Goal: Task Accomplishment & Management: Manage account settings

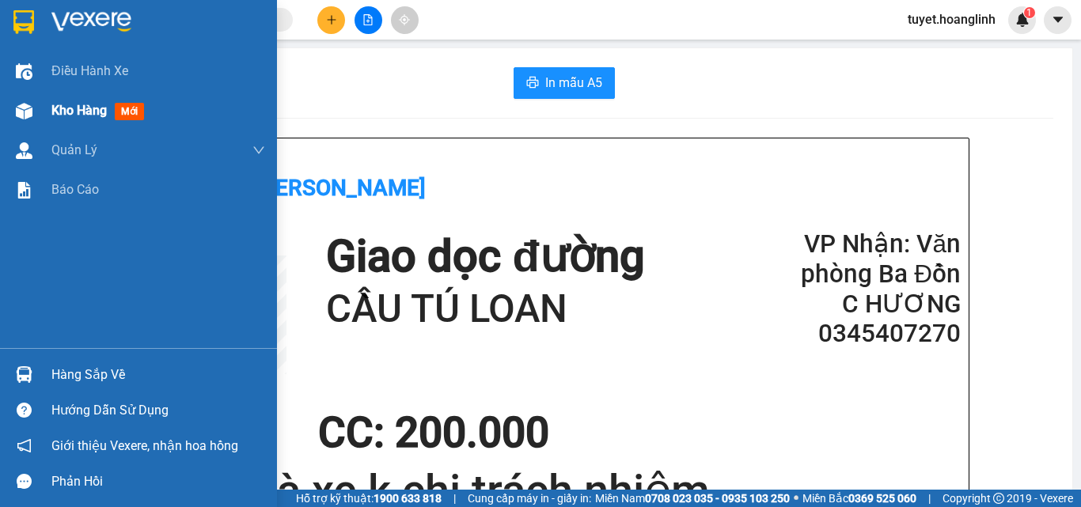
click at [10, 108] on div at bounding box center [24, 111] width 28 height 28
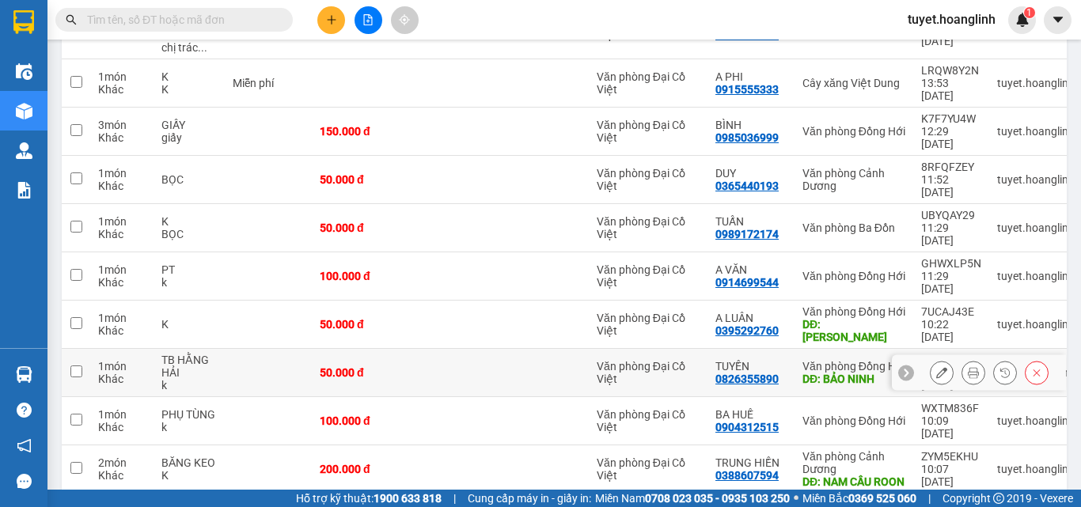
scroll to position [279, 0]
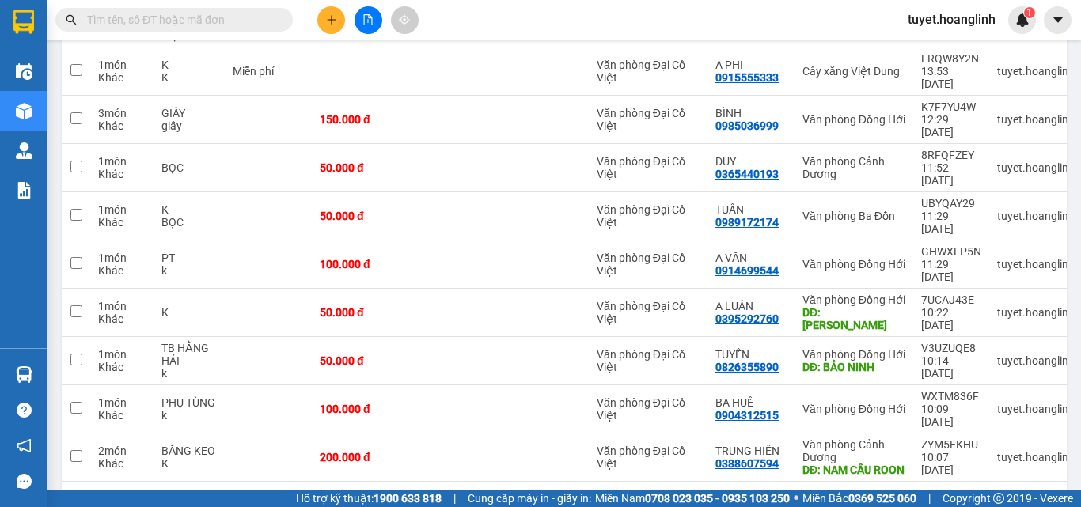
click at [887, 495] on button "2" at bounding box center [894, 507] width 24 height 24
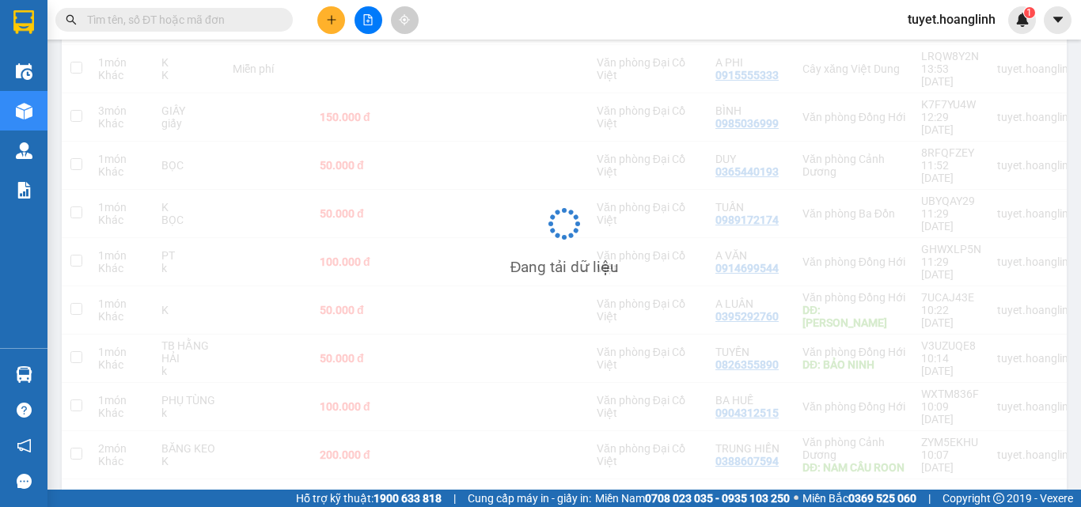
scroll to position [73, 0]
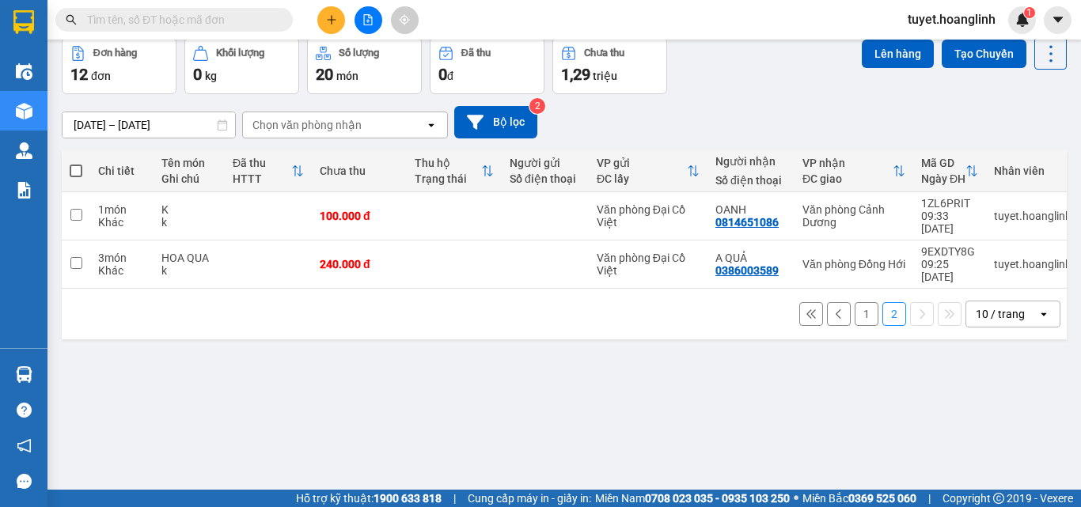
click at [855, 302] on button "1" at bounding box center [867, 314] width 24 height 24
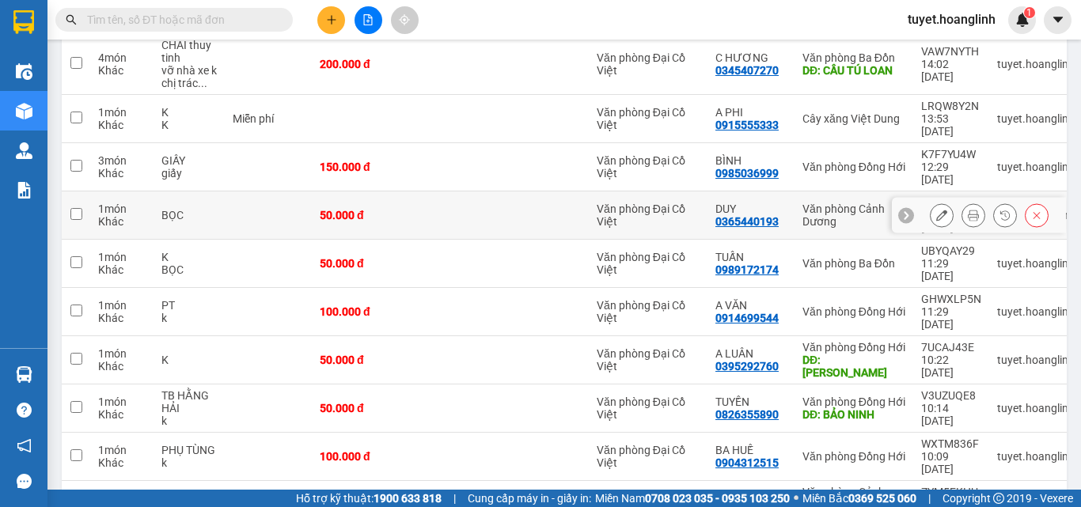
scroll to position [279, 0]
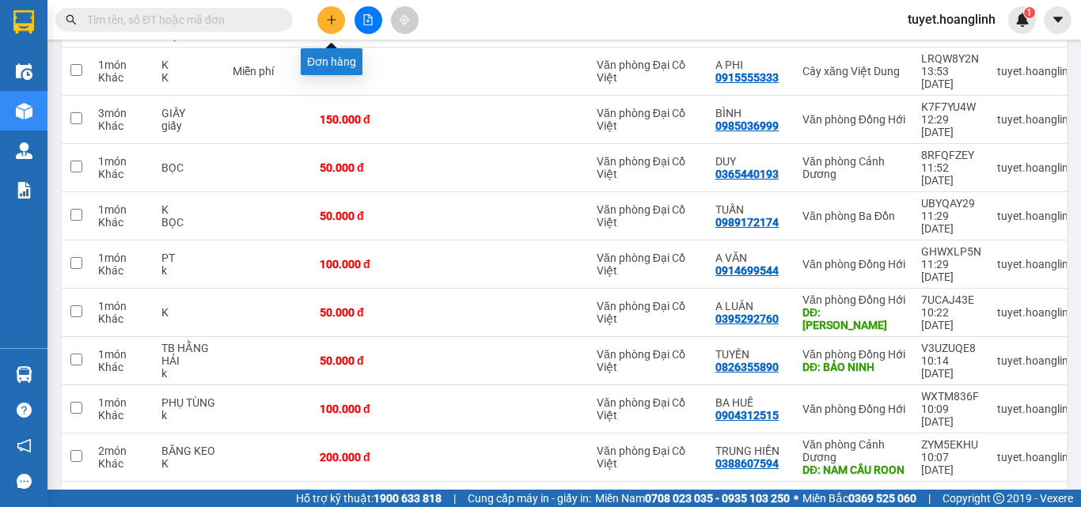
click at [334, 25] on button at bounding box center [331, 20] width 28 height 28
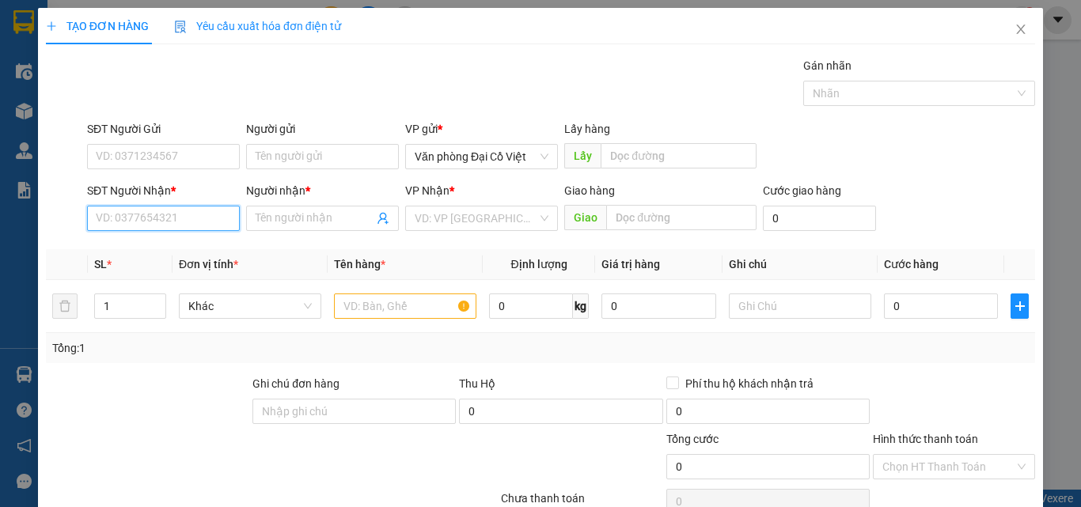
click at [150, 218] on input "SĐT Người Nhận *" at bounding box center [163, 218] width 153 height 25
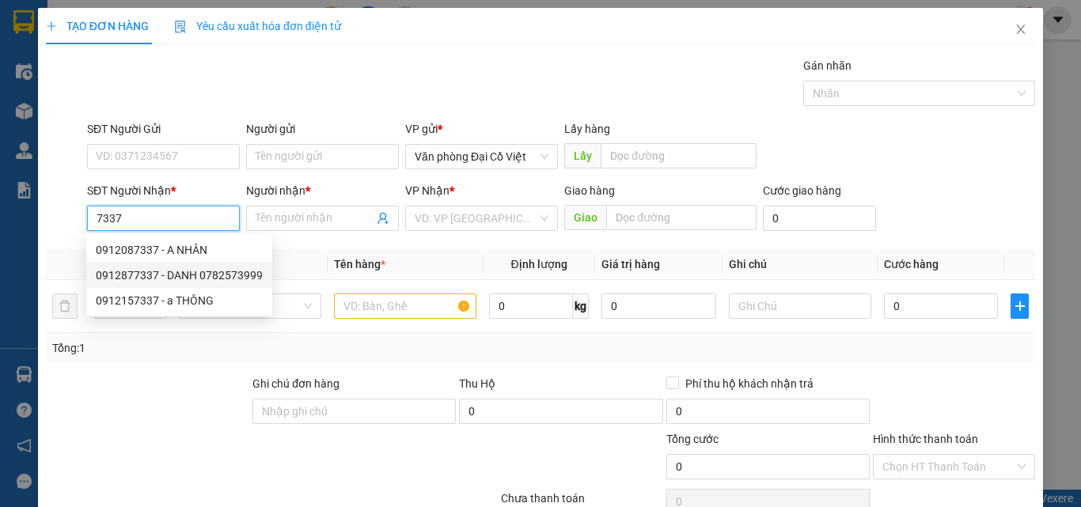
click at [157, 283] on div "0912877337 - DANH 0782573999" at bounding box center [179, 275] width 167 height 17
type input "0912877337"
type input "DANH 0782573999"
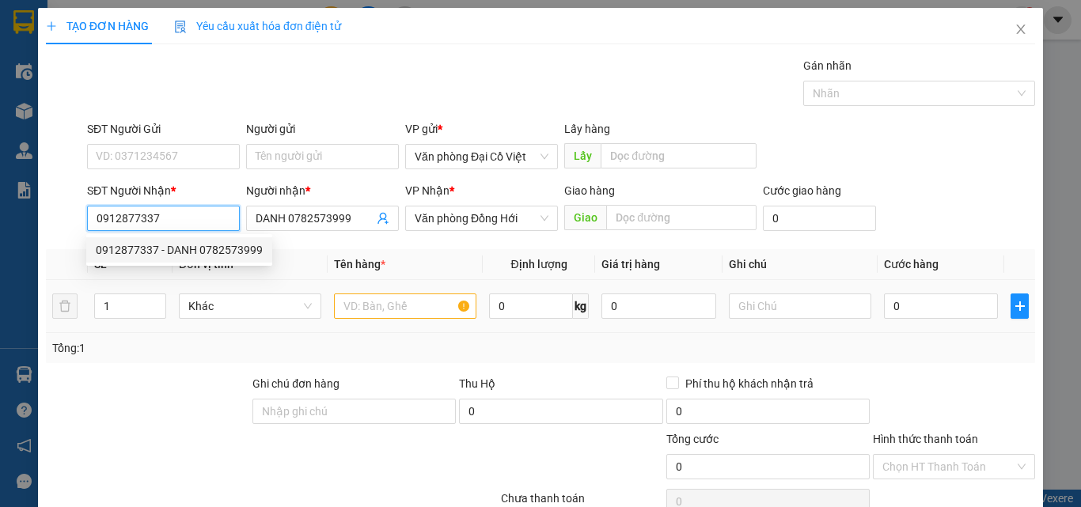
type input "30.000"
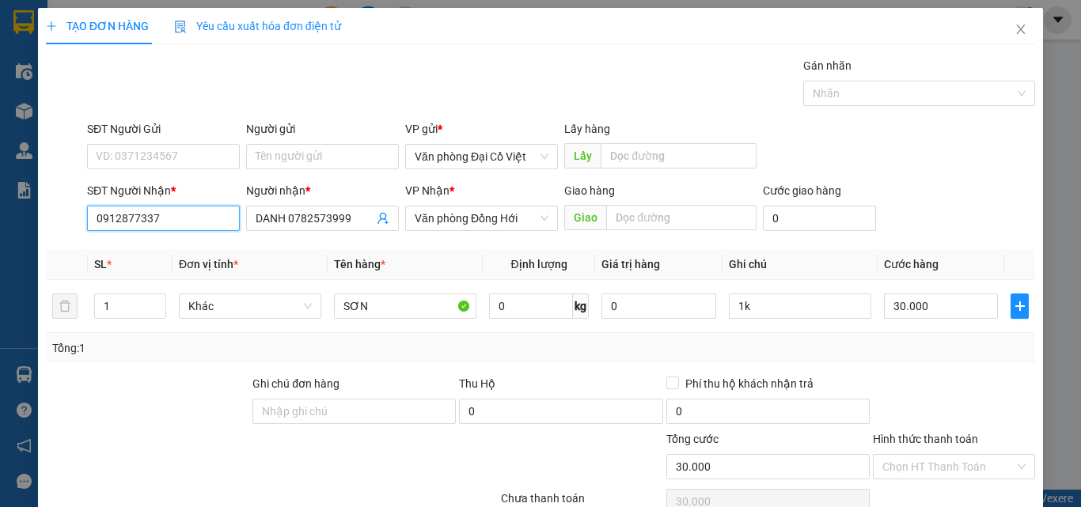
type input "0912877337"
click at [158, 301] on icon "up" at bounding box center [157, 303] width 6 height 6
type input "2"
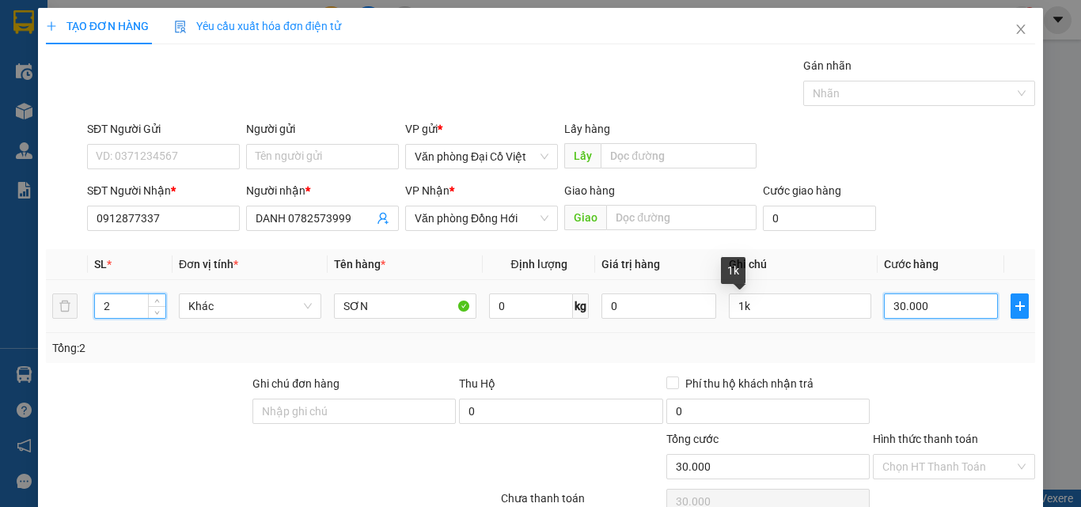
click at [904, 302] on input "30.000" at bounding box center [941, 306] width 114 height 25
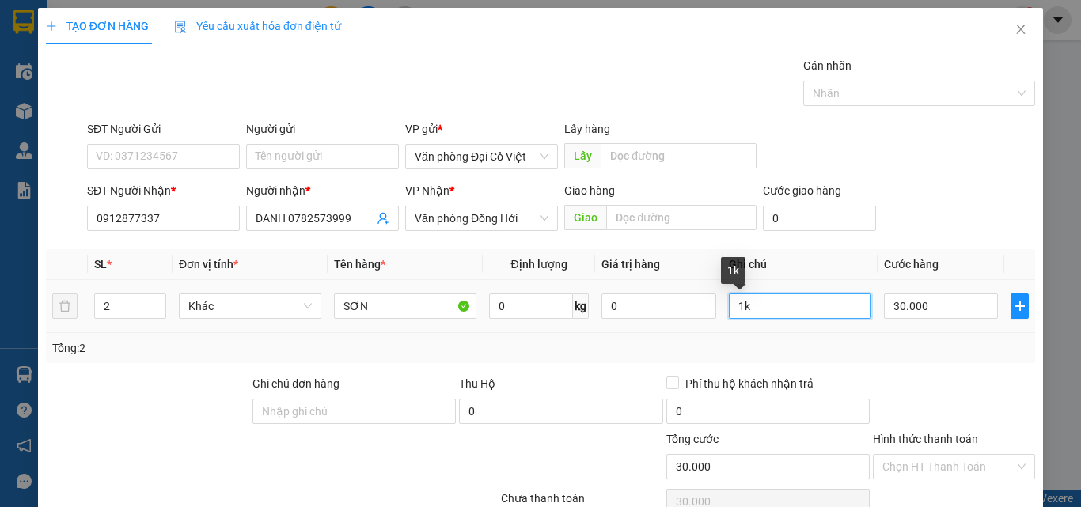
click at [772, 302] on input "1k" at bounding box center [800, 306] width 142 height 25
click at [766, 302] on input "1k" at bounding box center [800, 306] width 142 height 25
type input "1L+1T"
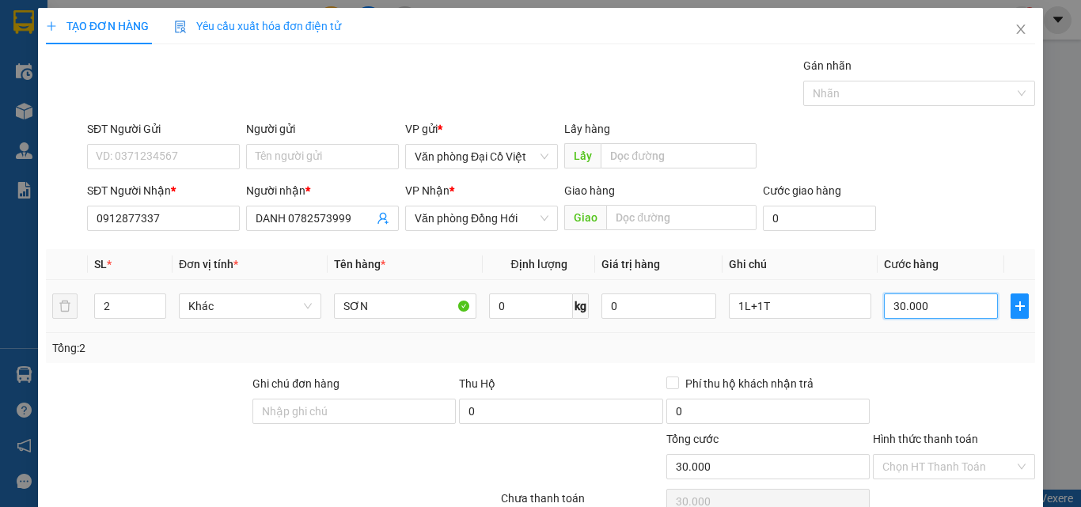
click at [912, 300] on input "30.000" at bounding box center [941, 306] width 114 height 25
type input "5"
type input "50"
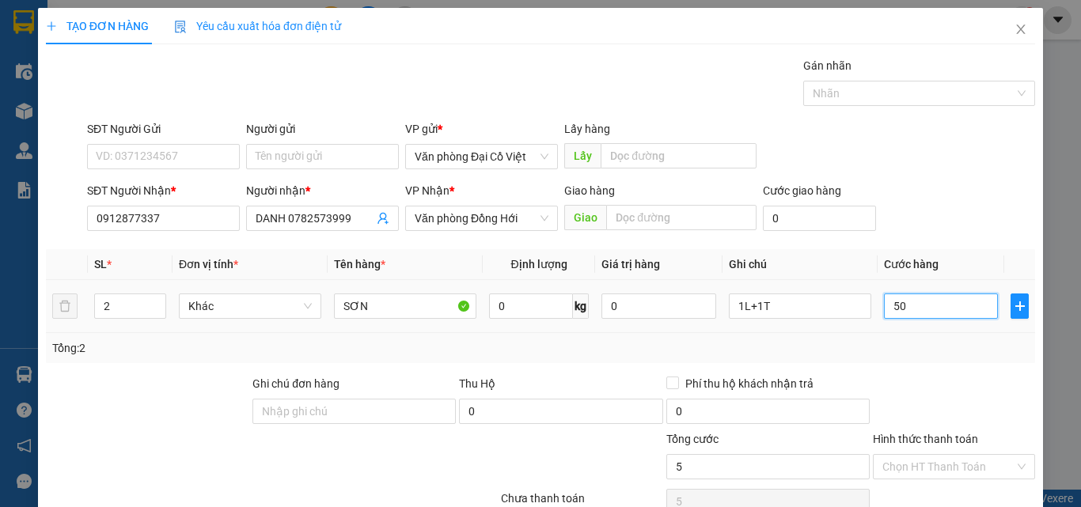
type input "50"
type input "50.000"
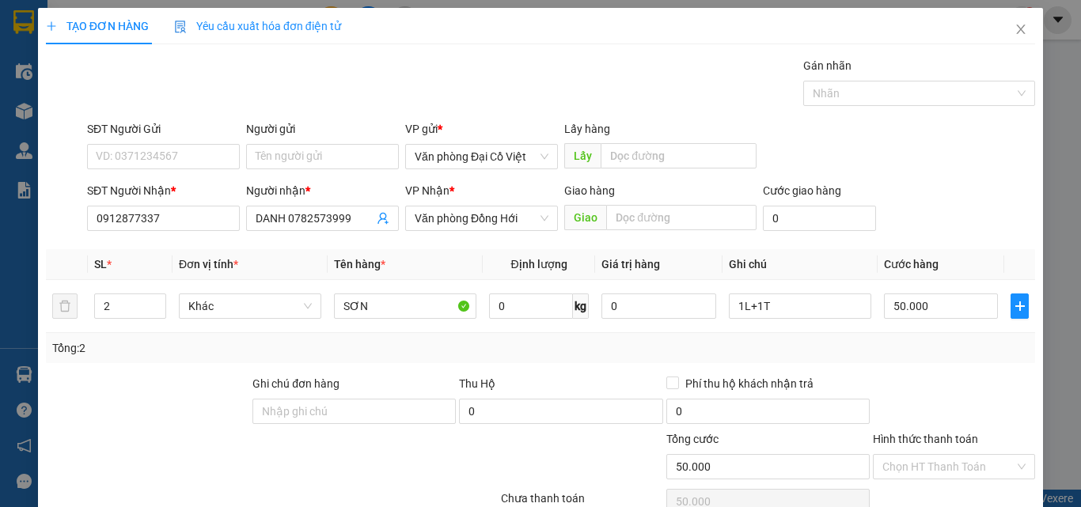
click at [923, 388] on div at bounding box center [953, 402] width 165 height 55
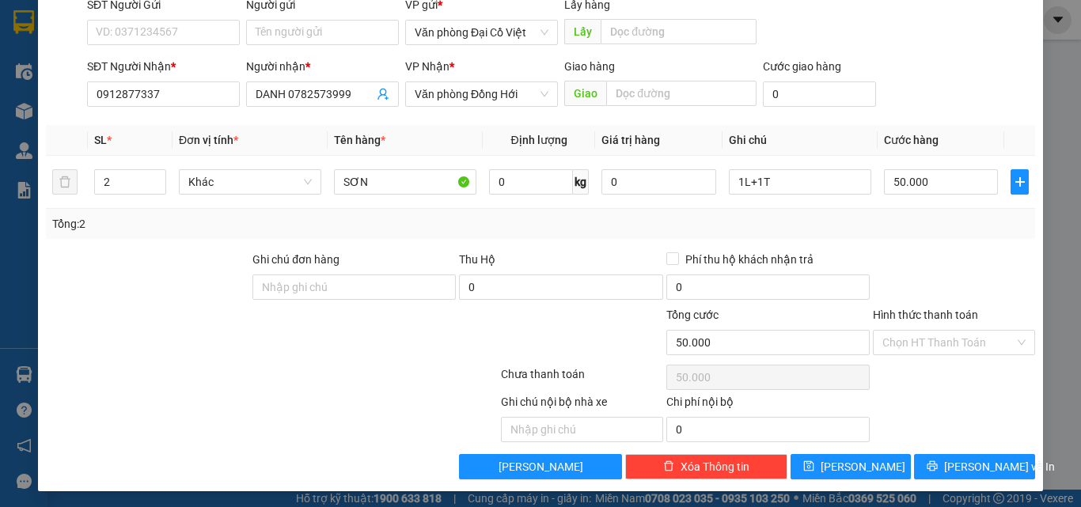
scroll to position [127, 0]
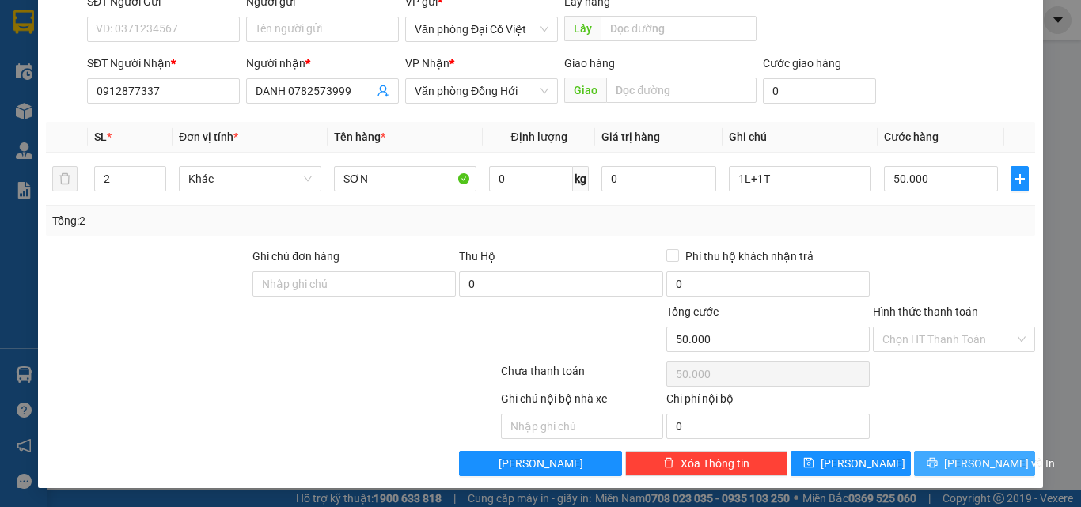
click at [947, 465] on button "Lưu và In" at bounding box center [974, 463] width 121 height 25
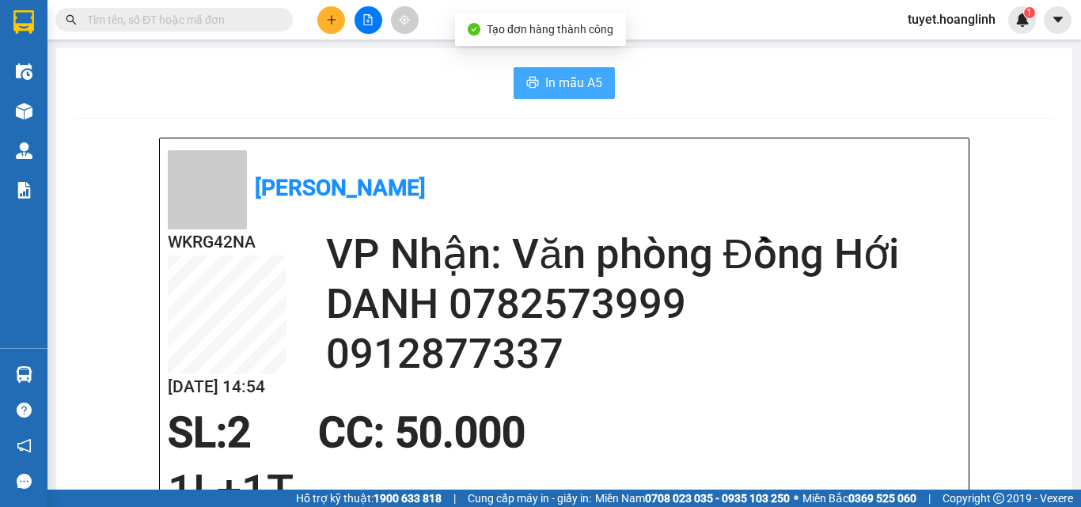
click at [547, 84] on span "In mẫu A5" at bounding box center [573, 83] width 57 height 20
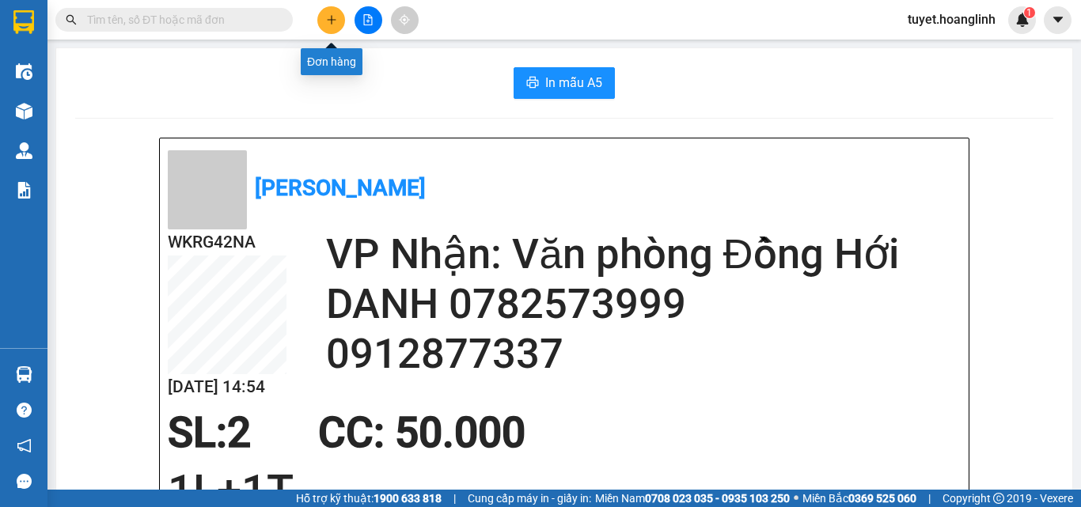
click at [324, 22] on button at bounding box center [331, 20] width 28 height 28
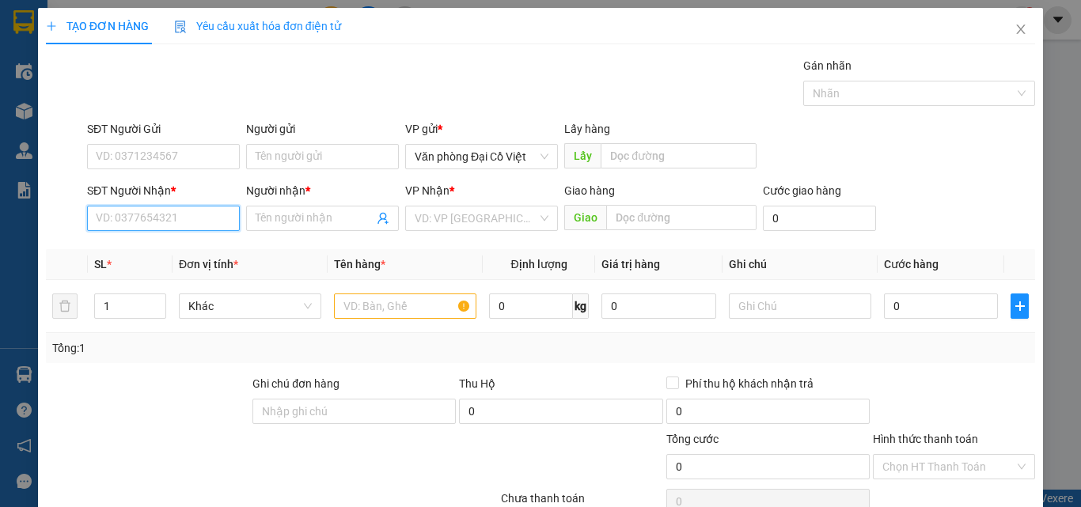
click at [173, 210] on input "SĐT Người Nhận *" at bounding box center [163, 218] width 153 height 25
click at [159, 241] on div "0375983939 - VINH" at bounding box center [161, 249] width 151 height 25
type input "0375983939"
type input "VINH"
type input "100.000"
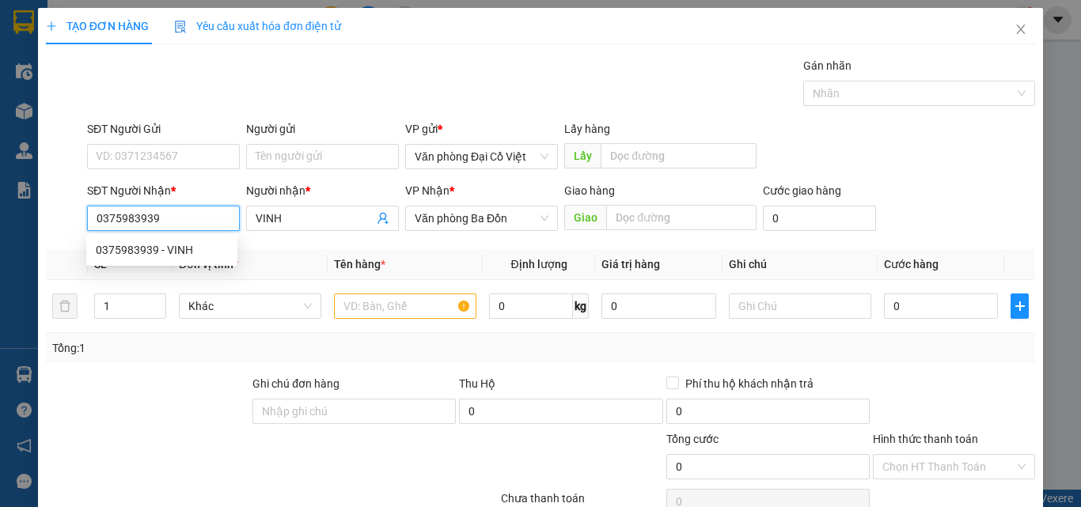
type input "100.000"
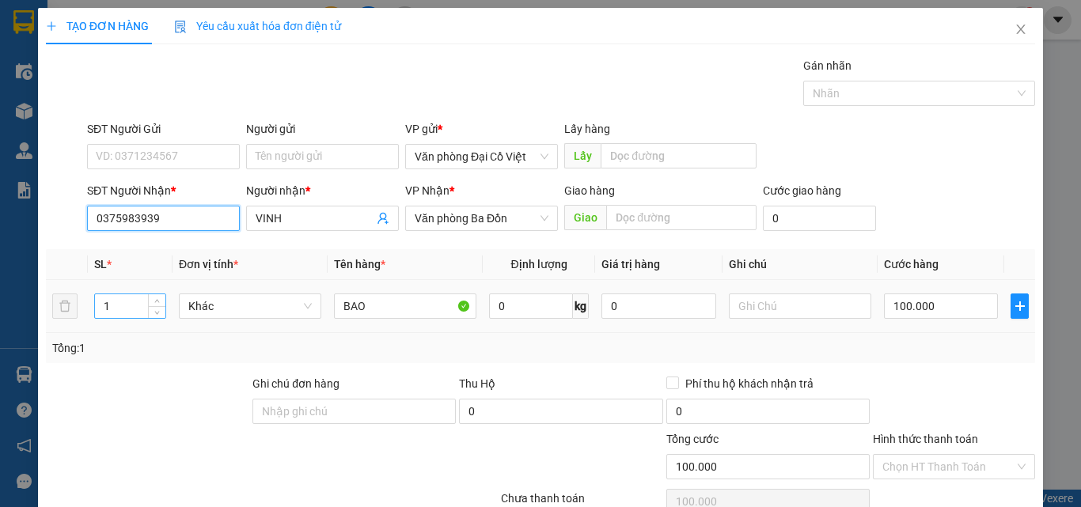
type input "0375983939"
click at [129, 301] on input "1" at bounding box center [130, 306] width 70 height 24
type input "10"
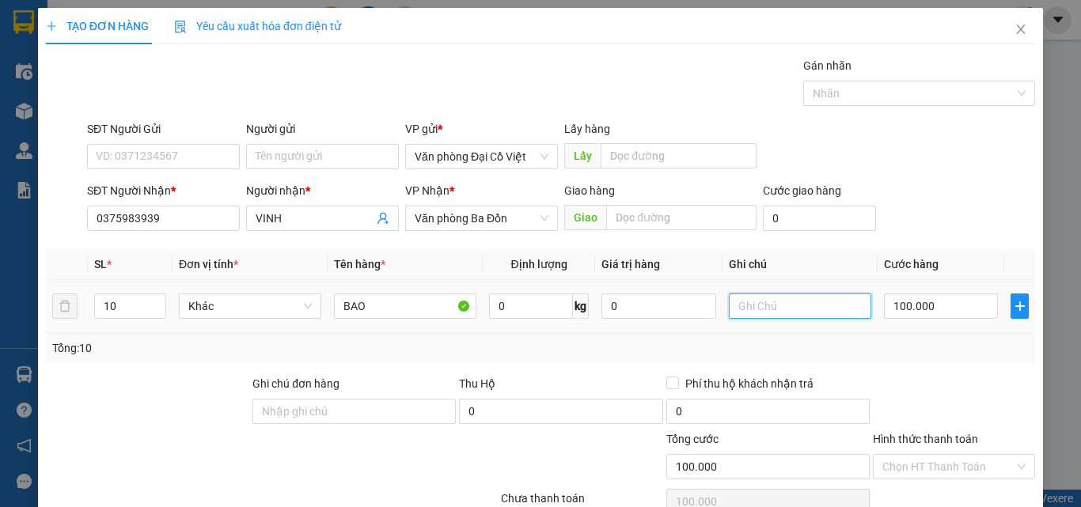
click at [759, 316] on input "text" at bounding box center [800, 306] width 142 height 25
type input "10T"
type input "3"
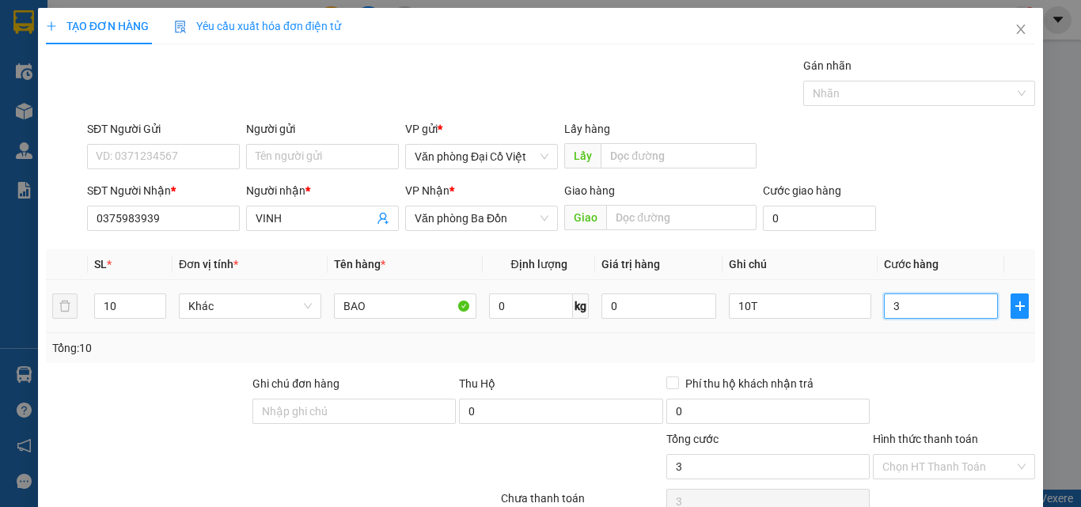
type input "30"
type input "300"
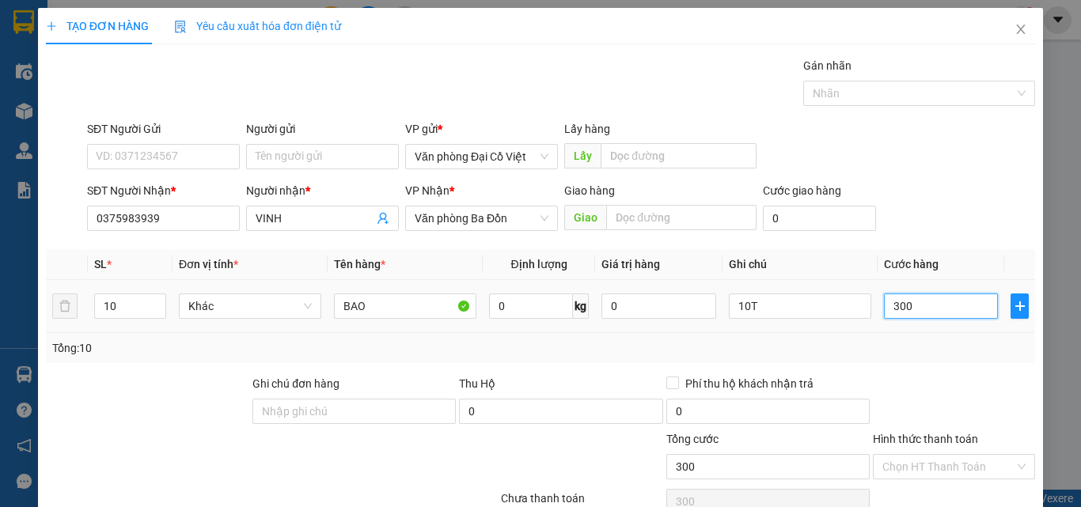
type input "300"
type input "300.000"
click at [920, 332] on td "300.000" at bounding box center [941, 306] width 127 height 53
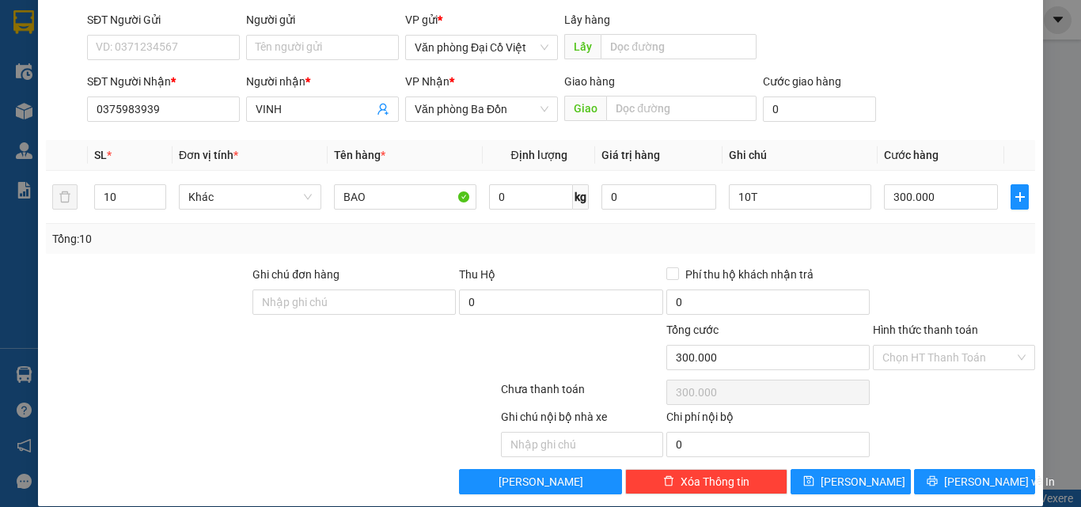
scroll to position [127, 0]
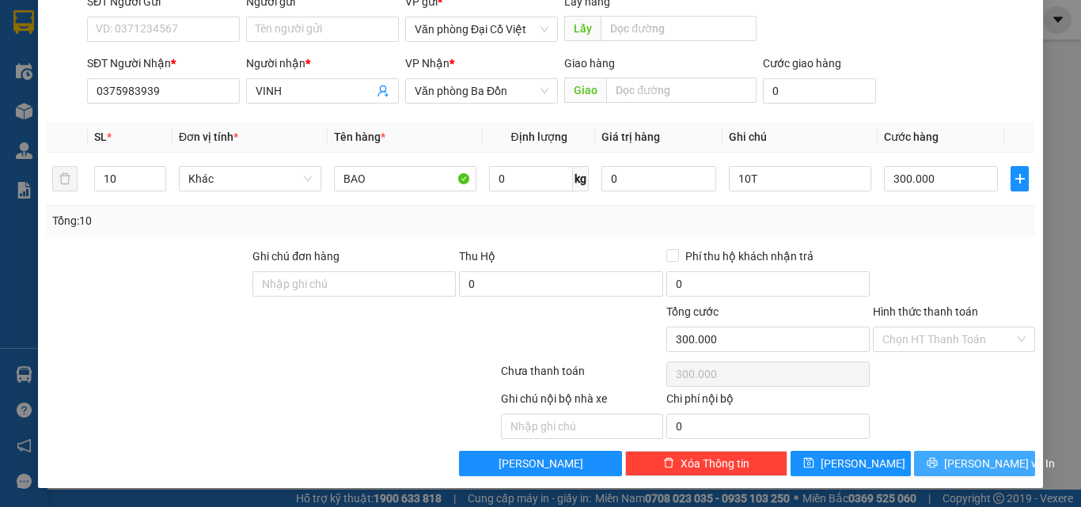
click at [979, 470] on span "Lưu và In" at bounding box center [999, 463] width 111 height 17
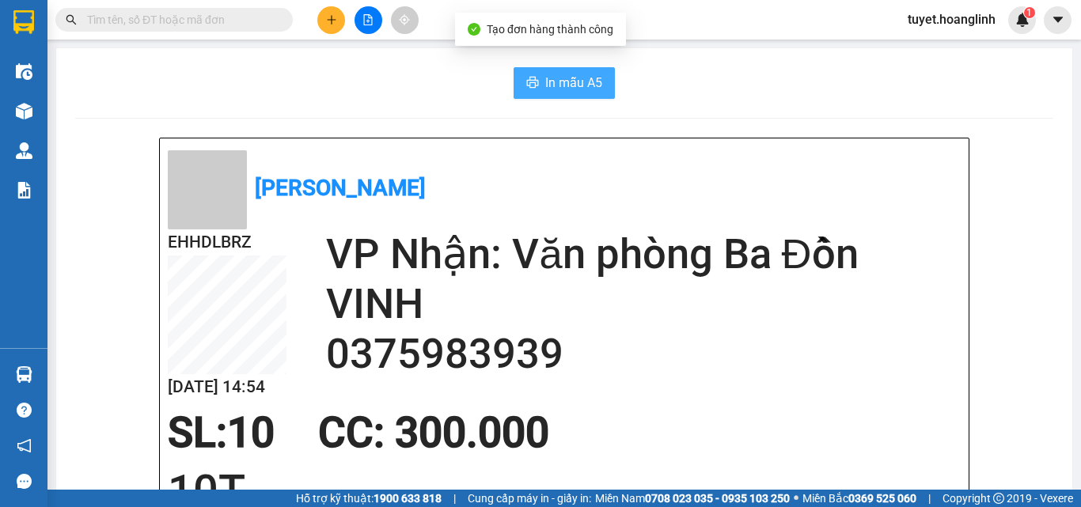
click at [564, 75] on span "In mẫu A5" at bounding box center [573, 83] width 57 height 20
click at [578, 93] on button "In mẫu A5" at bounding box center [564, 83] width 101 height 32
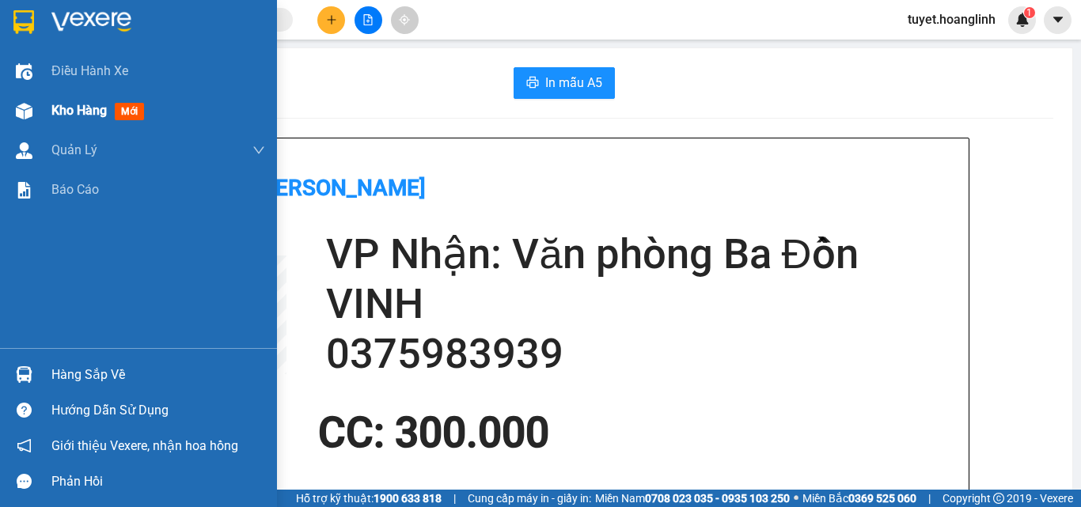
click at [59, 109] on span "Kho hàng" at bounding box center [78, 110] width 55 height 15
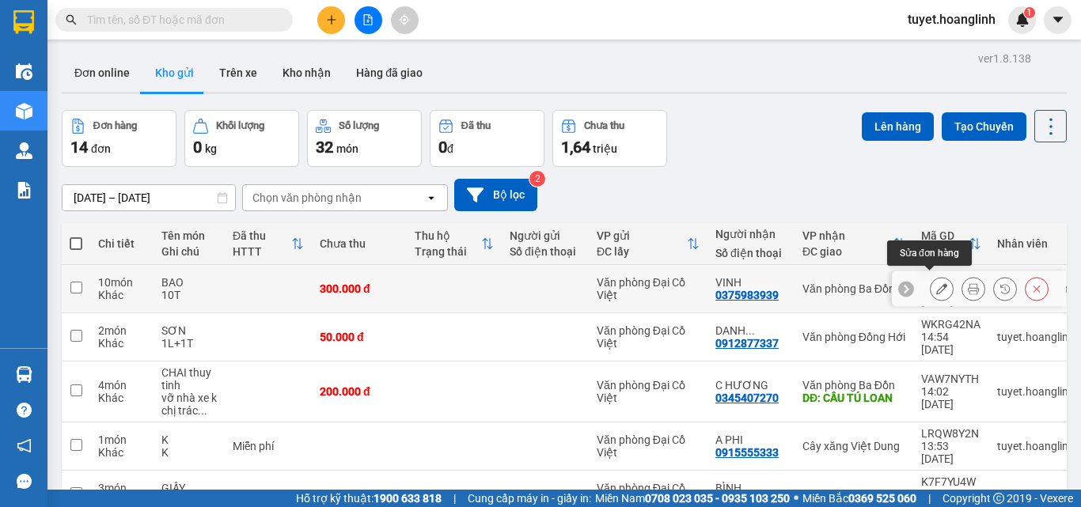
click at [936, 286] on icon at bounding box center [941, 288] width 11 height 11
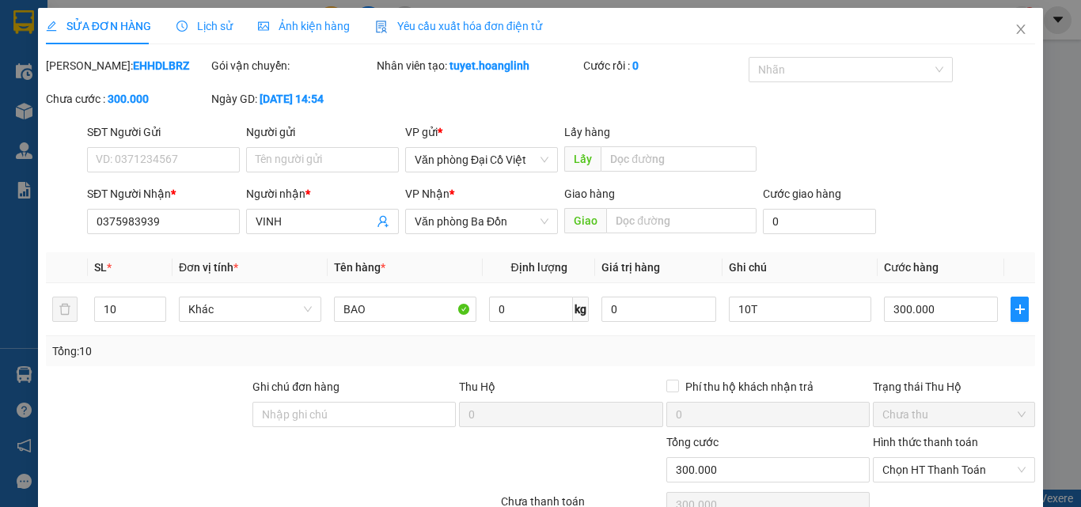
type input "0375983939"
type input "VINH"
type input "300.000"
click at [1015, 32] on icon "close" at bounding box center [1021, 29] width 13 height 13
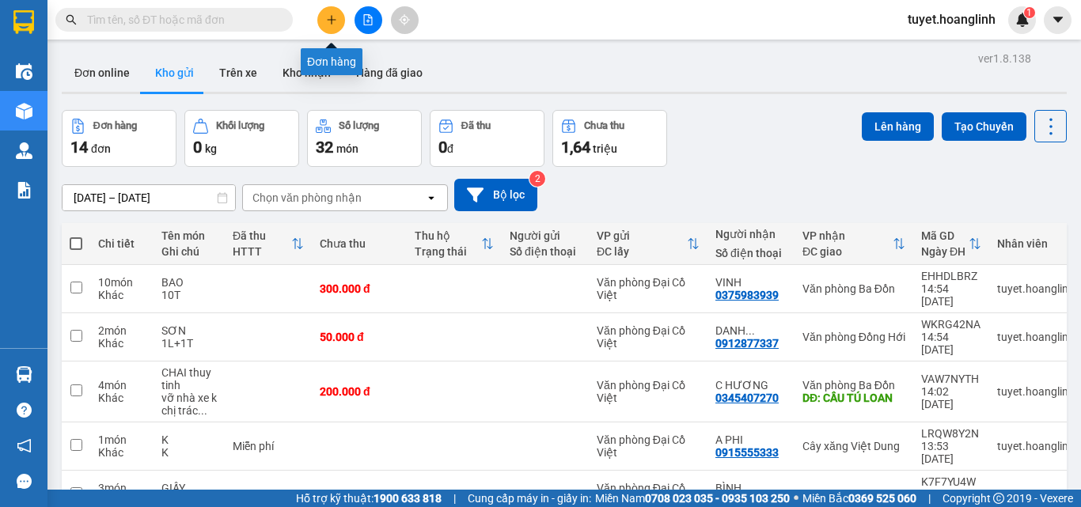
click at [328, 28] on button at bounding box center [331, 20] width 28 height 28
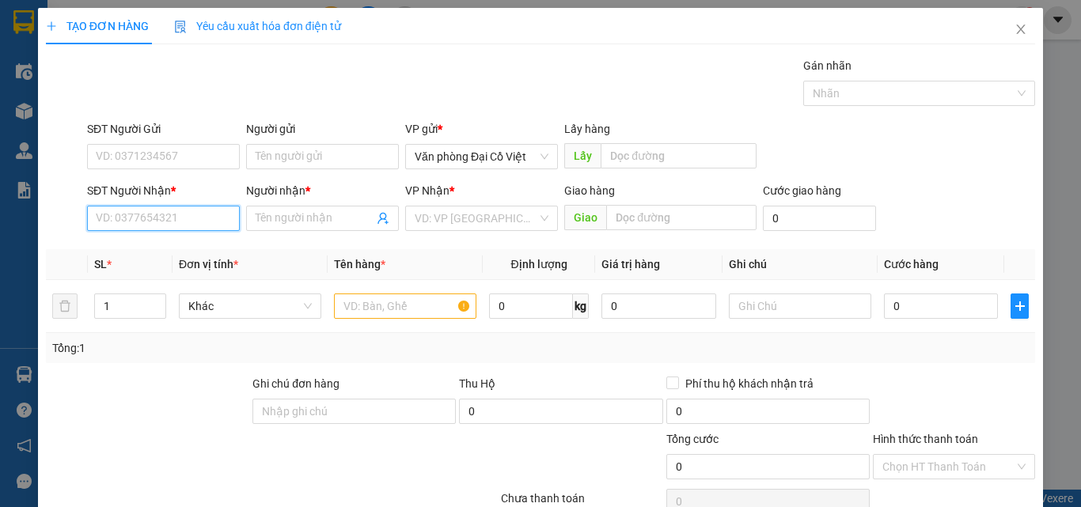
click at [182, 220] on input "SĐT Người Nhận *" at bounding box center [163, 218] width 153 height 25
click at [187, 256] on div "0375983939 - VINH" at bounding box center [162, 249] width 132 height 17
type input "0375983939"
type input "VINH"
type input "300.000"
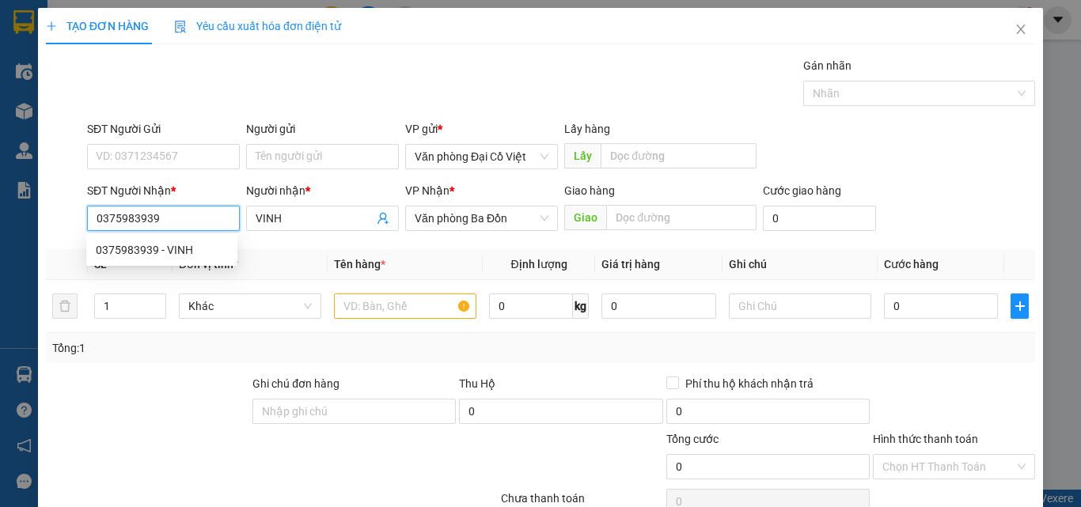
type input "300.000"
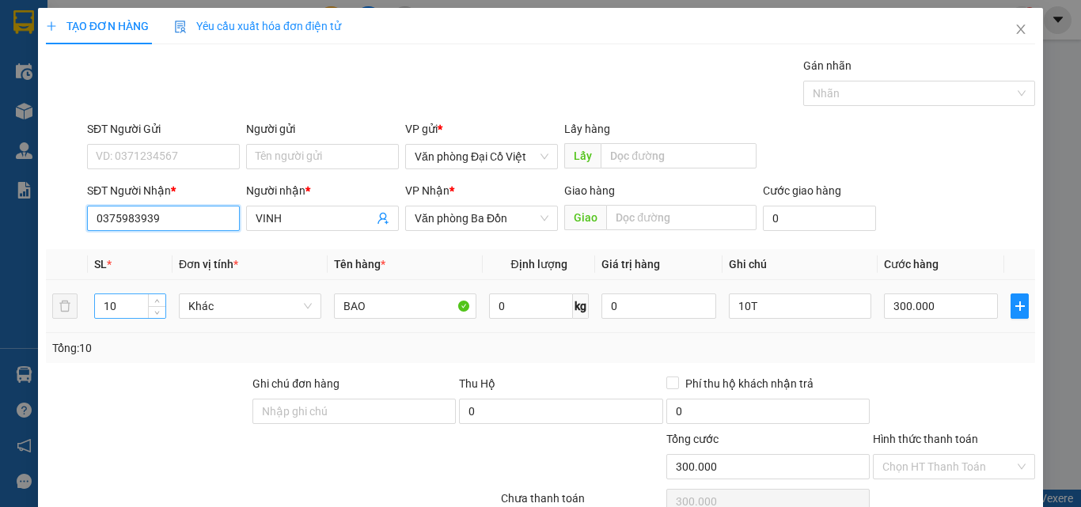
type input "0375983939"
click at [144, 300] on input "10" at bounding box center [130, 306] width 70 height 24
type input "1"
type input "9"
click at [952, 311] on input "300.000" at bounding box center [941, 306] width 114 height 25
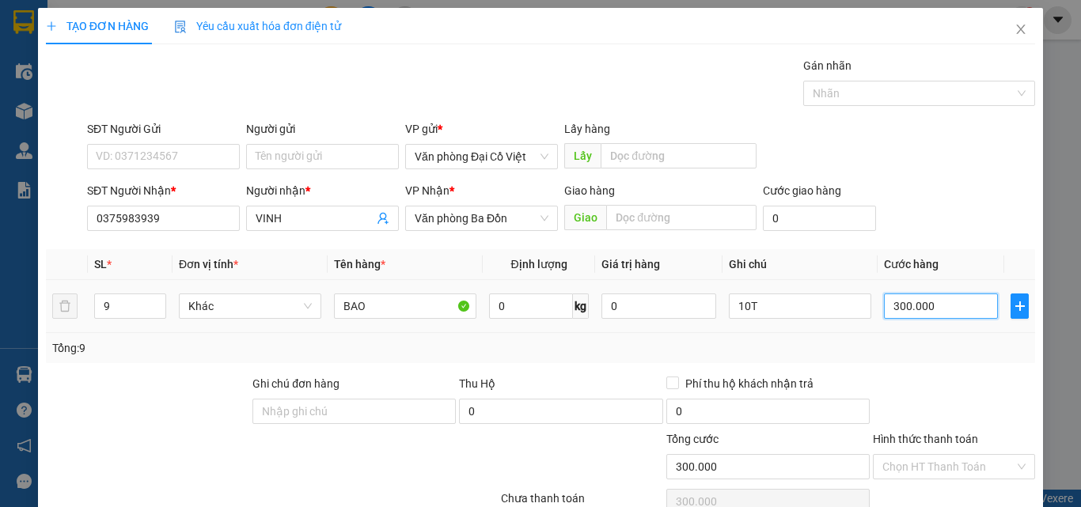
type input "3"
type input "36"
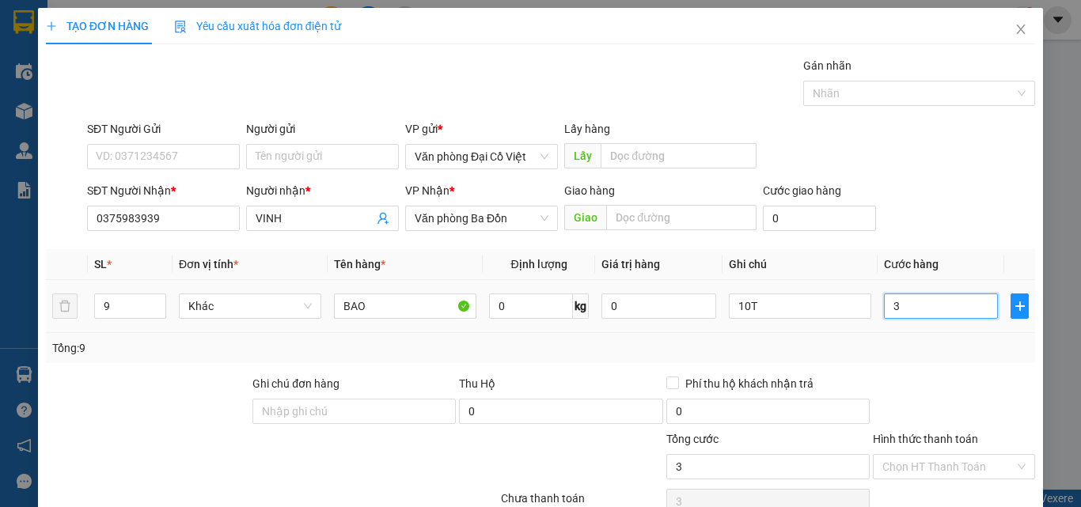
type input "36"
type input "360"
type input "360.000"
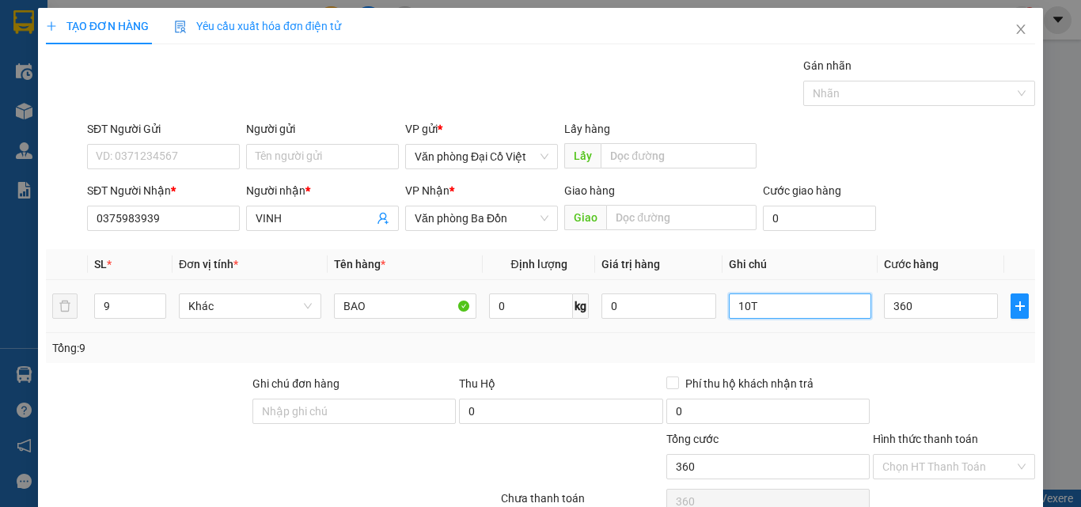
type input "360.000"
click at [814, 316] on input "10T" at bounding box center [800, 306] width 142 height 25
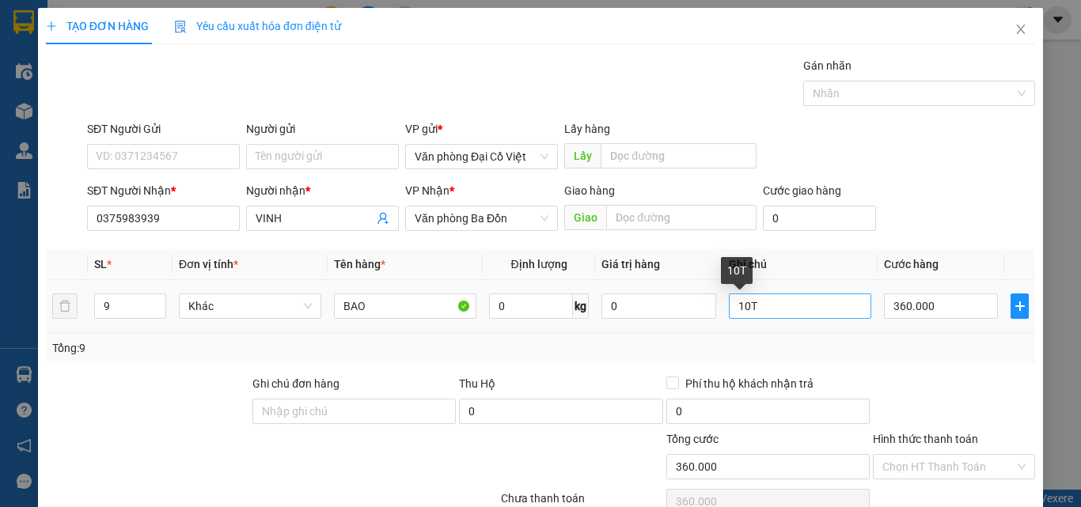
click at [812, 320] on div "10T" at bounding box center [800, 306] width 142 height 32
click at [783, 313] on input "10T" at bounding box center [800, 306] width 142 height 25
type input "9B"
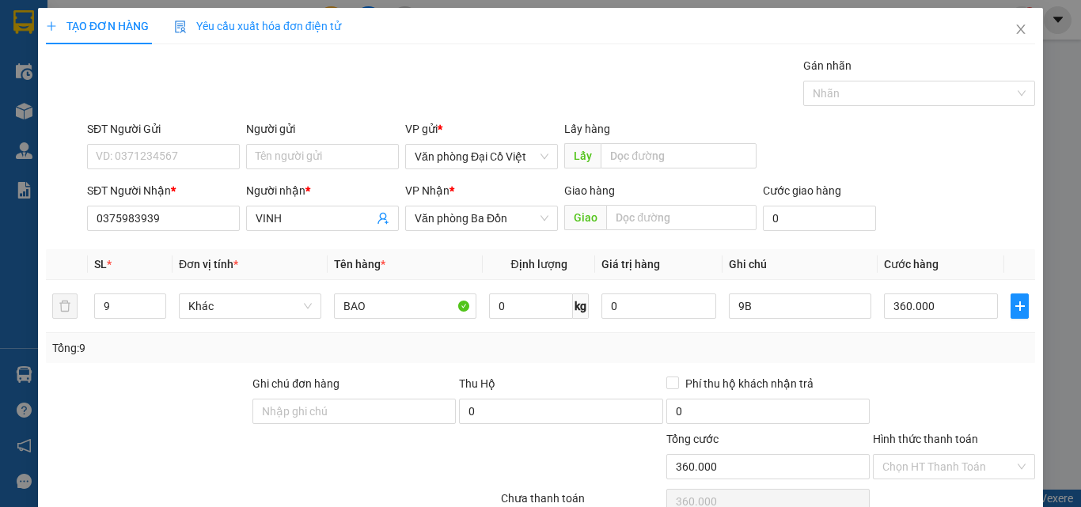
click at [905, 344] on div "Tổng: 9" at bounding box center [540, 347] width 977 height 17
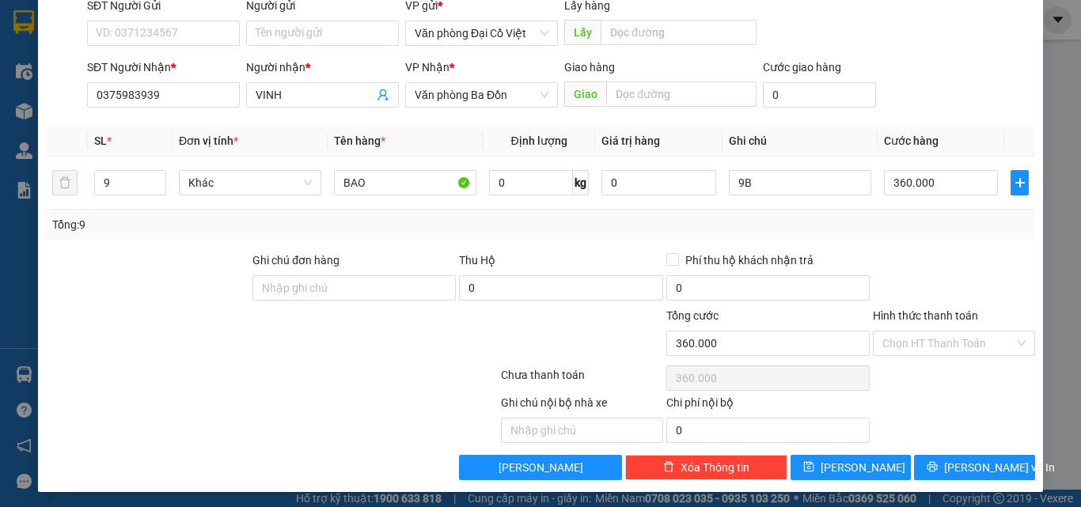
scroll to position [127, 0]
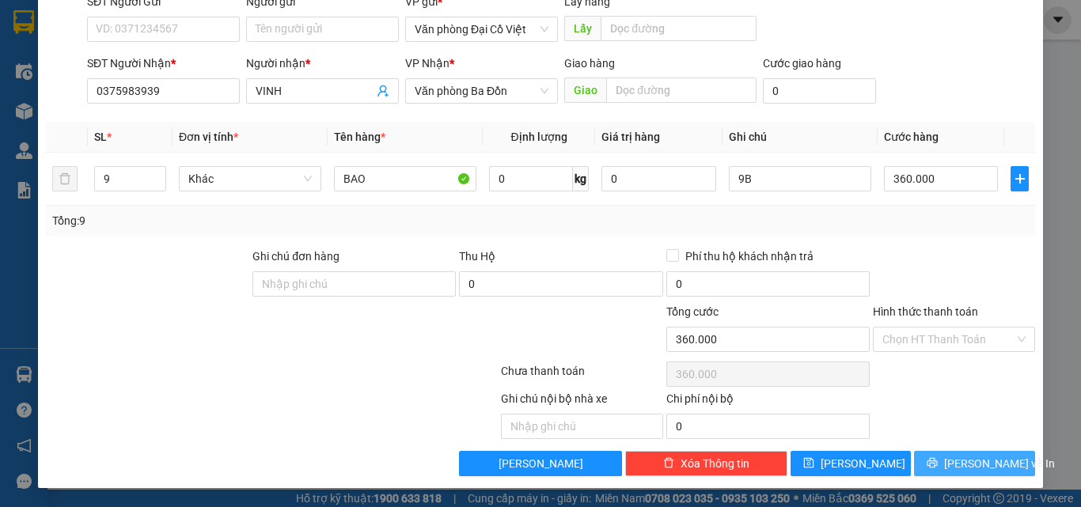
click at [961, 457] on span "Lưu và In" at bounding box center [999, 463] width 111 height 17
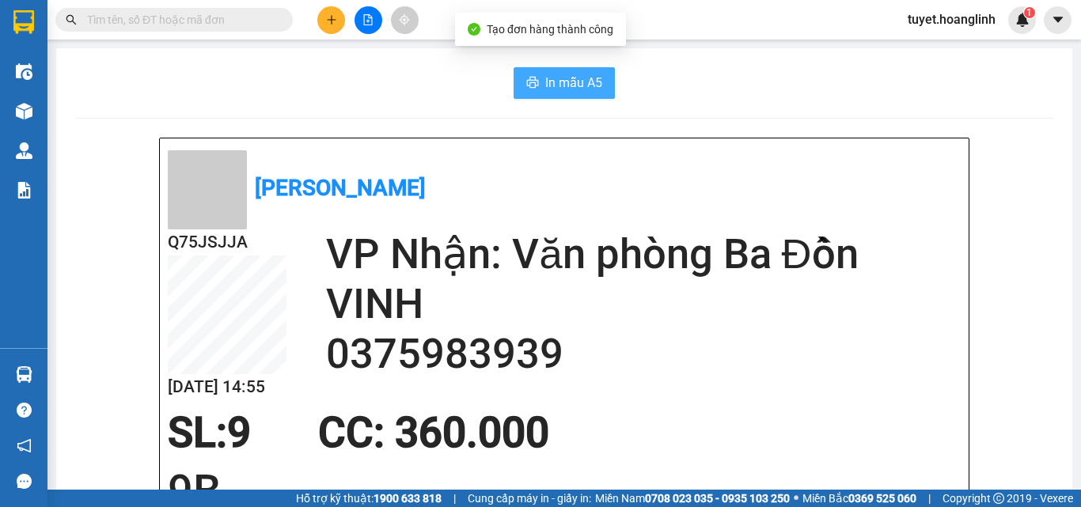
click at [566, 74] on span "In mẫu A5" at bounding box center [573, 83] width 57 height 20
click at [585, 74] on span "In mẫu A5" at bounding box center [573, 83] width 57 height 20
click at [324, 30] on button at bounding box center [331, 20] width 28 height 28
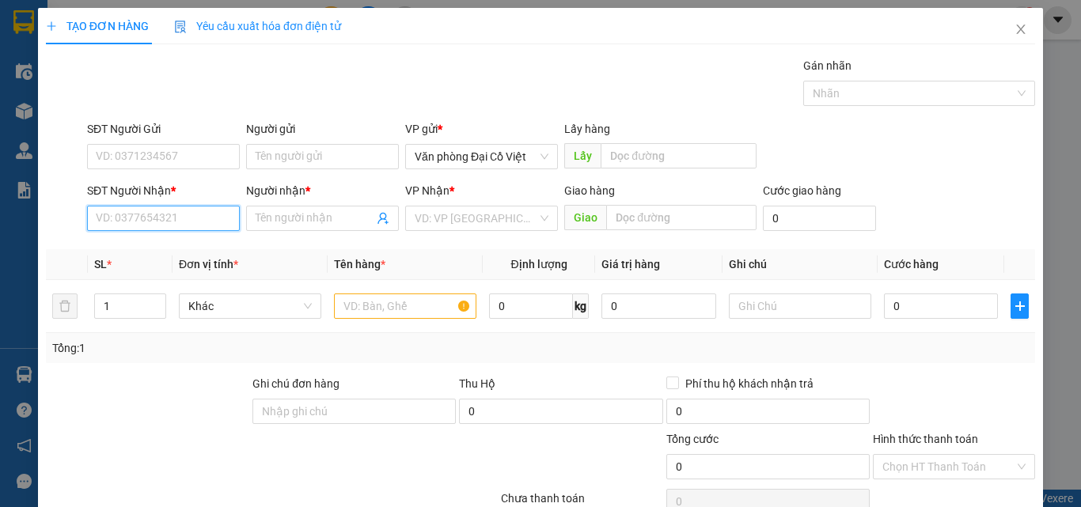
click at [186, 213] on input "SĐT Người Nhận *" at bounding box center [163, 218] width 153 height 25
click at [176, 246] on div "0914699544 - A VĂN" at bounding box center [162, 249] width 132 height 17
type input "0914699544"
type input "A VĂN"
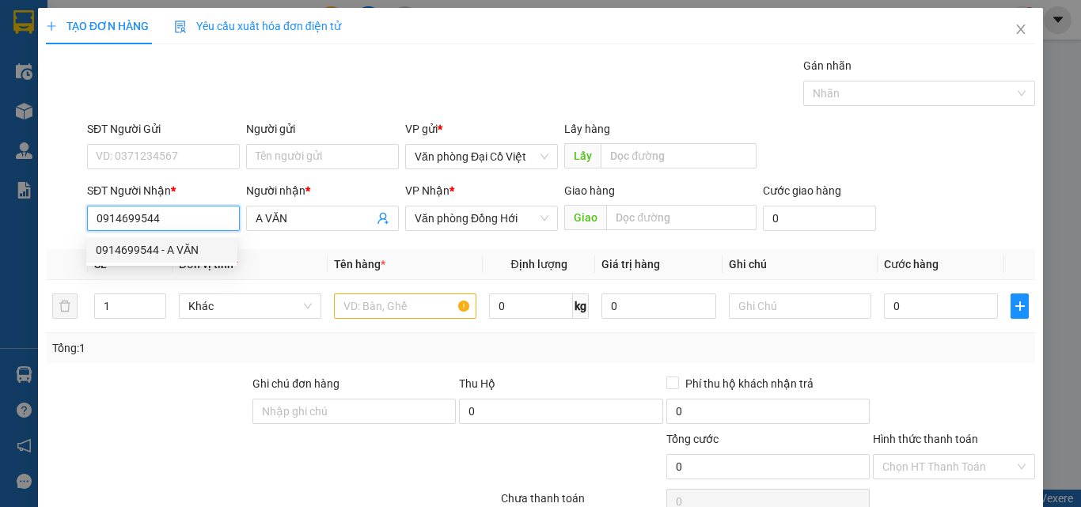
type input "100.000"
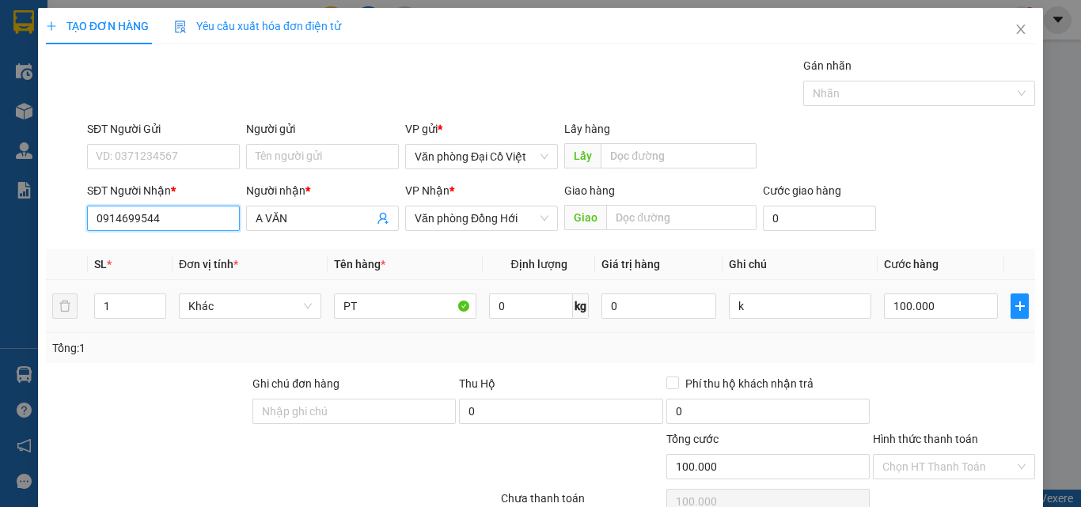
type input "0914699544"
click at [907, 320] on div "100.000" at bounding box center [941, 306] width 114 height 32
click at [934, 298] on input "100.000" at bounding box center [941, 306] width 114 height 25
type input "0"
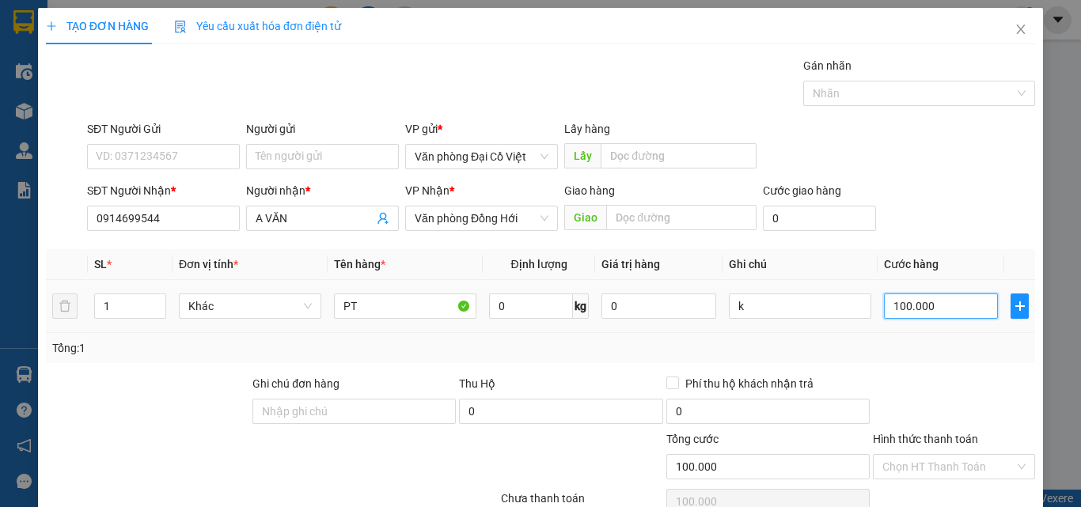
type input "0"
type input "5"
type input "05"
type input "50"
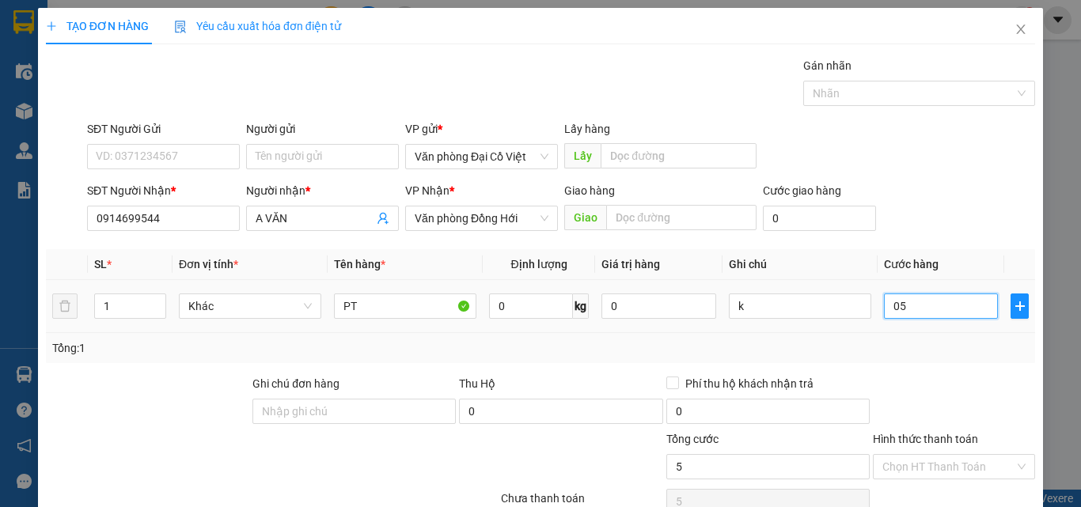
type input "50"
type input "050"
type input "50.000"
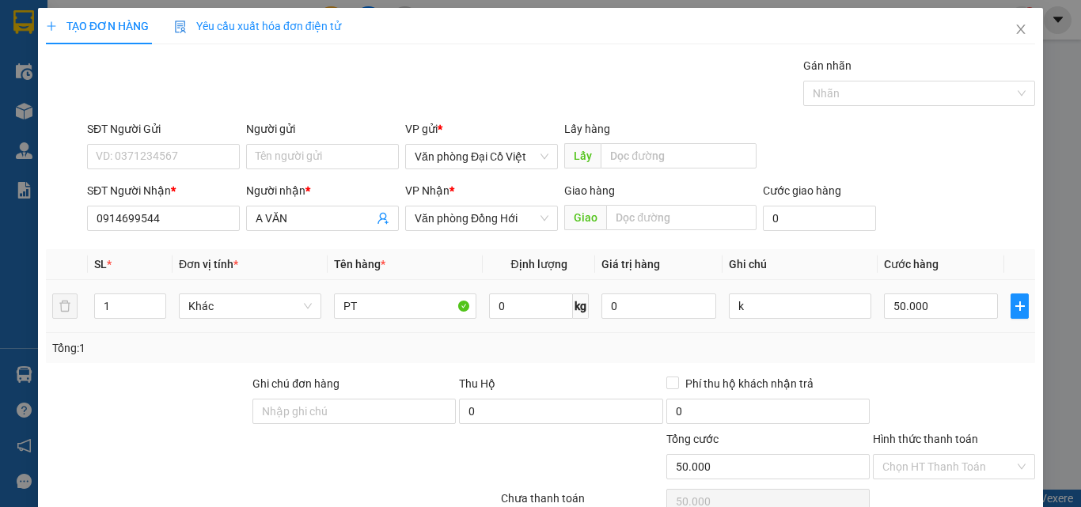
click at [937, 342] on div "Tổng: 1" at bounding box center [540, 347] width 977 height 17
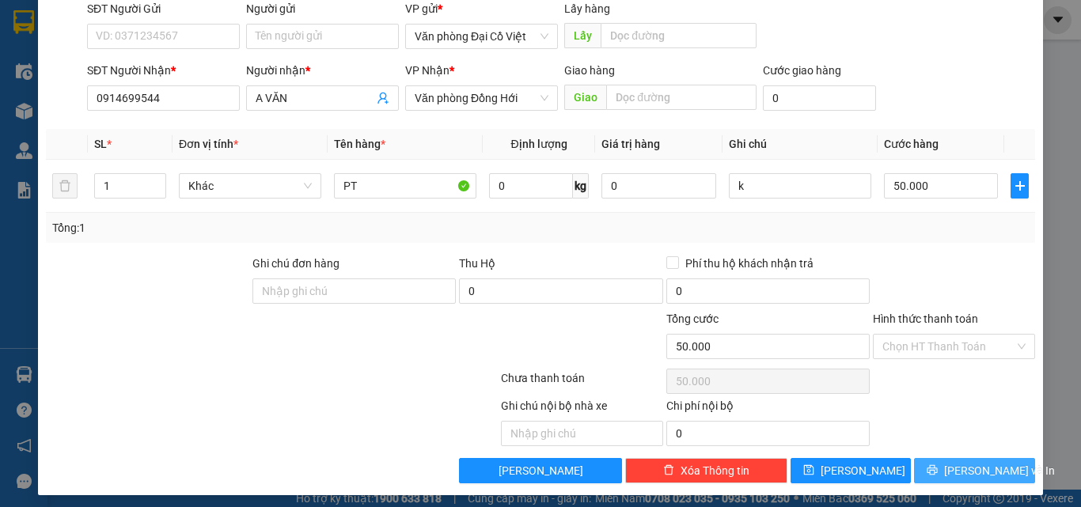
scroll to position [127, 0]
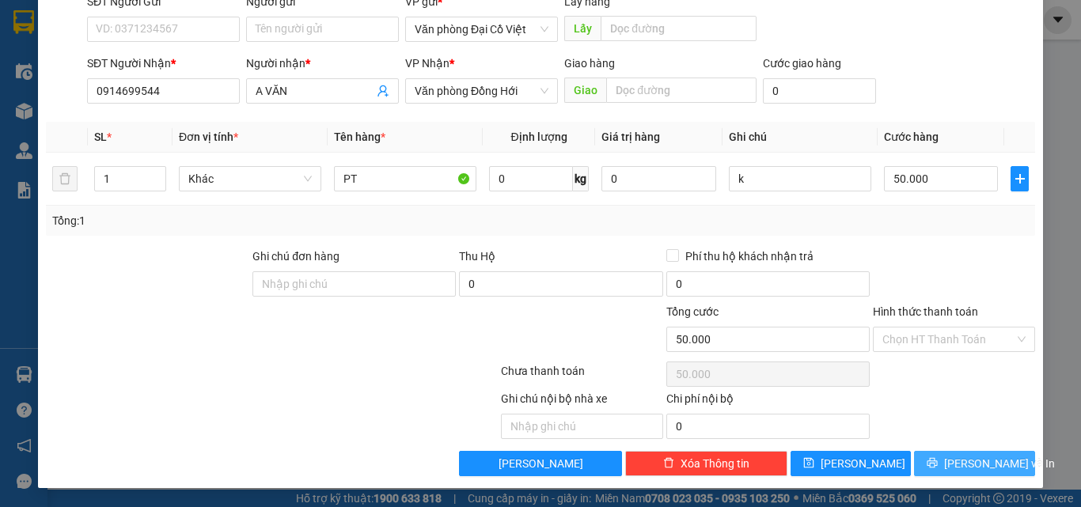
click at [962, 457] on span "Lưu và In" at bounding box center [999, 463] width 111 height 17
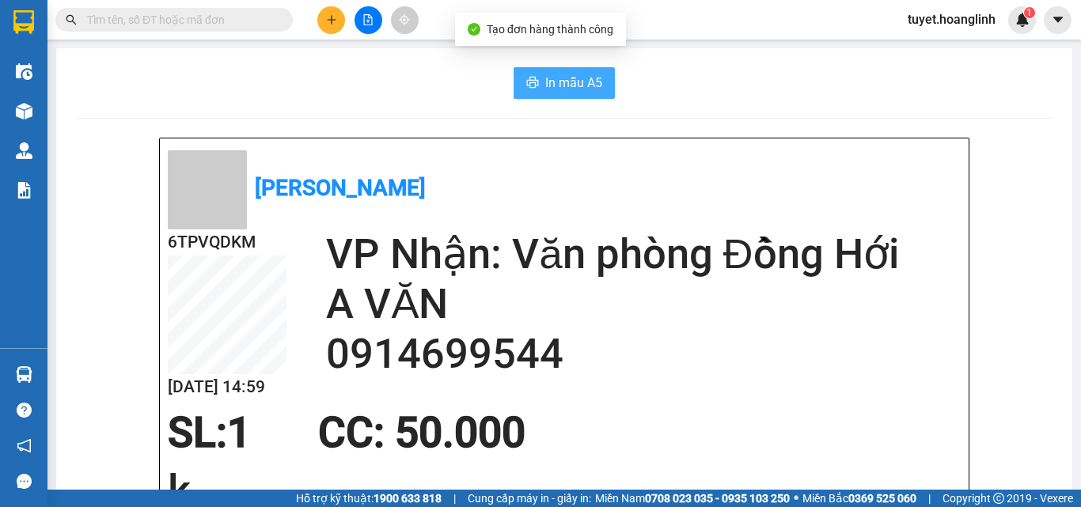
click at [574, 91] on span "In mẫu A5" at bounding box center [573, 83] width 57 height 20
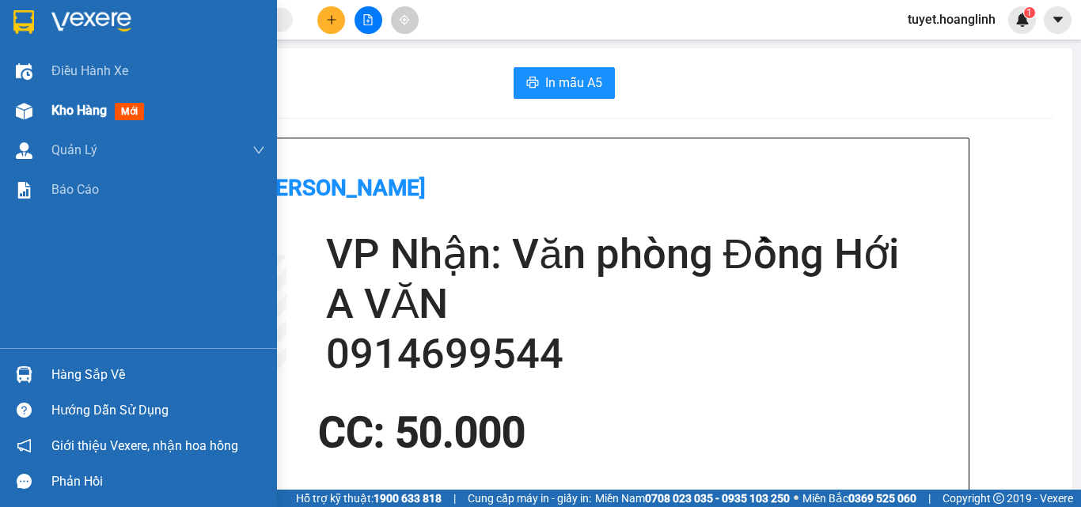
click at [31, 123] on div at bounding box center [24, 111] width 28 height 28
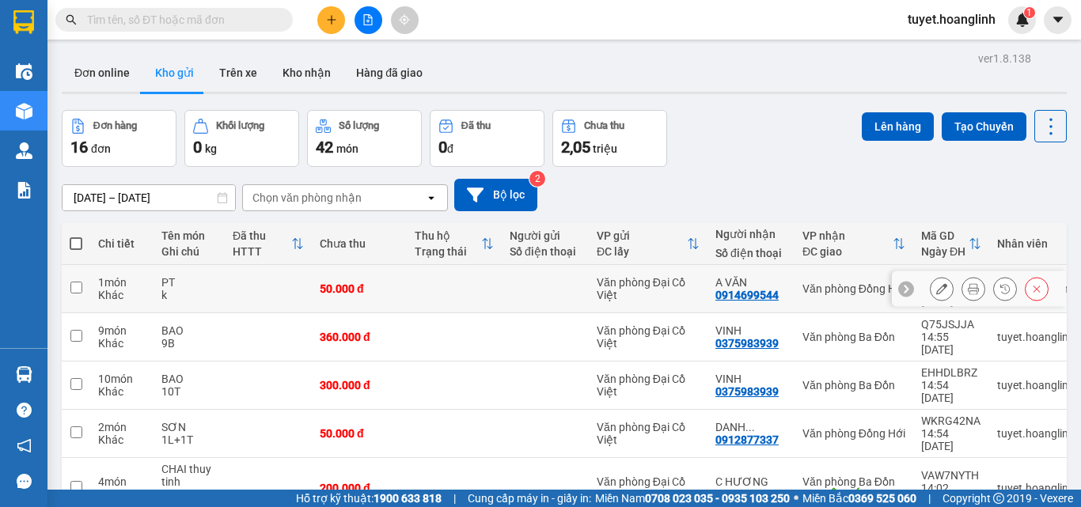
click at [936, 283] on icon at bounding box center [941, 288] width 11 height 11
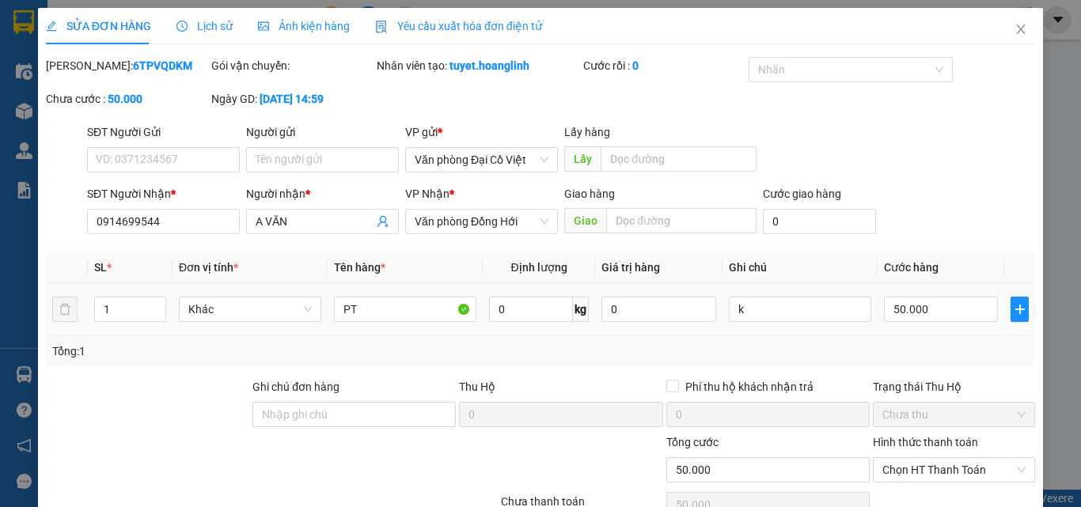
type input "0914699544"
type input "A VĂN"
type input "50.000"
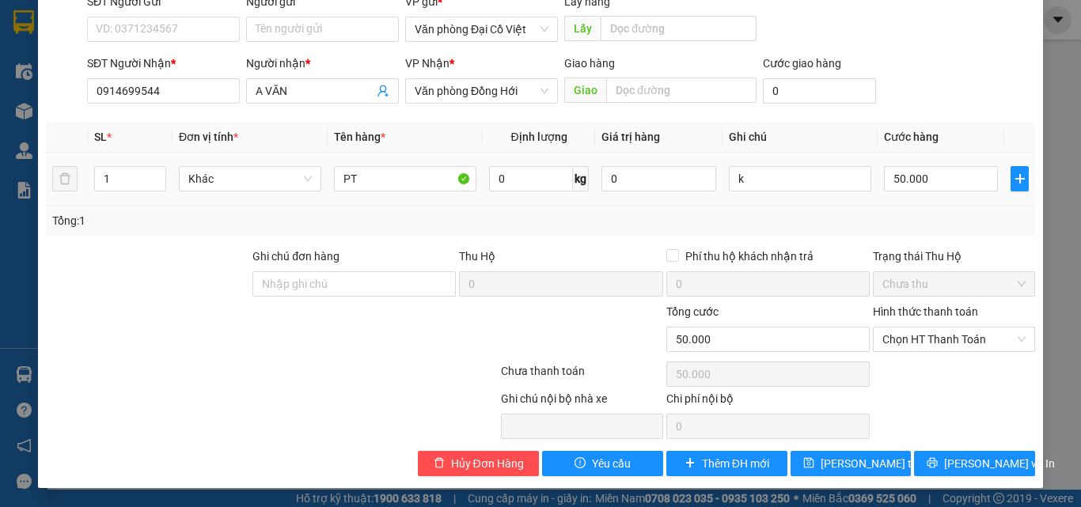
click at [974, 356] on div "Hình thức thanh toán Chọn HT Thanh Toán" at bounding box center [954, 330] width 162 height 55
click at [977, 343] on span "Chọn HT Thanh Toán" at bounding box center [953, 340] width 143 height 24
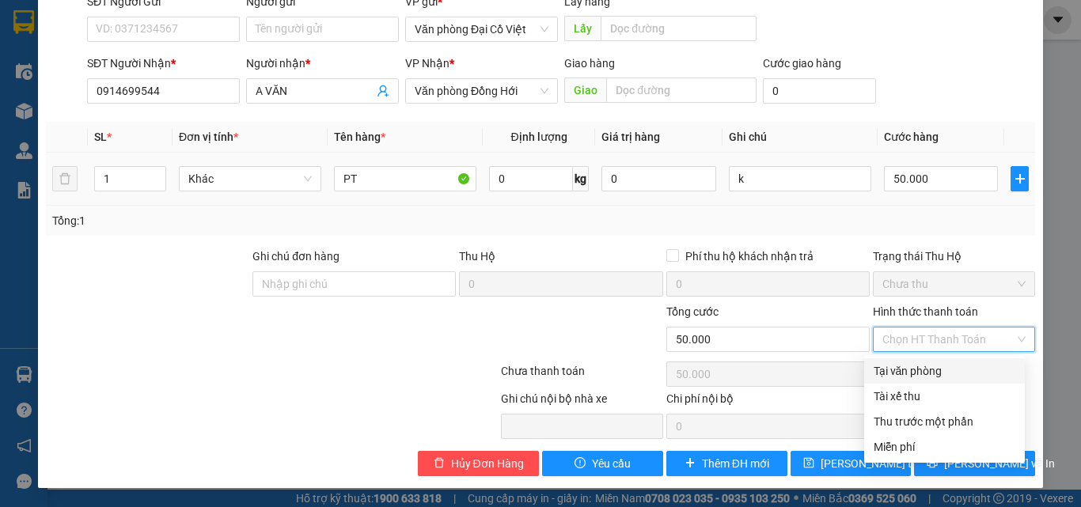
click at [940, 369] on div "Tại văn phòng" at bounding box center [945, 370] width 142 height 17
type input "0"
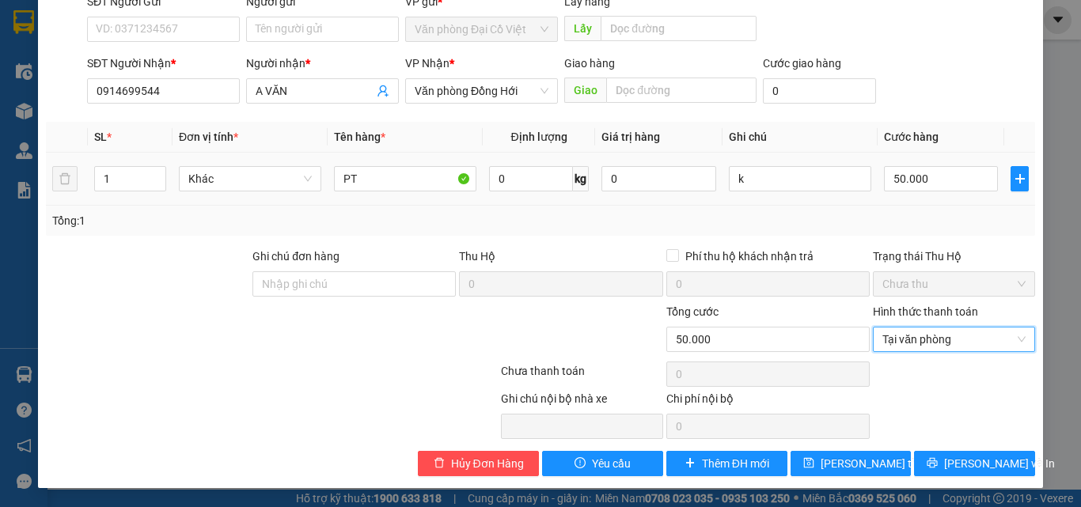
click at [955, 478] on div "SỬA ĐƠN HÀNG Lịch sử Ảnh kiện hàng Yêu cầu xuất hóa đơn điện tử Total Paid Fee …" at bounding box center [540, 182] width 1005 height 611
click at [958, 468] on span "Lưu và In" at bounding box center [999, 463] width 111 height 17
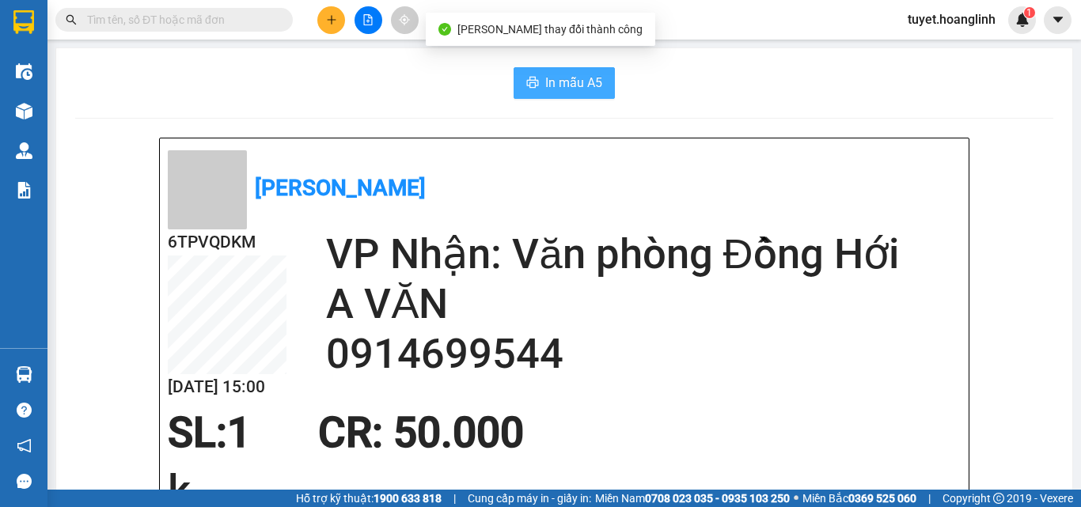
click at [548, 82] on span "In mẫu A5" at bounding box center [573, 83] width 57 height 20
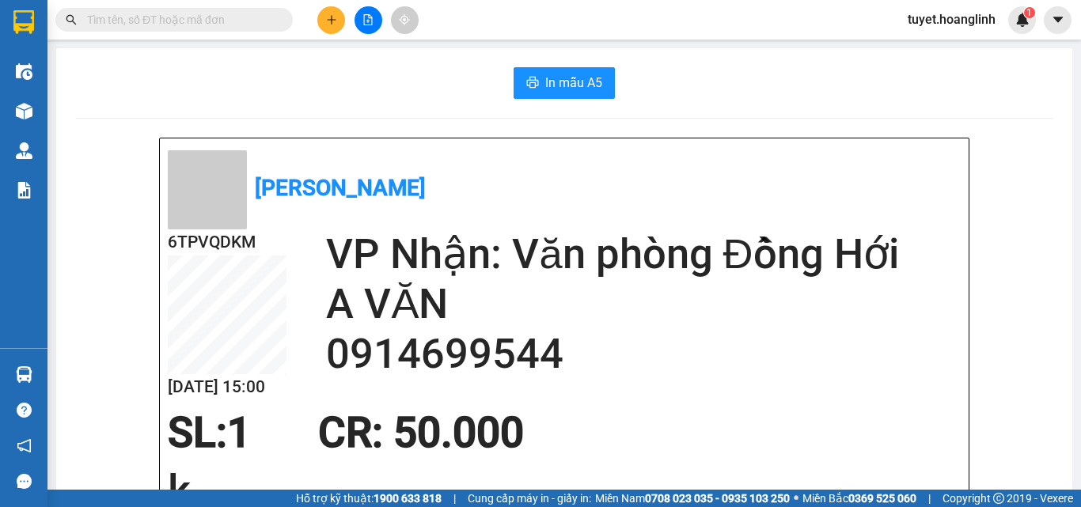
click at [335, 26] on button at bounding box center [331, 20] width 28 height 28
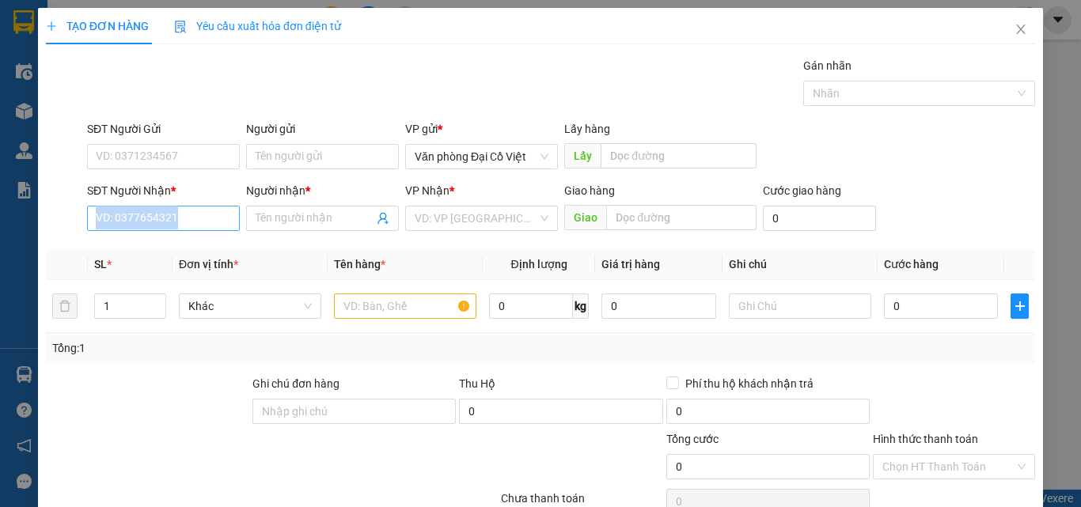
click at [222, 219] on div "SĐT Người Nhận * VD: 0377654321" at bounding box center [163, 209] width 159 height 55
click at [213, 222] on input "SĐT Người Nhận *" at bounding box center [163, 218] width 153 height 25
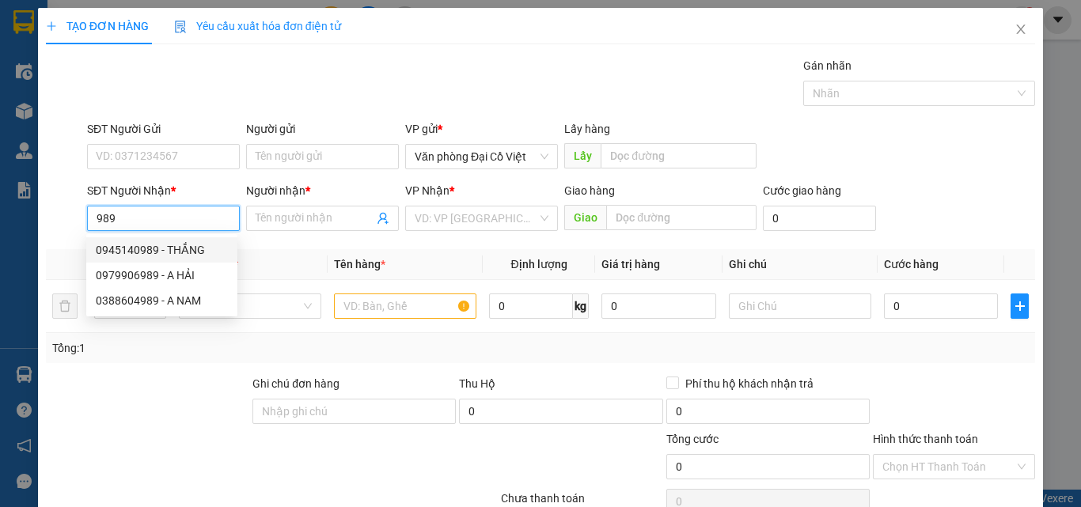
click at [195, 247] on div "0945140989 - THẮNG" at bounding box center [162, 249] width 132 height 17
type input "0945140989"
type input "THẮNG"
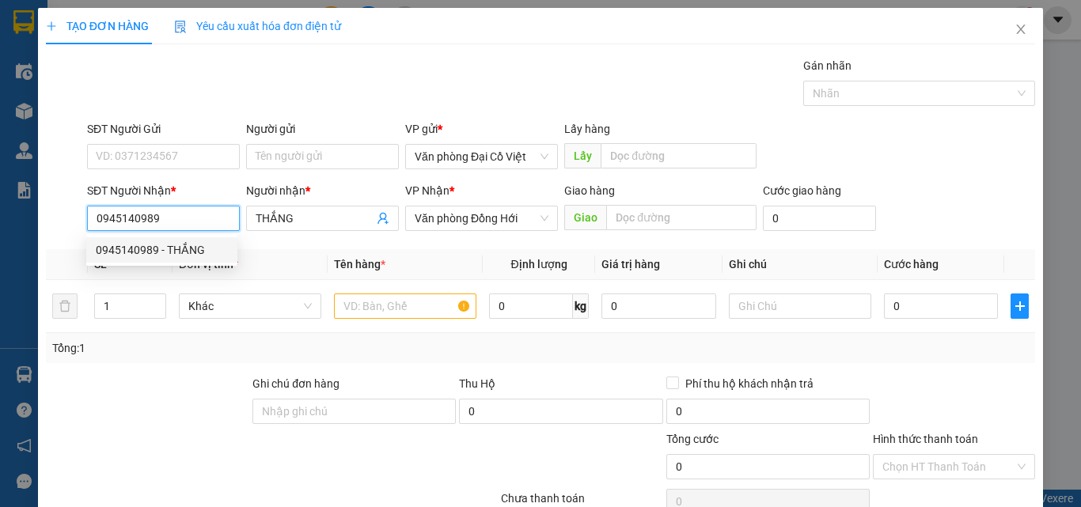
type input "200.000"
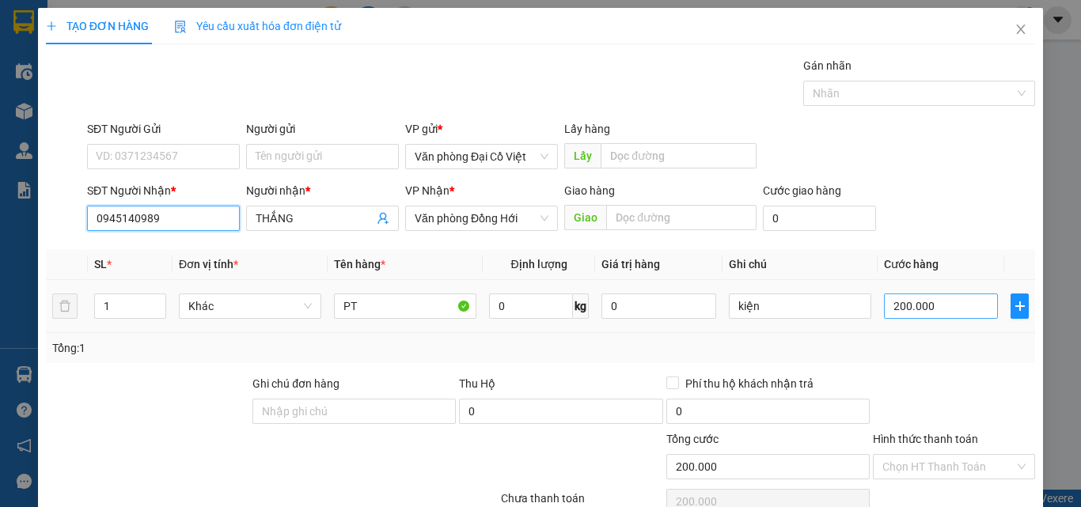
type input "0945140989"
click at [923, 302] on input "200.000" at bounding box center [941, 306] width 114 height 25
type input "5"
type input "50"
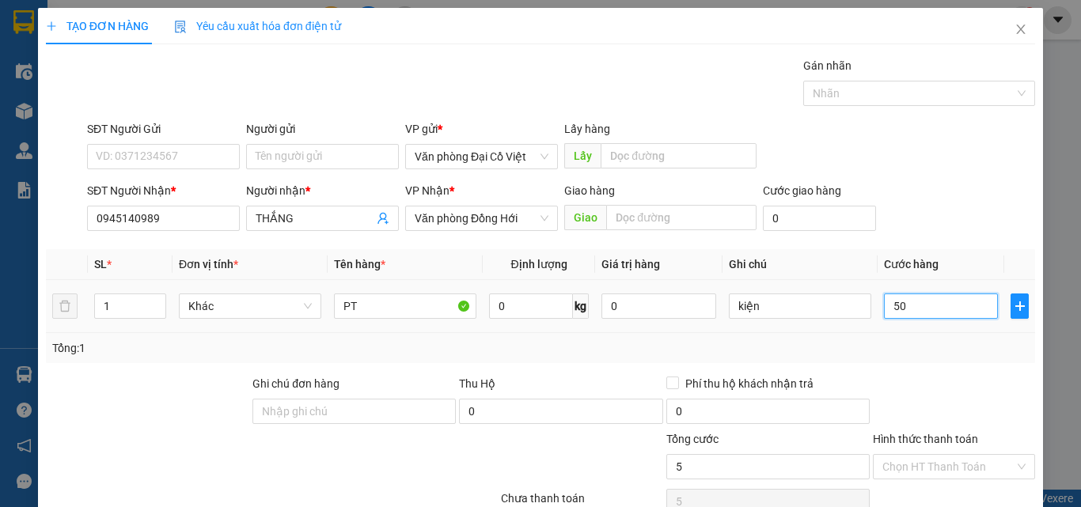
type input "50"
click at [933, 349] on div "Tổng: 1" at bounding box center [540, 347] width 977 height 17
type input "50.000"
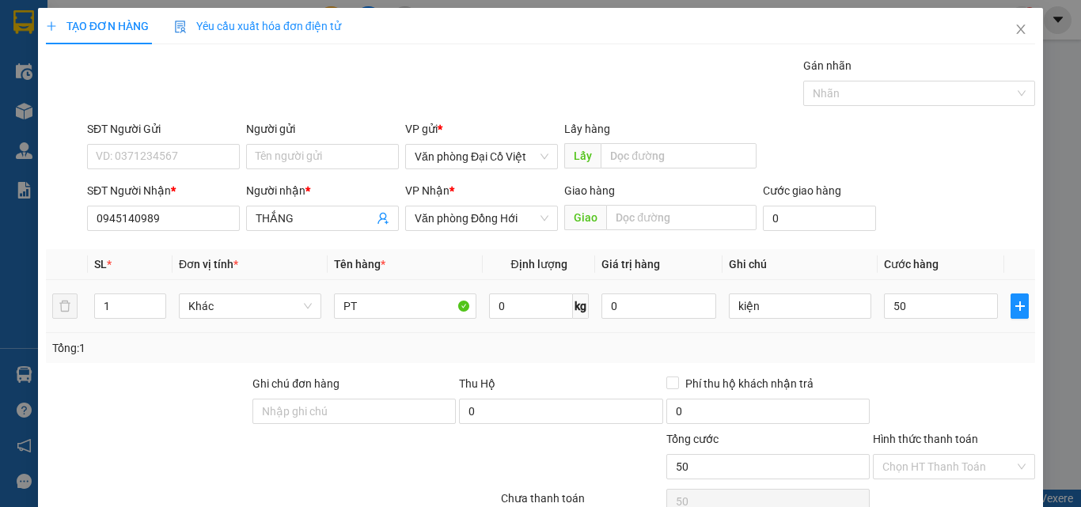
type input "50.000"
click at [921, 454] on div "Chọn HT Thanh Toán" at bounding box center [954, 466] width 162 height 25
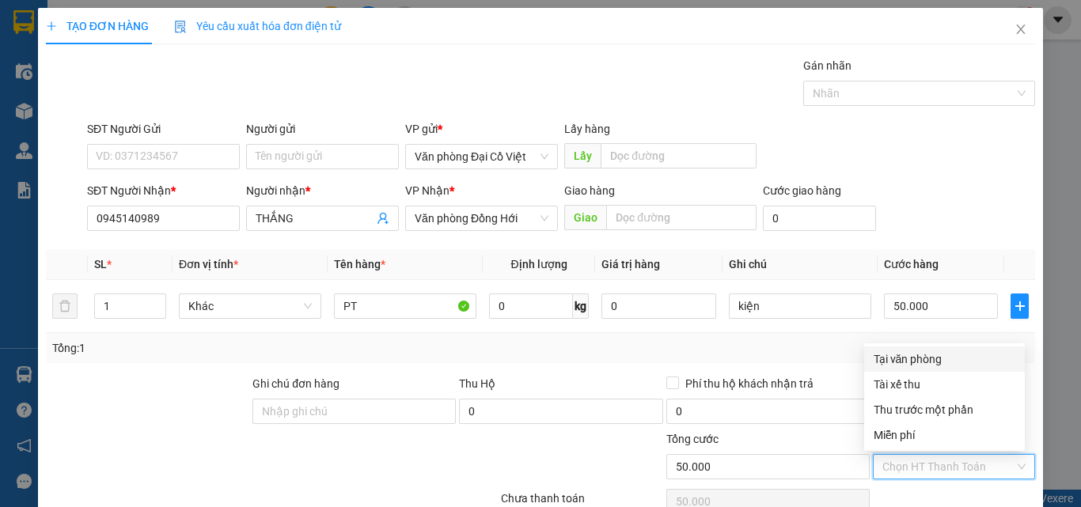
click at [900, 360] on div "Tại văn phòng" at bounding box center [945, 359] width 142 height 17
type input "0"
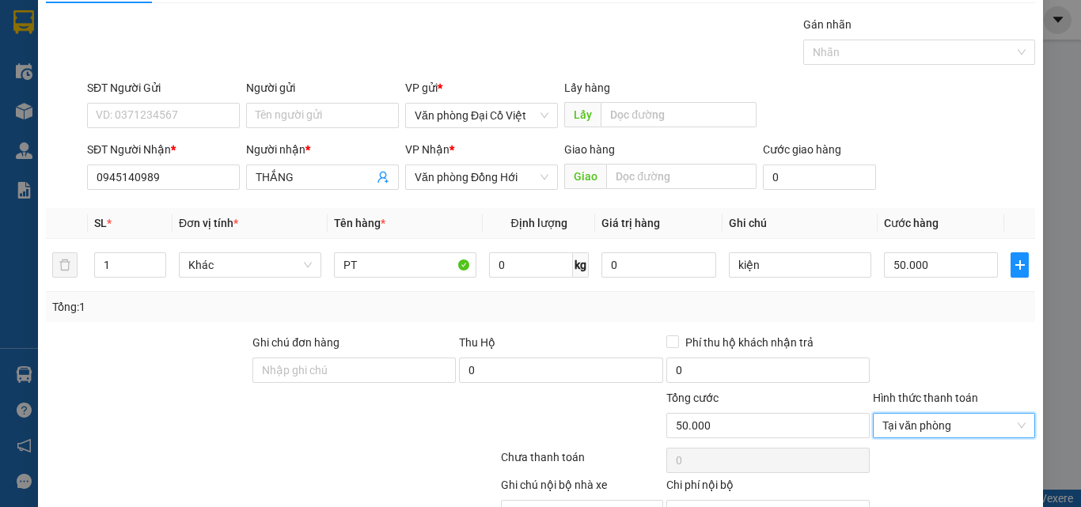
scroll to position [127, 0]
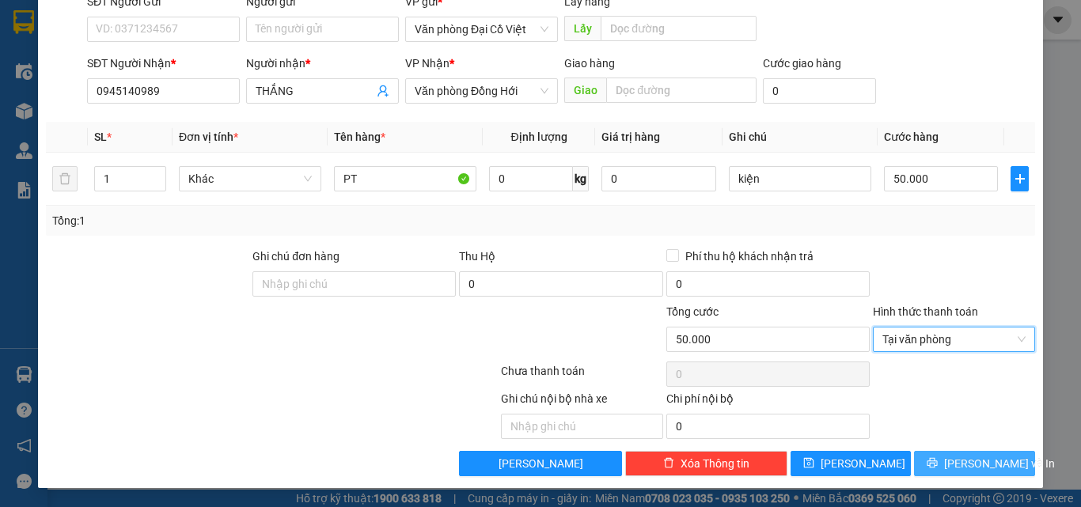
click at [934, 472] on button "Lưu và In" at bounding box center [974, 463] width 121 height 25
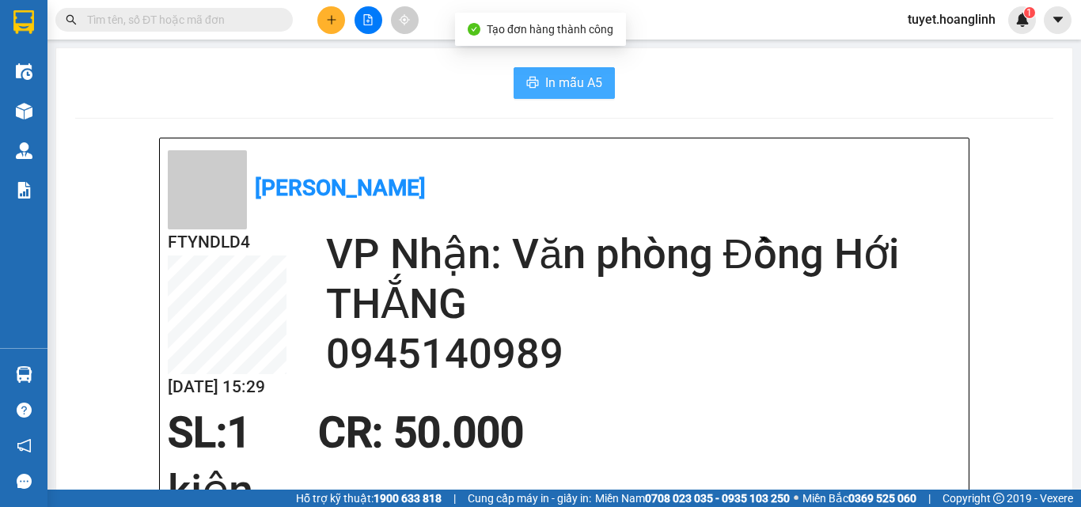
click at [585, 86] on span "In mẫu A5" at bounding box center [573, 83] width 57 height 20
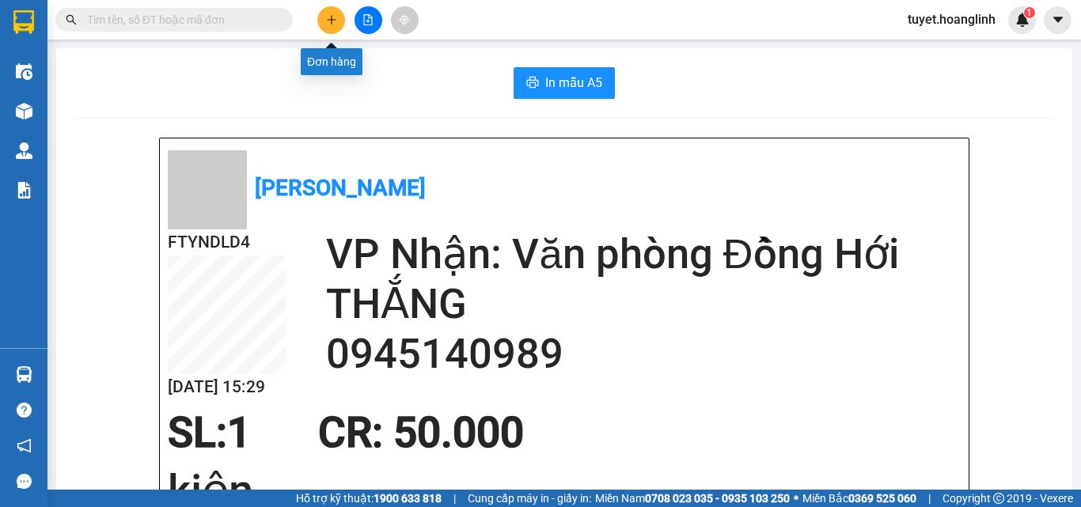
click at [333, 30] on button at bounding box center [331, 20] width 28 height 28
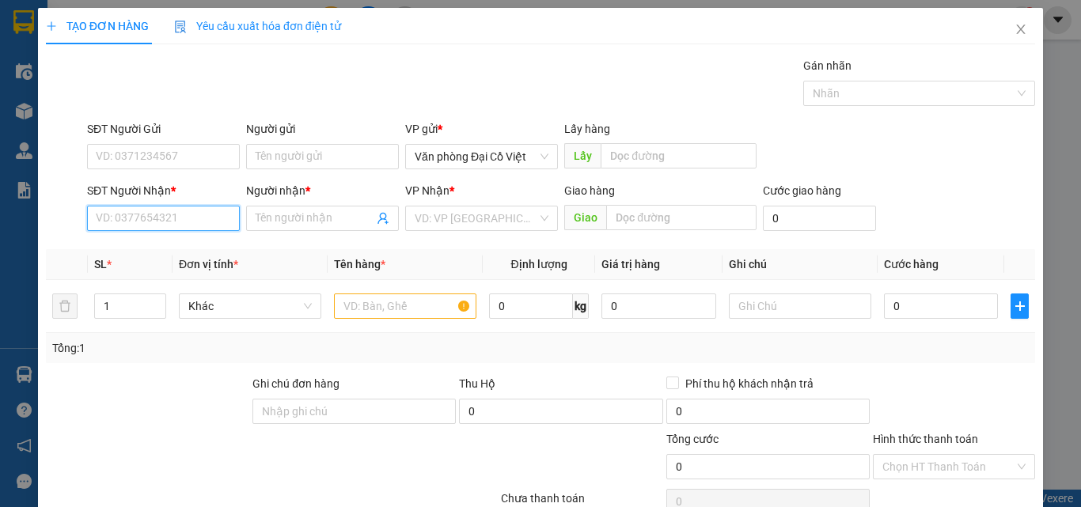
click at [177, 212] on input "SĐT Người Nhận *" at bounding box center [163, 218] width 153 height 25
click at [150, 218] on input "SĐT Người Nhận *" at bounding box center [163, 218] width 153 height 25
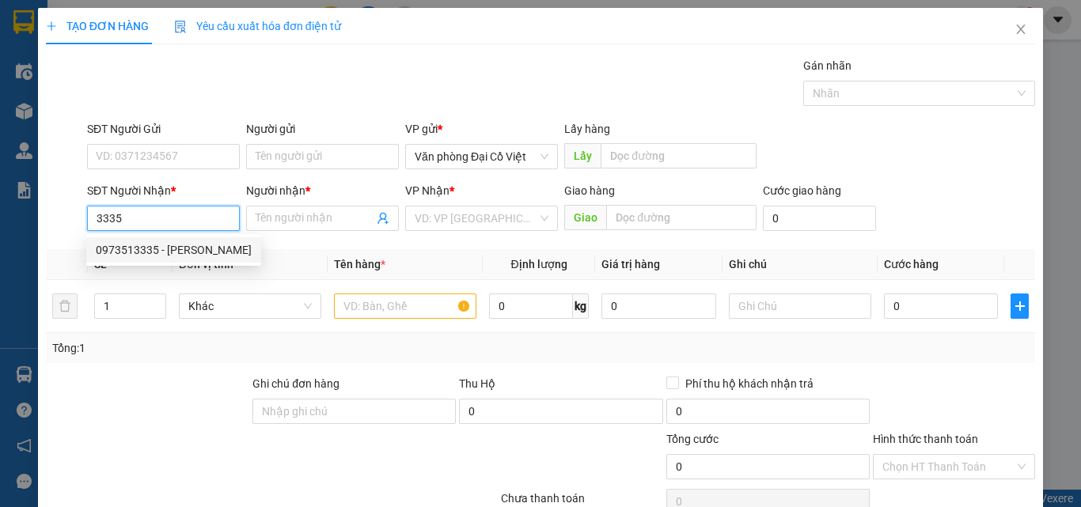
click at [195, 252] on div "0973513335 - C NHUNG HUYỀN" at bounding box center [174, 249] width 156 height 17
type input "0973513335"
type input "C NHUNG HUYỀN"
type input "300.000"
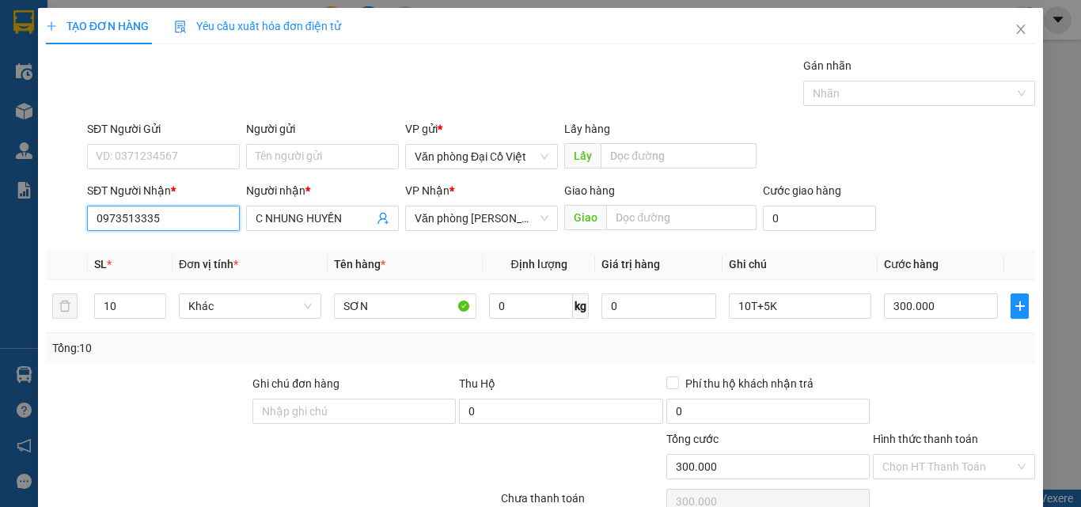
type input "0973513335"
click at [125, 308] on input "10" at bounding box center [130, 306] width 70 height 24
click at [125, 307] on input "10" at bounding box center [130, 306] width 70 height 24
click at [125, 309] on input "10" at bounding box center [130, 306] width 70 height 24
click at [124, 309] on input "10" at bounding box center [130, 306] width 70 height 24
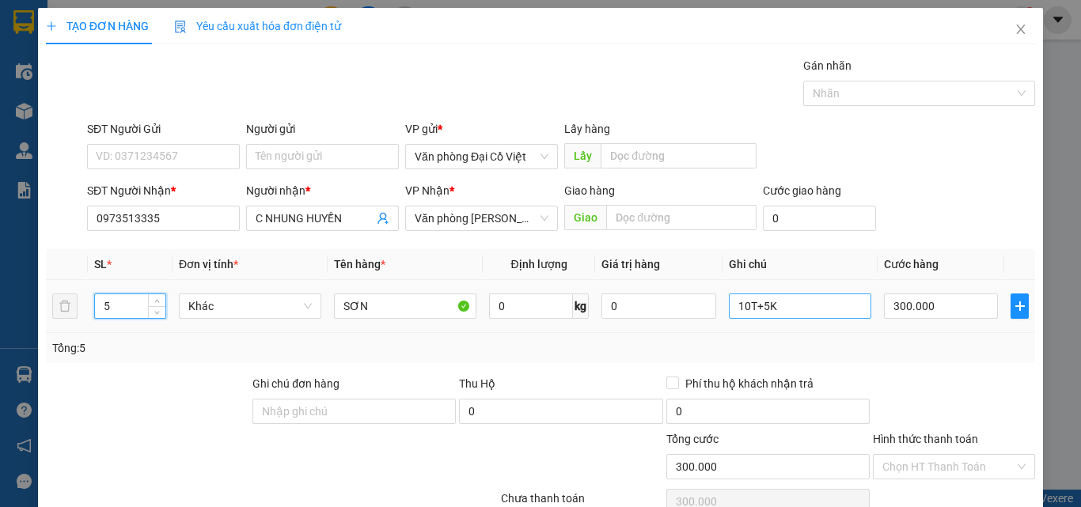
type input "5"
click at [799, 309] on input "10T+5K" at bounding box center [800, 306] width 142 height 25
click at [799, 308] on input "10T+5K" at bounding box center [800, 306] width 142 height 25
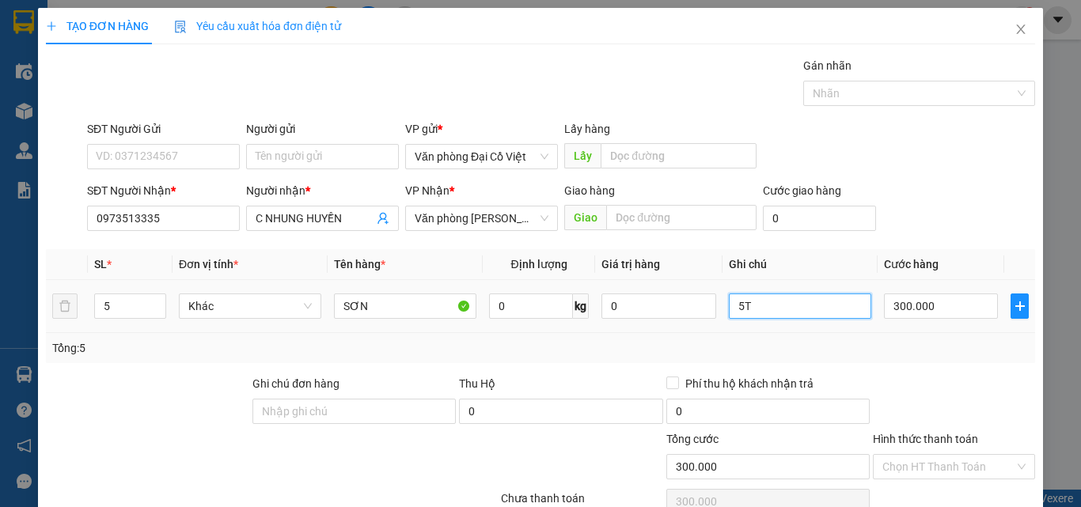
type input "5T"
click at [928, 320] on div "300.000" at bounding box center [941, 306] width 114 height 32
click at [928, 313] on input "300.000" at bounding box center [941, 306] width 114 height 25
type input "1"
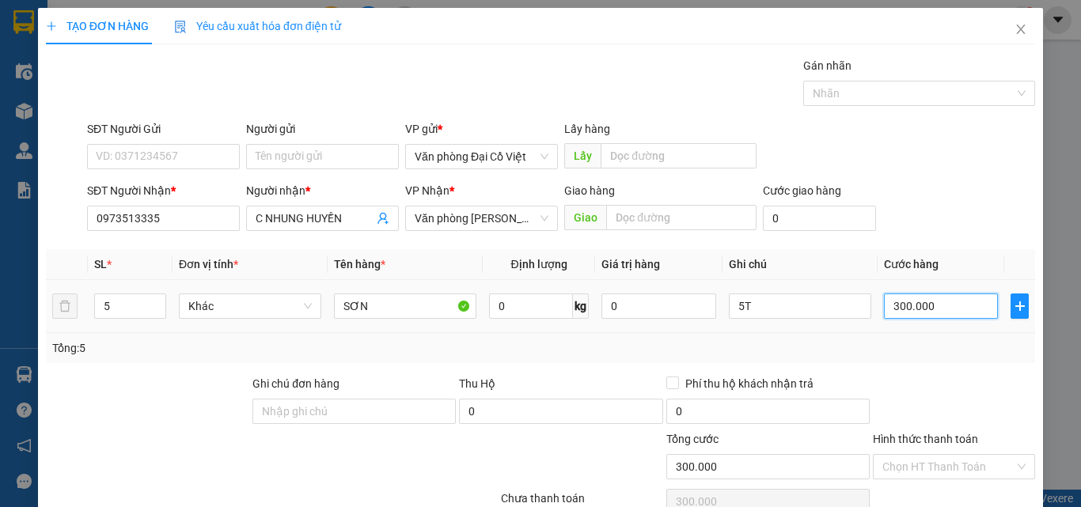
type input "1"
type input "15"
type input "150"
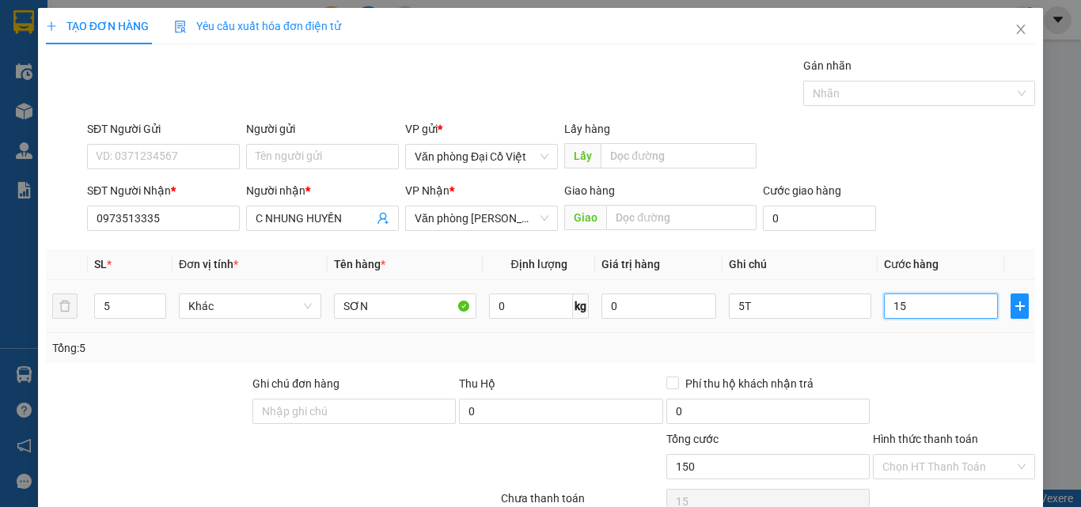
type input "150"
click at [928, 381] on div at bounding box center [953, 402] width 165 height 55
type input "150.000"
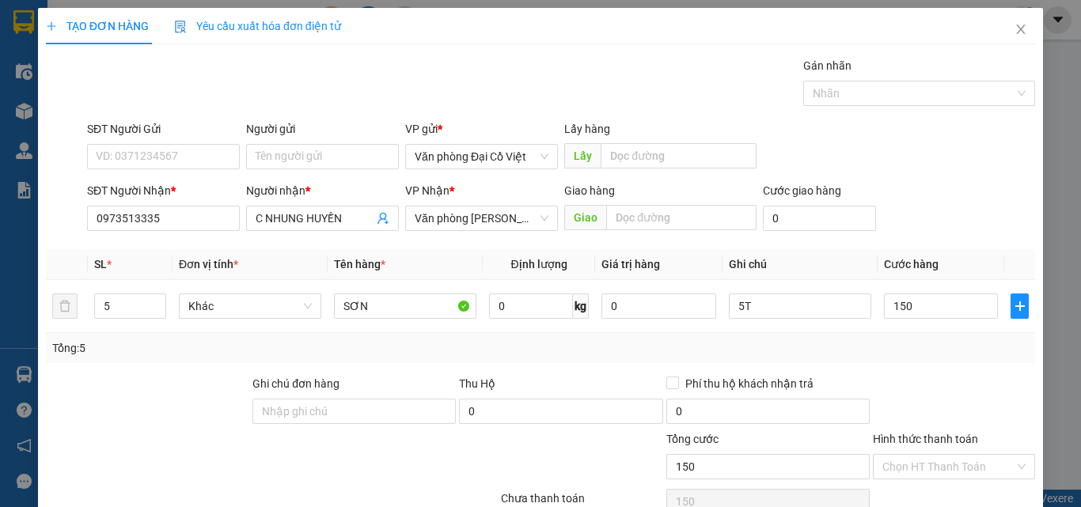
type input "150.000"
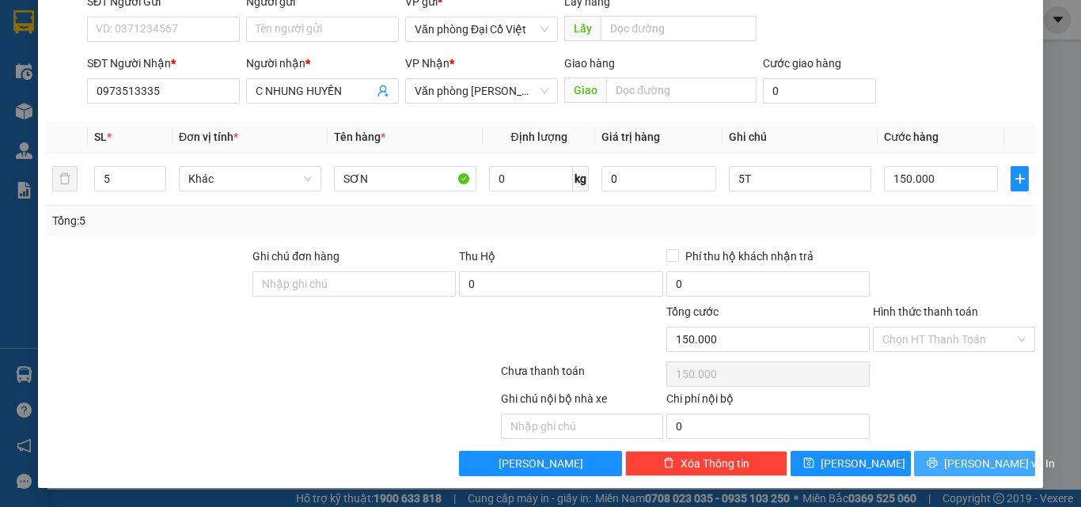
click at [959, 457] on span "Lưu và In" at bounding box center [999, 463] width 111 height 17
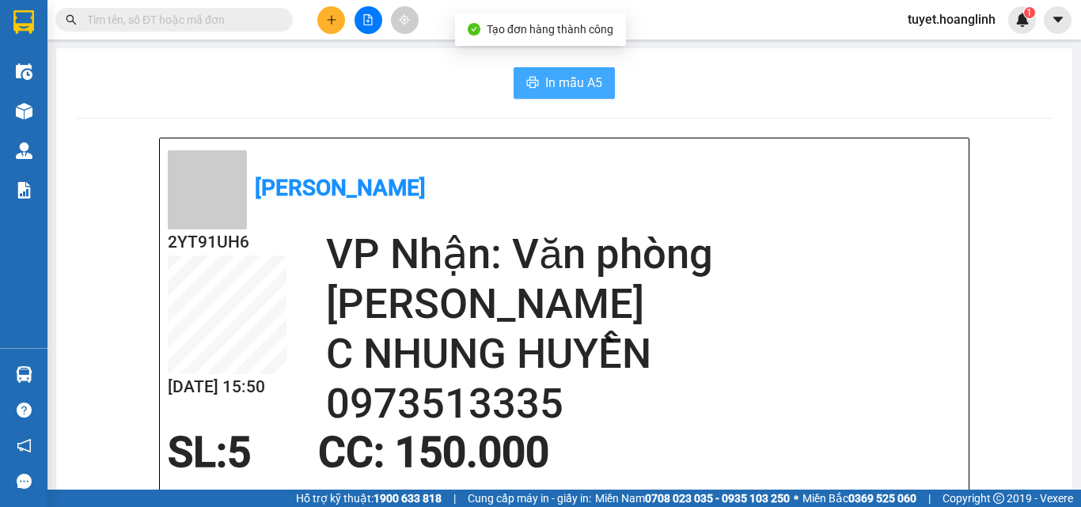
click at [582, 78] on span "In mẫu A5" at bounding box center [573, 83] width 57 height 20
click at [336, 17] on icon "plus" at bounding box center [331, 19] width 11 height 11
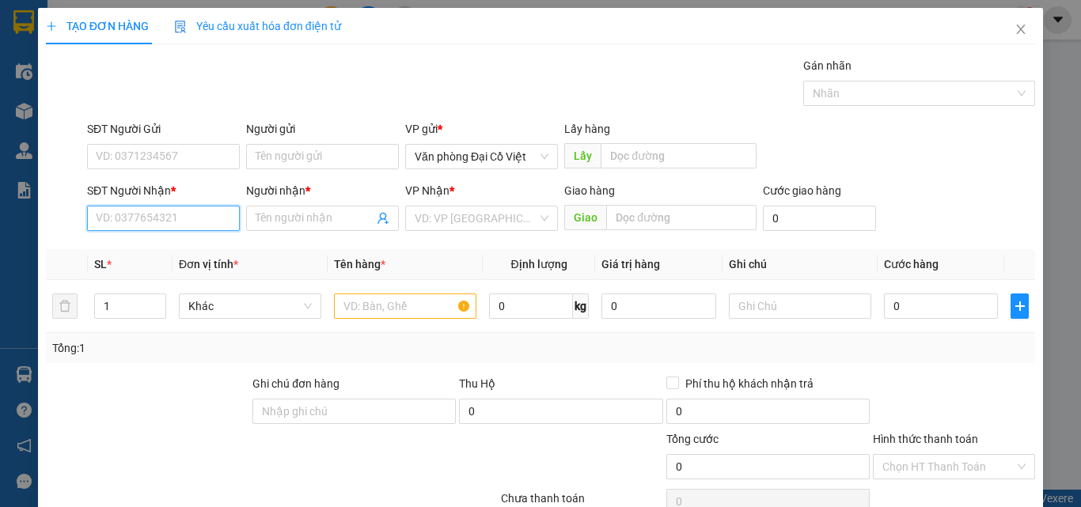
drag, startPoint x: 182, startPoint y: 216, endPoint x: 155, endPoint y: 217, distance: 26.9
click at [176, 217] on input "SĐT Người Nhận *" at bounding box center [163, 218] width 153 height 25
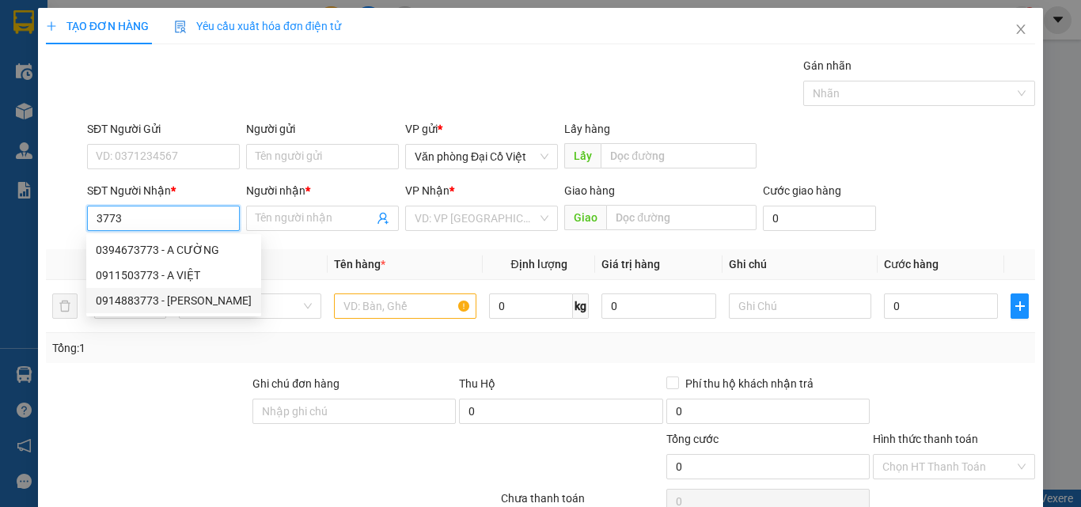
click at [184, 307] on div "0914883773 - HẢI HUYỀN" at bounding box center [174, 300] width 156 height 17
type input "0914883773"
type input "[PERSON_NAME]"
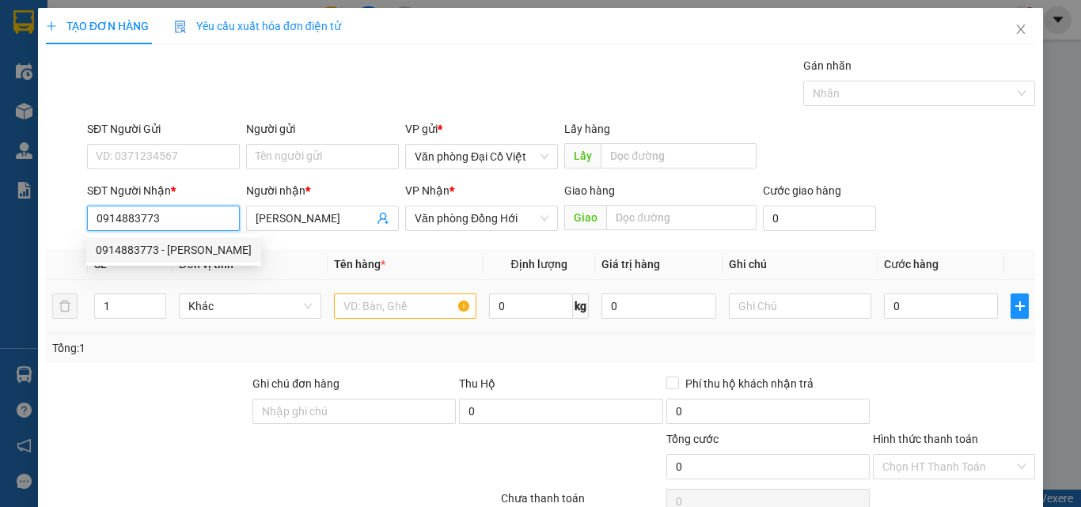
type input "300.000"
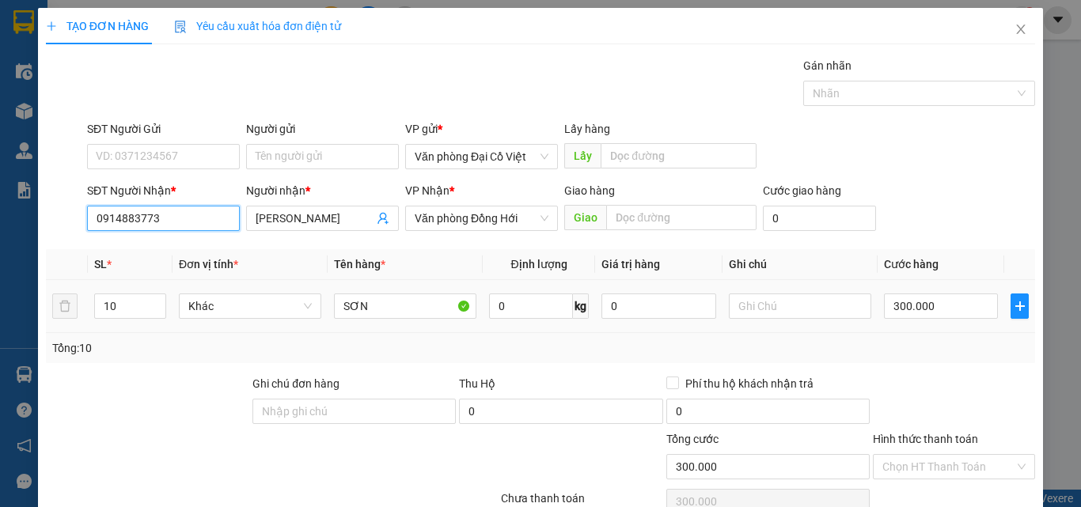
type input "0914883773"
click at [165, 305] on td "10" at bounding box center [130, 306] width 85 height 53
click at [156, 317] on span "Decrease Value" at bounding box center [156, 311] width 17 height 14
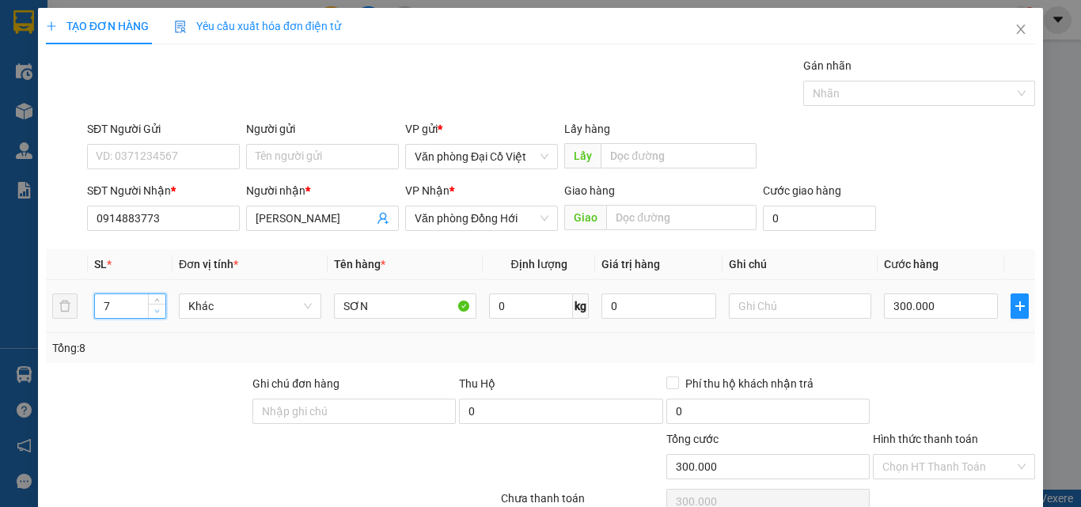
click at [156, 317] on span "Decrease Value" at bounding box center [156, 311] width 17 height 14
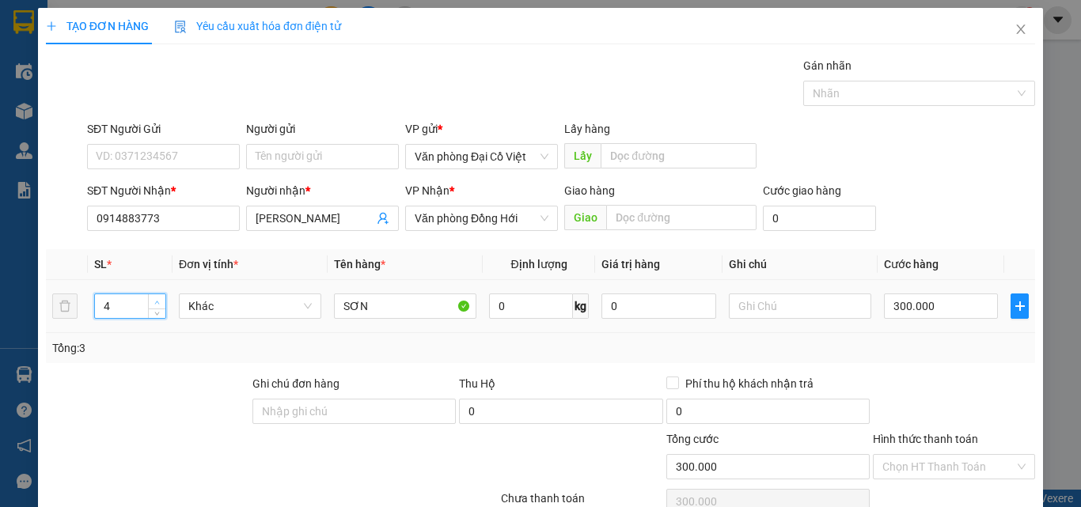
click at [156, 302] on icon "up" at bounding box center [157, 303] width 6 height 6
type input "5"
click at [810, 312] on input "text" at bounding box center [800, 306] width 142 height 25
type input "5T"
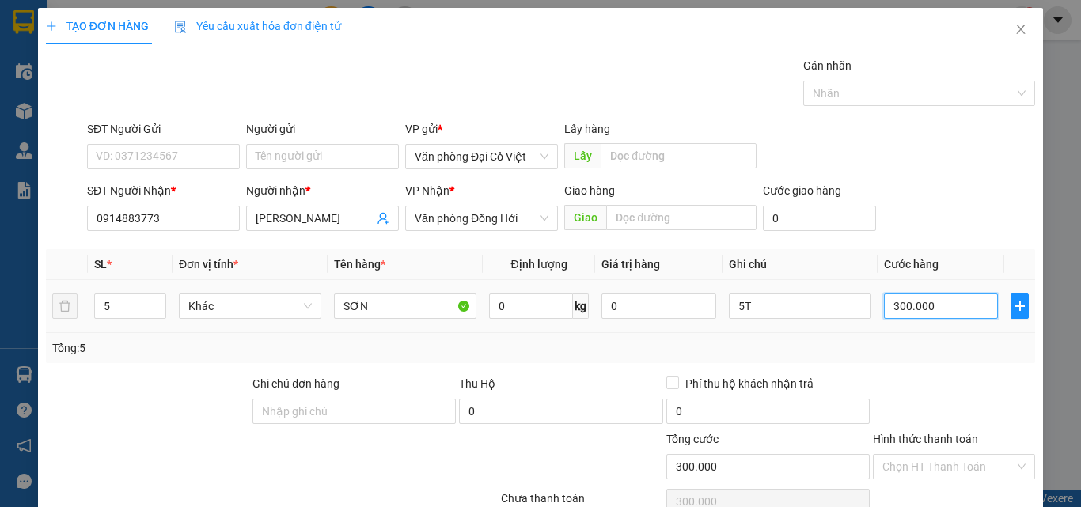
click at [886, 312] on input "300.000" at bounding box center [941, 306] width 114 height 25
type input "1"
type input "15"
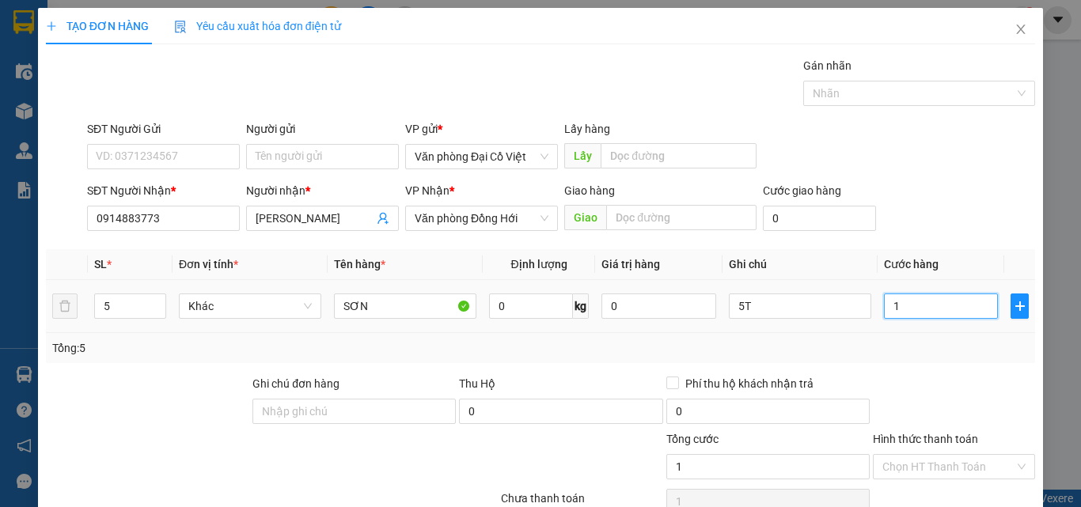
type input "15"
type input "150"
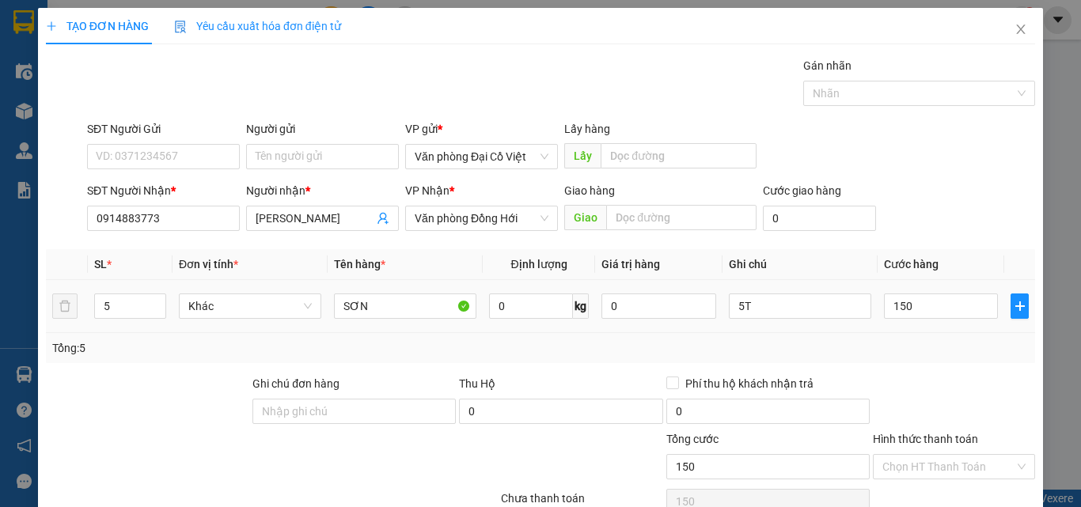
type input "150.000"
click at [910, 345] on div "Tổng: 5" at bounding box center [540, 347] width 977 height 17
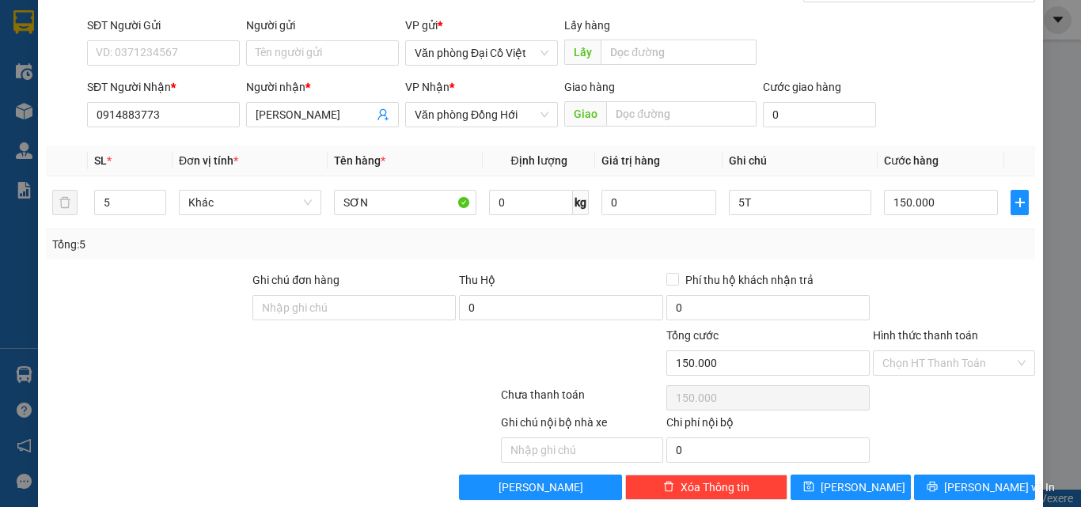
scroll to position [127, 0]
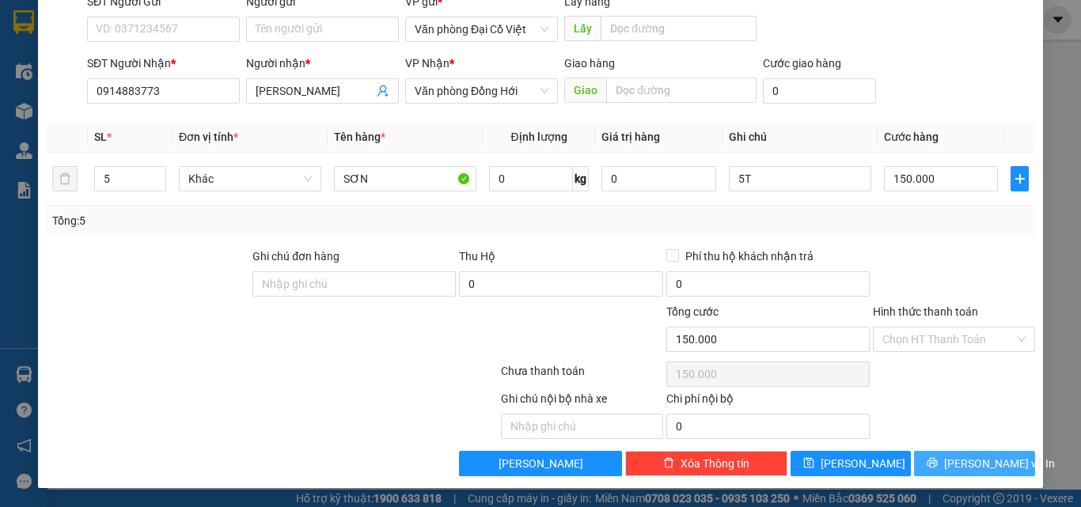
click at [926, 469] on button "Lưu và In" at bounding box center [974, 463] width 121 height 25
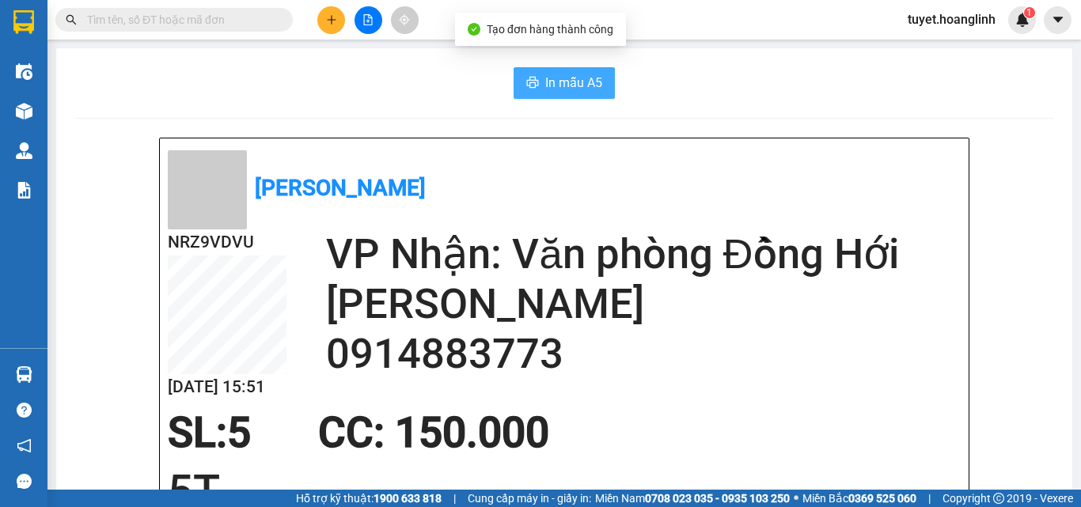
click at [574, 78] on span "In mẫu A5" at bounding box center [573, 83] width 57 height 20
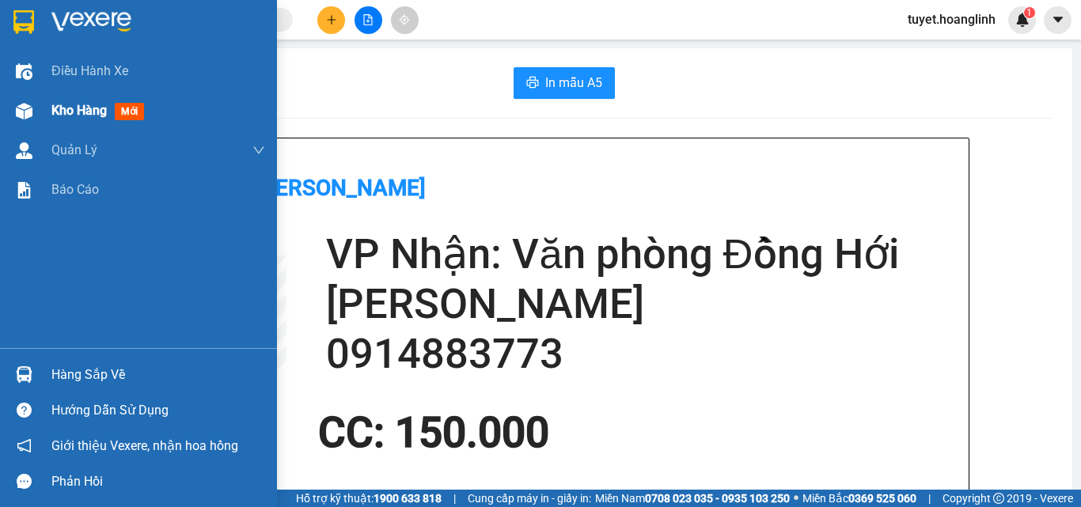
click at [31, 113] on img at bounding box center [24, 111] width 17 height 17
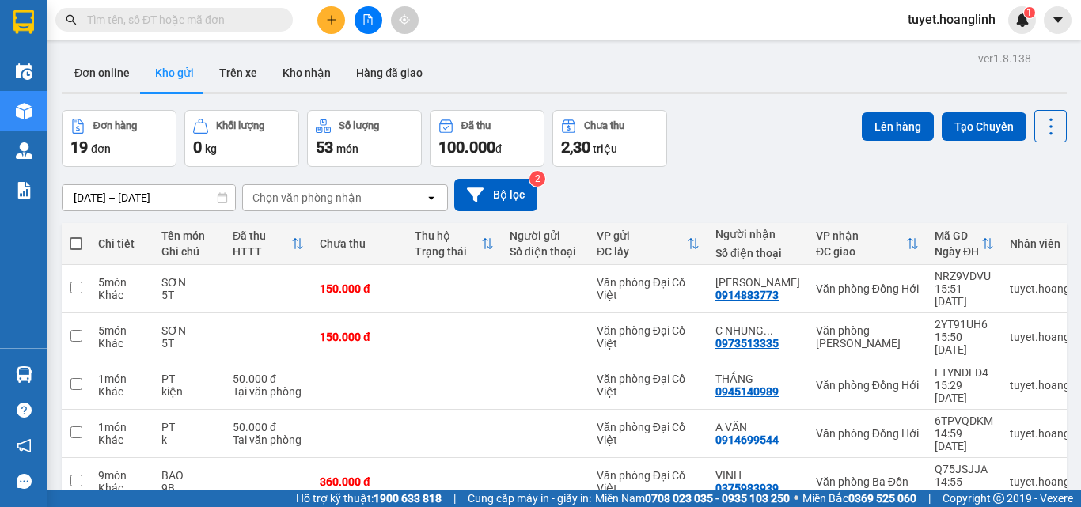
click at [689, 201] on div "11/08/2025 – 13/08/2025 Press the down arrow key to interact with the calendar …" at bounding box center [564, 195] width 1005 height 32
click at [343, 33] on div at bounding box center [368, 20] width 119 height 28
click at [339, 26] on button at bounding box center [331, 20] width 28 height 28
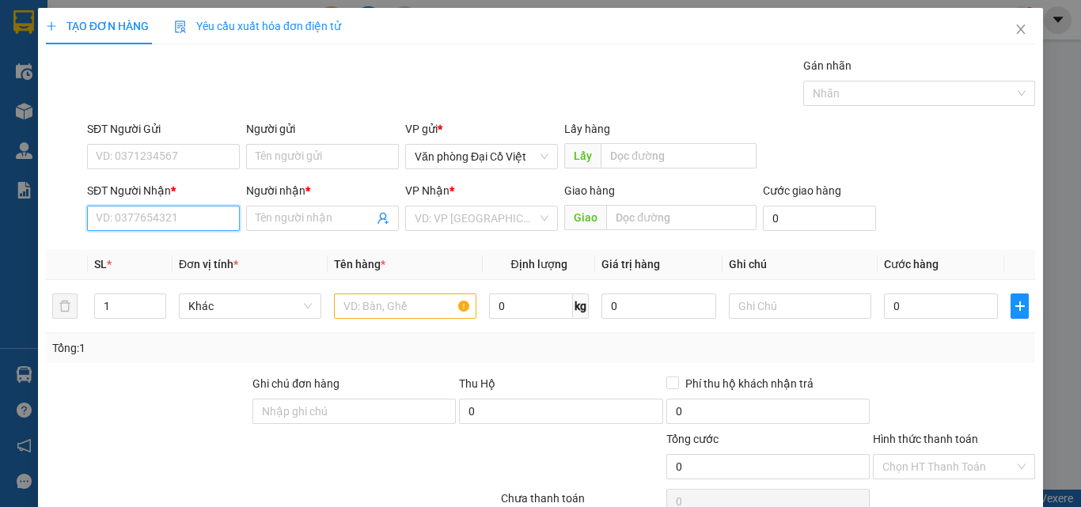
click at [164, 217] on input "SĐT Người Nhận *" at bounding box center [163, 218] width 153 height 25
click at [213, 241] on div "0836867373 - LONG" at bounding box center [162, 249] width 132 height 17
type input "0836867373"
type input "LONG"
type input "70.000"
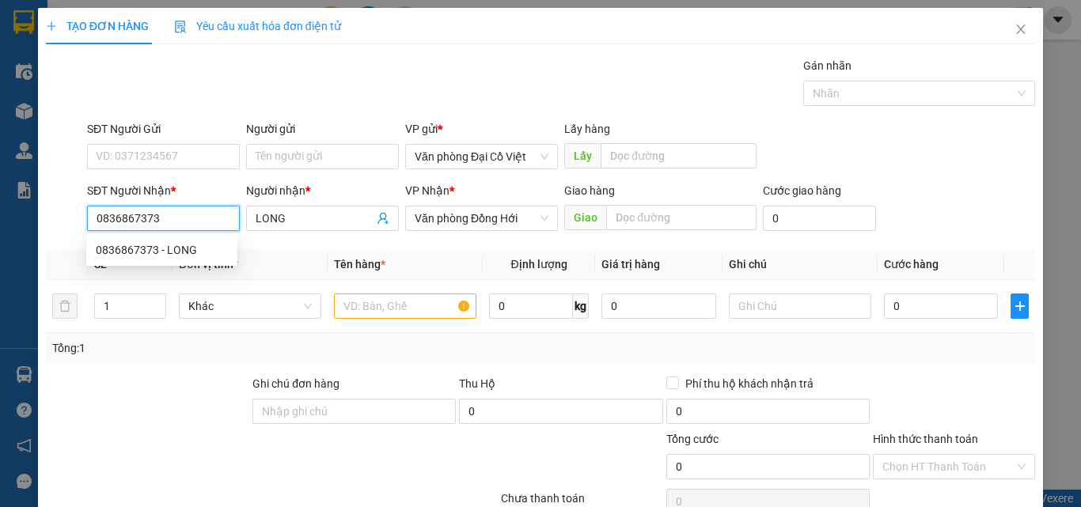
type input "70.000"
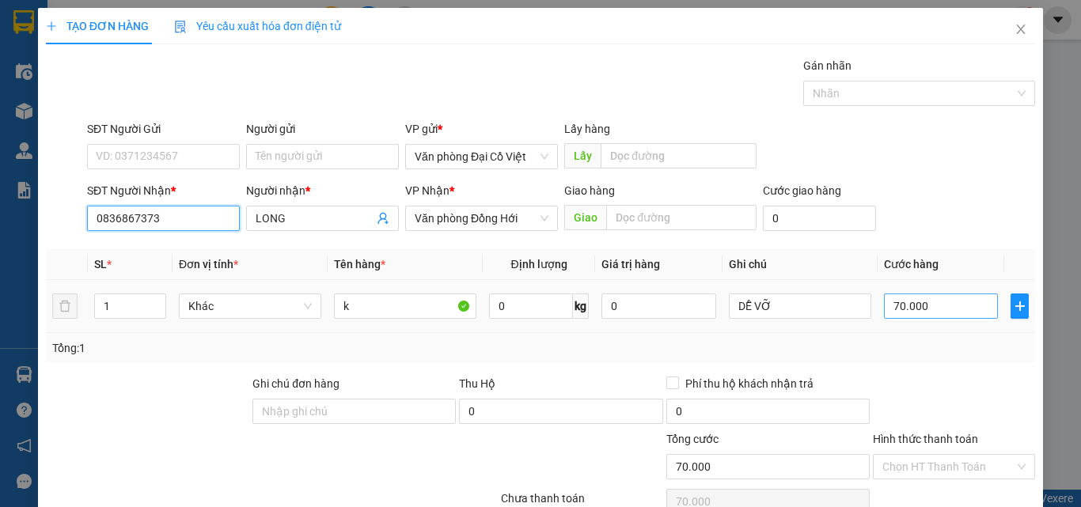
type input "0836867373"
click at [950, 312] on input "70.000" at bounding box center [941, 306] width 114 height 25
type input "5"
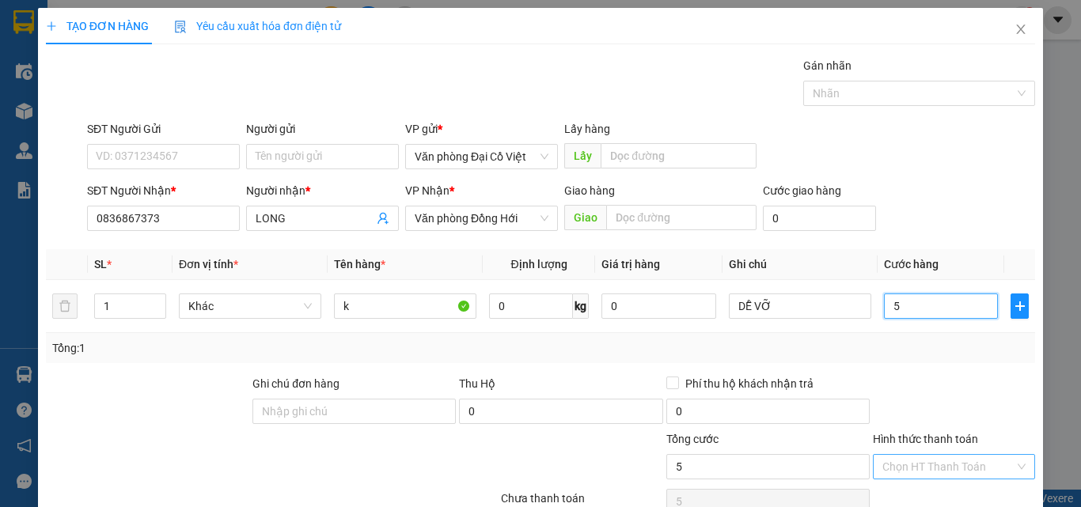
type input "50"
type input "50.000"
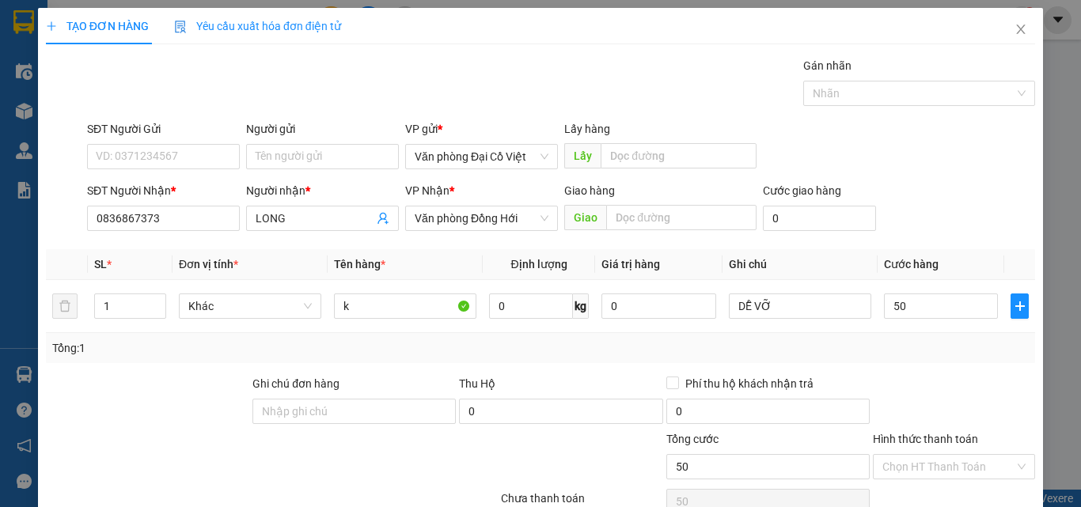
type input "50.000"
click at [920, 449] on div "Hình thức thanh toán" at bounding box center [954, 442] width 162 height 24
click at [952, 466] on input "Hình thức thanh toán" at bounding box center [948, 467] width 132 height 24
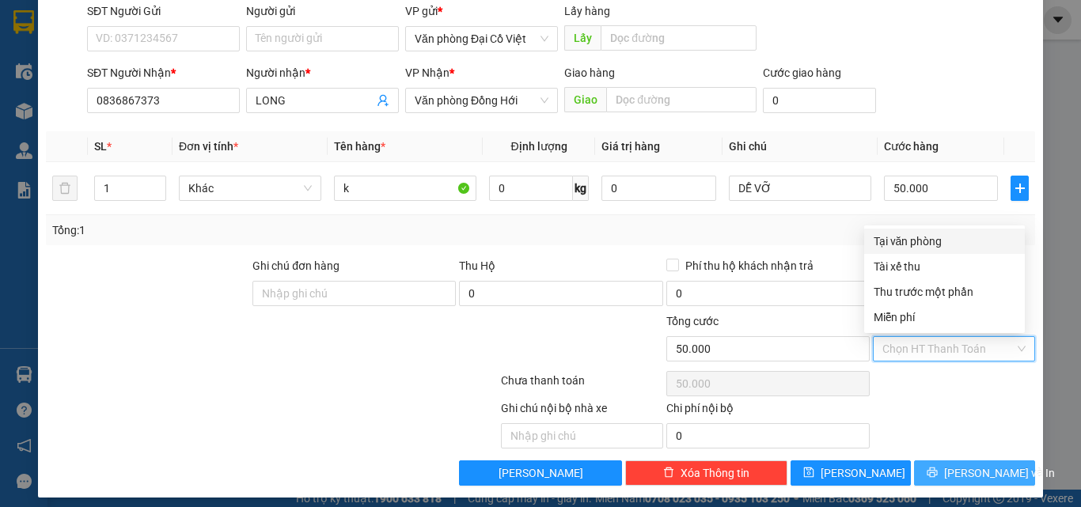
scroll to position [127, 0]
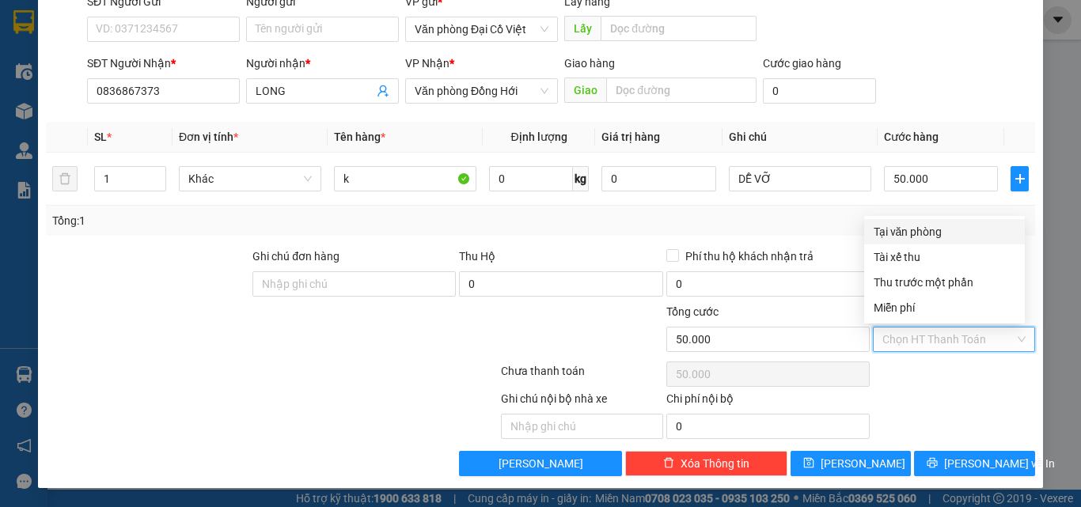
click at [948, 403] on div "Ghi chú nội bộ nhà xe Chi phí nội bộ 0" at bounding box center [540, 414] width 992 height 49
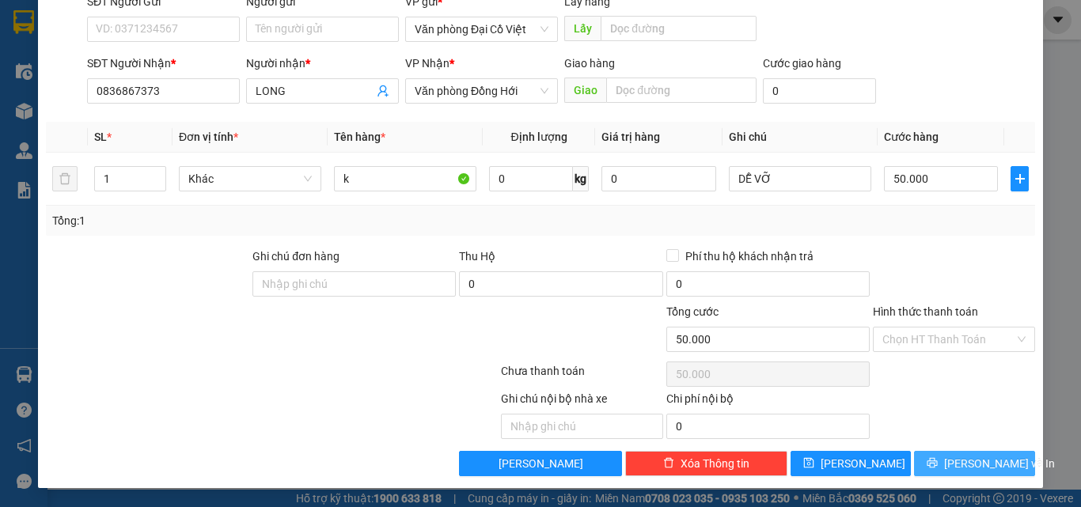
click at [966, 461] on span "Lưu và In" at bounding box center [999, 463] width 111 height 17
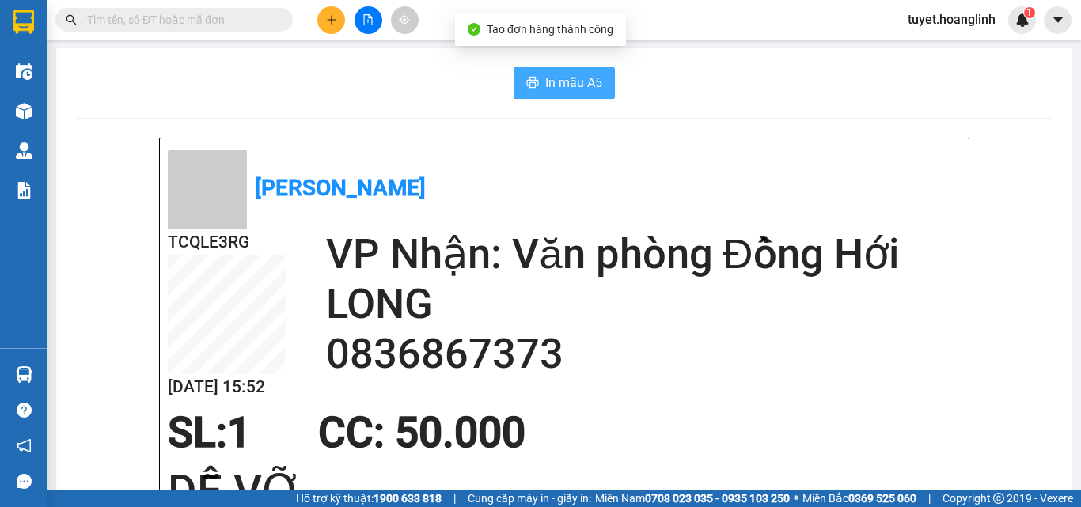
click at [575, 77] on span "In mẫu A5" at bounding box center [573, 83] width 57 height 20
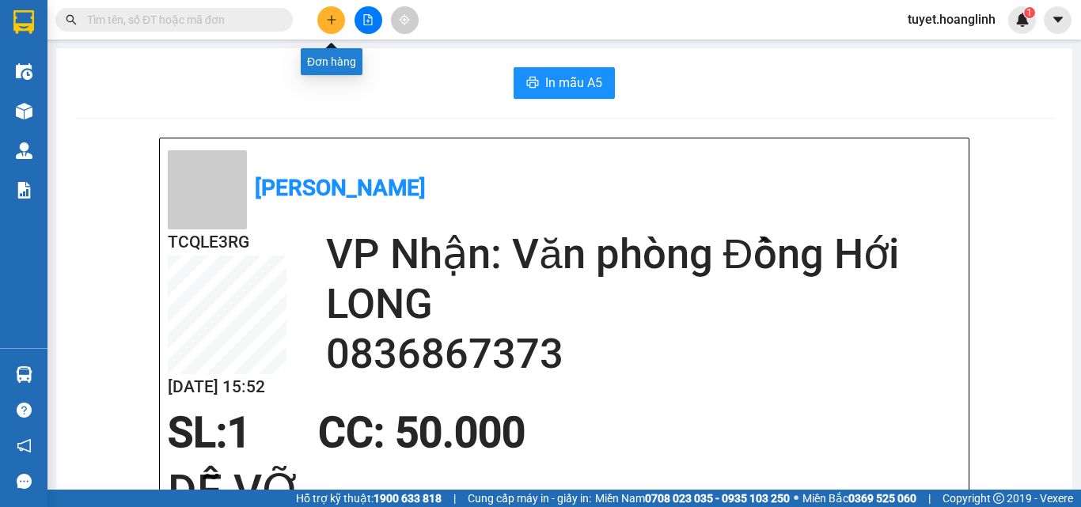
click at [339, 26] on button at bounding box center [331, 20] width 28 height 28
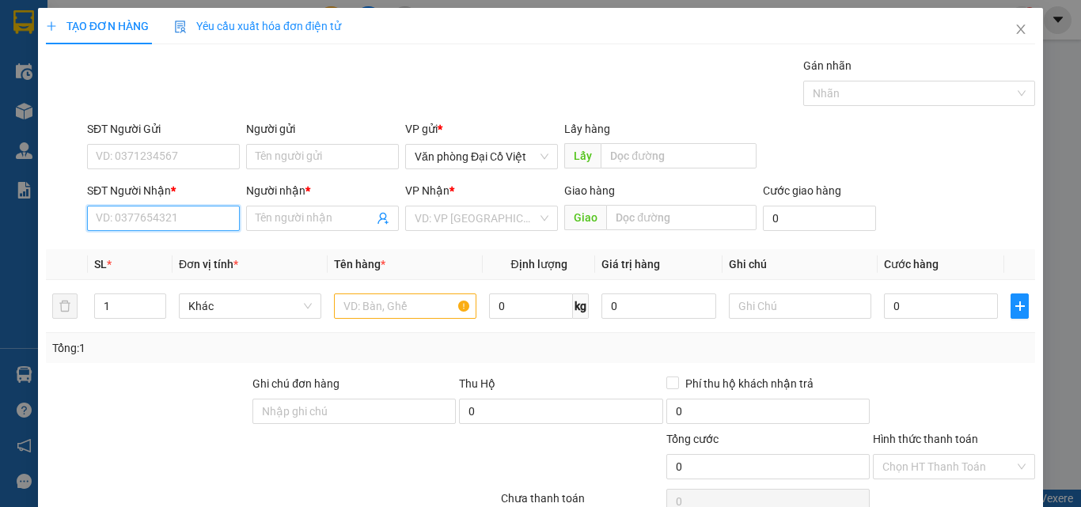
click at [180, 216] on input "SĐT Người Nhận *" at bounding box center [163, 218] width 153 height 25
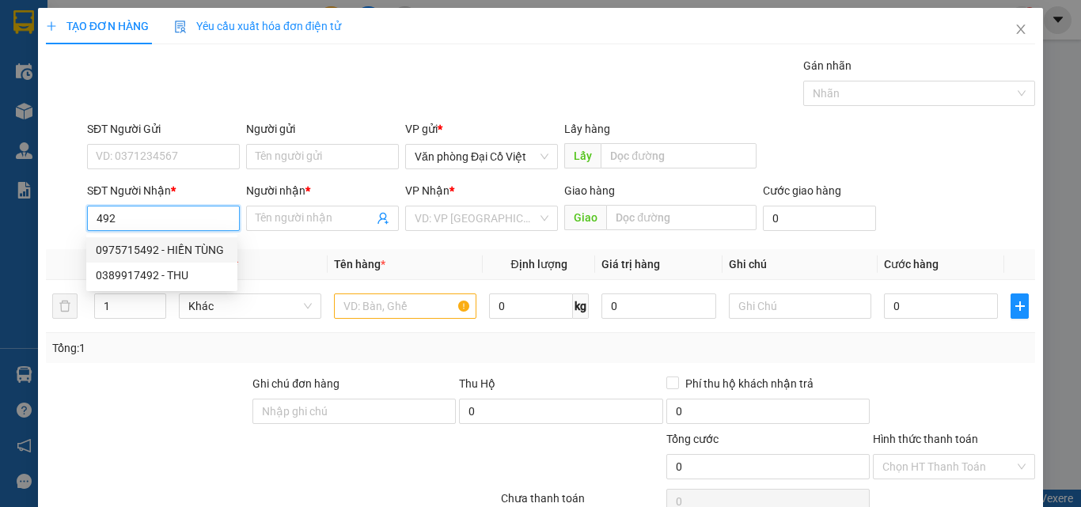
click at [164, 253] on div "0975715492 - HIỀN TÙNG" at bounding box center [162, 249] width 132 height 17
type input "0975715492"
type input "HIỀN TÙNG"
type input "100.000"
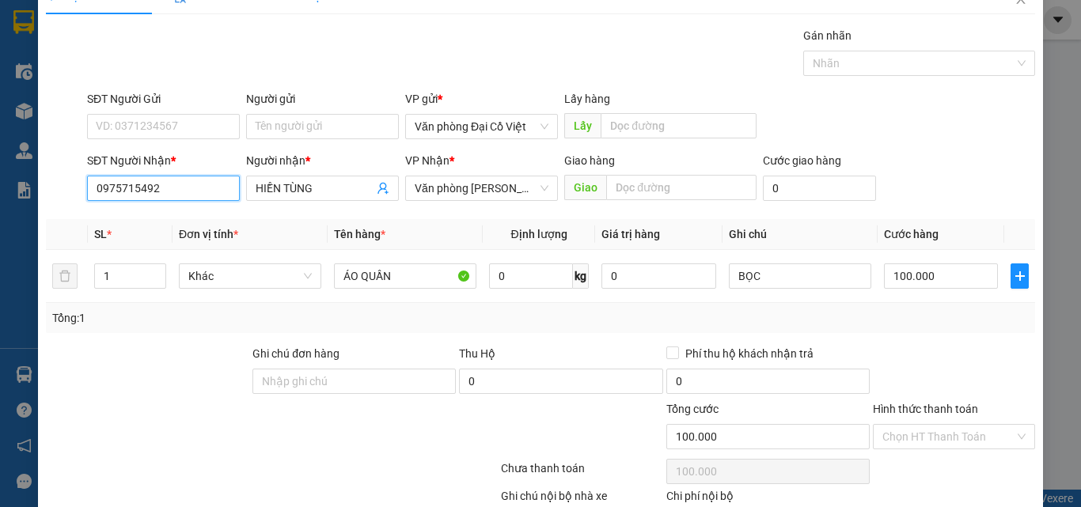
scroll to position [127, 0]
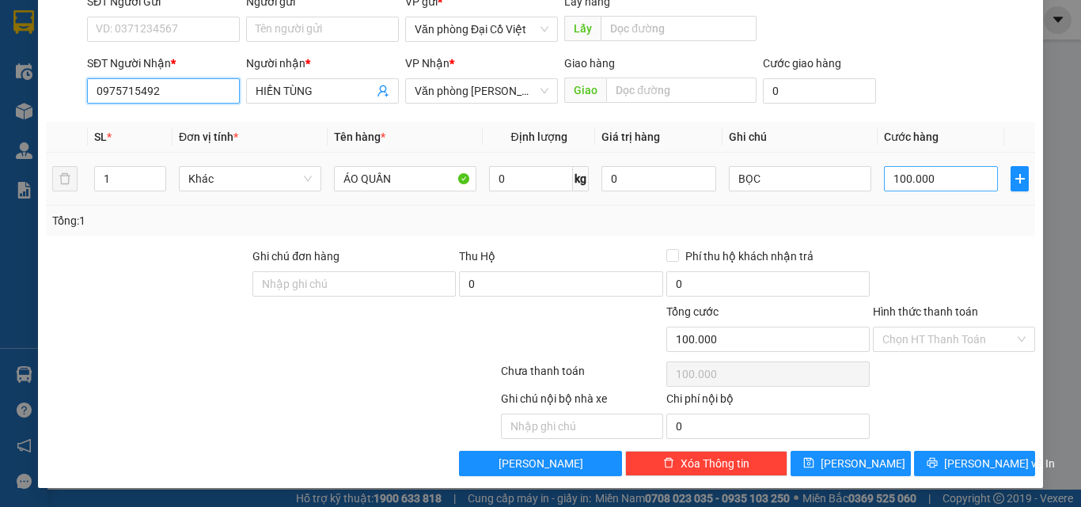
type input "0975715492"
click at [888, 190] on input "100.000" at bounding box center [941, 178] width 114 height 25
type input "5"
type input "50"
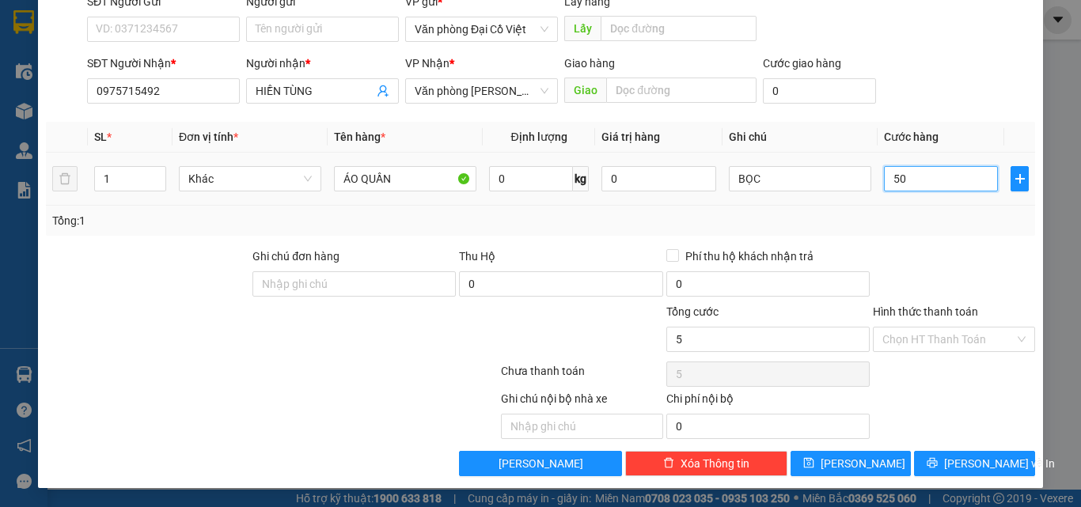
type input "50"
type input "50.000"
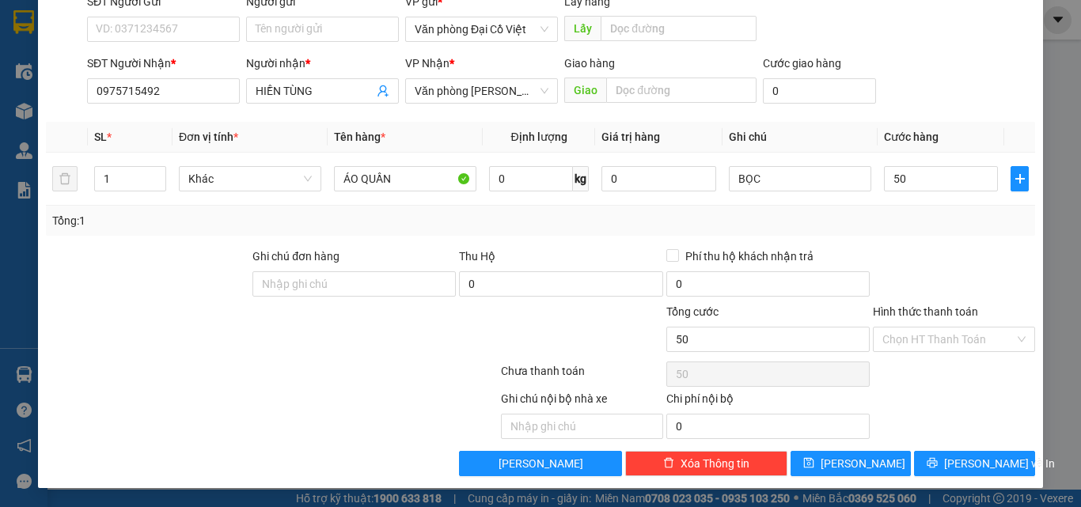
type input "50.000"
click at [902, 238] on div "Transit Pickup Surcharge Ids Transit Deliver Surcharge Ids Transit Deliver Surc…" at bounding box center [540, 203] width 989 height 547
click at [971, 467] on span "Lưu và In" at bounding box center [999, 463] width 111 height 17
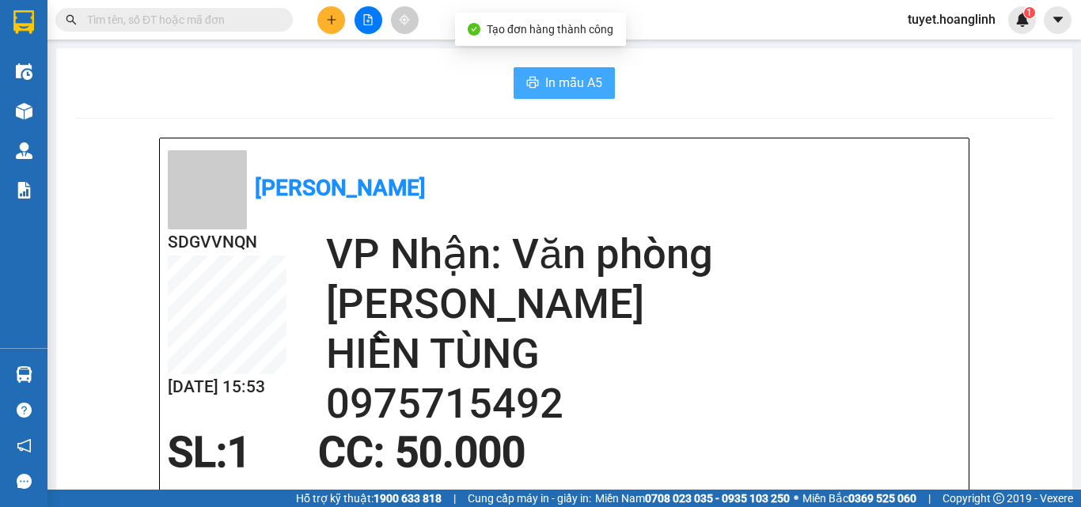
click at [578, 80] on span "In mẫu A5" at bounding box center [573, 83] width 57 height 20
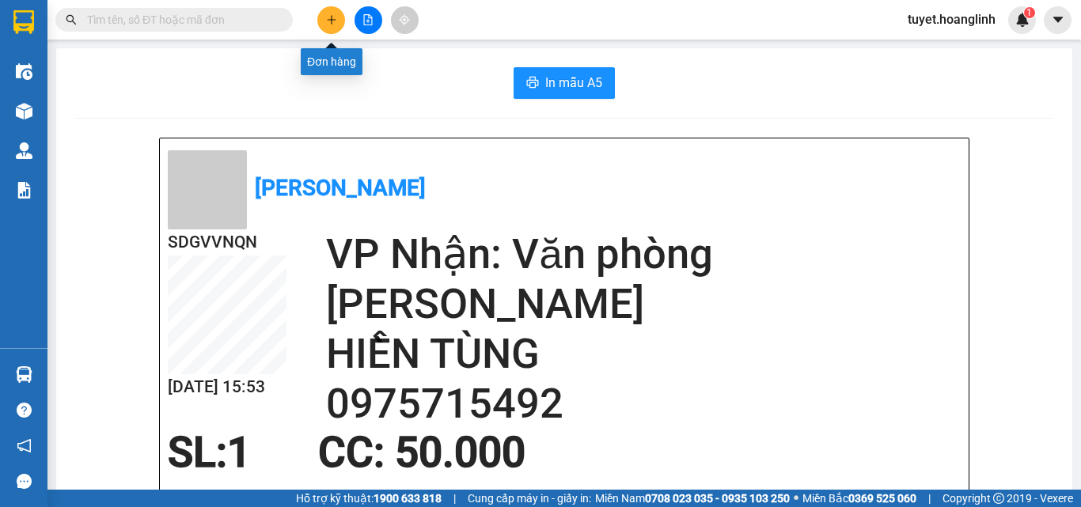
click at [320, 16] on button at bounding box center [331, 20] width 28 height 28
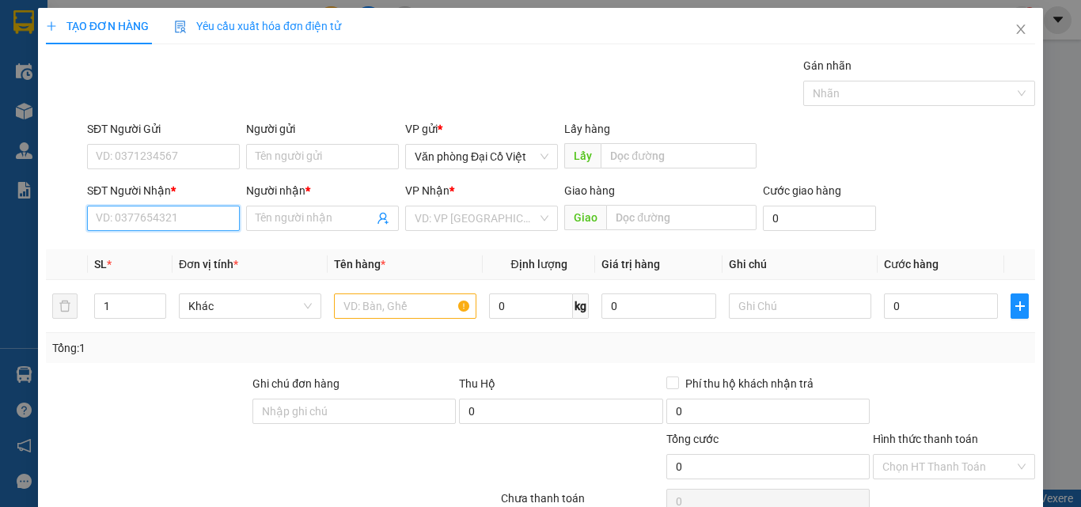
click at [174, 213] on input "SĐT Người Nhận *" at bounding box center [163, 218] width 153 height 25
type input "0393226353"
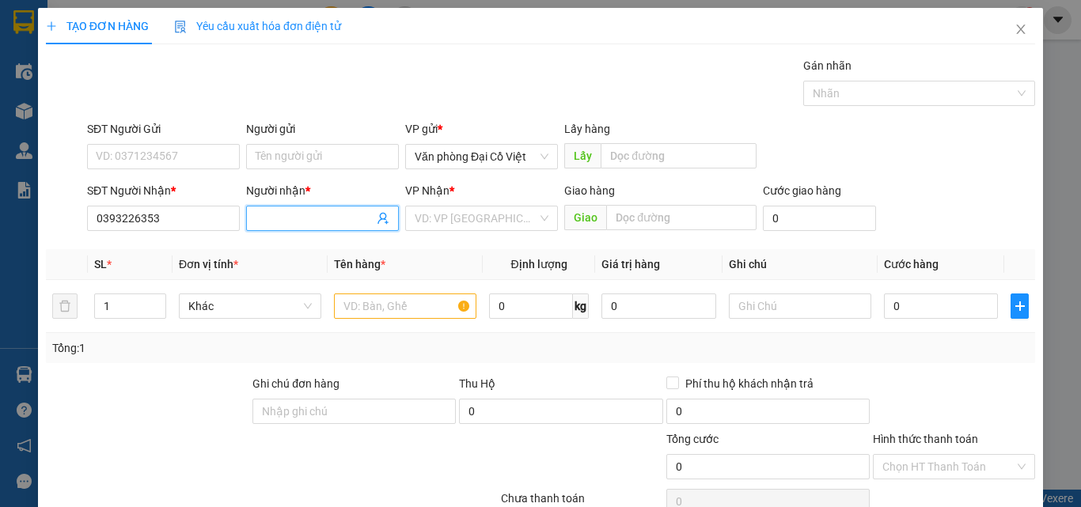
click at [279, 224] on input "Người nhận *" at bounding box center [315, 218] width 118 height 17
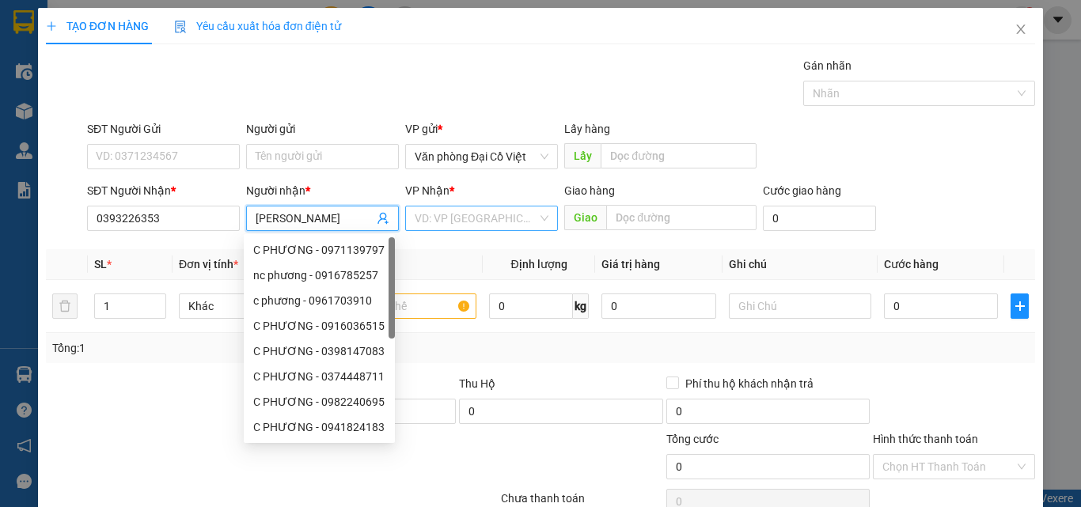
click at [494, 226] on input "search" at bounding box center [476, 219] width 123 height 24
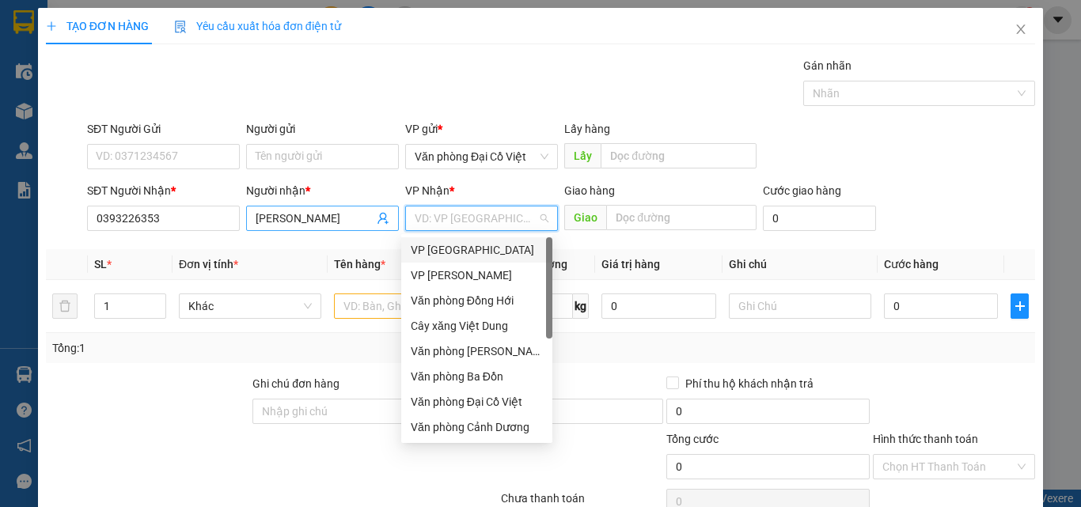
click at [275, 220] on input "C PHƯƠNG" at bounding box center [315, 218] width 118 height 17
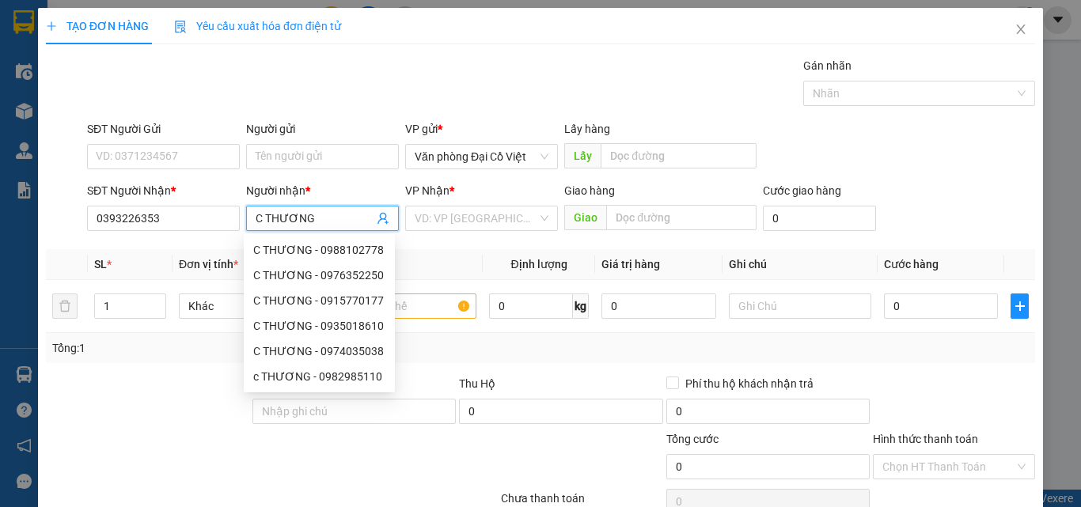
type input "C THƯƠNG"
click at [498, 200] on div "VP Nhận *" at bounding box center [481, 194] width 153 height 24
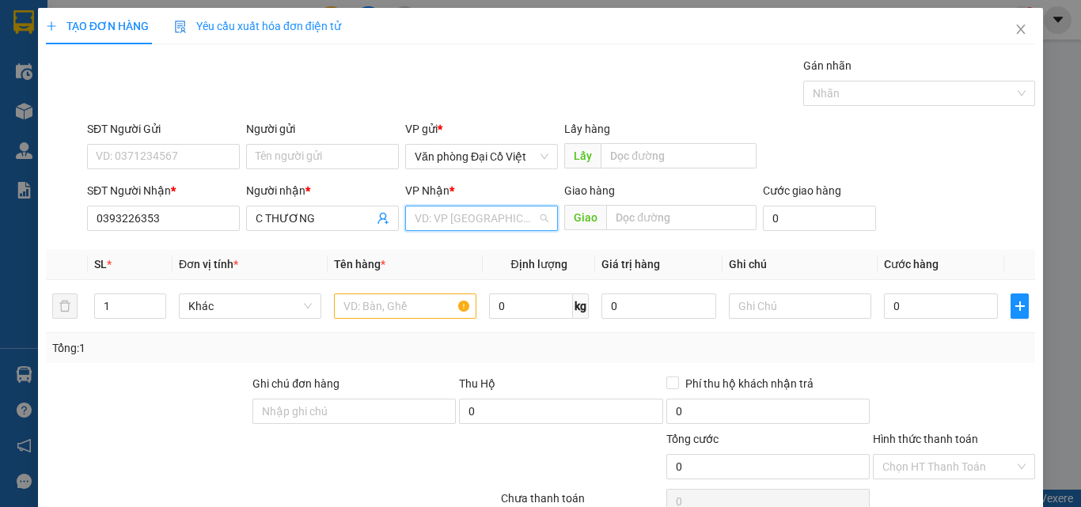
click at [497, 217] on input "search" at bounding box center [476, 219] width 123 height 24
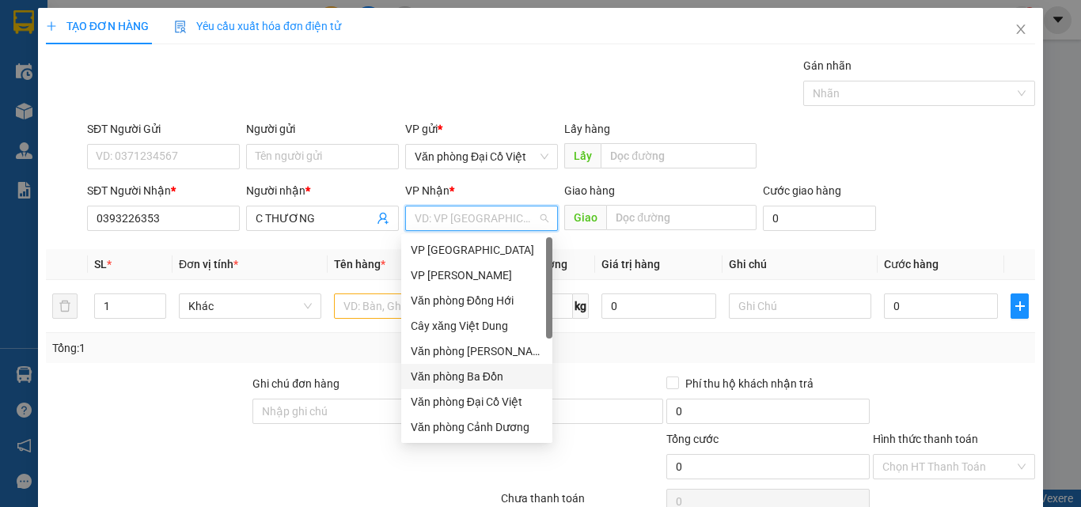
scroll to position [76, 0]
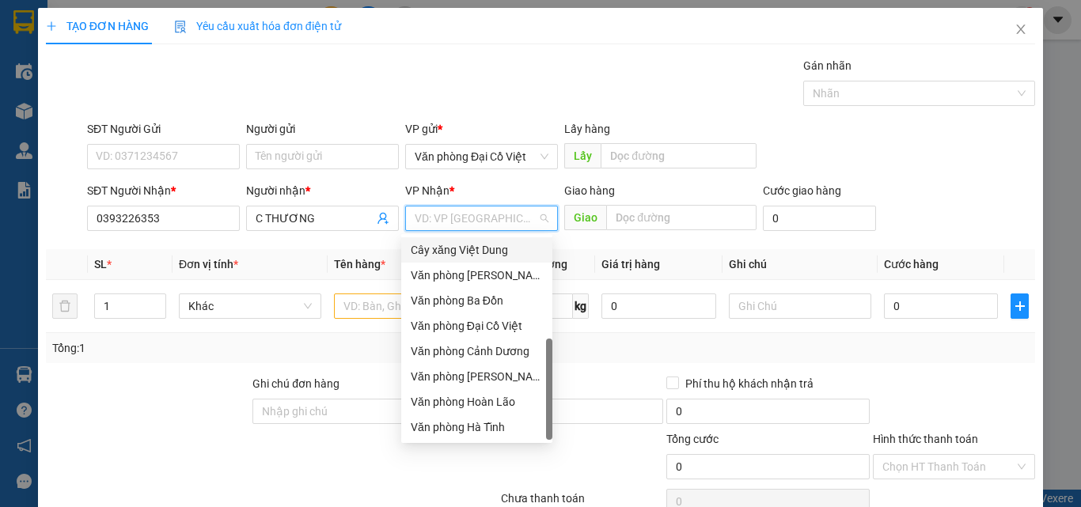
click at [491, 261] on div "Cây xăng Việt Dung" at bounding box center [476, 249] width 151 height 25
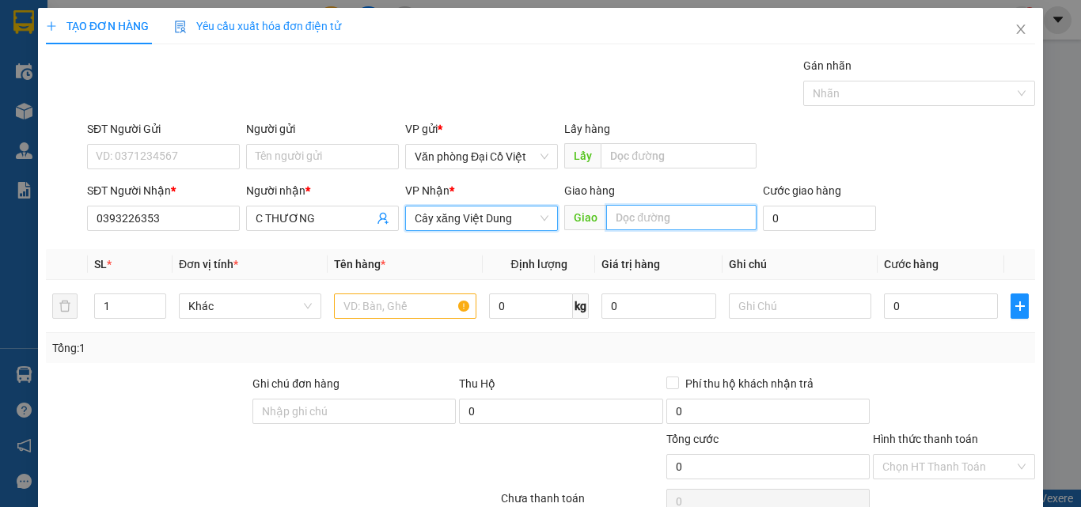
click at [620, 224] on input "text" at bounding box center [681, 217] width 150 height 25
type input "D"
type input "ĐÈO NGANG"
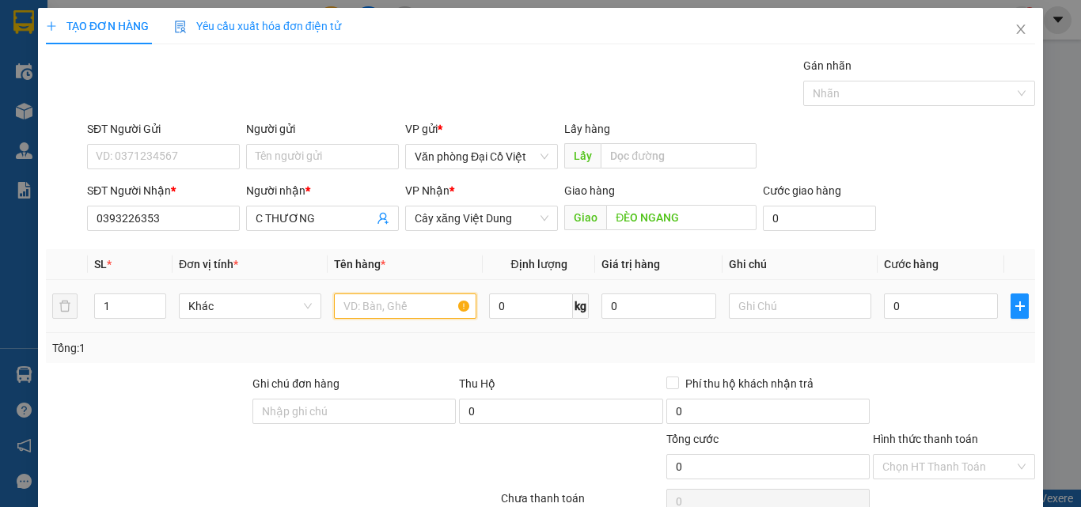
click at [370, 313] on input "text" at bounding box center [405, 306] width 142 height 25
type input "XỐP"
click at [934, 299] on input "0" at bounding box center [941, 306] width 114 height 25
type input "7"
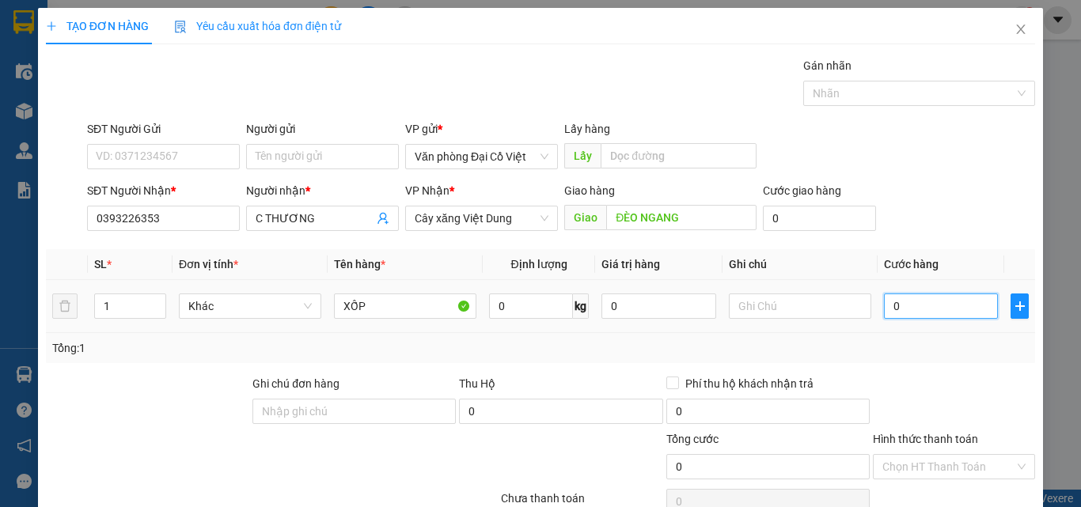
type input "7"
type input "70"
type input "70.000"
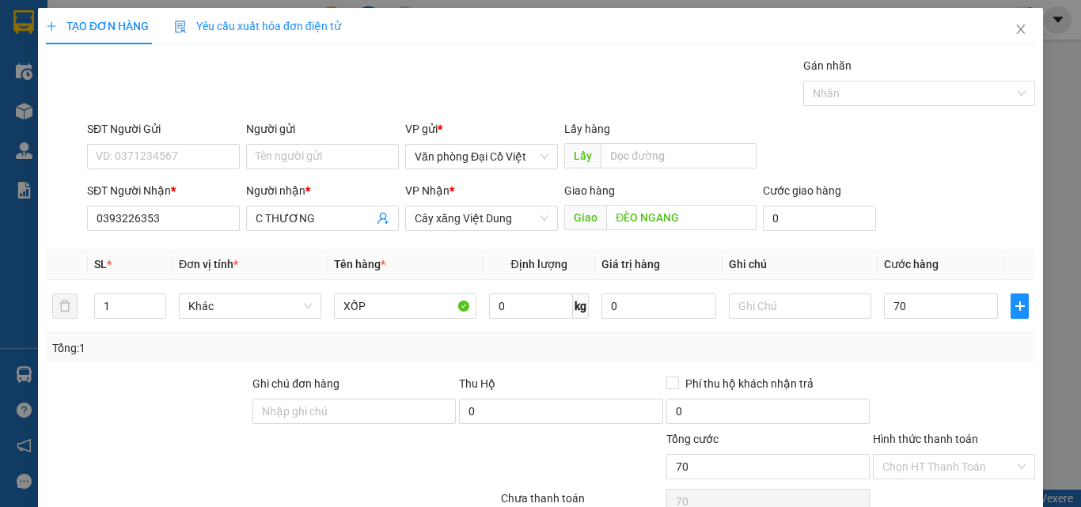
type input "70.000"
click at [918, 372] on div "Transit Pickup Surcharge Ids Transit Deliver Surcharge Ids Transit Deliver Surc…" at bounding box center [540, 330] width 989 height 547
drag, startPoint x: 889, startPoint y: 374, endPoint x: 890, endPoint y: 362, distance: 12.0
click at [888, 374] on div "Transit Pickup Surcharge Ids Transit Deliver Surcharge Ids Transit Deliver Surc…" at bounding box center [540, 330] width 989 height 547
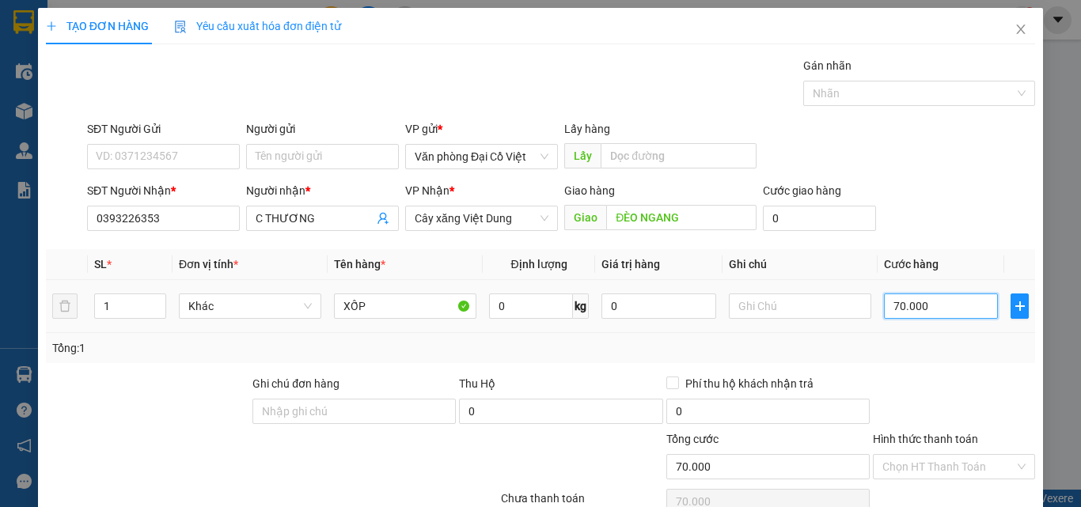
click at [917, 297] on input "70.000" at bounding box center [941, 306] width 114 height 25
type input "5"
type input "50"
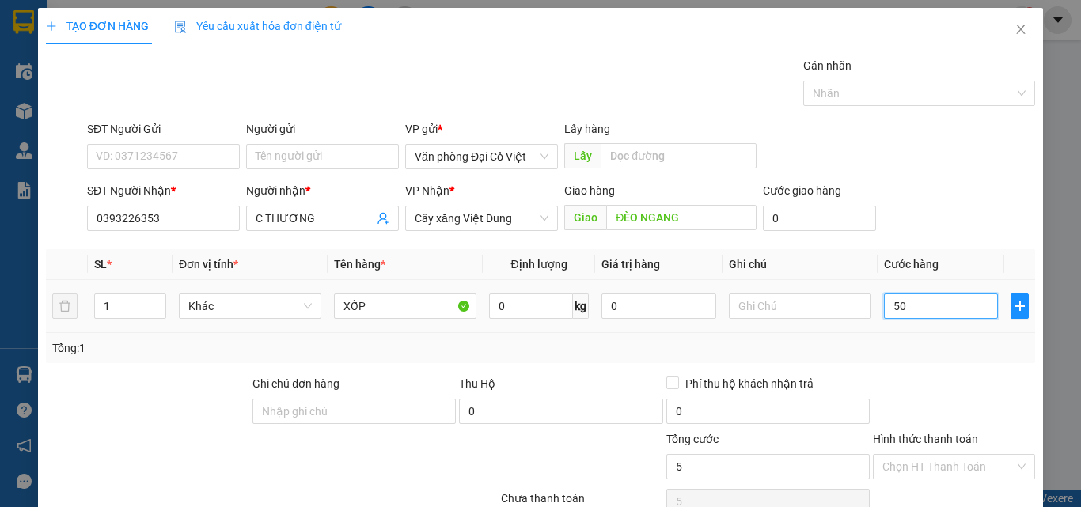
type input "50"
type input "50.000"
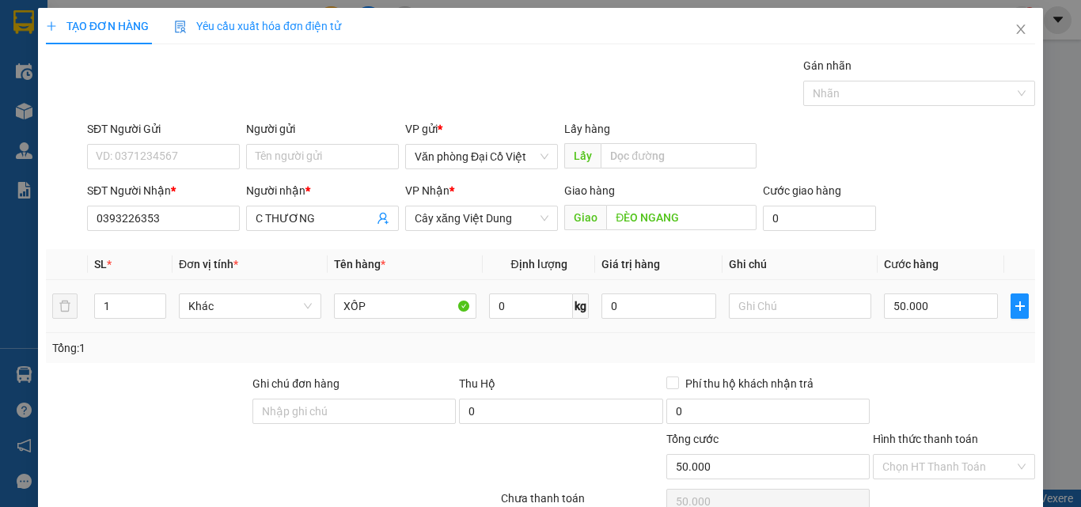
click at [924, 348] on div "Tổng: 1" at bounding box center [540, 347] width 977 height 17
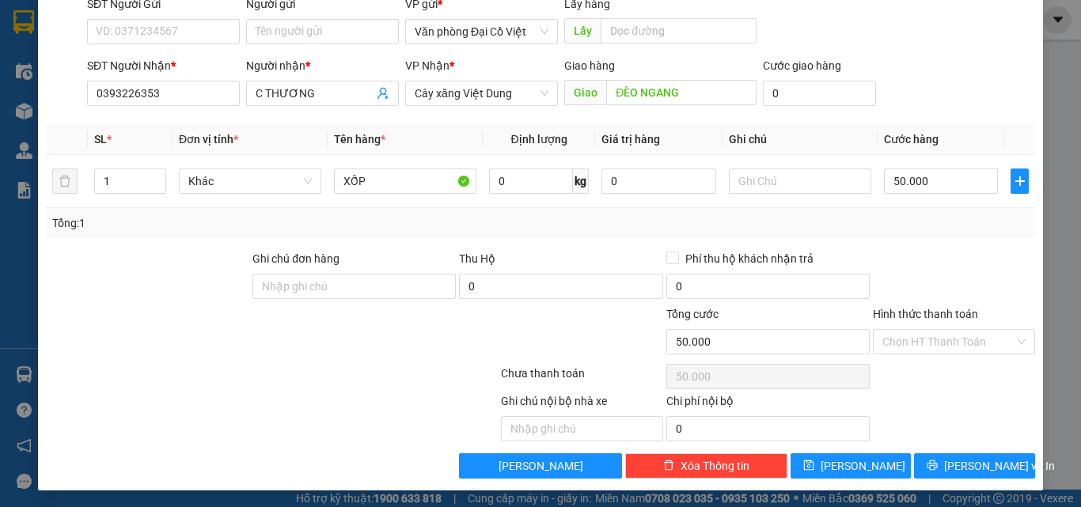
scroll to position [127, 0]
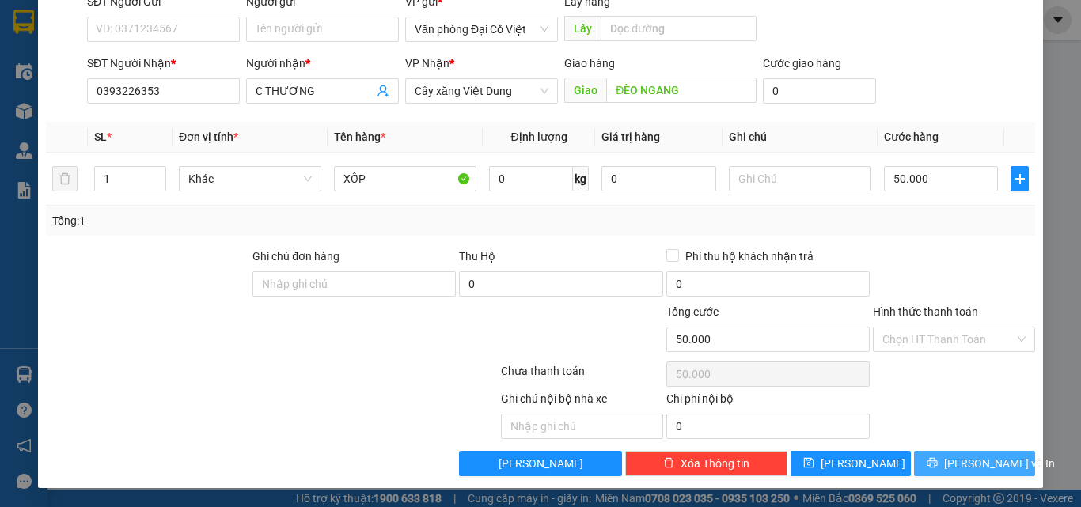
click at [946, 466] on button "Lưu và In" at bounding box center [974, 463] width 121 height 25
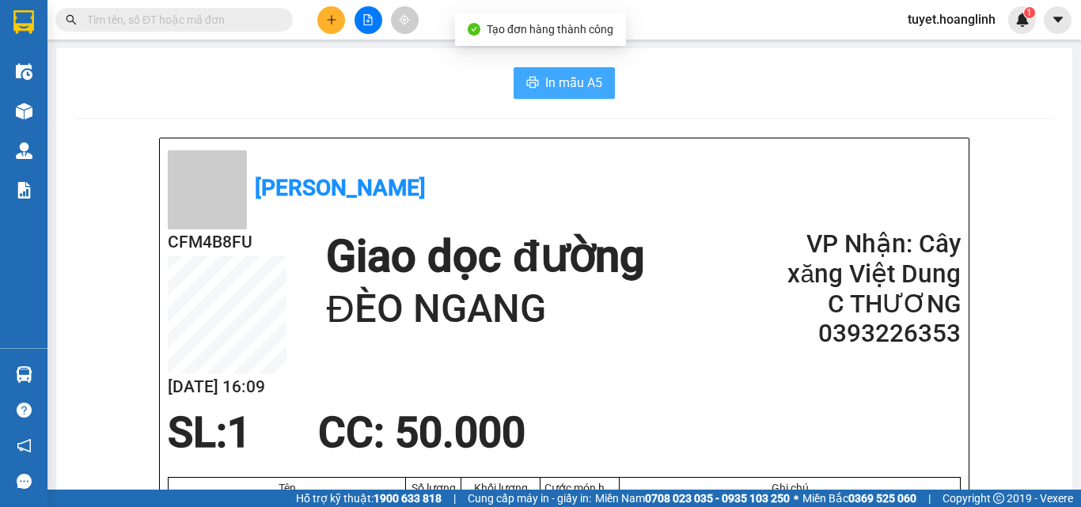
click at [580, 91] on span "In mẫu A5" at bounding box center [573, 83] width 57 height 20
click at [333, 25] on icon "plus" at bounding box center [331, 19] width 11 height 11
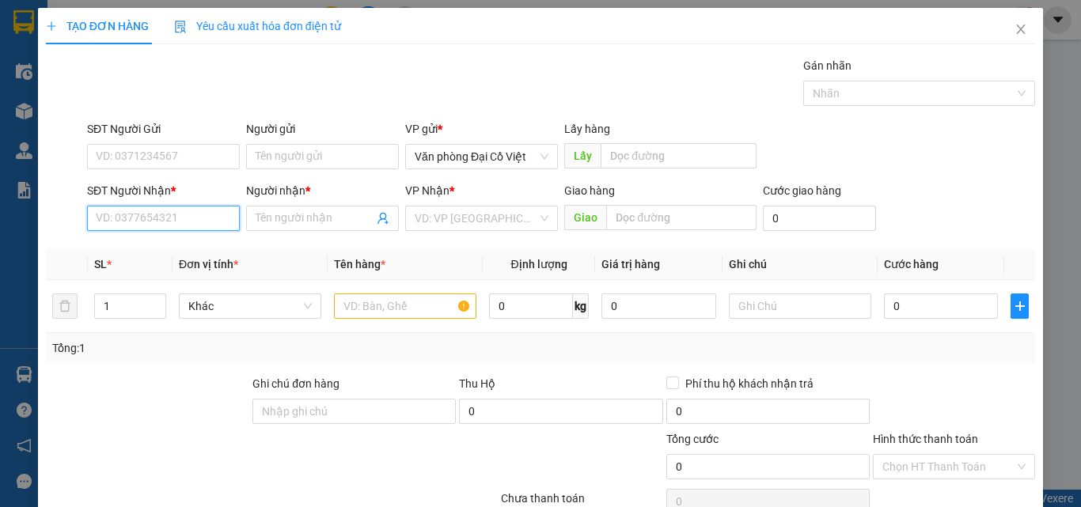
click at [150, 207] on input "SĐT Người Nhận *" at bounding box center [163, 218] width 153 height 25
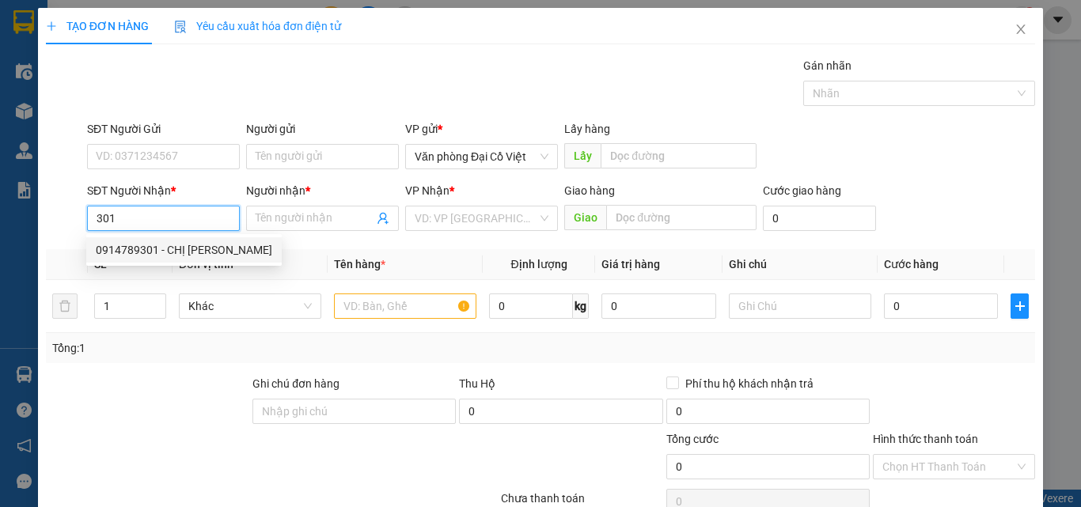
click at [187, 252] on div "0914789301 - CHỊ HỒNG" at bounding box center [184, 249] width 176 height 17
type input "0914789301"
type input "CHỊ HỒNG"
type input "50.000"
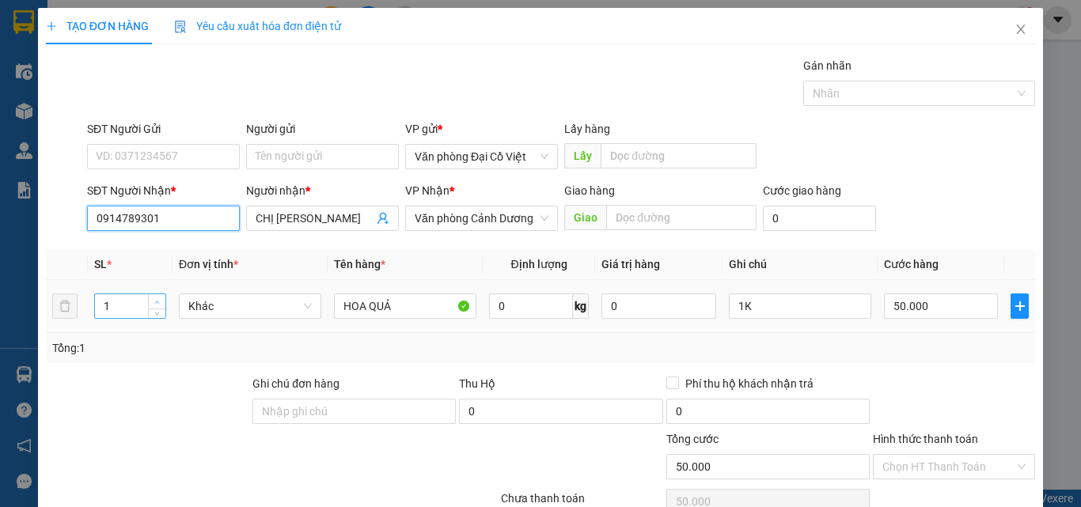
type input "0914789301"
type input "2"
click at [157, 300] on icon "up" at bounding box center [157, 303] width 6 height 6
click at [894, 310] on input "50.000" at bounding box center [941, 306] width 114 height 25
click at [767, 320] on div "1K" at bounding box center [800, 306] width 142 height 32
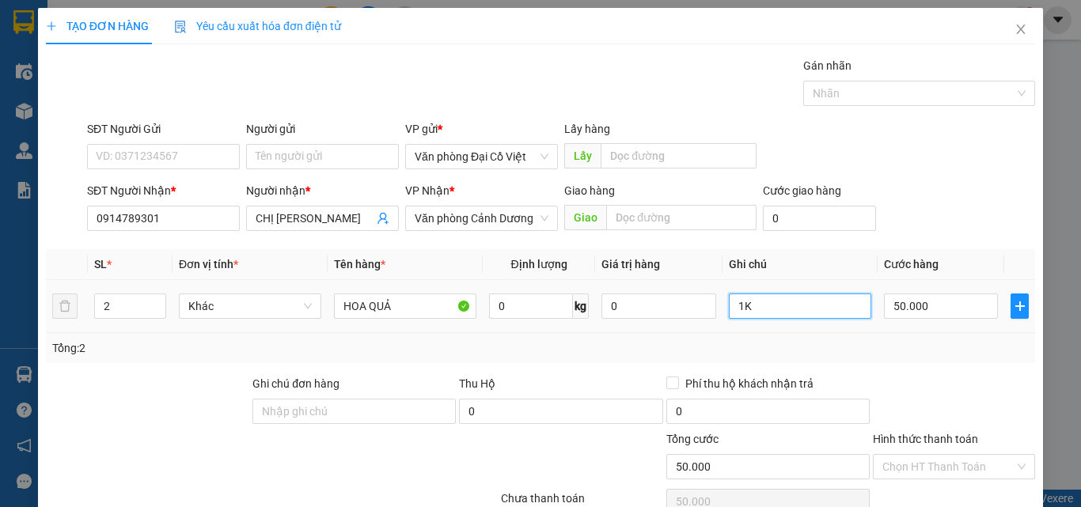
click at [768, 313] on input "1K" at bounding box center [800, 306] width 142 height 25
click at [897, 309] on input "50.000" at bounding box center [941, 306] width 114 height 25
type input "1"
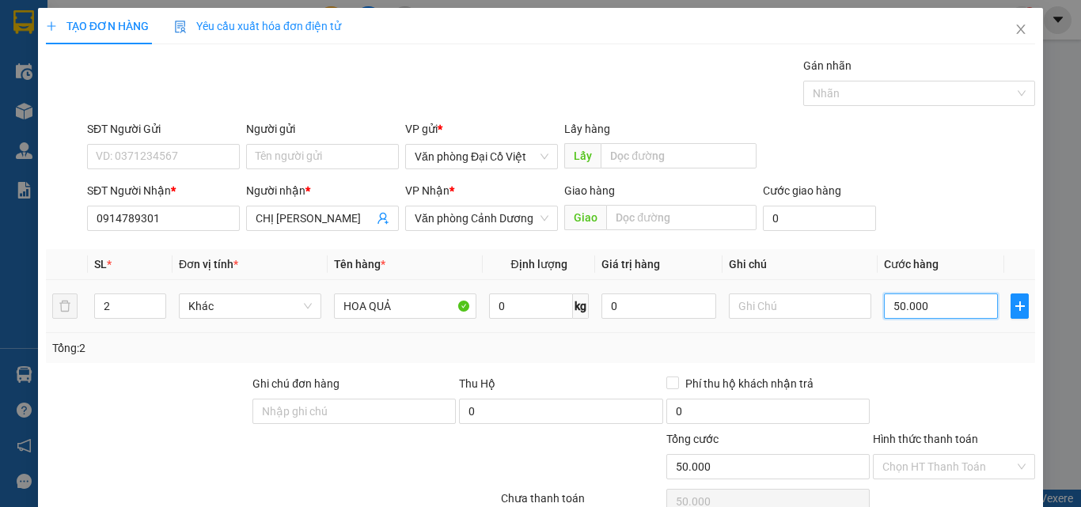
type input "1"
type input "10"
type input "100"
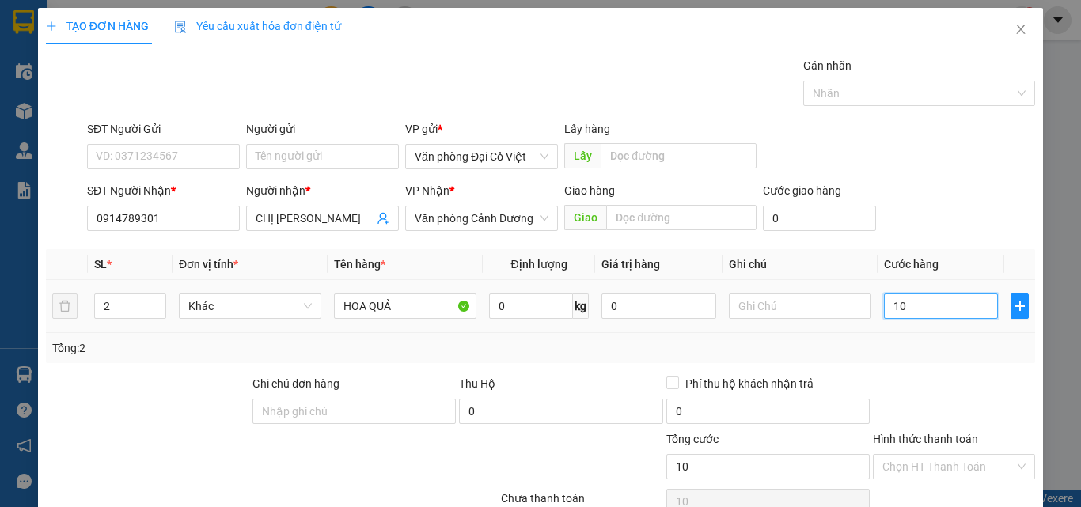
type input "100"
type input "100.000"
click at [908, 346] on div "Tổng: 2" at bounding box center [540, 347] width 977 height 17
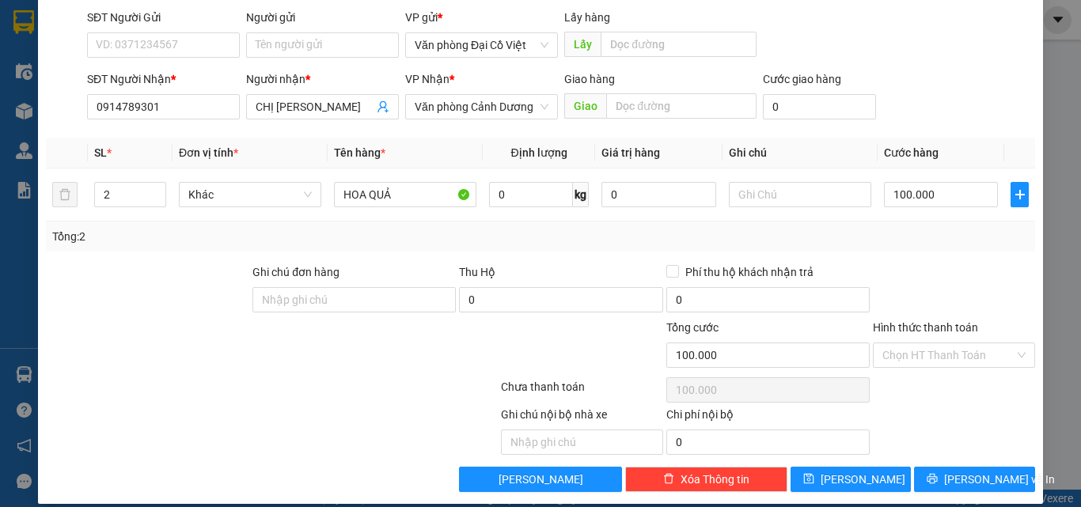
scroll to position [127, 0]
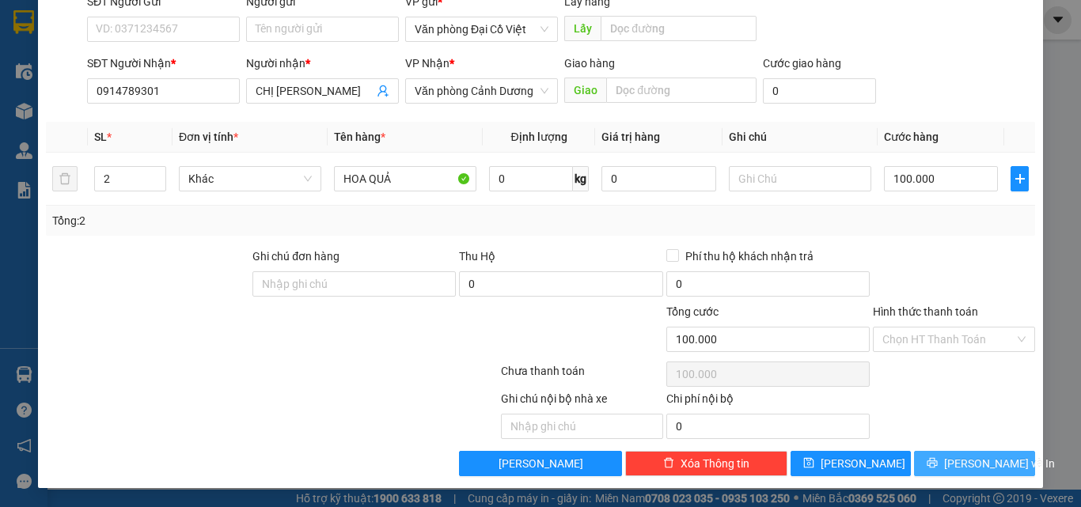
click at [939, 453] on button "Lưu và In" at bounding box center [974, 463] width 121 height 25
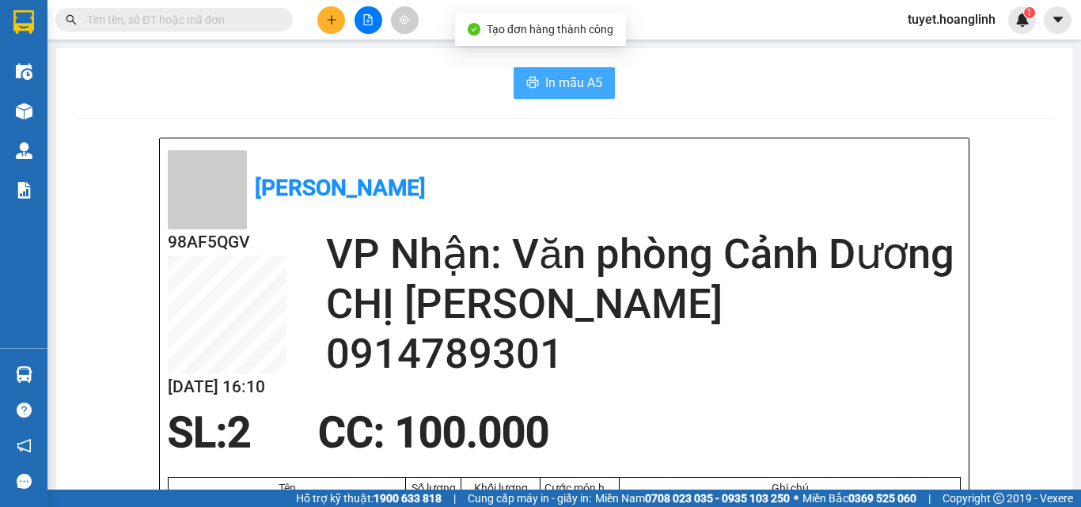
click at [545, 90] on span "In mẫu A5" at bounding box center [573, 83] width 57 height 20
click at [332, 21] on icon "plus" at bounding box center [331, 19] width 1 height 9
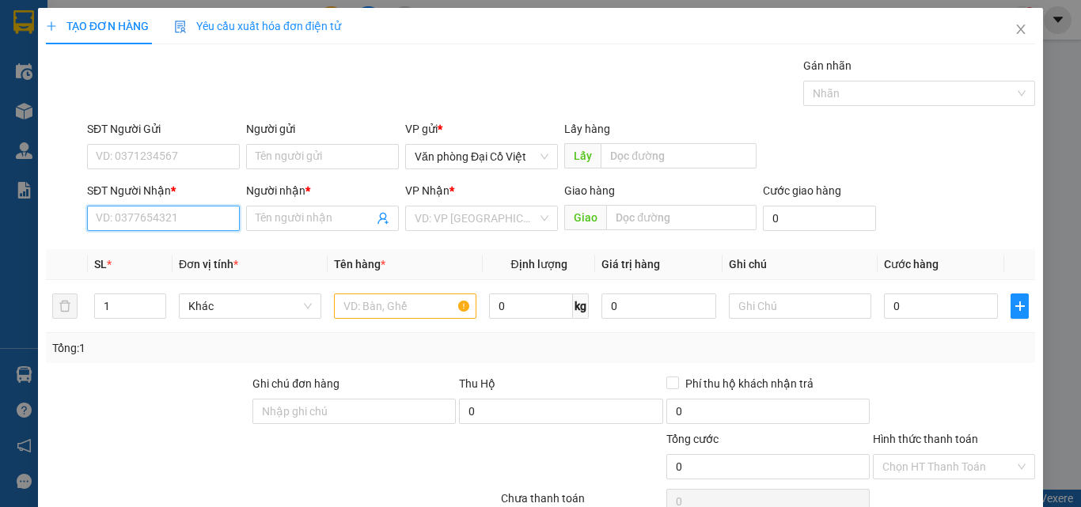
click at [150, 217] on input "SĐT Người Nhận *" at bounding box center [163, 218] width 153 height 25
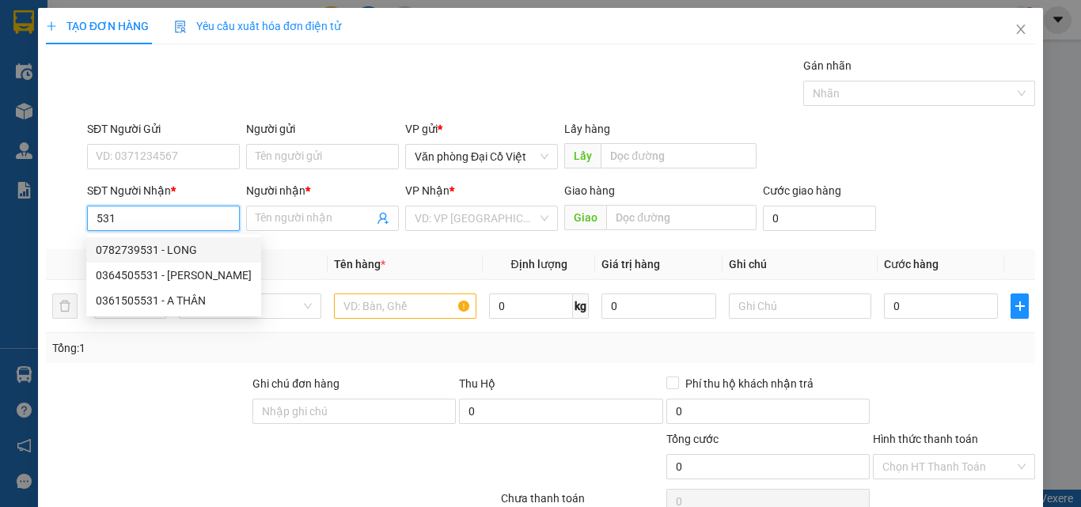
click at [188, 244] on div "0782739531 - LONG" at bounding box center [174, 249] width 156 height 17
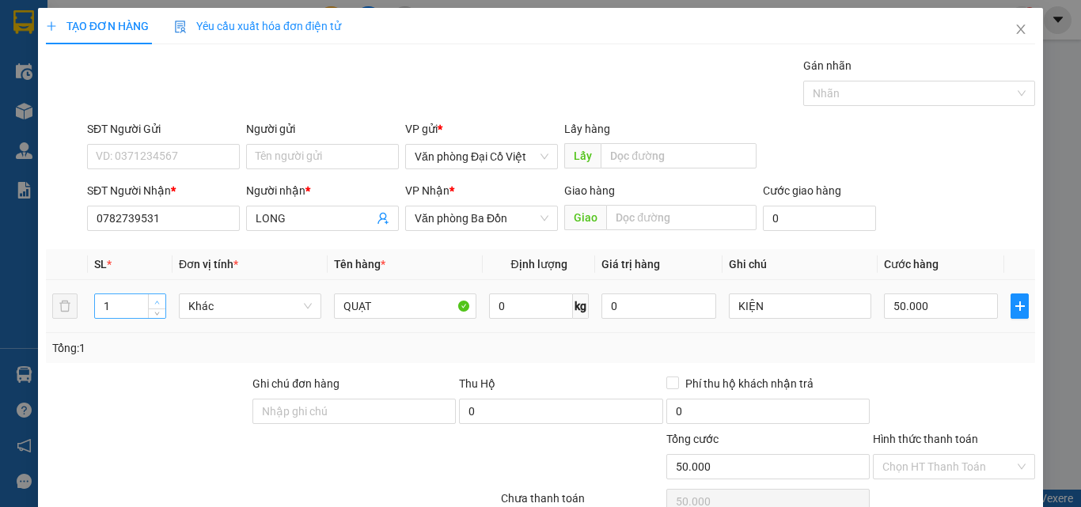
click at [161, 294] on span "Increase Value" at bounding box center [156, 301] width 17 height 14
click at [161, 296] on span "Increase Value" at bounding box center [156, 301] width 17 height 14
click at [958, 305] on input "50.000" at bounding box center [941, 306] width 114 height 25
click at [958, 306] on input "50.000" at bounding box center [941, 306] width 114 height 25
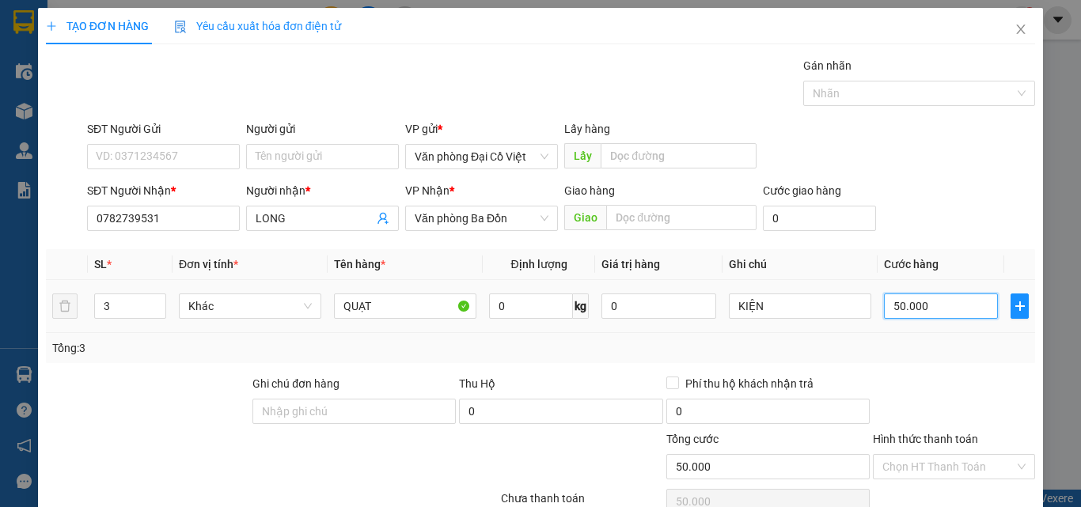
click at [958, 306] on input "50.000" at bounding box center [941, 306] width 114 height 25
click at [931, 375] on div at bounding box center [953, 402] width 165 height 55
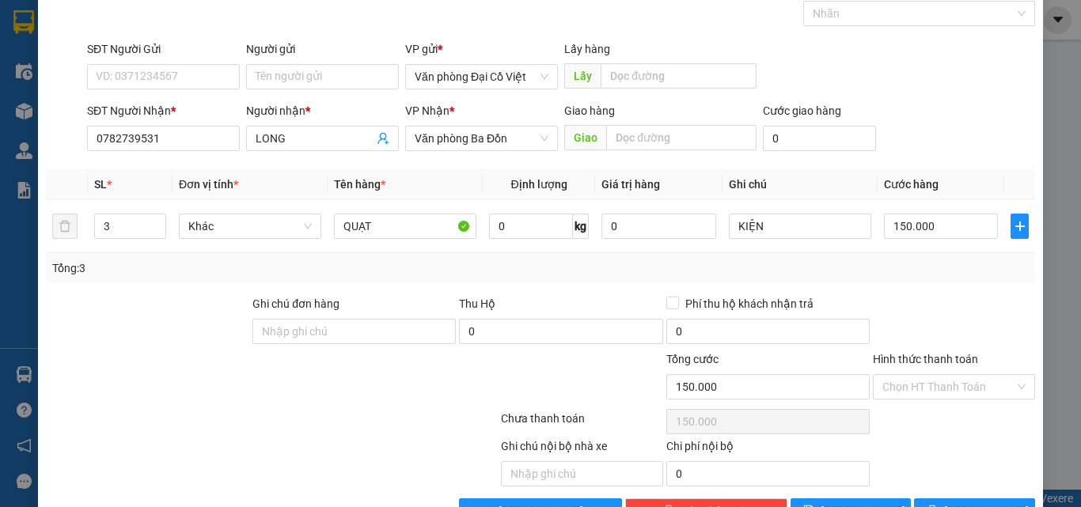
scroll to position [127, 0]
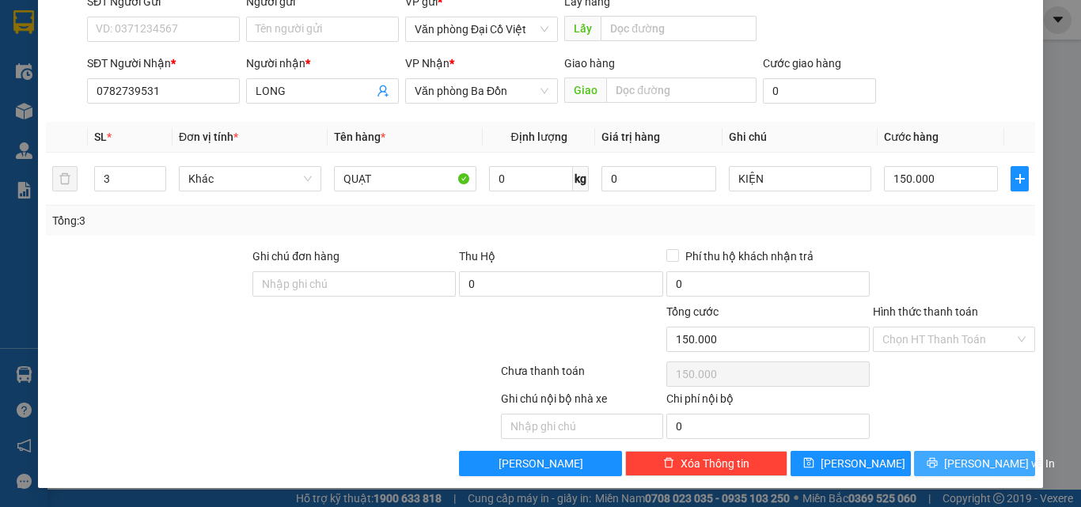
click at [965, 465] on span "Lưu và In" at bounding box center [999, 463] width 111 height 17
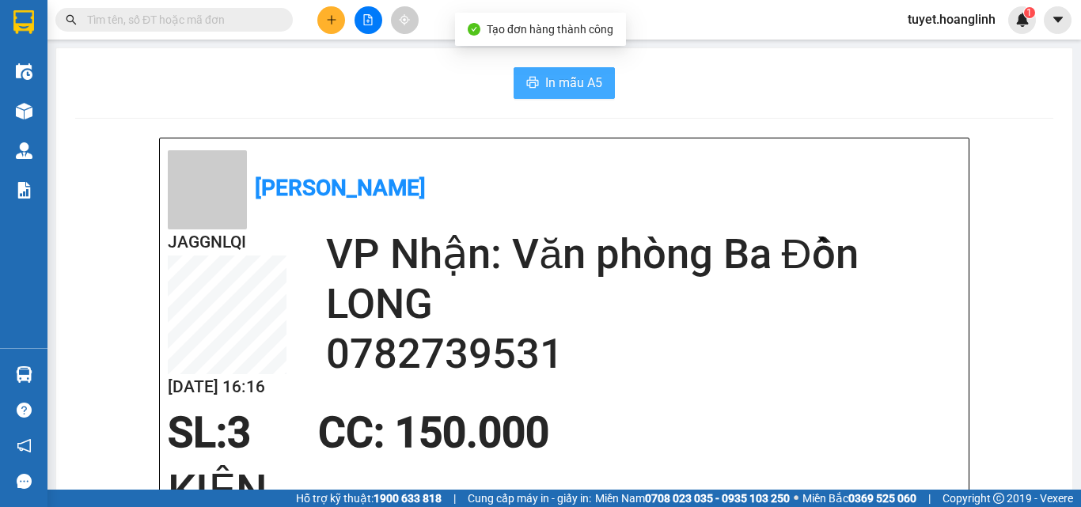
click at [581, 78] on span "In mẫu A5" at bounding box center [573, 83] width 57 height 20
click at [330, 17] on icon "plus" at bounding box center [331, 19] width 11 height 11
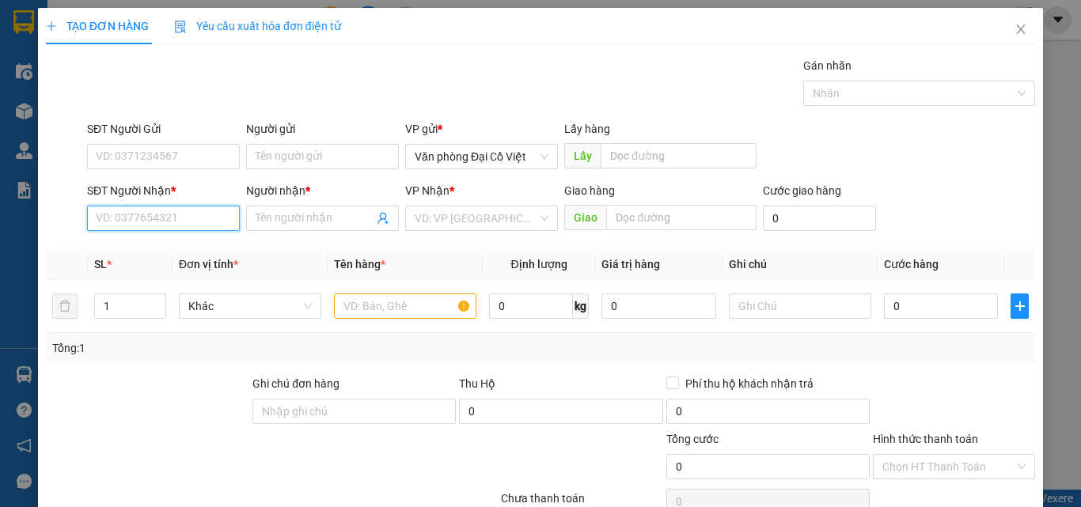
click at [166, 207] on input "SĐT Người Nhận *" at bounding box center [163, 218] width 153 height 25
click at [173, 252] on div "0917147227 - hoàng" at bounding box center [162, 249] width 132 height 17
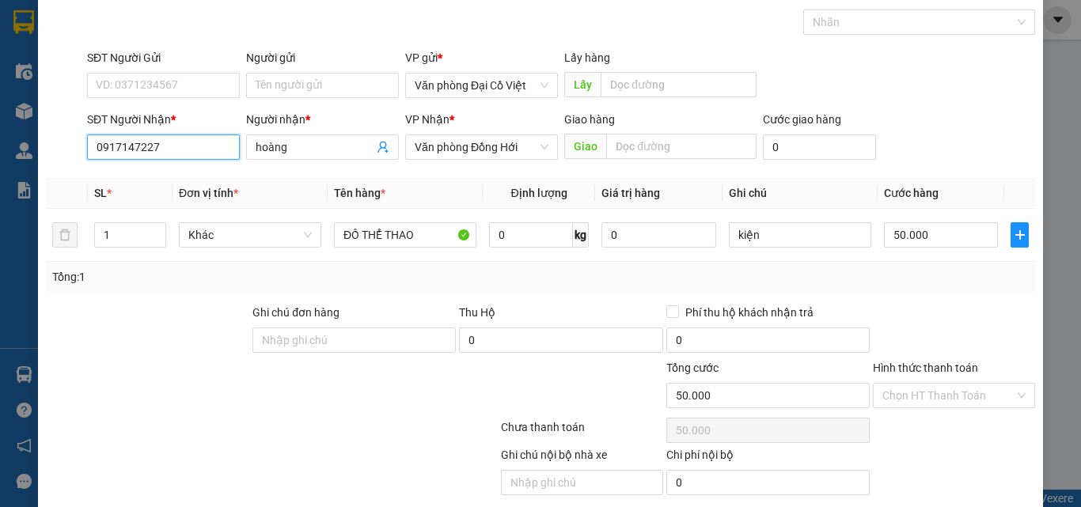
scroll to position [127, 0]
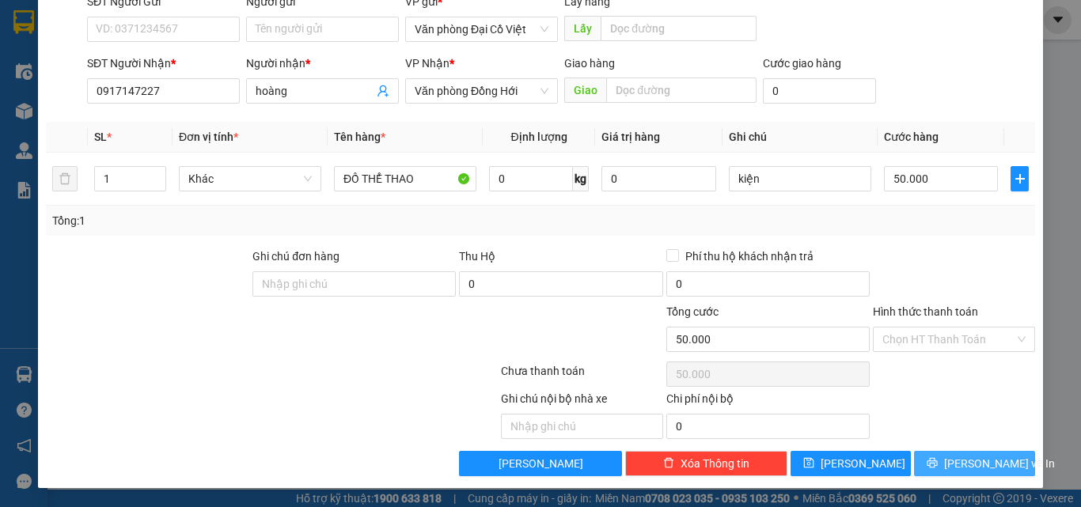
click at [947, 458] on button "Lưu và In" at bounding box center [974, 463] width 121 height 25
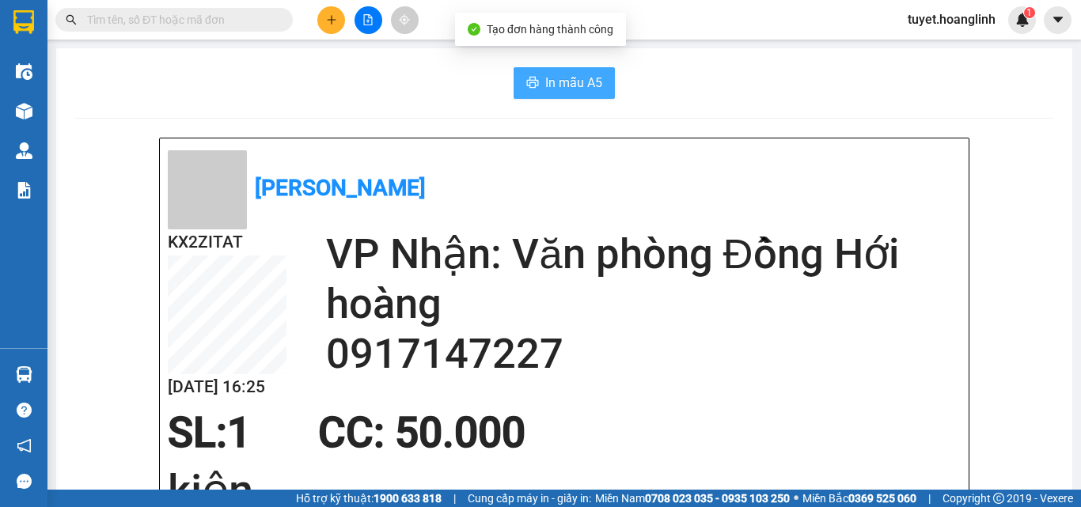
click at [566, 91] on span "In mẫu A5" at bounding box center [573, 83] width 57 height 20
click at [328, 21] on icon "plus" at bounding box center [331, 19] width 11 height 11
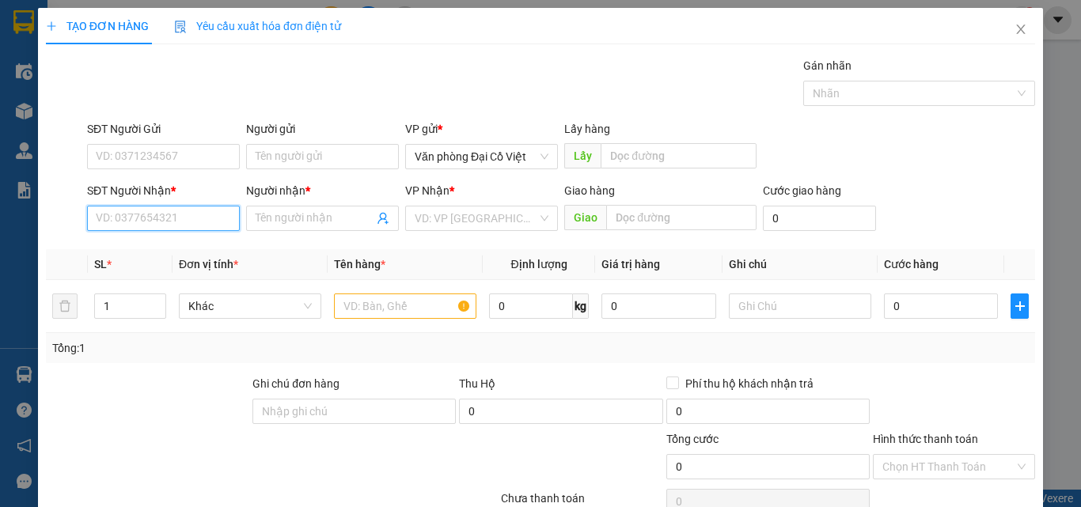
click at [154, 221] on input "SĐT Người Nhận *" at bounding box center [163, 218] width 153 height 25
click at [181, 250] on div "0763060555 - HƯNG" at bounding box center [162, 249] width 132 height 17
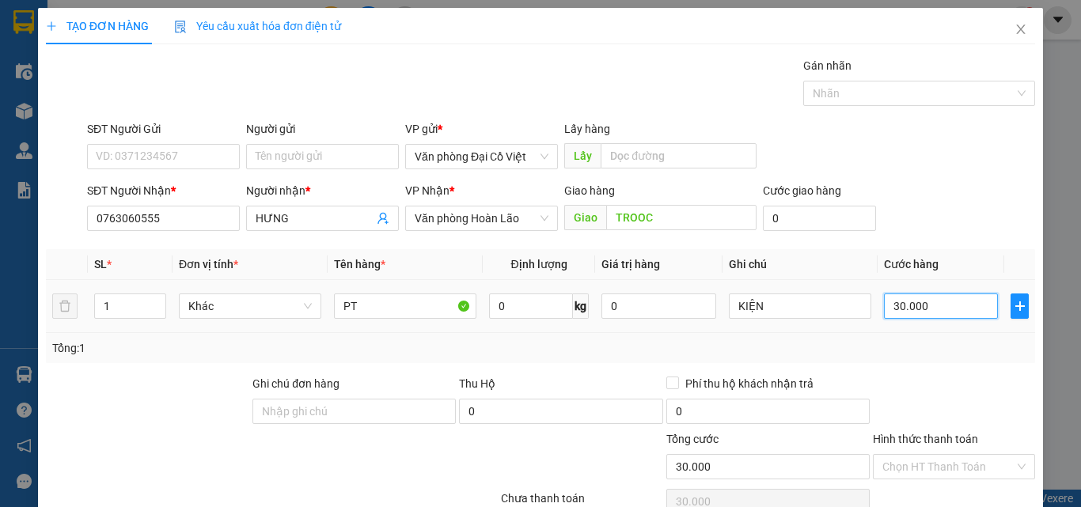
click at [920, 307] on input "30.000" at bounding box center [941, 306] width 114 height 25
click at [921, 361] on div "Tổng: 1" at bounding box center [540, 348] width 989 height 30
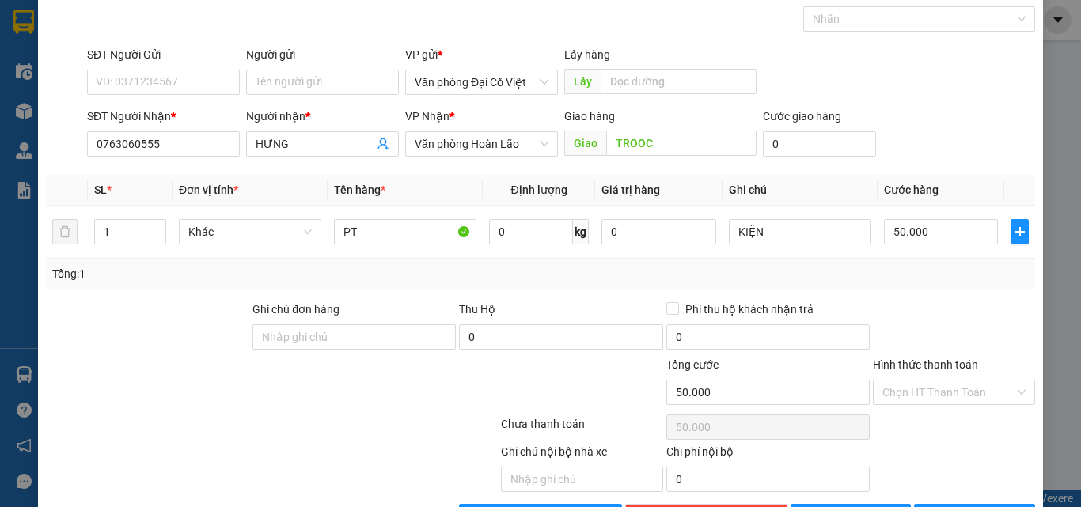
scroll to position [127, 0]
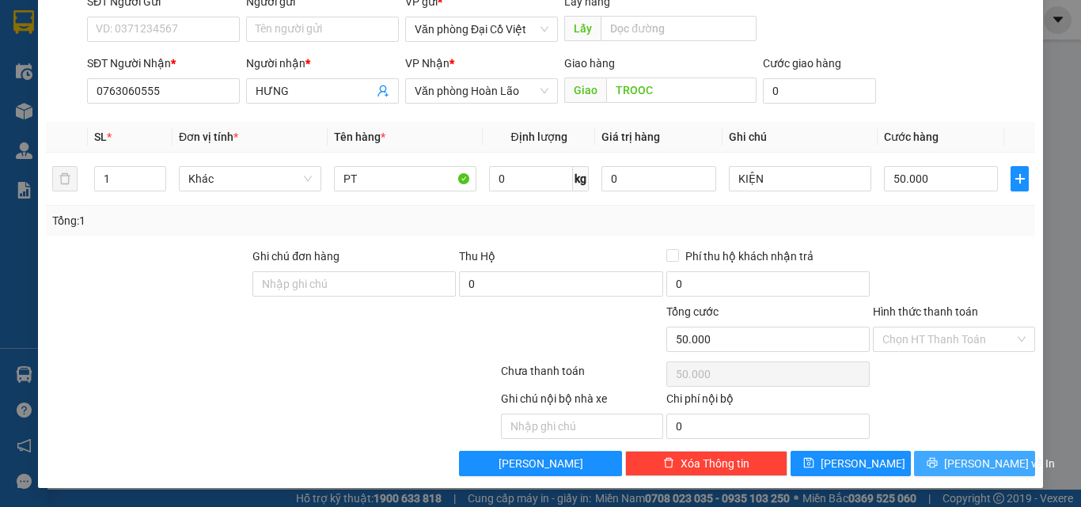
click at [949, 460] on button "Lưu và In" at bounding box center [974, 463] width 121 height 25
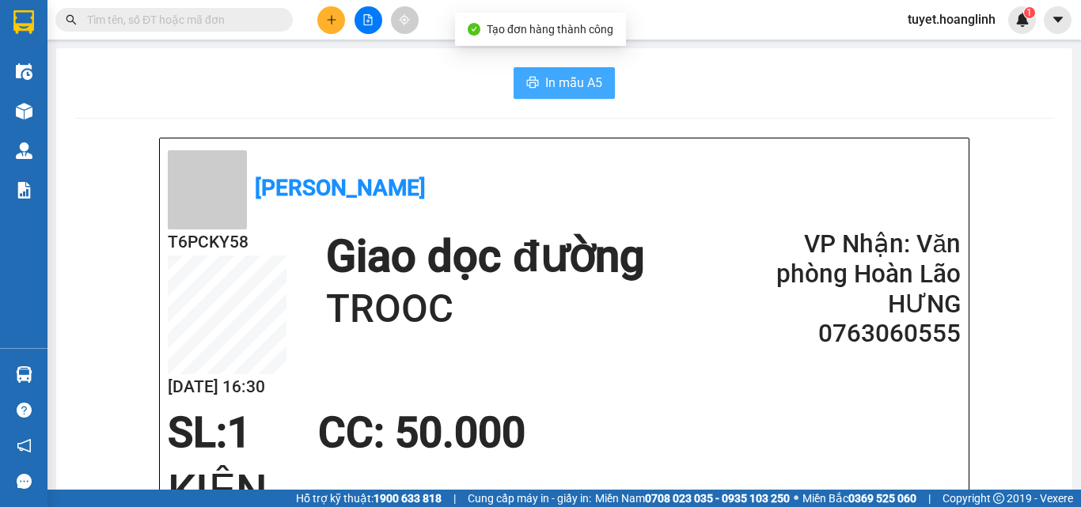
click at [545, 78] on span "In mẫu A5" at bounding box center [573, 83] width 57 height 20
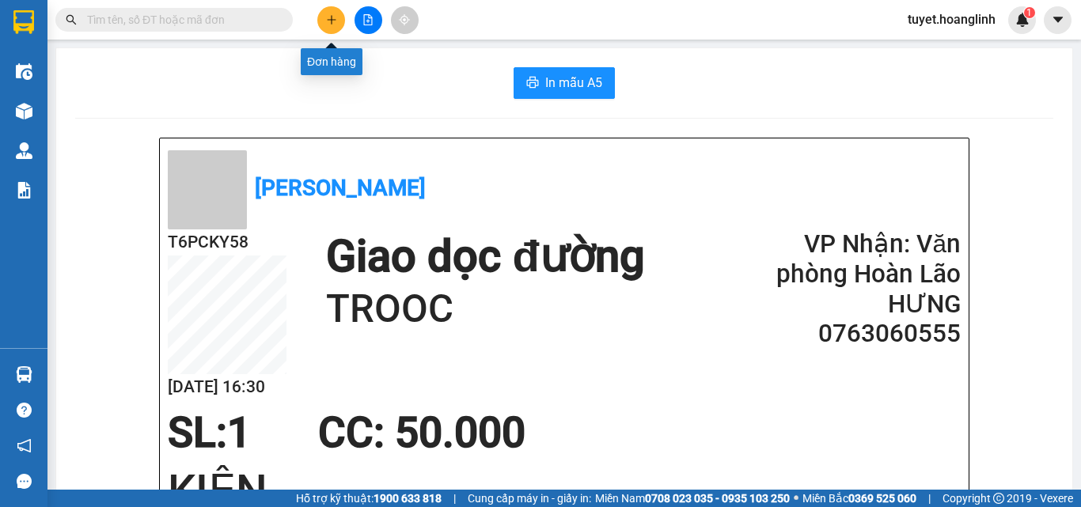
click at [336, 31] on button at bounding box center [331, 20] width 28 height 28
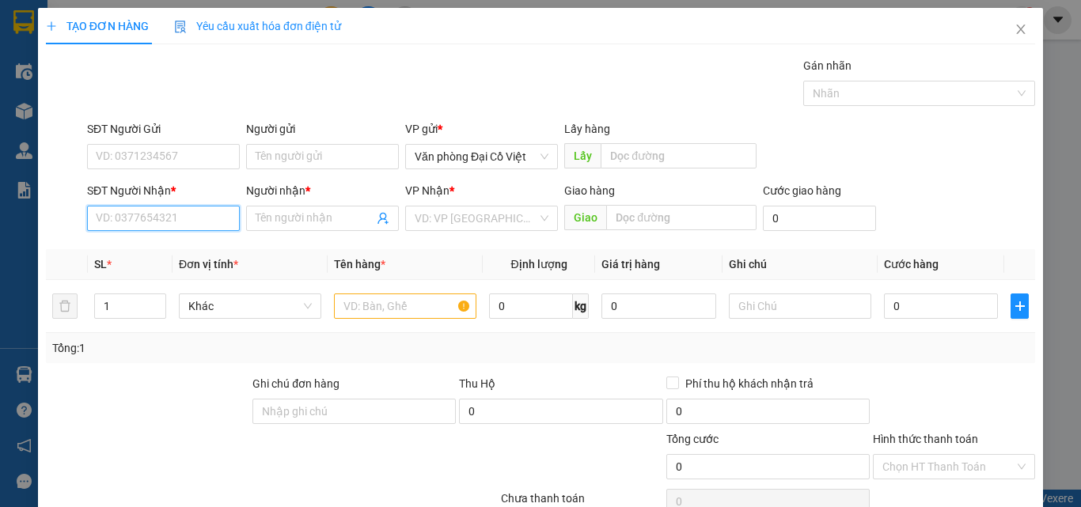
click at [231, 219] on input "SĐT Người Nhận *" at bounding box center [163, 218] width 153 height 25
click at [193, 252] on div "0375983939 - VINH" at bounding box center [162, 249] width 132 height 17
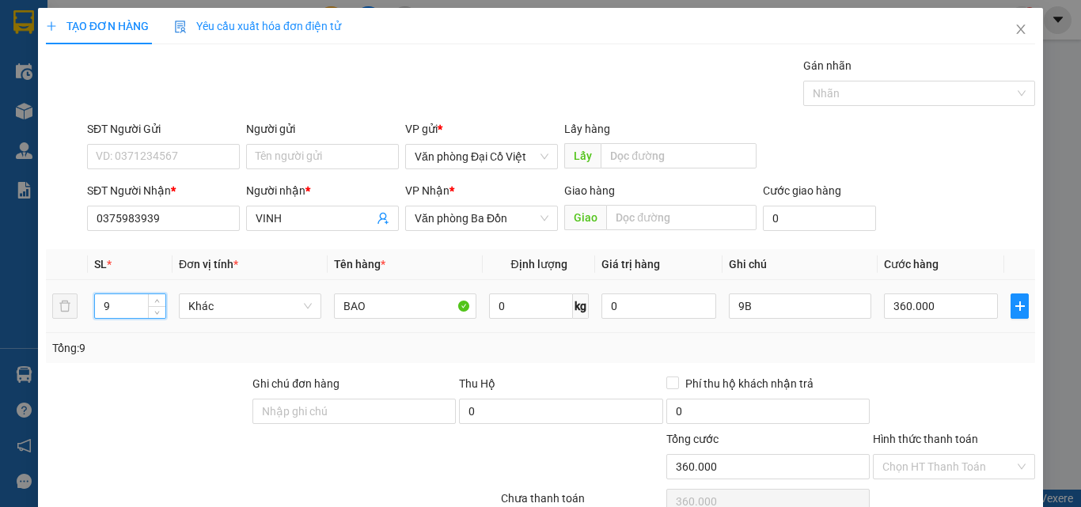
click at [120, 316] on input "9" at bounding box center [130, 306] width 70 height 24
click at [791, 301] on input "9B" at bounding box center [800, 306] width 142 height 25
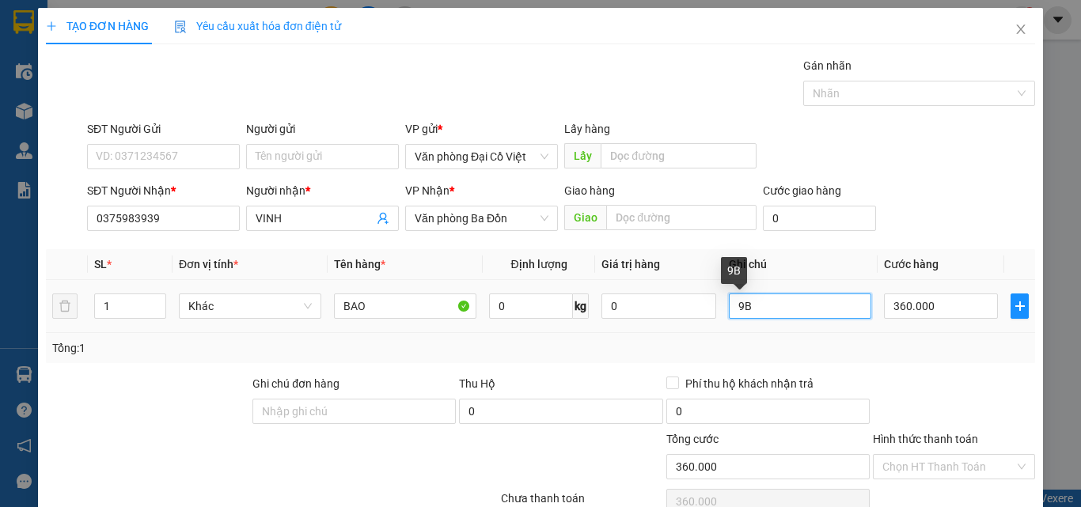
click at [791, 300] on input "9B" at bounding box center [800, 306] width 142 height 25
click at [923, 300] on input "360.000" at bounding box center [941, 306] width 114 height 25
click at [927, 329] on td "70.000" at bounding box center [941, 306] width 127 height 53
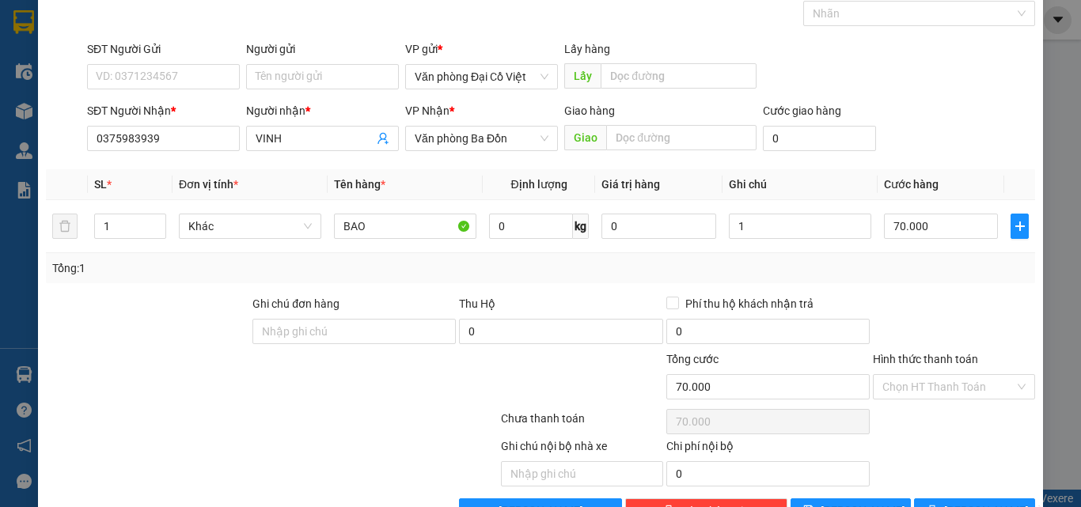
scroll to position [127, 0]
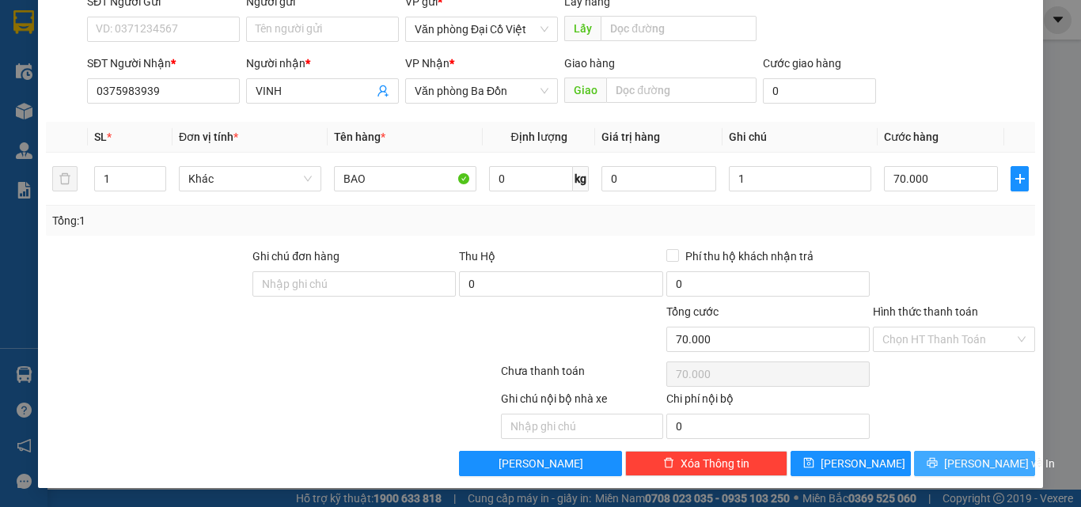
click at [977, 457] on span "Lưu và In" at bounding box center [999, 463] width 111 height 17
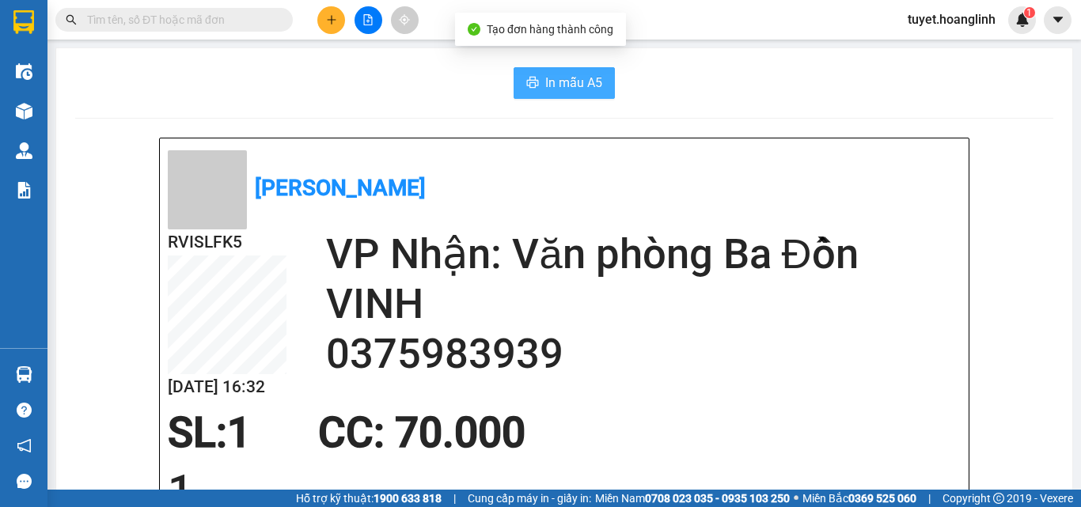
click at [561, 69] on button "In mẫu A5" at bounding box center [564, 83] width 101 height 32
click at [566, 85] on span "In mẫu A5" at bounding box center [573, 83] width 57 height 20
click at [340, 21] on button at bounding box center [331, 20] width 28 height 28
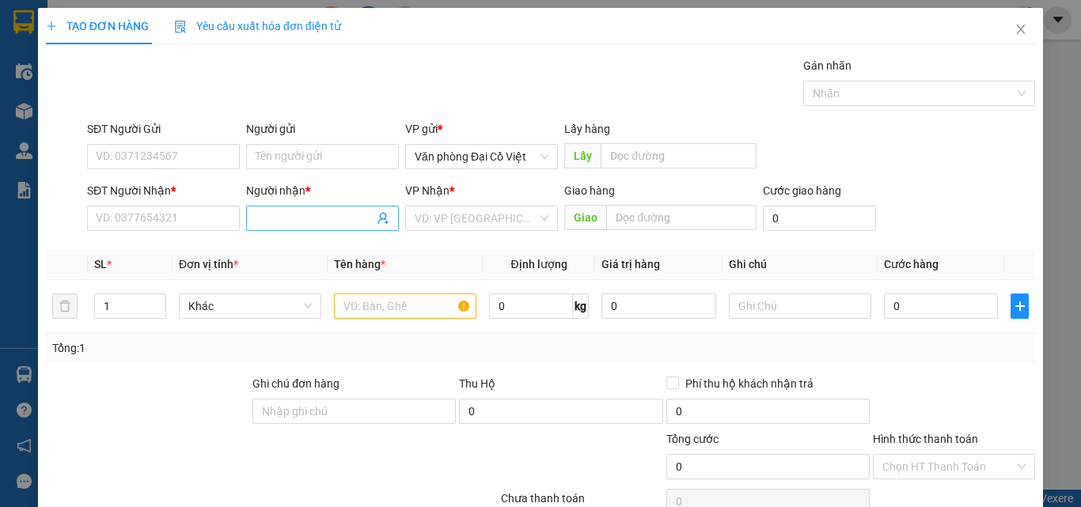
click at [358, 209] on span at bounding box center [322, 218] width 153 height 25
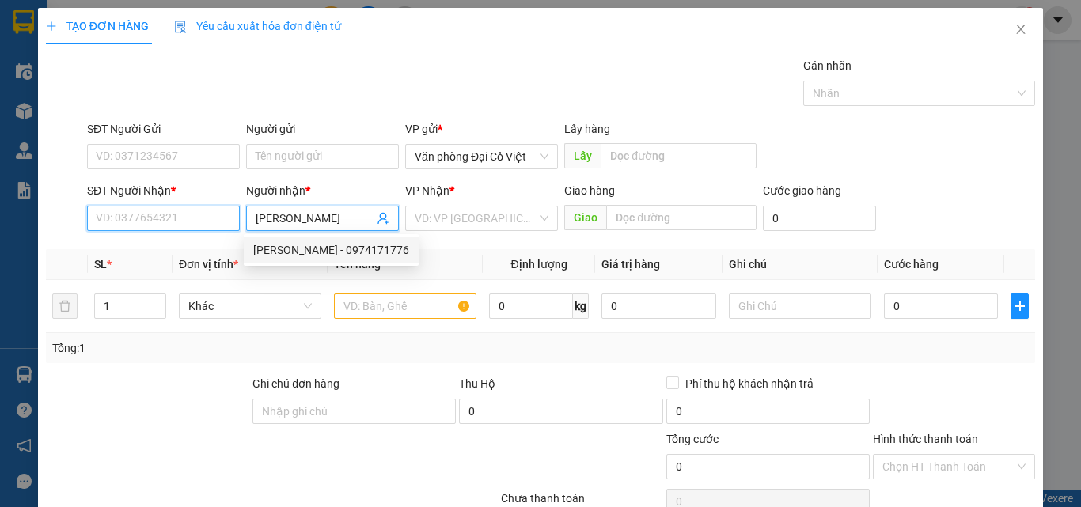
click at [168, 214] on input "SĐT Người Nhận *" at bounding box center [163, 218] width 153 height 25
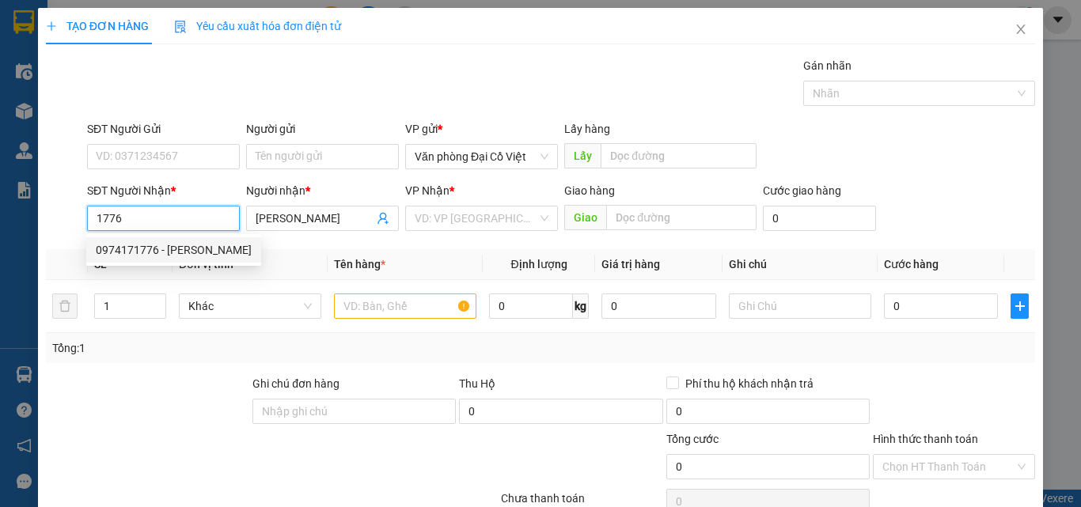
click at [185, 247] on div "0974171776 - QUỲNH CAO" at bounding box center [174, 249] width 156 height 17
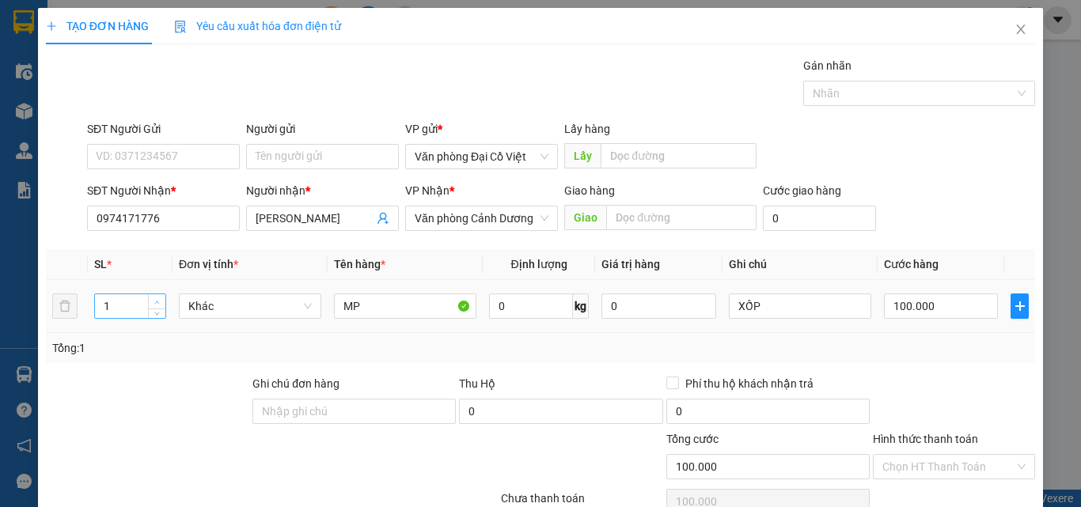
click at [163, 296] on span "Increase Value" at bounding box center [156, 301] width 17 height 14
click at [935, 317] on input "100.000" at bounding box center [941, 306] width 114 height 25
click at [931, 351] on div "Tổng: 2" at bounding box center [540, 347] width 977 height 17
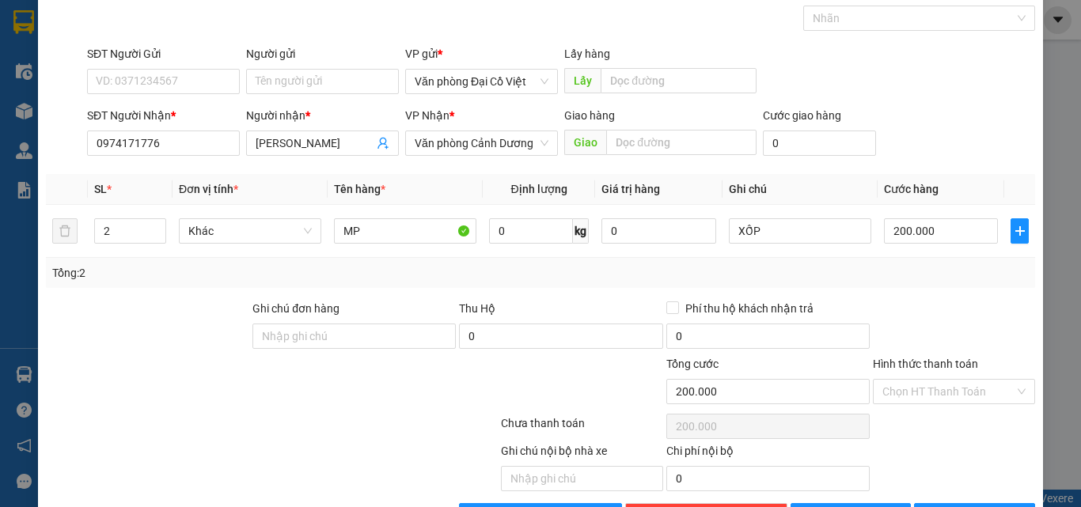
scroll to position [127, 0]
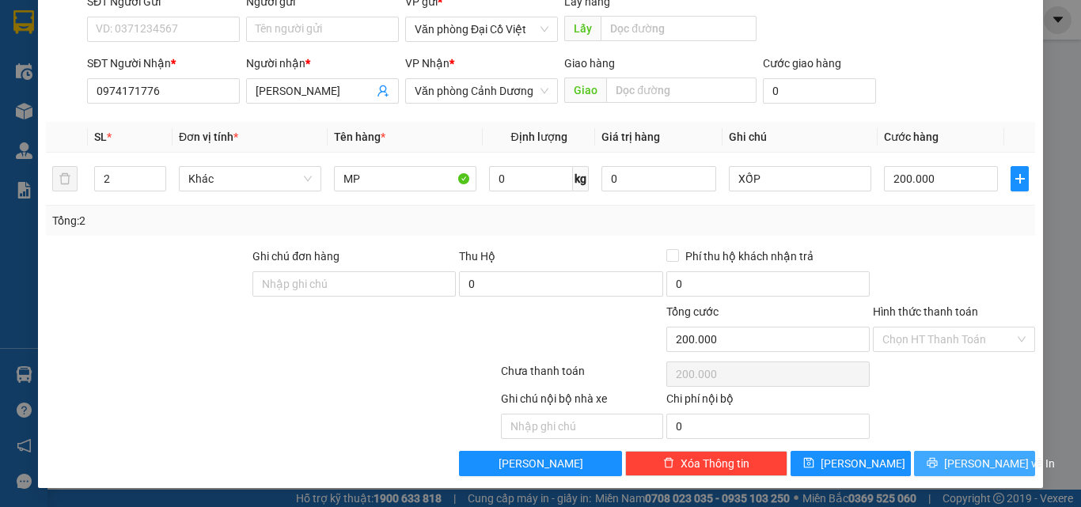
click at [960, 475] on button "Lưu và In" at bounding box center [974, 463] width 121 height 25
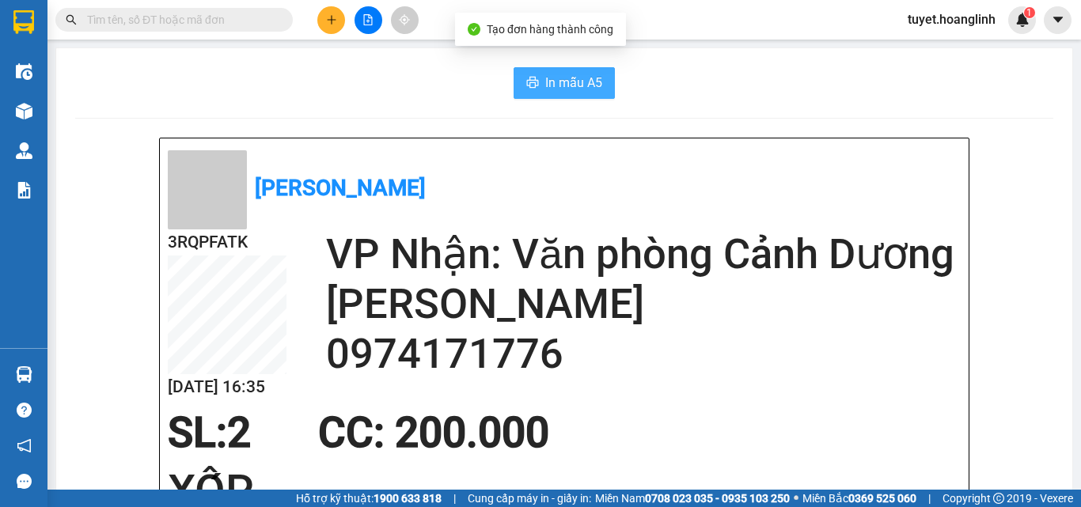
click at [562, 89] on span "In mẫu A5" at bounding box center [573, 83] width 57 height 20
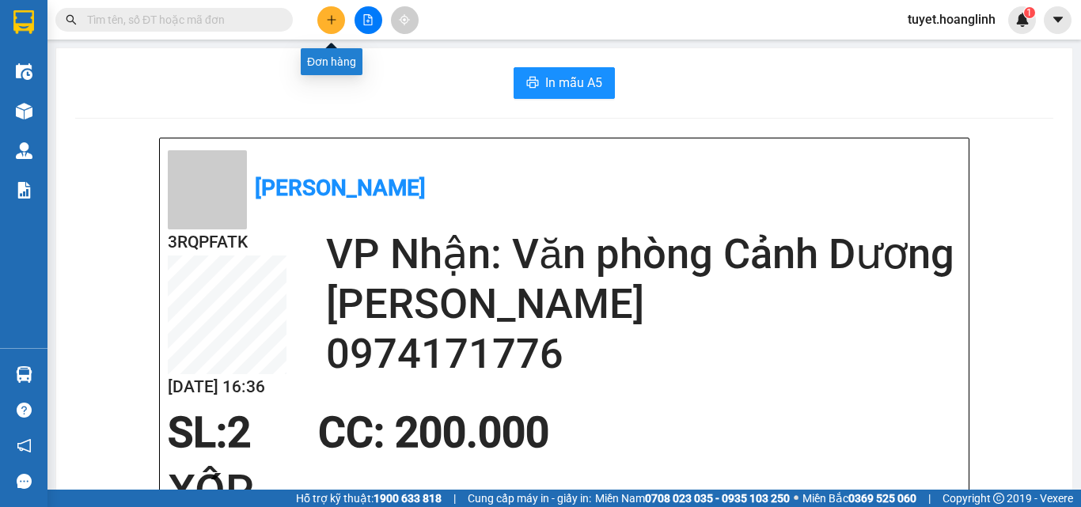
click at [326, 23] on icon "plus" at bounding box center [331, 19] width 11 height 11
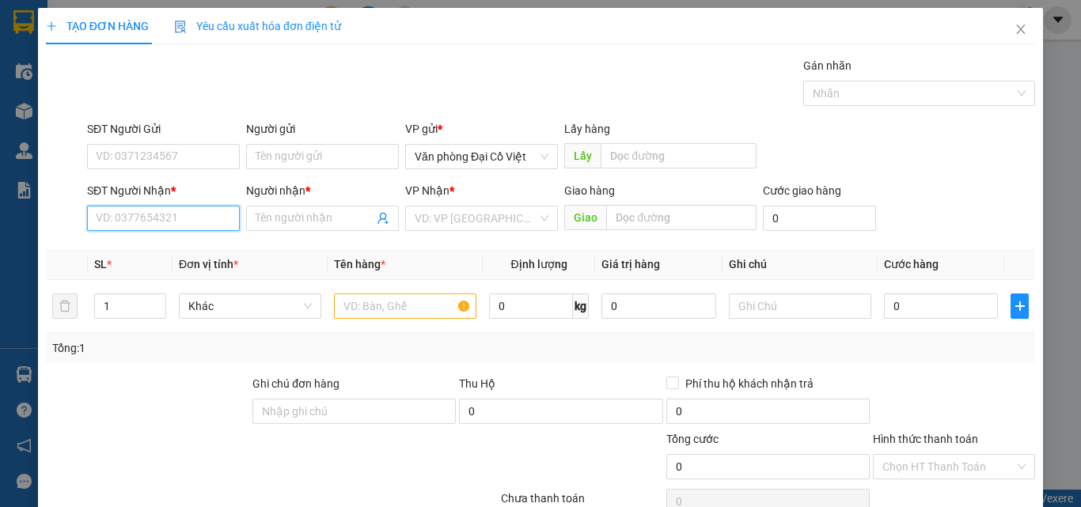
click at [179, 215] on input "SĐT Người Nhận *" at bounding box center [163, 218] width 153 height 25
click at [161, 245] on div "0913325628 - HOÀNG" at bounding box center [162, 249] width 132 height 17
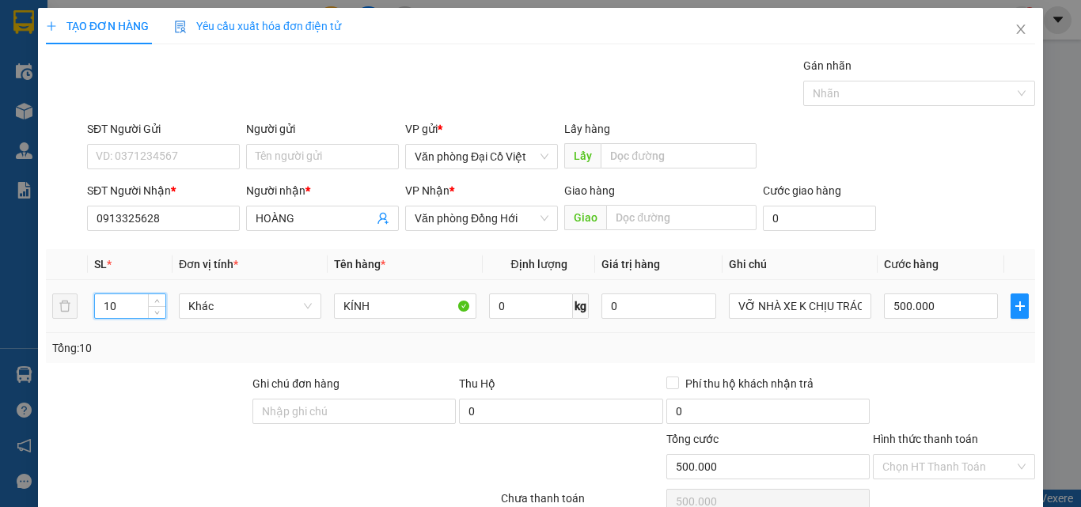
click at [143, 306] on input "10" at bounding box center [130, 306] width 70 height 24
click at [143, 305] on input "10" at bounding box center [130, 306] width 70 height 24
click at [143, 303] on input "10" at bounding box center [130, 306] width 70 height 24
click at [930, 306] on input "500.000" at bounding box center [941, 306] width 114 height 25
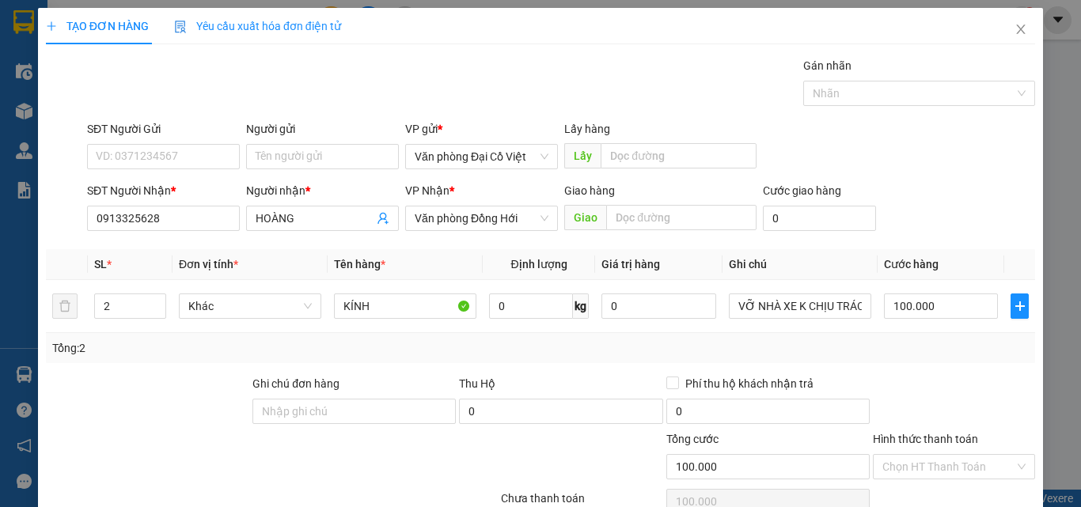
click at [923, 349] on div "Tổng: 2" at bounding box center [540, 347] width 977 height 17
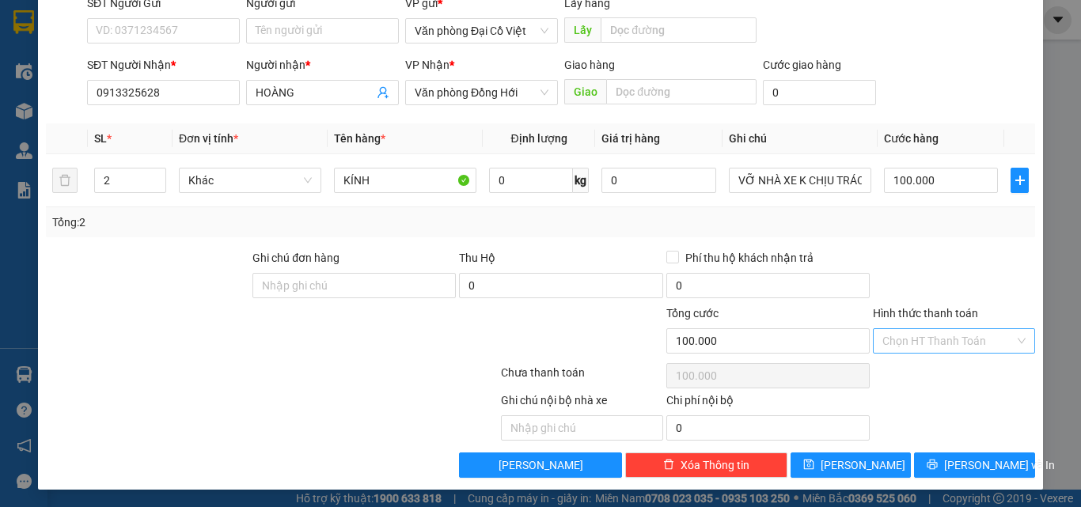
scroll to position [127, 0]
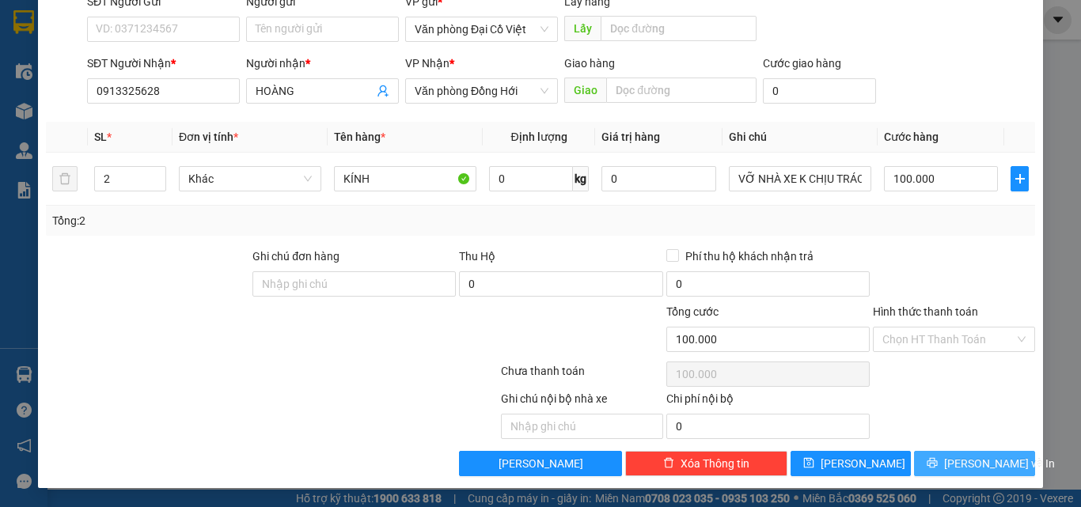
click at [950, 455] on span "Lưu và In" at bounding box center [999, 463] width 111 height 17
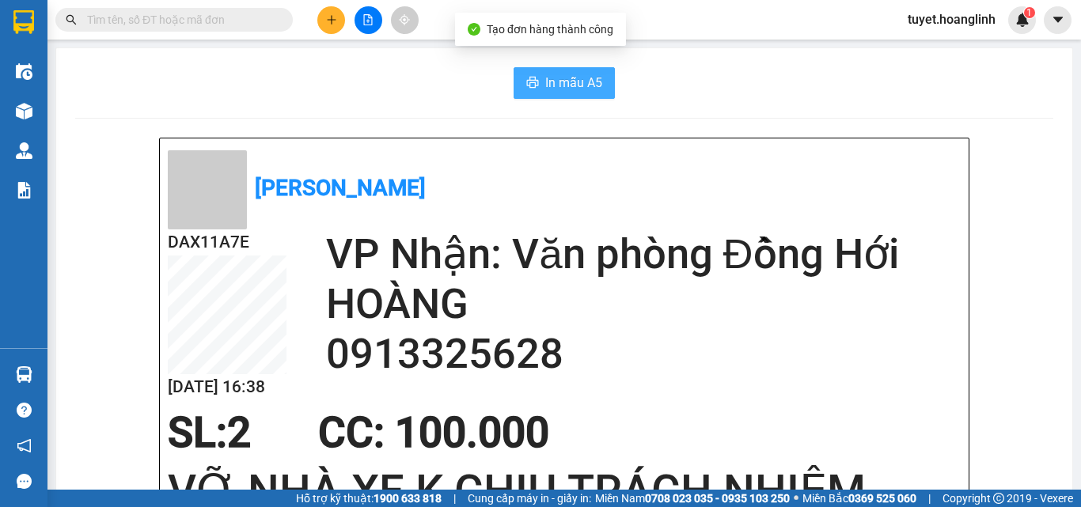
click at [571, 71] on button "In mẫu A5" at bounding box center [564, 83] width 101 height 32
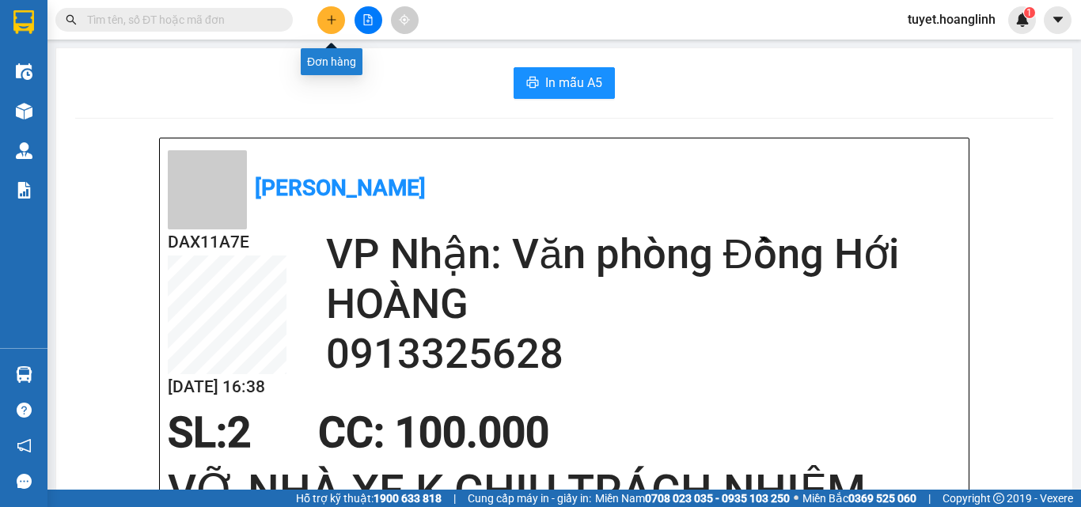
click at [323, 22] on button at bounding box center [331, 20] width 28 height 28
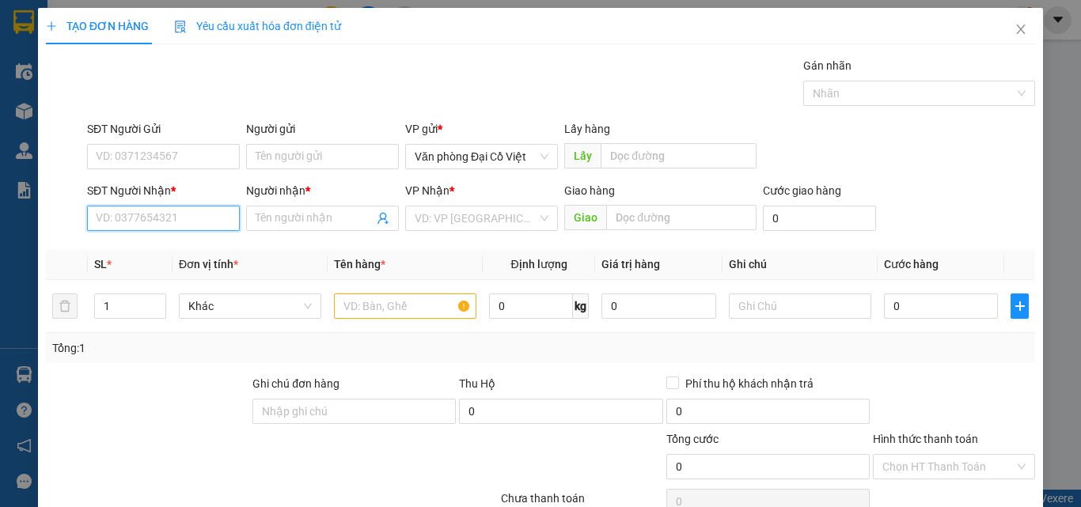
click at [183, 225] on input "SĐT Người Nhận *" at bounding box center [163, 218] width 153 height 25
drag, startPoint x: 298, startPoint y: 220, endPoint x: 290, endPoint y: 214, distance: 10.3
click at [298, 219] on input "Người nhận *" at bounding box center [315, 218] width 118 height 17
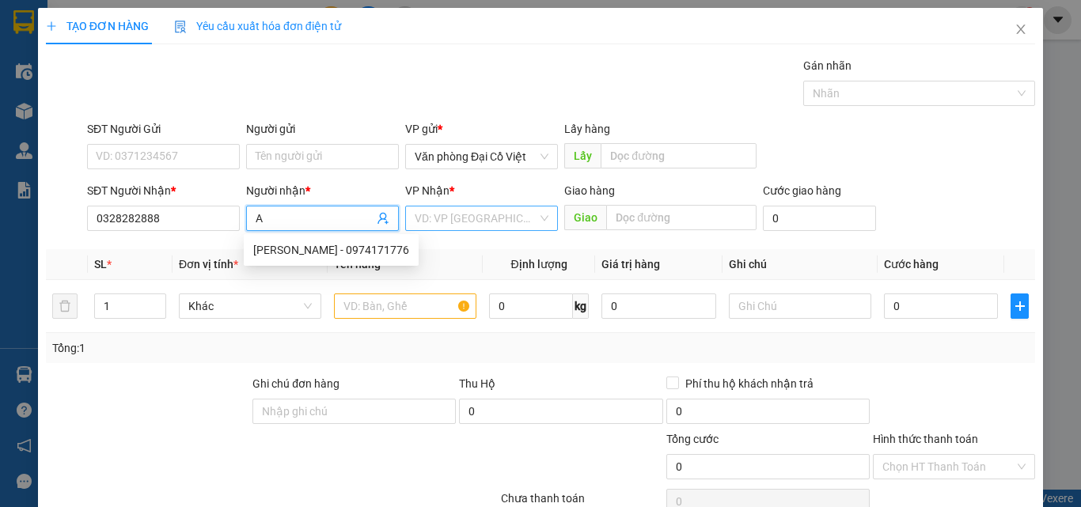
click at [454, 214] on input "search" at bounding box center [476, 219] width 123 height 24
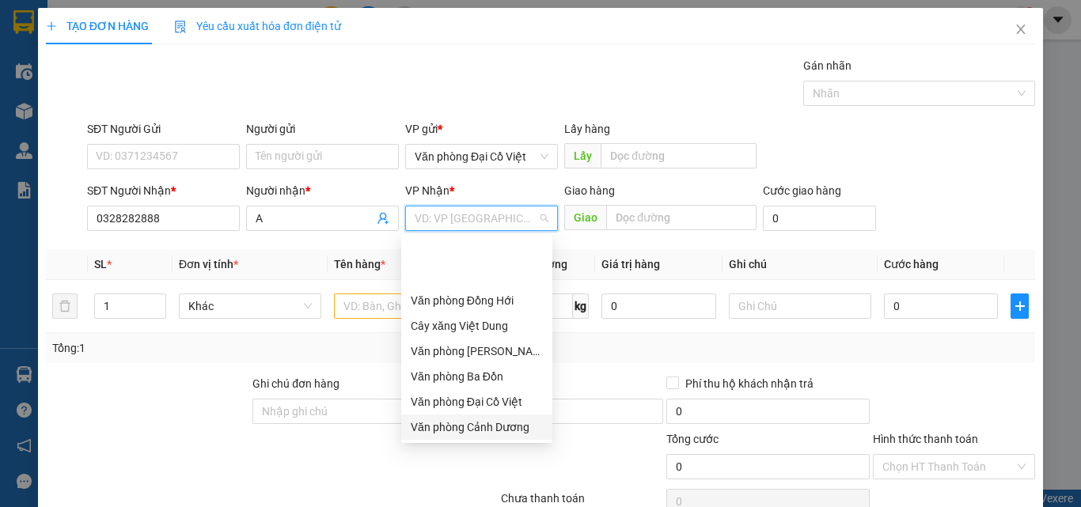
click at [502, 419] on div "Văn phòng Cảnh Dương" at bounding box center [477, 427] width 132 height 17
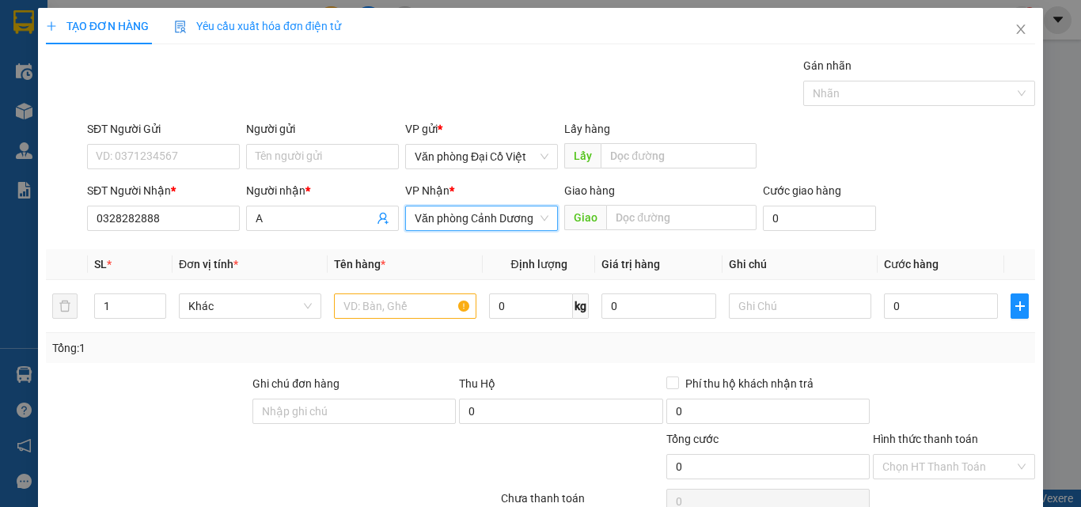
click at [504, 216] on span "Văn phòng Cảnh Dương" at bounding box center [482, 219] width 134 height 24
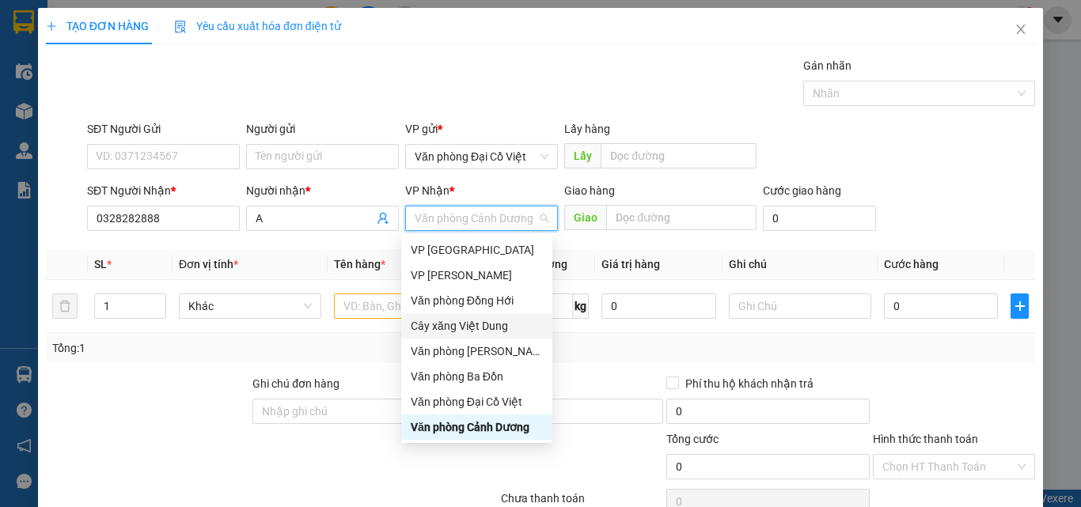
click at [492, 326] on div "Cây xăng Việt Dung" at bounding box center [477, 325] width 132 height 17
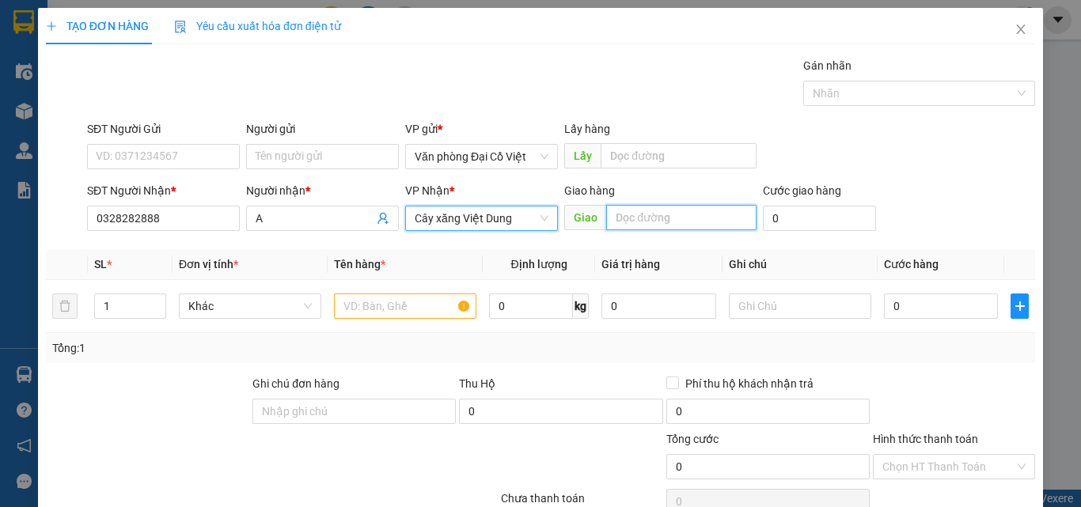
click at [650, 218] on input "text" at bounding box center [681, 217] width 150 height 25
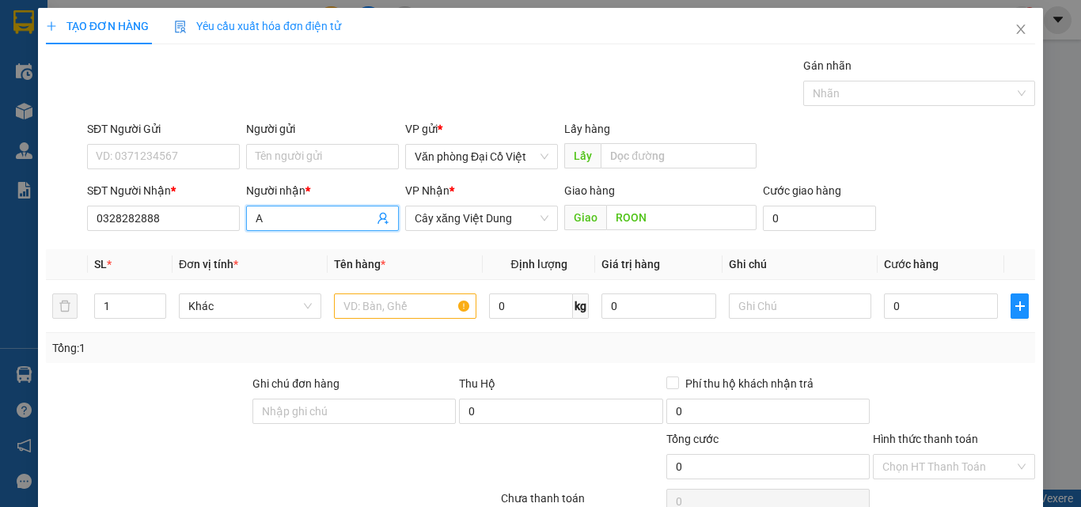
click at [311, 228] on span "A" at bounding box center [322, 218] width 153 height 25
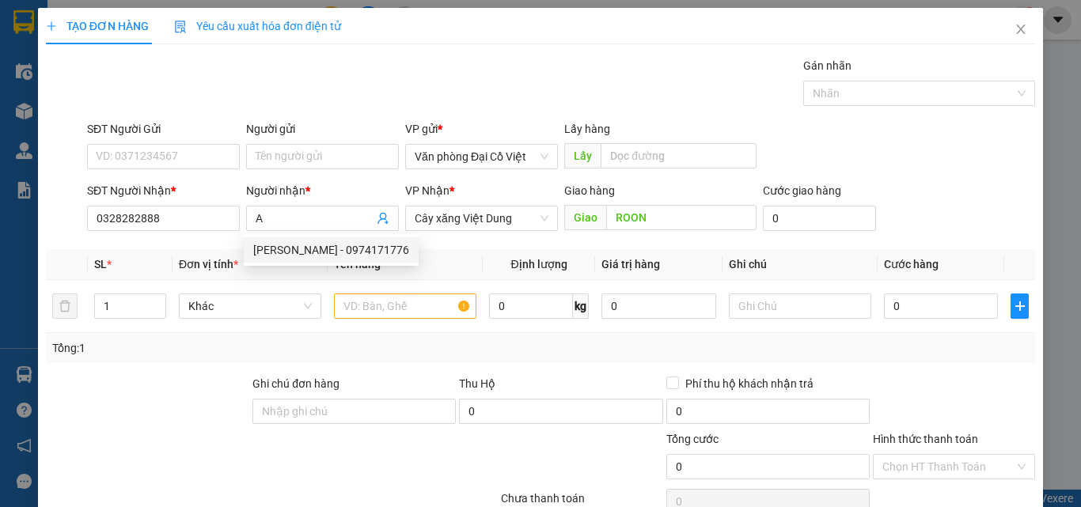
click at [393, 377] on div "Ghi chú đơn hàng" at bounding box center [353, 387] width 203 height 24
click at [258, 252] on th "Đơn vị tính *" at bounding box center [250, 264] width 155 height 31
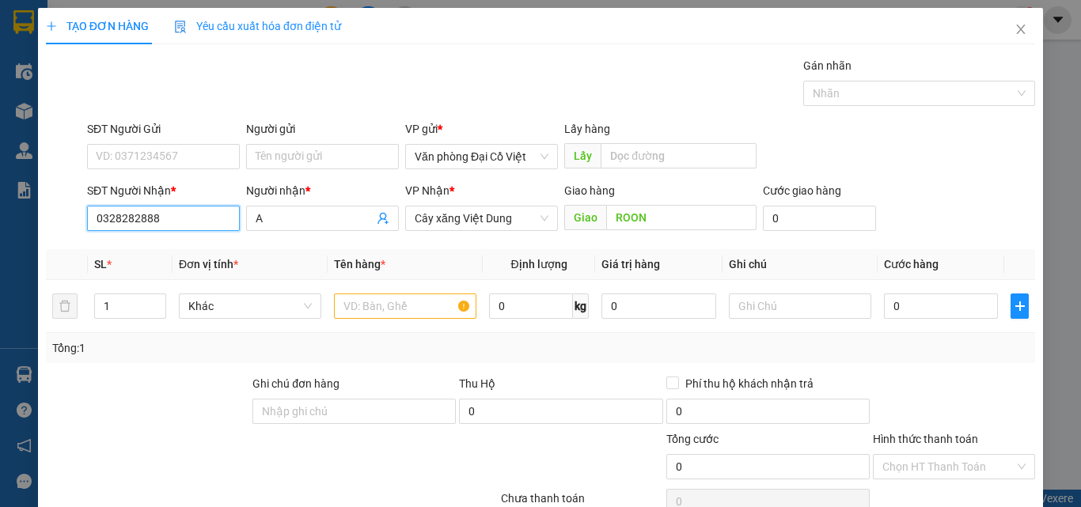
click at [101, 222] on input "0328282888" at bounding box center [163, 218] width 153 height 25
click at [106, 222] on input "0328282888" at bounding box center [163, 218] width 153 height 25
click at [113, 224] on input "0328282888" at bounding box center [163, 218] width 153 height 25
click at [117, 224] on input "0328282888" at bounding box center [163, 218] width 153 height 25
click at [104, 206] on input "0328282888" at bounding box center [163, 218] width 153 height 25
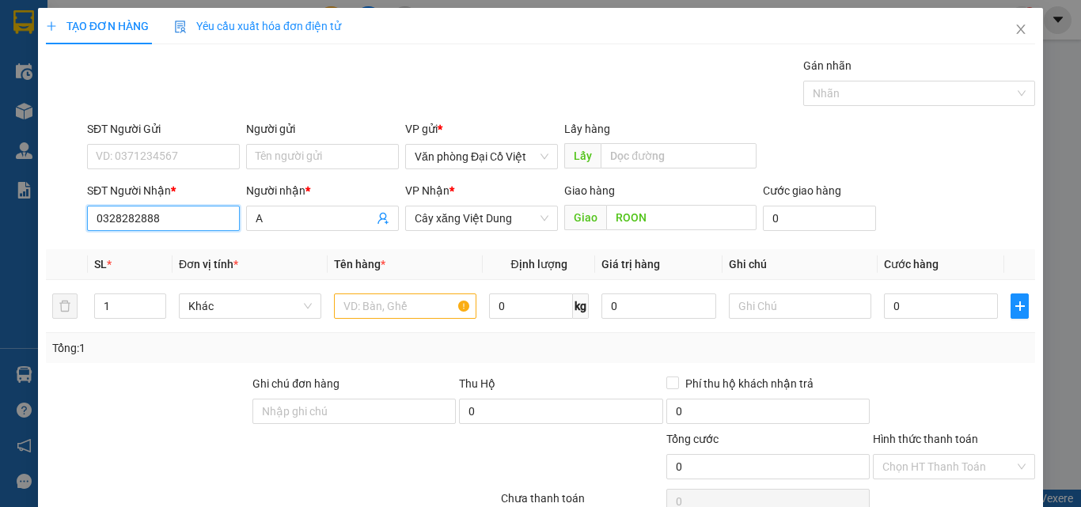
click at [108, 206] on input "0328282888" at bounding box center [163, 218] width 153 height 25
click at [115, 206] on input "0328282888" at bounding box center [163, 218] width 153 height 25
click at [158, 206] on input "0328282888" at bounding box center [163, 218] width 153 height 25
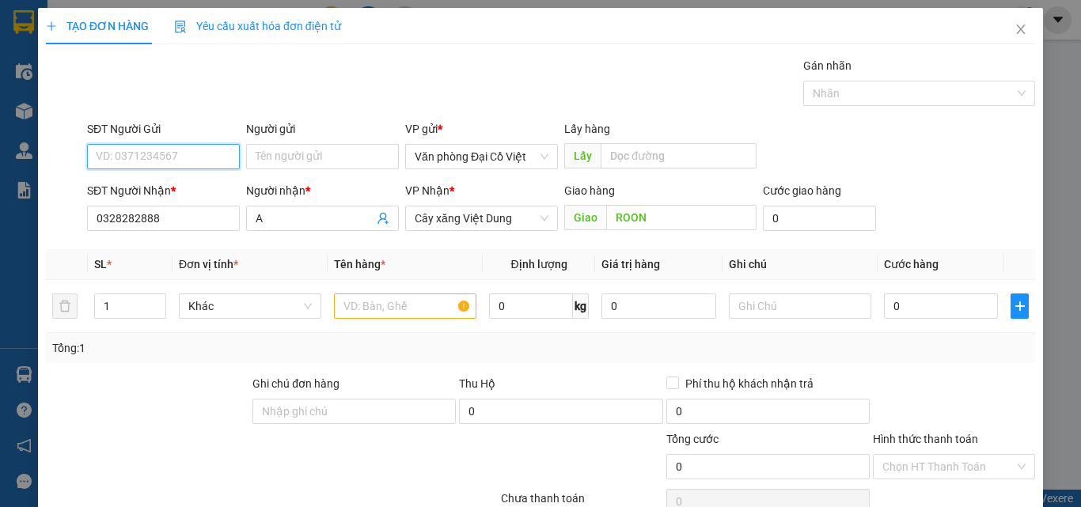
click at [200, 144] on input "SĐT Người Gửi" at bounding box center [163, 156] width 153 height 25
click at [176, 249] on th "Đơn vị tính *" at bounding box center [250, 264] width 155 height 31
click at [342, 280] on td at bounding box center [405, 306] width 155 height 53
click at [352, 294] on input "text" at bounding box center [405, 306] width 142 height 25
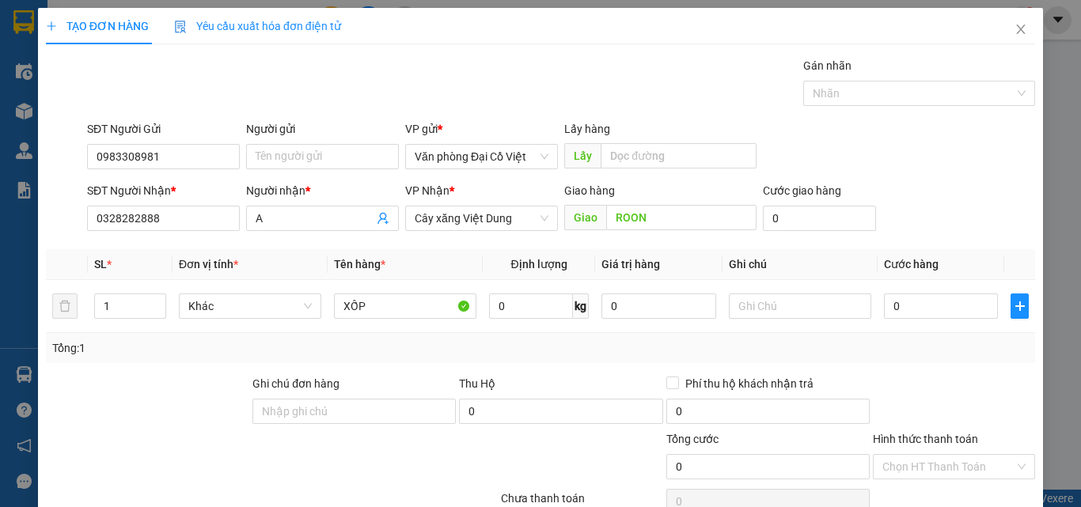
click at [400, 249] on th "Tên hàng *" at bounding box center [405, 264] width 155 height 31
click at [150, 294] on span "Increase Value" at bounding box center [156, 301] width 17 height 14
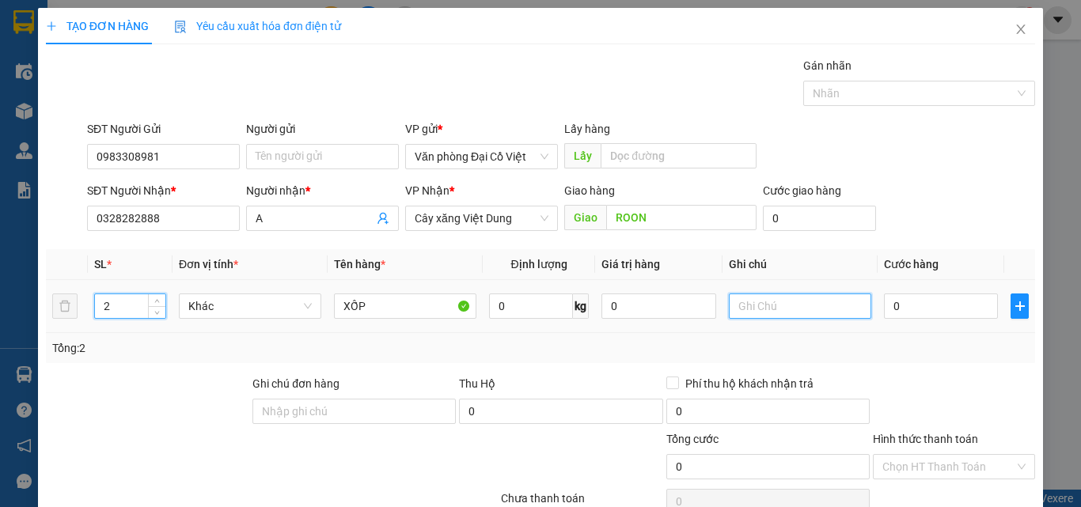
click at [778, 294] on input "text" at bounding box center [800, 306] width 142 height 25
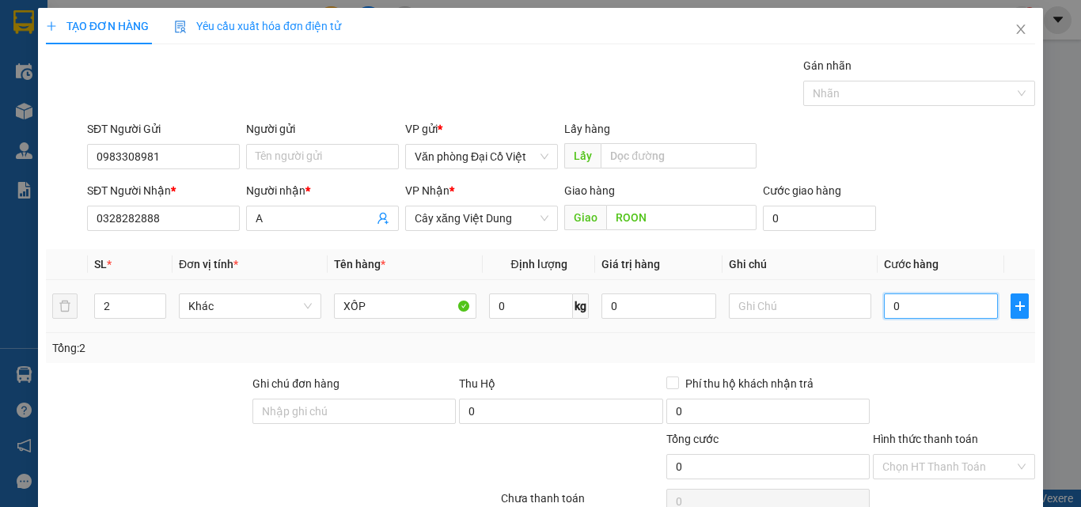
click at [964, 294] on input "0" at bounding box center [941, 306] width 114 height 25
click at [156, 313] on icon "down" at bounding box center [157, 312] width 6 height 6
click at [378, 359] on div "Tổng: 2" at bounding box center [540, 348] width 989 height 30
click at [155, 360] on div "Tổng: 2" at bounding box center [540, 348] width 989 height 30
click at [154, 314] on span "down" at bounding box center [157, 311] width 9 height 9
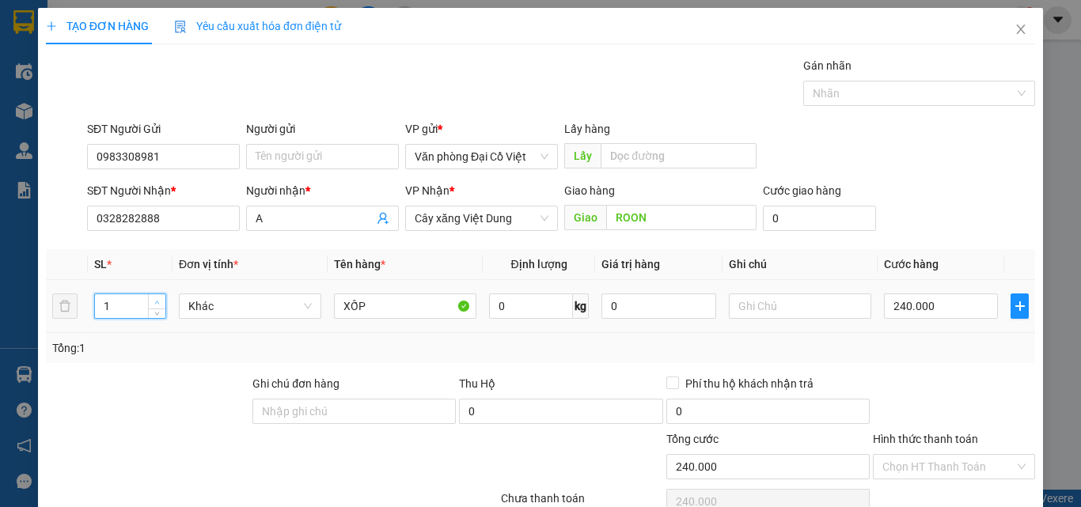
click at [150, 300] on span "Increase Value" at bounding box center [156, 301] width 17 height 14
click at [536, 207] on span "Cây xăng Việt Dung" at bounding box center [482, 219] width 134 height 24
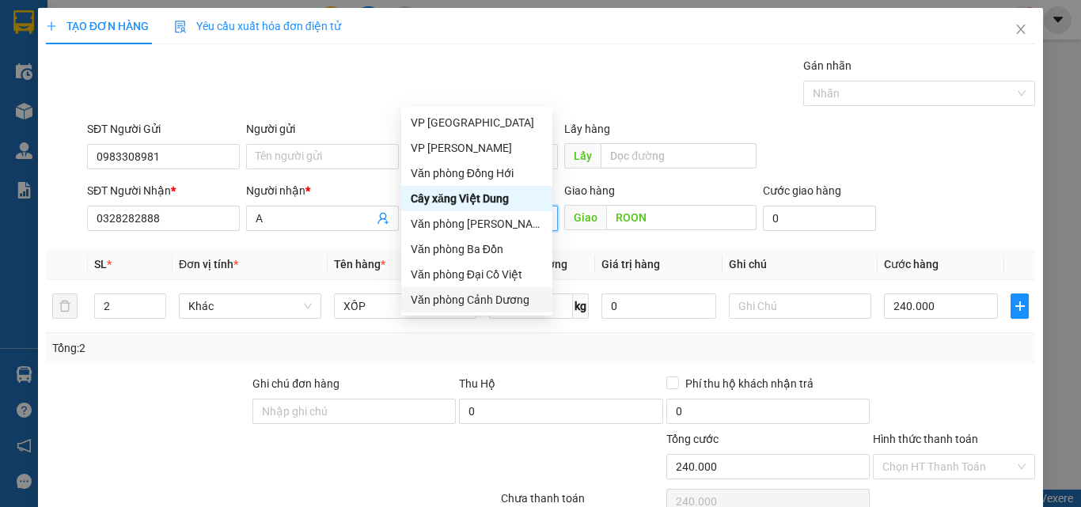
click at [499, 298] on div "Văn phòng Cảnh Dương" at bounding box center [477, 299] width 132 height 17
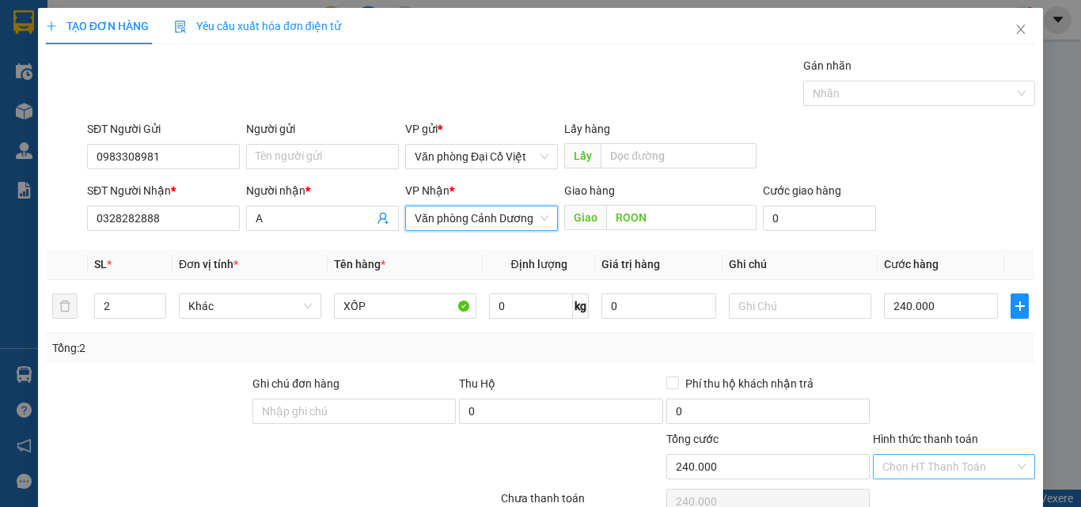
click at [896, 455] on input "Hình thức thanh toán" at bounding box center [948, 467] width 132 height 24
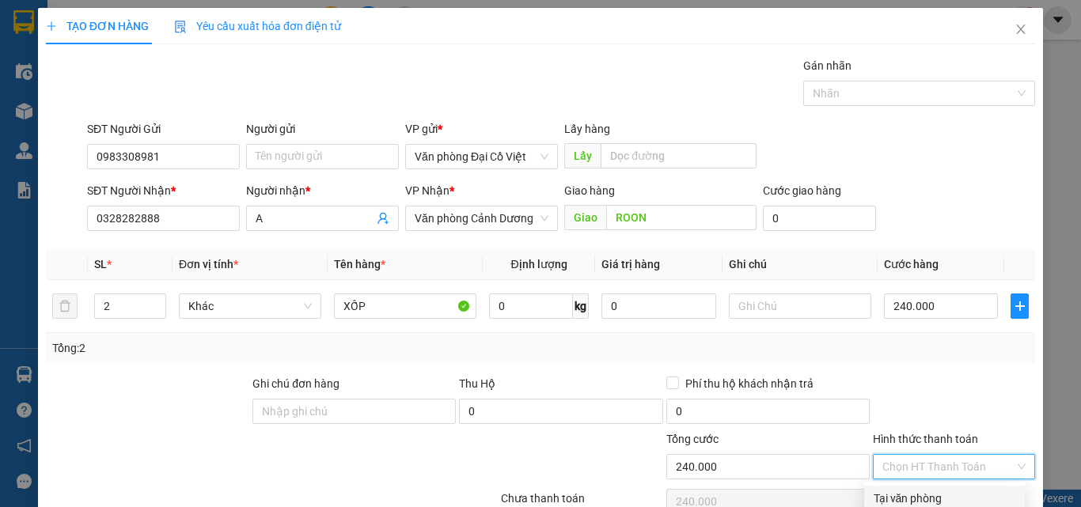
click at [910, 490] on div "Tại văn phòng" at bounding box center [945, 498] width 142 height 17
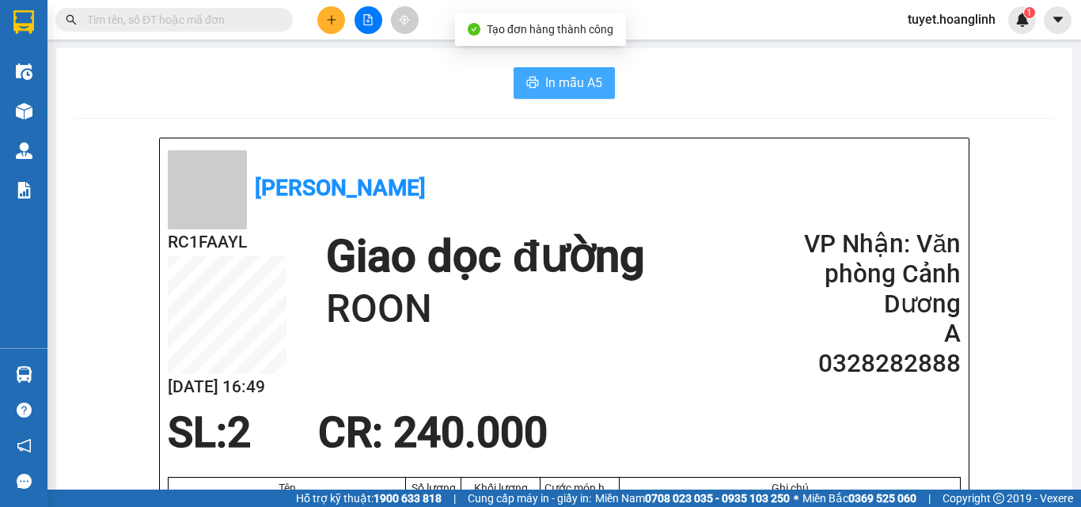
click at [545, 89] on span "In mẫu A5" at bounding box center [573, 83] width 57 height 20
click at [571, 85] on span "In mẫu A5" at bounding box center [573, 83] width 57 height 20
click at [558, 75] on span "In mẫu A5" at bounding box center [573, 83] width 57 height 20
click at [569, 75] on span "In mẫu A5" at bounding box center [573, 83] width 57 height 20
click at [327, 22] on icon "plus" at bounding box center [331, 19] width 11 height 11
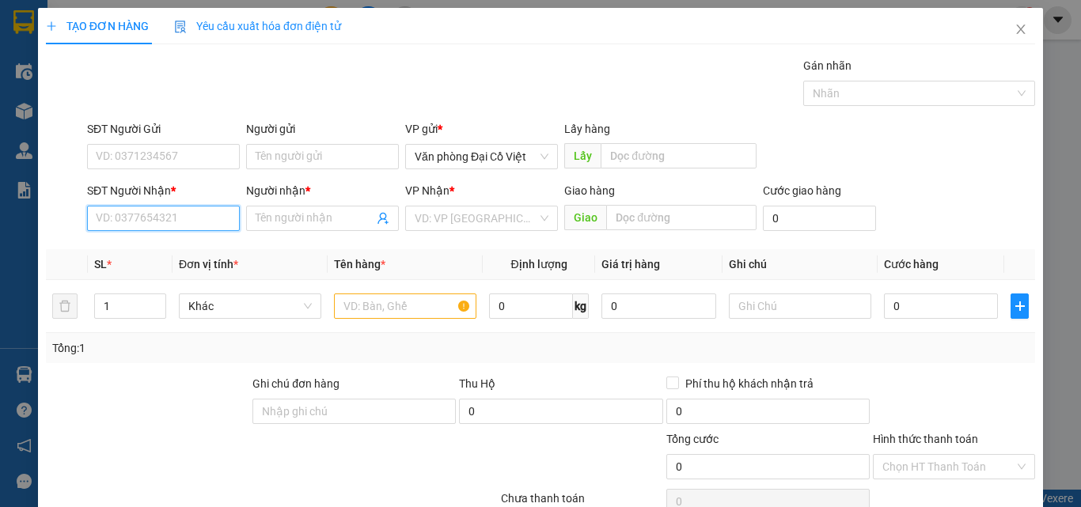
click at [150, 227] on input "SĐT Người Nhận *" at bounding box center [163, 218] width 153 height 25
click at [192, 247] on div "0901713030 - THÀNH TRUNG" at bounding box center [169, 249] width 147 height 17
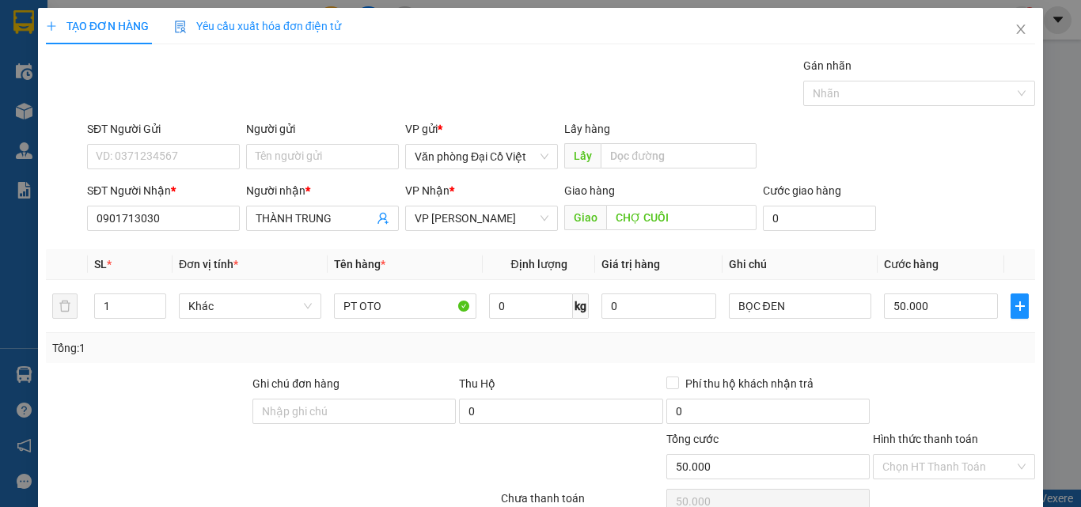
click at [936, 448] on div "Transit Pickup Surcharge Ids Transit Deliver Surcharge Ids Transit Deliver Surc…" at bounding box center [540, 330] width 989 height 547
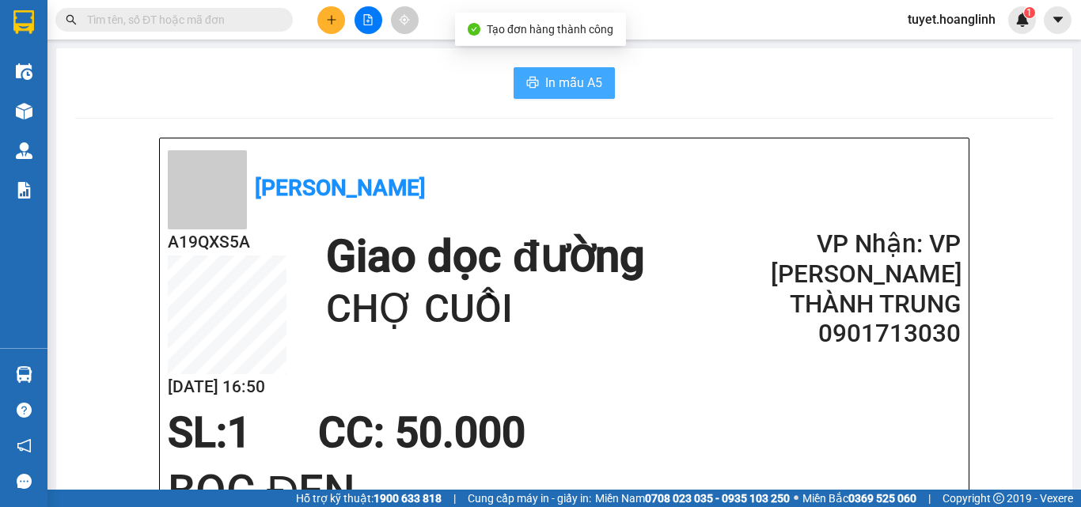
click at [526, 67] on button "In mẫu A5" at bounding box center [564, 83] width 101 height 32
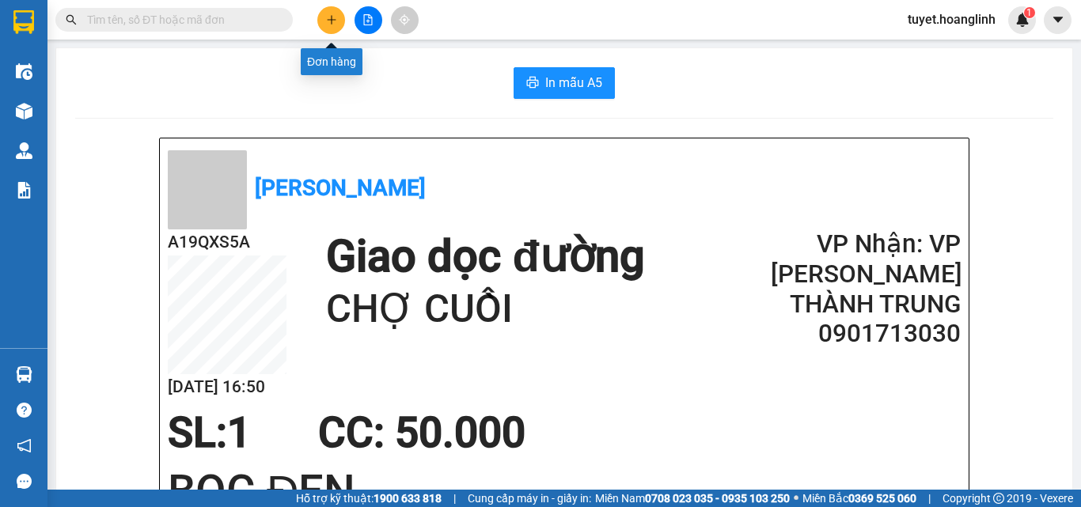
click at [336, 16] on icon "plus" at bounding box center [331, 19] width 11 height 11
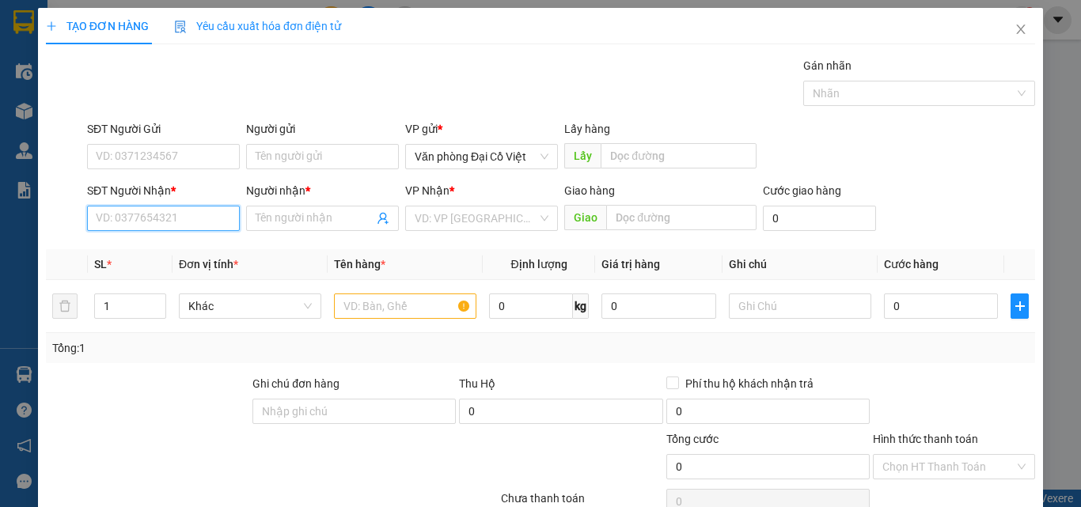
click at [198, 220] on input "SĐT Người Nhận *" at bounding box center [163, 218] width 153 height 25
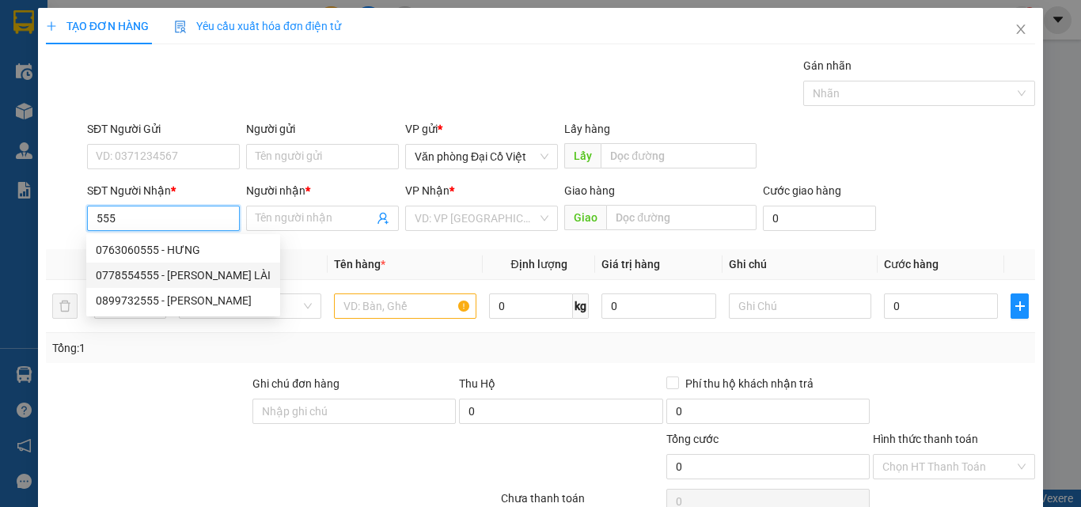
click at [181, 274] on div "0778554555 - TUẤN LÀI" at bounding box center [183, 275] width 175 height 17
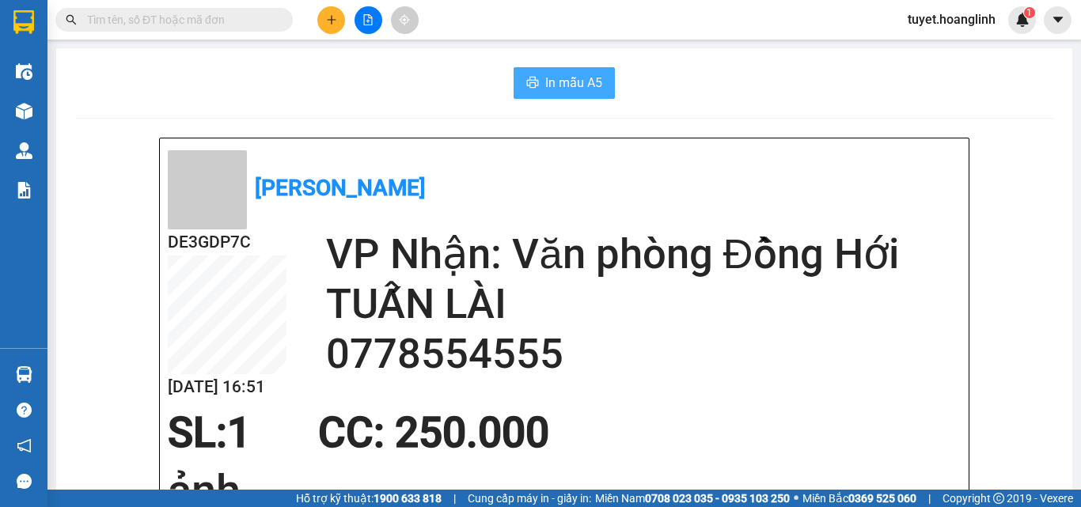
click at [535, 77] on button "In mẫu A5" at bounding box center [564, 83] width 101 height 32
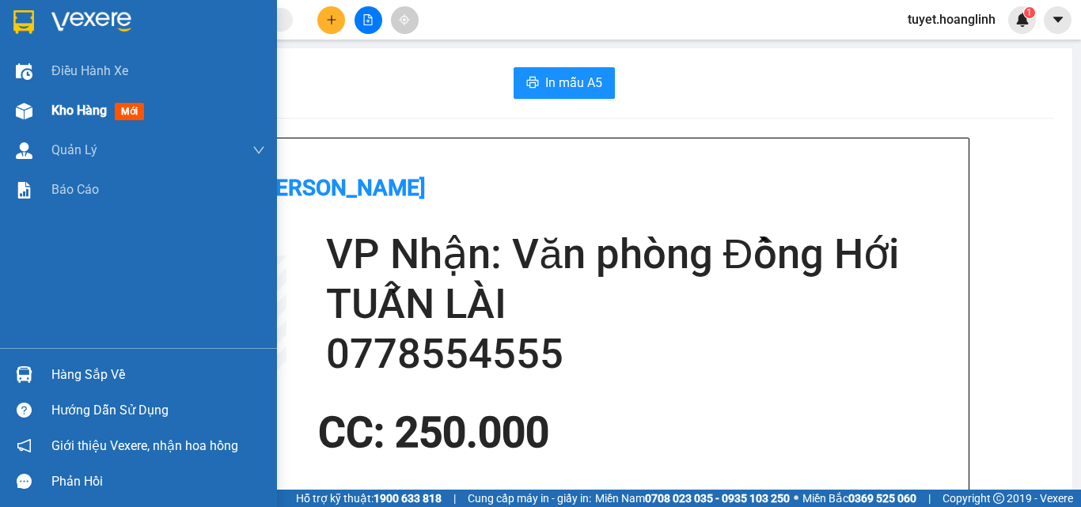
click at [32, 106] on div at bounding box center [24, 111] width 28 height 28
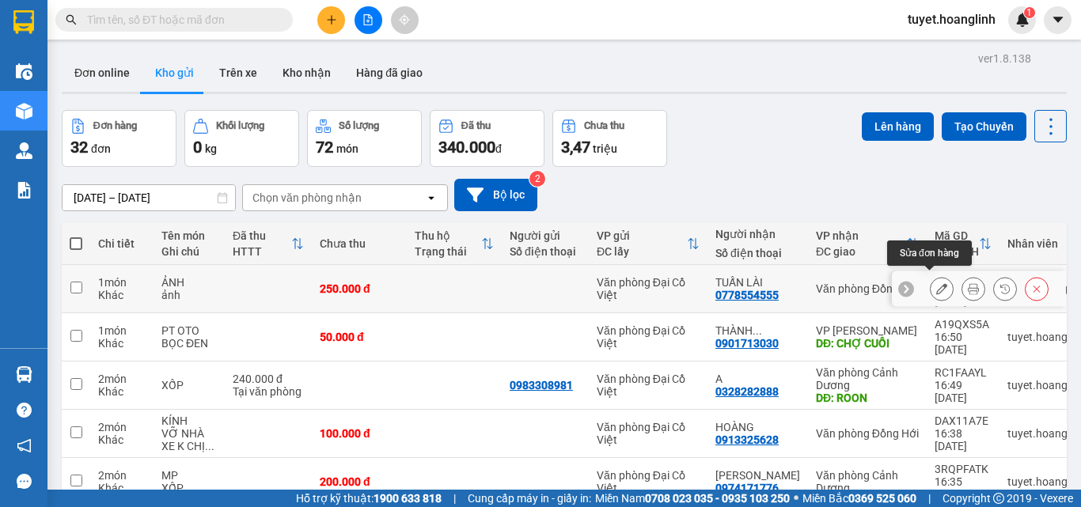
click at [936, 285] on icon at bounding box center [941, 288] width 11 height 11
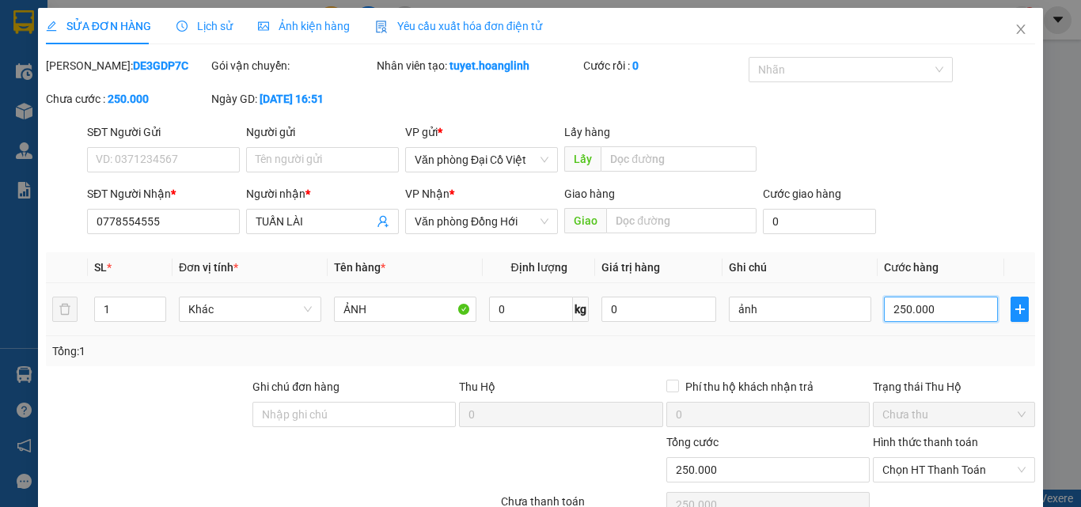
click at [912, 317] on input "250.000" at bounding box center [941, 309] width 114 height 25
click at [1004, 330] on td at bounding box center [1019, 309] width 31 height 53
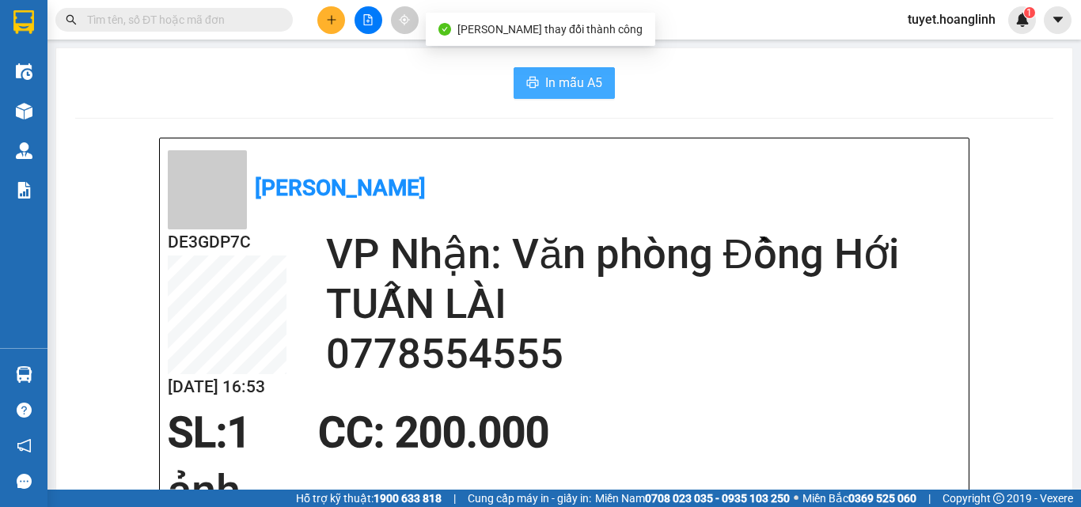
click at [559, 82] on span "In mẫu A5" at bounding box center [573, 83] width 57 height 20
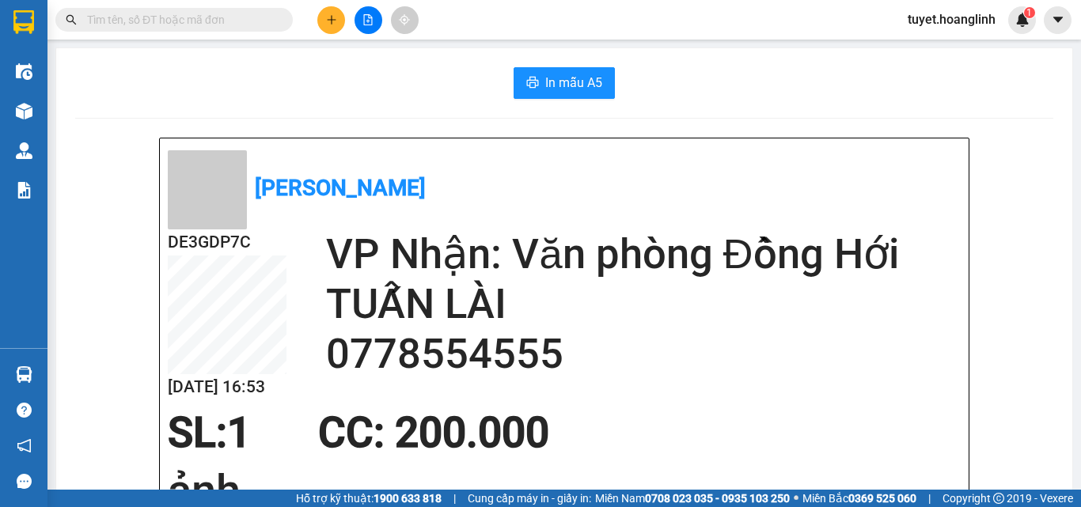
click at [320, 22] on button at bounding box center [331, 20] width 28 height 28
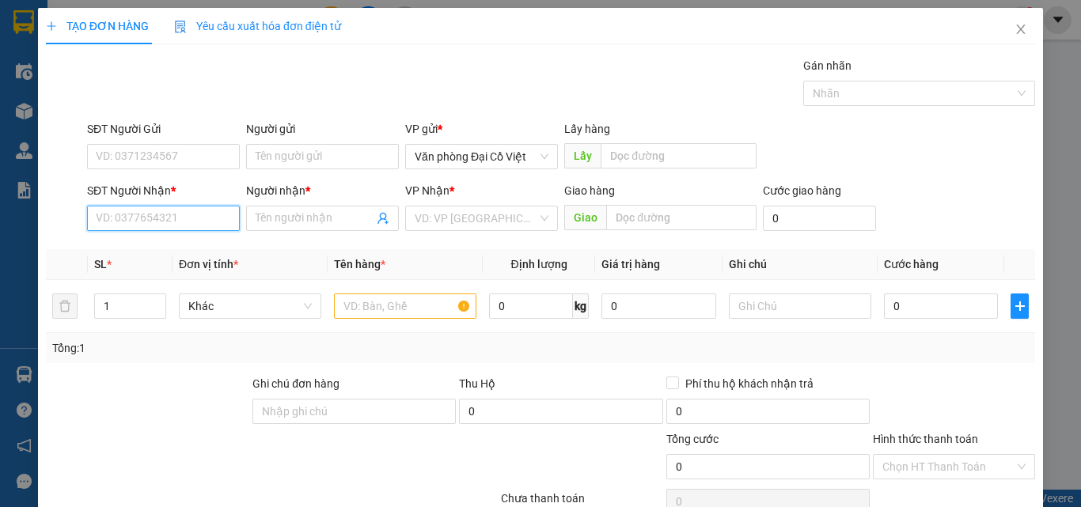
click at [208, 210] on input "SĐT Người Nhận *" at bounding box center [163, 218] width 153 height 25
click at [203, 245] on div "0386003589 - A QUẢ" at bounding box center [162, 249] width 132 height 17
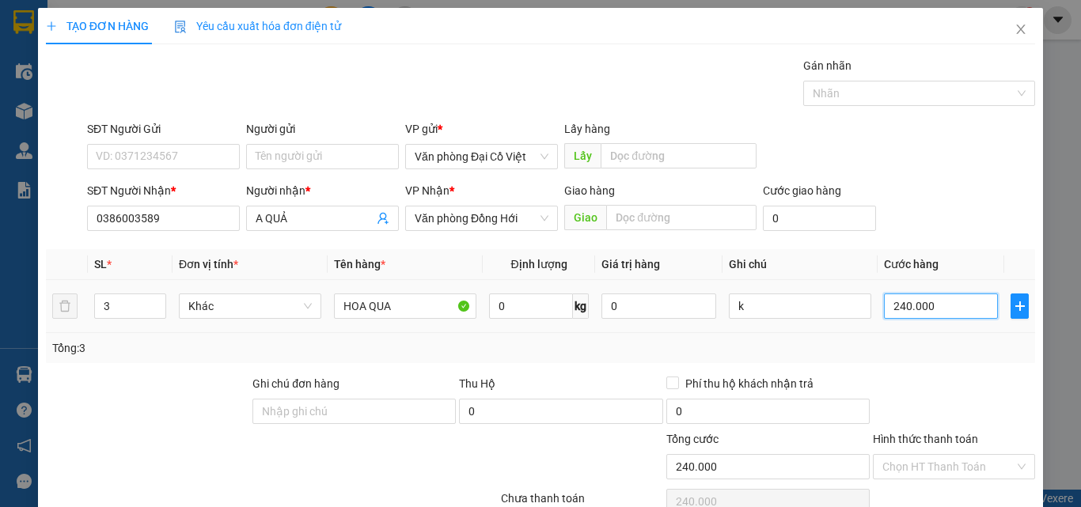
click at [963, 298] on input "240.000" at bounding box center [941, 306] width 114 height 25
click at [154, 311] on icon "down" at bounding box center [157, 312] width 6 height 6
click at [154, 312] on icon "down" at bounding box center [157, 312] width 6 height 6
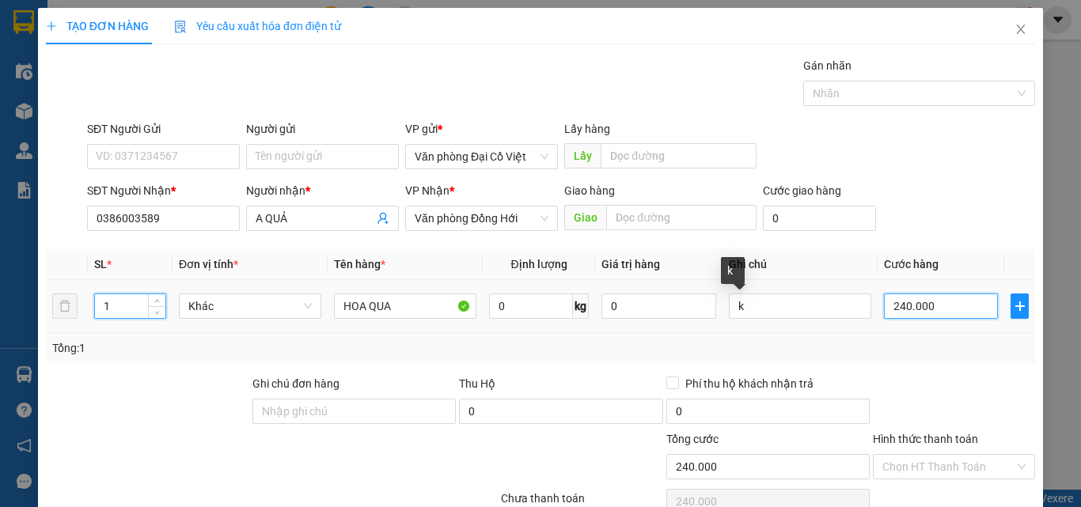
click at [909, 302] on input "240.000" at bounding box center [941, 306] width 114 height 25
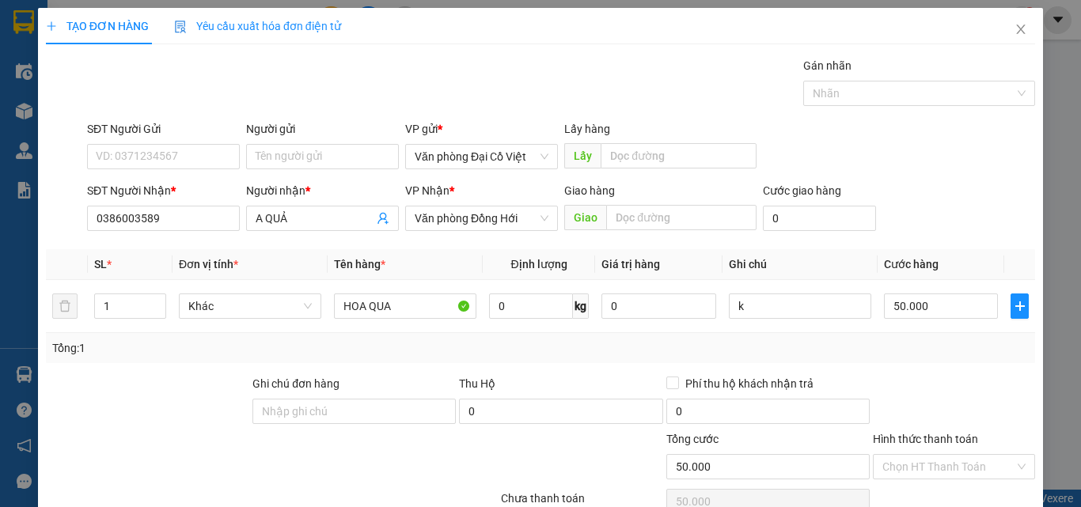
click at [926, 353] on div "Tổng: 1" at bounding box center [540, 347] width 977 height 17
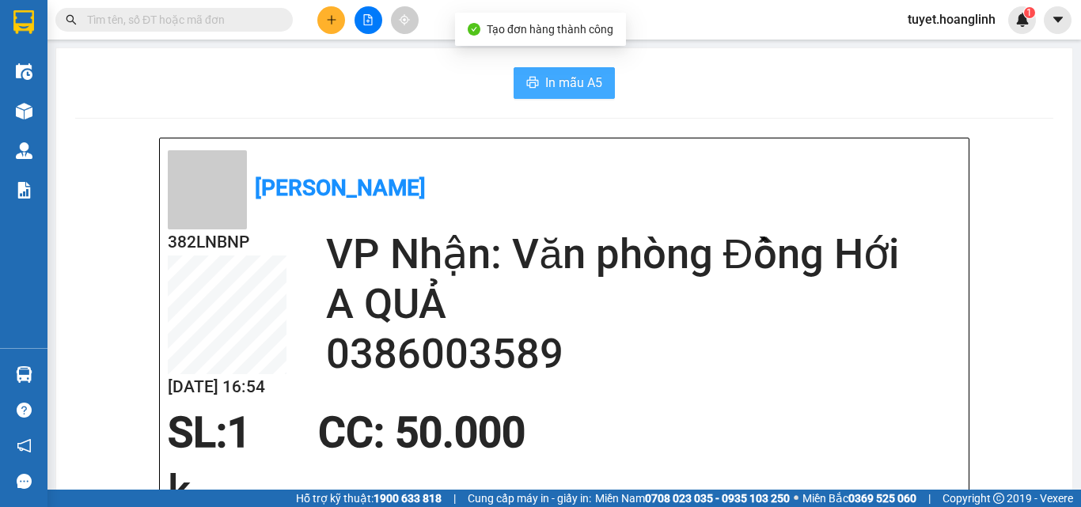
click at [565, 79] on span "In mẫu A5" at bounding box center [573, 83] width 57 height 20
click at [330, 17] on icon "plus" at bounding box center [331, 19] width 11 height 11
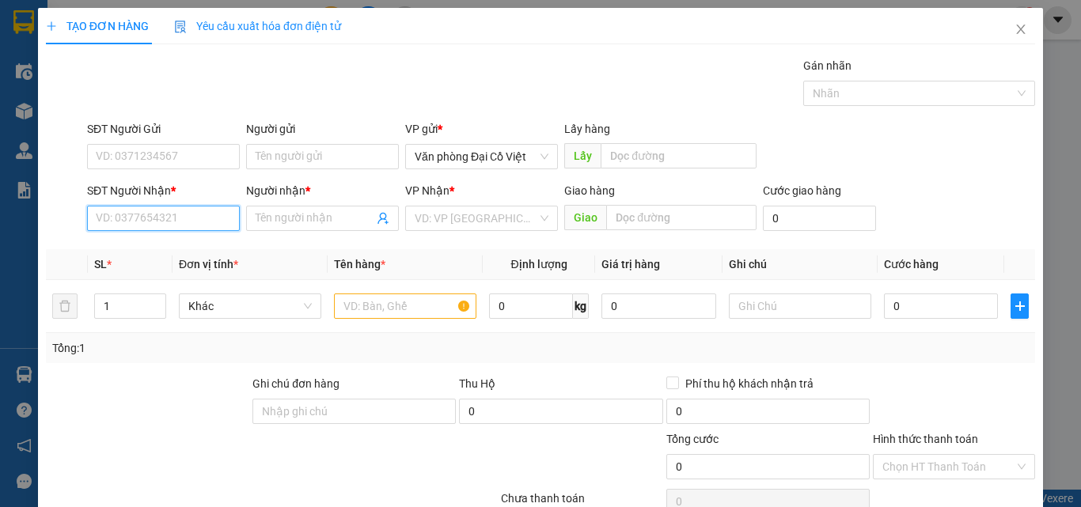
click at [157, 217] on input "SĐT Người Nhận *" at bounding box center [163, 218] width 153 height 25
click at [173, 221] on input "5461" at bounding box center [163, 218] width 153 height 25
click at [167, 251] on div "0964500008 - phương anh" at bounding box center [174, 249] width 156 height 17
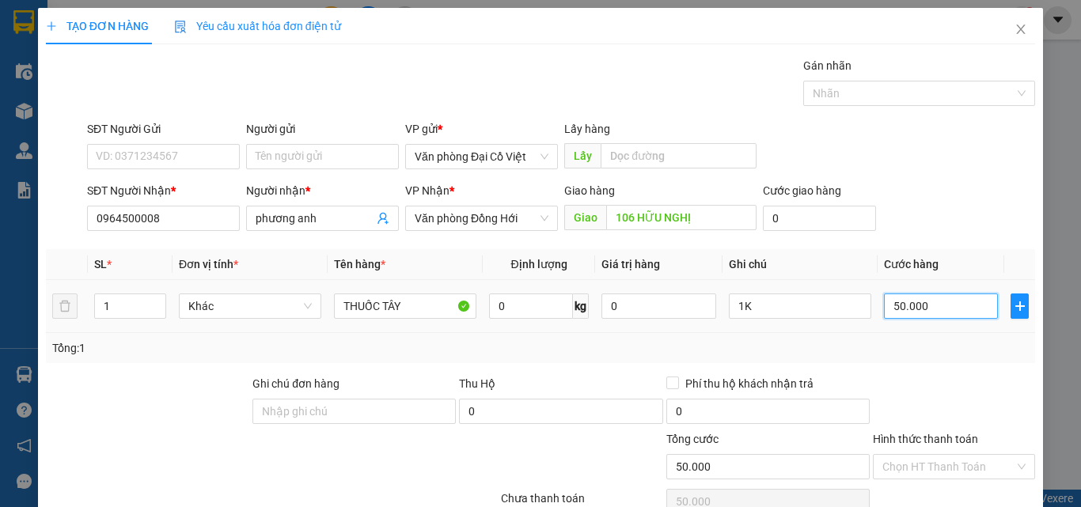
click at [939, 309] on input "50.000" at bounding box center [941, 306] width 114 height 25
drag, startPoint x: 955, startPoint y: 325, endPoint x: 956, endPoint y: 353, distance: 27.7
click at [955, 332] on td "60.000" at bounding box center [941, 306] width 127 height 53
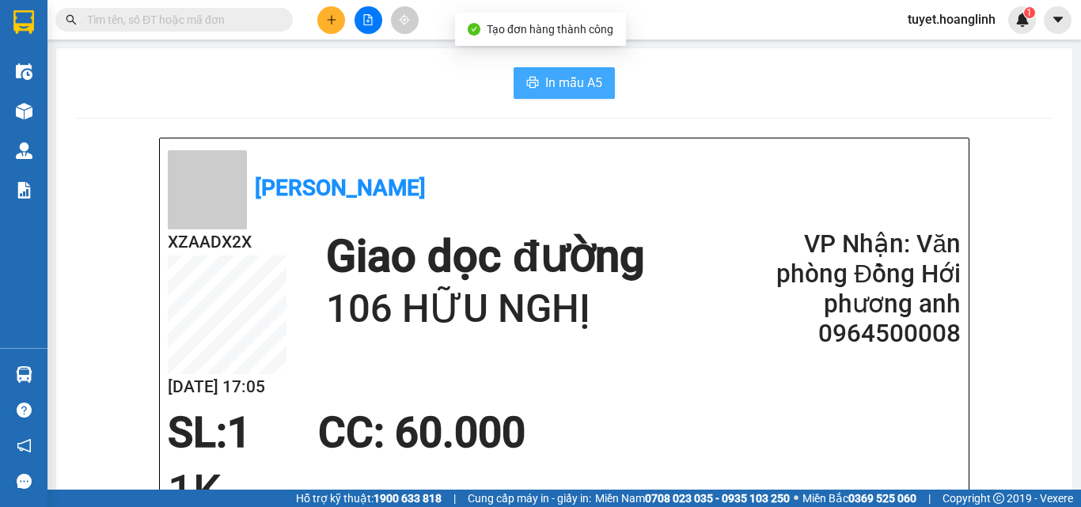
click at [602, 90] on button "In mẫu A5" at bounding box center [564, 83] width 101 height 32
click at [331, 19] on icon "plus" at bounding box center [331, 19] width 11 height 11
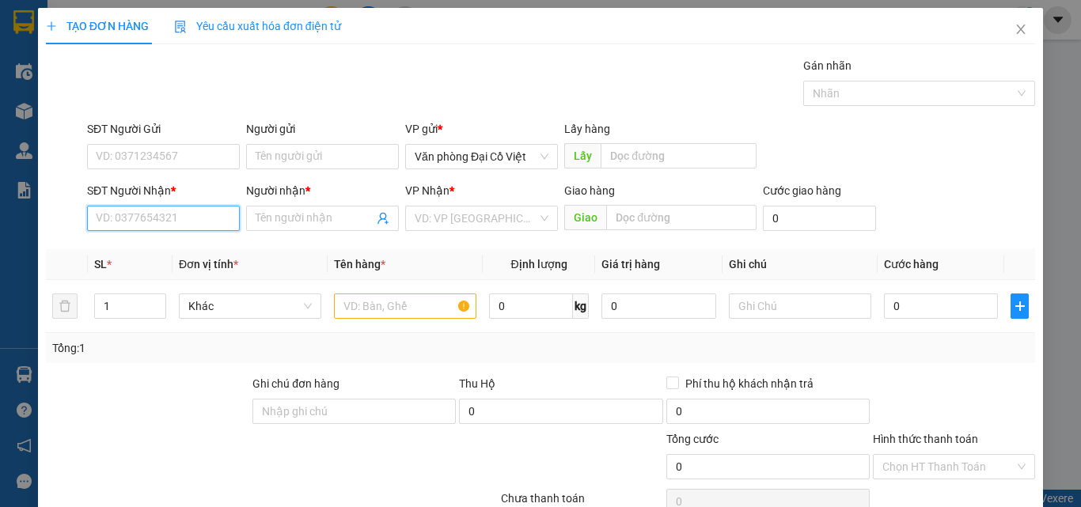
click at [153, 229] on input "SĐT Người Nhận *" at bounding box center [163, 218] width 153 height 25
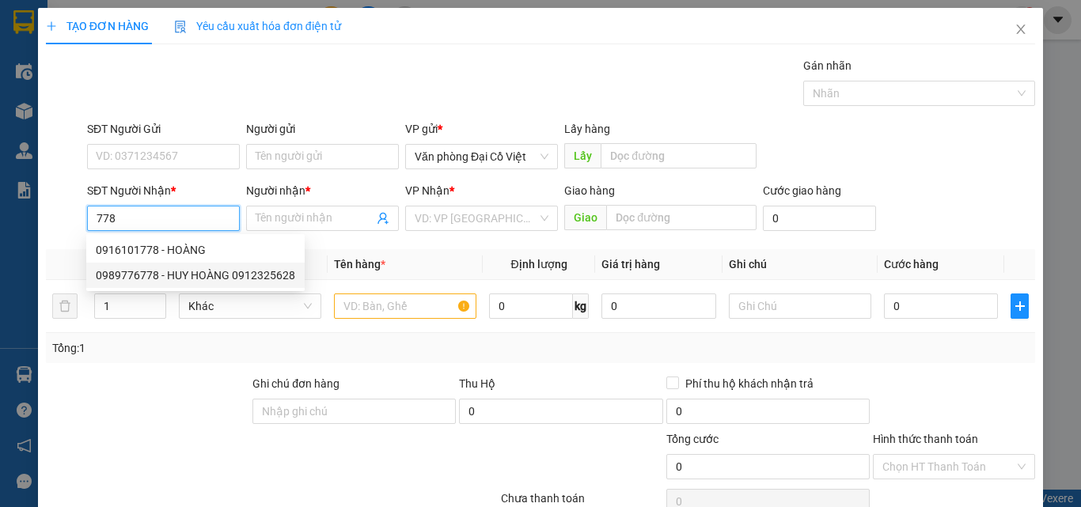
click at [199, 284] on div "0989776778 - HUY HOÀNG 0912325628" at bounding box center [195, 275] width 218 height 25
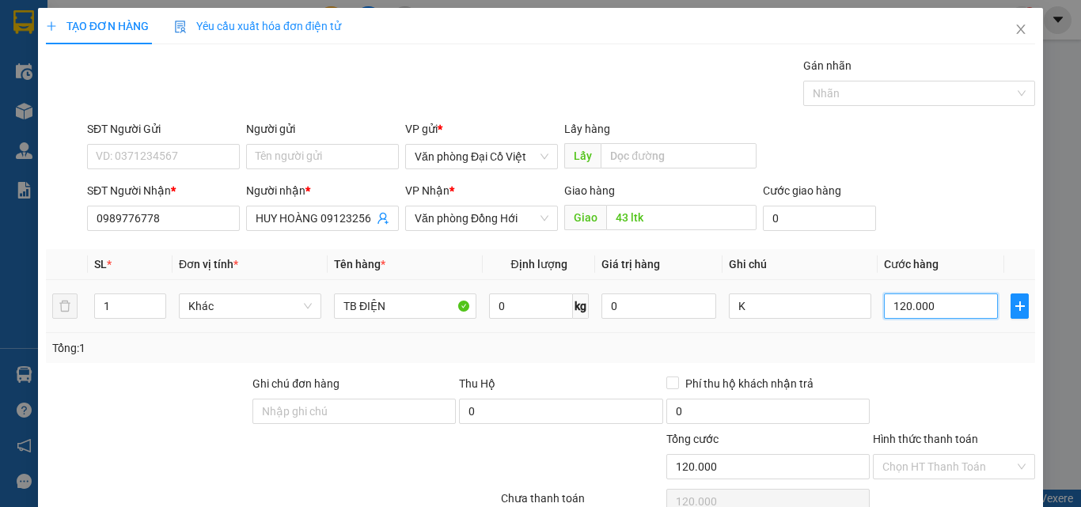
click at [912, 312] on input "120.000" at bounding box center [941, 306] width 114 height 25
click at [914, 364] on div "Transit Pickup Surcharge Ids Transit Deliver Surcharge Ids Transit Deliver Surc…" at bounding box center [540, 330] width 989 height 547
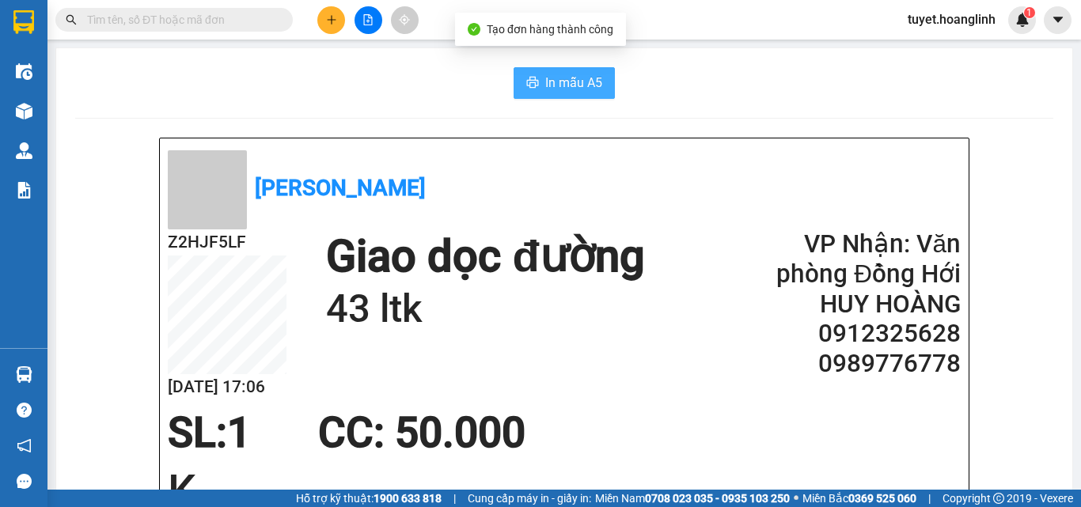
click at [545, 75] on span "In mẫu A5" at bounding box center [573, 83] width 57 height 20
click at [326, 25] on icon "plus" at bounding box center [331, 19] width 11 height 11
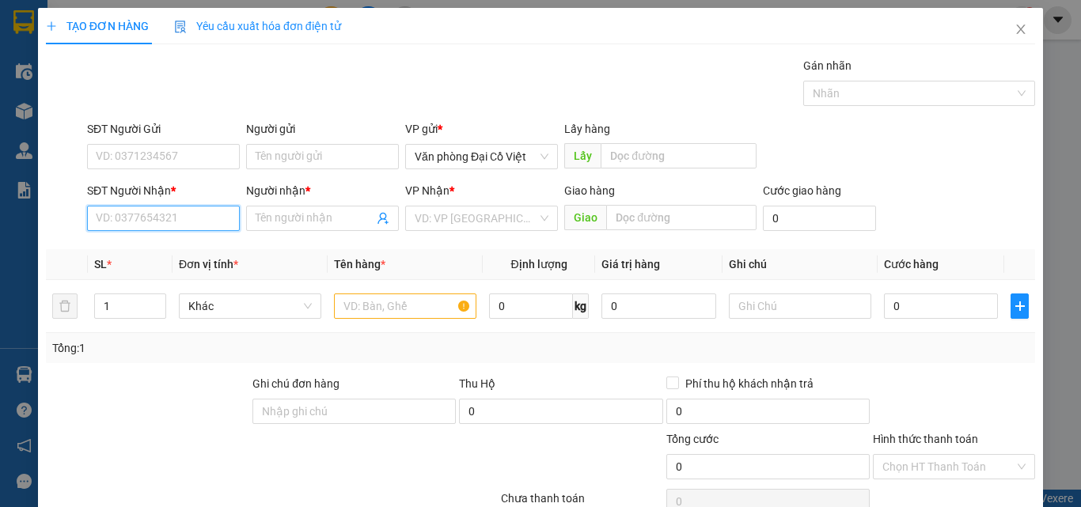
click at [190, 213] on input "SĐT Người Nhận *" at bounding box center [163, 218] width 153 height 25
click at [195, 251] on div "0796377779 - A HOÀNG" at bounding box center [162, 249] width 132 height 17
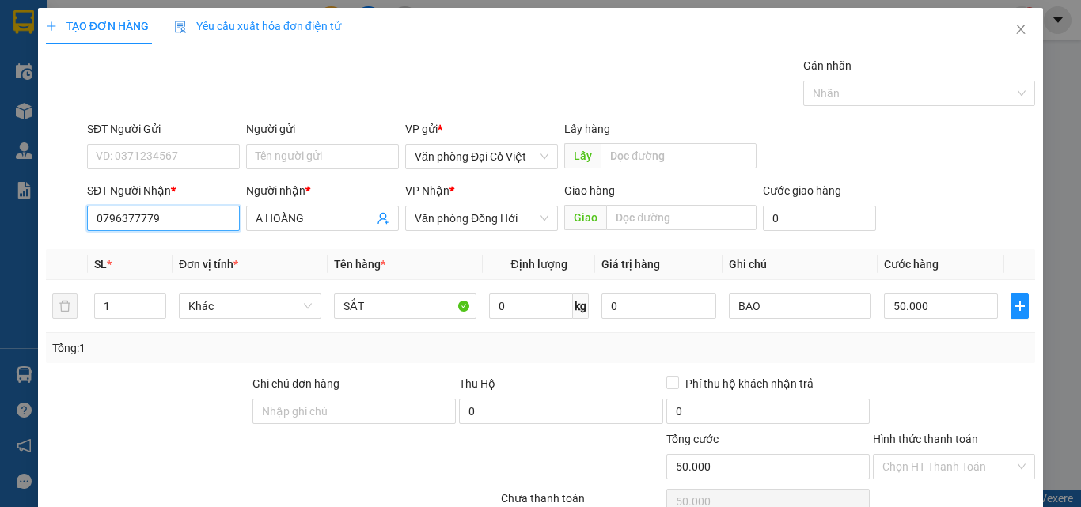
click at [195, 222] on input "0796377779" at bounding box center [163, 218] width 153 height 25
drag, startPoint x: 524, startPoint y: 459, endPoint x: 753, endPoint y: 412, distance: 234.2
click at [774, 406] on div "Transit Pickup Surcharge Ids Transit Deliver Surcharge Ids Transit Deliver Surc…" at bounding box center [540, 330] width 989 height 547
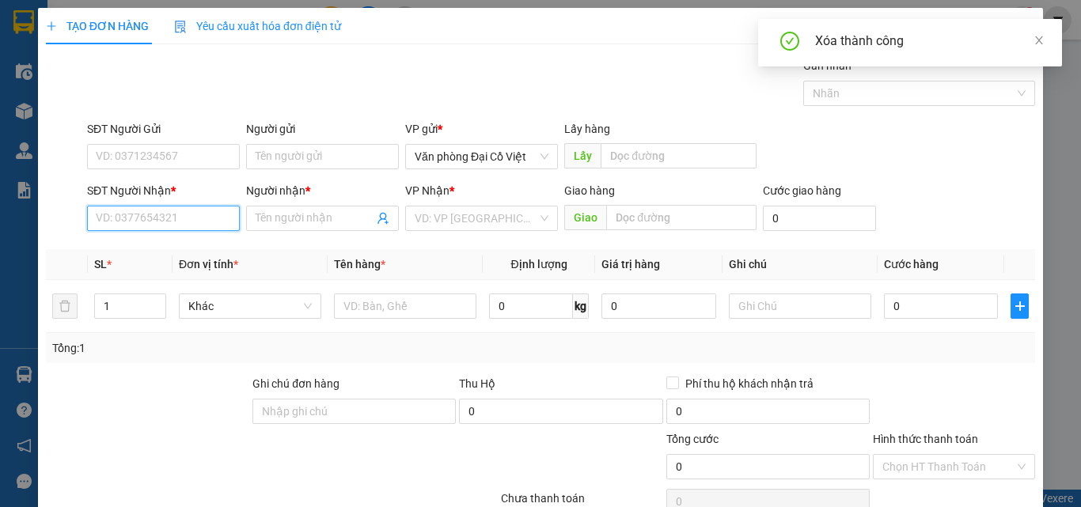
click at [188, 206] on input "SĐT Người Nhận *" at bounding box center [163, 218] width 153 height 25
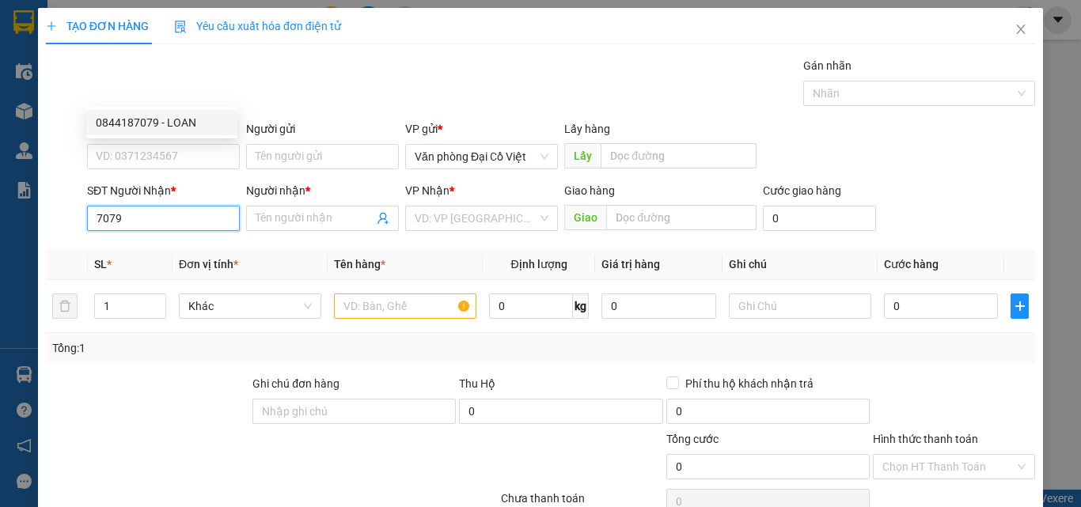
click at [203, 123] on div "0844187079 - LOAN" at bounding box center [162, 122] width 132 height 17
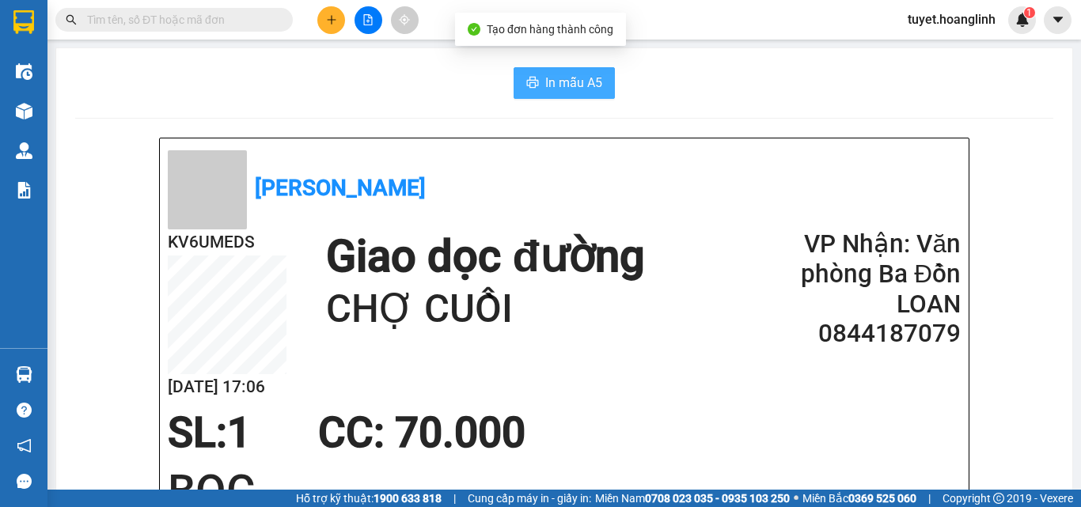
click at [578, 92] on span "In mẫu A5" at bounding box center [573, 83] width 57 height 20
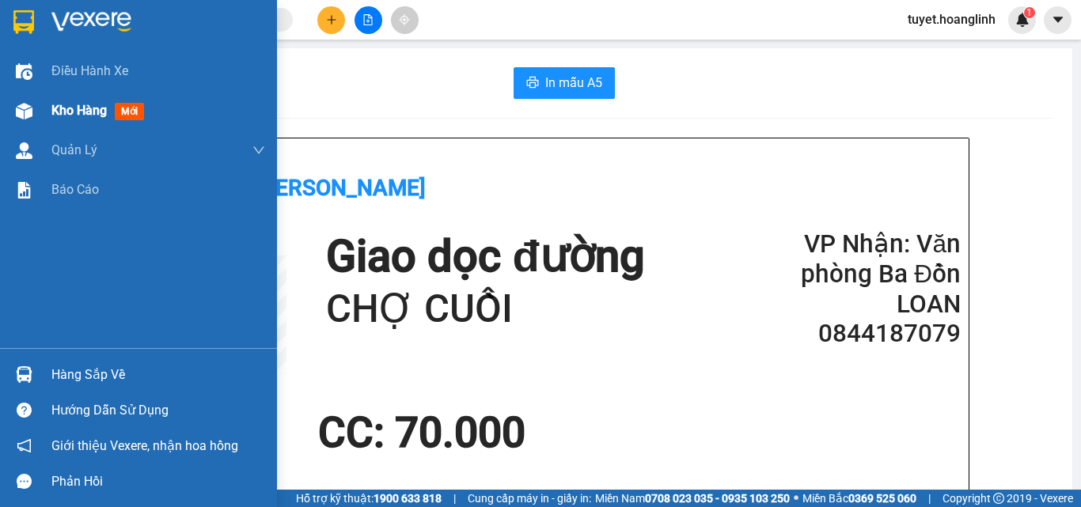
click at [32, 119] on div at bounding box center [24, 111] width 28 height 28
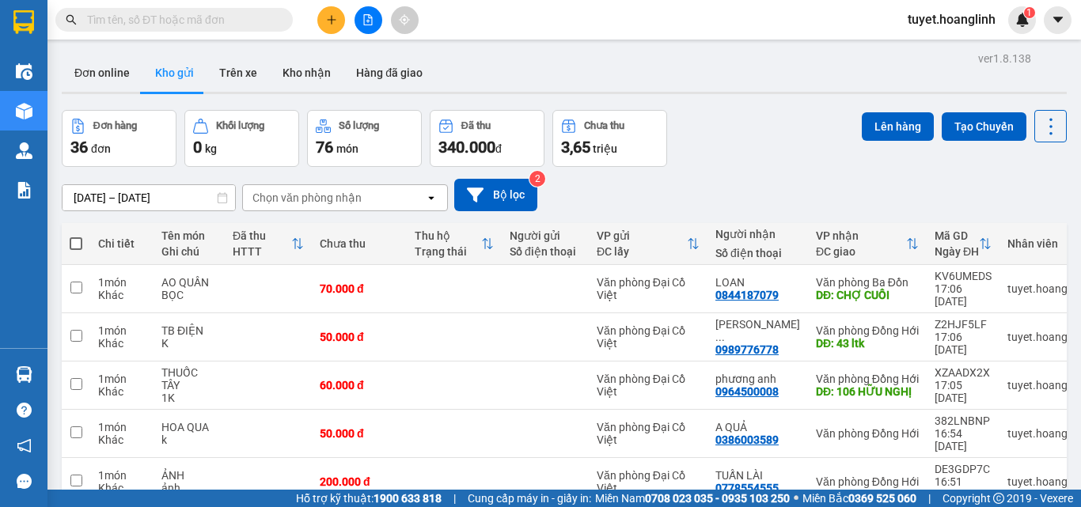
click at [347, 199] on div "Chọn văn phòng nhận" at bounding box center [306, 198] width 109 height 16
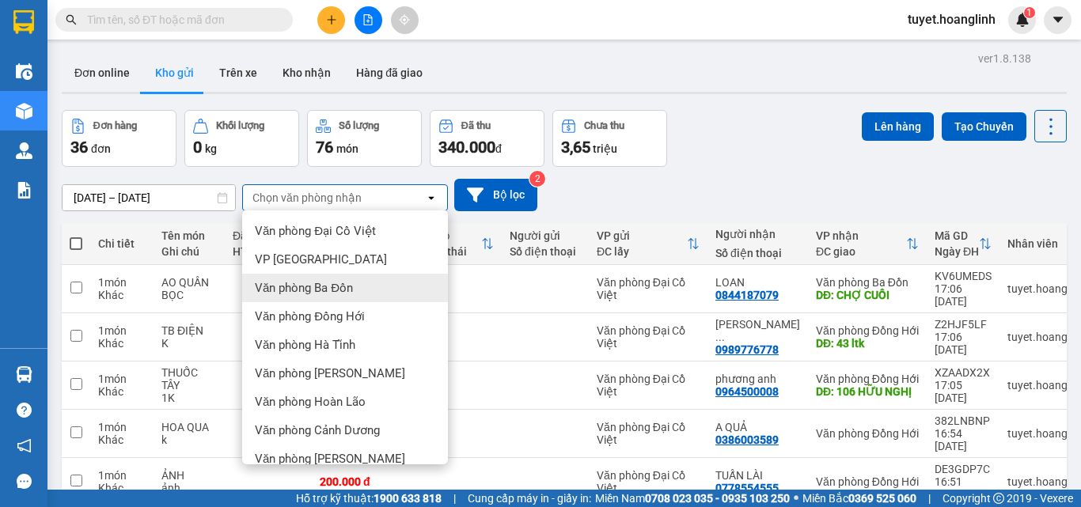
click at [383, 291] on div "Văn phòng Ba Đồn" at bounding box center [345, 288] width 206 height 28
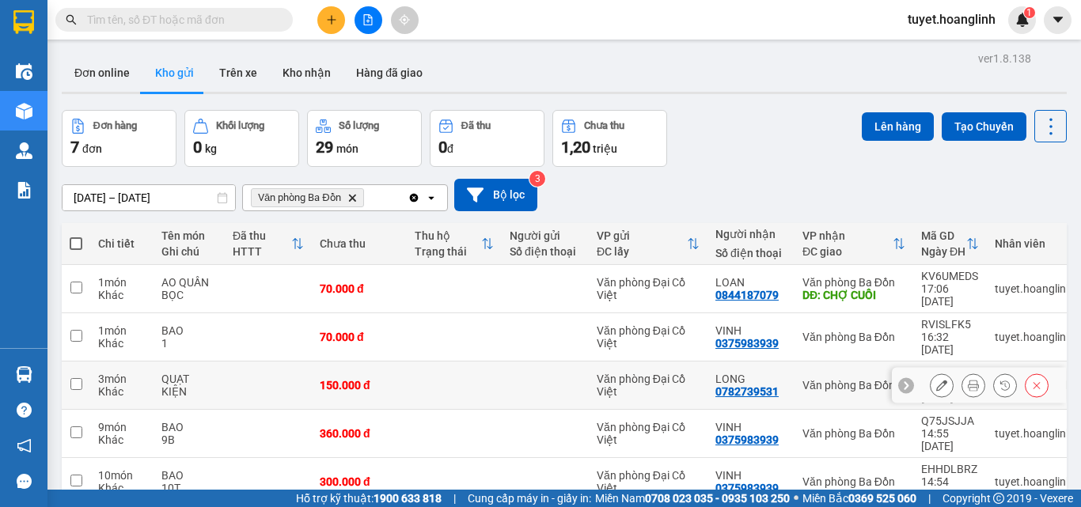
click at [971, 372] on button at bounding box center [973, 386] width 22 height 28
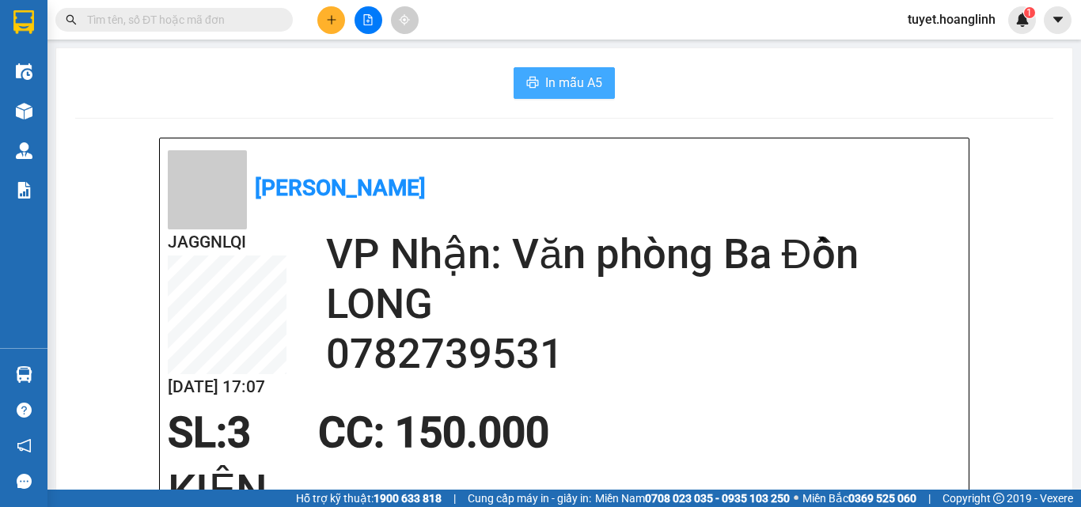
click at [545, 82] on span "In mẫu A5" at bounding box center [573, 83] width 57 height 20
click at [332, 20] on icon "plus" at bounding box center [331, 19] width 9 height 1
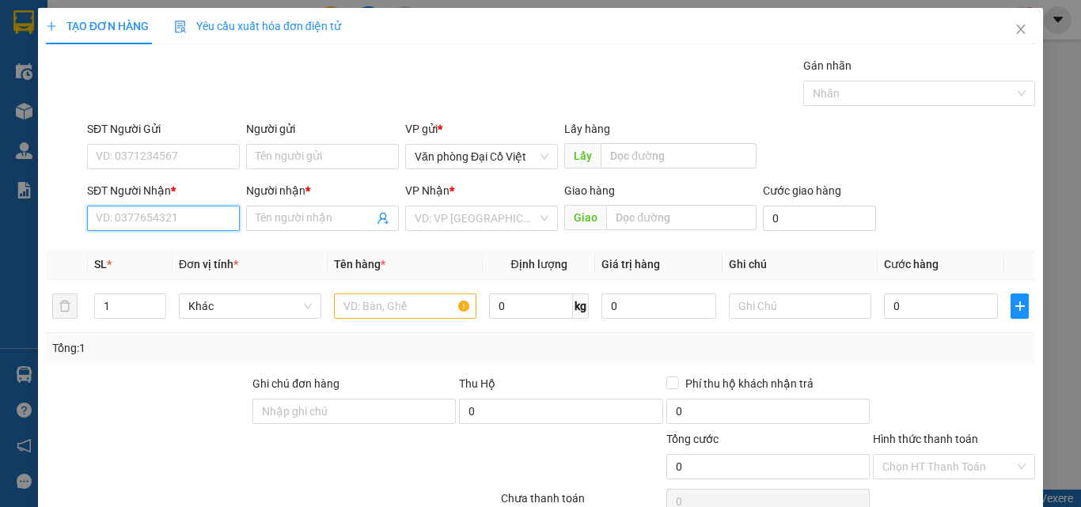
click at [192, 216] on input "SĐT Người Nhận *" at bounding box center [163, 218] width 153 height 25
click at [195, 249] on div "0974743800 - LAN" at bounding box center [162, 249] width 132 height 17
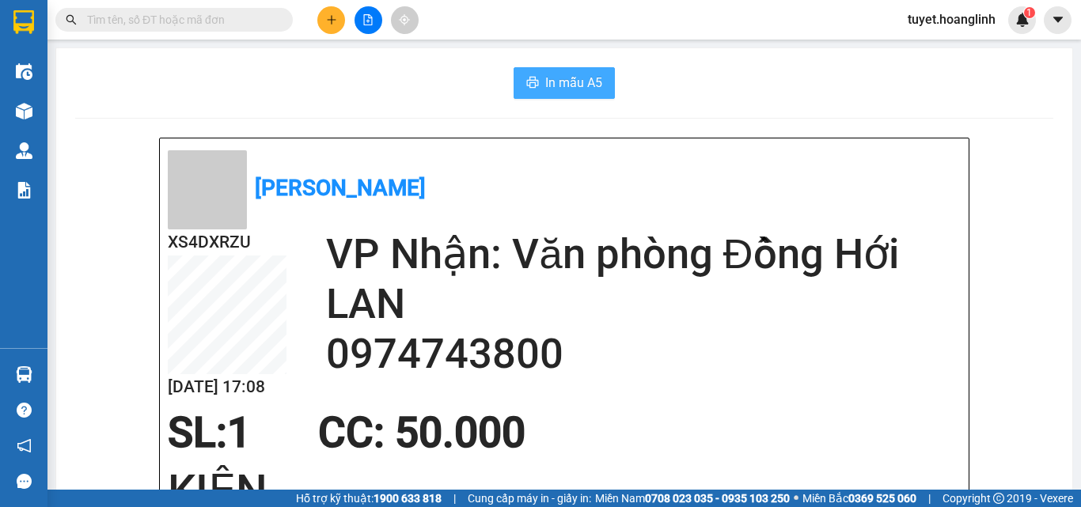
click at [561, 89] on span "In mẫu A5" at bounding box center [573, 83] width 57 height 20
click at [334, 17] on icon "plus" at bounding box center [331, 19] width 11 height 11
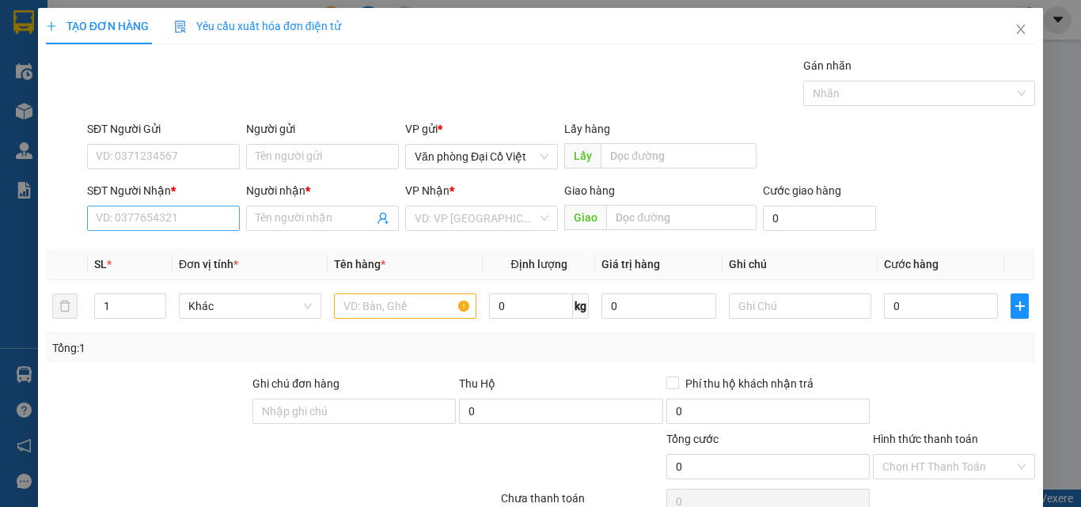
drag, startPoint x: 138, startPoint y: 237, endPoint x: 144, endPoint y: 221, distance: 17.0
click at [138, 234] on div "SĐT Người Nhận * VD: 0377654321" at bounding box center [163, 209] width 153 height 55
click at [146, 218] on input "SĐT Người Nhận *" at bounding box center [163, 218] width 153 height 25
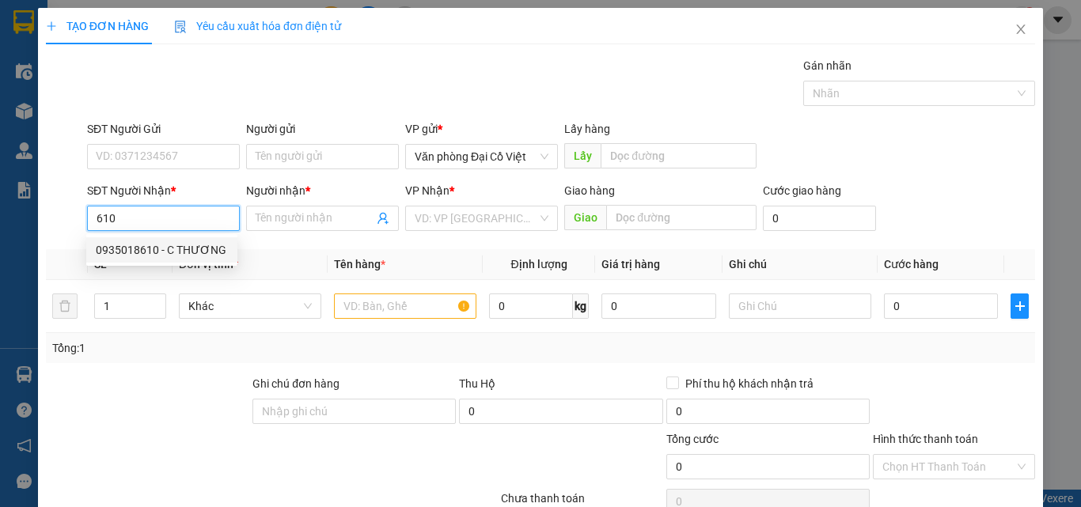
click at [210, 256] on div "0935018610 - C THƯƠNG" at bounding box center [162, 249] width 132 height 17
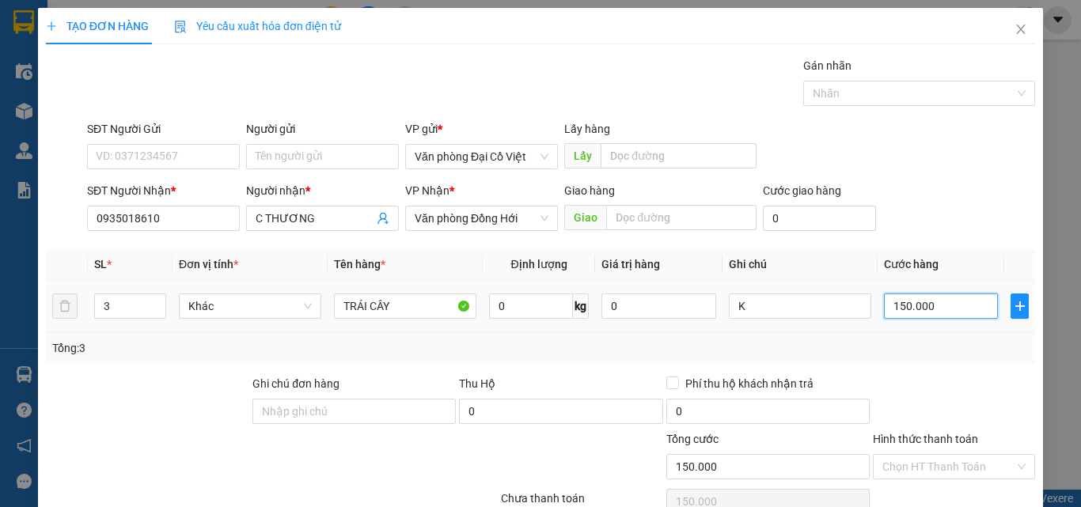
click at [941, 306] on input "150.000" at bounding box center [941, 306] width 114 height 25
click at [143, 317] on input "3" at bounding box center [130, 306] width 70 height 24
click at [154, 313] on icon "down" at bounding box center [157, 312] width 6 height 6
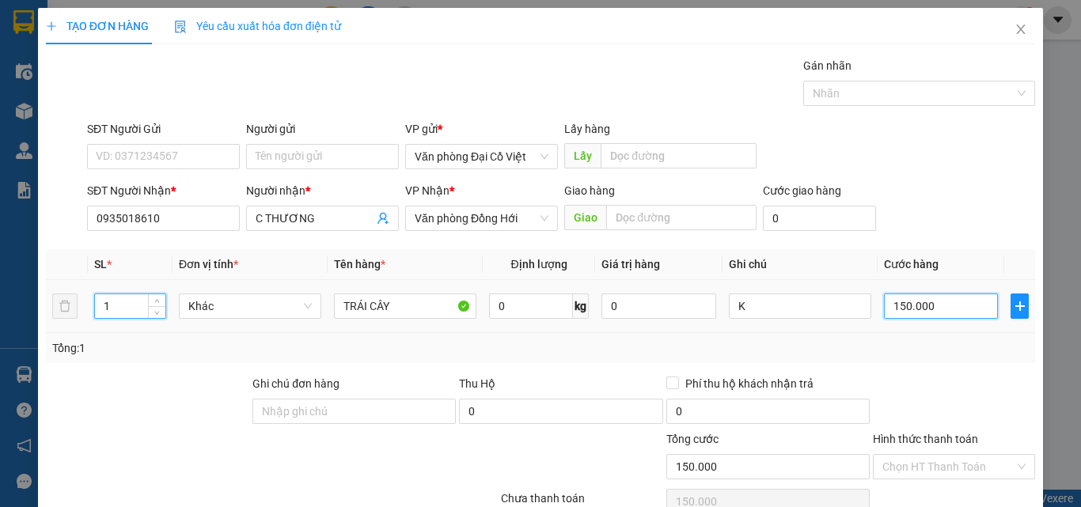
click at [922, 299] on input "150.000" at bounding box center [941, 306] width 114 height 25
click at [920, 342] on div "Tổng: 1" at bounding box center [540, 347] width 977 height 17
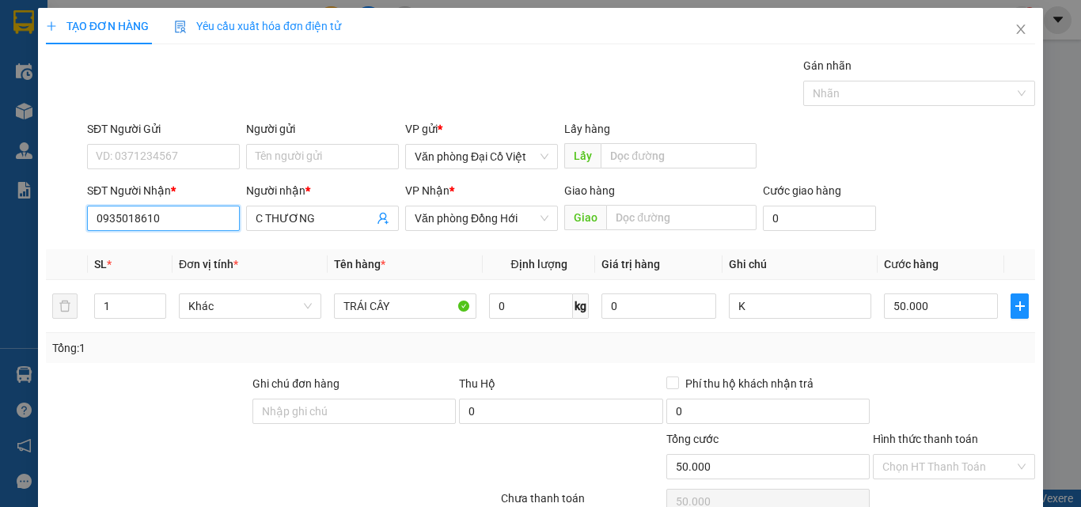
click at [203, 222] on input "0935018610" at bounding box center [163, 218] width 153 height 25
click at [940, 454] on div "Chọn HT Thanh Toán" at bounding box center [954, 466] width 162 height 25
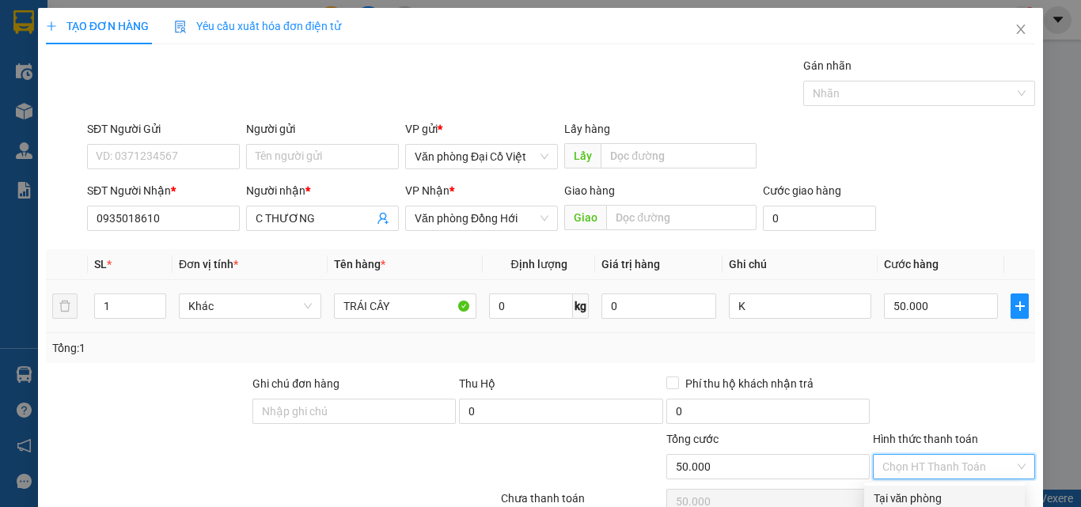
click at [882, 241] on div "Transit Pickup Surcharge Ids Transit Deliver Surcharge Ids Transit Deliver Surc…" at bounding box center [540, 330] width 989 height 547
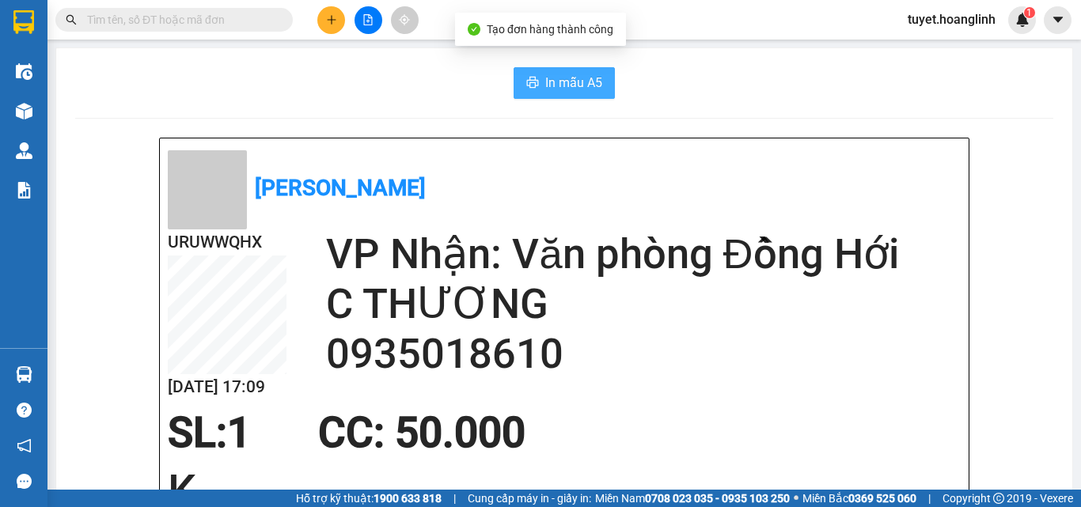
click at [590, 91] on span "In mẫu A5" at bounding box center [573, 83] width 57 height 20
click at [545, 79] on span "In mẫu A5" at bounding box center [573, 83] width 57 height 20
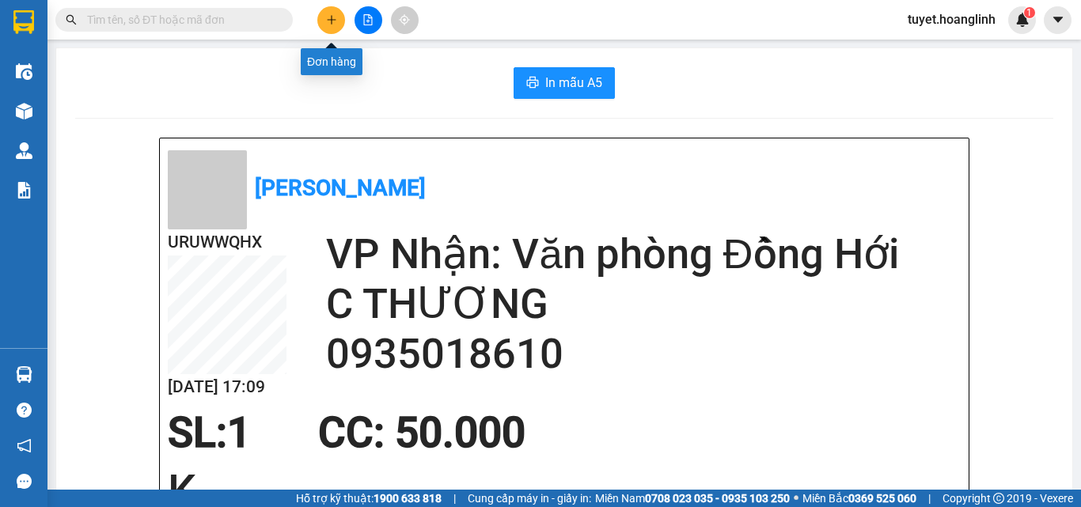
click at [330, 24] on icon "plus" at bounding box center [331, 19] width 11 height 11
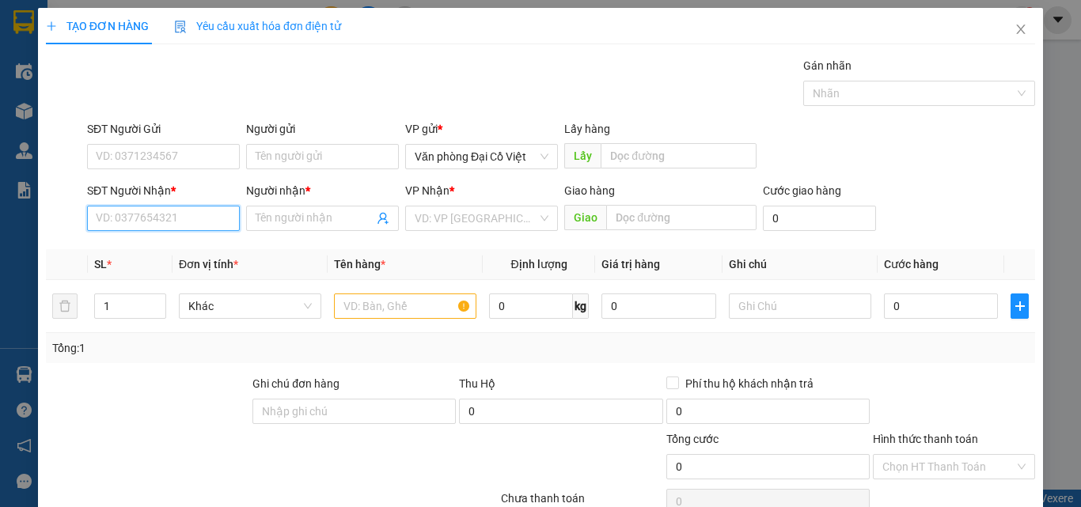
click at [189, 217] on input "SĐT Người Nhận *" at bounding box center [163, 218] width 153 height 25
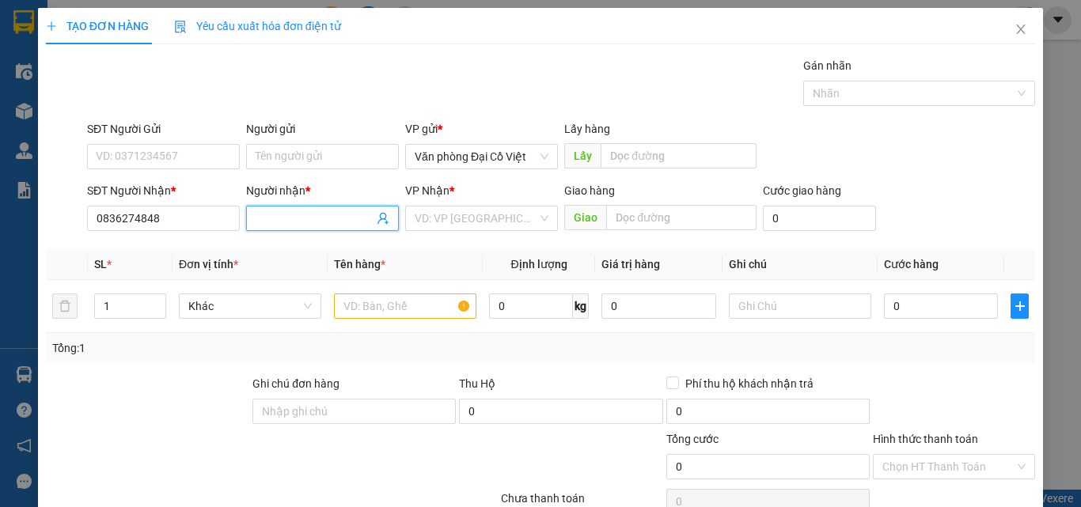
click at [274, 214] on input "Người nhận *" at bounding box center [315, 218] width 118 height 17
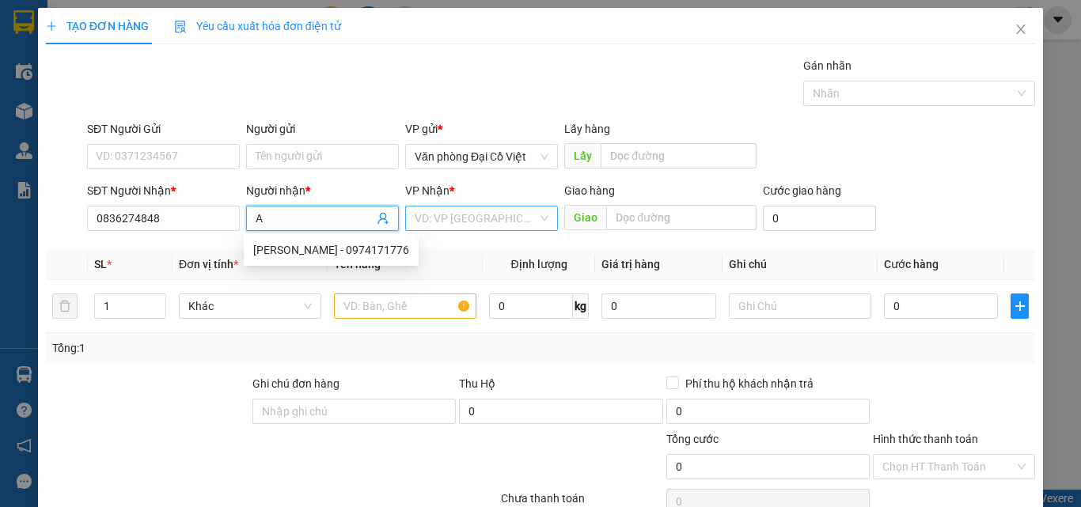
click at [442, 217] on input "search" at bounding box center [476, 219] width 123 height 24
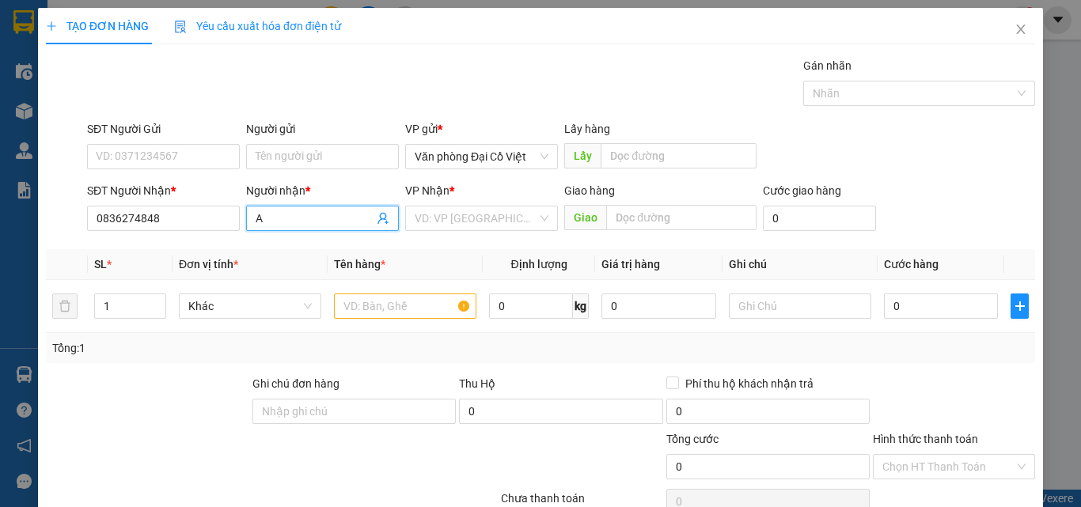
click at [273, 222] on input "A" at bounding box center [315, 218] width 118 height 17
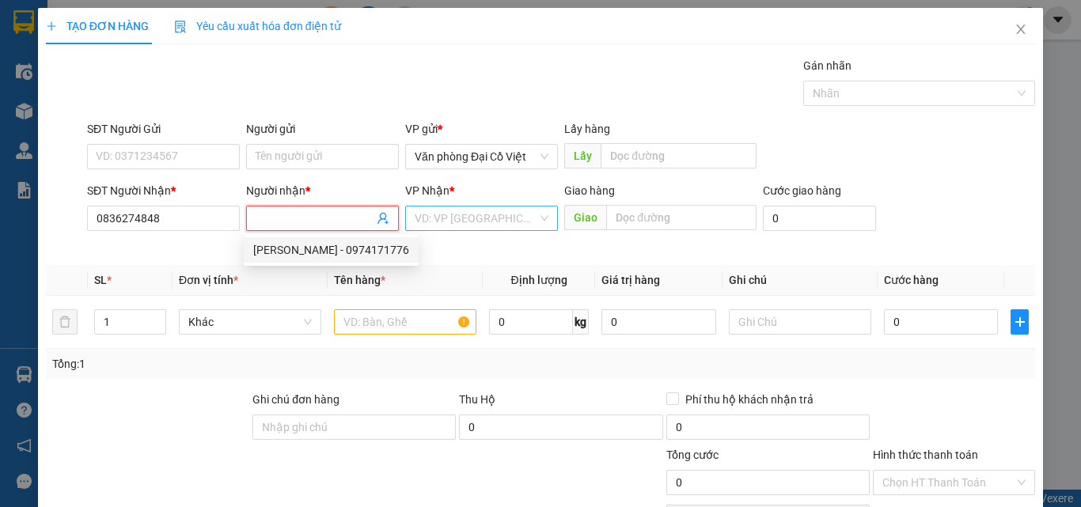
click at [495, 224] on input "search" at bounding box center [476, 219] width 123 height 24
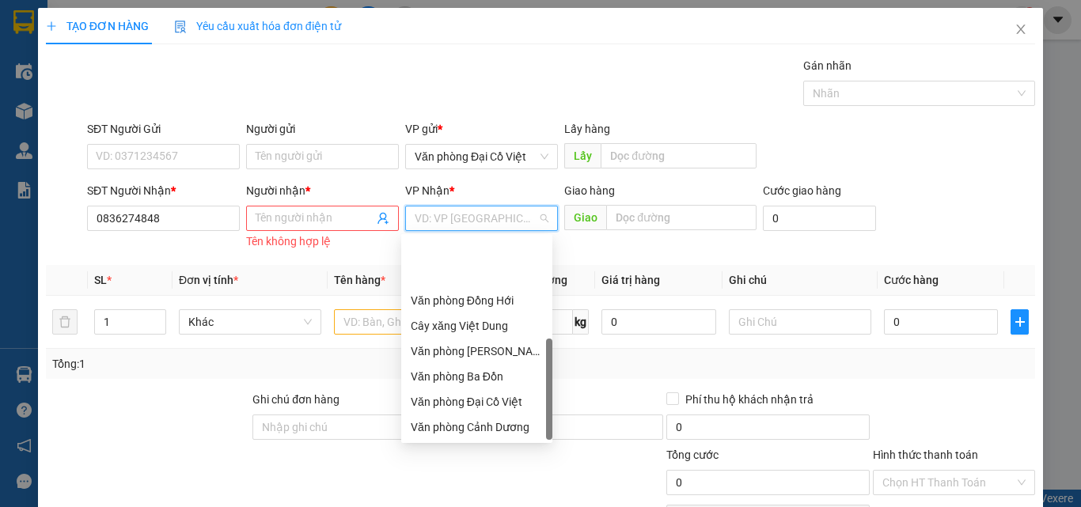
click at [501, 469] on div "Văn phòng Hoàn Lão" at bounding box center [477, 477] width 132 height 17
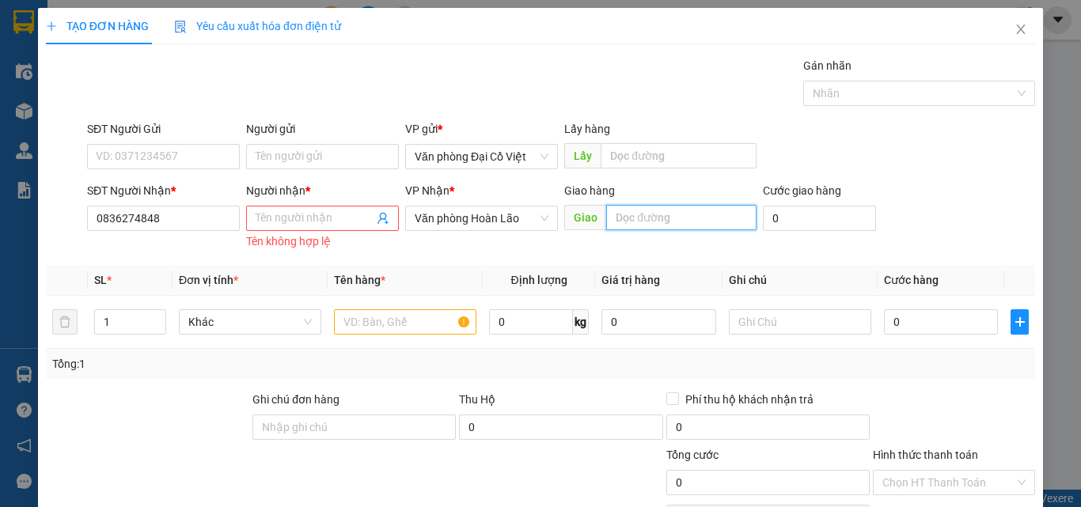
click at [643, 219] on input "text" at bounding box center [681, 217] width 150 height 25
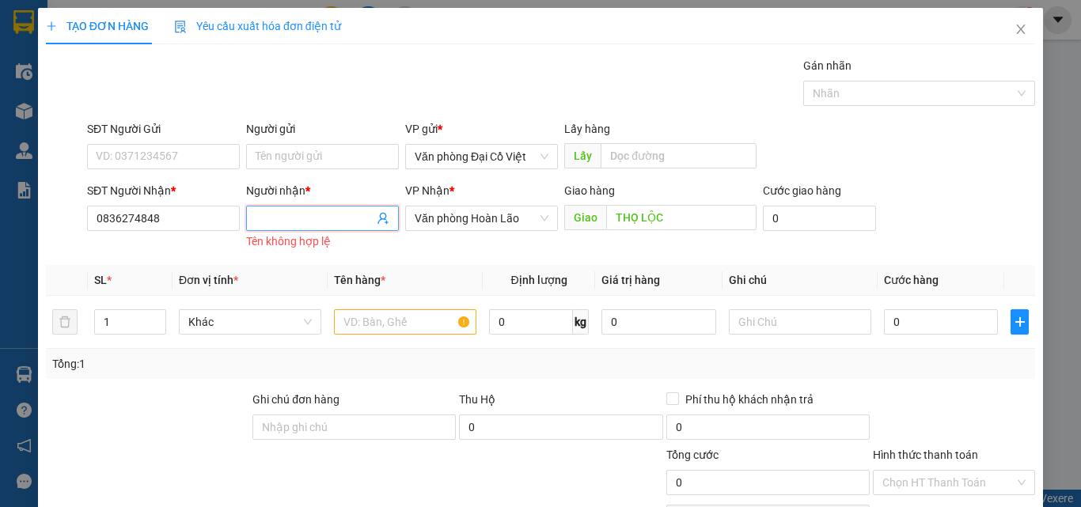
click at [286, 213] on input "Người nhận *" at bounding box center [315, 218] width 118 height 17
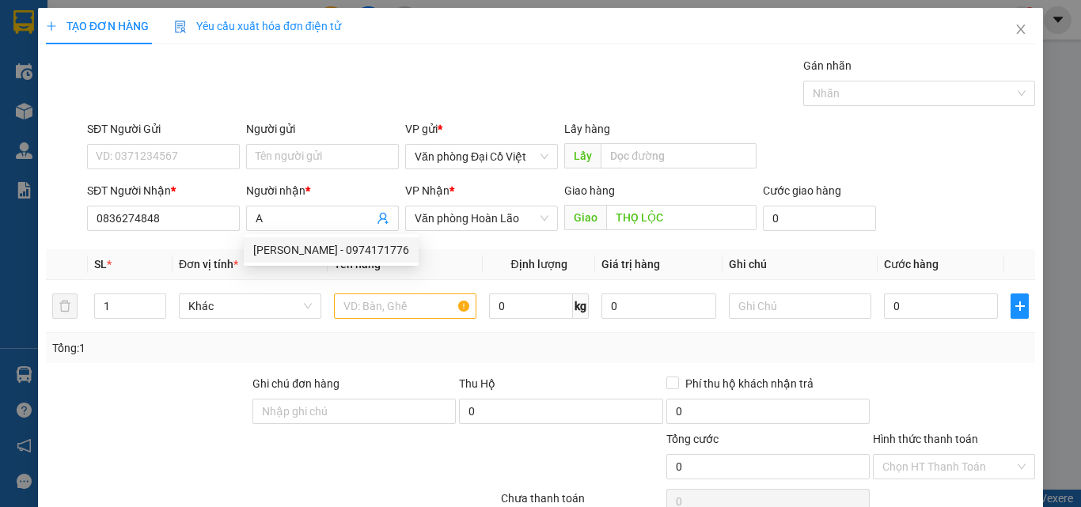
click at [498, 261] on th "Định lượng" at bounding box center [539, 264] width 112 height 31
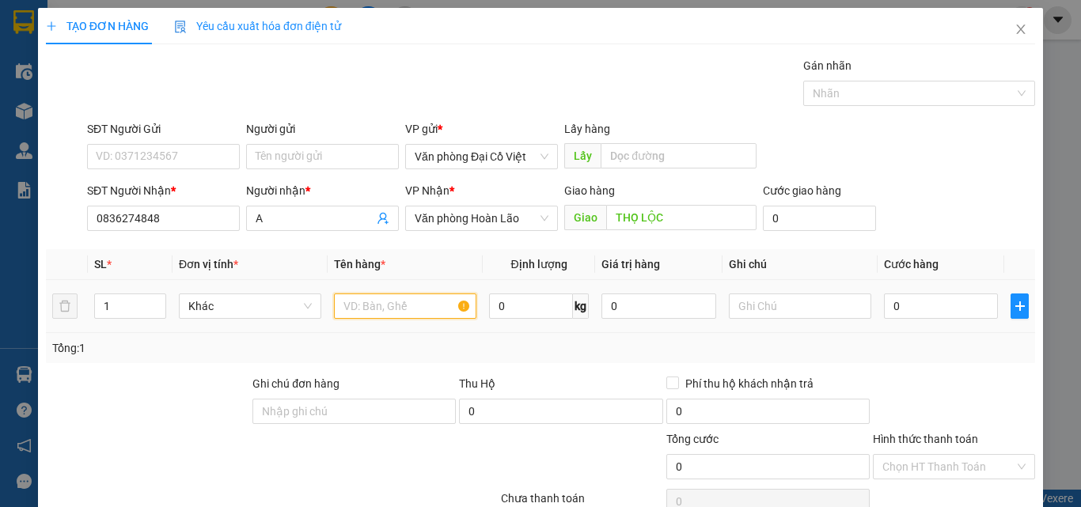
click at [377, 309] on input "text" at bounding box center [405, 306] width 142 height 25
click at [931, 312] on input "0" at bounding box center [941, 306] width 114 height 25
click at [700, 351] on div "Tổng: 1" at bounding box center [540, 347] width 977 height 17
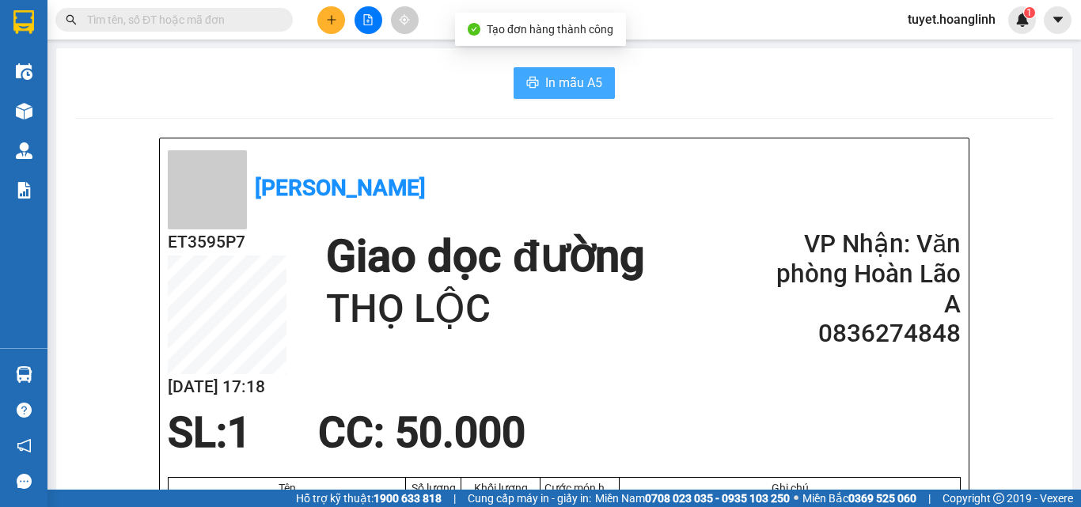
click at [587, 79] on span "In mẫu A5" at bounding box center [573, 83] width 57 height 20
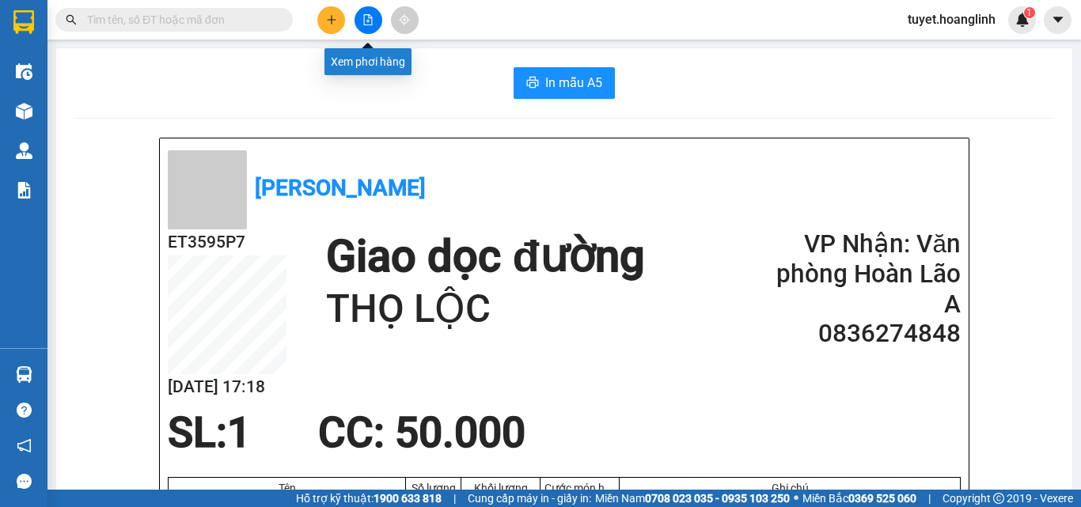
click at [333, 23] on icon "plus" at bounding box center [331, 19] width 11 height 11
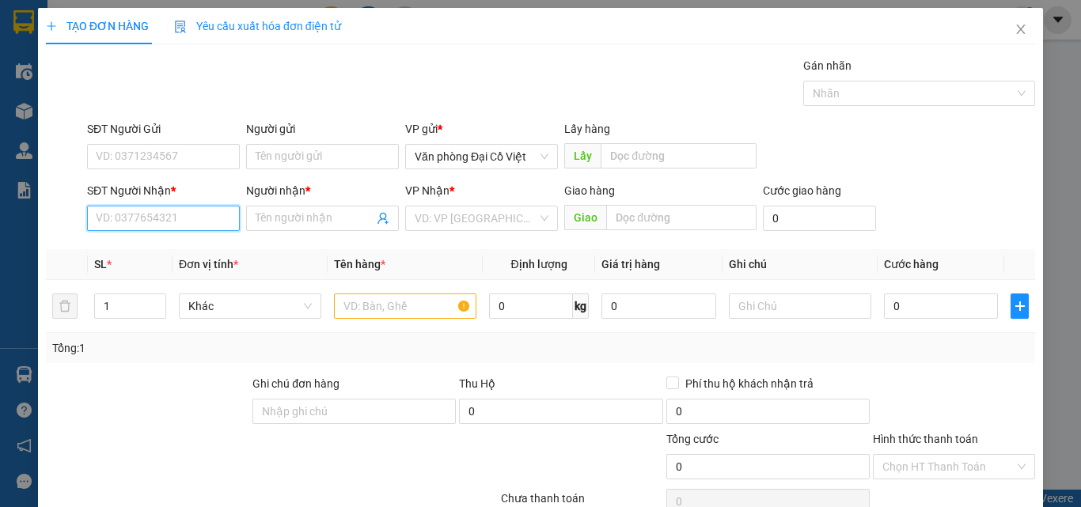
click at [195, 212] on input "SĐT Người Nhận *" at bounding box center [163, 218] width 153 height 25
click at [191, 206] on input "SĐT Người Nhận *" at bounding box center [163, 218] width 153 height 25
click at [186, 248] on div "0915203223 - MÍT SU" at bounding box center [162, 249] width 132 height 17
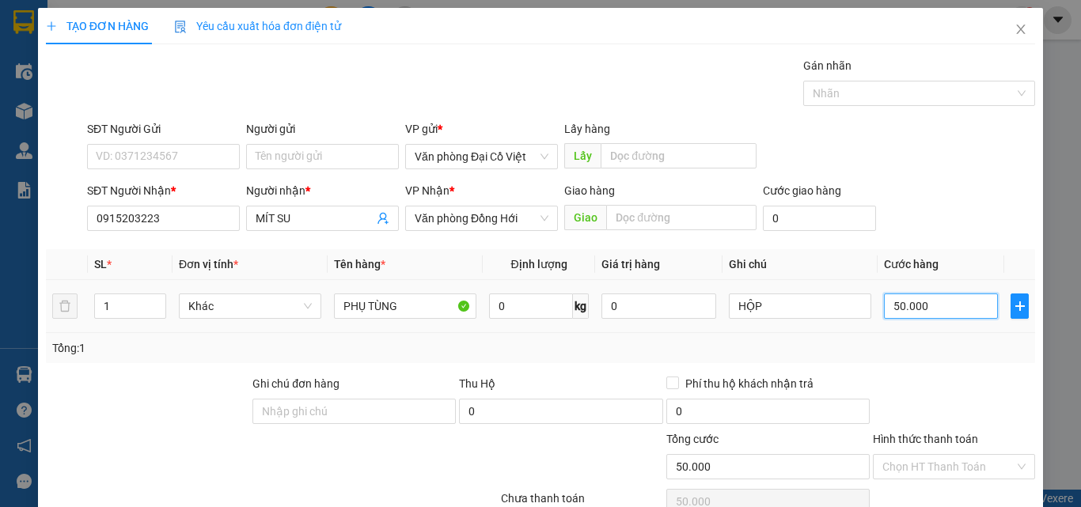
click at [946, 309] on input "50.000" at bounding box center [941, 306] width 114 height 25
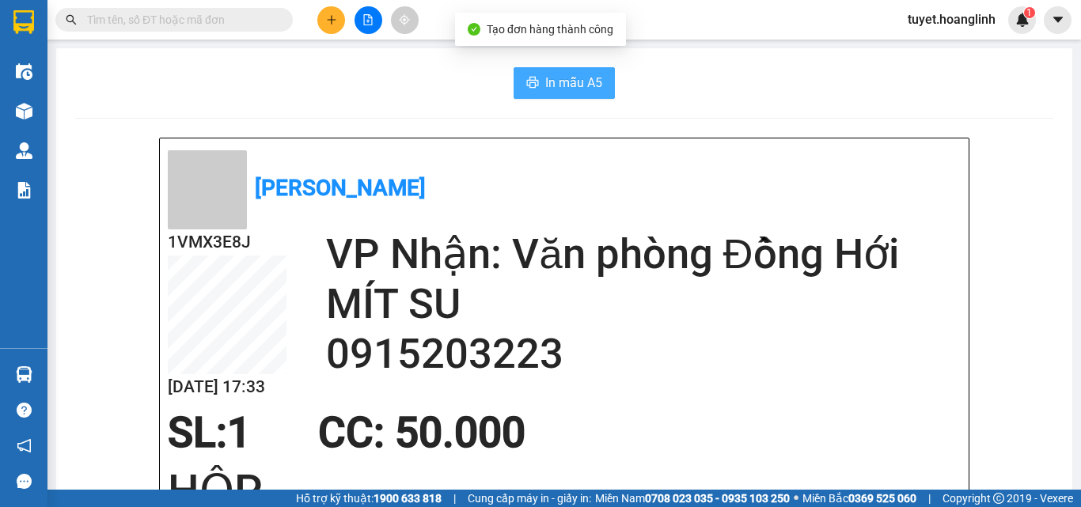
click at [548, 74] on span "In mẫu A5" at bounding box center [573, 83] width 57 height 20
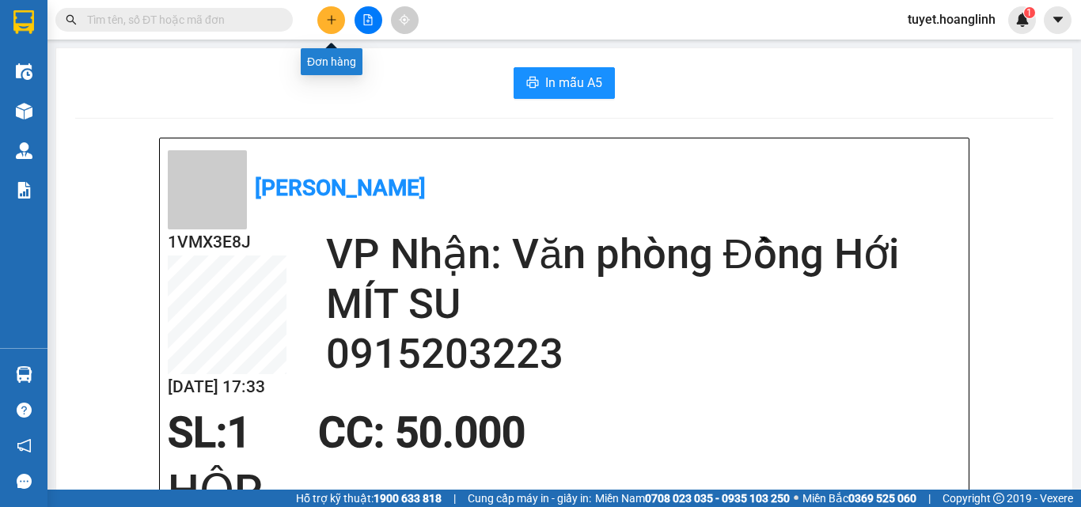
click at [331, 24] on icon "plus" at bounding box center [331, 19] width 11 height 11
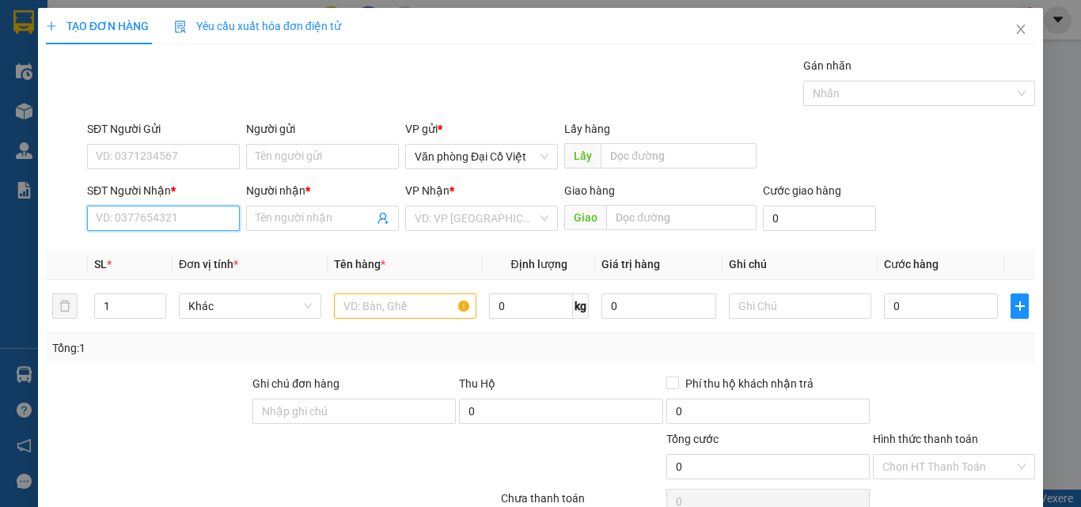
click at [141, 226] on input "SĐT Người Nhận *" at bounding box center [163, 218] width 153 height 25
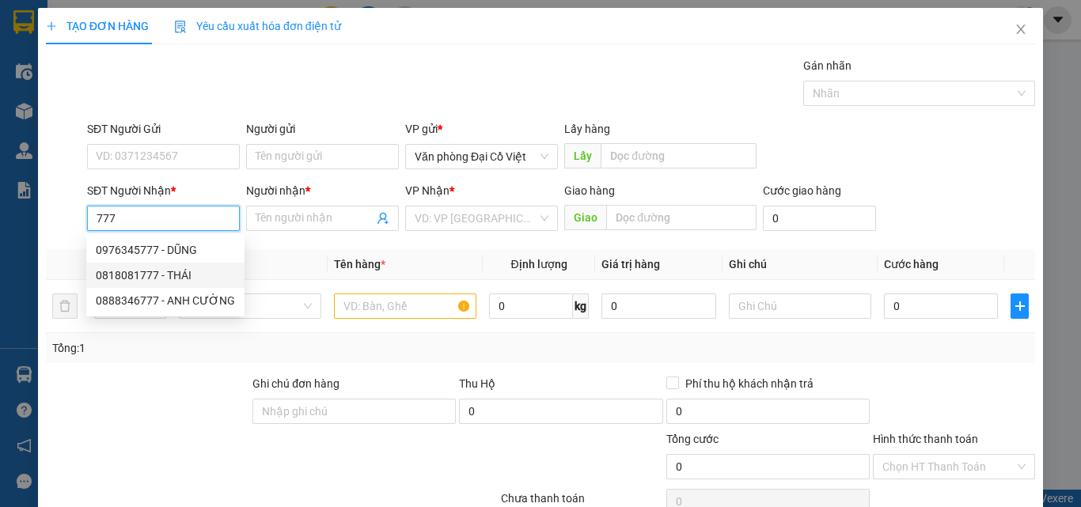
click at [157, 271] on div "0818081777 - THÁI" at bounding box center [165, 275] width 139 height 17
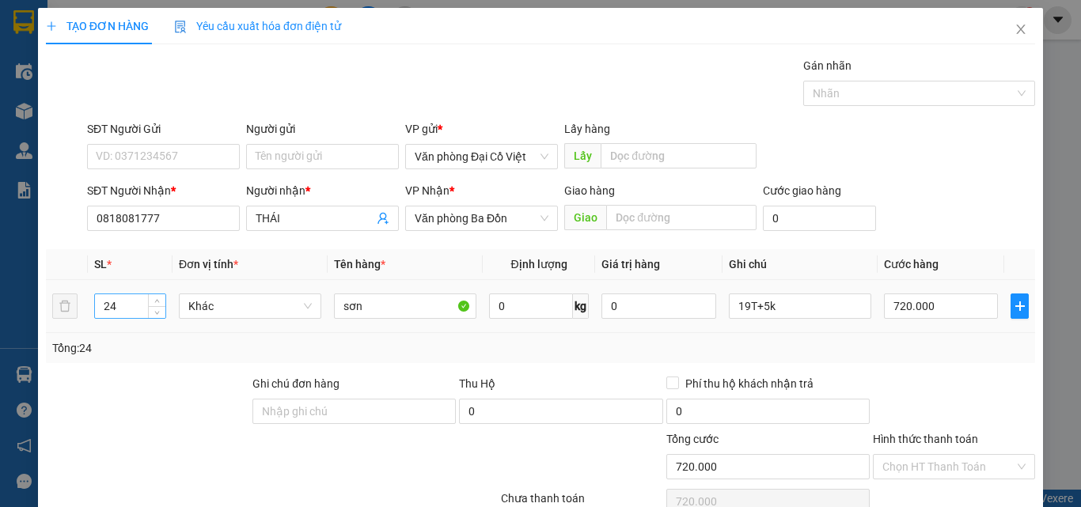
click at [130, 307] on input "24" at bounding box center [130, 306] width 70 height 24
click at [770, 305] on input "19T+5k" at bounding box center [800, 306] width 142 height 25
click at [963, 307] on input "720.000" at bounding box center [941, 306] width 114 height 25
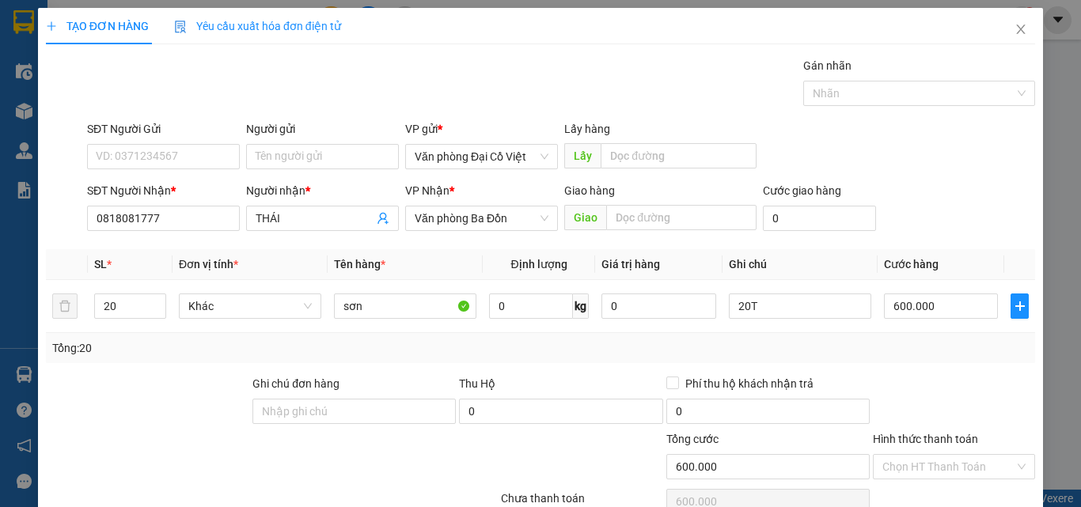
drag, startPoint x: 786, startPoint y: 339, endPoint x: 895, endPoint y: 406, distance: 127.8
click at [895, 406] on div "Transit Pickup Surcharge Ids Transit Deliver Surcharge Ids Transit Deliver Surc…" at bounding box center [540, 330] width 989 height 547
click at [927, 449] on div "Transit Pickup Surcharge Ids Transit Deliver Surcharge Ids Transit Deliver Surc…" at bounding box center [540, 330] width 989 height 547
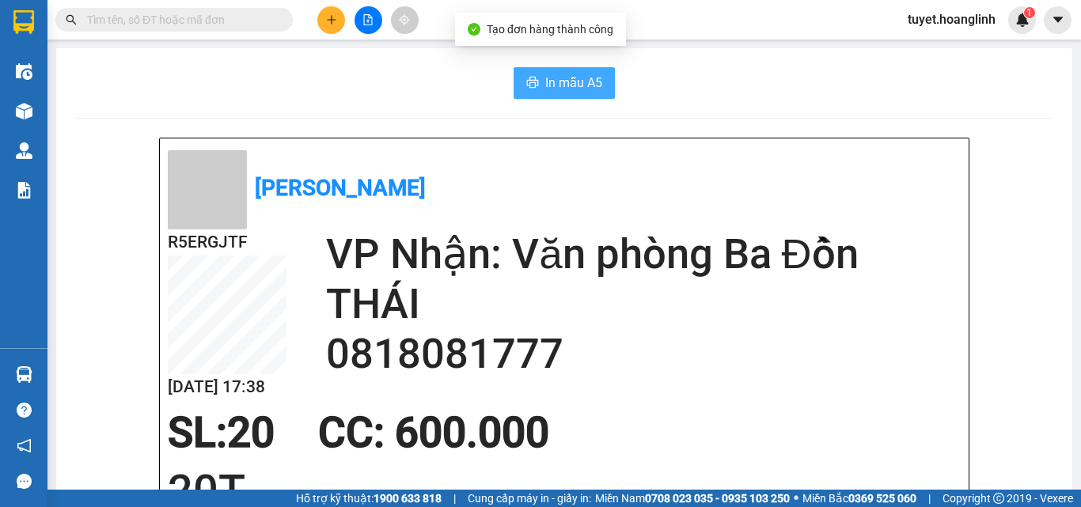
click at [575, 85] on span "In mẫu A5" at bounding box center [573, 83] width 57 height 20
click at [332, 32] on button at bounding box center [331, 20] width 28 height 28
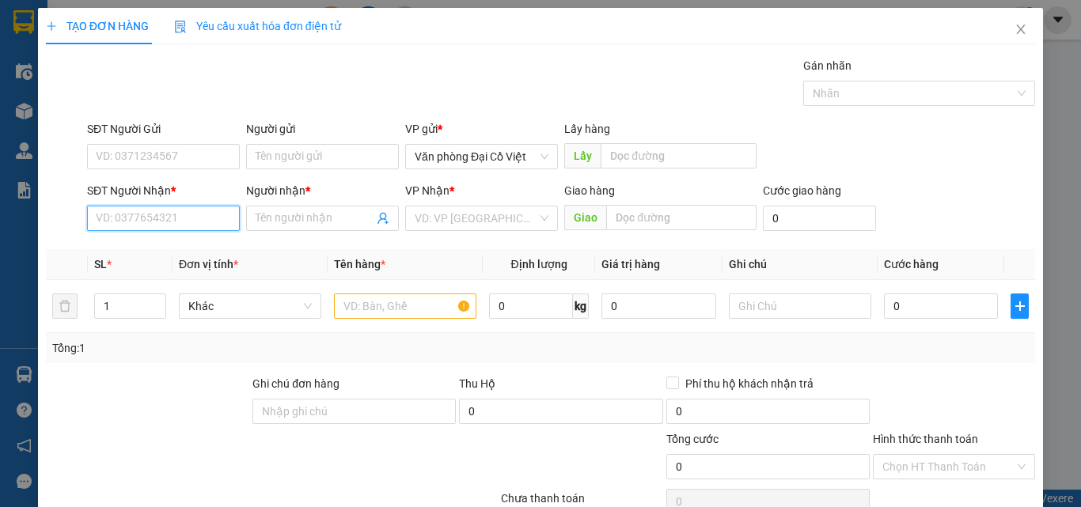
click at [176, 214] on input "SĐT Người Nhận *" at bounding box center [163, 218] width 153 height 25
click at [178, 243] on div "0968786131 - BIÊN" at bounding box center [162, 249] width 132 height 17
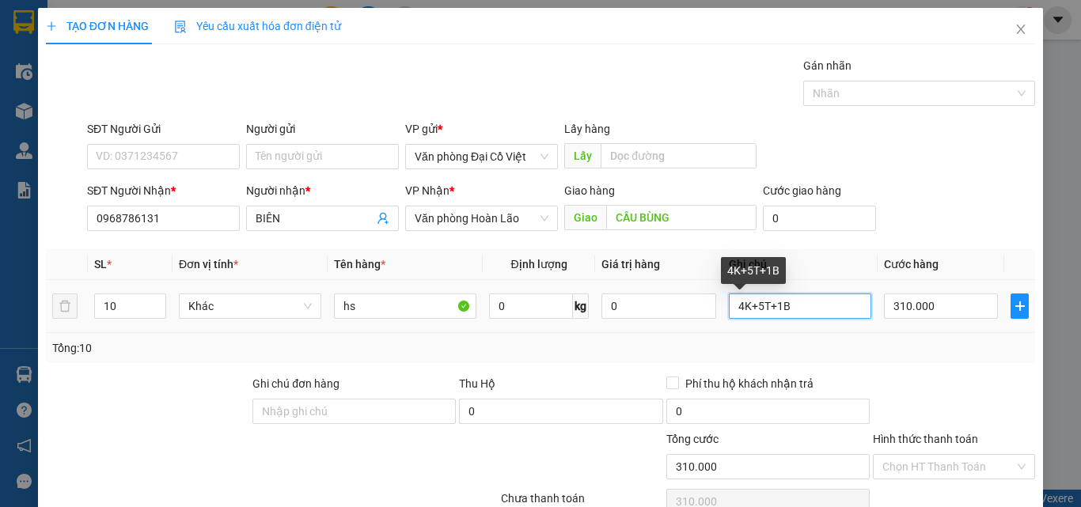
click at [810, 299] on input "4K+5T+1B" at bounding box center [800, 306] width 142 height 25
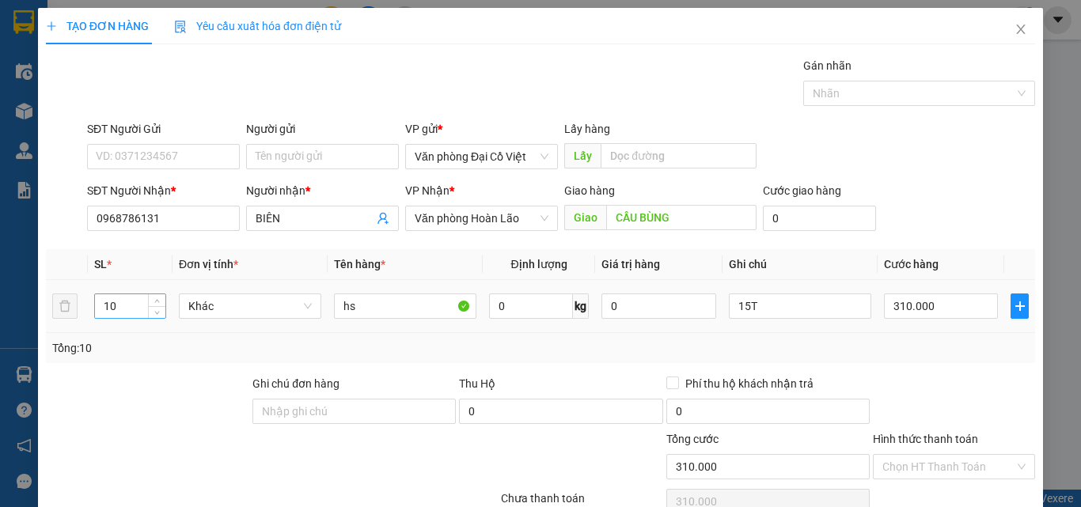
click at [118, 302] on input "10" at bounding box center [130, 306] width 70 height 24
click at [915, 302] on input "310.000" at bounding box center [941, 306] width 114 height 25
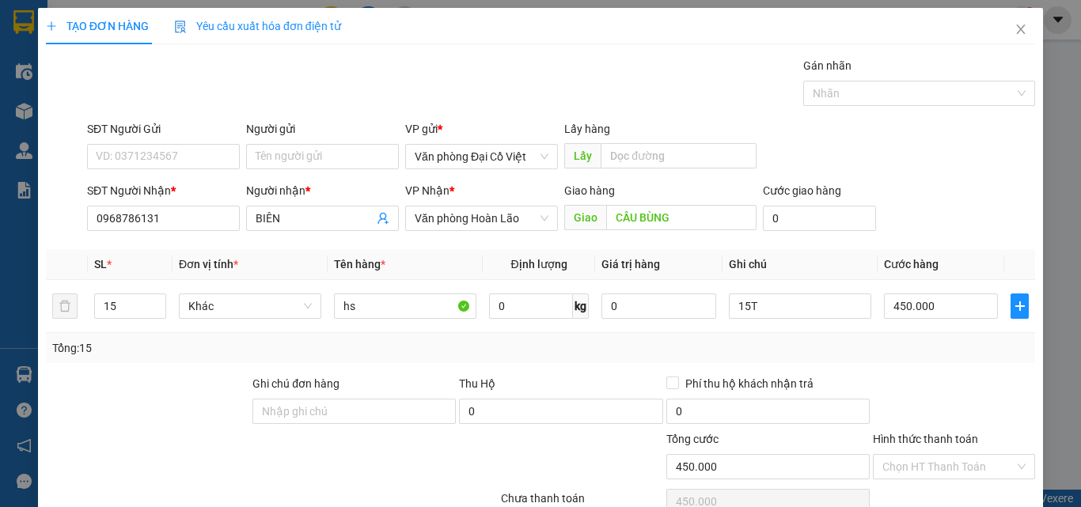
click at [903, 391] on div at bounding box center [953, 402] width 165 height 55
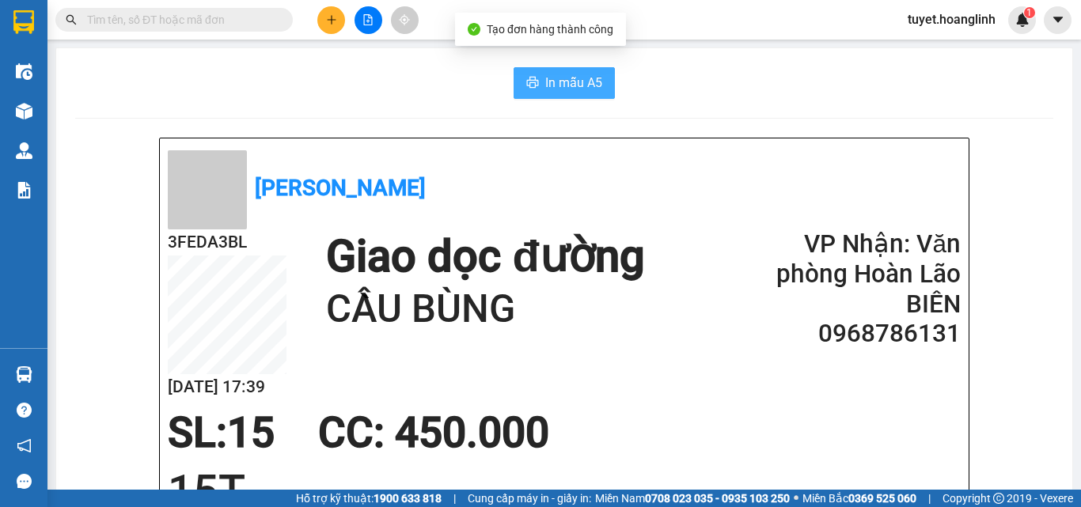
click at [548, 77] on span "In mẫu A5" at bounding box center [573, 83] width 57 height 20
click at [336, 10] on button at bounding box center [331, 20] width 28 height 28
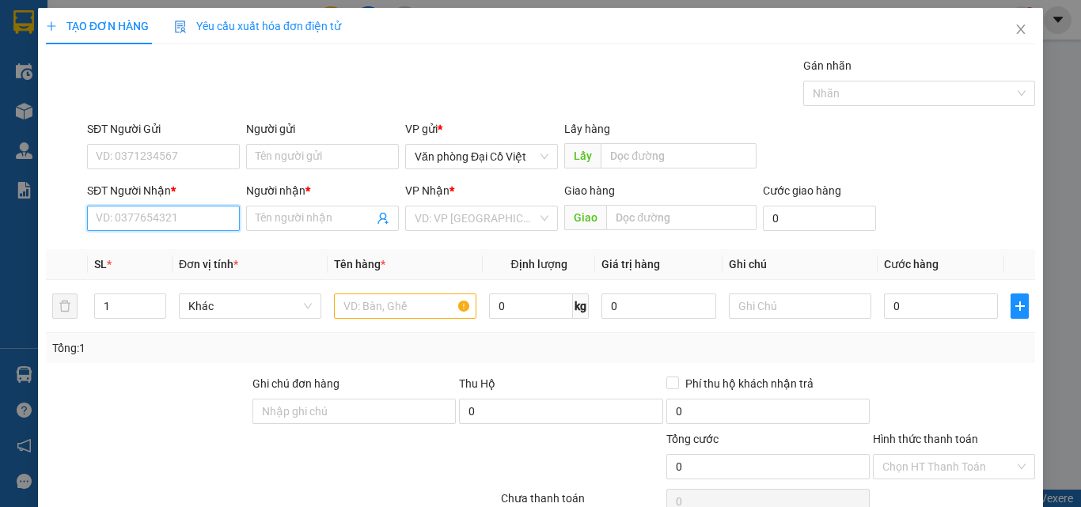
click at [188, 226] on input "SĐT Người Nhận *" at bounding box center [163, 218] width 153 height 25
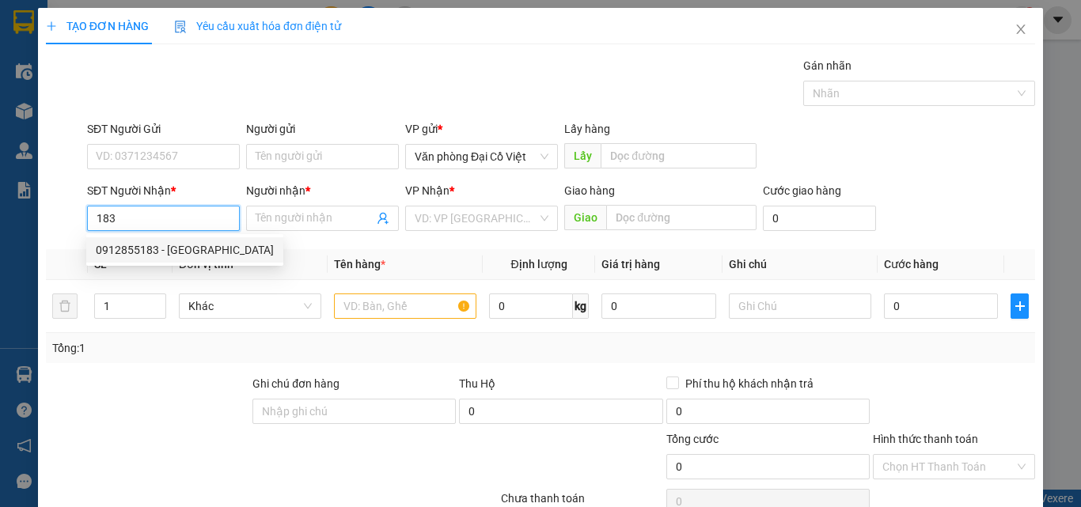
click at [198, 248] on div "0912855183 - long phong nha" at bounding box center [185, 249] width 178 height 17
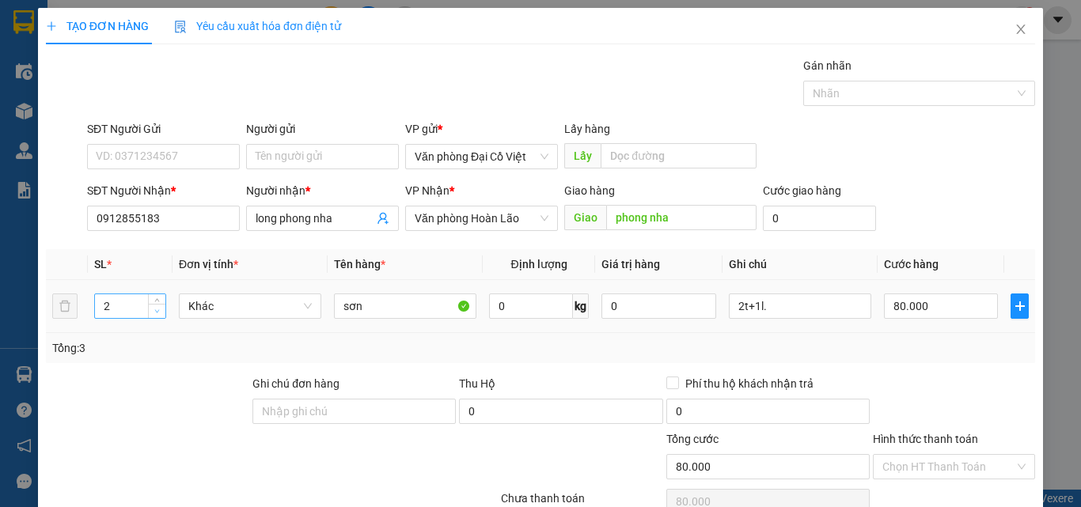
click at [160, 313] on span "down" at bounding box center [157, 311] width 9 height 9
click at [780, 295] on input "2t+1l." at bounding box center [800, 306] width 142 height 25
click at [924, 297] on input "80.000" at bounding box center [941, 306] width 114 height 25
click at [920, 339] on div "Tổng: 2" at bounding box center [540, 347] width 977 height 17
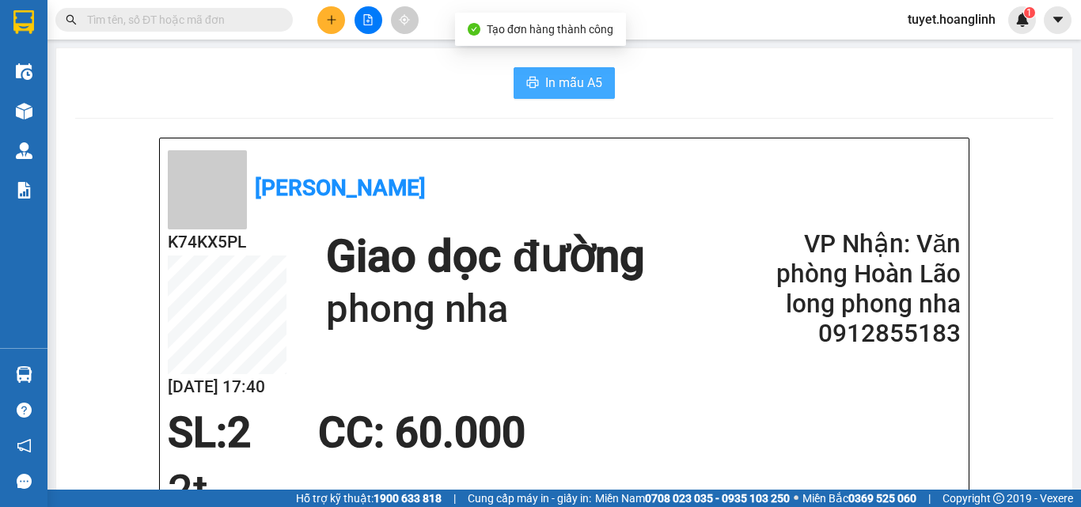
click at [556, 84] on span "In mẫu A5" at bounding box center [573, 83] width 57 height 20
click at [317, 24] on div at bounding box center [368, 20] width 119 height 28
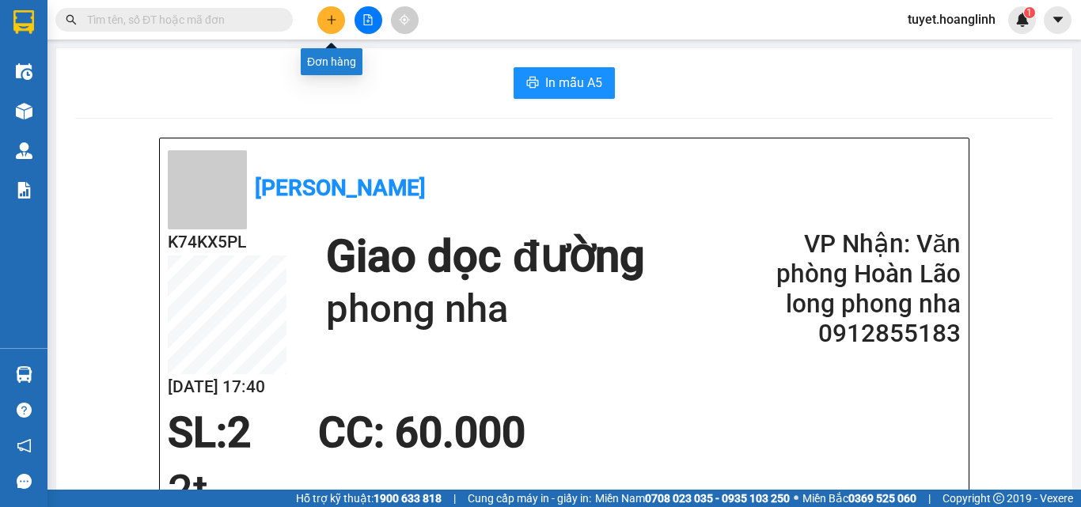
click at [326, 23] on icon "plus" at bounding box center [331, 19] width 11 height 11
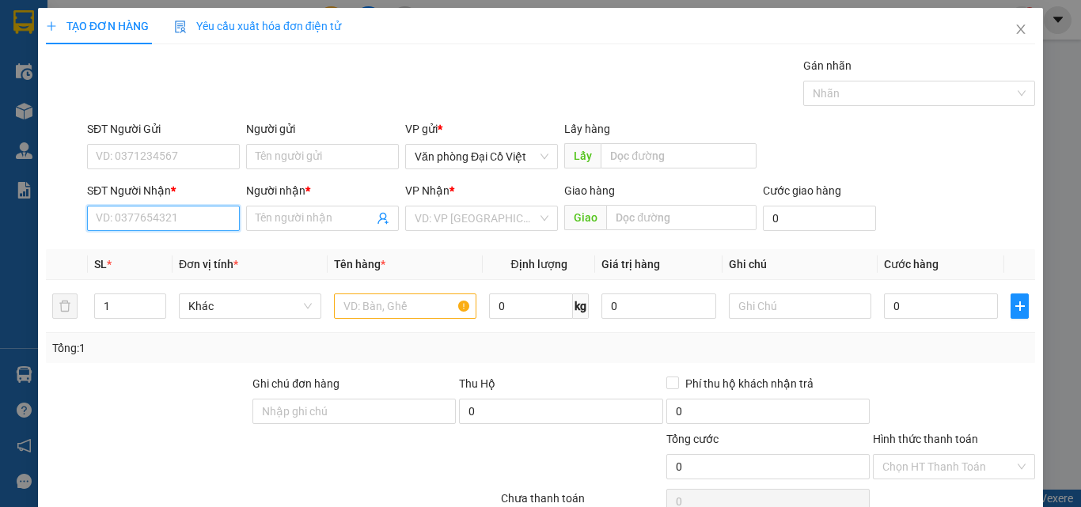
click at [212, 216] on input "SĐT Người Nhận *" at bounding box center [163, 218] width 153 height 25
click at [154, 250] on div "0833806937 - MINH" at bounding box center [162, 249] width 132 height 17
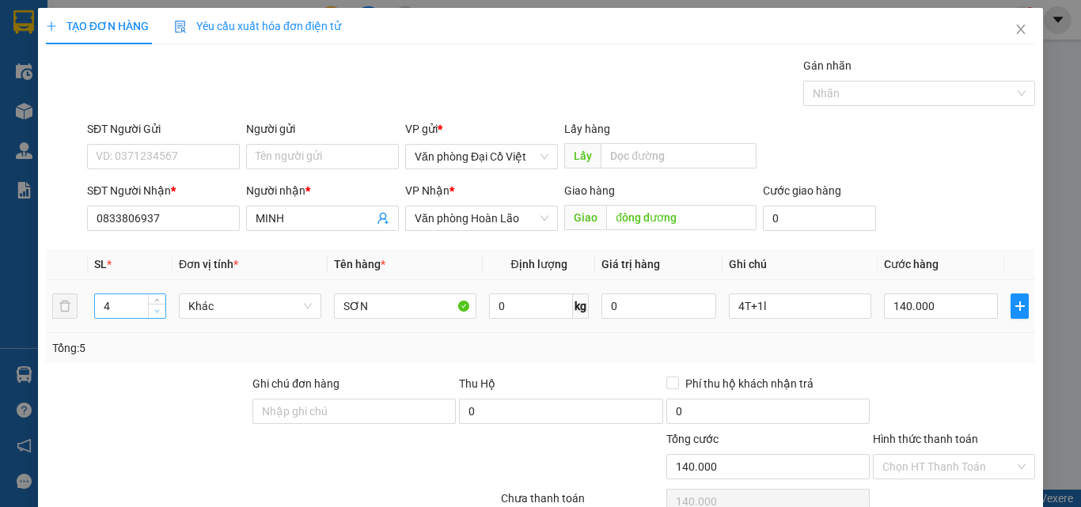
click at [150, 309] on span "Decrease Value" at bounding box center [156, 311] width 17 height 14
click at [153, 309] on span "down" at bounding box center [157, 311] width 9 height 9
click at [153, 298] on span "up" at bounding box center [157, 302] width 9 height 9
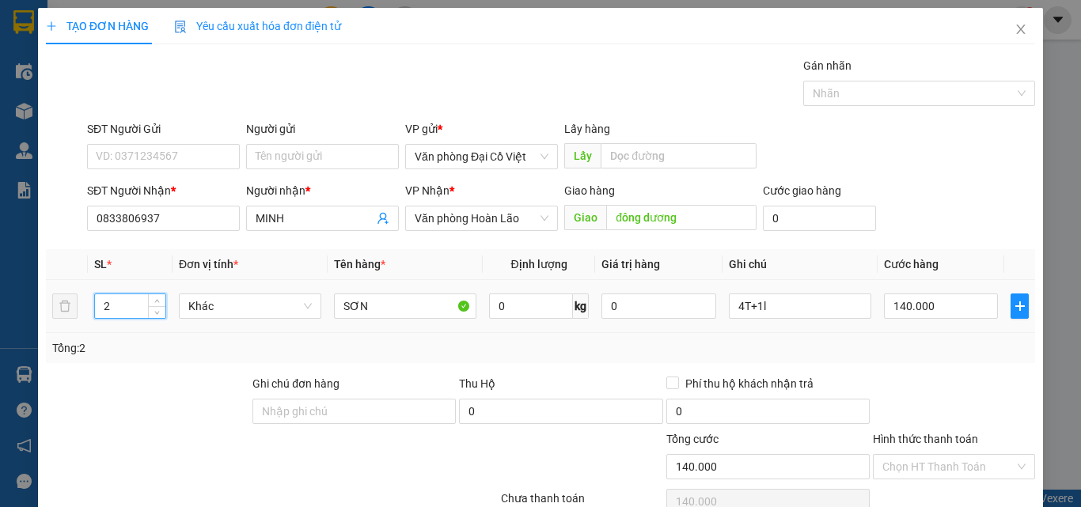
click at [153, 319] on div "2" at bounding box center [130, 306] width 72 height 32
click at [155, 313] on icon "down" at bounding box center [157, 312] width 6 height 6
click at [778, 300] on input "4T+1l" at bounding box center [800, 306] width 142 height 25
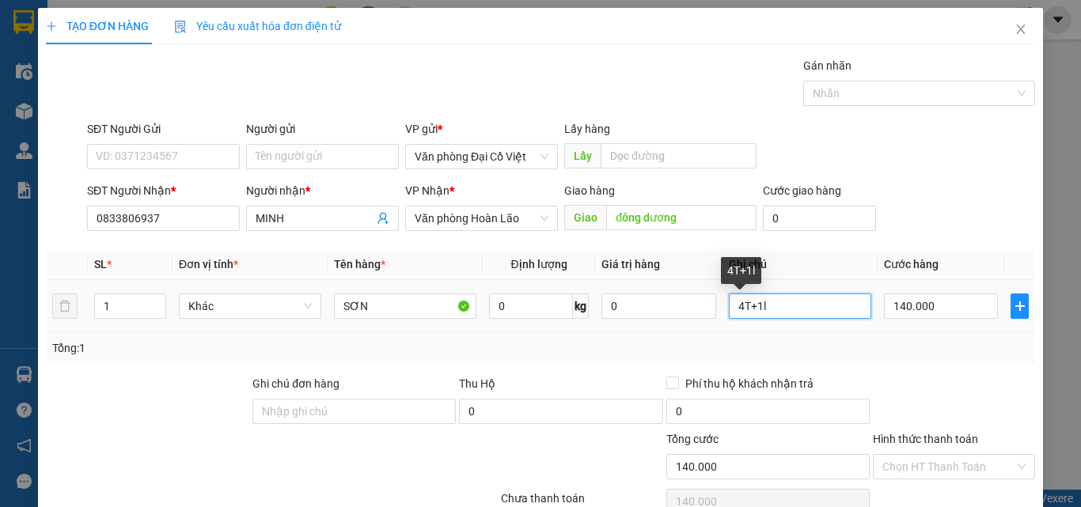
click at [778, 300] on input "4T+1l" at bounding box center [800, 306] width 142 height 25
click at [955, 319] on div "140.000" at bounding box center [941, 306] width 114 height 32
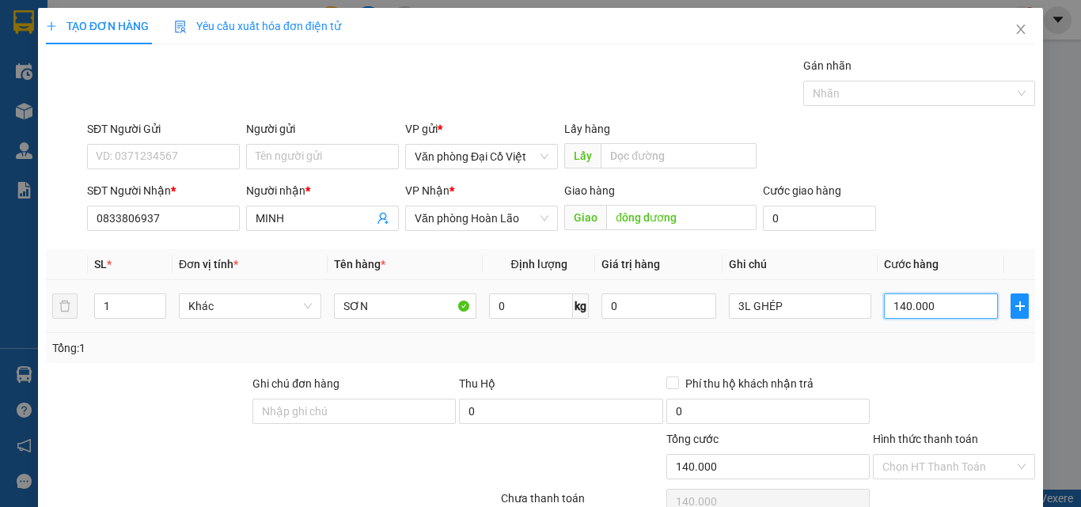
click at [951, 312] on input "140.000" at bounding box center [941, 306] width 114 height 25
click at [889, 377] on div at bounding box center [953, 402] width 165 height 55
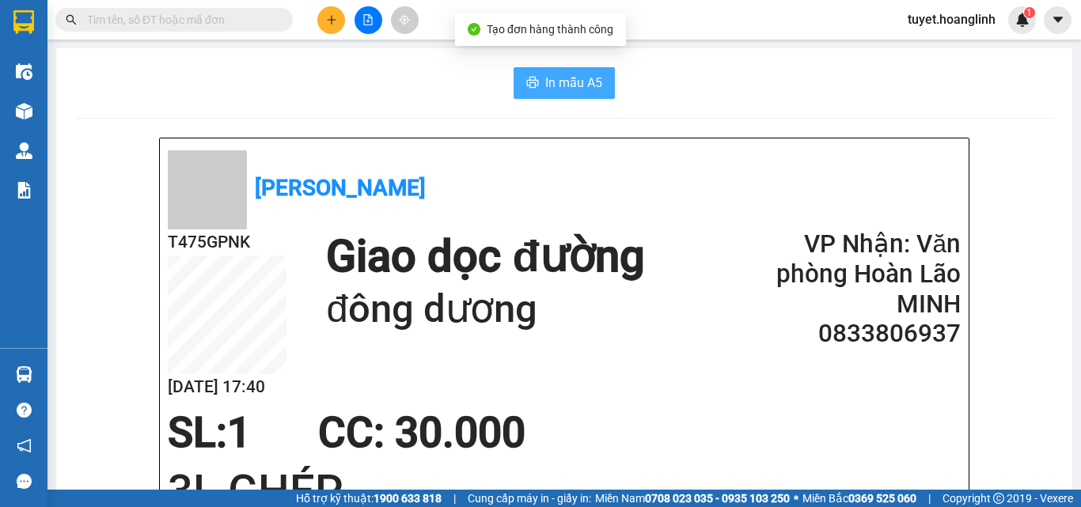
click at [535, 68] on button "In mẫu A5" at bounding box center [564, 83] width 101 height 32
click at [311, 26] on div at bounding box center [368, 20] width 119 height 28
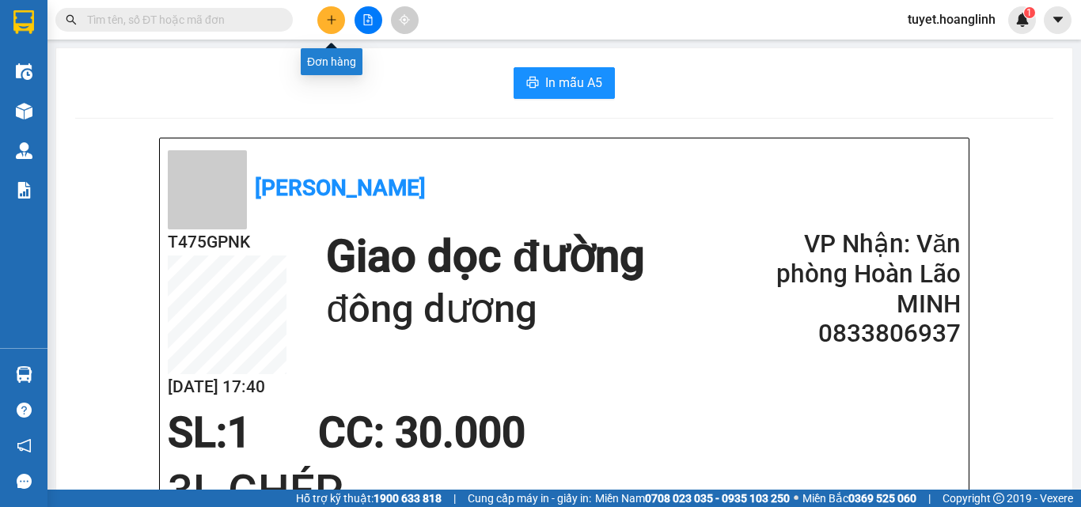
click at [330, 25] on button at bounding box center [331, 20] width 28 height 28
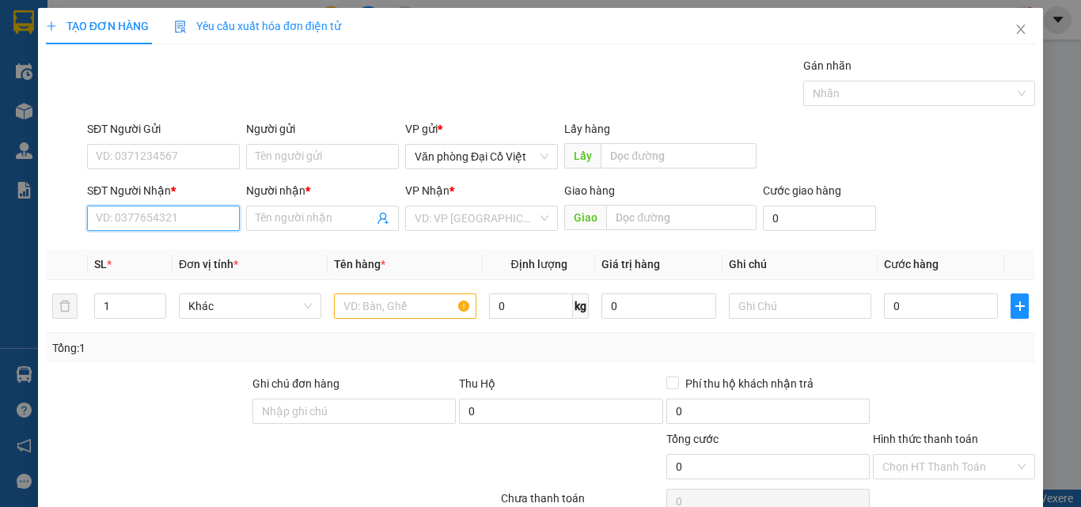
click at [144, 220] on input "SĐT Người Nhận *" at bounding box center [163, 218] width 153 height 25
click at [135, 209] on input "SĐT Người Nhận *" at bounding box center [163, 218] width 153 height 25
click at [107, 222] on input "8769" at bounding box center [163, 218] width 153 height 25
click at [109, 222] on input "8769" at bounding box center [163, 218] width 153 height 25
click at [115, 222] on input "8769" at bounding box center [163, 218] width 153 height 25
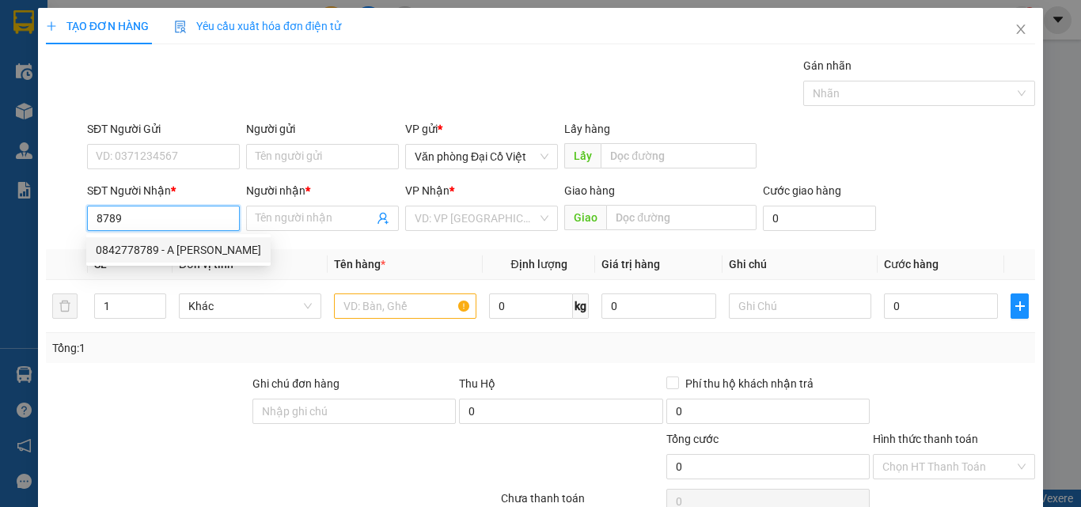
click at [186, 256] on div "0842778789 - A ngọc minh" at bounding box center [178, 249] width 165 height 17
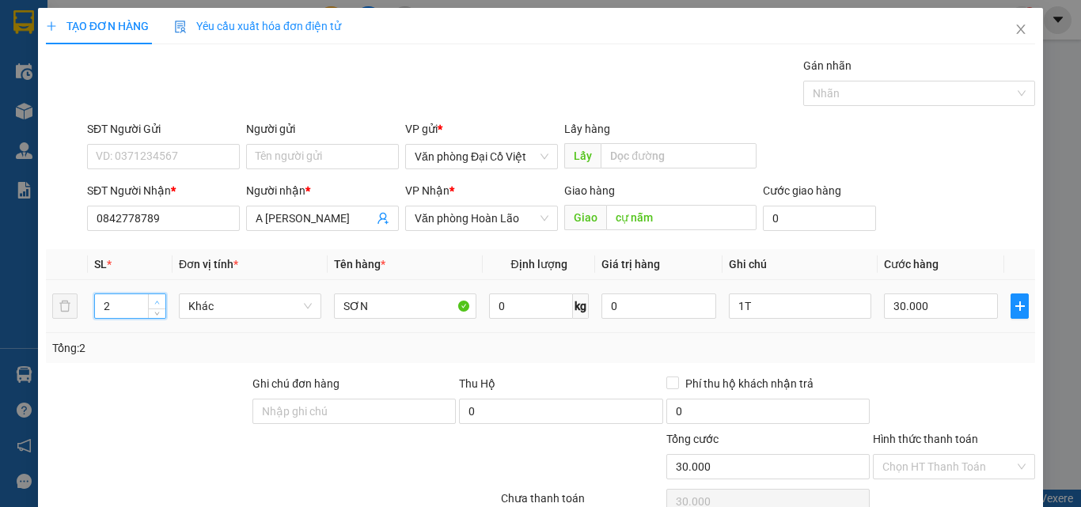
click at [156, 300] on icon "up" at bounding box center [157, 303] width 6 height 6
click at [153, 296] on span "Increase Value" at bounding box center [156, 301] width 17 height 14
click at [760, 316] on input "1T" at bounding box center [800, 306] width 142 height 25
click at [763, 311] on input "1T" at bounding box center [800, 306] width 142 height 25
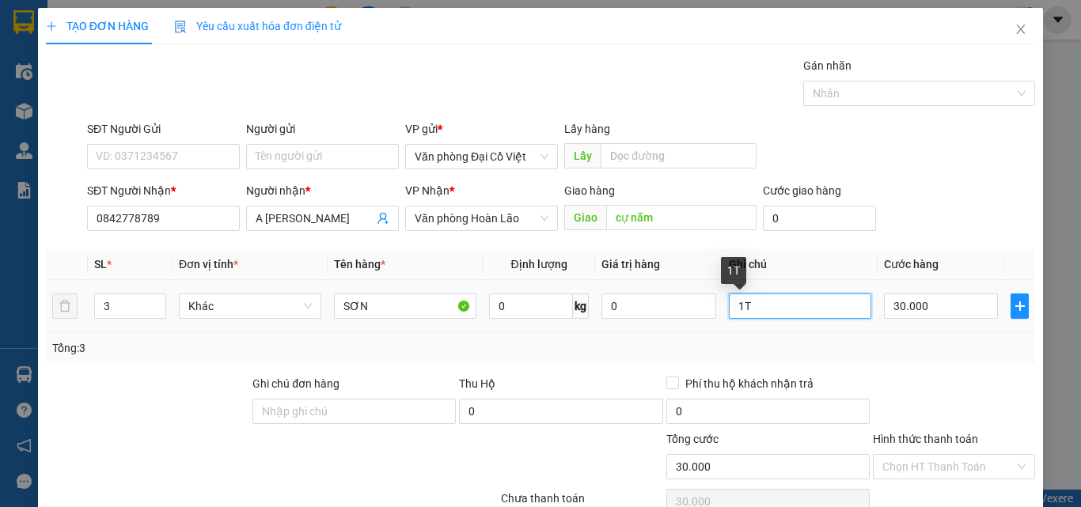
click at [763, 311] on input "1T" at bounding box center [800, 306] width 142 height 25
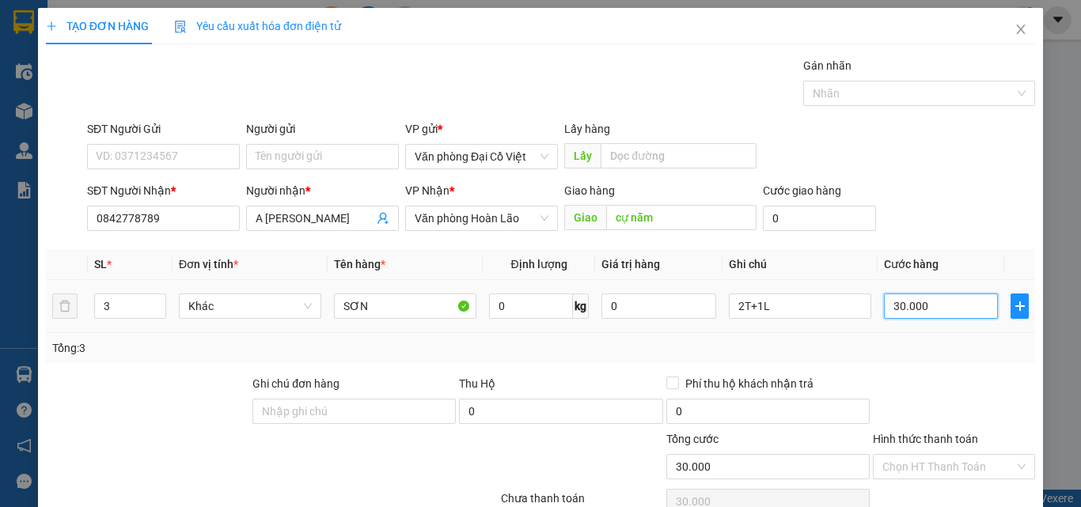
click at [947, 316] on input "30.000" at bounding box center [941, 306] width 114 height 25
click at [951, 355] on div "Tổng: 3" at bounding box center [540, 347] width 977 height 17
drag, startPoint x: 958, startPoint y: 477, endPoint x: 964, endPoint y: 468, distance: 11.4
click at [961, 472] on div "TẠO ĐƠN HÀNG Yêu cầu xuất hóa đơn điện tử Transit Pickup Surcharge Ids Transit …" at bounding box center [540, 312] width 1005 height 608
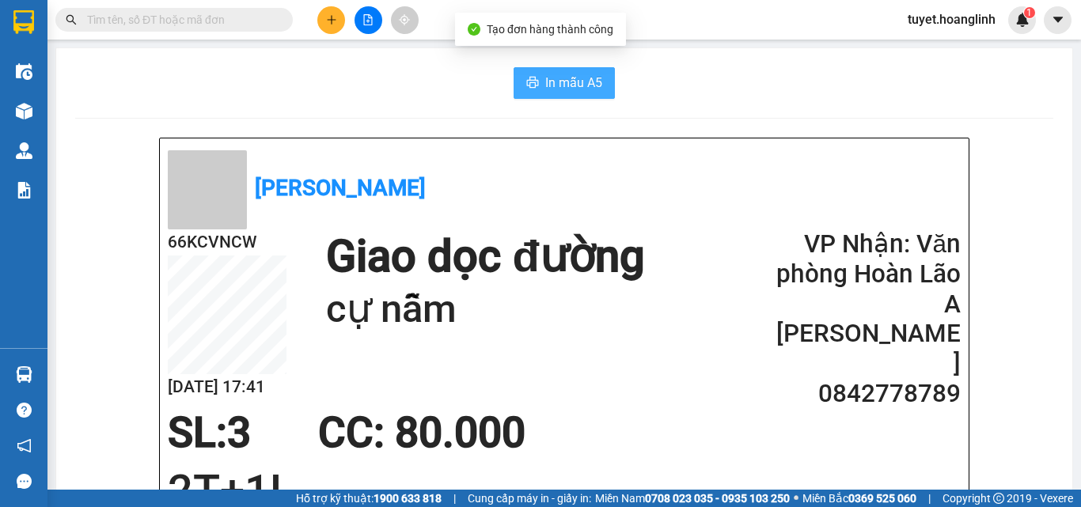
click at [545, 74] on span "In mẫu A5" at bounding box center [573, 83] width 57 height 20
click at [339, 28] on button at bounding box center [331, 20] width 28 height 28
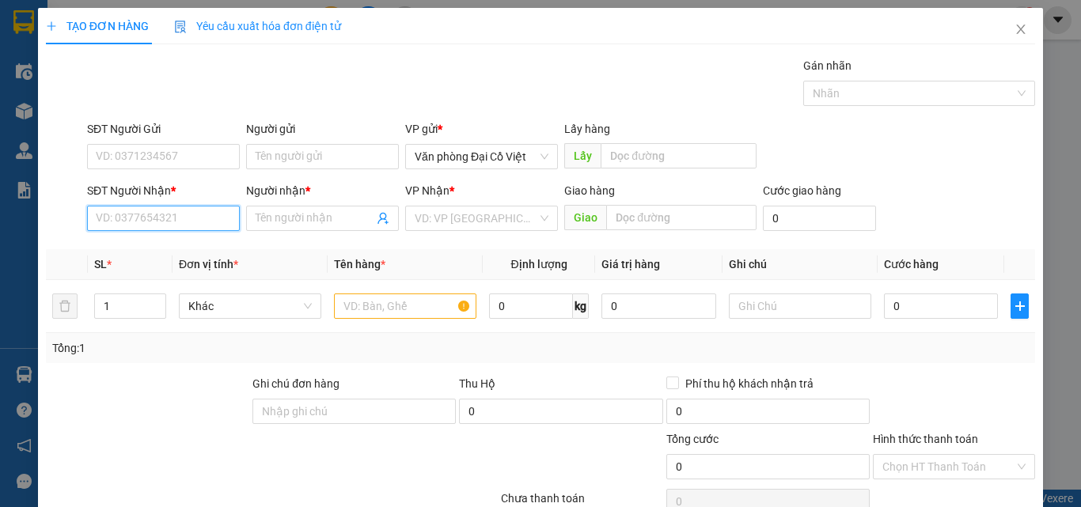
click at [108, 220] on input "SĐT Người Nhận *" at bounding box center [163, 218] width 153 height 25
click at [210, 254] on div "0973515279 - ANH HOÀN" at bounding box center [174, 249] width 156 height 17
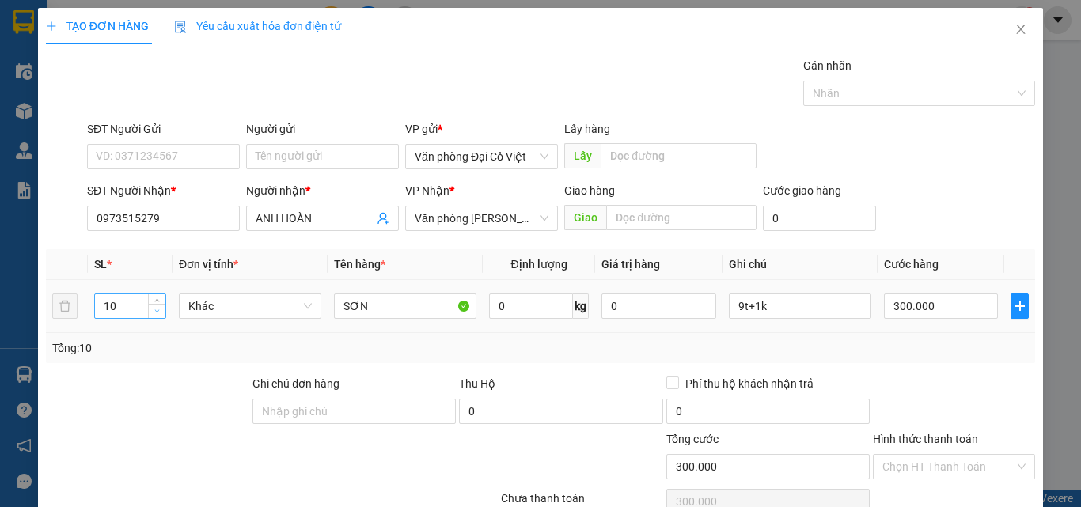
click at [155, 312] on icon "down" at bounding box center [157, 312] width 6 height 6
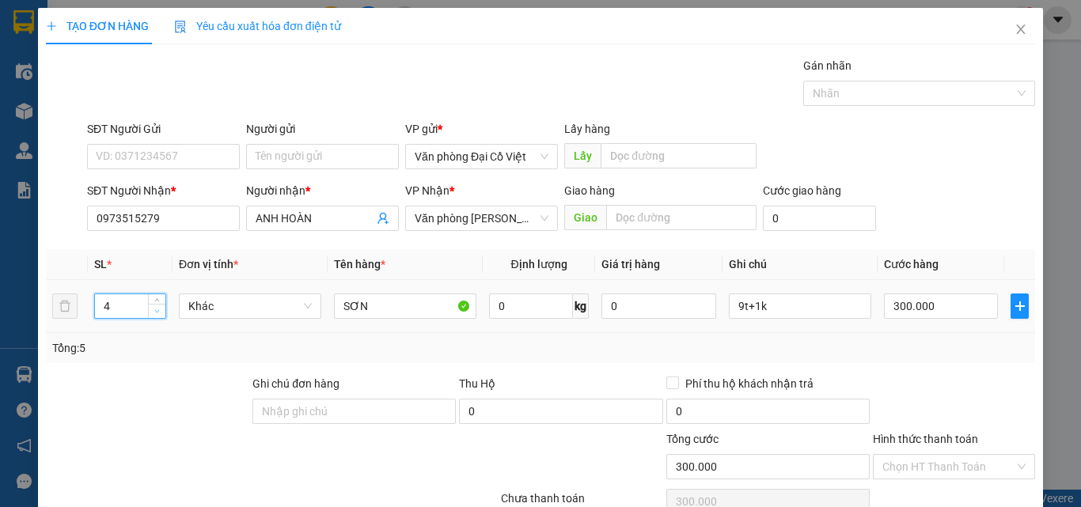
click at [154, 312] on icon "down" at bounding box center [157, 312] width 6 height 6
click at [858, 345] on div "Tổng: 3" at bounding box center [540, 347] width 977 height 17
click at [798, 310] on input "9t+1k" at bounding box center [800, 306] width 142 height 25
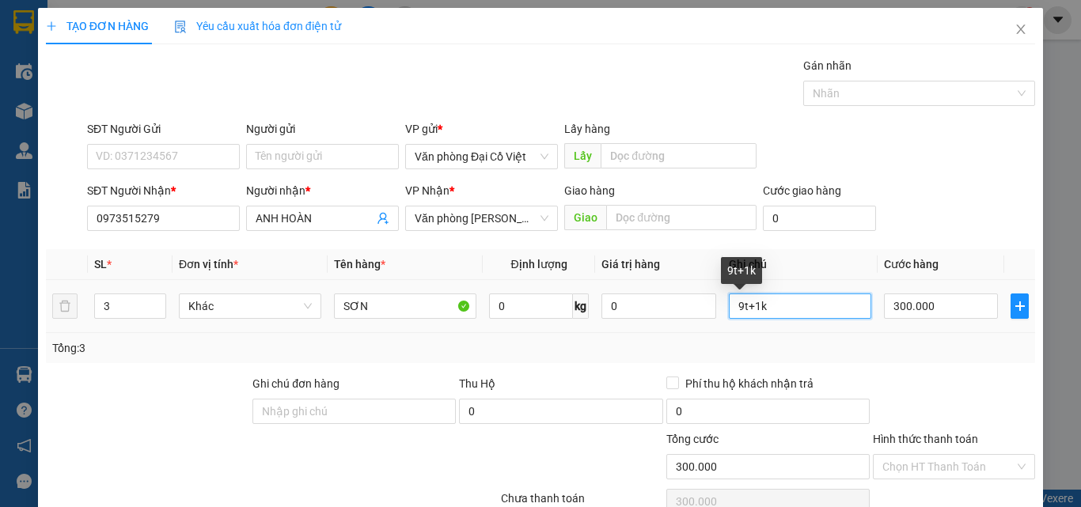
click at [798, 309] on input "9t+1k" at bounding box center [800, 306] width 142 height 25
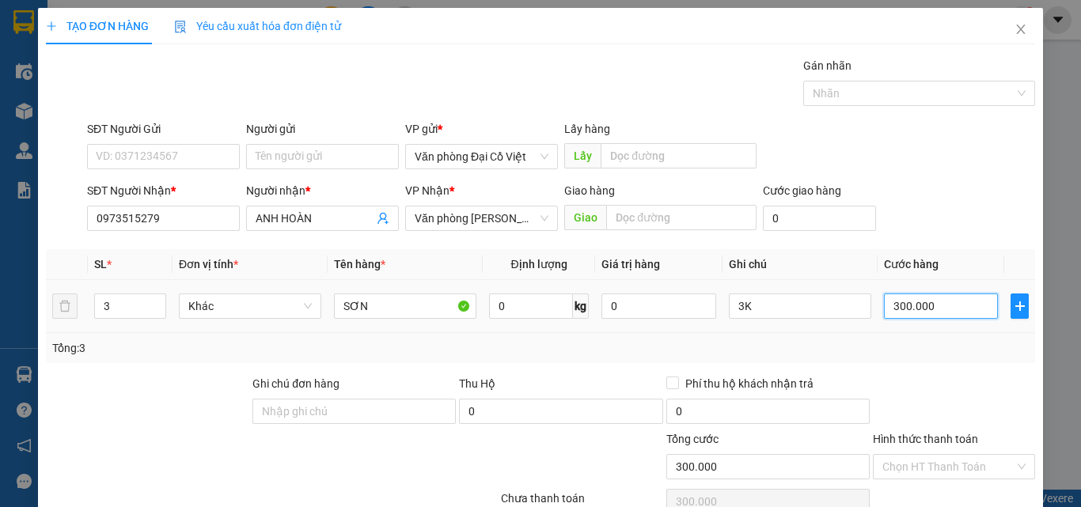
click at [908, 309] on input "300.000" at bounding box center [941, 306] width 114 height 25
click at [890, 329] on td "90.000" at bounding box center [941, 306] width 127 height 53
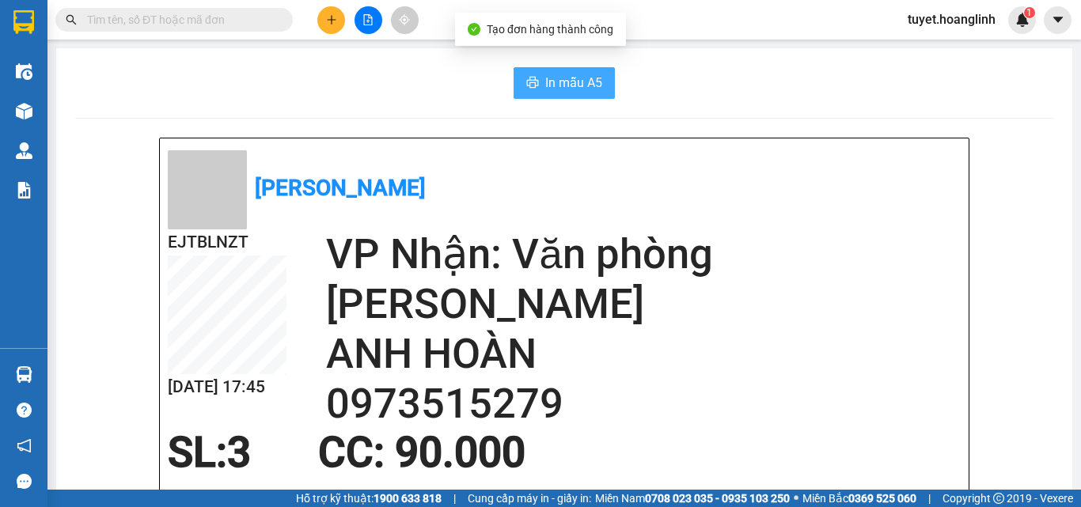
click at [588, 84] on span "In mẫu A5" at bounding box center [573, 83] width 57 height 20
click at [328, 18] on icon "plus" at bounding box center [331, 19] width 11 height 11
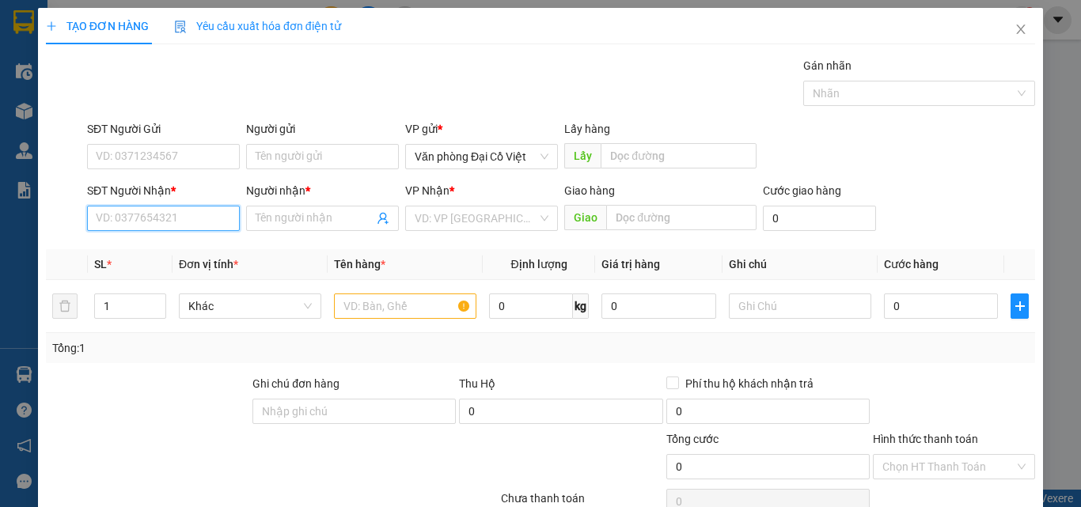
click at [201, 219] on input "SĐT Người Nhận *" at bounding box center [163, 218] width 153 height 25
click at [210, 256] on div "0933533393 - NGUYỆT" at bounding box center [162, 249] width 132 height 17
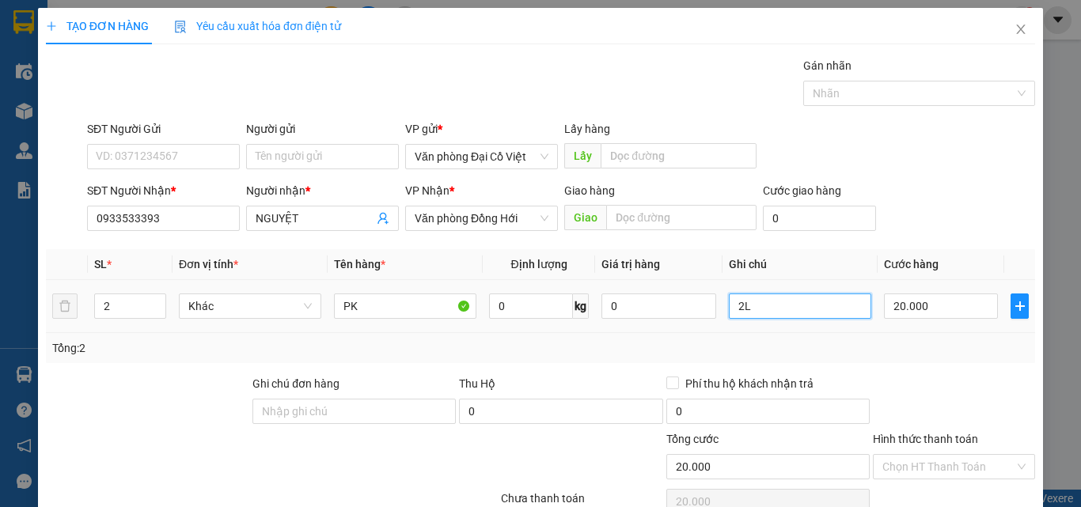
click at [781, 309] on input "2L" at bounding box center [800, 306] width 142 height 25
click at [954, 294] on input "20.000" at bounding box center [941, 306] width 114 height 25
click at [903, 287] on td "60.000" at bounding box center [941, 306] width 127 height 53
click at [907, 371] on div "Transit Pickup Surcharge Ids Transit Deliver Surcharge Ids Transit Deliver Surc…" at bounding box center [540, 330] width 989 height 547
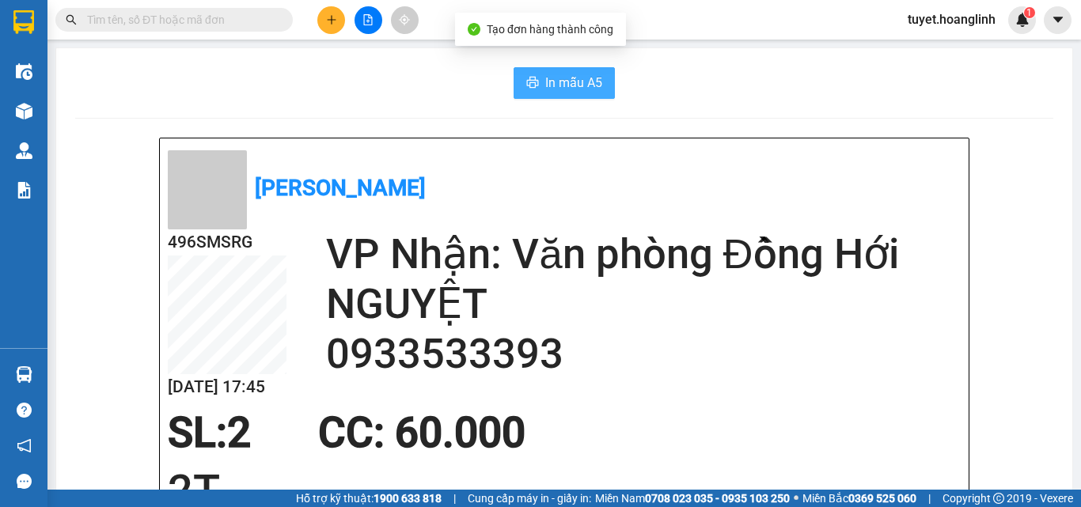
click at [571, 74] on span "In mẫu A5" at bounding box center [573, 83] width 57 height 20
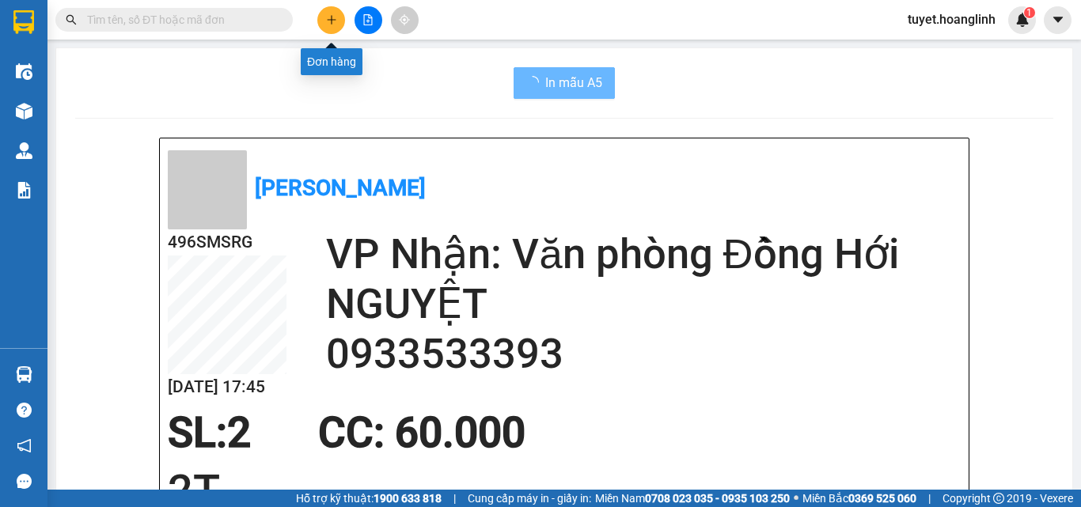
click at [328, 16] on icon "plus" at bounding box center [331, 19] width 11 height 11
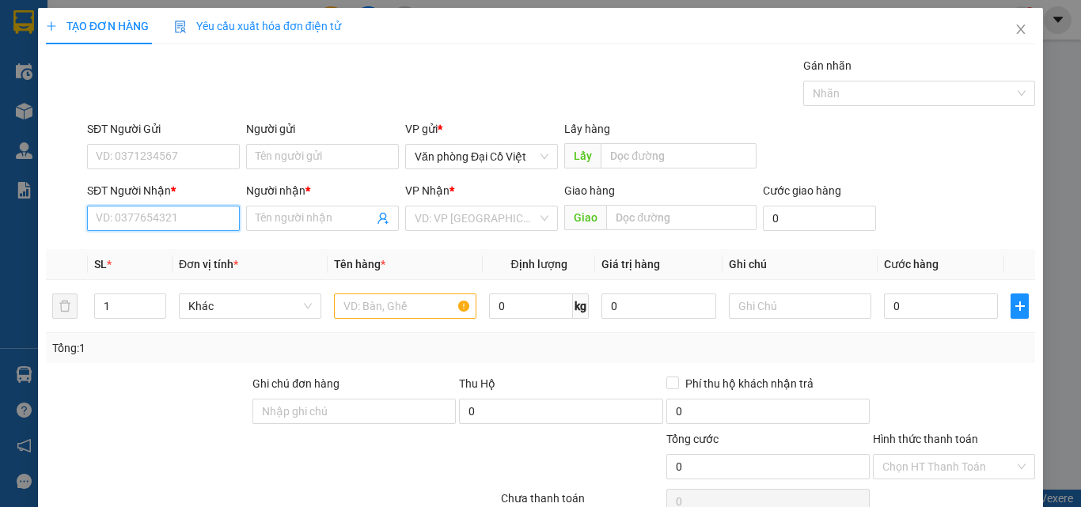
click at [182, 224] on input "SĐT Người Nhận *" at bounding box center [163, 218] width 153 height 25
click at [147, 213] on input "SĐT Người Nhận *" at bounding box center [163, 218] width 153 height 25
click at [141, 218] on input "SĐT Người Nhận *" at bounding box center [163, 218] width 153 height 25
click at [153, 252] on div "0915127355 - GR VĂN THỊNH" at bounding box center [174, 249] width 156 height 17
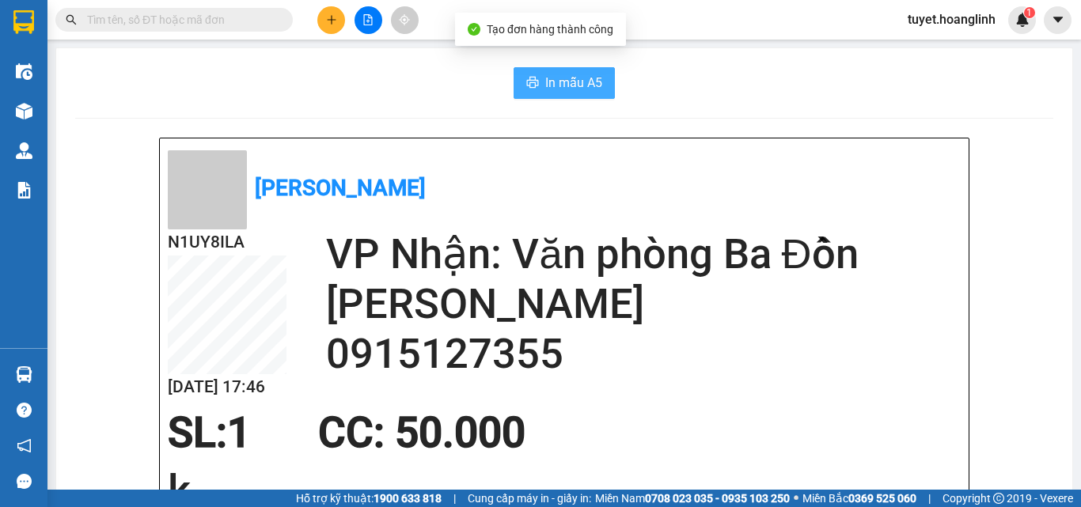
click at [526, 86] on icon "printer" at bounding box center [532, 82] width 13 height 13
click at [562, 381] on div "N1UY8ILA 13/08 17:46 VP Nhận: Văn phòng Ba Đồn GR VĂN THỊNH 0915127355" at bounding box center [564, 319] width 793 height 180
click at [329, 14] on icon "plus" at bounding box center [331, 19] width 11 height 11
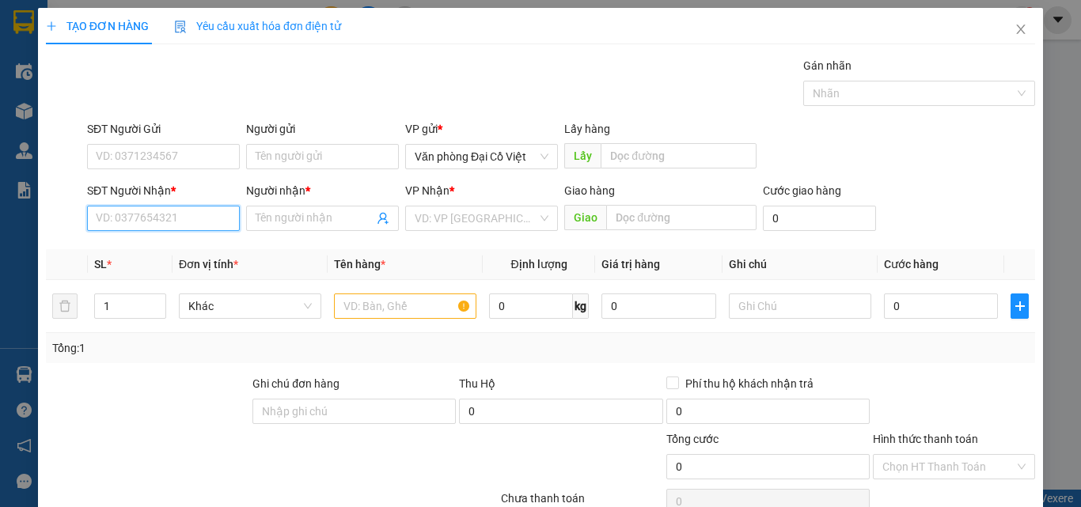
click at [153, 214] on input "SĐT Người Nhận *" at bounding box center [163, 218] width 153 height 25
click at [169, 256] on div "0989497876 - Mệ" at bounding box center [162, 249] width 132 height 17
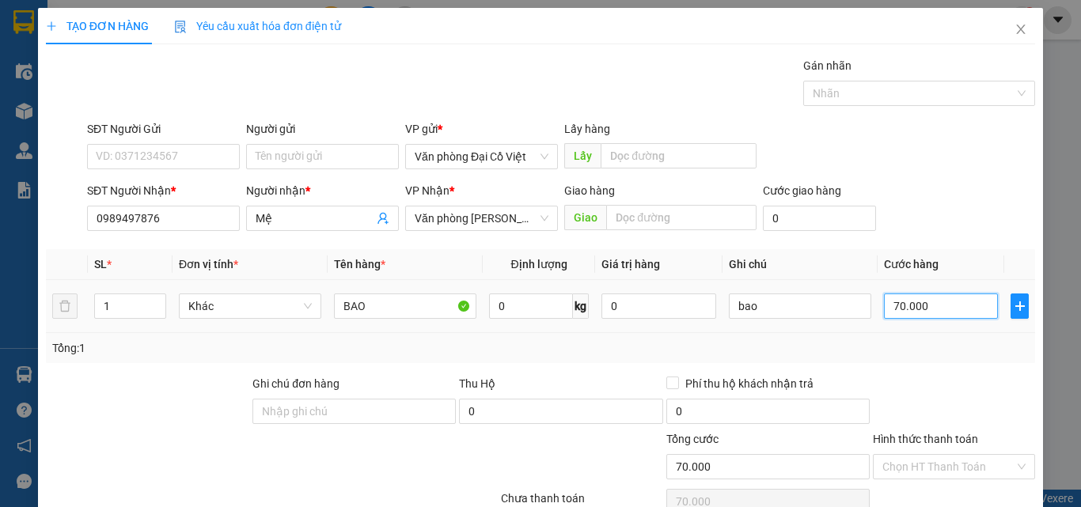
click at [920, 314] on input "70.000" at bounding box center [941, 306] width 114 height 25
click at [902, 347] on div "Tổng: 1" at bounding box center [540, 347] width 977 height 17
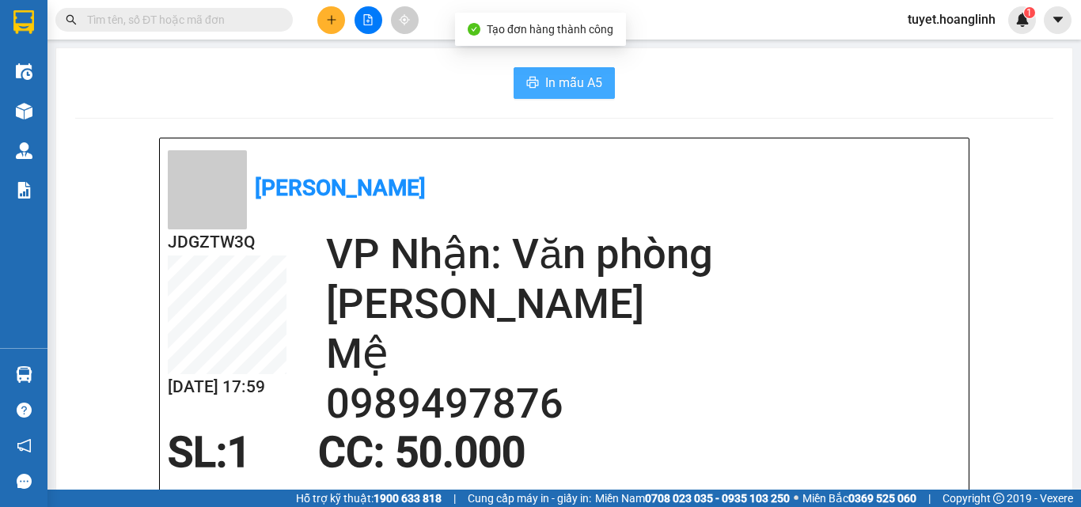
click at [597, 74] on button "In mẫu A5" at bounding box center [564, 83] width 101 height 32
click at [323, 11] on button at bounding box center [331, 20] width 28 height 28
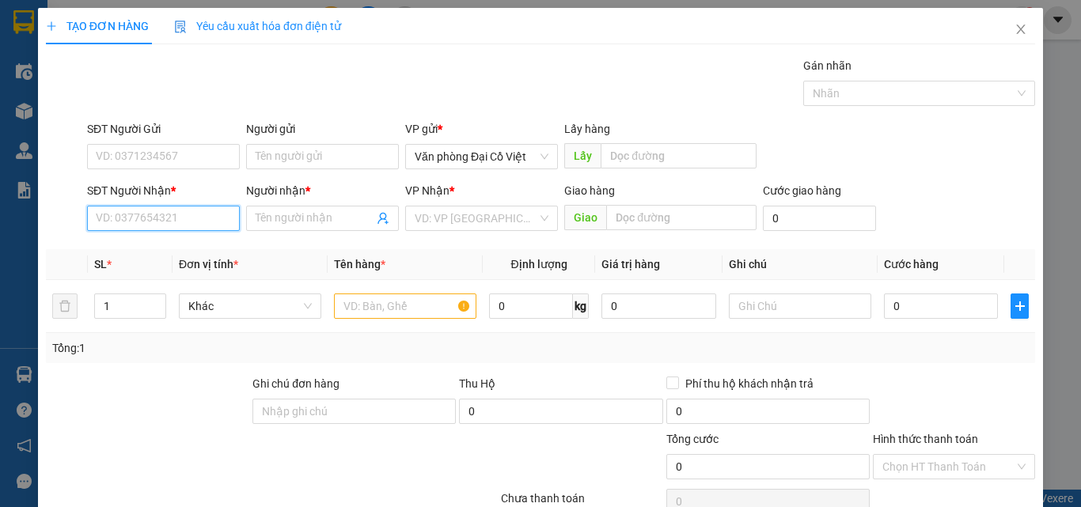
click at [208, 229] on input "SĐT Người Nhận *" at bounding box center [163, 218] width 153 height 25
click at [201, 259] on div "0837715252 - MG" at bounding box center [161, 249] width 151 height 25
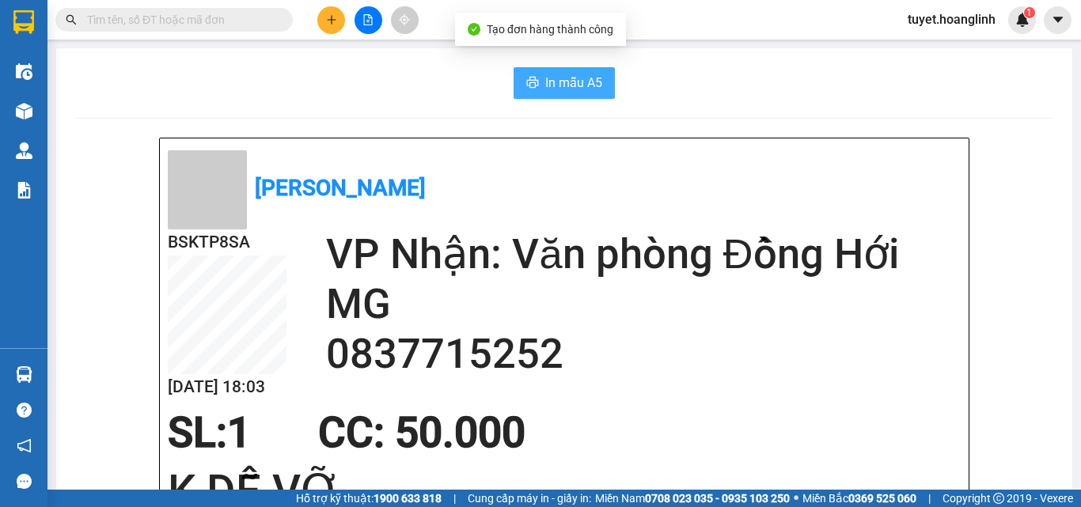
click at [567, 82] on span "In mẫu A5" at bounding box center [573, 83] width 57 height 20
click at [331, 21] on icon "plus" at bounding box center [331, 19] width 11 height 11
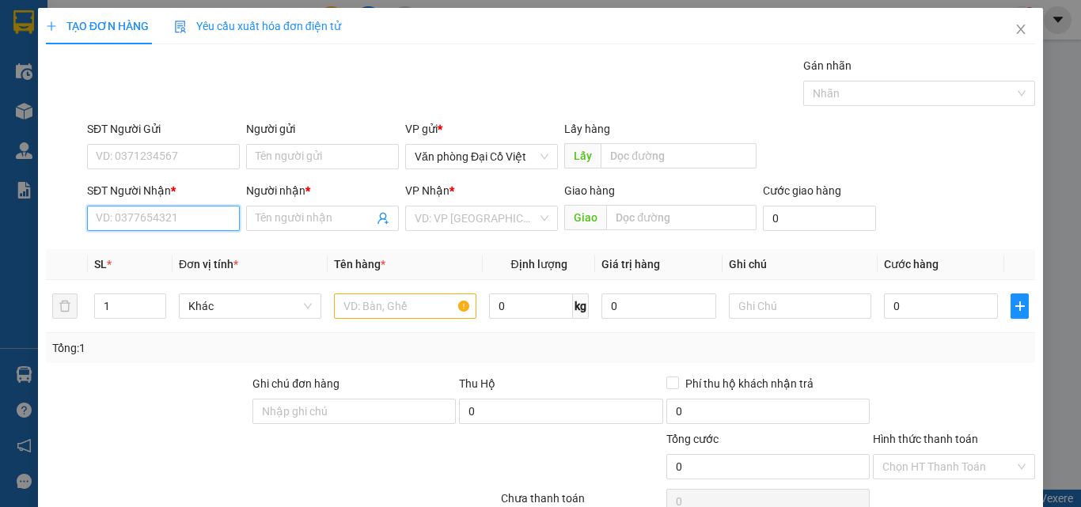
click at [138, 210] on input "SĐT Người Nhận *" at bounding box center [163, 218] width 153 height 25
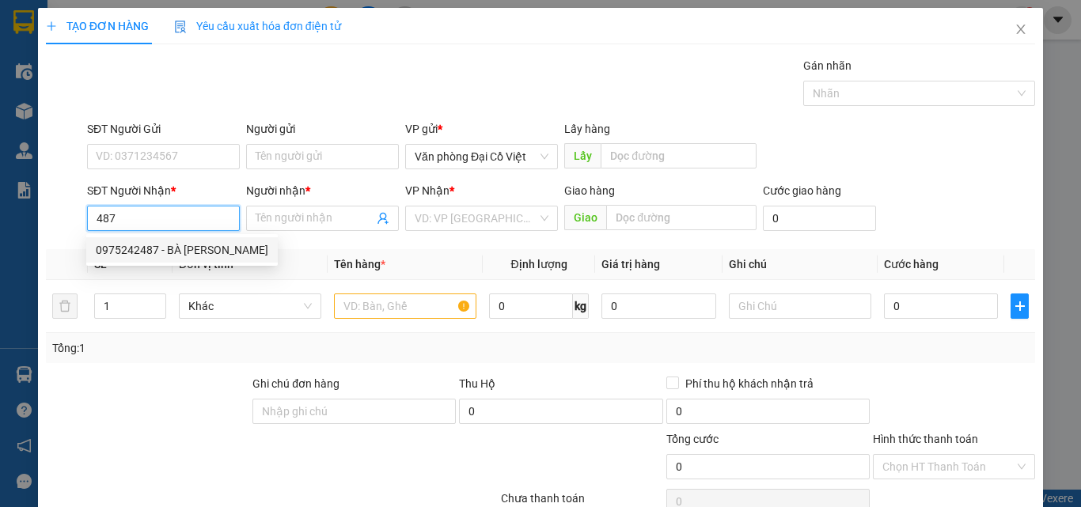
click at [161, 248] on div "0975242487 - BÀ DUYÊN" at bounding box center [182, 249] width 173 height 17
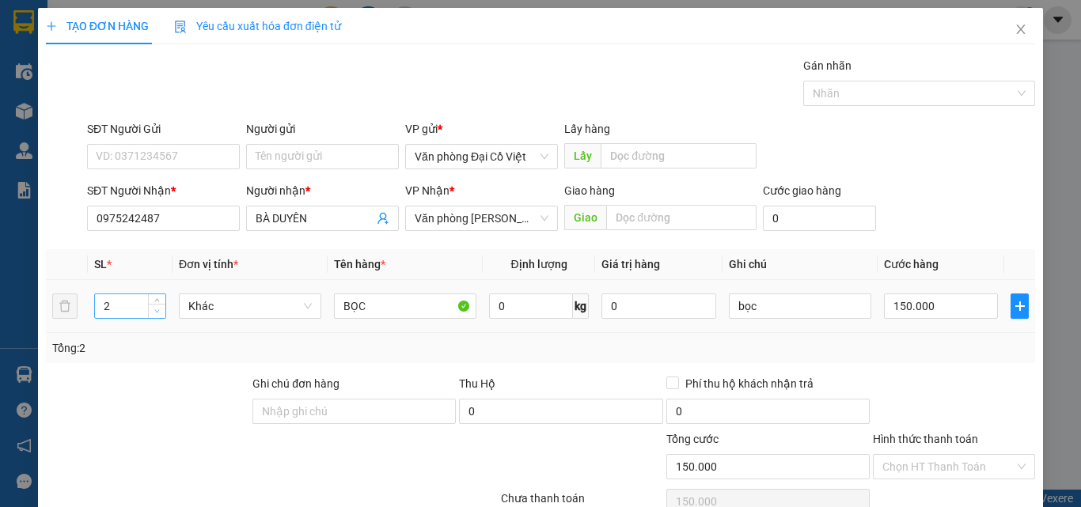
click at [154, 316] on span "Decrease Value" at bounding box center [156, 311] width 17 height 14
click at [816, 320] on div "bọc" at bounding box center [800, 306] width 142 height 32
click at [816, 313] on input "bọc" at bounding box center [800, 306] width 142 height 25
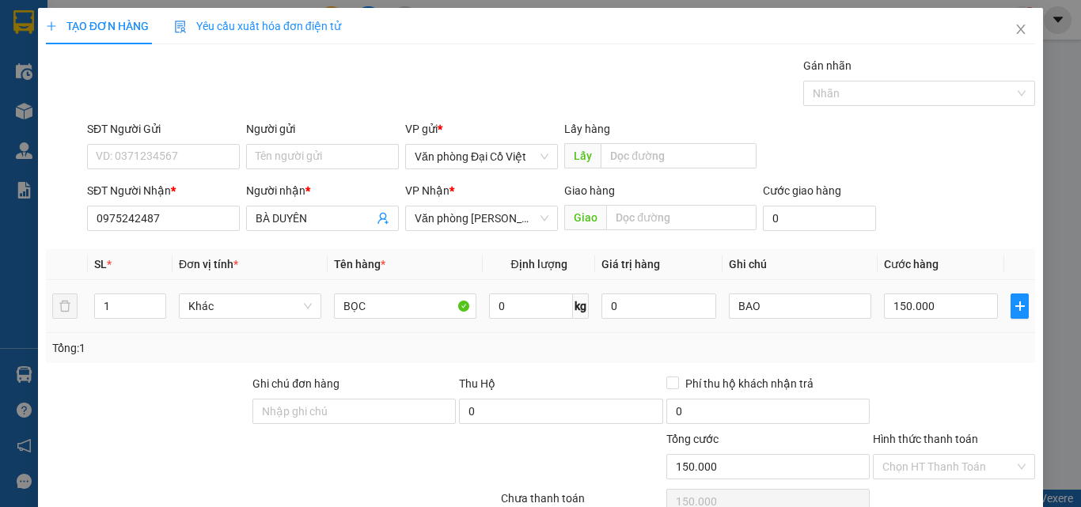
click at [901, 320] on div "150.000" at bounding box center [941, 306] width 114 height 32
click at [904, 375] on div at bounding box center [953, 402] width 165 height 55
click at [924, 354] on div "Tổng: 1" at bounding box center [540, 347] width 977 height 17
click at [914, 304] on input "150.000" at bounding box center [941, 306] width 114 height 25
click at [912, 357] on div "Tổng: 1" at bounding box center [540, 348] width 989 height 30
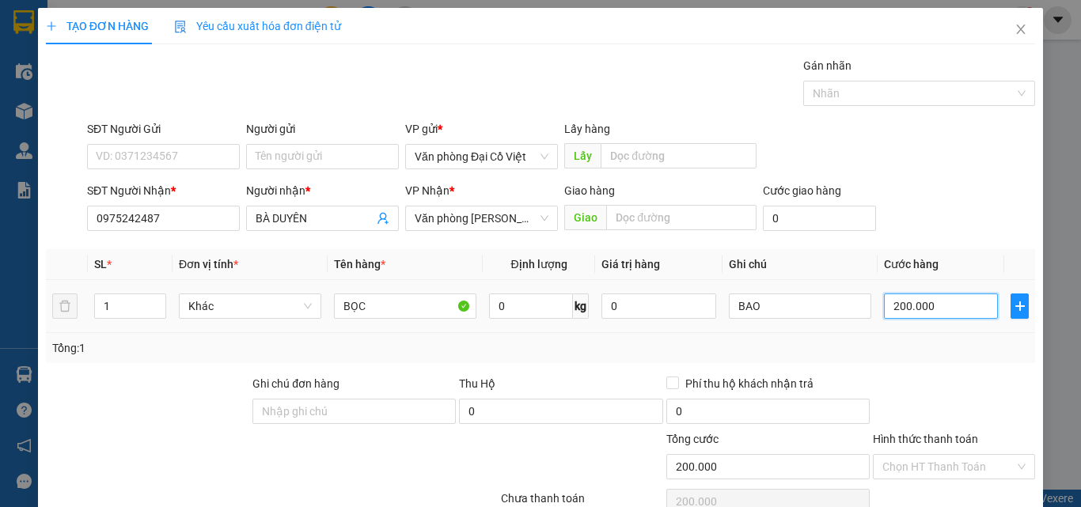
click at [908, 299] on input "200.000" at bounding box center [941, 306] width 114 height 25
click at [924, 310] on input "200.000" at bounding box center [941, 306] width 114 height 25
click at [933, 355] on div "Tổng: 1" at bounding box center [540, 347] width 977 height 17
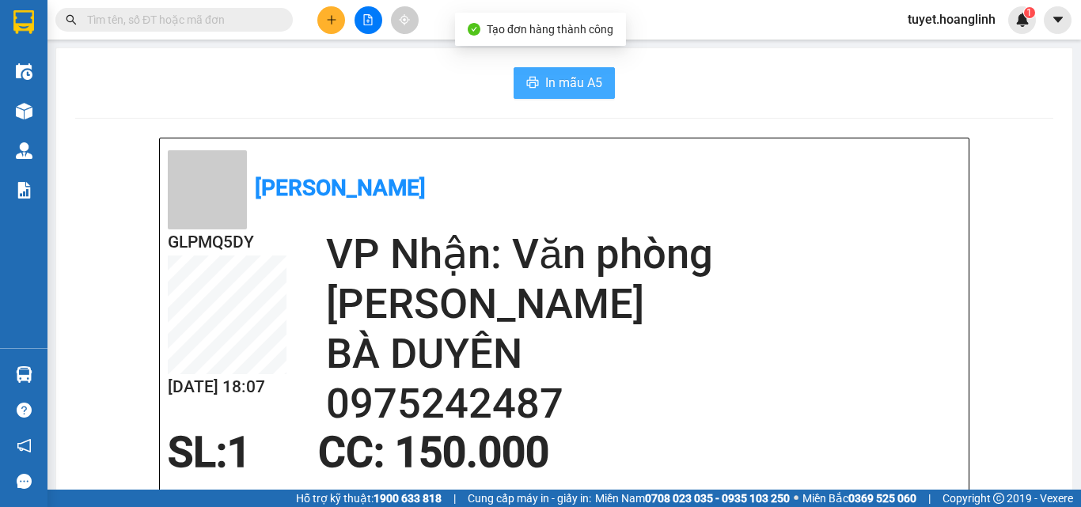
click at [556, 85] on span "In mẫu A5" at bounding box center [573, 83] width 57 height 20
click at [327, 21] on icon "plus" at bounding box center [331, 19] width 11 height 11
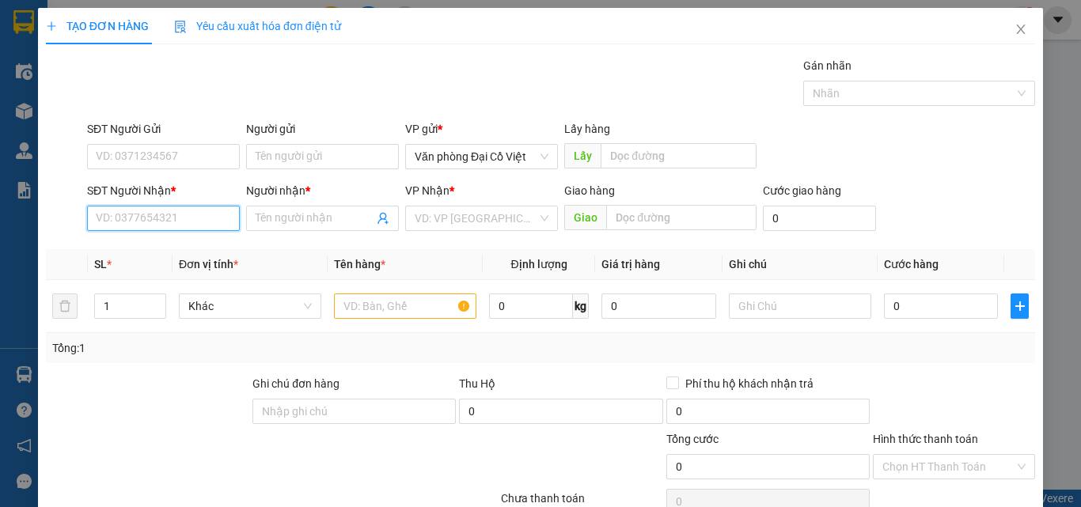
click at [165, 217] on input "SĐT Người Nhận *" at bounding box center [163, 218] width 153 height 25
click at [164, 253] on div "0983430464 - LONG" at bounding box center [162, 249] width 132 height 17
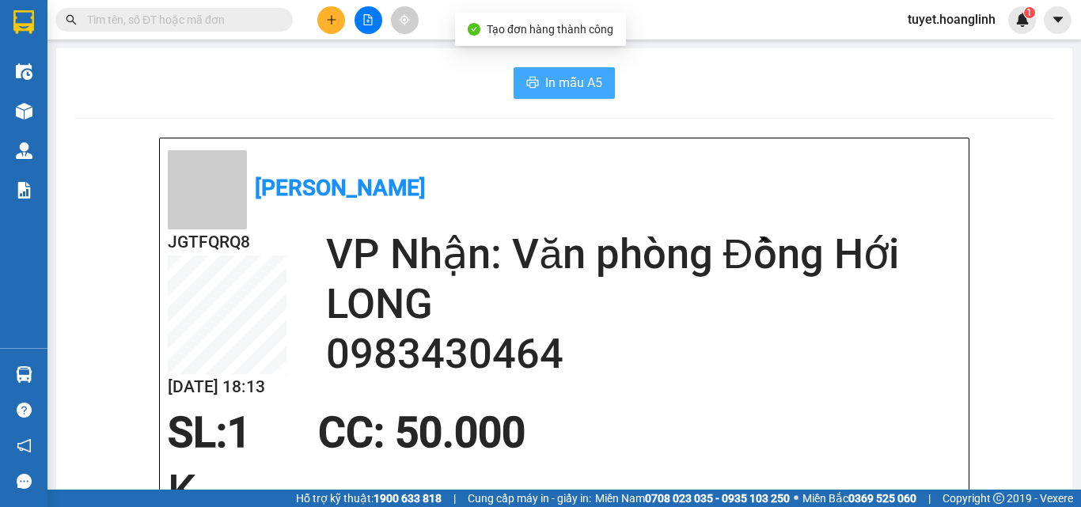
click at [526, 82] on icon "printer" at bounding box center [532, 82] width 13 height 13
click at [339, 24] on button at bounding box center [331, 20] width 28 height 28
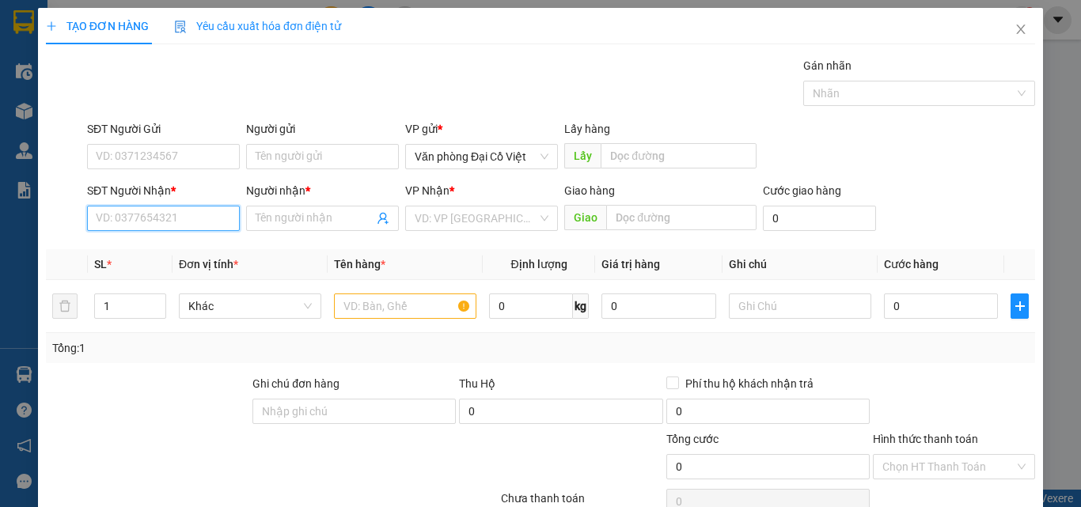
drag, startPoint x: 142, startPoint y: 213, endPoint x: 107, endPoint y: 210, distance: 35.0
click at [142, 214] on input "SĐT Người Nhận *" at bounding box center [163, 218] width 153 height 25
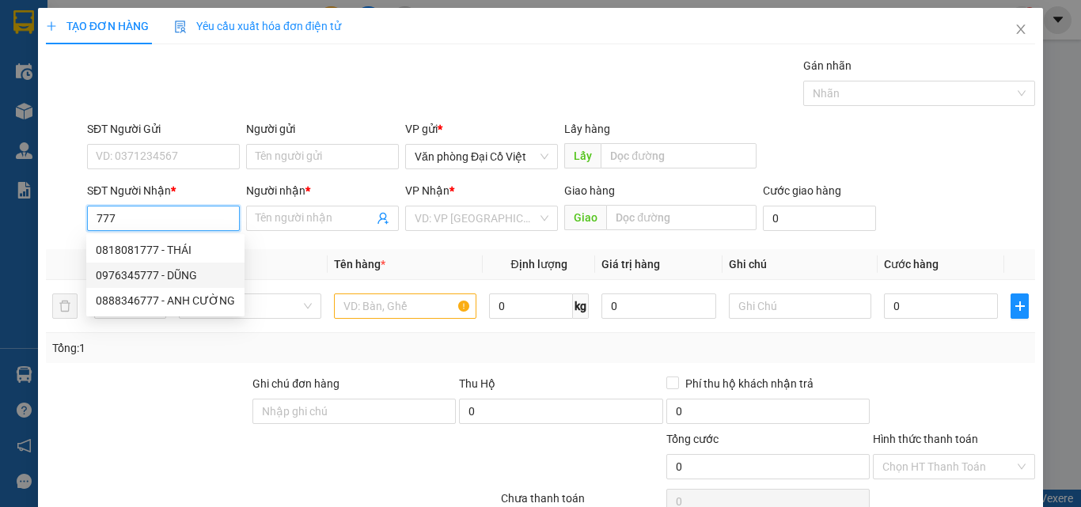
click at [184, 279] on div "0976345777 - DŨNG" at bounding box center [165, 275] width 139 height 17
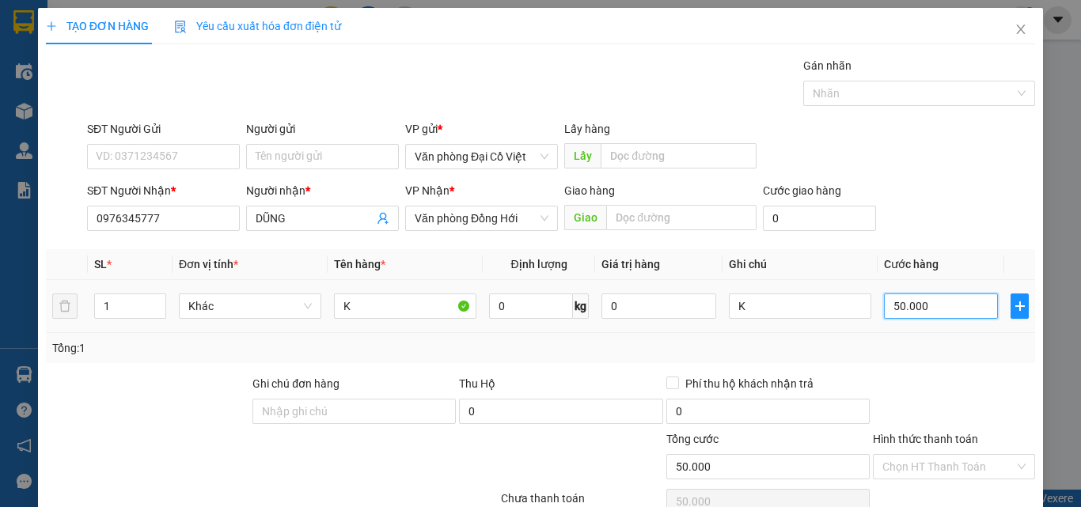
click at [914, 306] on input "50.000" at bounding box center [941, 306] width 114 height 25
click at [913, 351] on div "Tổng: 1" at bounding box center [540, 347] width 977 height 17
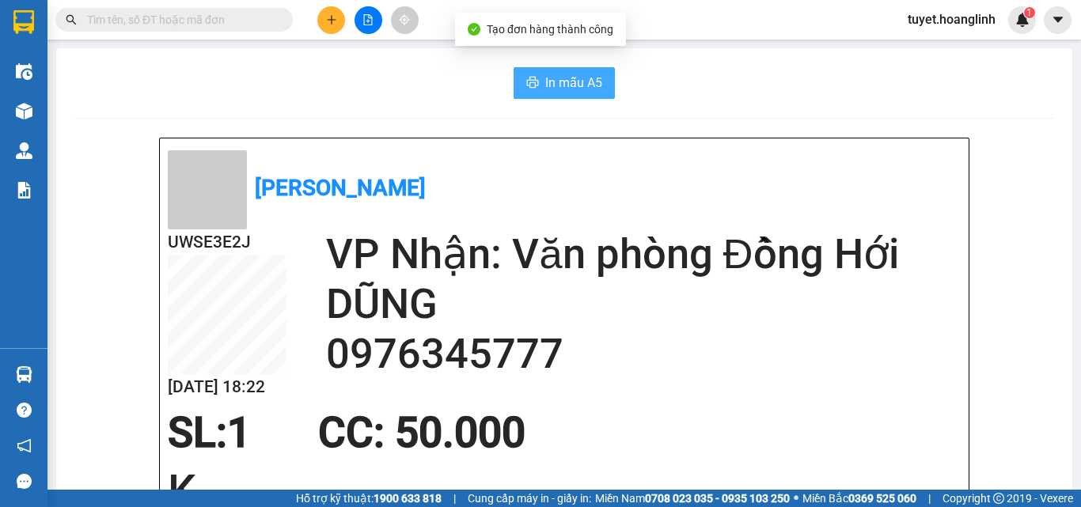
click at [550, 82] on span "In mẫu A5" at bounding box center [573, 83] width 57 height 20
click at [324, 25] on button at bounding box center [331, 20] width 28 height 28
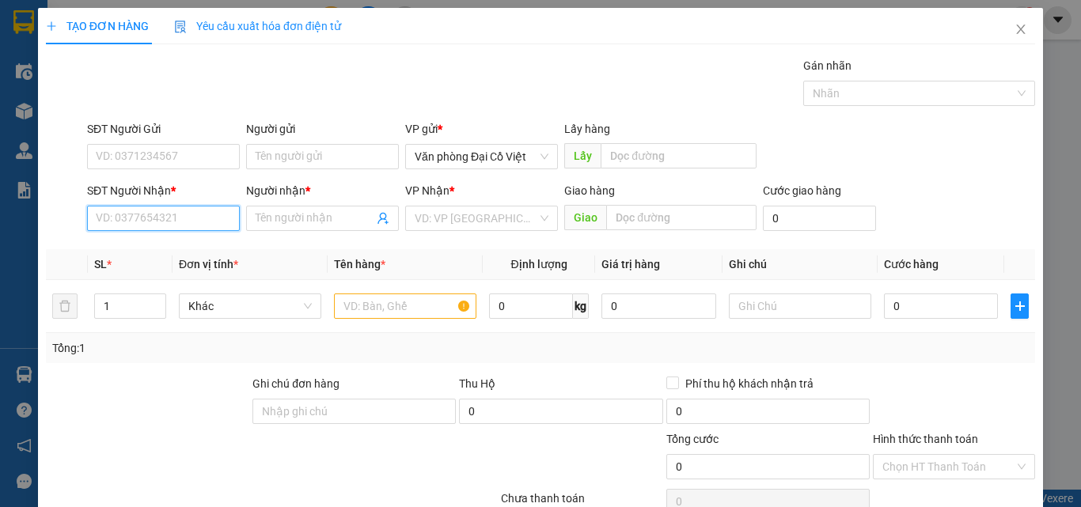
click at [181, 218] on input "SĐT Người Nhận *" at bounding box center [163, 218] width 153 height 25
click at [160, 250] on div "0386003589 - A QUẢ" at bounding box center [162, 249] width 132 height 17
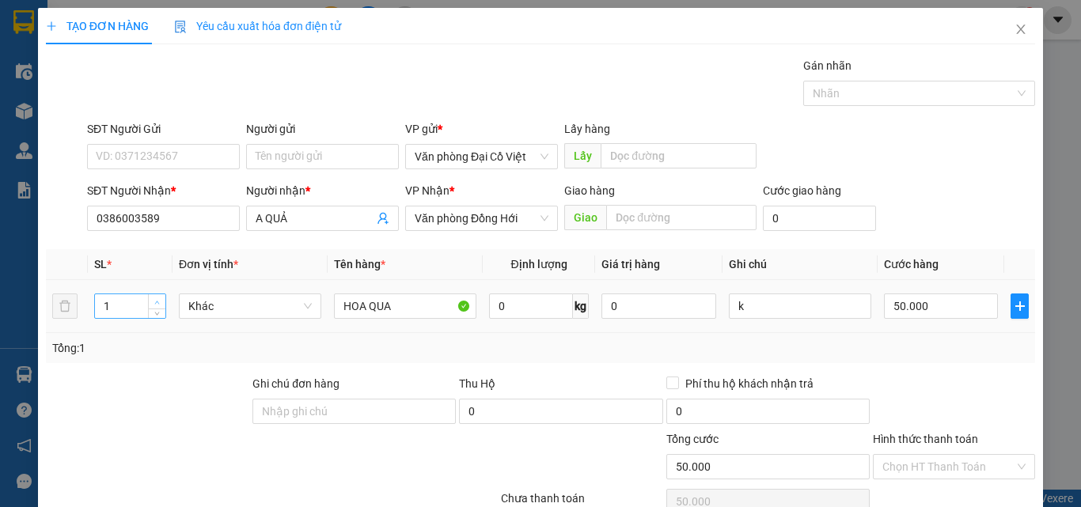
click at [150, 302] on span "Increase Value" at bounding box center [156, 301] width 17 height 14
click at [911, 302] on input "50.000" at bounding box center [941, 306] width 114 height 25
click at [901, 358] on div "Tổng: 2" at bounding box center [540, 348] width 989 height 30
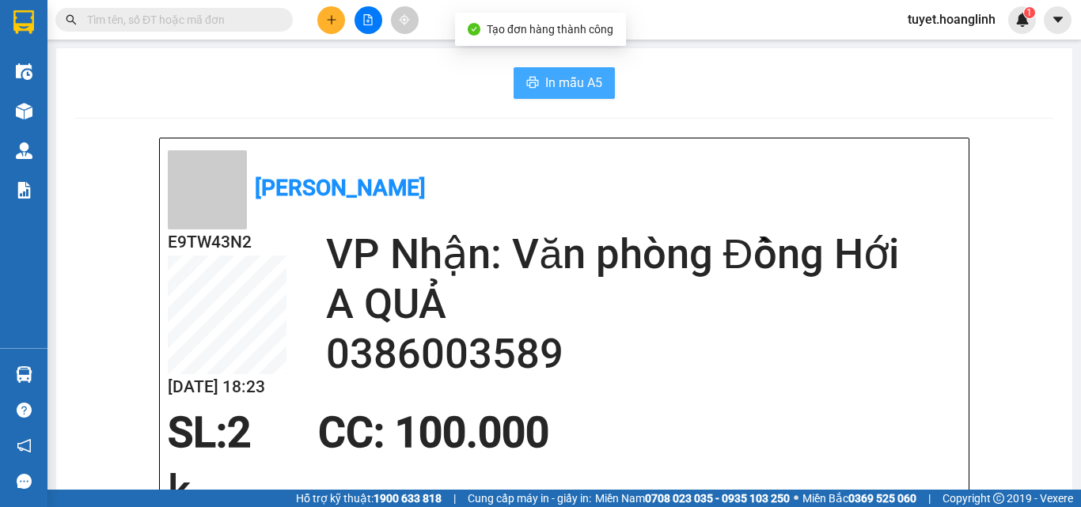
click at [553, 85] on span "In mẫu A5" at bounding box center [573, 83] width 57 height 20
click at [579, 85] on span "In mẫu A5" at bounding box center [573, 83] width 57 height 20
click at [335, 25] on button at bounding box center [331, 20] width 28 height 28
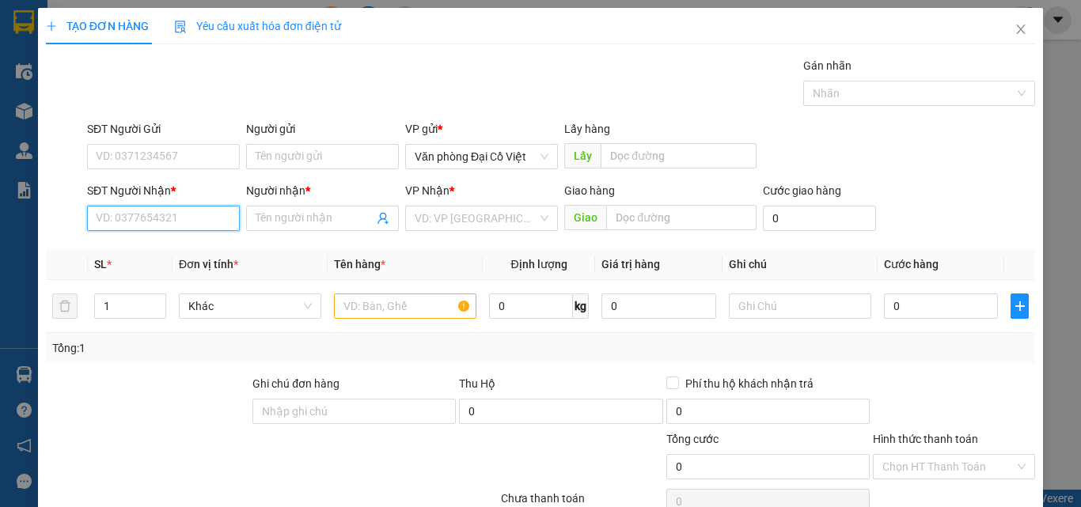
click at [193, 216] on input "SĐT Người Nhận *" at bounding box center [163, 218] width 153 height 25
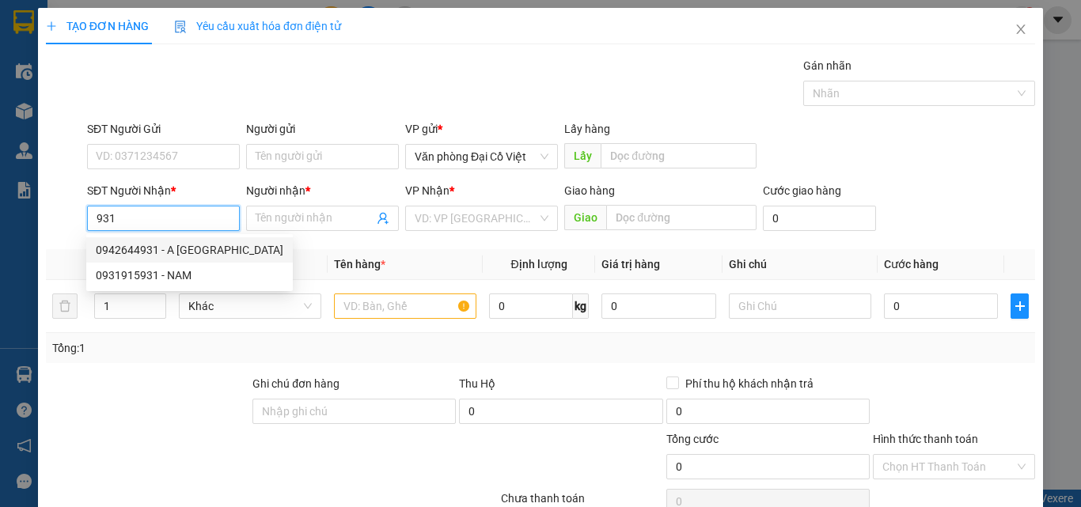
click at [196, 251] on div "0942644931 - A VIỆT THÀNH" at bounding box center [190, 249] width 188 height 17
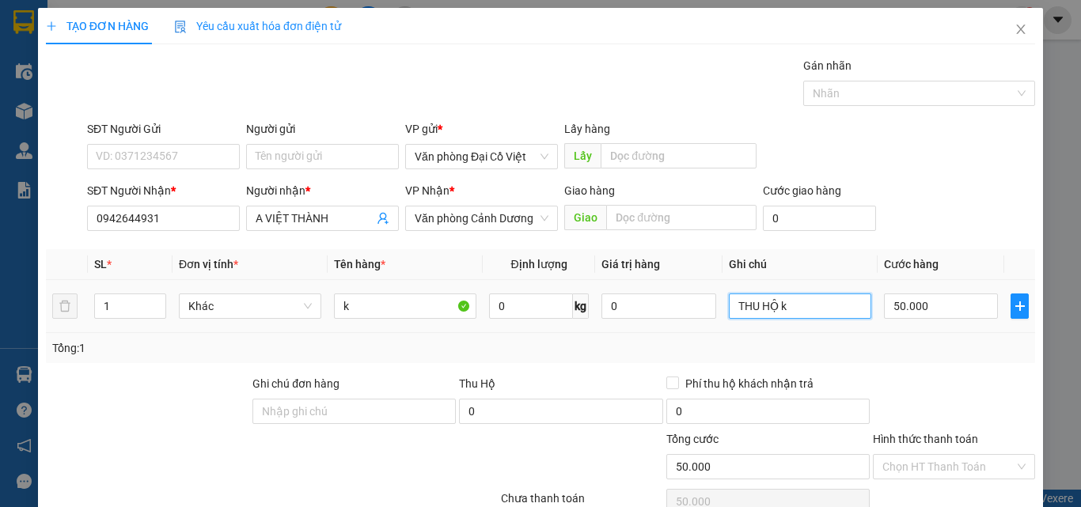
click at [795, 315] on input "THU HỘ k" at bounding box center [800, 306] width 142 height 25
click at [795, 312] on input "THU HỘ k" at bounding box center [800, 306] width 142 height 25
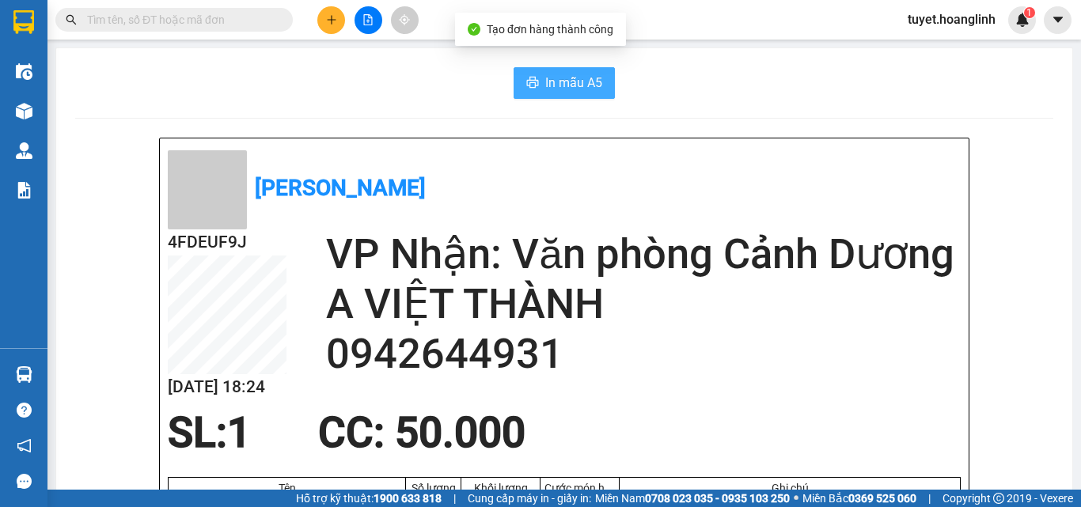
click at [527, 86] on icon "printer" at bounding box center [532, 82] width 13 height 13
click at [323, 27] on button at bounding box center [331, 20] width 28 height 28
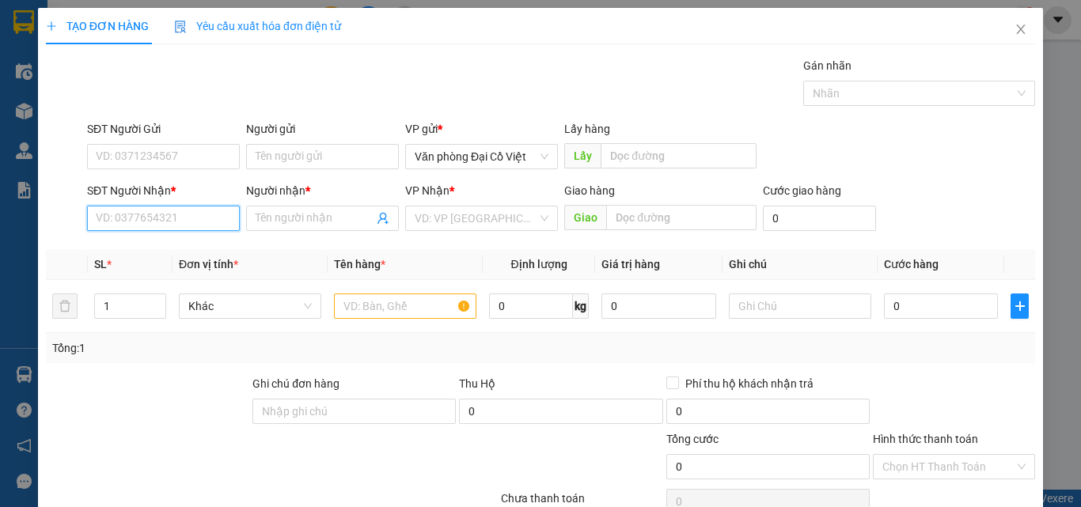
click at [224, 218] on input "SĐT Người Nhận *" at bounding box center [163, 218] width 153 height 25
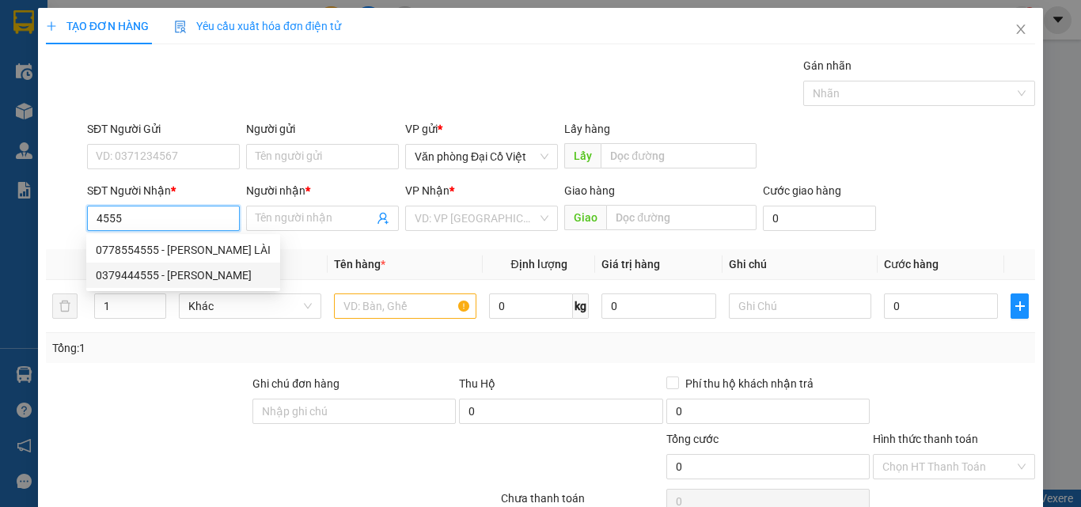
click at [213, 275] on div "0379444555 - KHÁNH HOÀN" at bounding box center [183, 275] width 175 height 17
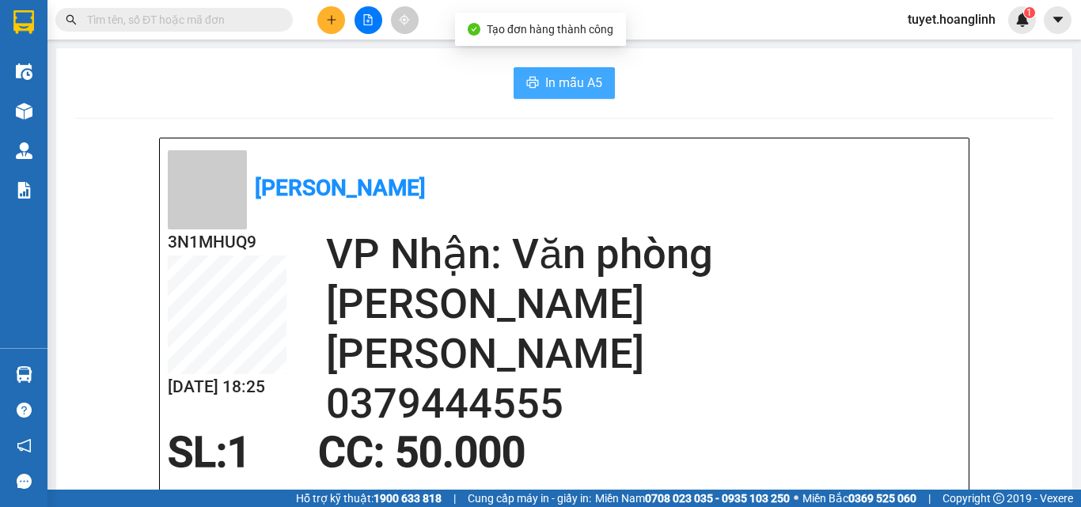
click at [578, 84] on span "In mẫu A5" at bounding box center [573, 83] width 57 height 20
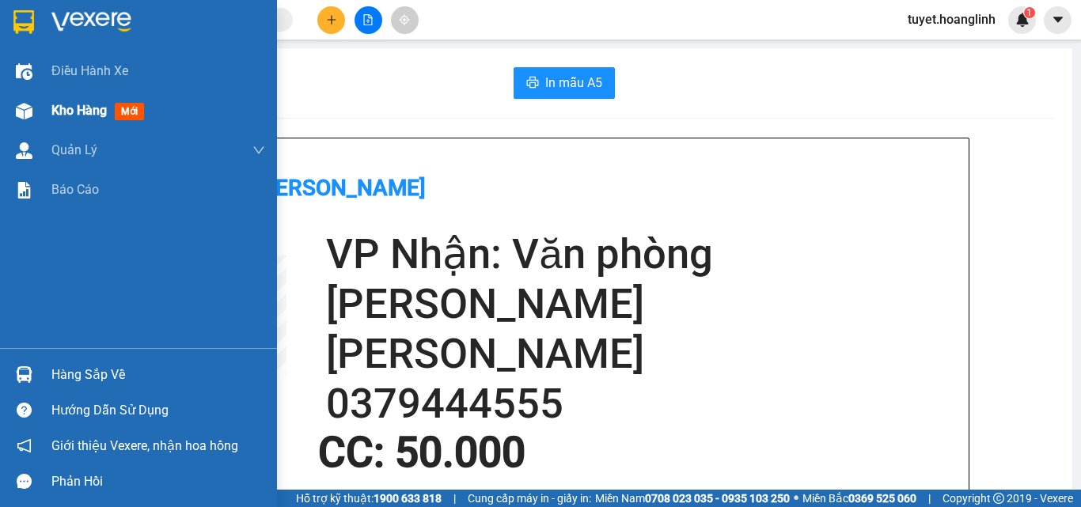
click at [40, 125] on div "Kho hàng mới" at bounding box center [138, 111] width 277 height 40
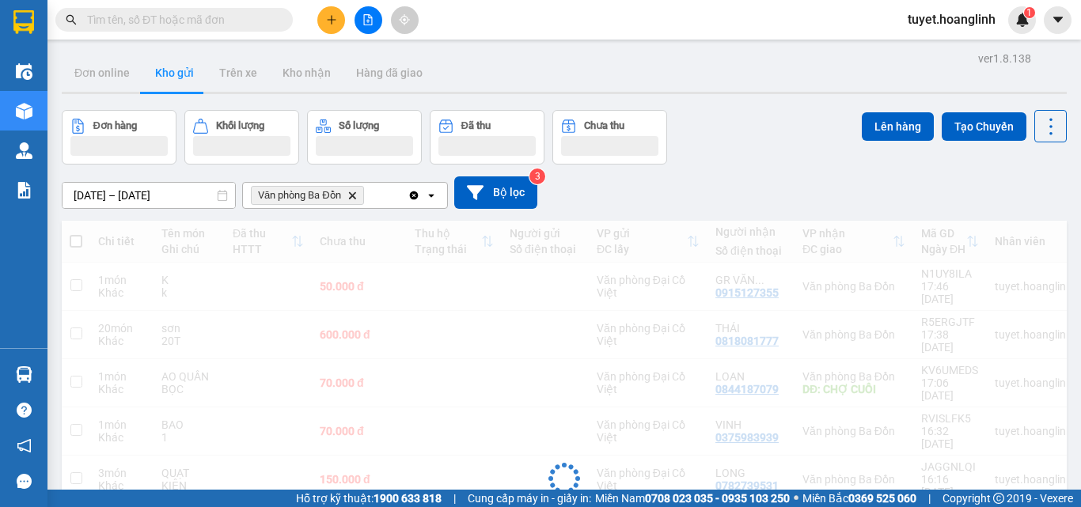
drag, startPoint x: 354, startPoint y: 189, endPoint x: 352, endPoint y: 197, distance: 8.1
click at [354, 188] on span "Văn phòng Ba Đồn Delete" at bounding box center [307, 195] width 113 height 19
click at [352, 199] on icon "Delete" at bounding box center [351, 195] width 9 height 9
click at [352, 200] on div "Chọn văn phòng nhận" at bounding box center [306, 196] width 109 height 16
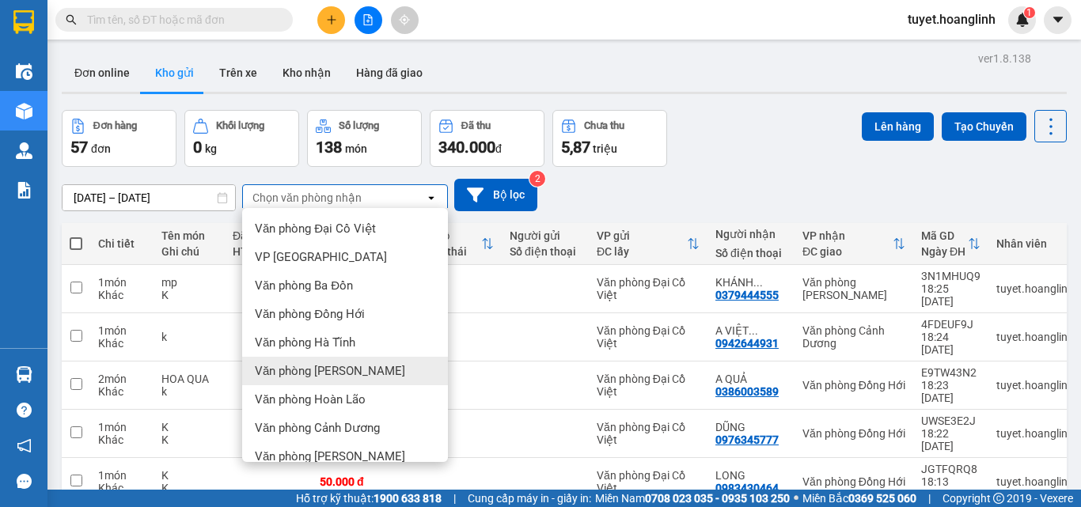
click at [370, 357] on div "Văn phòng [PERSON_NAME]" at bounding box center [345, 371] width 206 height 28
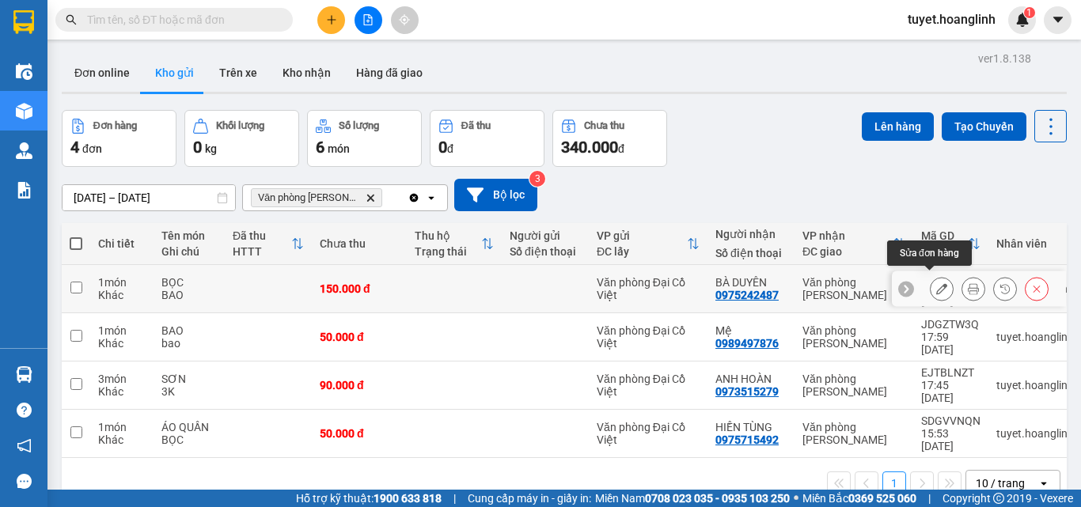
click at [936, 283] on icon at bounding box center [941, 288] width 11 height 11
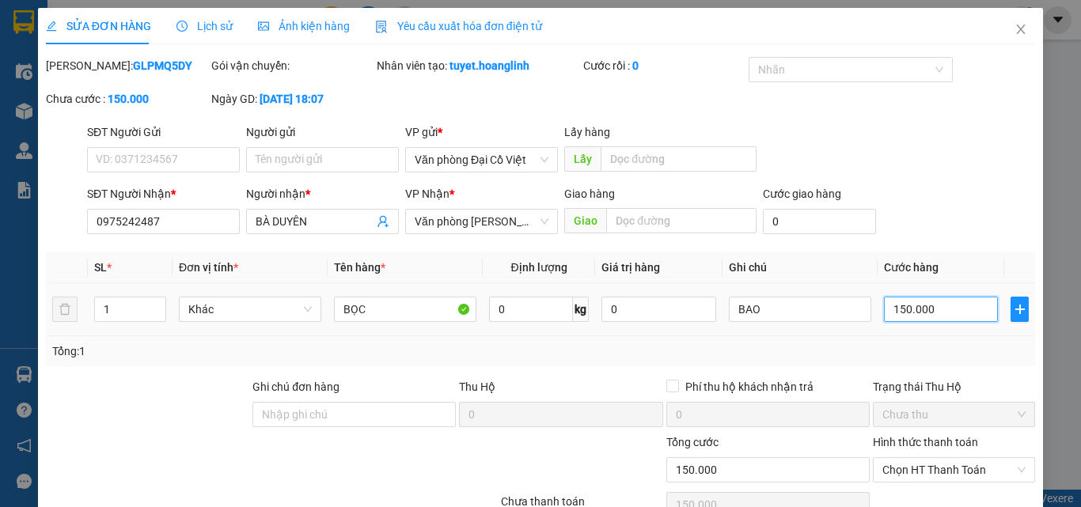
click at [905, 307] on input "150.000" at bounding box center [941, 309] width 114 height 25
click at [902, 355] on div "Tổng: 1" at bounding box center [540, 351] width 977 height 17
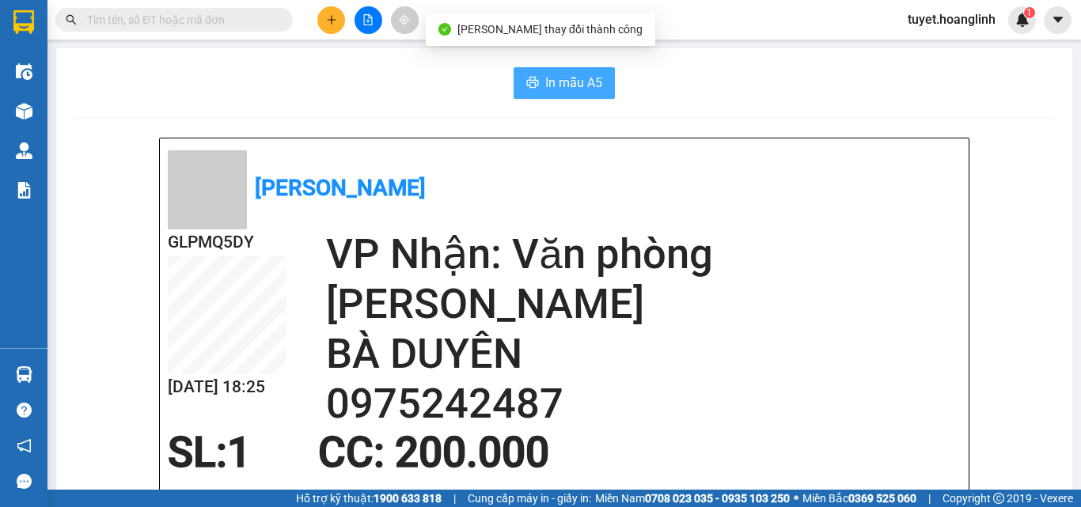
click at [570, 77] on span "In mẫu A5" at bounding box center [573, 83] width 57 height 20
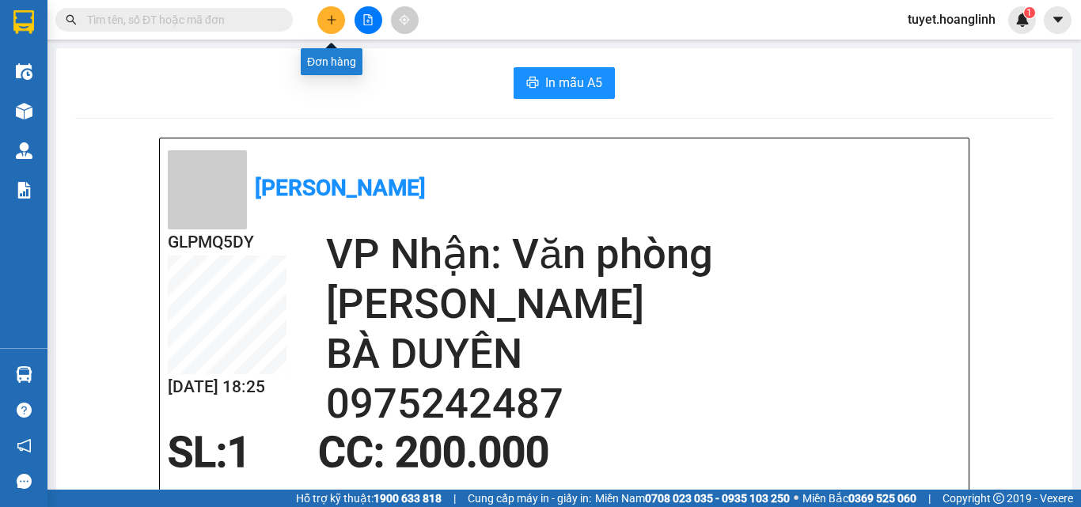
click at [338, 25] on button at bounding box center [331, 20] width 28 height 28
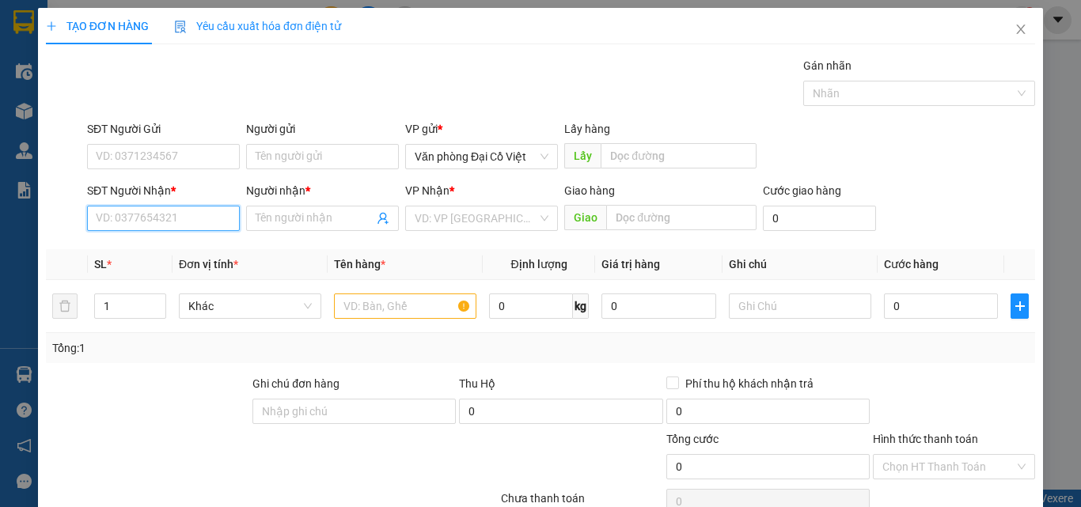
click at [168, 216] on input "SĐT Người Nhận *" at bounding box center [163, 218] width 153 height 25
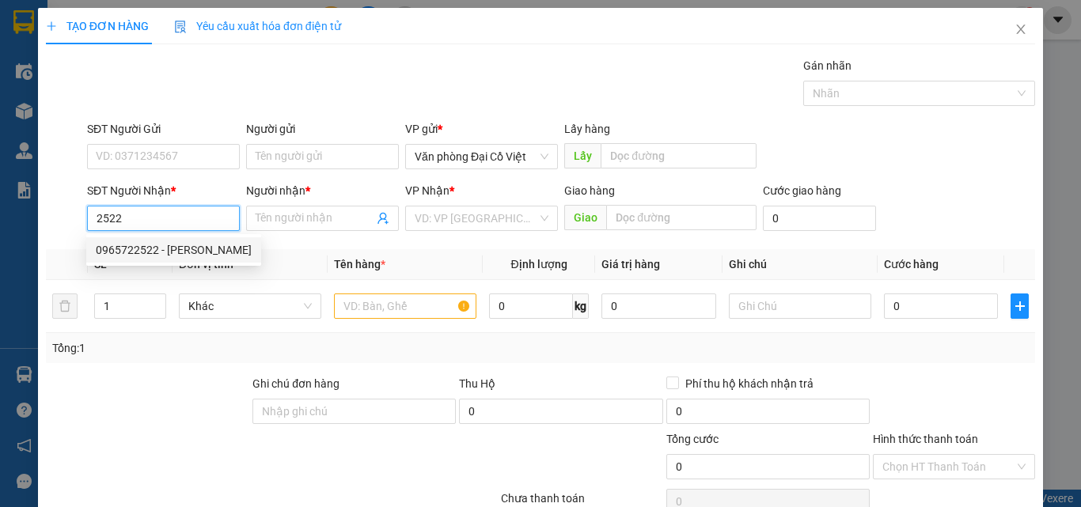
click at [194, 246] on div "0965722522 - HUY HOÀNG" at bounding box center [174, 249] width 156 height 17
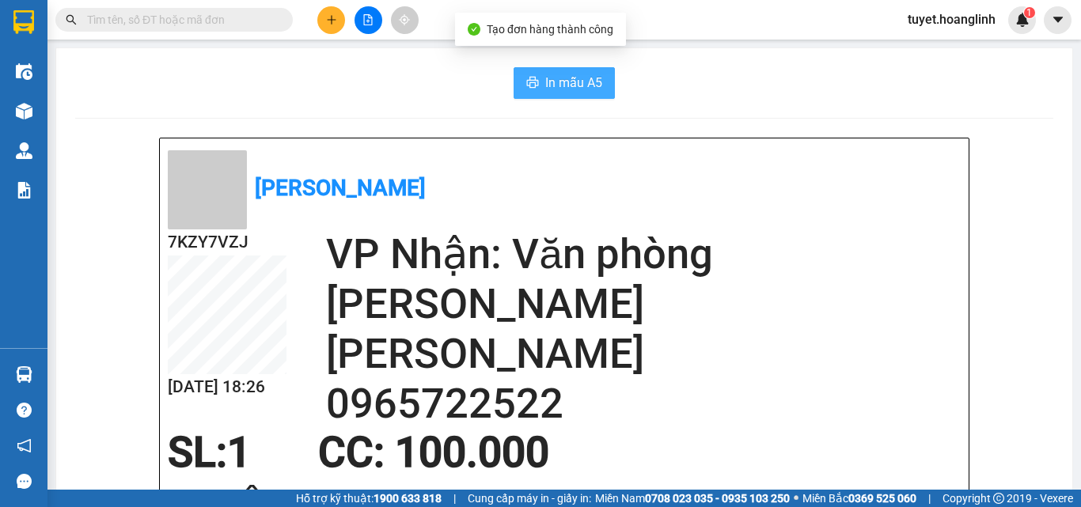
click at [568, 81] on span "In mẫu A5" at bounding box center [573, 83] width 57 height 20
click at [343, 20] on button at bounding box center [331, 20] width 28 height 28
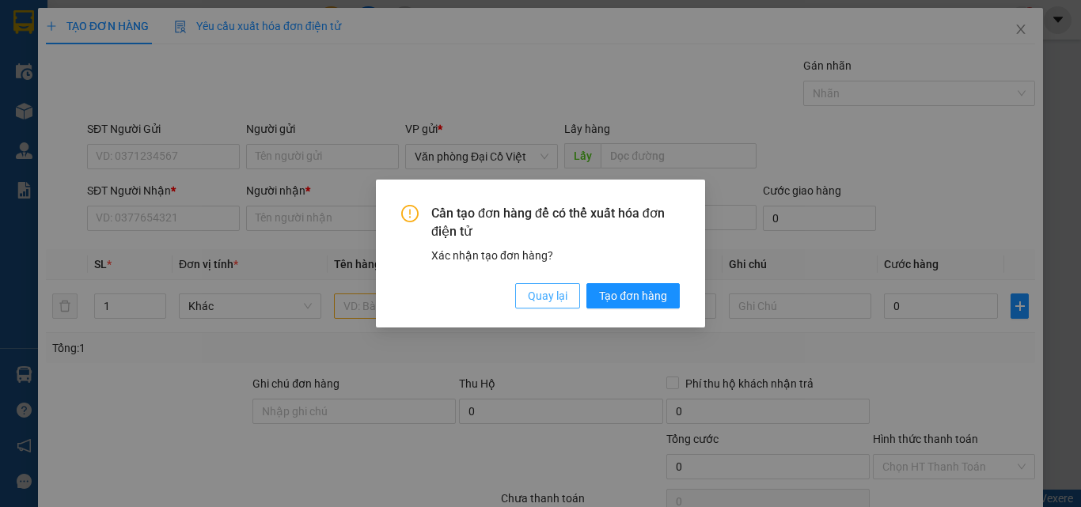
click at [556, 304] on span "Quay lại" at bounding box center [548, 295] width 40 height 17
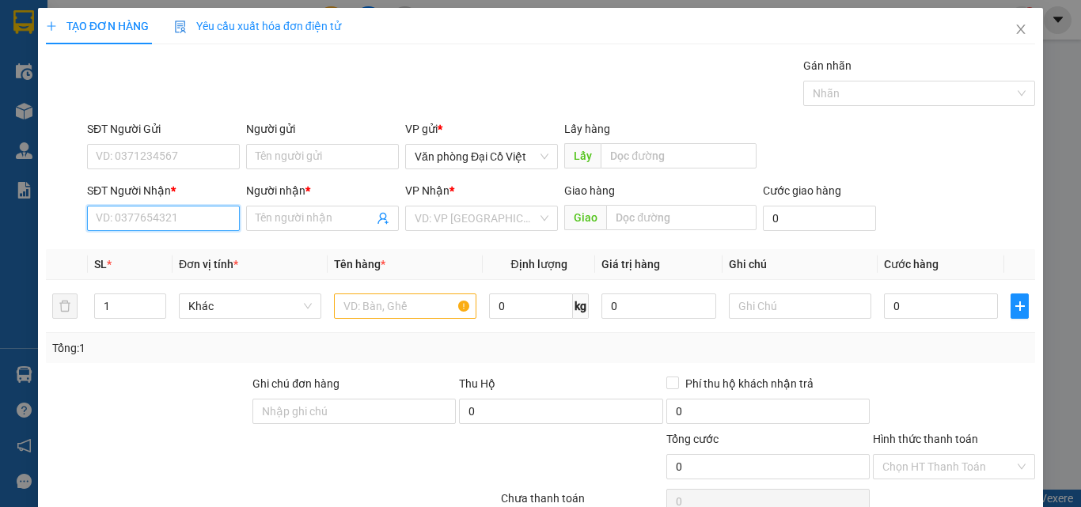
click at [210, 222] on input "SĐT Người Nhận *" at bounding box center [163, 218] width 153 height 25
click at [203, 245] on div "0386142020 - LAN MINH" at bounding box center [174, 249] width 156 height 17
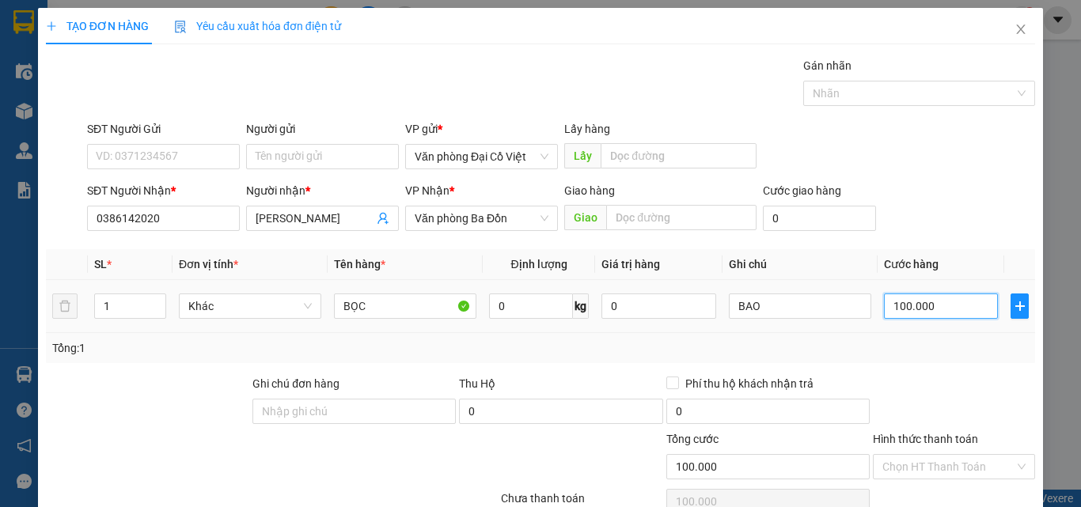
click at [929, 302] on input "100.000" at bounding box center [941, 306] width 114 height 25
click at [921, 327] on td "150.000" at bounding box center [941, 306] width 127 height 53
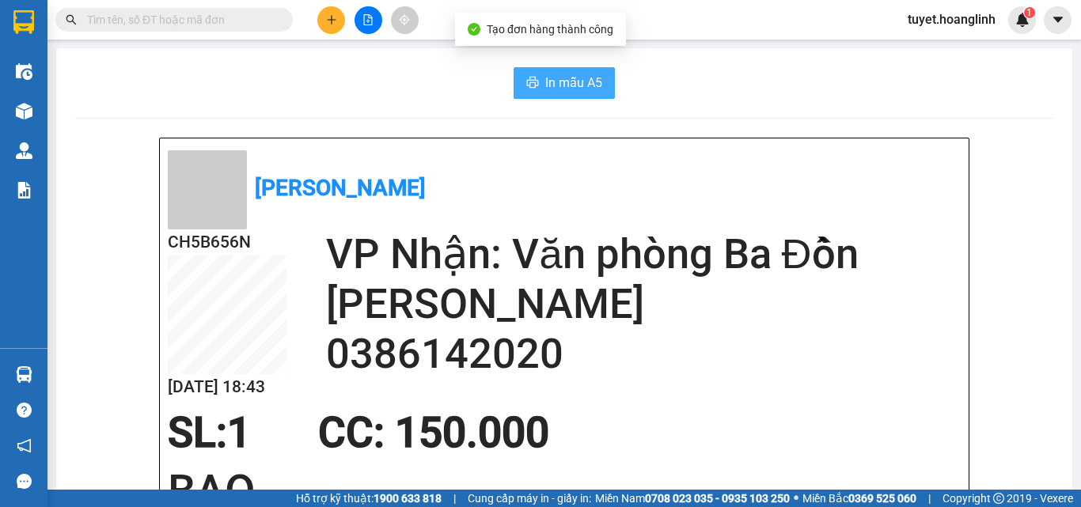
click at [563, 84] on span "In mẫu A5" at bounding box center [573, 83] width 57 height 20
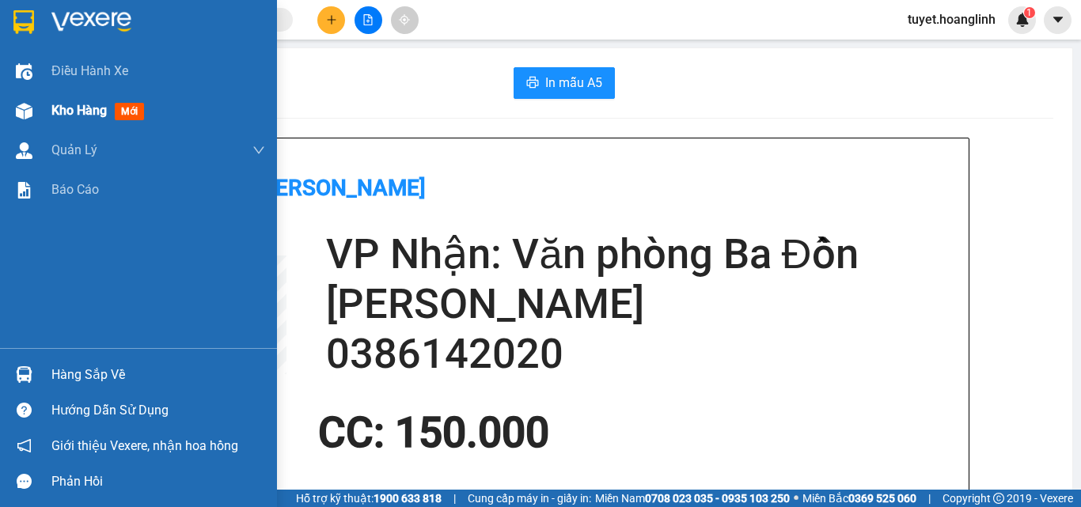
click at [34, 113] on div at bounding box center [24, 111] width 28 height 28
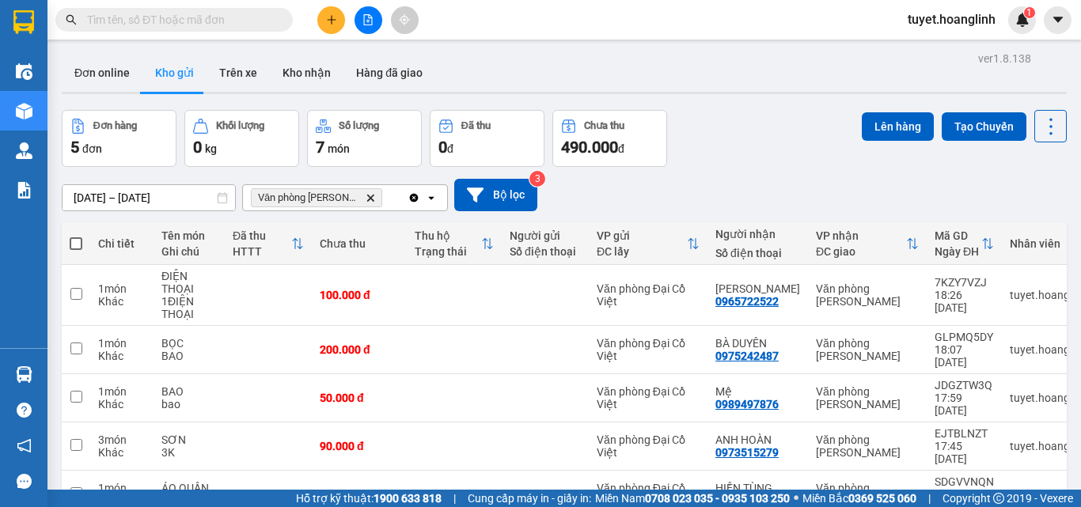
click at [366, 199] on icon "Delete" at bounding box center [370, 197] width 9 height 9
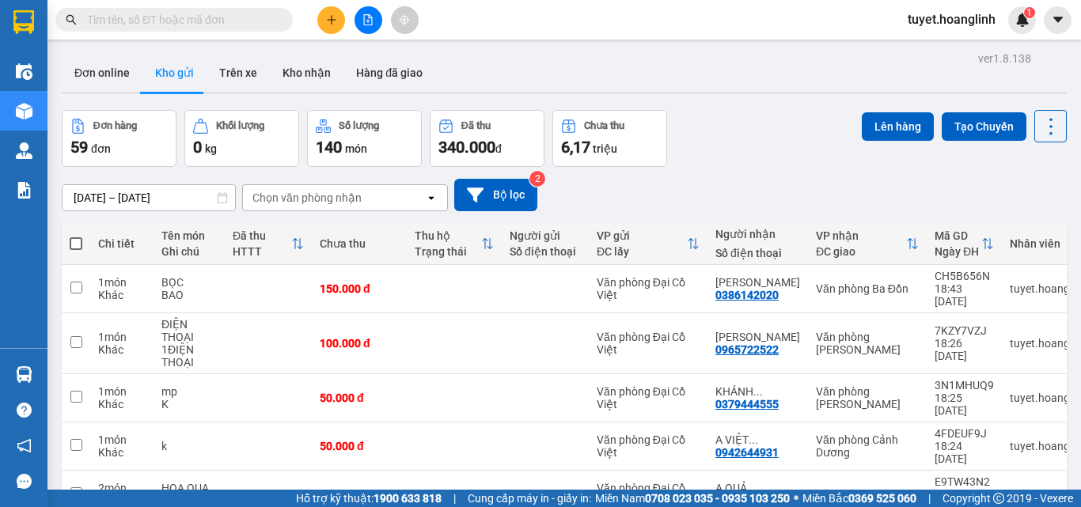
click at [355, 199] on div "Chọn văn phòng nhận" at bounding box center [306, 198] width 109 height 16
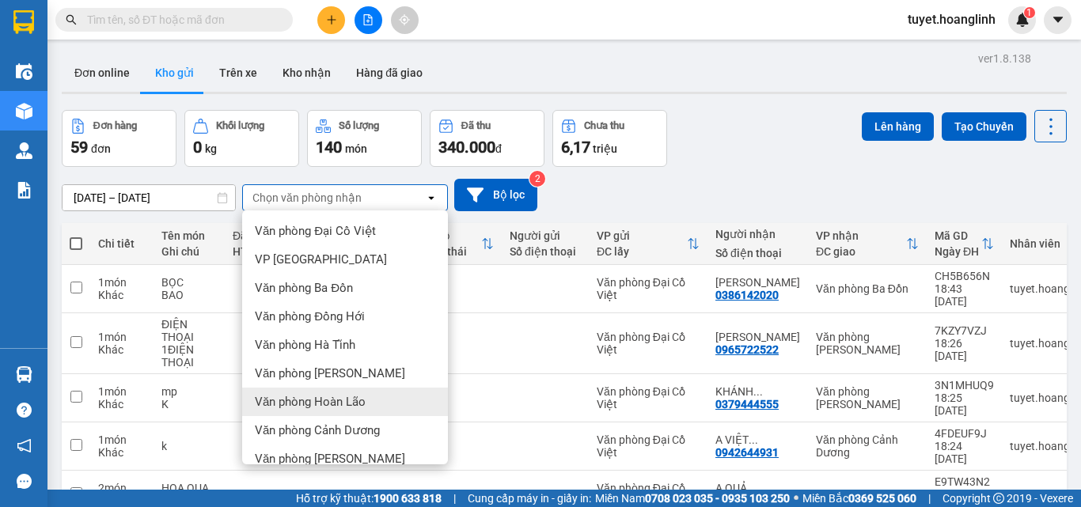
click at [316, 397] on span "Văn phòng Hoàn Lão" at bounding box center [310, 402] width 111 height 16
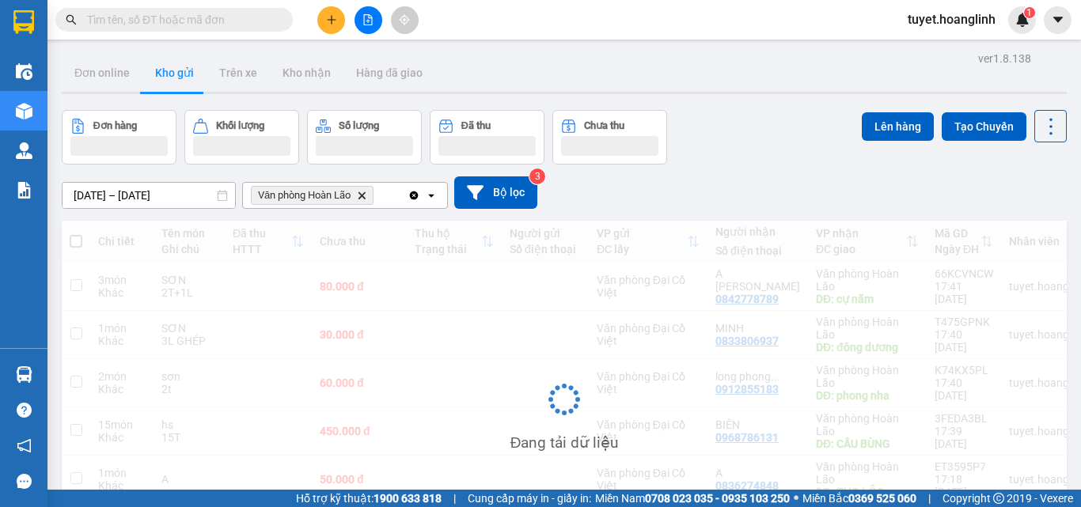
click at [381, 193] on div "Văn phòng Hoàn Lão Delete" at bounding box center [325, 195] width 165 height 25
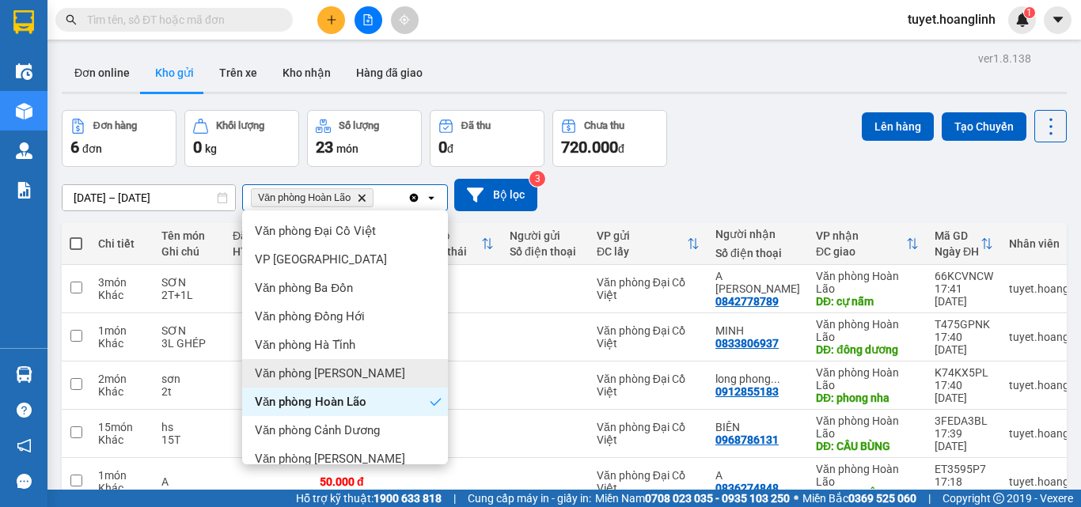
click at [332, 360] on div "Văn phòng [PERSON_NAME]" at bounding box center [345, 373] width 206 height 28
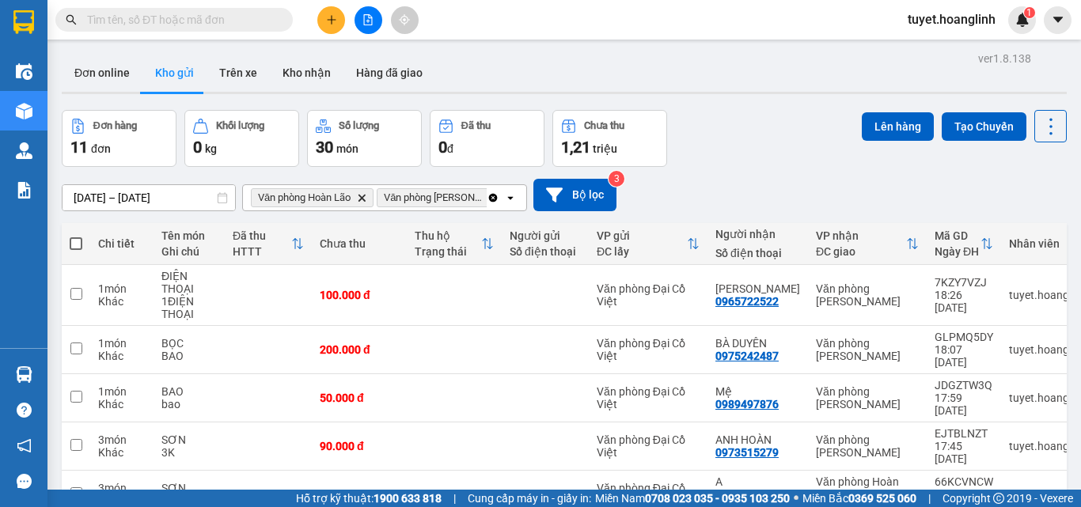
click at [76, 243] on span at bounding box center [76, 243] width 13 height 13
click at [76, 236] on input "checkbox" at bounding box center [76, 236] width 0 height 0
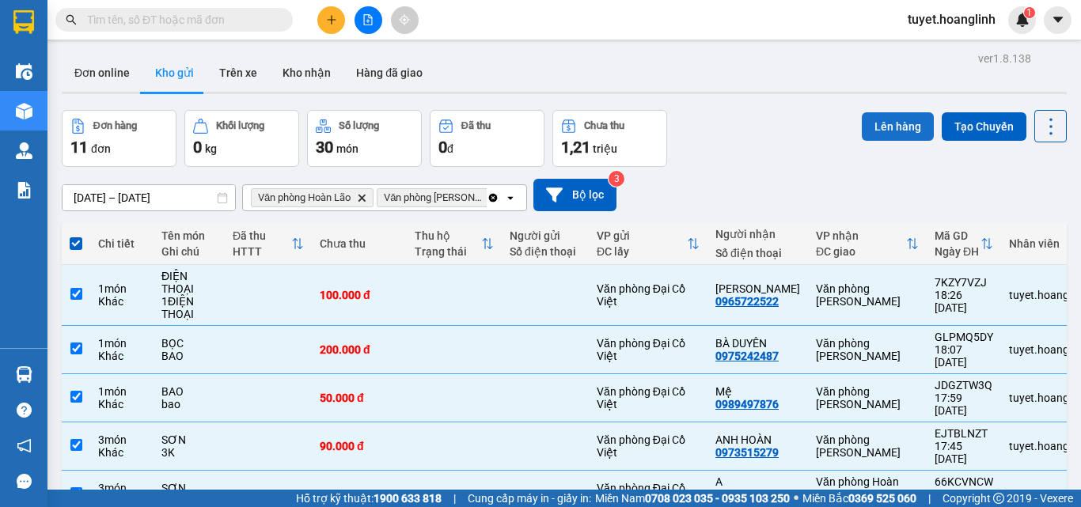
click at [900, 123] on button "Lên hàng" at bounding box center [898, 126] width 72 height 28
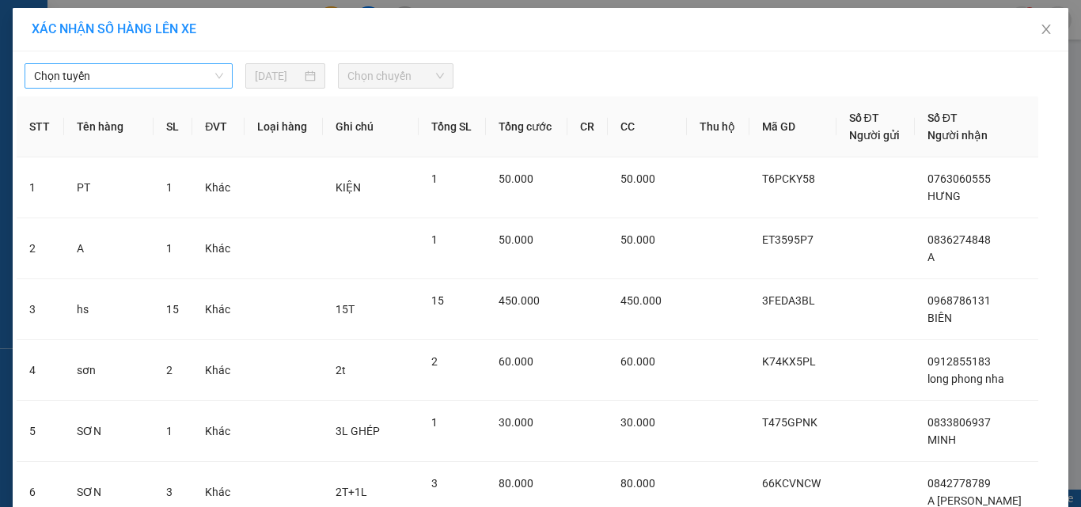
click at [160, 81] on span "Chọn tuyến" at bounding box center [128, 76] width 189 height 24
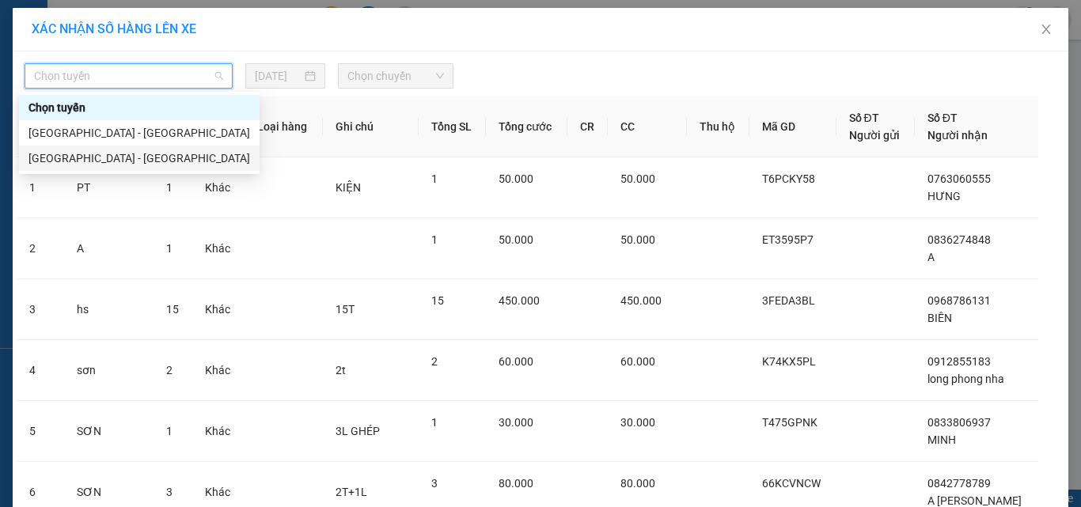
click at [147, 161] on div "[GEOGRAPHIC_DATA] - [GEOGRAPHIC_DATA]" at bounding box center [139, 158] width 222 height 17
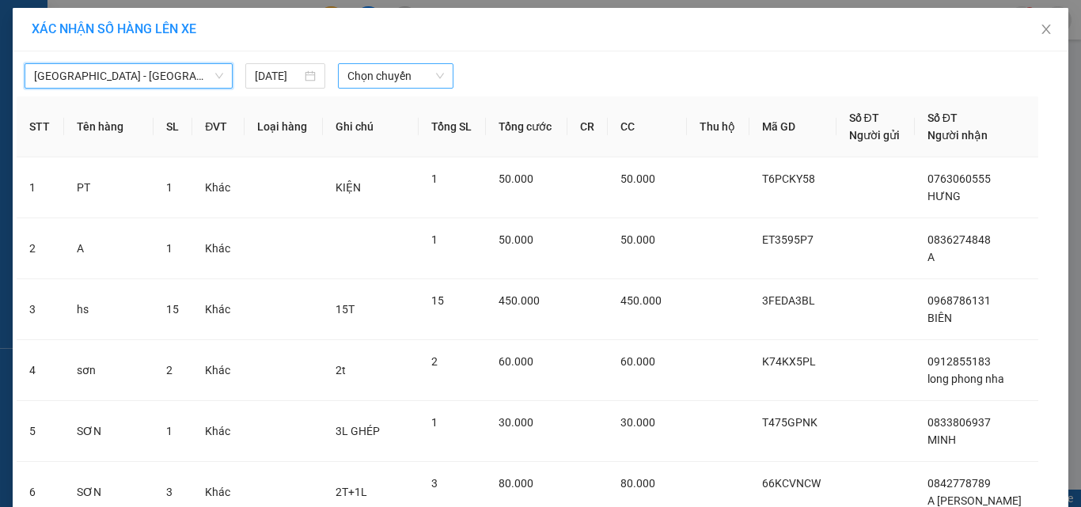
click at [381, 67] on span "Chọn chuyến" at bounding box center [395, 76] width 97 height 24
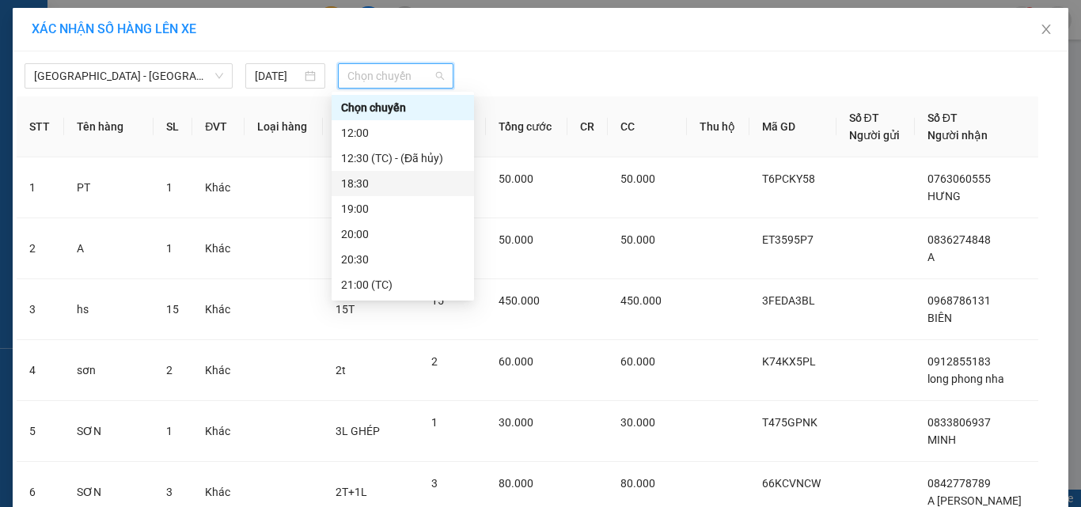
click at [367, 186] on div "18:30" at bounding box center [402, 183] width 123 height 17
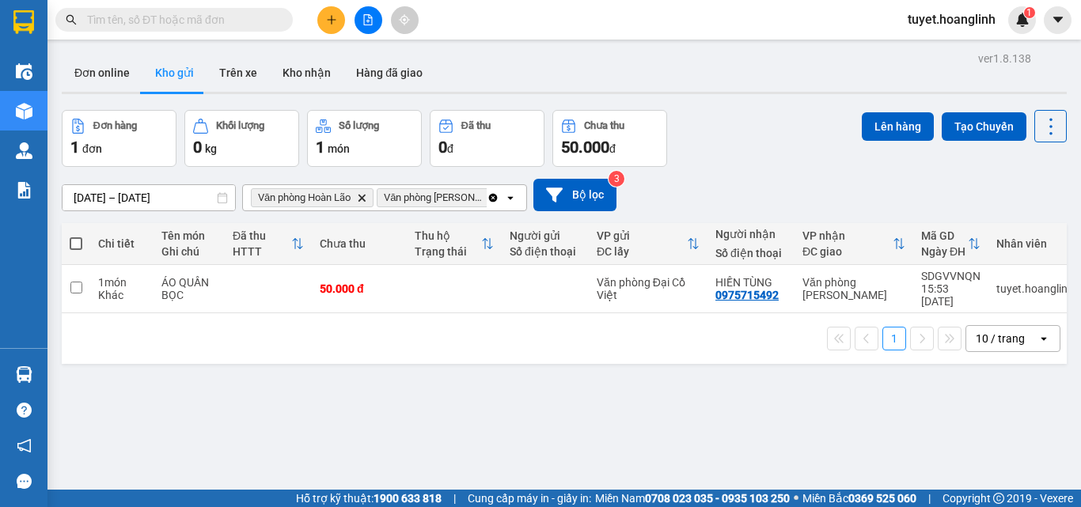
click at [70, 244] on span at bounding box center [76, 243] width 13 height 13
click at [76, 236] on input "checkbox" at bounding box center [76, 236] width 0 height 0
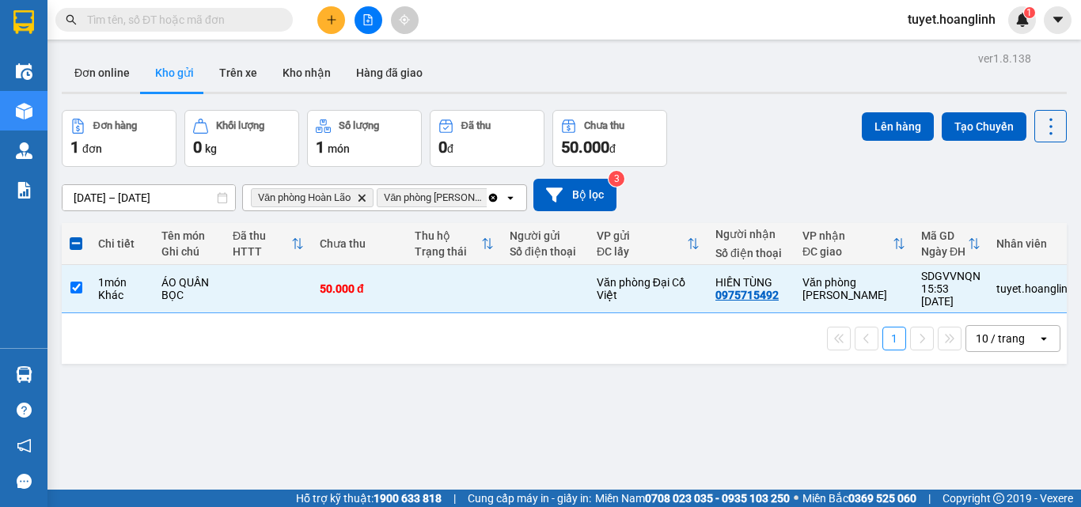
click at [848, 112] on div "Đơn hàng 1 đơn Khối lượng 0 kg Số lượng 1 món Đã thu 0 đ Chưa thu 50.000 đ Lên …" at bounding box center [564, 138] width 1005 height 57
click at [866, 121] on button "Lên hàng" at bounding box center [898, 126] width 72 height 28
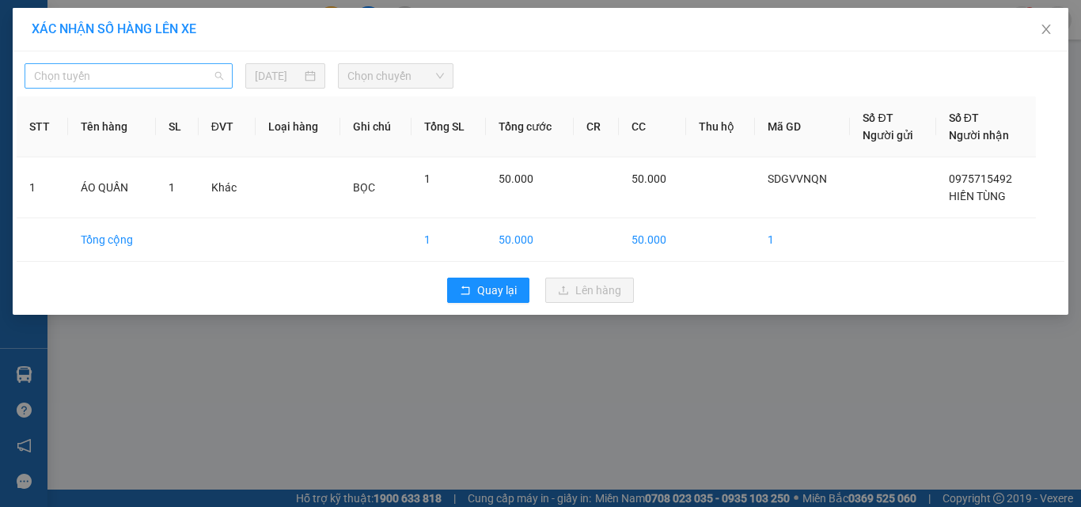
click at [112, 78] on span "Chọn tuyến" at bounding box center [128, 76] width 189 height 24
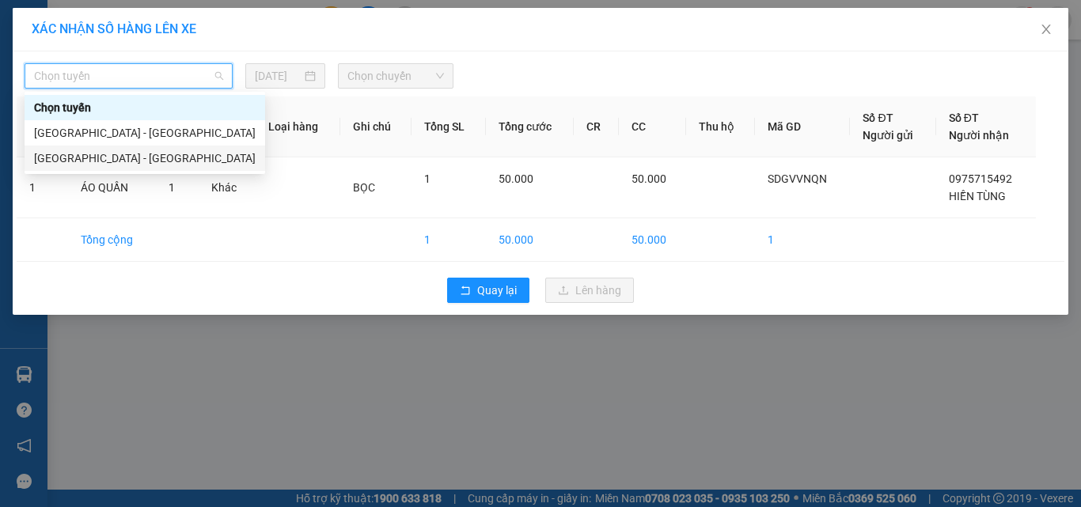
click at [98, 149] on div "[GEOGRAPHIC_DATA] - [GEOGRAPHIC_DATA]" at bounding box center [145, 158] width 241 height 25
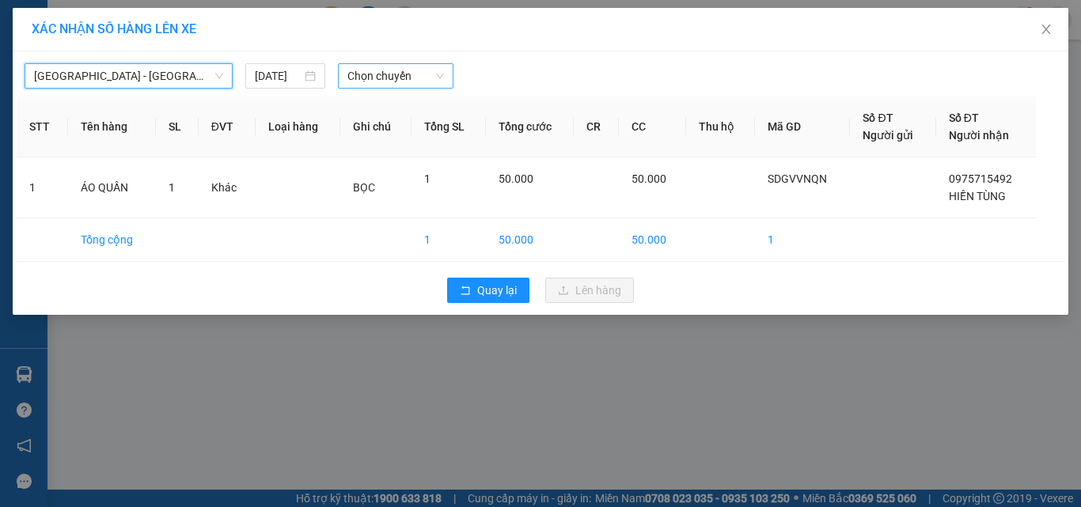
click at [424, 78] on span "Chọn chuyến" at bounding box center [395, 76] width 97 height 24
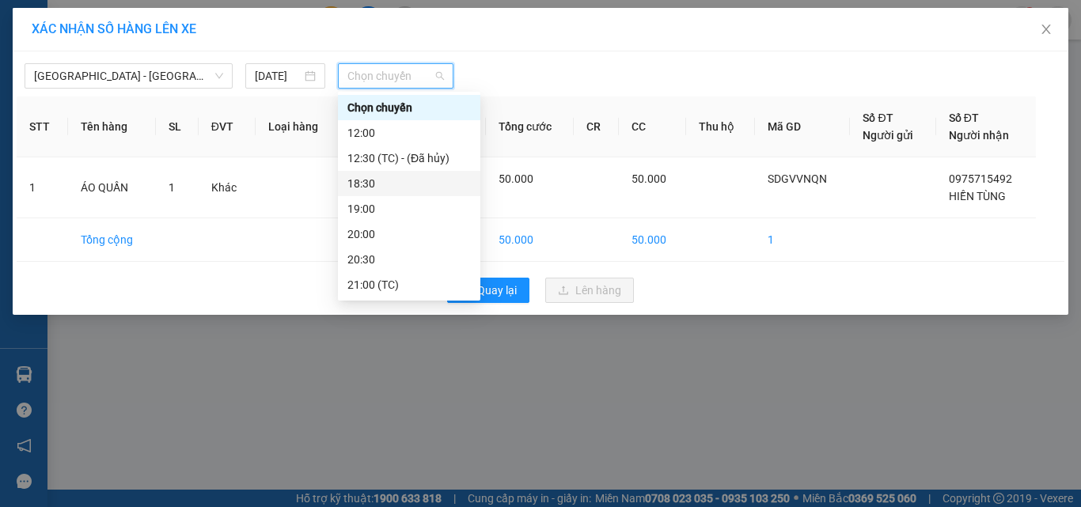
click at [389, 185] on div "18:30" at bounding box center [408, 183] width 123 height 17
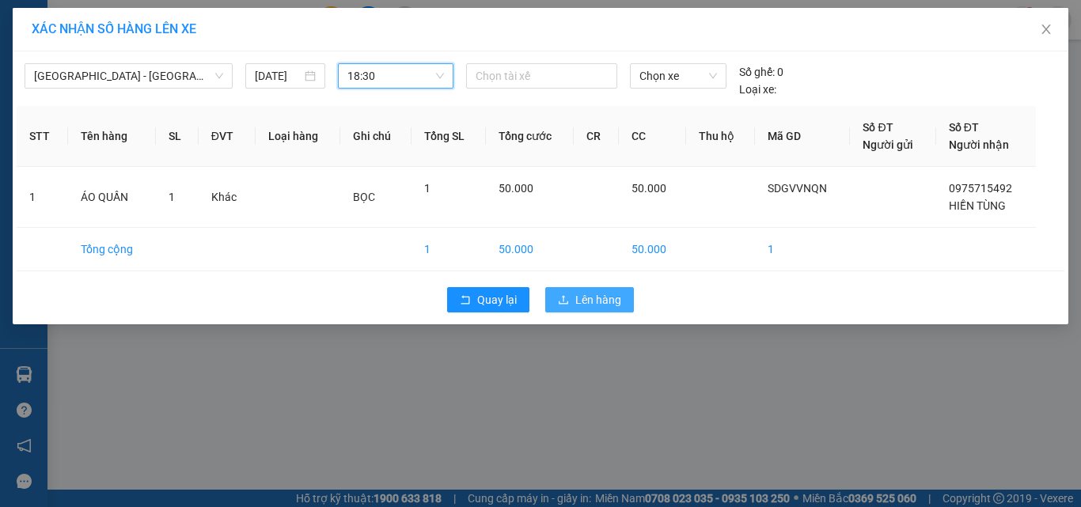
click at [592, 302] on span "Lên hàng" at bounding box center [598, 299] width 46 height 17
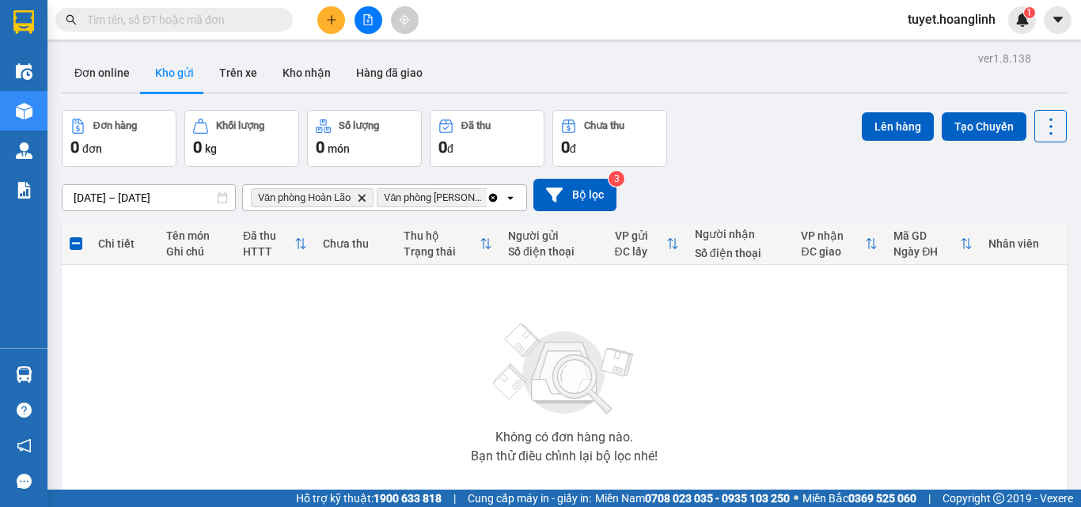
click at [330, 32] on button at bounding box center [331, 20] width 28 height 28
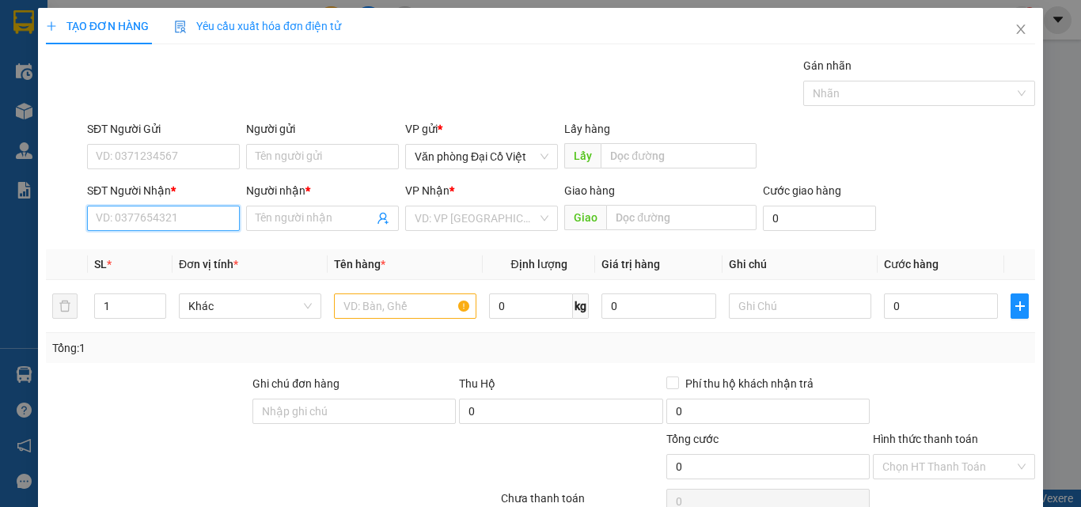
click at [131, 218] on input "SĐT Người Nhận *" at bounding box center [163, 218] width 153 height 25
click at [157, 245] on div "0988083592 - Hiếu" at bounding box center [162, 249] width 132 height 17
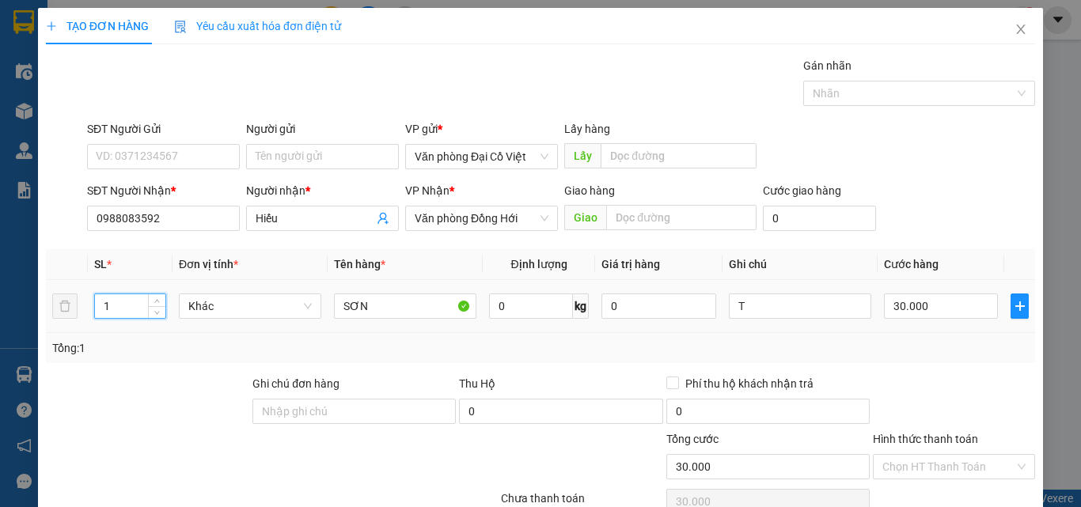
click at [135, 309] on input "1" at bounding box center [130, 306] width 70 height 24
click at [767, 310] on input "T" at bounding box center [800, 306] width 142 height 25
click at [766, 310] on input "T" at bounding box center [800, 306] width 142 height 25
click at [766, 311] on input "T" at bounding box center [800, 306] width 142 height 25
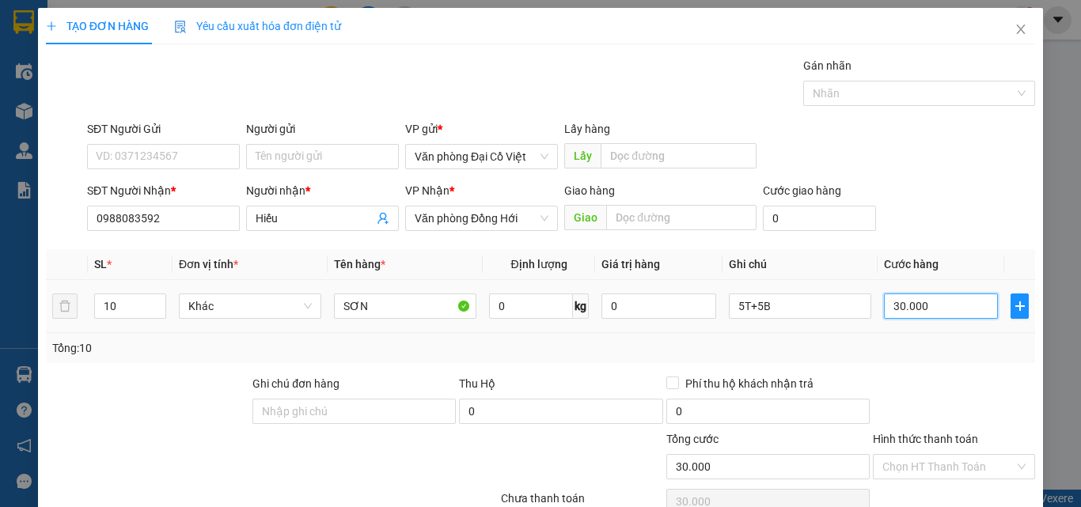
click at [934, 307] on input "30.000" at bounding box center [941, 306] width 114 height 25
click at [933, 307] on input "30.000" at bounding box center [941, 306] width 114 height 25
click at [932, 309] on input "30.000" at bounding box center [941, 306] width 114 height 25
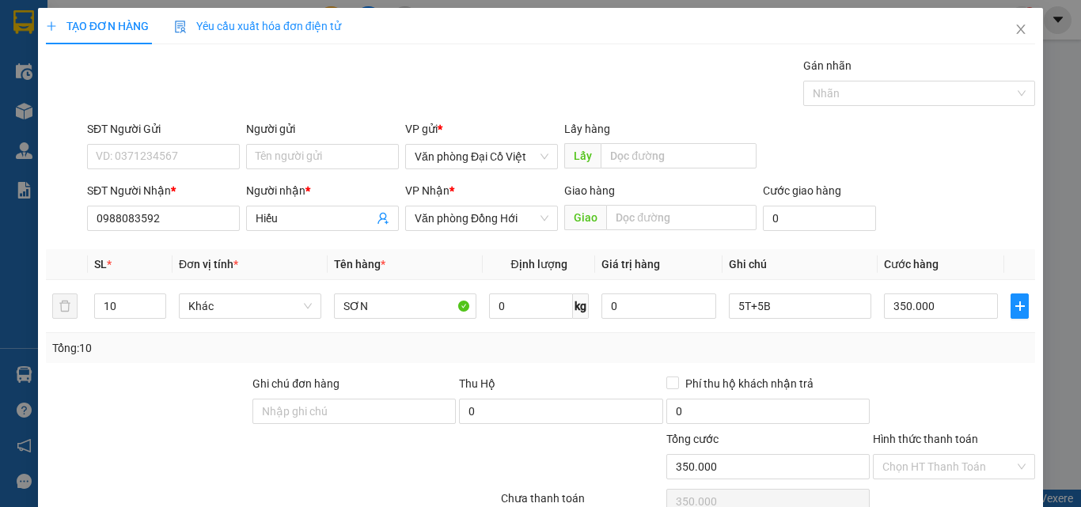
click at [931, 357] on div "Tổng: 10" at bounding box center [540, 348] width 989 height 30
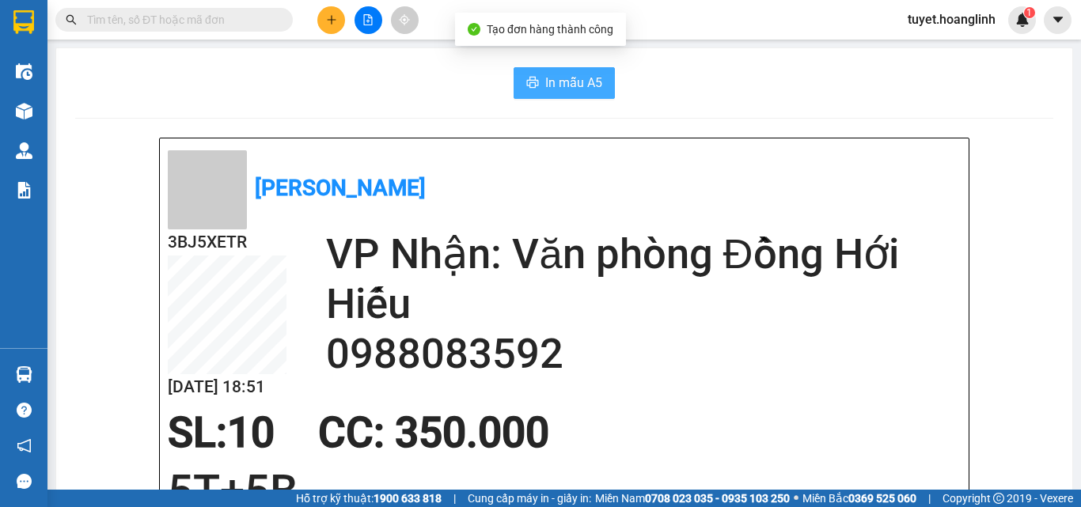
click at [545, 89] on span "In mẫu A5" at bounding box center [573, 83] width 57 height 20
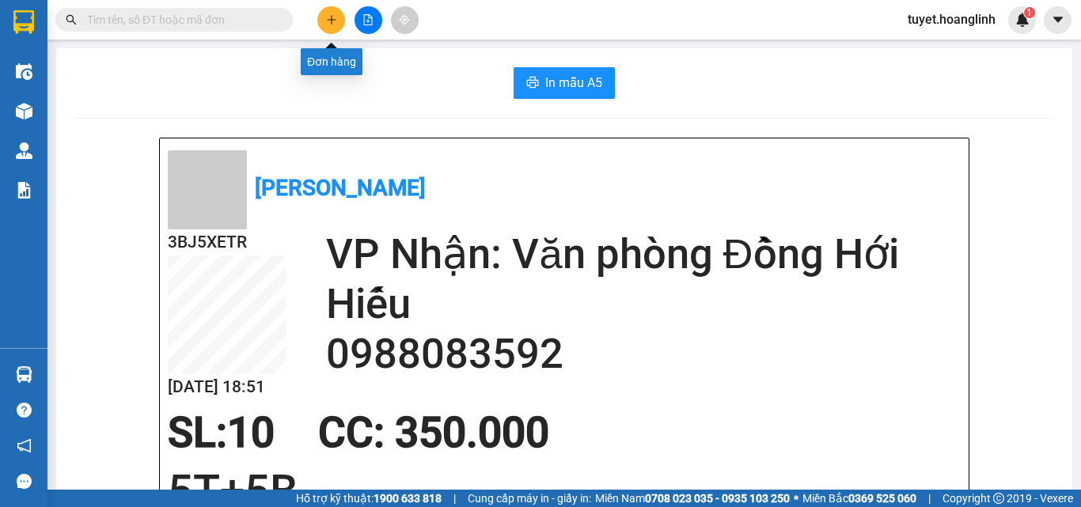
click at [326, 24] on icon "plus" at bounding box center [331, 19] width 11 height 11
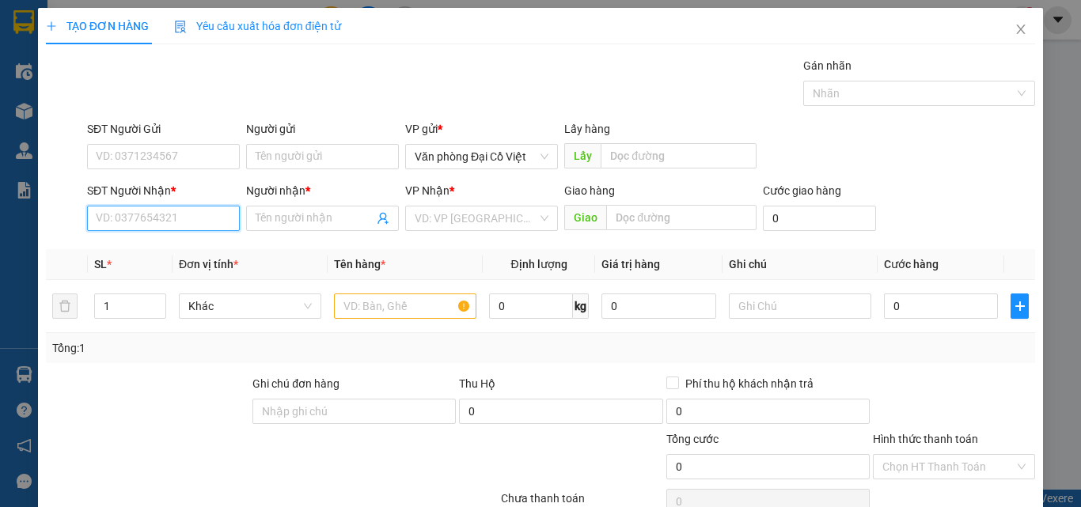
click at [176, 209] on input "SĐT Người Nhận *" at bounding box center [163, 218] width 153 height 25
click at [184, 245] on div "0989773054 - THẮNG AUTO" at bounding box center [166, 249] width 140 height 17
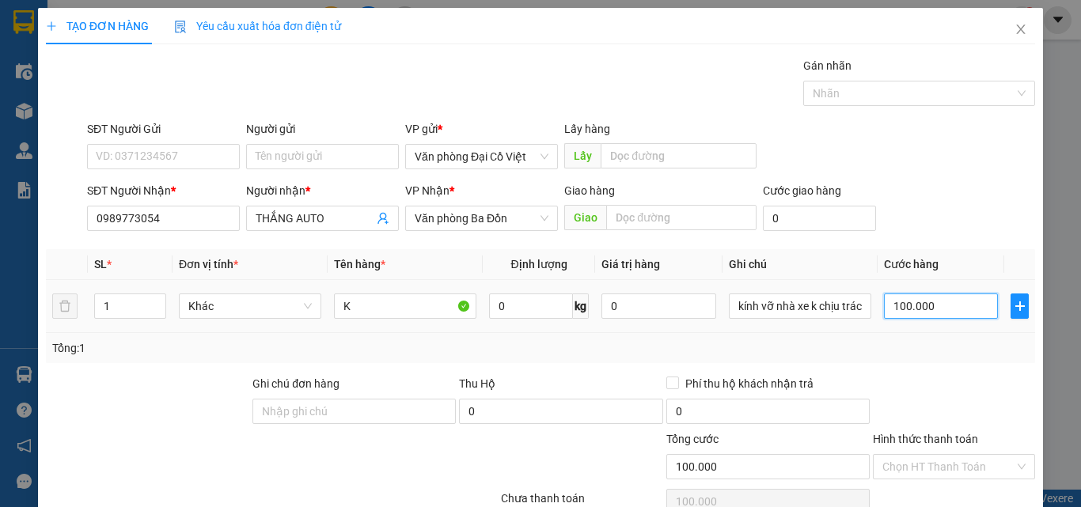
click at [905, 309] on input "100.000" at bounding box center [941, 306] width 114 height 25
click at [909, 357] on div "Tổng: 1" at bounding box center [540, 348] width 989 height 30
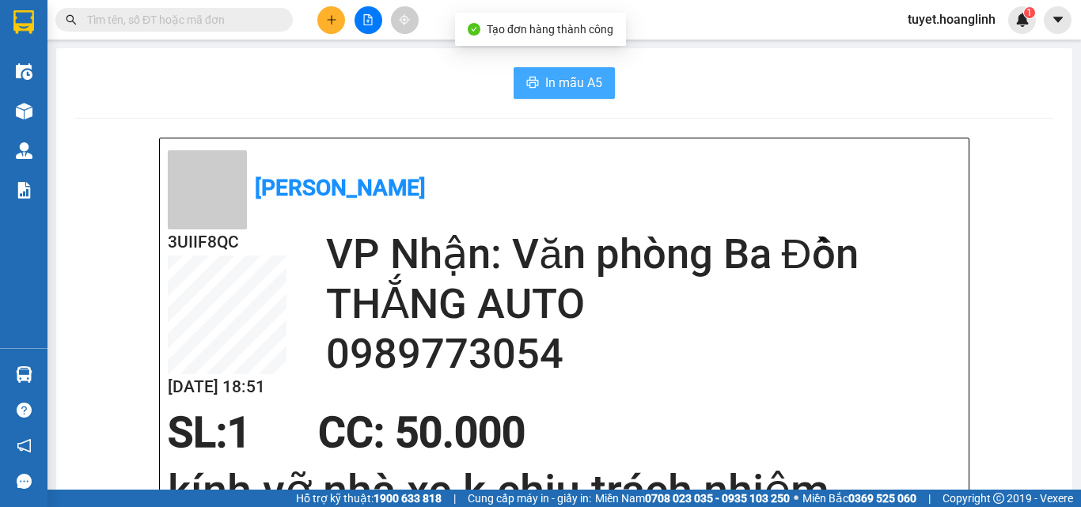
click at [584, 87] on span "In mẫu A5" at bounding box center [573, 83] width 57 height 20
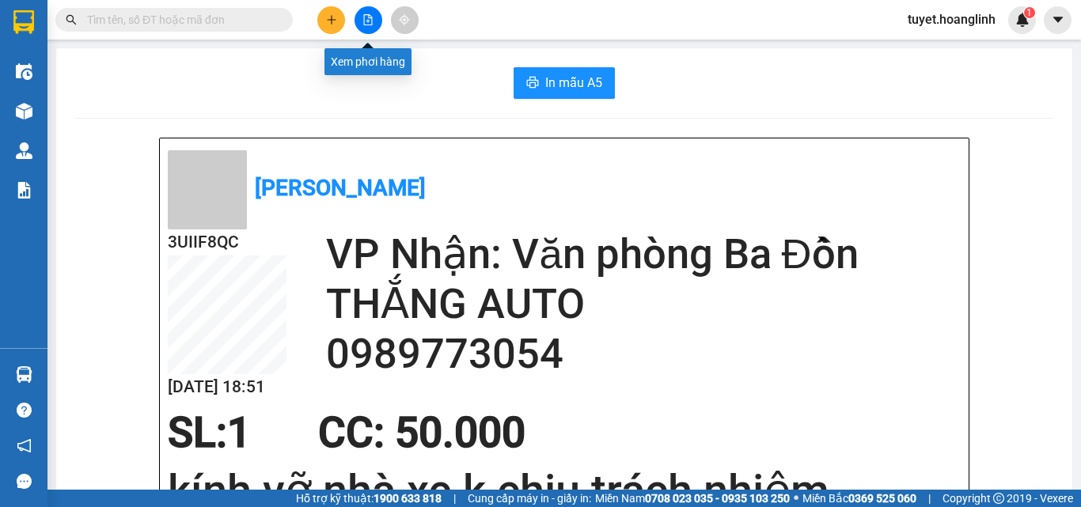
click at [357, 25] on button at bounding box center [369, 20] width 28 height 28
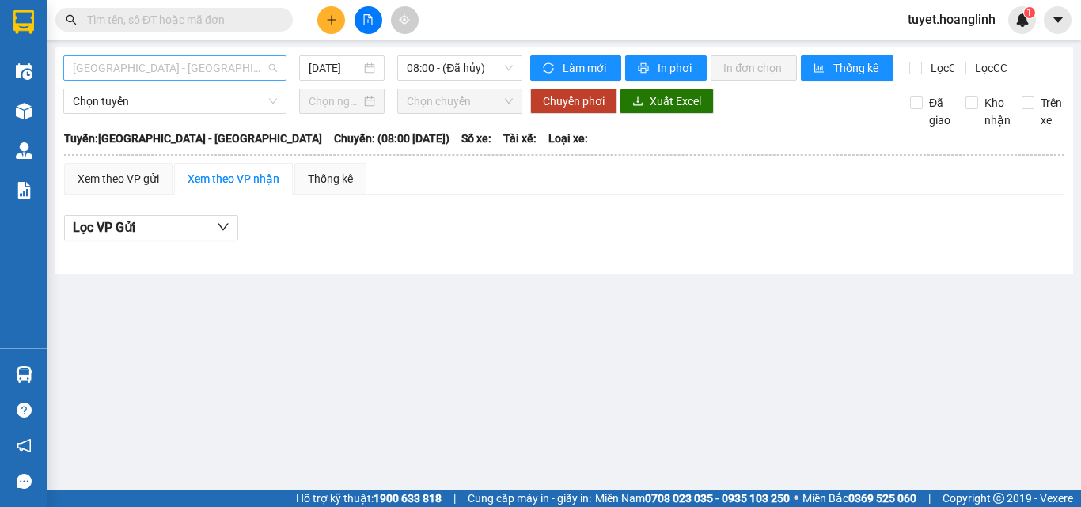
click at [221, 74] on span "[GEOGRAPHIC_DATA] - [GEOGRAPHIC_DATA]" at bounding box center [175, 68] width 204 height 24
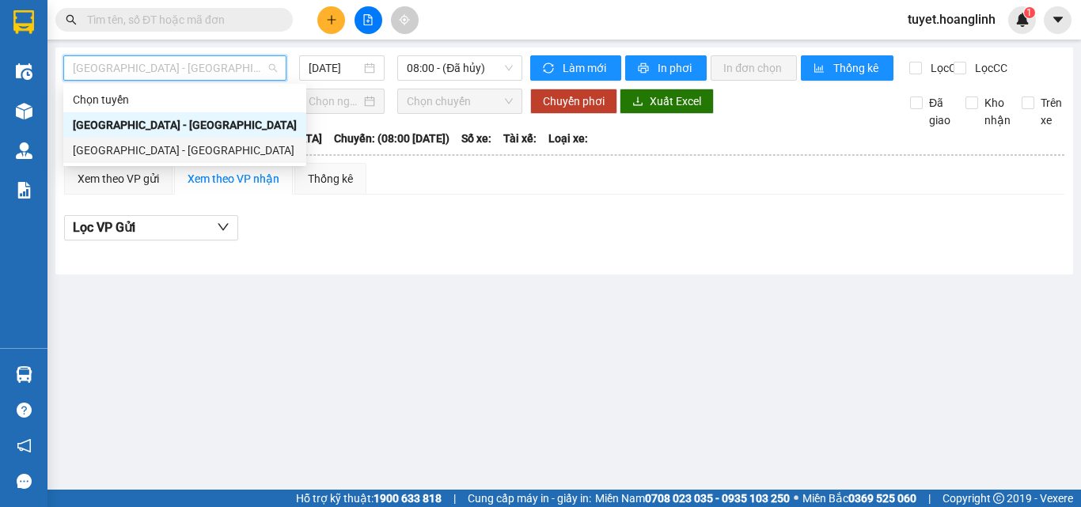
click at [170, 144] on div "[GEOGRAPHIC_DATA] - [GEOGRAPHIC_DATA]" at bounding box center [185, 150] width 224 height 17
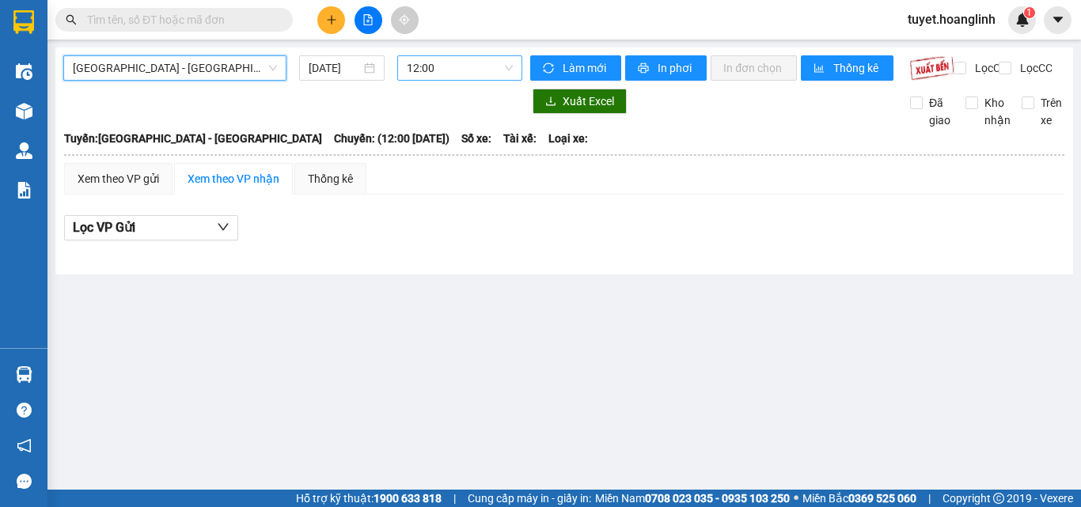
click at [487, 69] on span "12:00" at bounding box center [460, 68] width 106 height 24
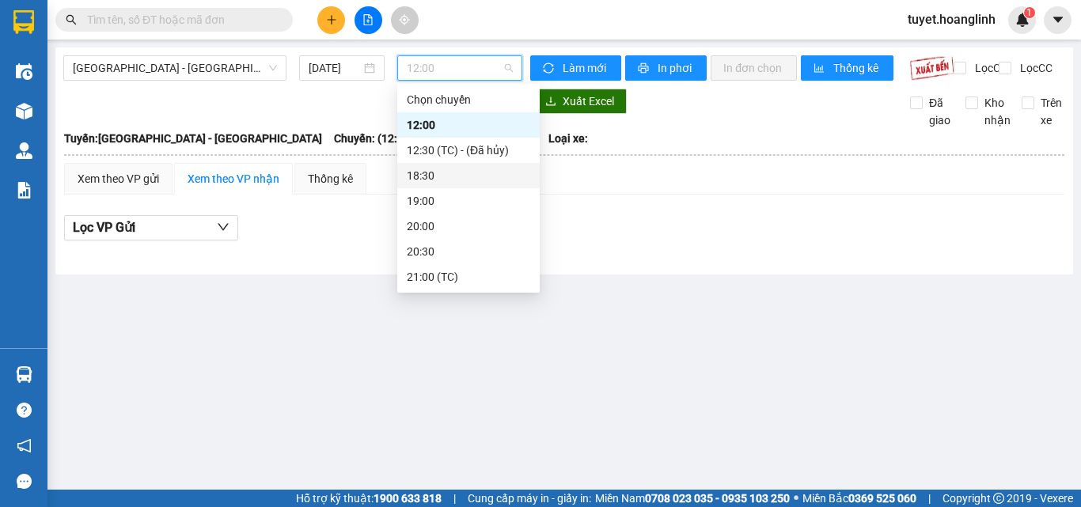
click at [442, 176] on div "18:30" at bounding box center [468, 175] width 123 height 17
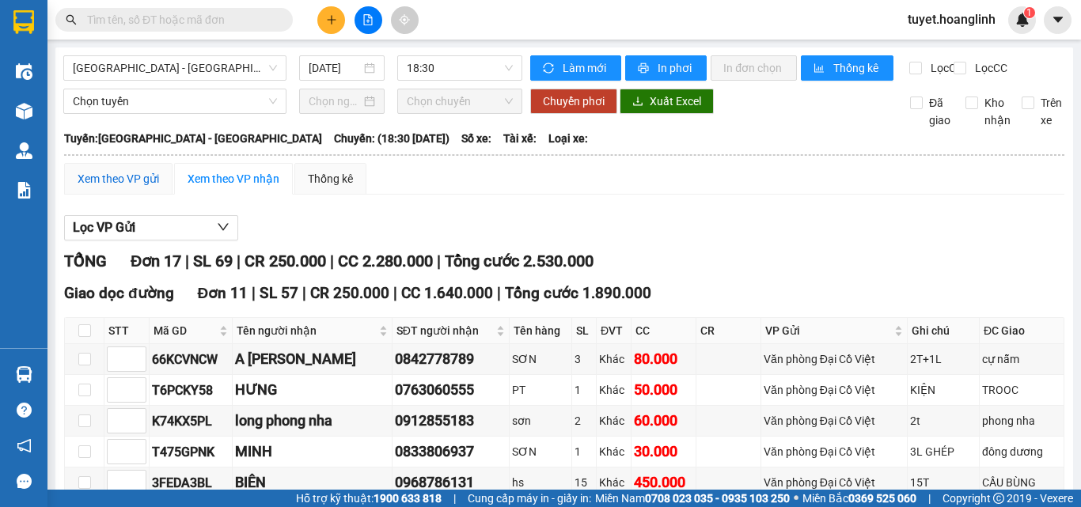
click at [147, 184] on div "Xem theo VP gửi" at bounding box center [119, 178] width 82 height 17
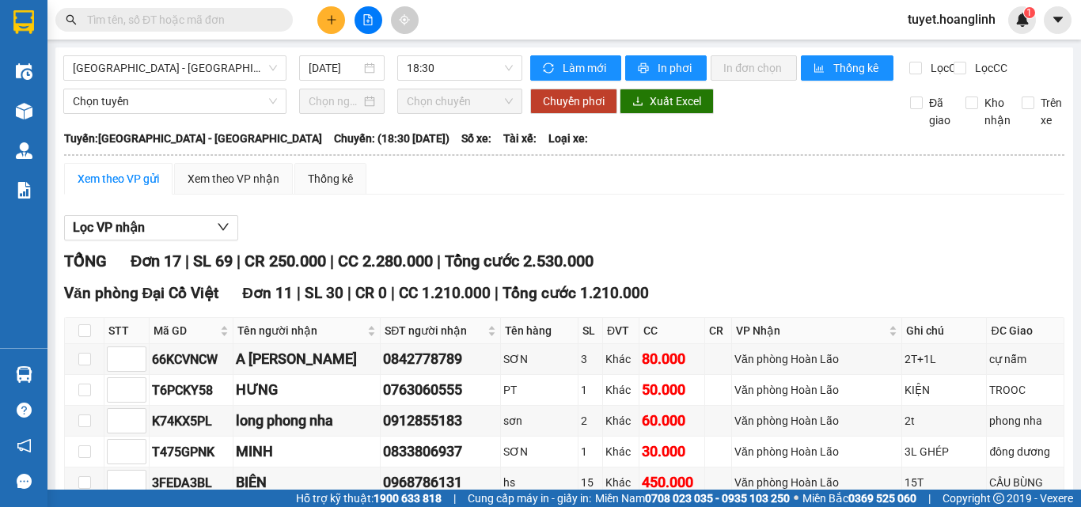
click at [575, 252] on span "Tổng cước 2.530.000" at bounding box center [519, 261] width 149 height 19
click at [324, 23] on button at bounding box center [331, 20] width 28 height 28
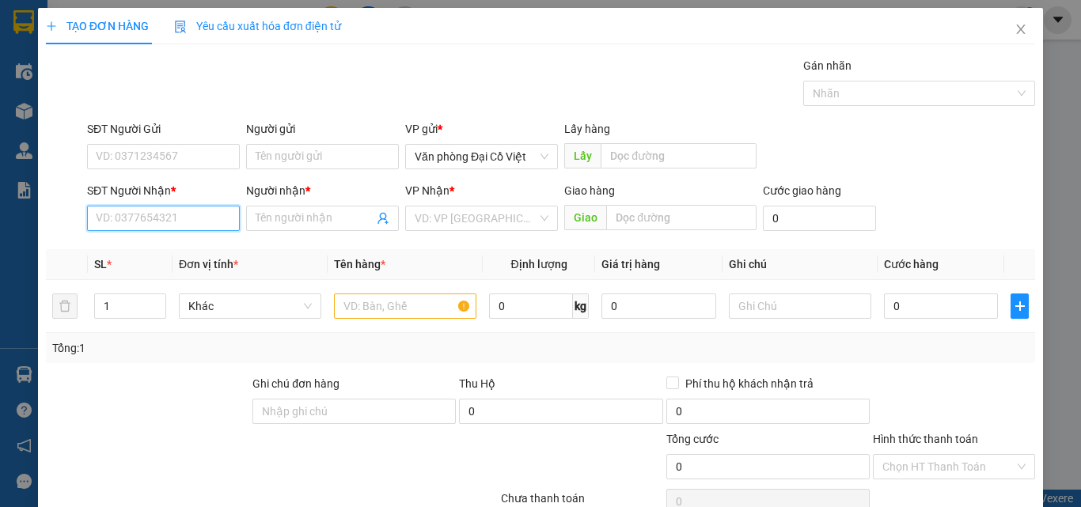
click at [178, 220] on input "SĐT Người Nhận *" at bounding box center [163, 218] width 153 height 25
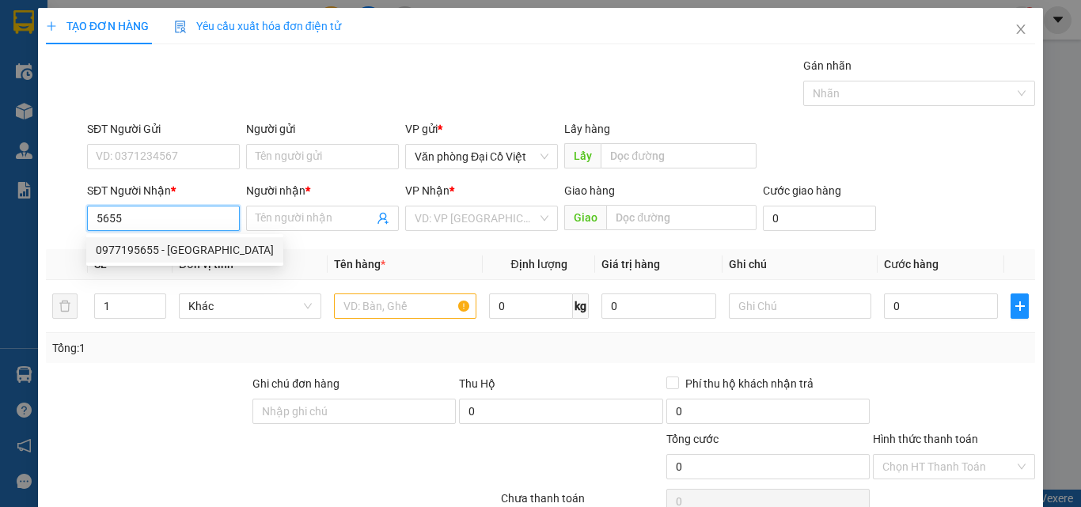
click at [187, 252] on div "0977195655 - NHẬT ANH" at bounding box center [185, 249] width 178 height 17
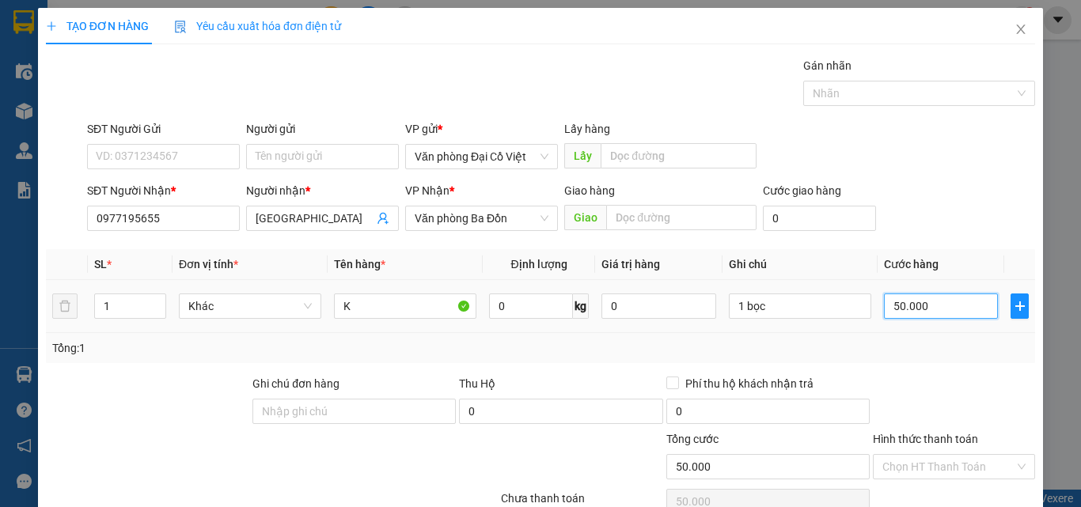
click at [902, 305] on input "50.000" at bounding box center [941, 306] width 114 height 25
click at [916, 358] on div "Tổng: 1" at bounding box center [540, 348] width 989 height 30
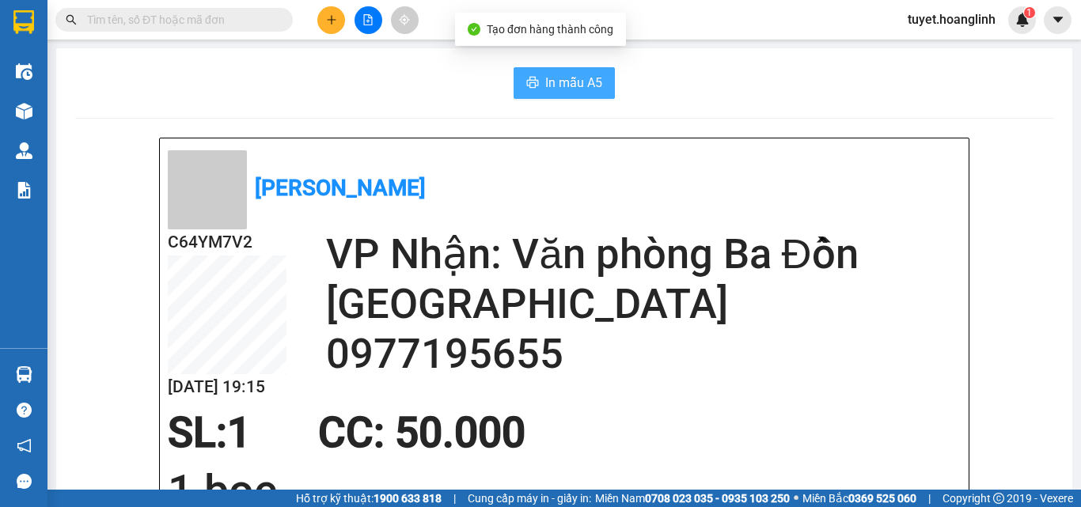
click at [519, 97] on button "In mẫu A5" at bounding box center [564, 83] width 101 height 32
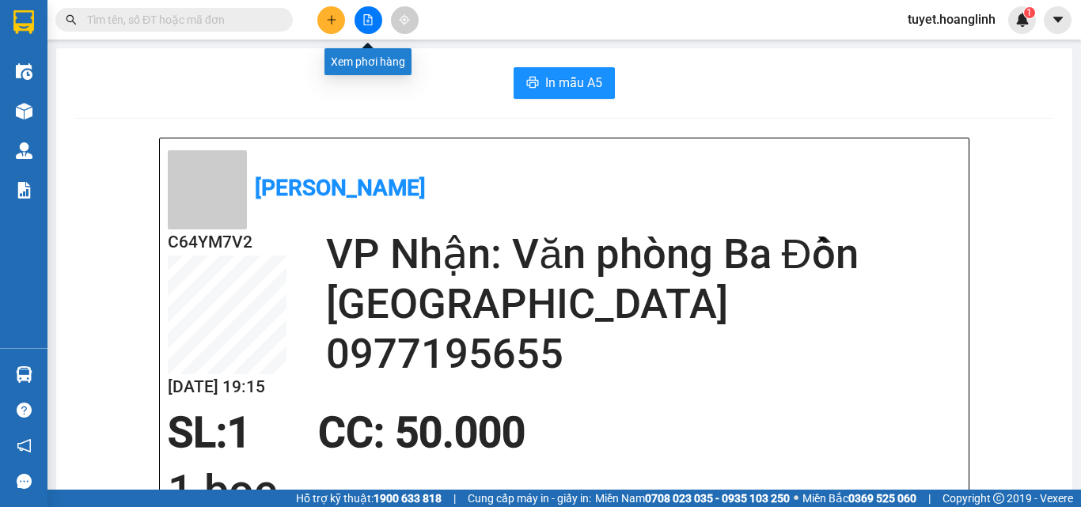
click at [365, 25] on button at bounding box center [369, 20] width 28 height 28
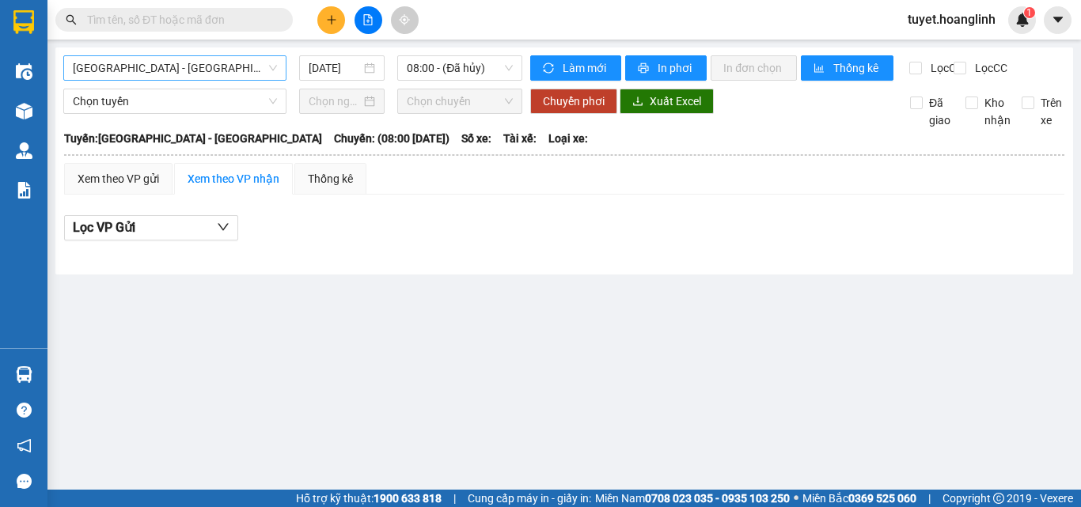
click at [190, 71] on span "[GEOGRAPHIC_DATA] - [GEOGRAPHIC_DATA]" at bounding box center [175, 68] width 204 height 24
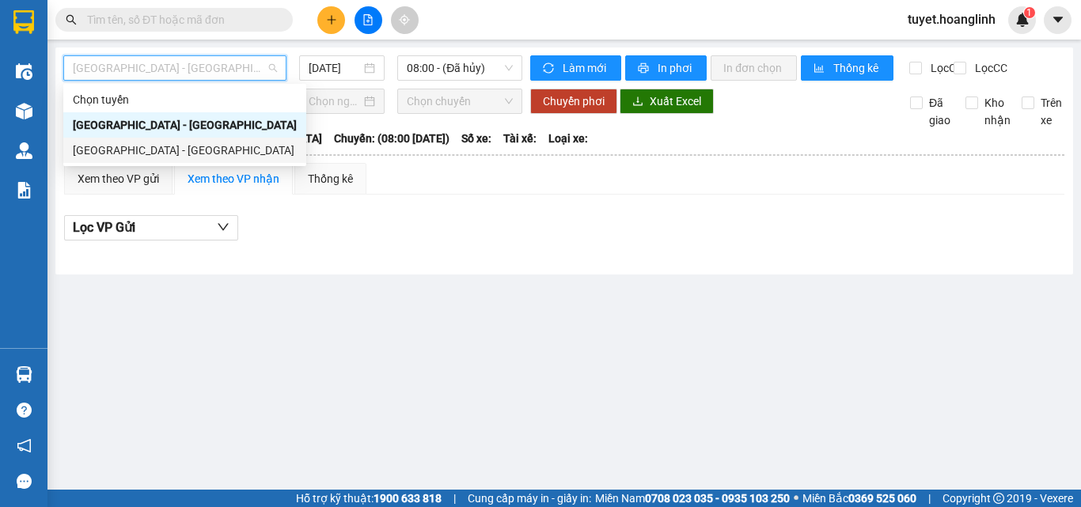
click at [146, 148] on div "[GEOGRAPHIC_DATA] - [GEOGRAPHIC_DATA]" at bounding box center [185, 150] width 224 height 17
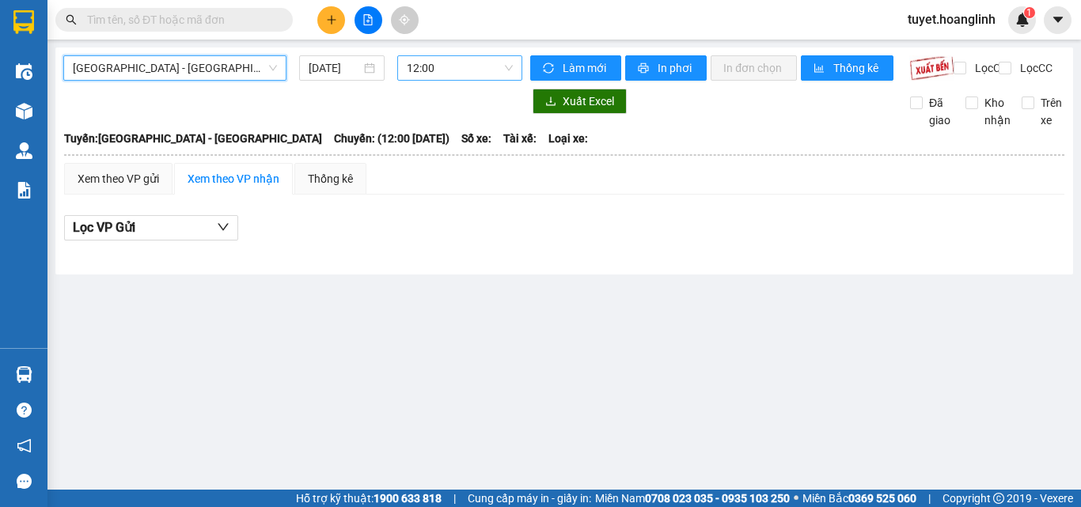
click at [445, 69] on span "12:00" at bounding box center [460, 68] width 106 height 24
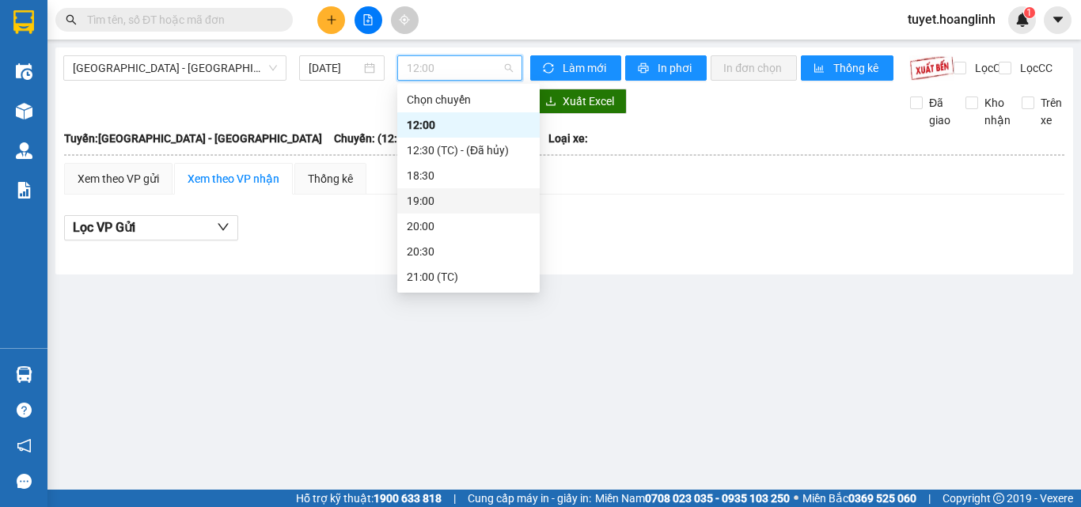
click at [416, 198] on div "19:00" at bounding box center [468, 200] width 123 height 17
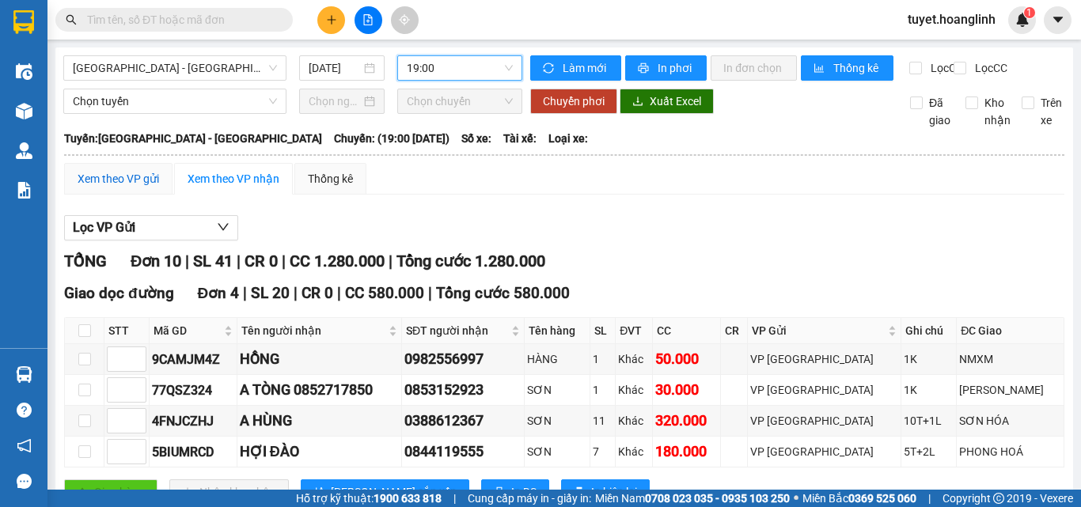
click at [108, 188] on div "Xem theo VP gửi" at bounding box center [119, 178] width 82 height 17
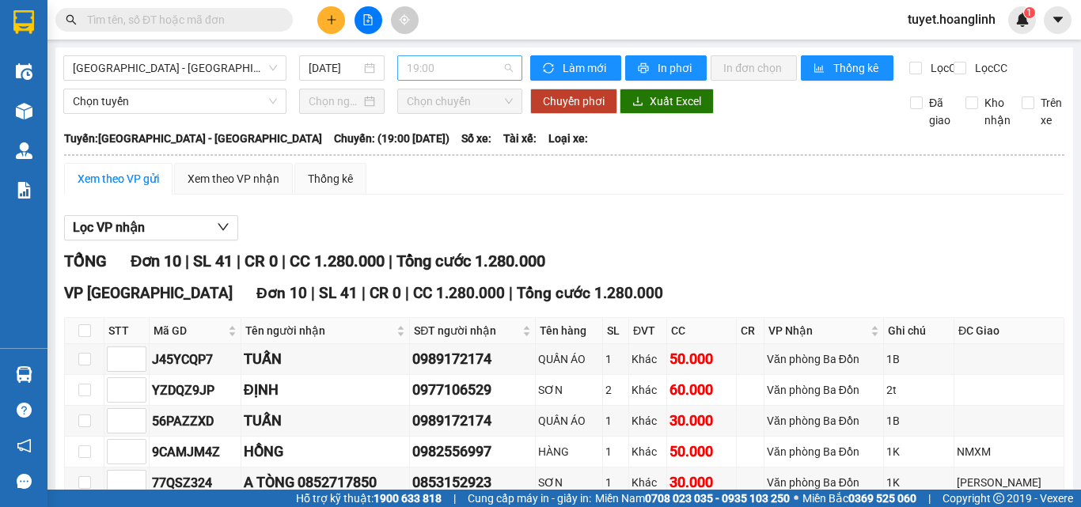
click at [480, 58] on span "19:00" at bounding box center [460, 68] width 106 height 24
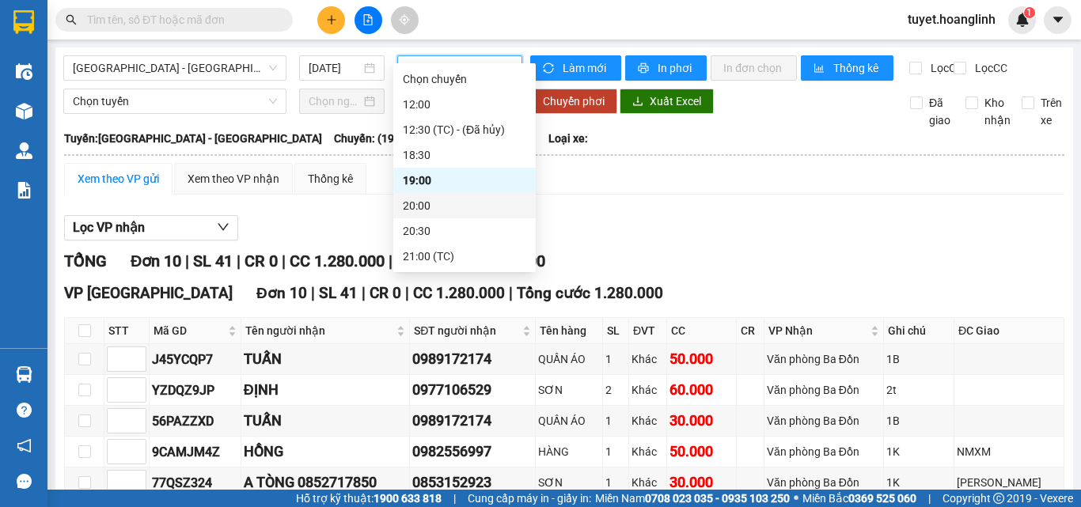
click at [468, 205] on div "20:00" at bounding box center [464, 205] width 123 height 17
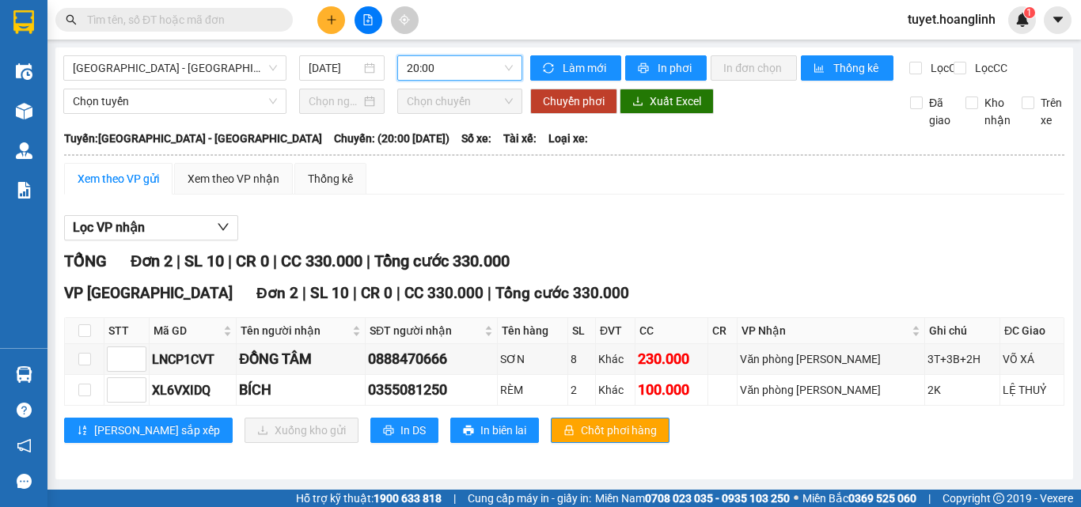
click at [93, 188] on div "Xem theo VP gửi" at bounding box center [119, 178] width 82 height 17
click at [438, 66] on span "20:00" at bounding box center [460, 68] width 106 height 24
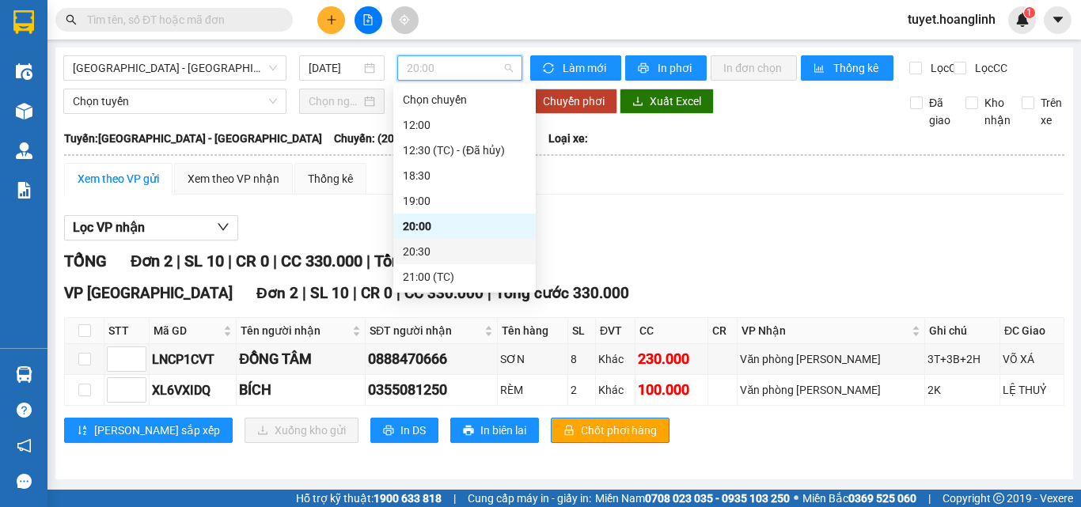
click at [435, 251] on div "20:30" at bounding box center [464, 251] width 123 height 17
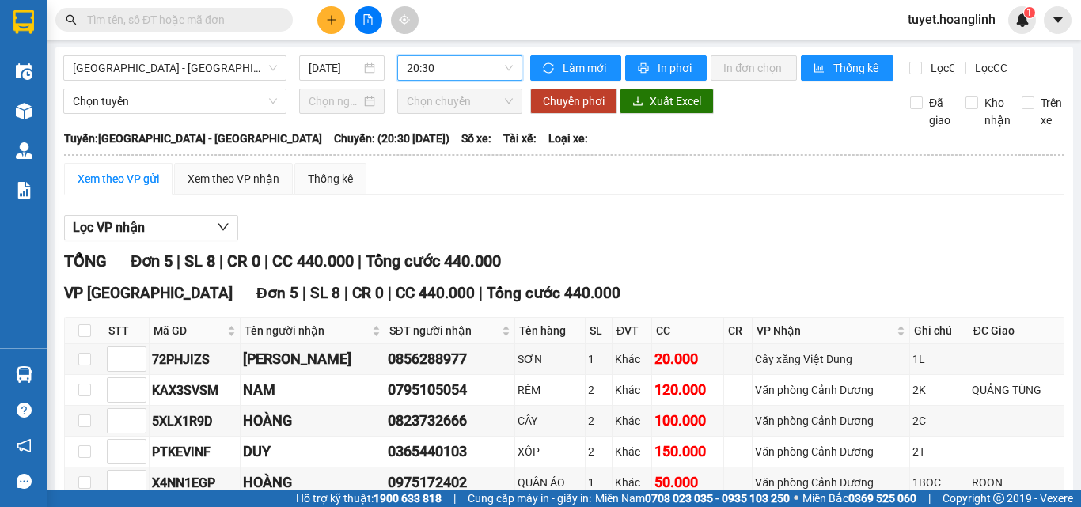
click at [452, 70] on span "20:30" at bounding box center [460, 68] width 106 height 24
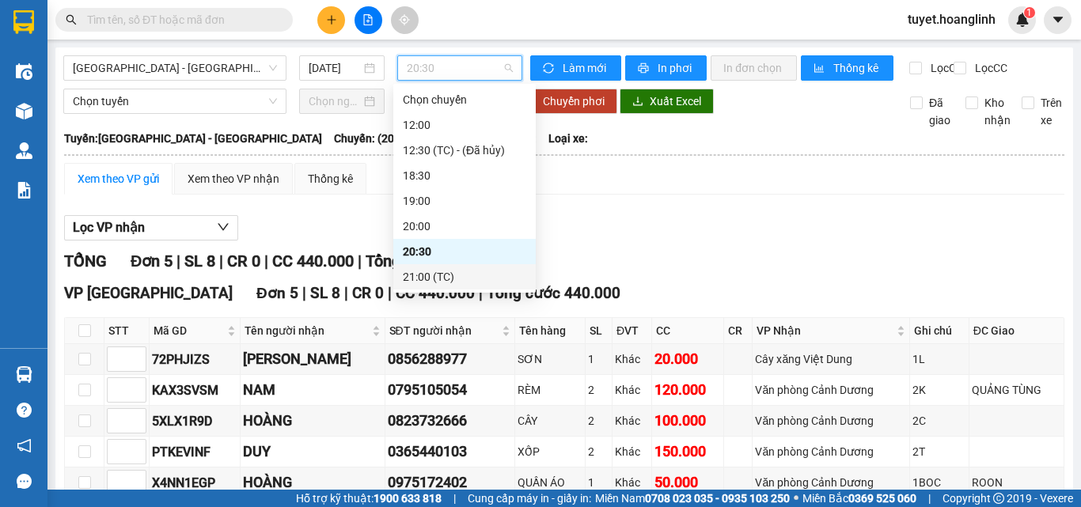
click at [434, 283] on div "21:00 (TC)" at bounding box center [464, 276] width 123 height 17
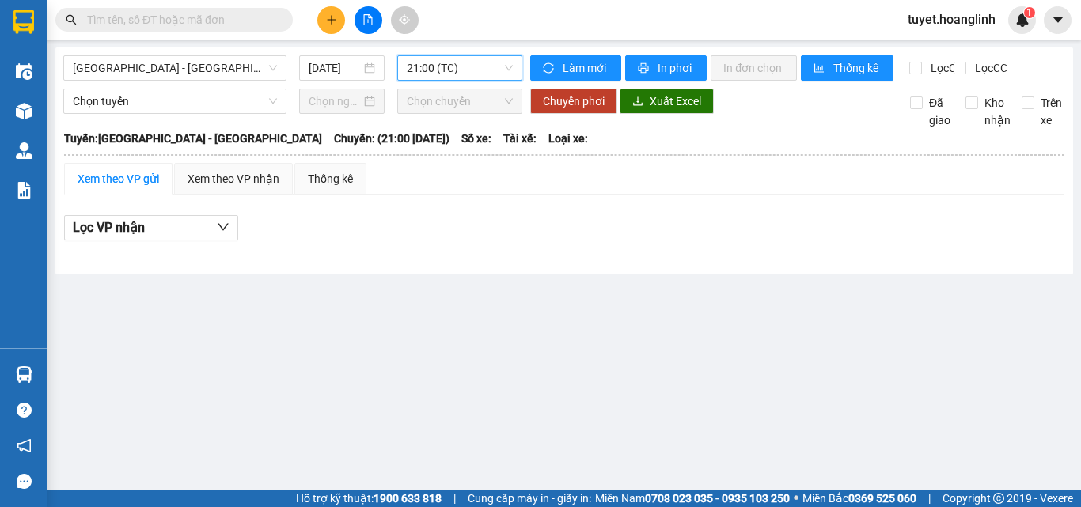
click at [432, 63] on span "21:00 (TC)" at bounding box center [460, 68] width 106 height 24
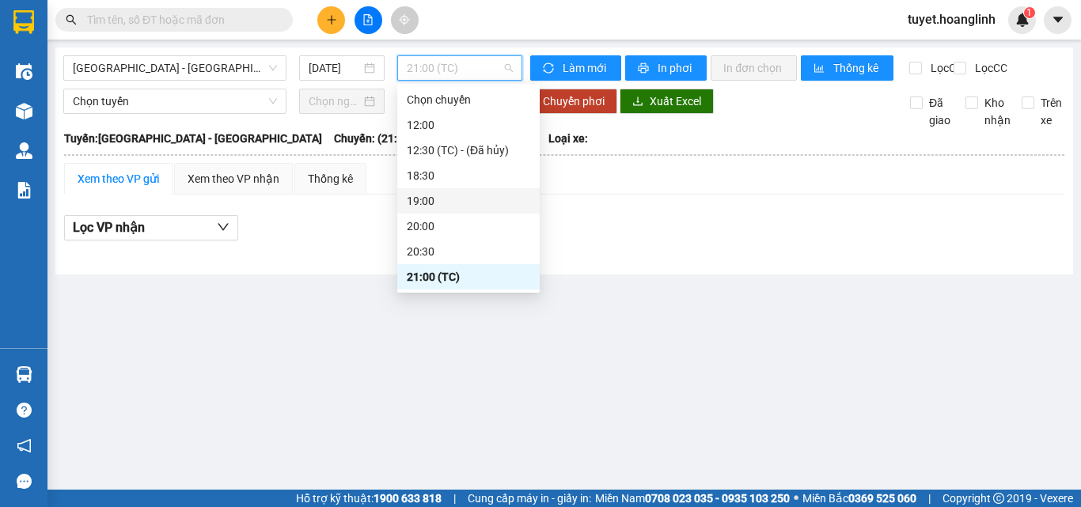
click at [451, 196] on div "19:00" at bounding box center [468, 200] width 123 height 17
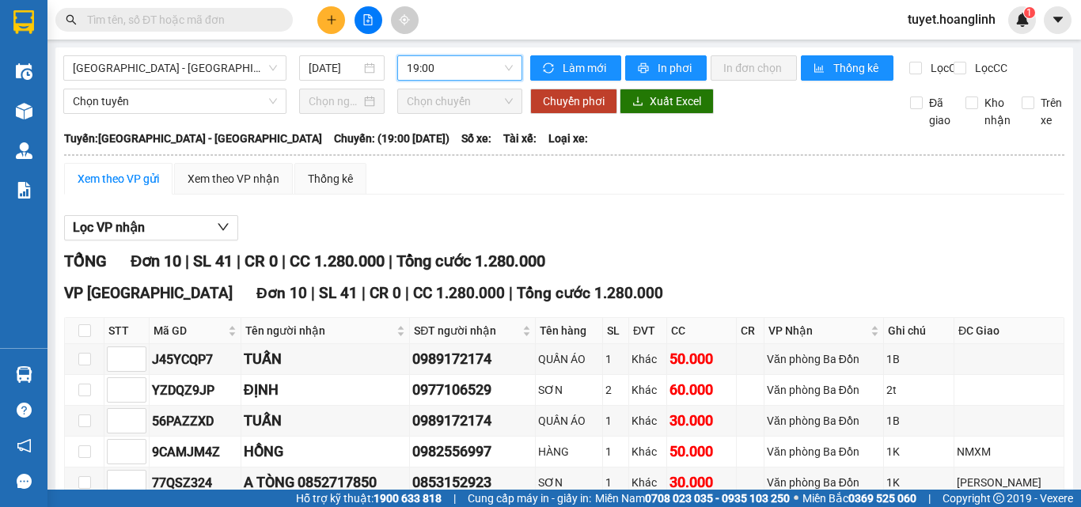
click at [457, 56] on span "19:00" at bounding box center [460, 68] width 106 height 24
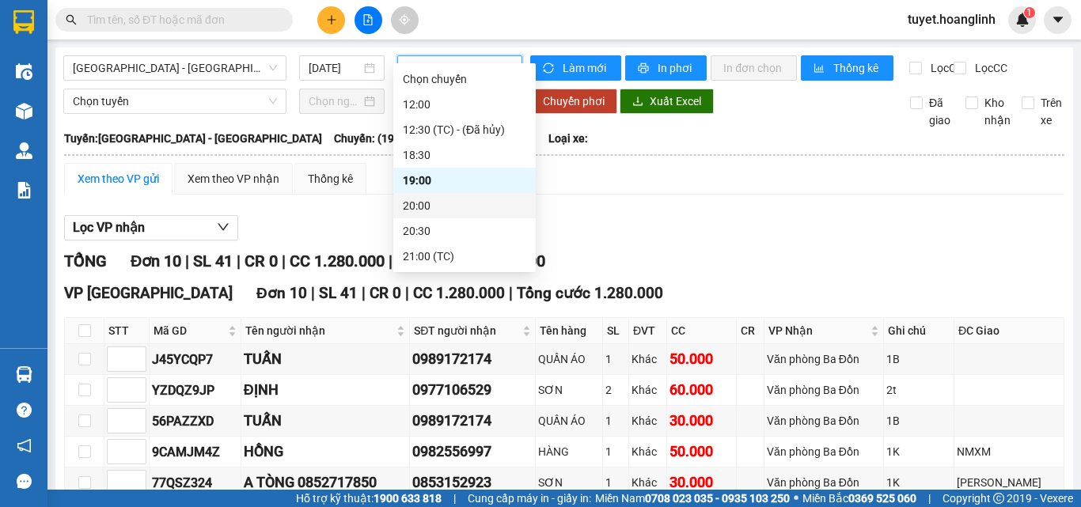
click at [445, 202] on div "20:00" at bounding box center [464, 205] width 123 height 17
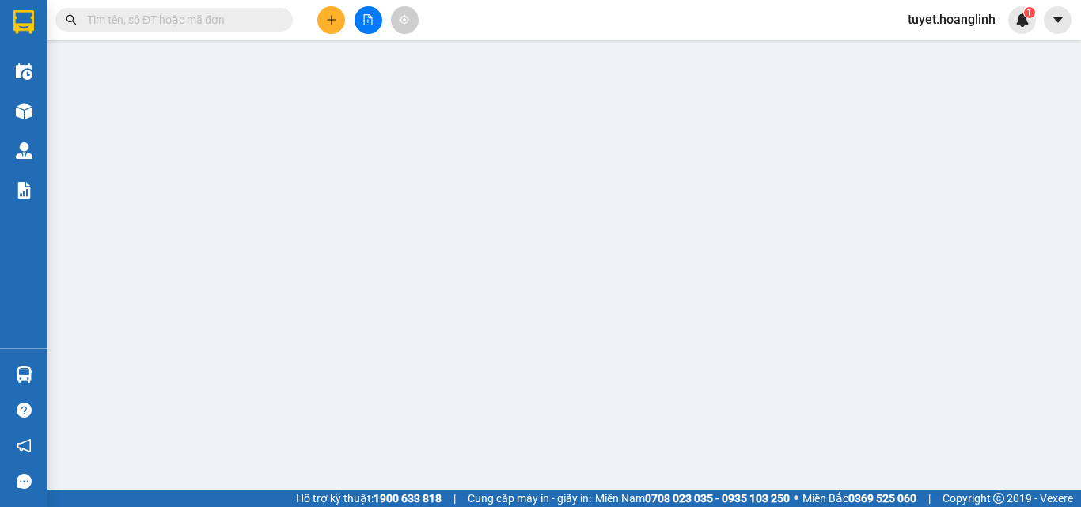
click at [336, 23] on div "TẠO ĐƠN HÀNG Yêu cầu xuất hóa đơn điện tử Transit Pickup Surcharge Ids Transit …" at bounding box center [540, 253] width 1081 height 507
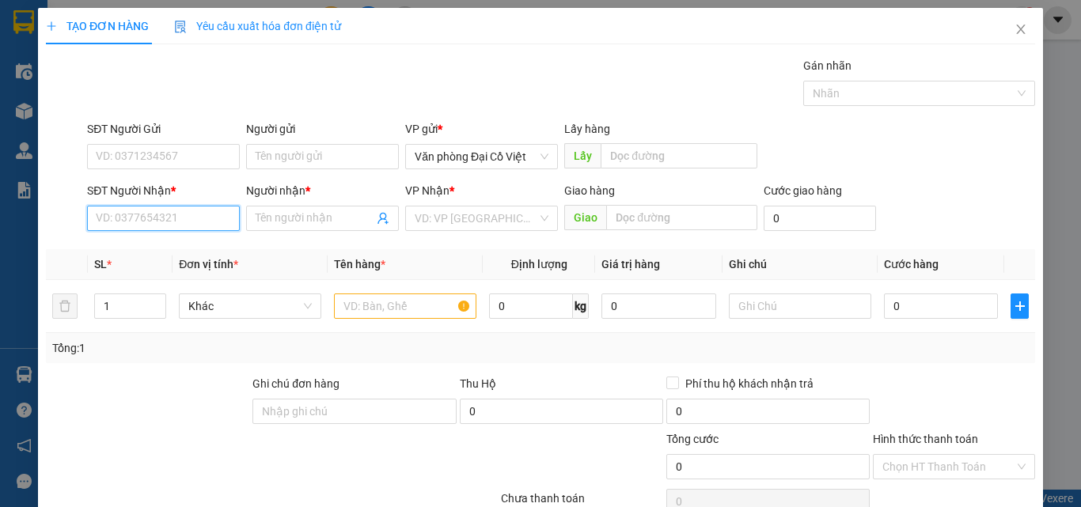
click at [157, 218] on input "SĐT Người Nhận *" at bounding box center [163, 218] width 153 height 25
click at [170, 246] on div "0912484416 - TIẾN ĐẠT" at bounding box center [162, 249] width 132 height 17
type input "0912484416"
type input "TIẾN ĐẠT"
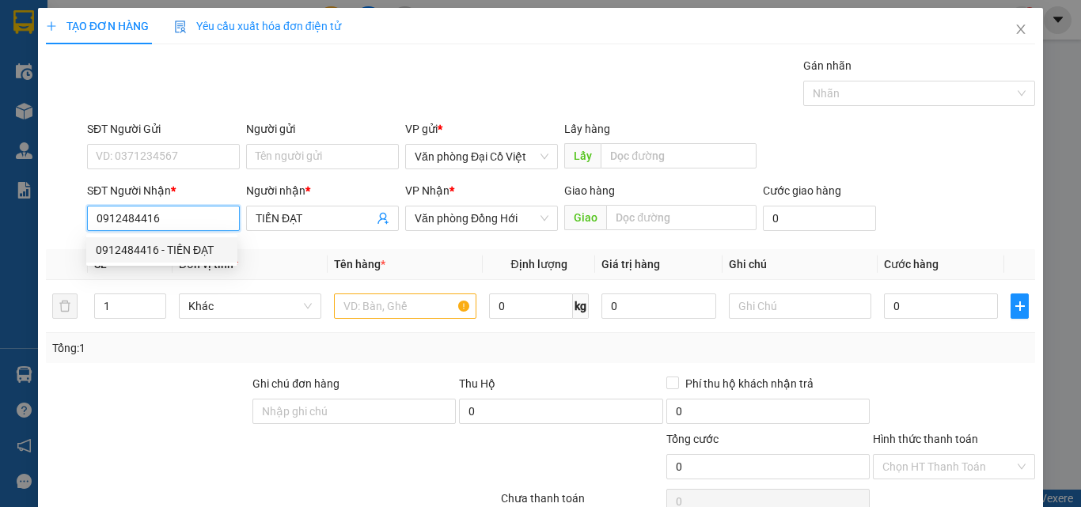
type input "100.000"
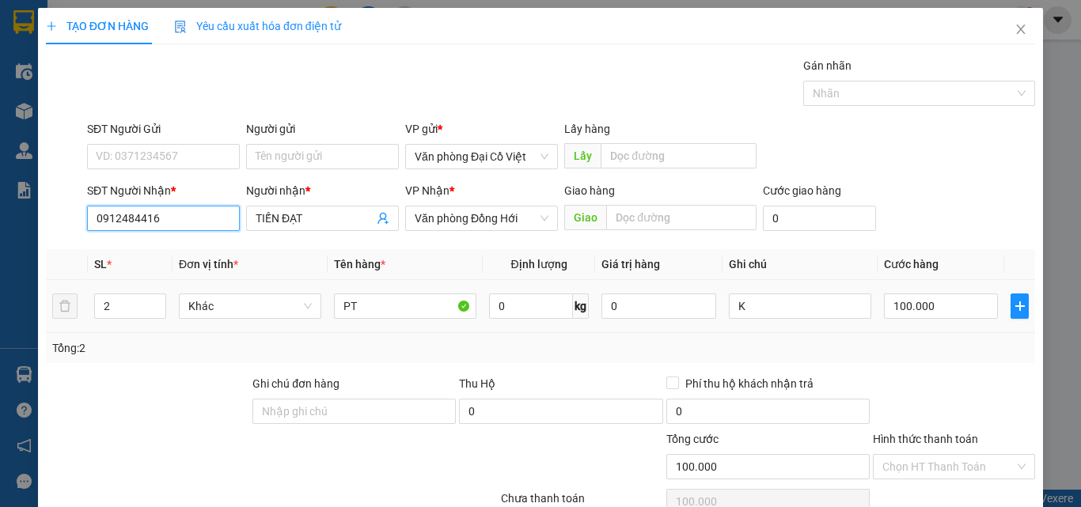
type input "0912484416"
click at [969, 319] on div "100.000" at bounding box center [941, 306] width 114 height 32
click at [925, 291] on div "100.000" at bounding box center [941, 306] width 114 height 32
drag, startPoint x: 901, startPoint y: 325, endPoint x: 915, endPoint y: 310, distance: 20.7
click at [905, 321] on td "100.000" at bounding box center [941, 306] width 127 height 53
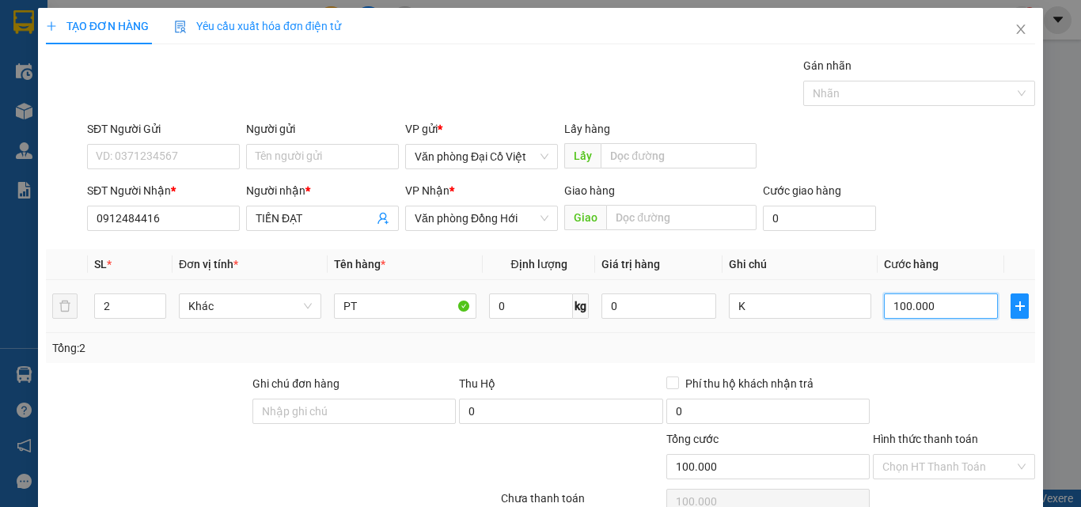
click at [915, 310] on input "100.000" at bounding box center [941, 306] width 114 height 25
type input "5"
type input "50"
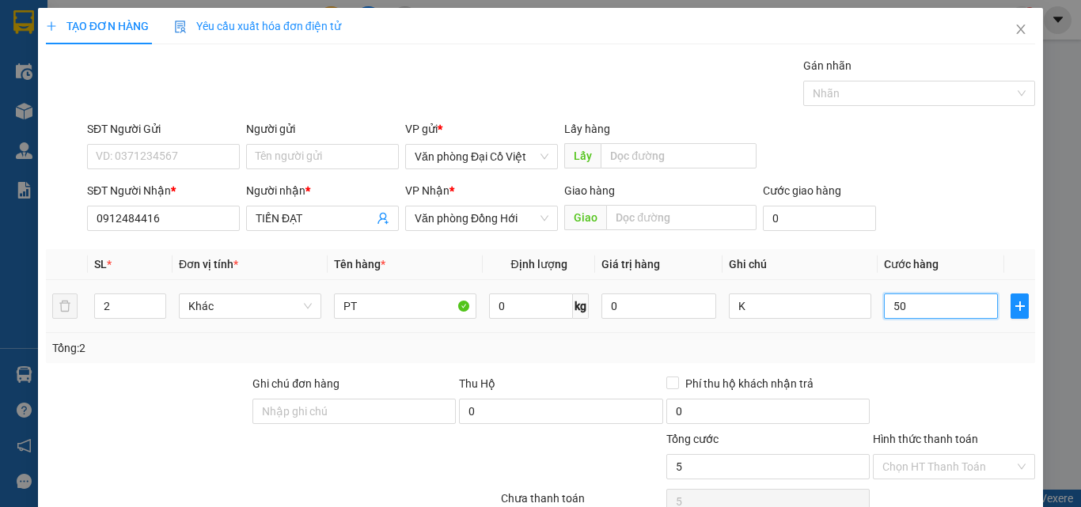
type input "50"
type input "50.000"
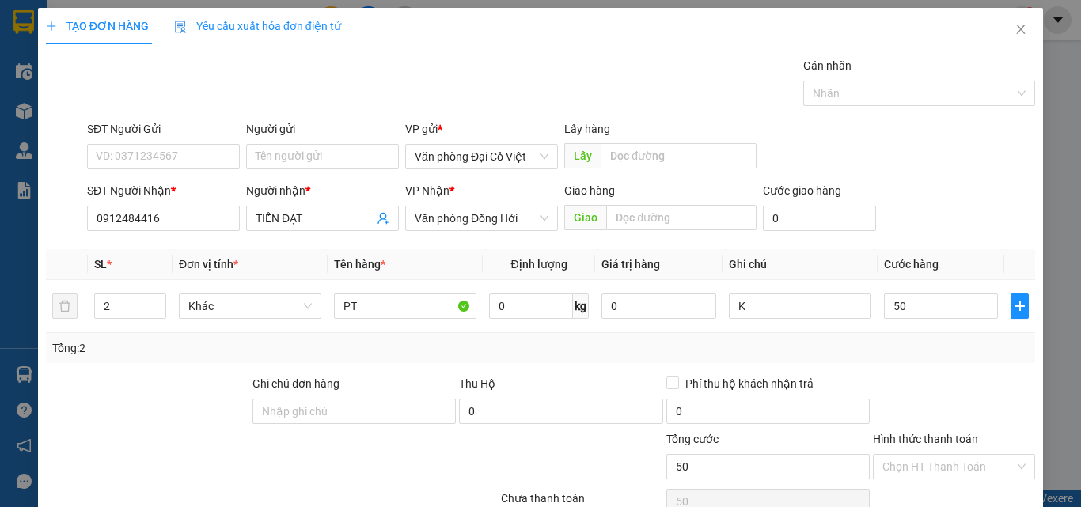
type input "50.000"
click at [950, 344] on div "Tổng: 2" at bounding box center [540, 347] width 977 height 17
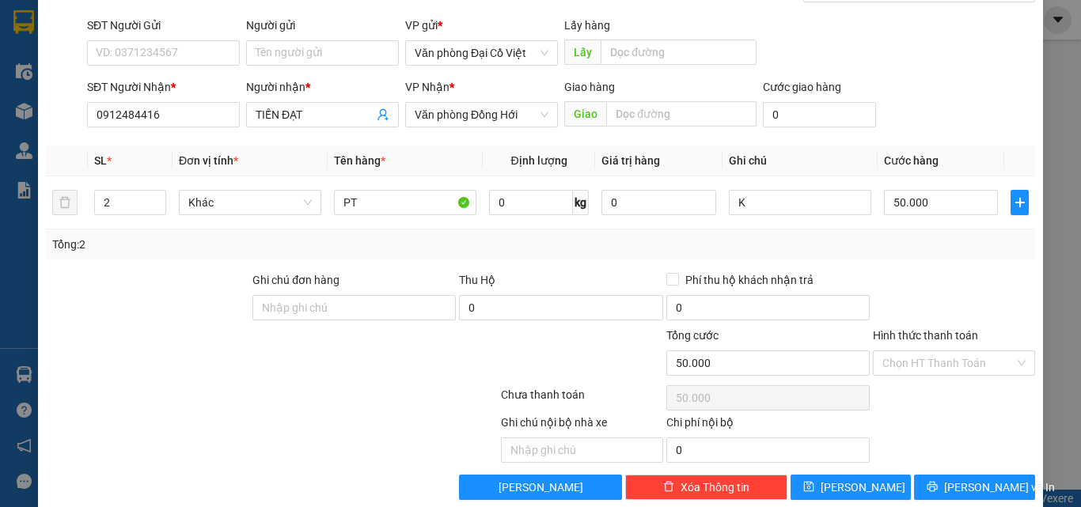
scroll to position [127, 0]
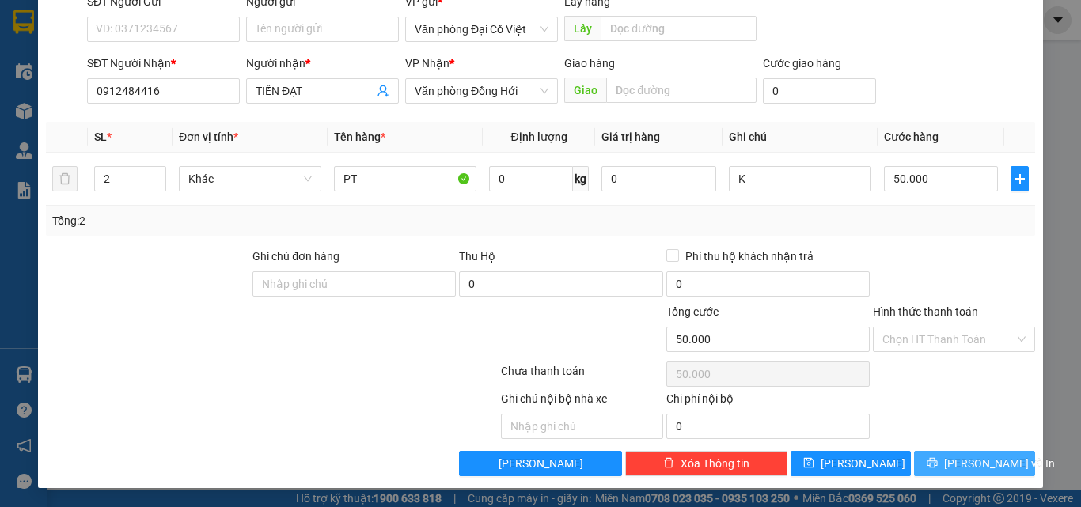
click at [962, 466] on span "[PERSON_NAME] và In" at bounding box center [999, 463] width 111 height 17
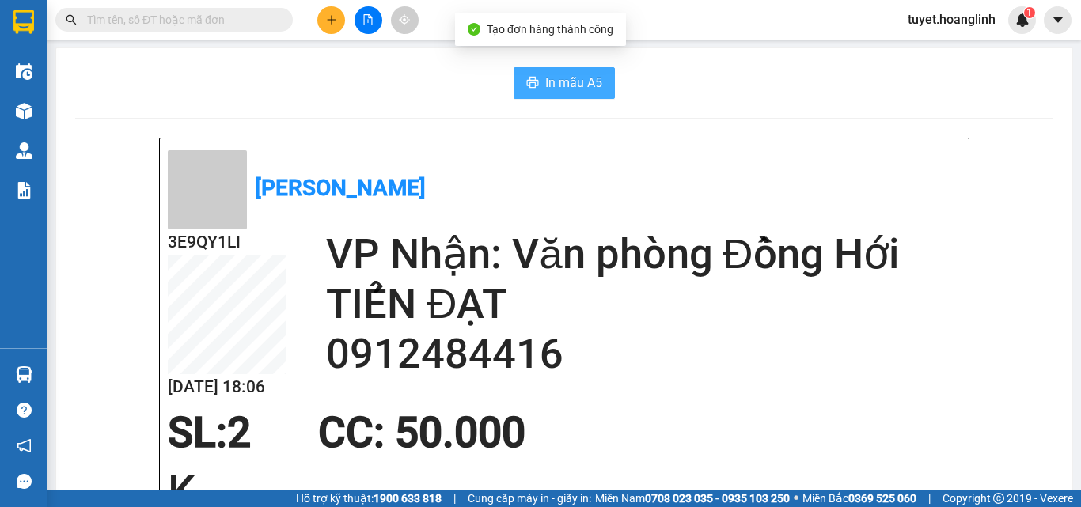
click at [583, 93] on button "In mẫu A5" at bounding box center [564, 83] width 101 height 32
click at [335, 21] on icon "plus" at bounding box center [331, 19] width 11 height 11
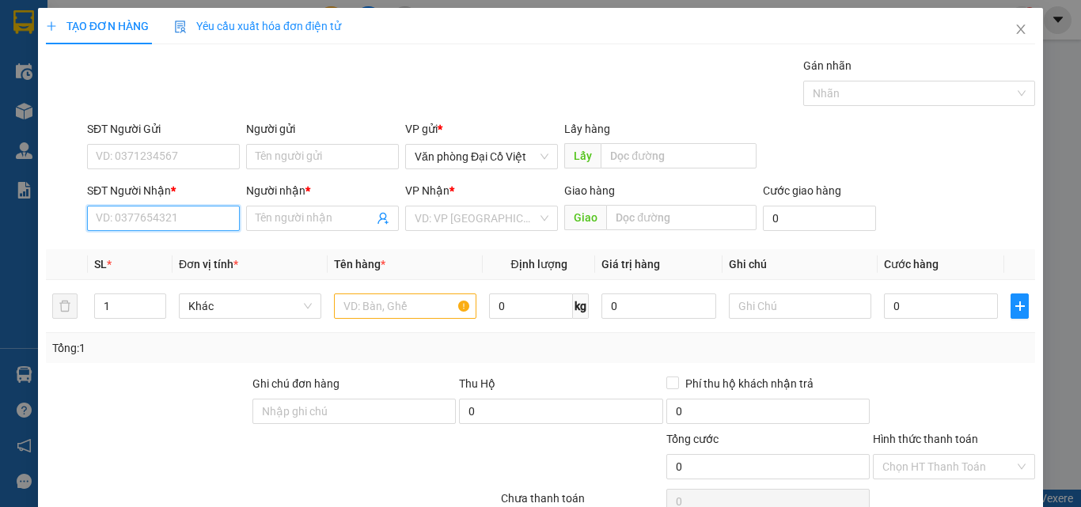
click at [177, 208] on input "SĐT Người Nhận *" at bounding box center [163, 218] width 153 height 25
click at [184, 227] on input "3888" at bounding box center [163, 218] width 153 height 25
click at [150, 218] on input "3888" at bounding box center [163, 218] width 153 height 25
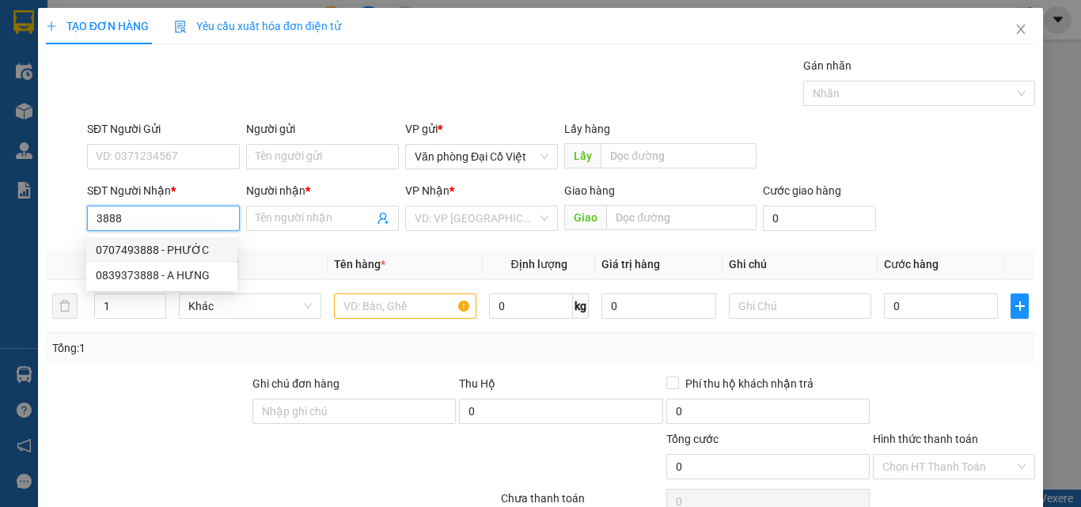
click at [166, 250] on div "0707493888 - PHƯỚC" at bounding box center [162, 249] width 132 height 17
type input "0707493888"
type input "PHƯỚC"
type input "50.000"
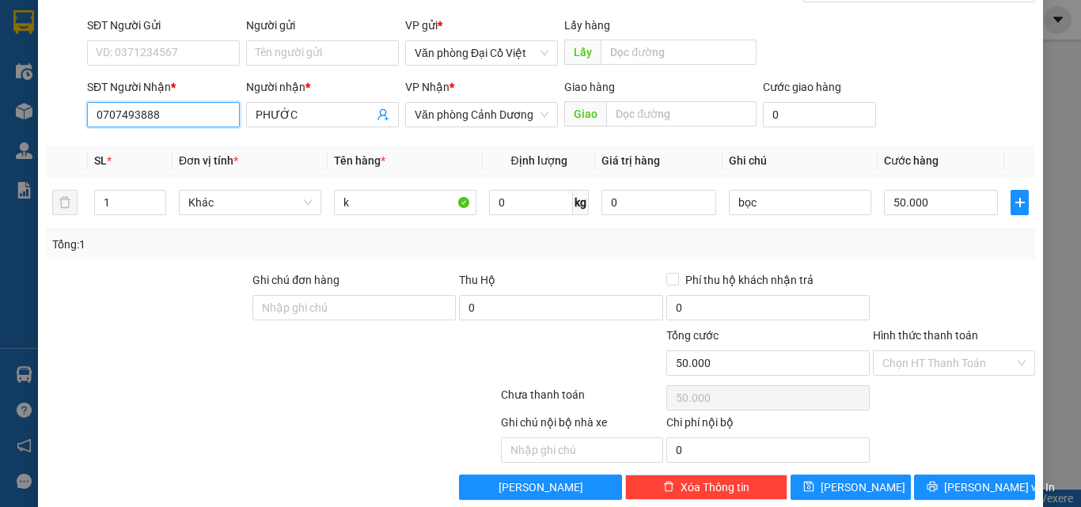
scroll to position [127, 0]
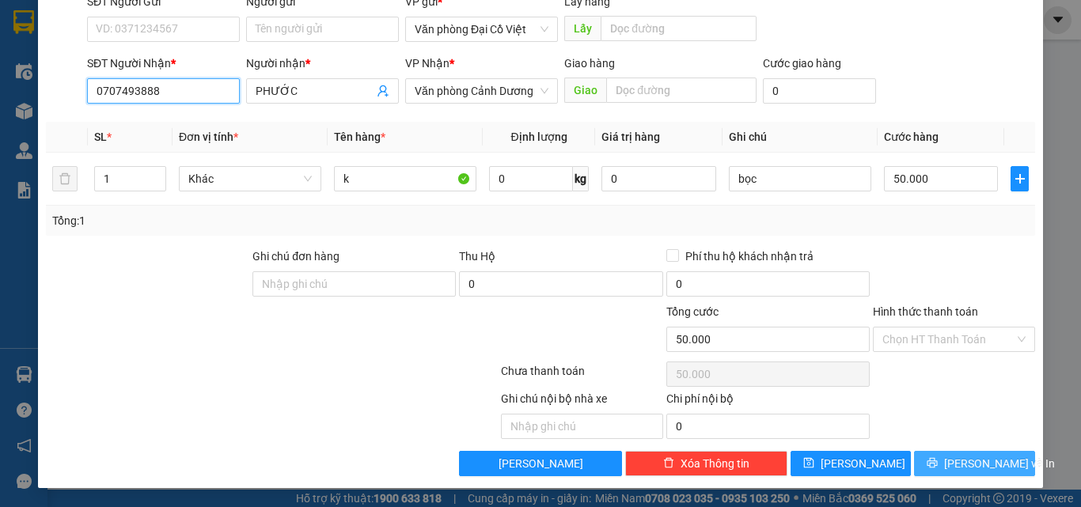
type input "0707493888"
click at [927, 461] on button "Lưu và In" at bounding box center [974, 463] width 121 height 25
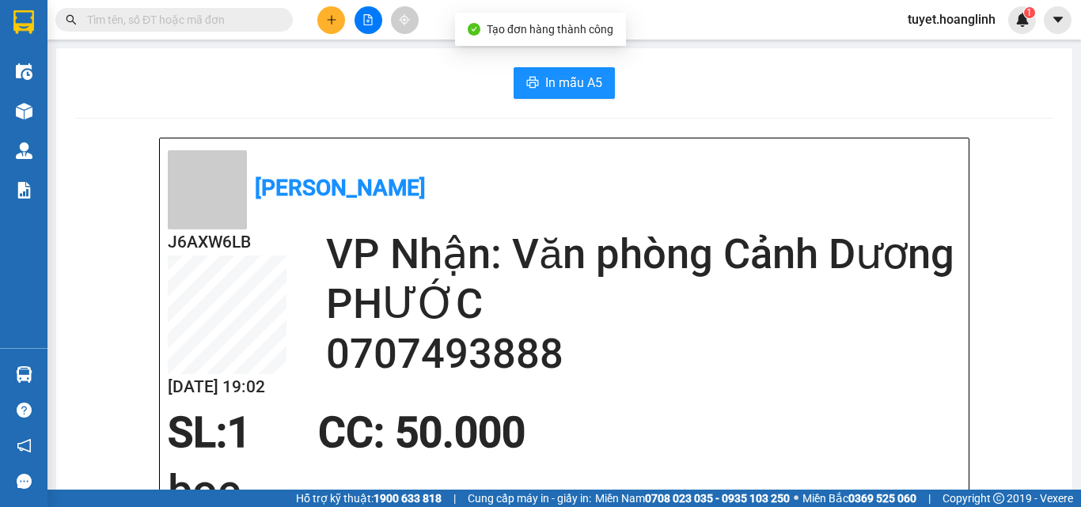
click at [545, 82] on span "In mẫu A5" at bounding box center [573, 83] width 57 height 20
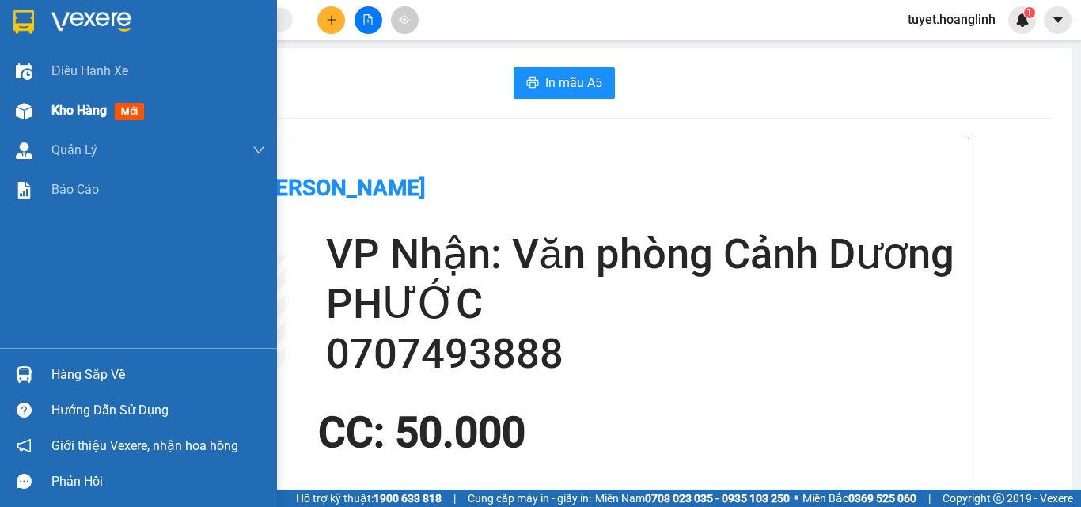
click at [34, 119] on div at bounding box center [24, 111] width 28 height 28
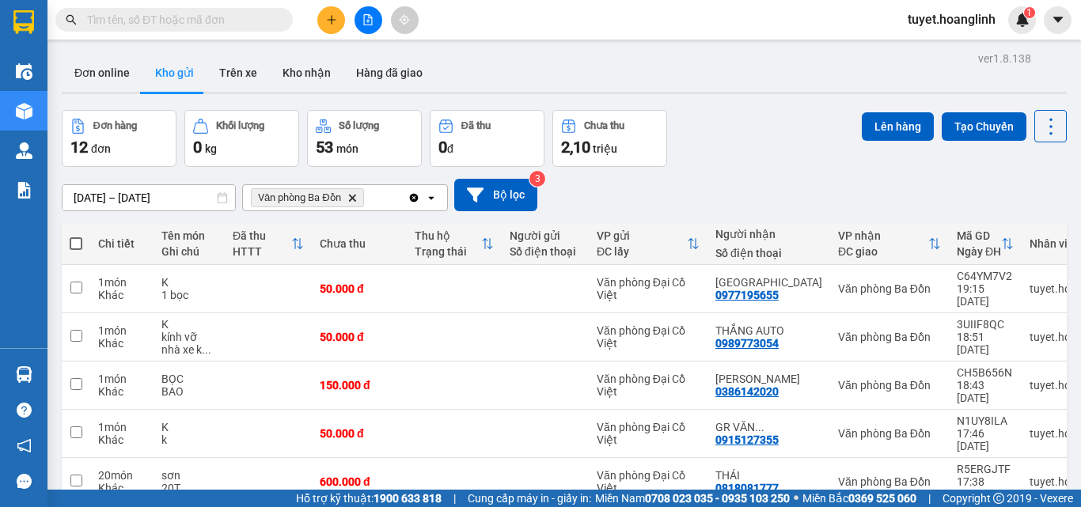
click at [356, 195] on icon "Delete" at bounding box center [351, 197] width 9 height 9
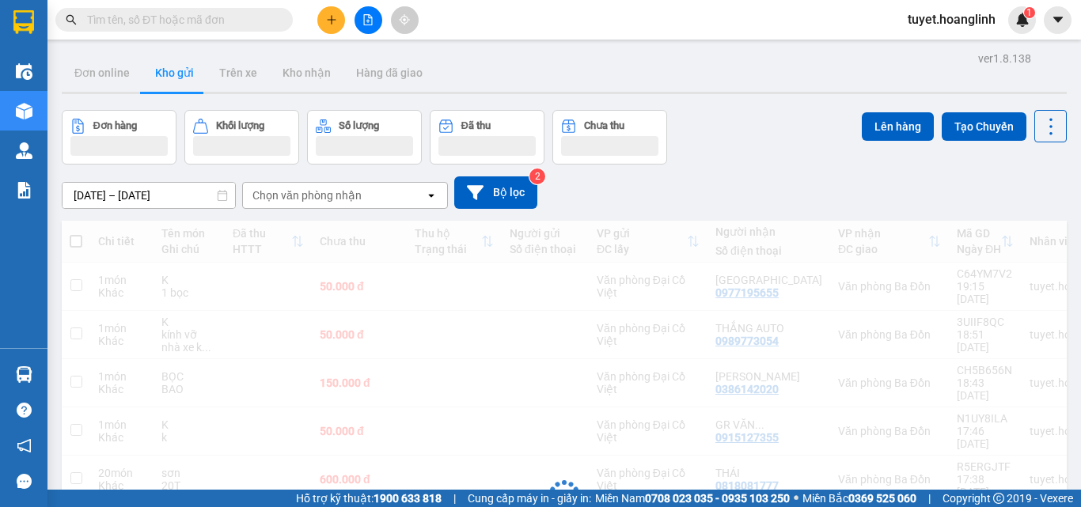
click at [355, 199] on div "Chọn văn phòng nhận" at bounding box center [306, 196] width 109 height 16
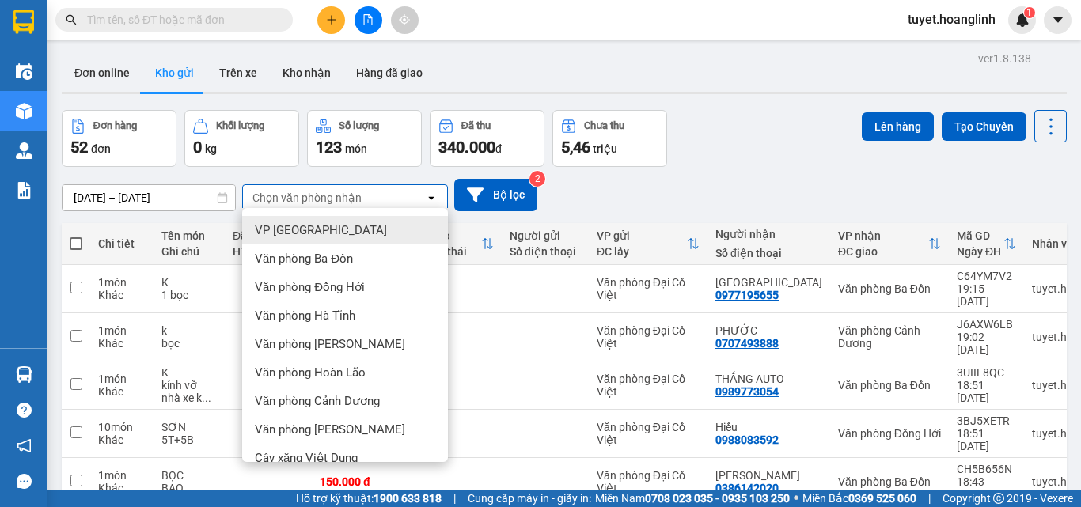
scroll to position [72, 0]
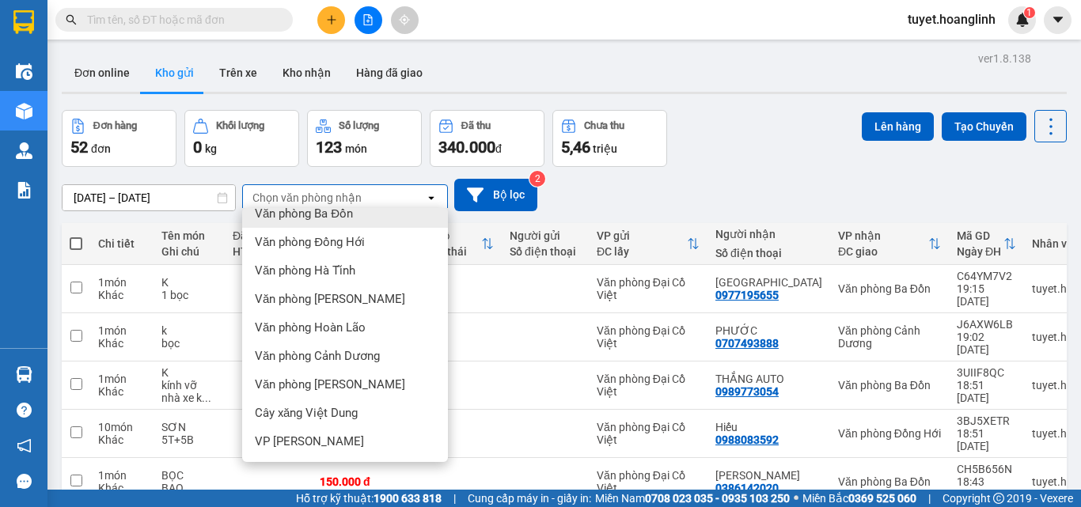
click at [361, 216] on div "Văn phòng Ba Đồn" at bounding box center [345, 213] width 206 height 28
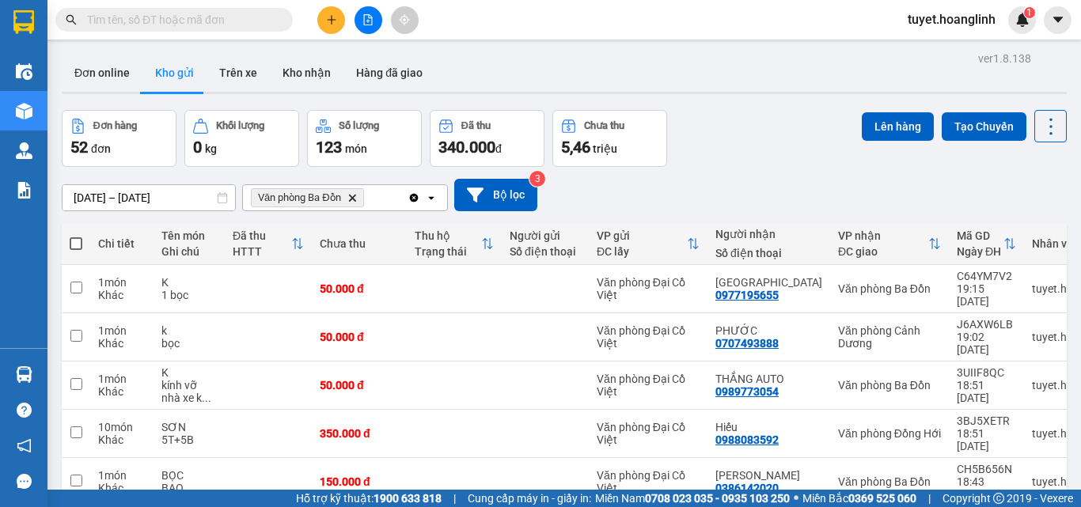
click at [378, 185] on div "Văn phòng Ba Đồn Delete" at bounding box center [325, 197] width 165 height 25
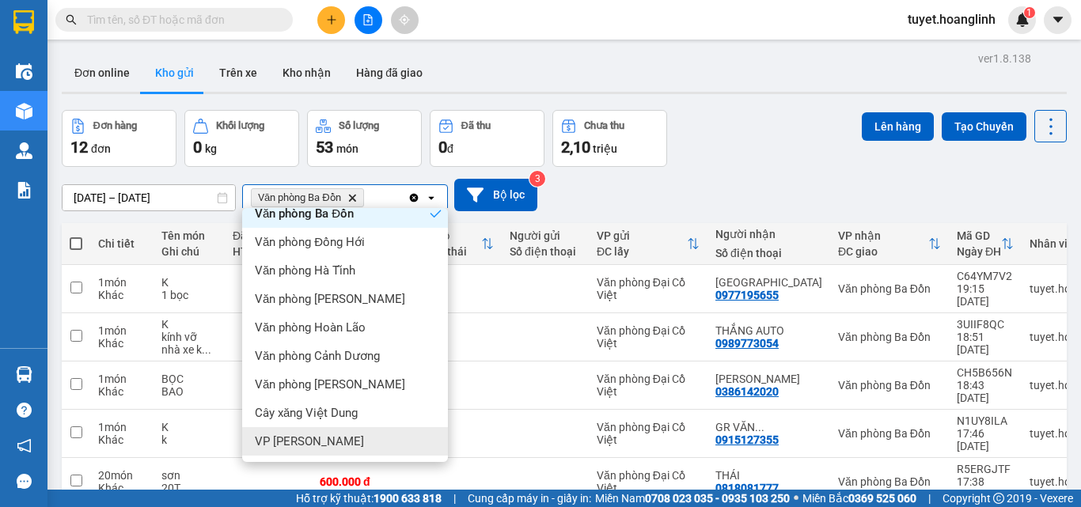
click at [351, 433] on div "VP [PERSON_NAME]" at bounding box center [345, 441] width 206 height 28
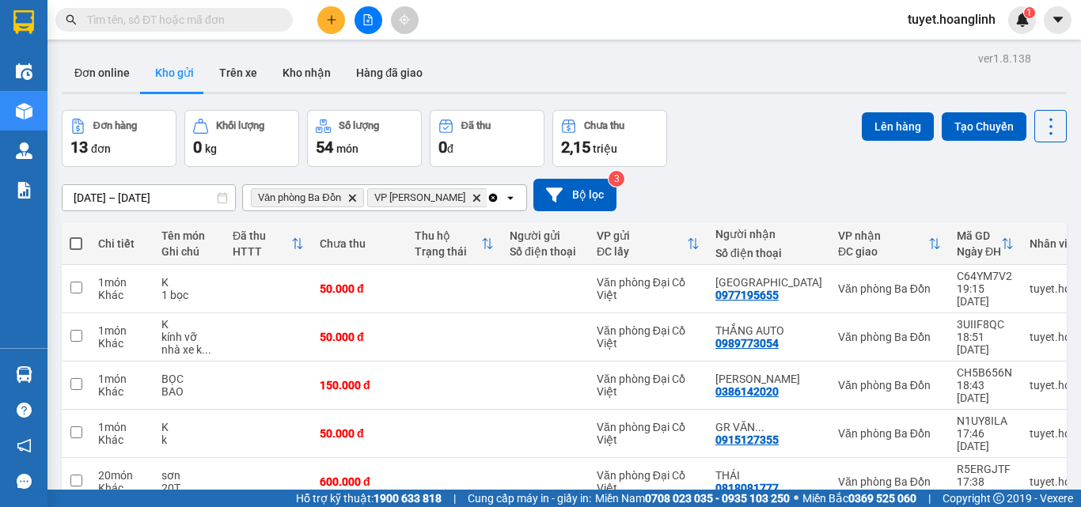
click at [73, 246] on span at bounding box center [76, 243] width 13 height 13
click at [76, 236] on input "checkbox" at bounding box center [76, 236] width 0 height 0
checkbox input "true"
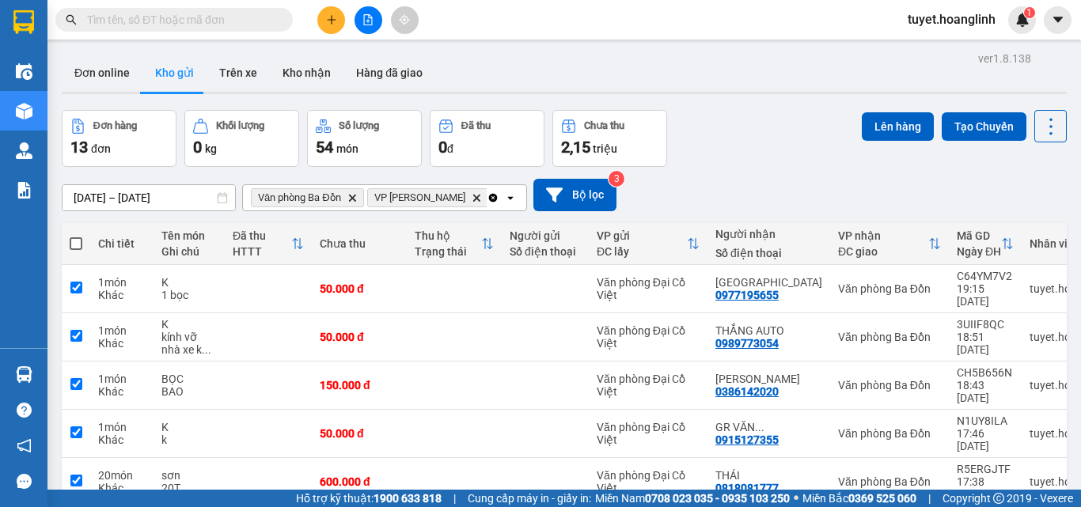
checkbox input "true"
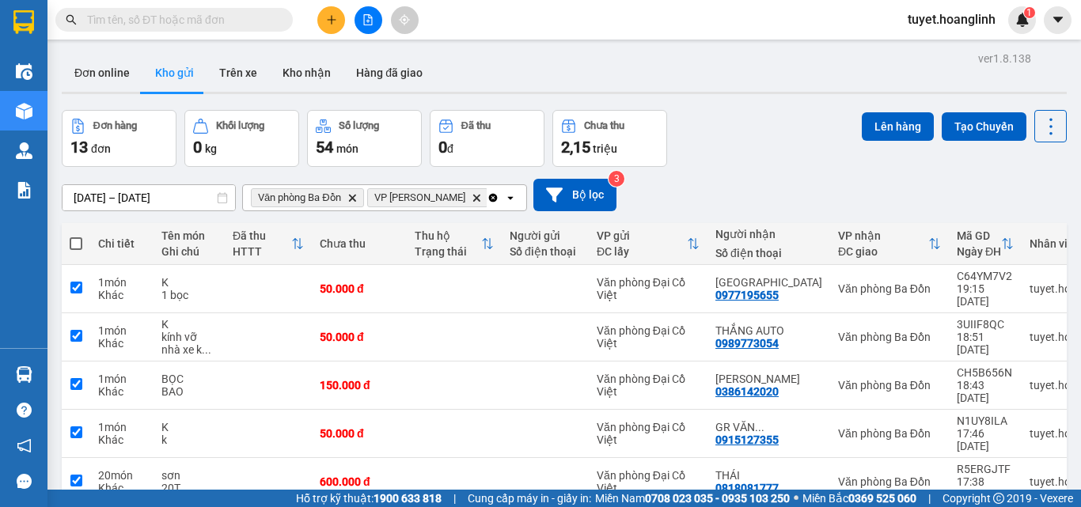
checkbox input "true"
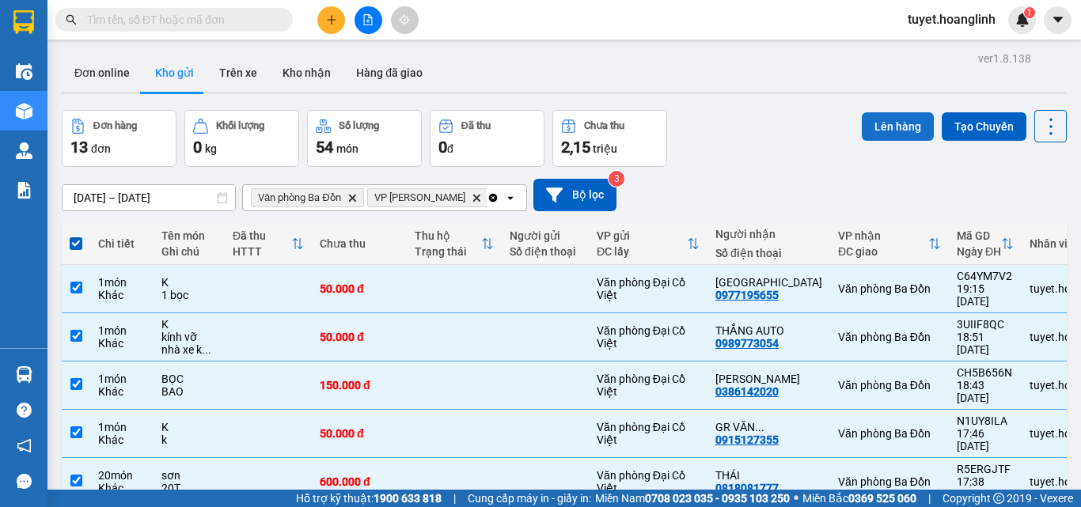
click at [899, 138] on button "Lên hàng" at bounding box center [898, 126] width 72 height 28
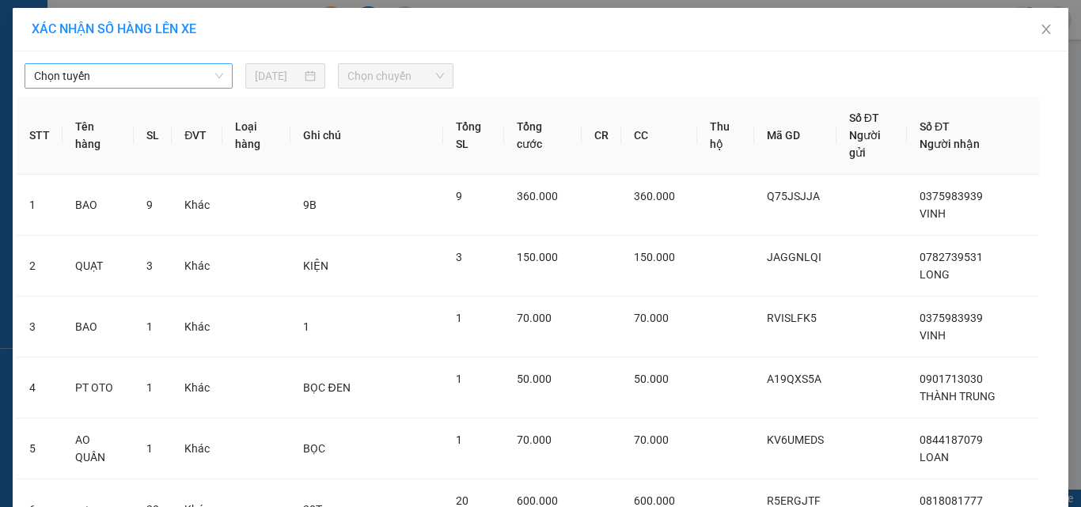
click at [139, 71] on span "Chọn tuyến" at bounding box center [128, 76] width 189 height 24
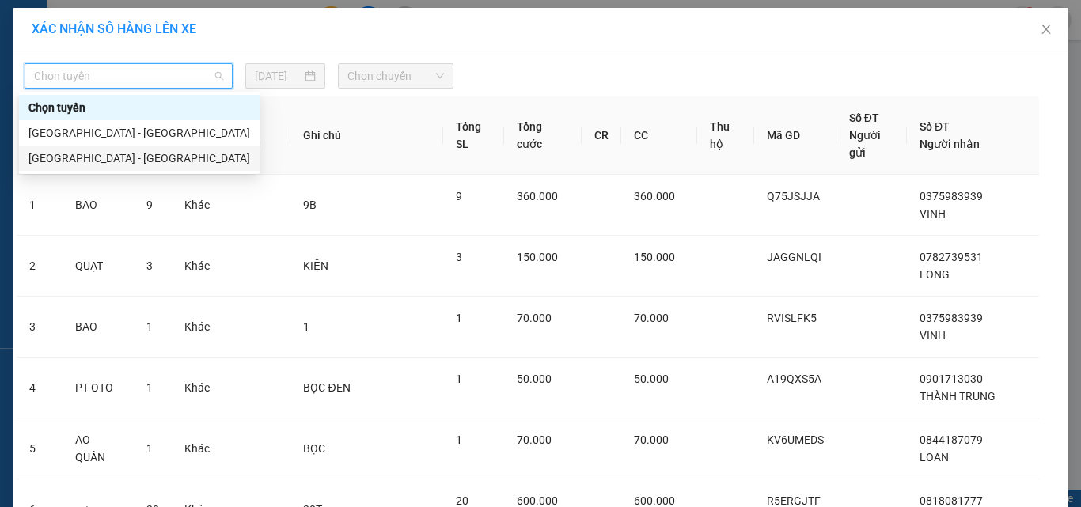
click at [114, 169] on div "[GEOGRAPHIC_DATA] - [GEOGRAPHIC_DATA]" at bounding box center [139, 158] width 241 height 25
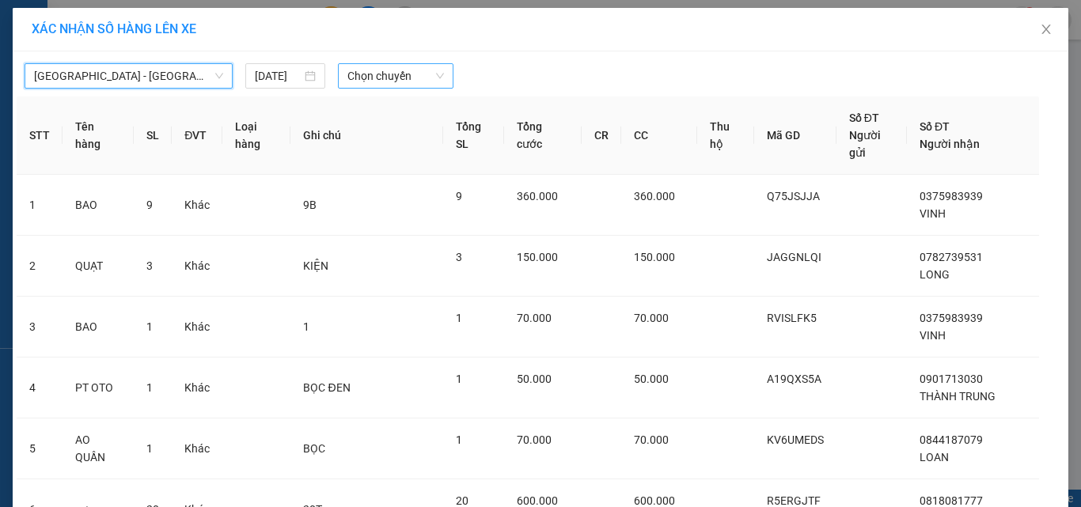
click at [423, 66] on span "Chọn chuyến" at bounding box center [395, 76] width 97 height 24
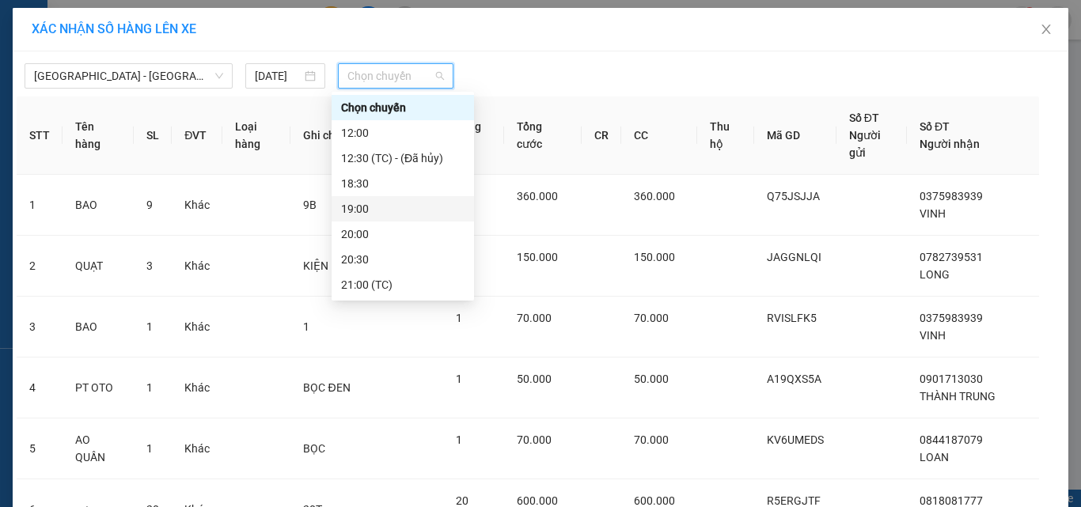
click at [369, 207] on div "19:00" at bounding box center [402, 208] width 123 height 17
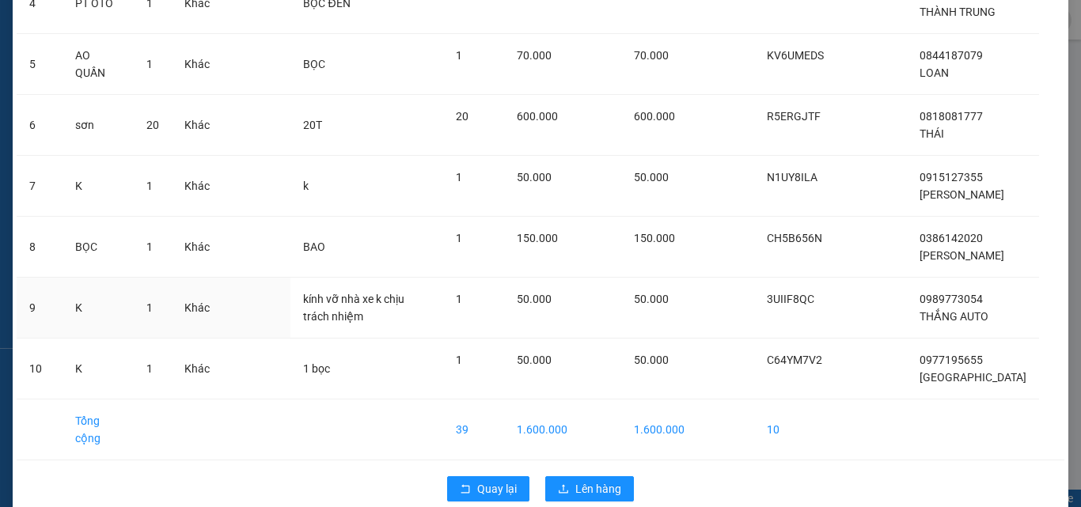
scroll to position [454, 0]
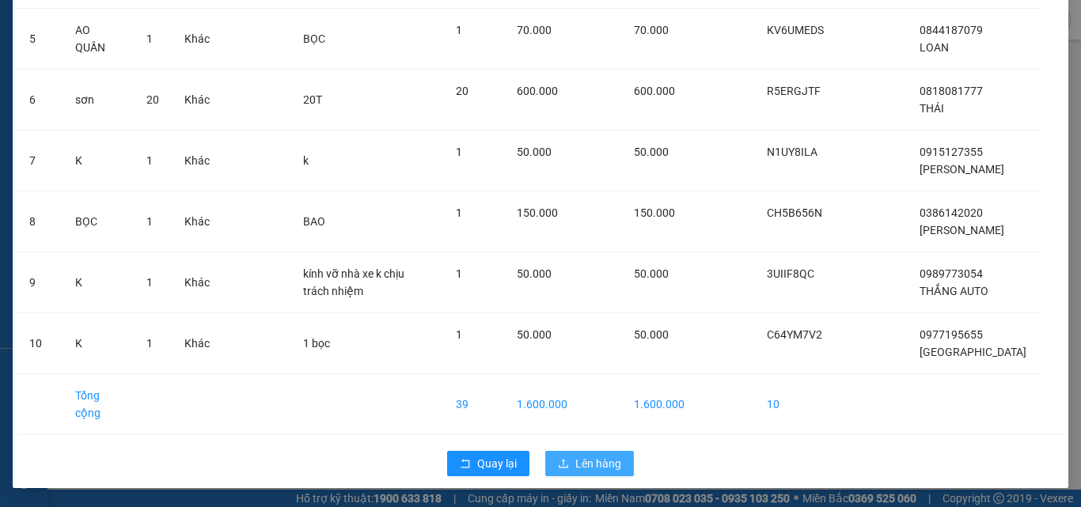
click at [620, 473] on button "Lên hàng" at bounding box center [589, 463] width 89 height 25
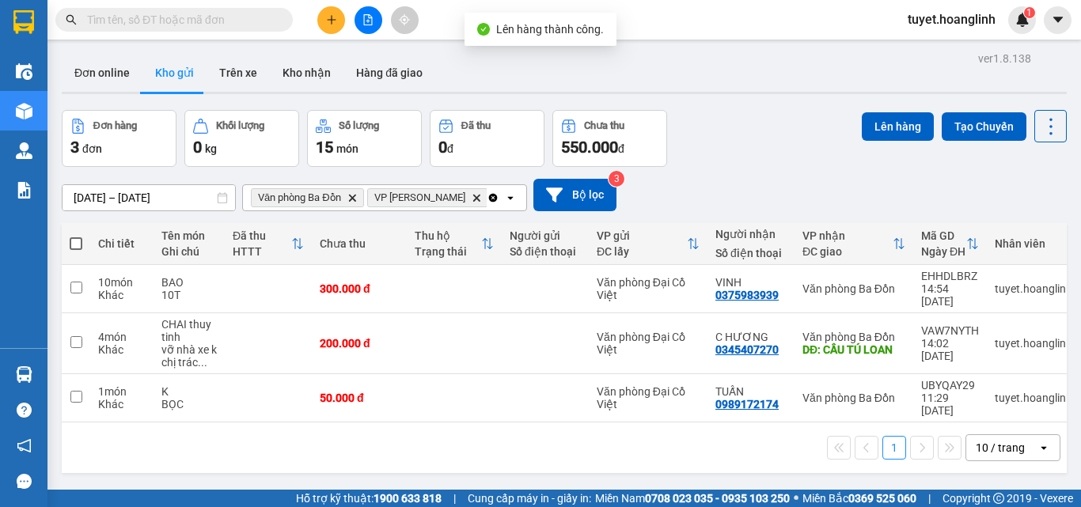
click at [78, 246] on span at bounding box center [76, 243] width 13 height 13
click at [76, 236] on input "checkbox" at bounding box center [76, 236] width 0 height 0
checkbox input "true"
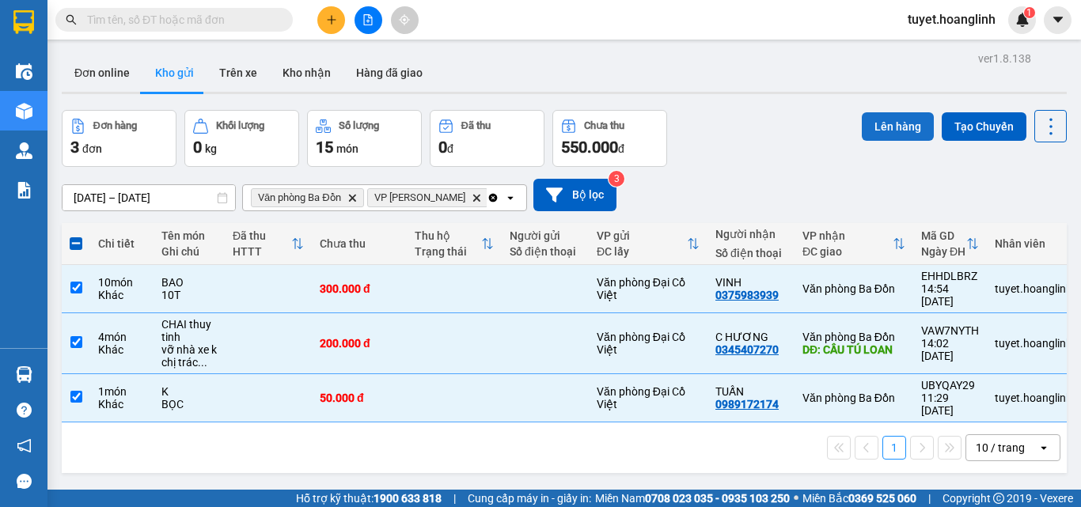
click at [865, 132] on button "Lên hàng" at bounding box center [898, 126] width 72 height 28
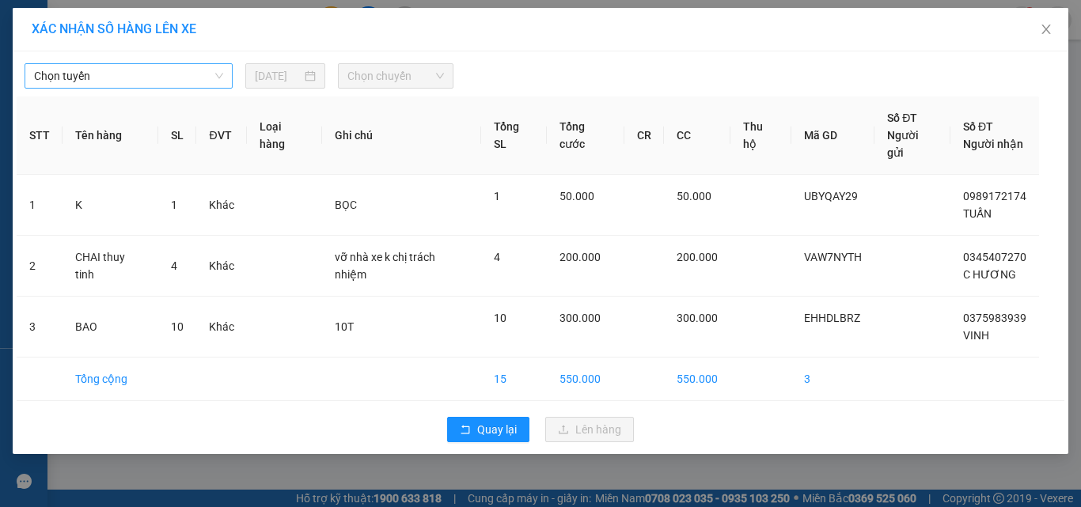
click at [189, 73] on span "Chọn tuyến" at bounding box center [128, 76] width 189 height 24
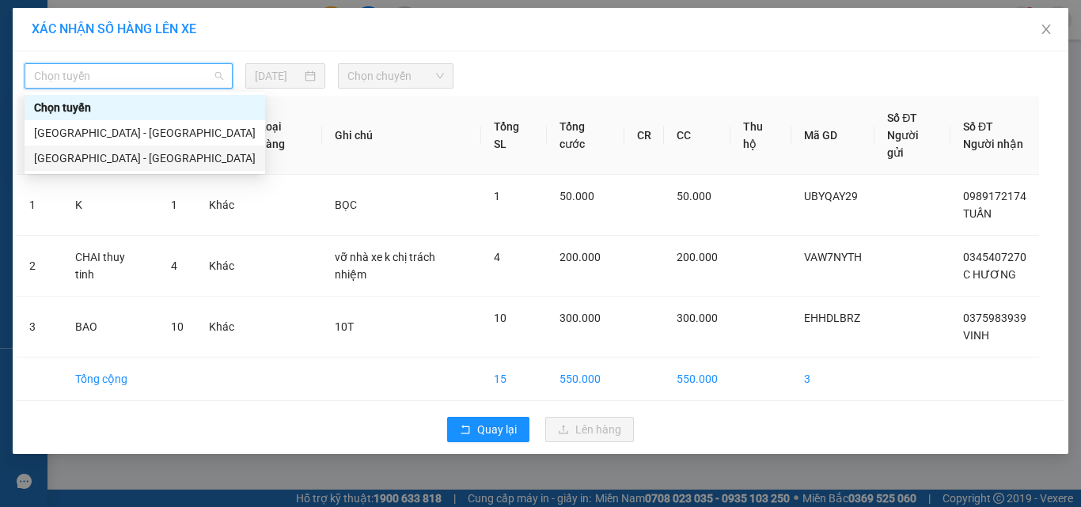
click at [163, 166] on div "[GEOGRAPHIC_DATA] - [GEOGRAPHIC_DATA]" at bounding box center [145, 158] width 222 height 17
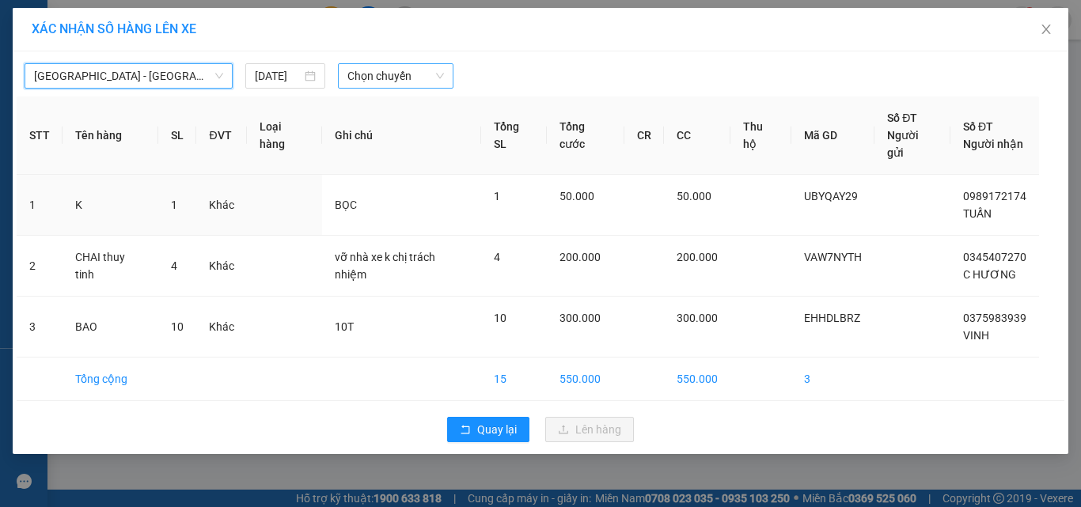
click at [379, 76] on span "Chọn chuyến" at bounding box center [395, 76] width 97 height 24
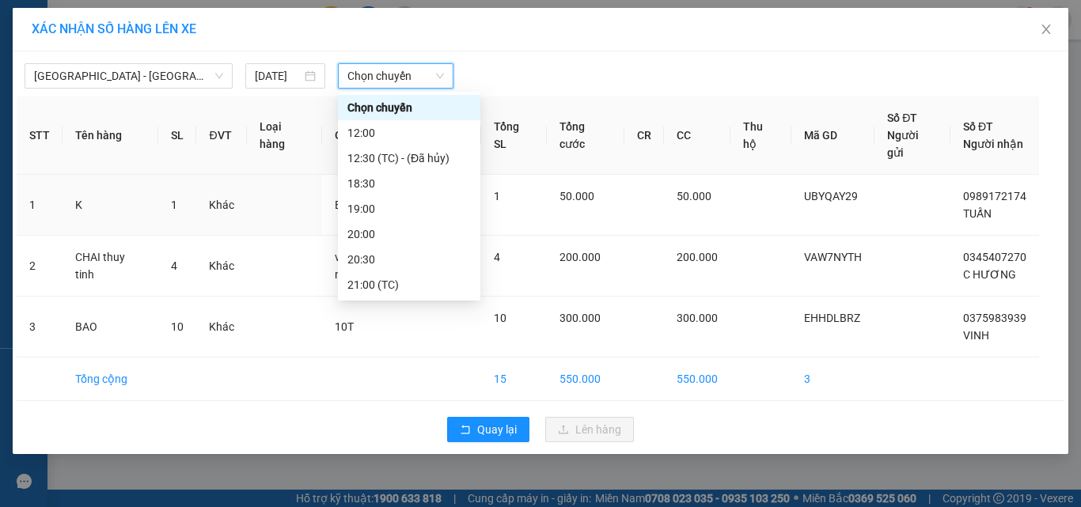
click at [379, 76] on span "Chọn chuyến" at bounding box center [395, 76] width 97 height 24
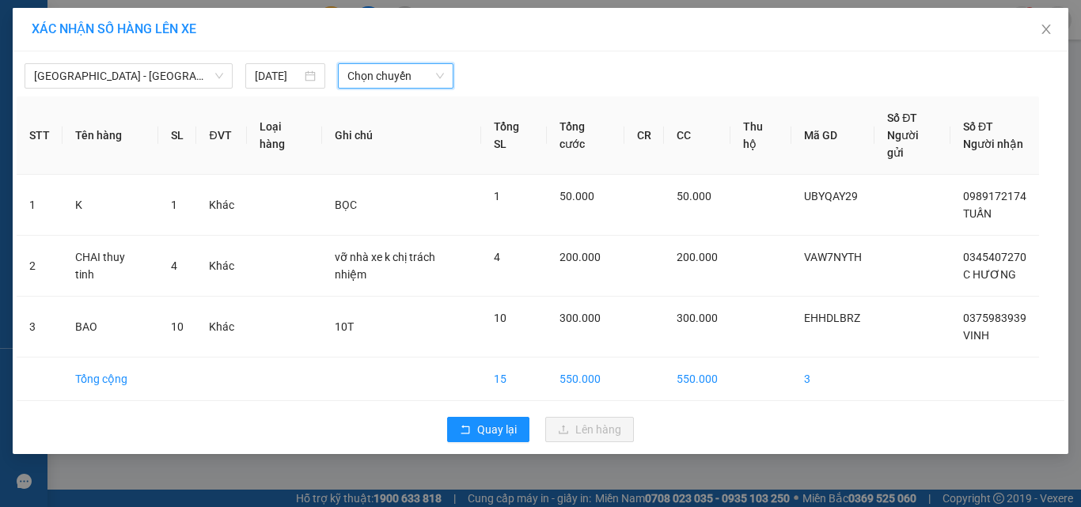
click at [572, 471] on div "XÁC NHẬN SỐ HÀNG LÊN XE Hà Nội - Quảng Bình 13/08/2025 Chọn chuyến Chọn chuyến …" at bounding box center [540, 253] width 1081 height 507
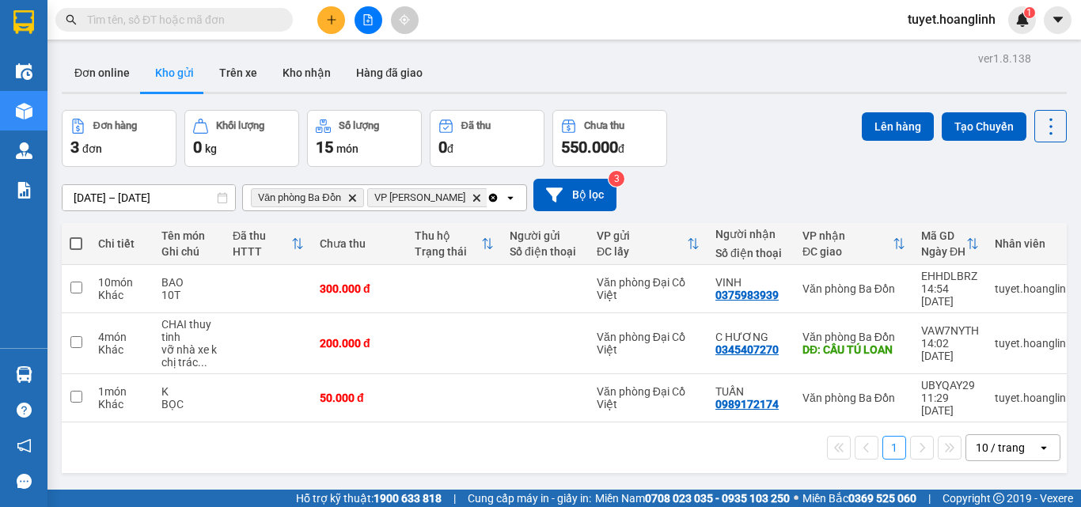
click at [74, 246] on span at bounding box center [76, 243] width 13 height 13
click at [76, 236] on input "checkbox" at bounding box center [76, 236] width 0 height 0
checkbox input "true"
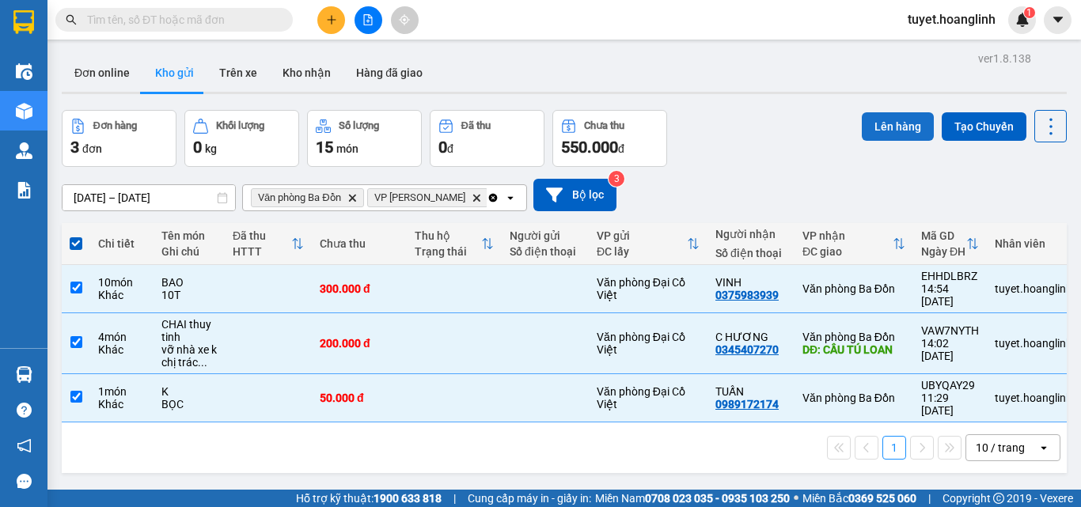
click at [895, 127] on button "Lên hàng" at bounding box center [898, 126] width 72 height 28
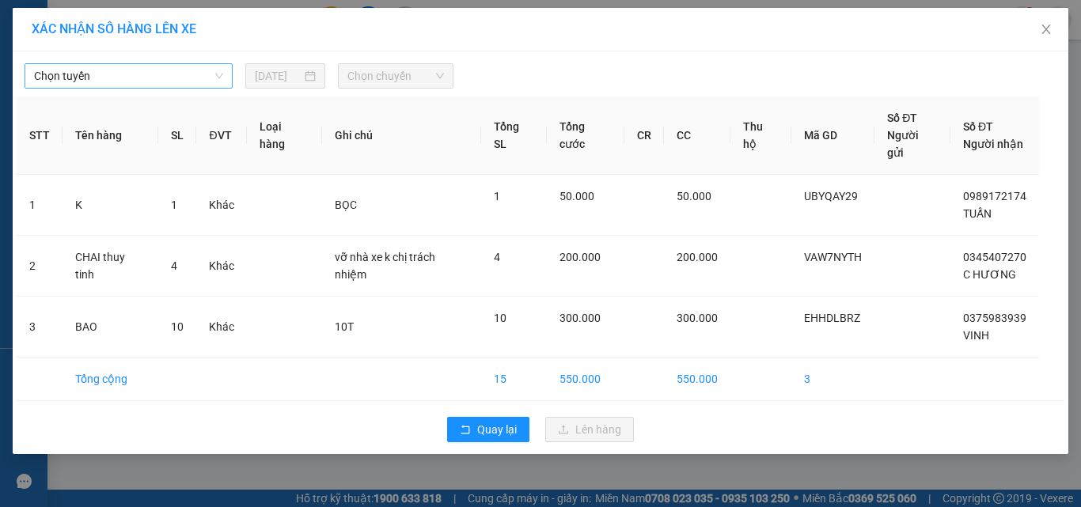
click at [175, 70] on span "Chọn tuyến" at bounding box center [128, 76] width 189 height 24
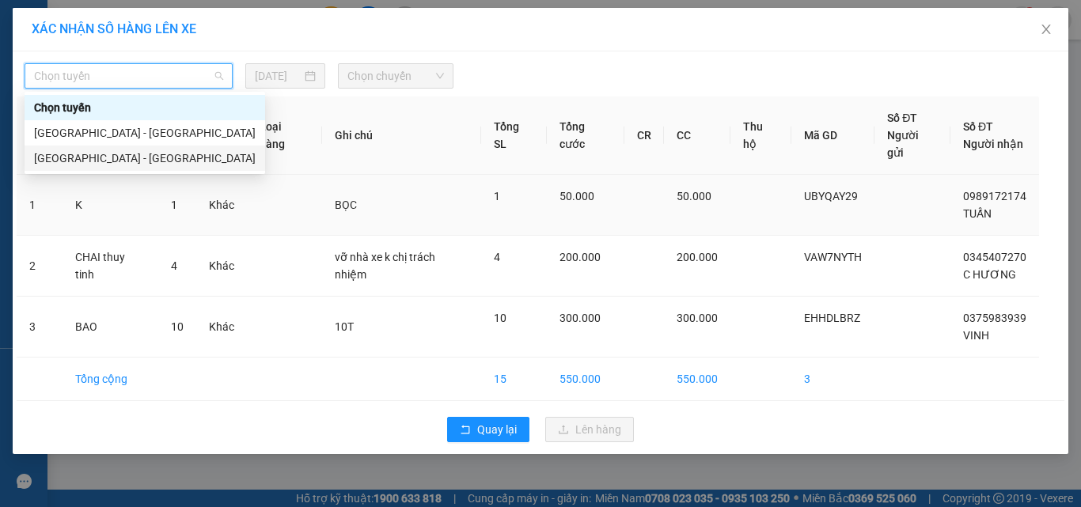
click at [154, 159] on div "[GEOGRAPHIC_DATA] - [GEOGRAPHIC_DATA]" at bounding box center [145, 158] width 222 height 17
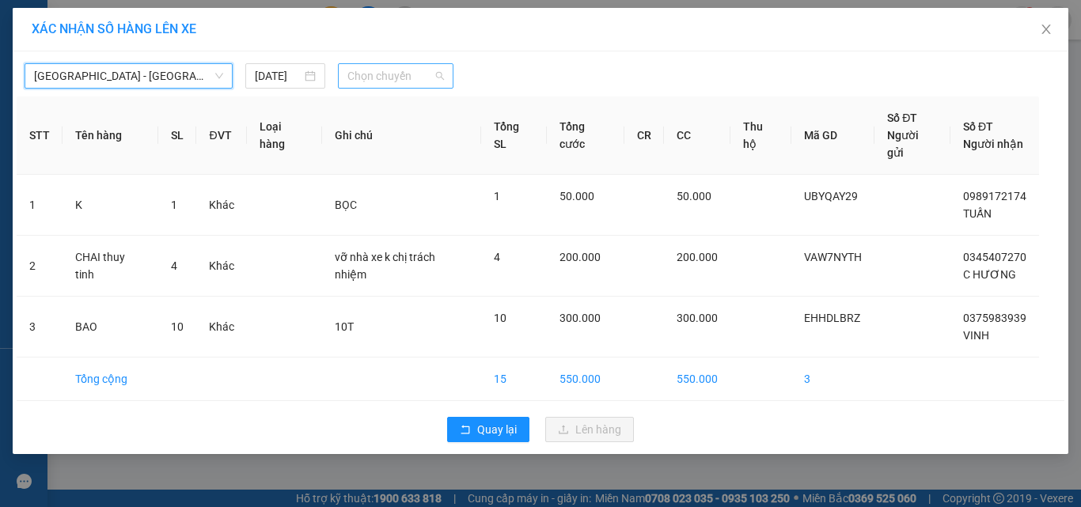
click at [383, 66] on span "Chọn chuyến" at bounding box center [395, 76] width 97 height 24
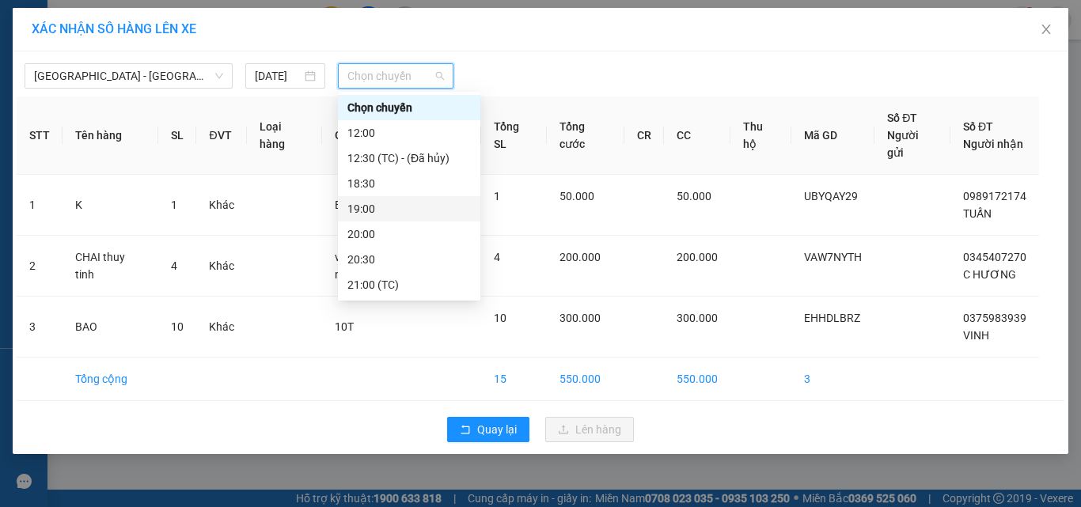
click at [389, 208] on div "19:00" at bounding box center [408, 208] width 123 height 17
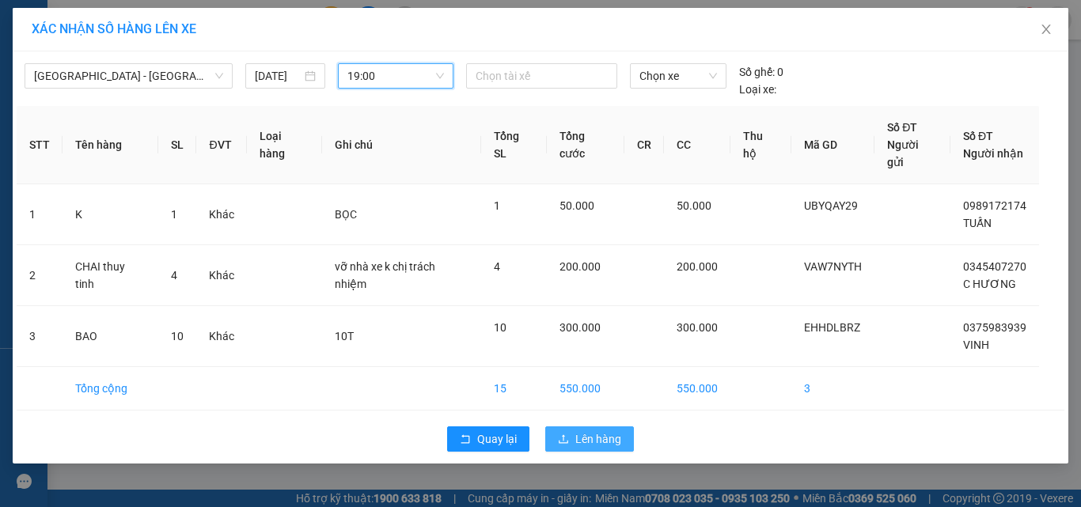
click at [602, 430] on span "Lên hàng" at bounding box center [598, 438] width 46 height 17
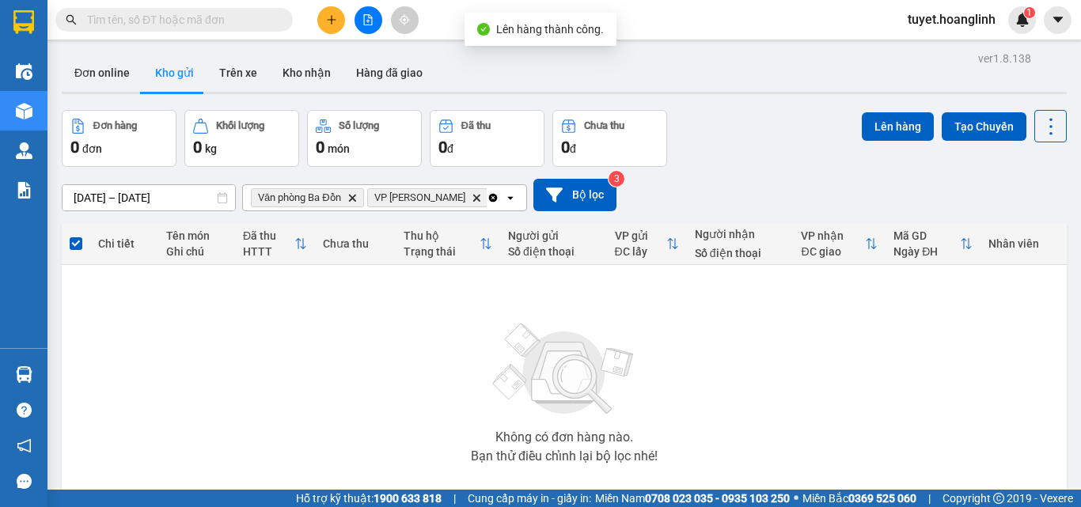
click at [487, 195] on icon "Clear all" at bounding box center [493, 198] width 13 height 13
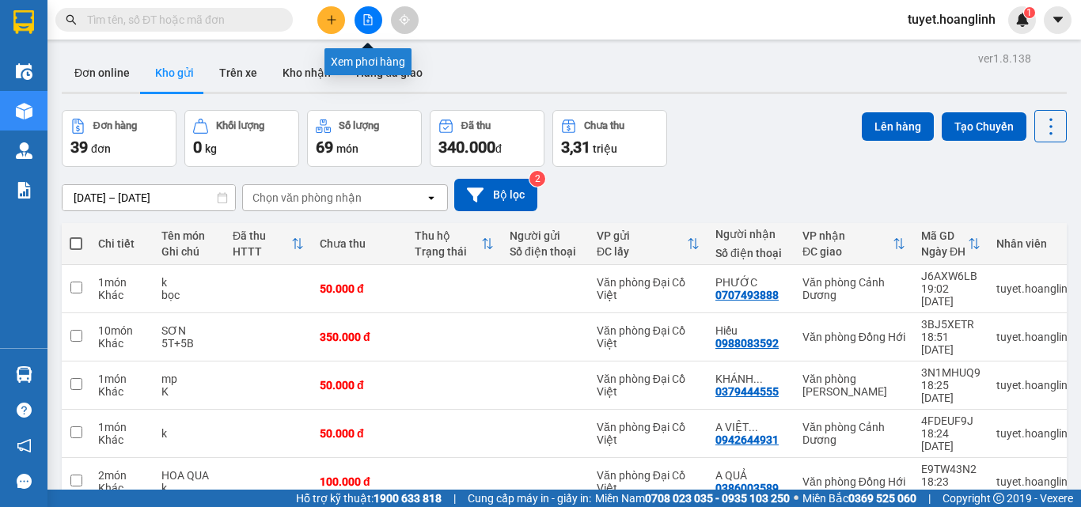
click at [370, 19] on icon "file-add" at bounding box center [367, 19] width 11 height 11
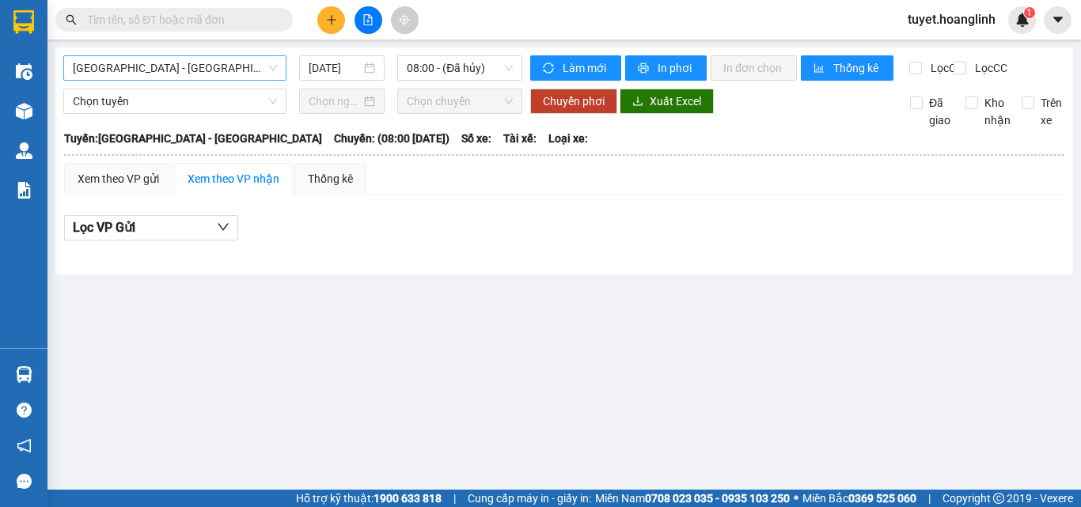
click at [219, 66] on span "[GEOGRAPHIC_DATA] - [GEOGRAPHIC_DATA]" at bounding box center [175, 68] width 204 height 24
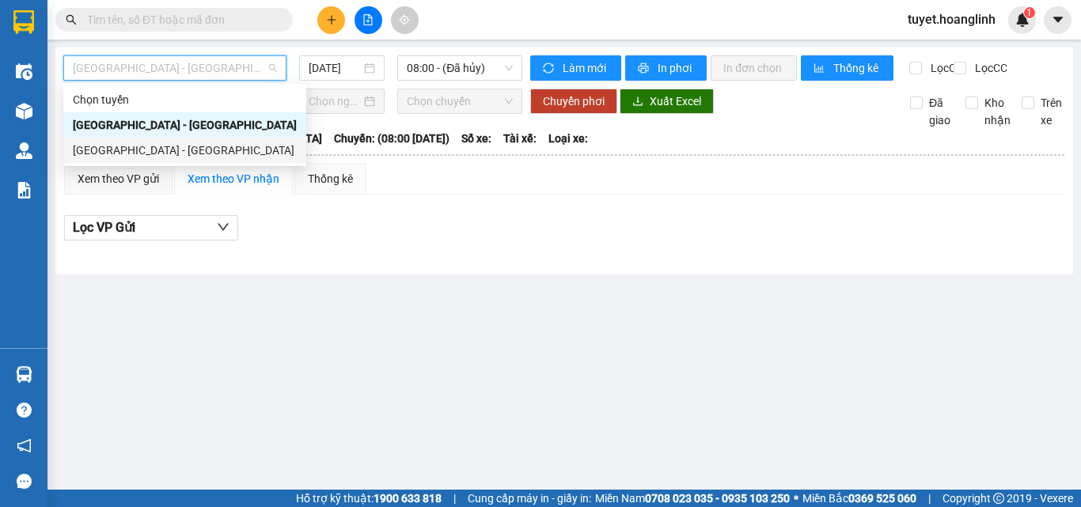
click at [195, 144] on div "[GEOGRAPHIC_DATA] - [GEOGRAPHIC_DATA]" at bounding box center [185, 150] width 224 height 17
type input "[DATE]"
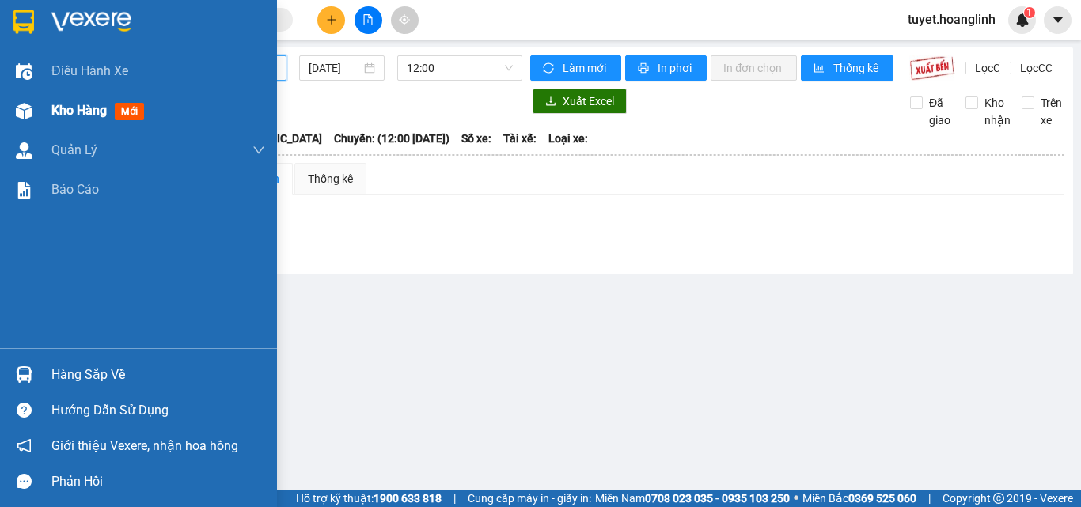
click at [61, 119] on div "Kho hàng mới" at bounding box center [100, 111] width 99 height 20
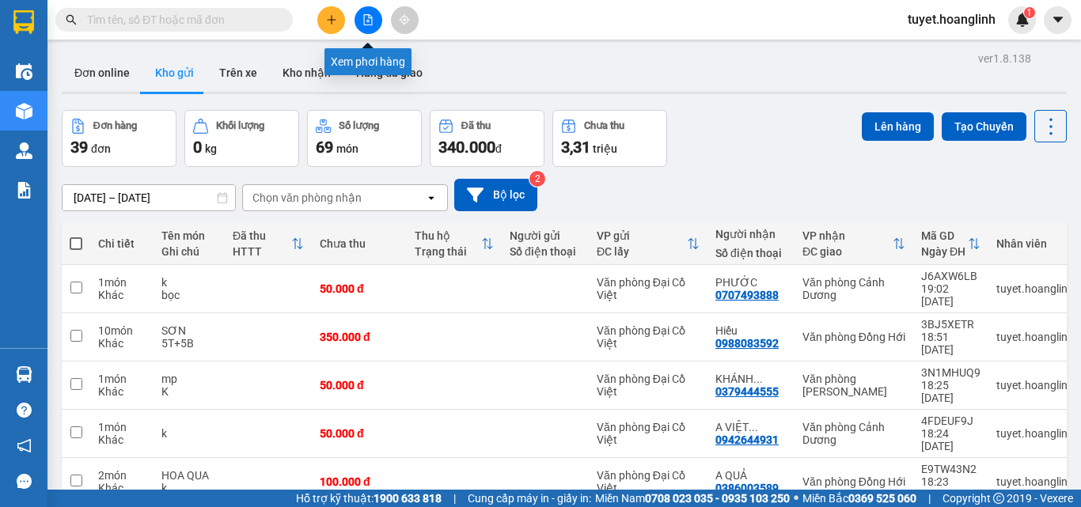
click at [364, 15] on icon "file-add" at bounding box center [368, 19] width 9 height 11
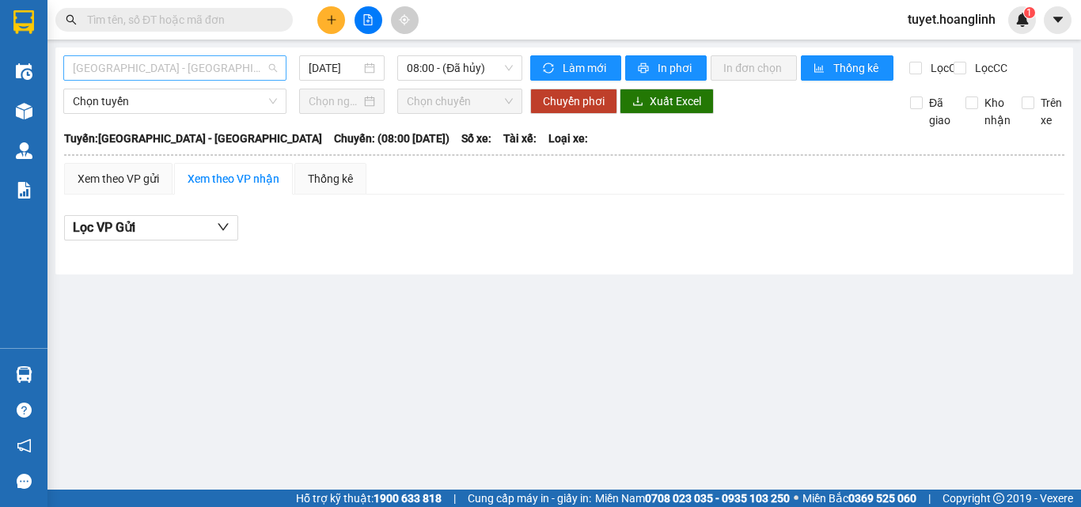
click at [188, 78] on span "[GEOGRAPHIC_DATA] - [GEOGRAPHIC_DATA]" at bounding box center [175, 68] width 204 height 24
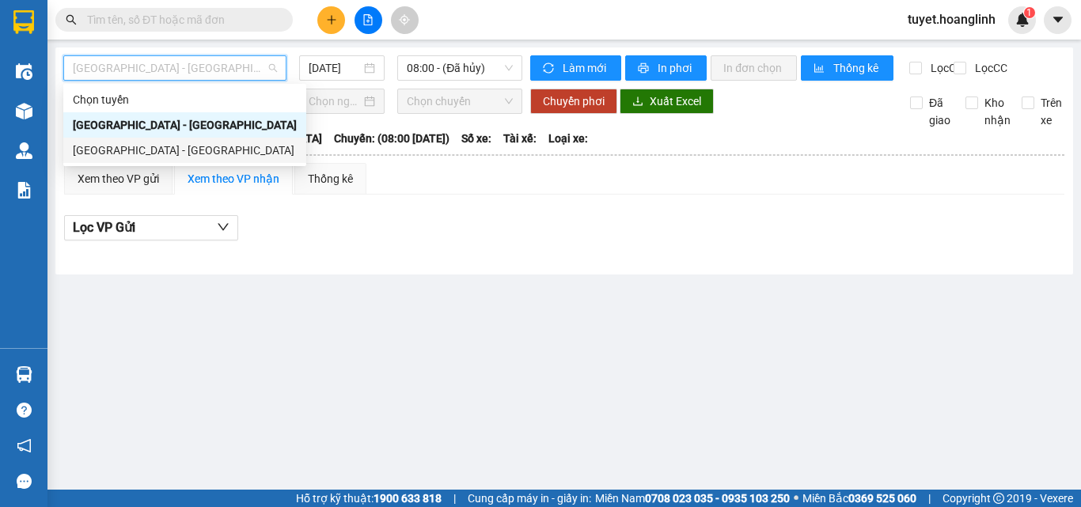
click at [149, 160] on div "[GEOGRAPHIC_DATA] - [GEOGRAPHIC_DATA]" at bounding box center [184, 150] width 243 height 25
type input "[DATE]"
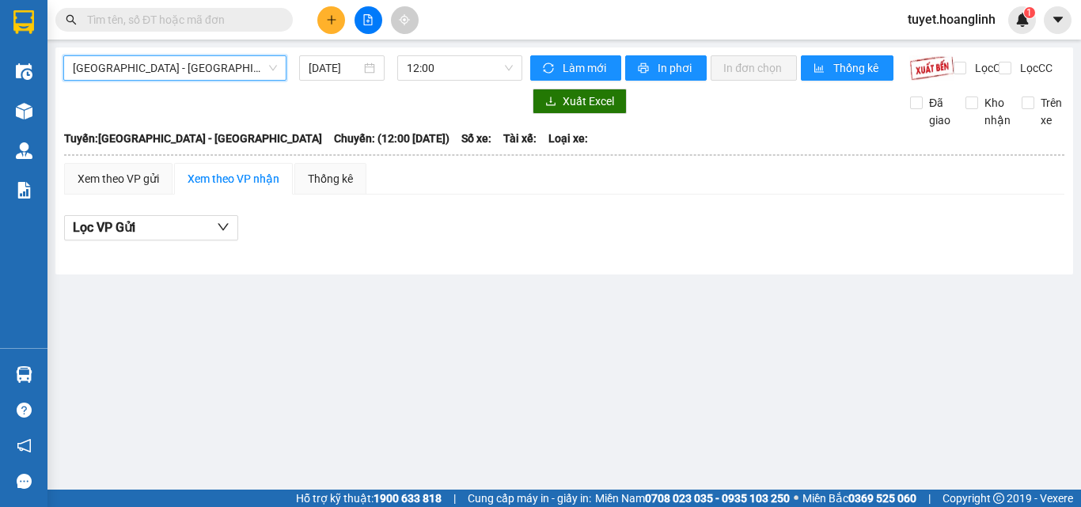
click at [461, 53] on div "Hà Nội - Quảng Bình Hà Nội - Quảng Bình 13/08/2025 12:00 Làm mới In phơi In đơn…" at bounding box center [564, 160] width 1018 height 227
click at [451, 72] on span "12:00" at bounding box center [460, 68] width 106 height 24
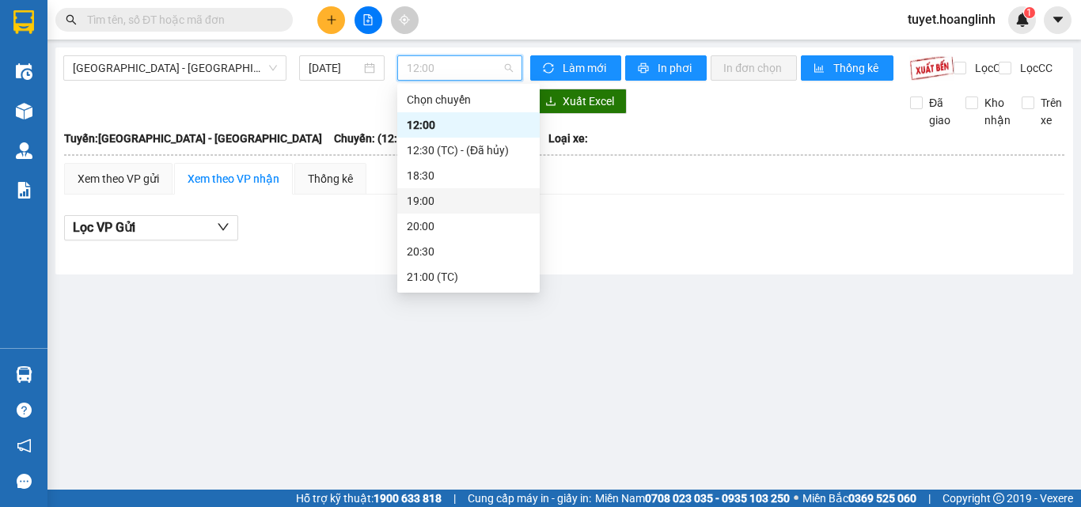
click at [448, 198] on div "19:00" at bounding box center [468, 200] width 123 height 17
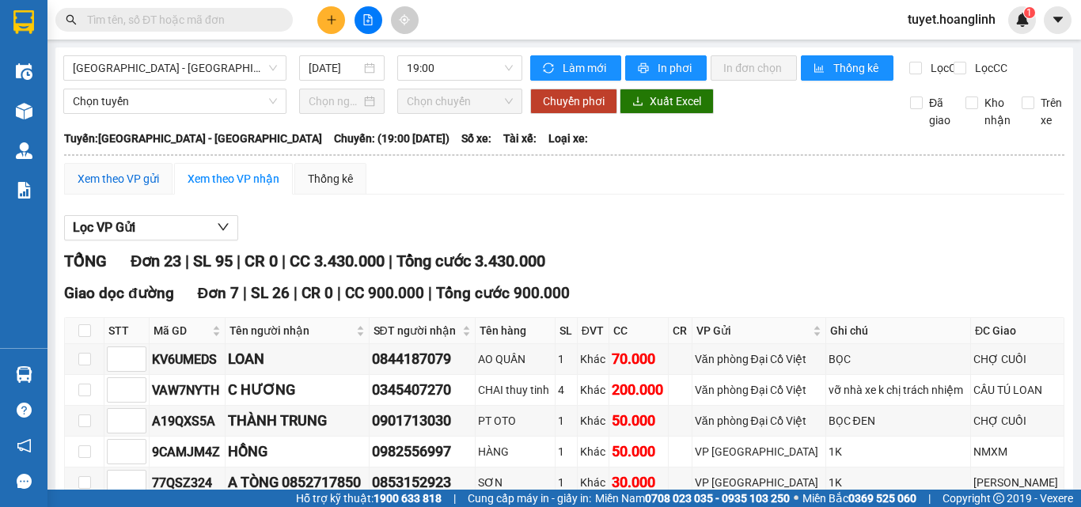
click at [131, 188] on div "Xem theo VP gửi" at bounding box center [119, 178] width 82 height 17
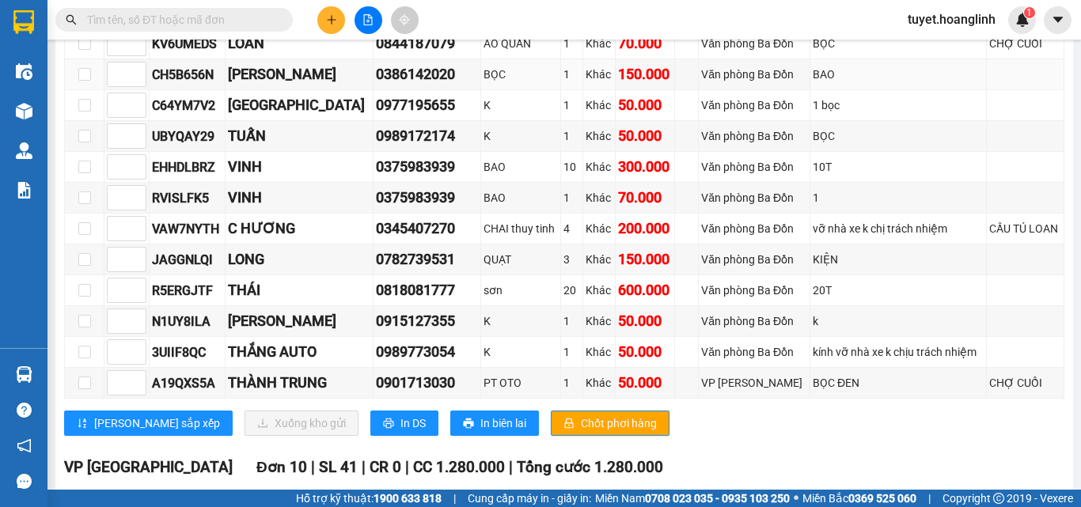
scroll to position [396, 0]
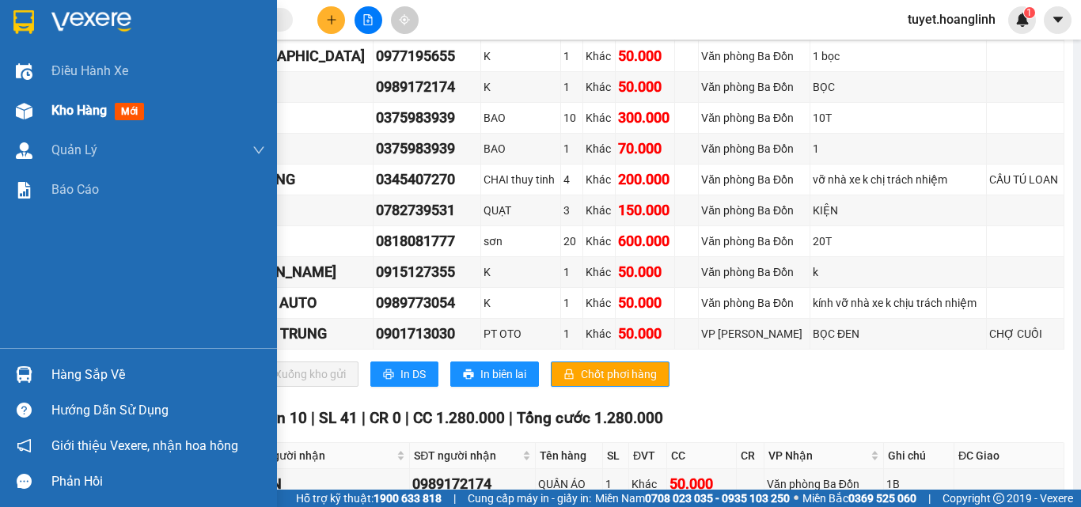
click at [37, 109] on div at bounding box center [24, 111] width 28 height 28
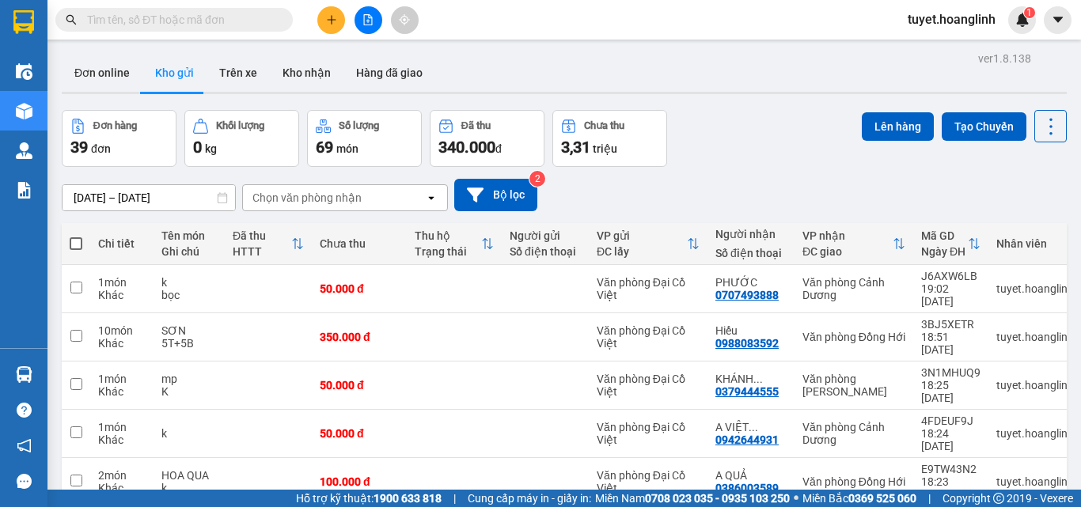
click at [341, 188] on div "Chọn văn phòng nhận" at bounding box center [334, 197] width 182 height 25
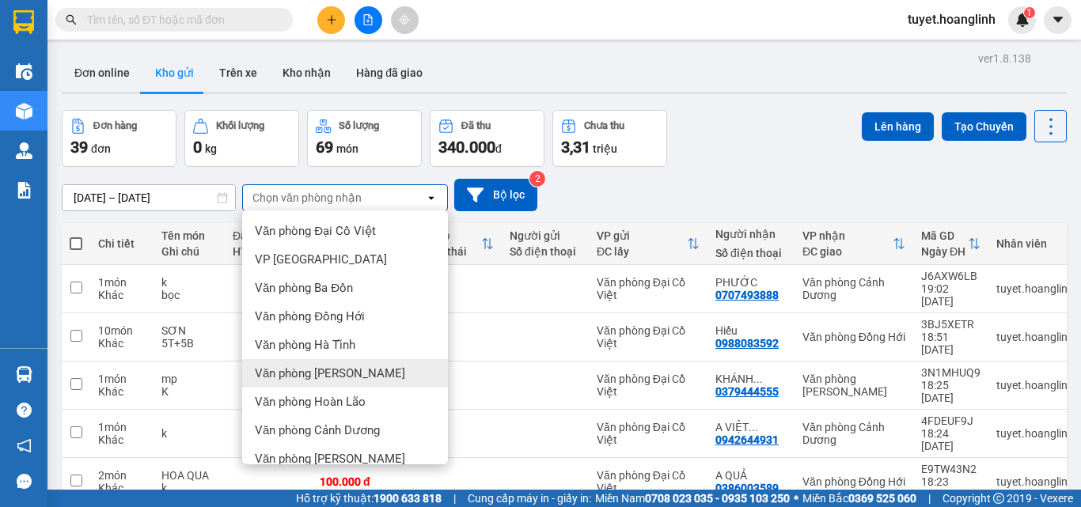
click at [335, 375] on span "Văn phòng [PERSON_NAME]" at bounding box center [330, 374] width 150 height 16
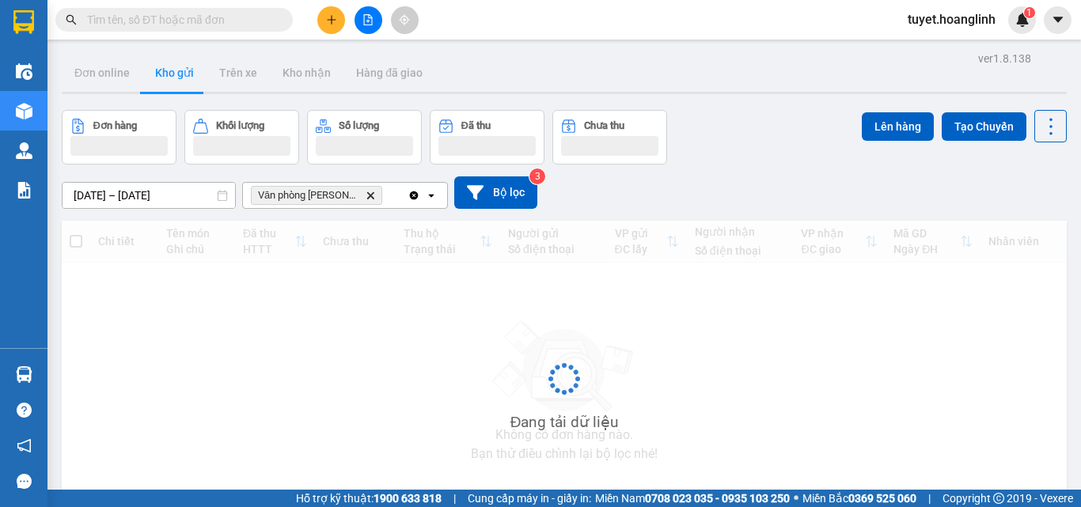
click at [379, 194] on div "Văn phòng Lý Hòa Delete" at bounding box center [325, 195] width 165 height 25
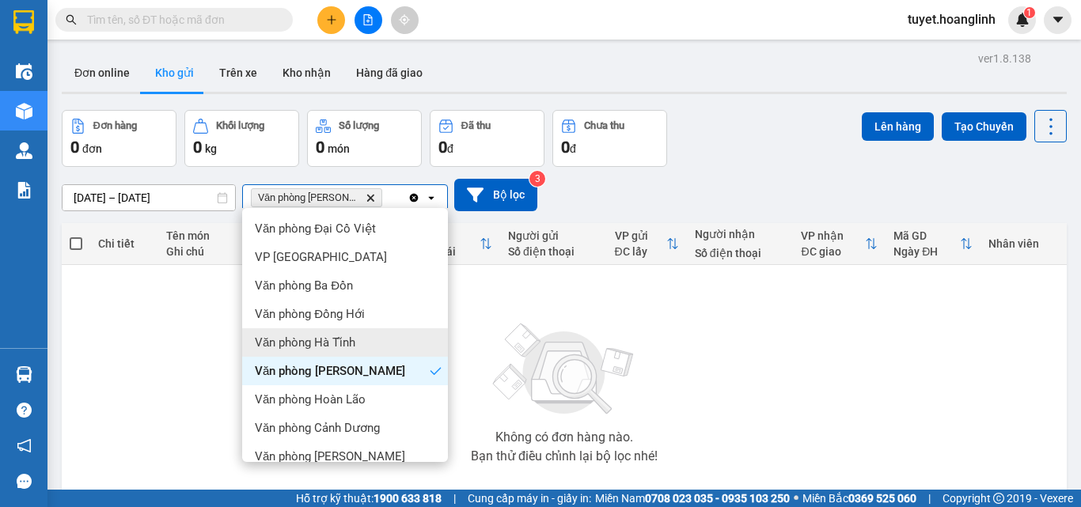
click at [332, 343] on span "Văn phòng Hà Tĩnh" at bounding box center [305, 343] width 101 height 16
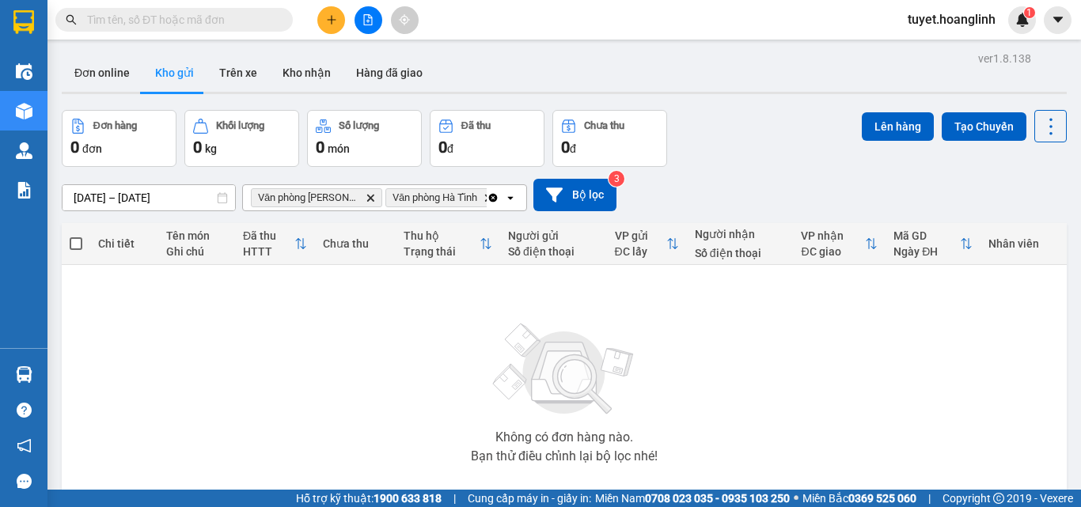
click at [332, 28] on button at bounding box center [331, 20] width 28 height 28
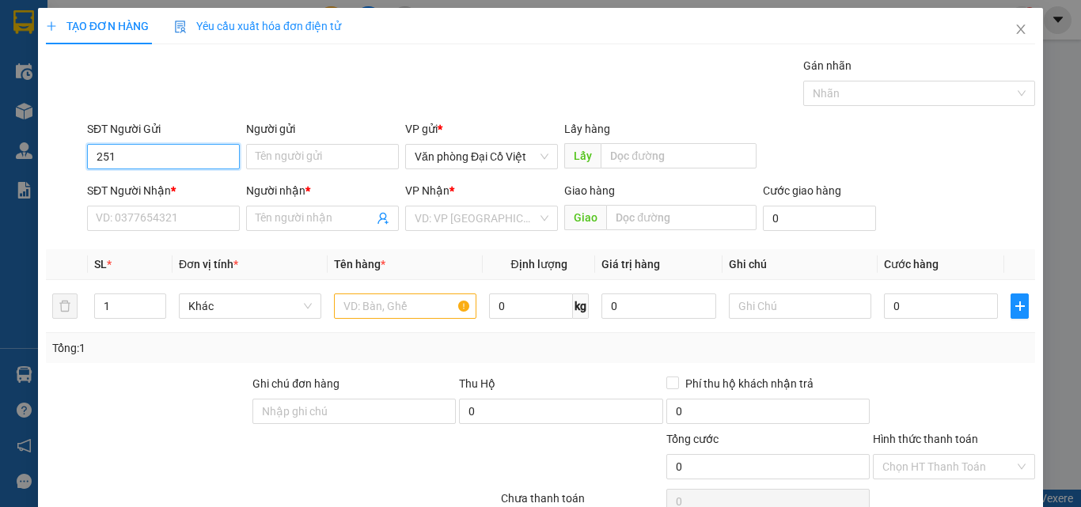
type input "2513"
click at [173, 149] on input "2513" at bounding box center [163, 156] width 153 height 25
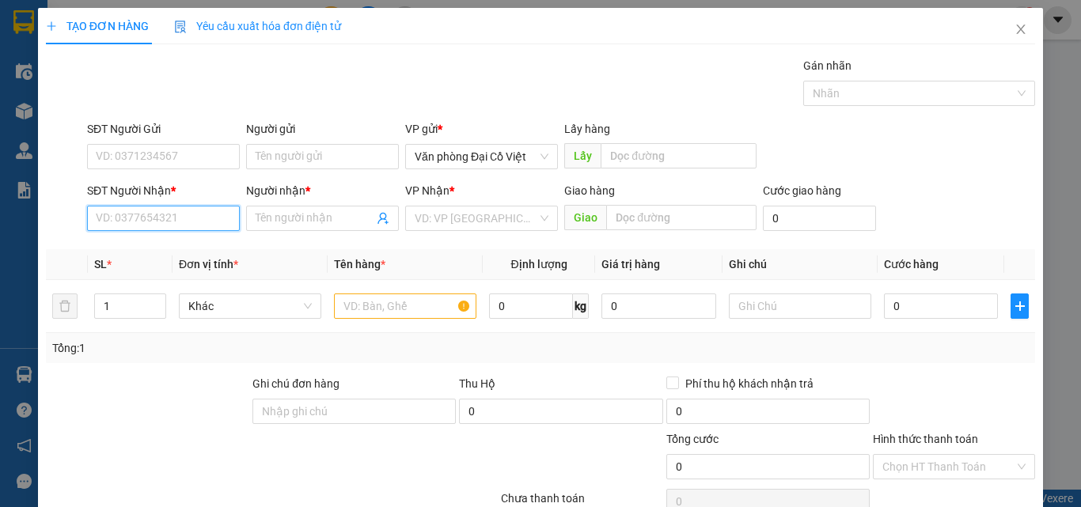
click at [147, 216] on input "SĐT Người Nhận *" at bounding box center [163, 218] width 153 height 25
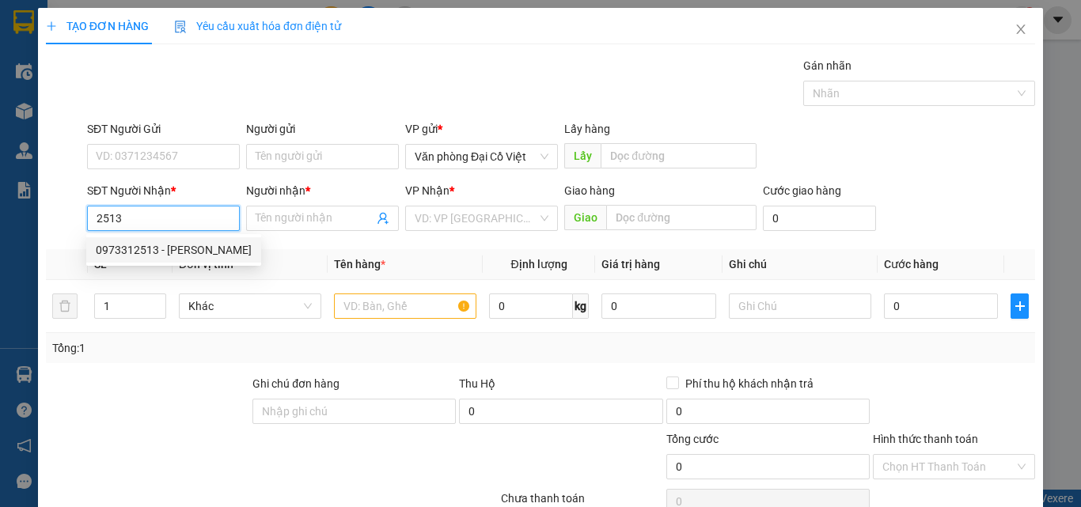
click at [157, 251] on div "0973312513 - XUÂN DŨNG" at bounding box center [174, 249] width 156 height 17
type input "0973312513"
type input "[PERSON_NAME]"
type input "20.000"
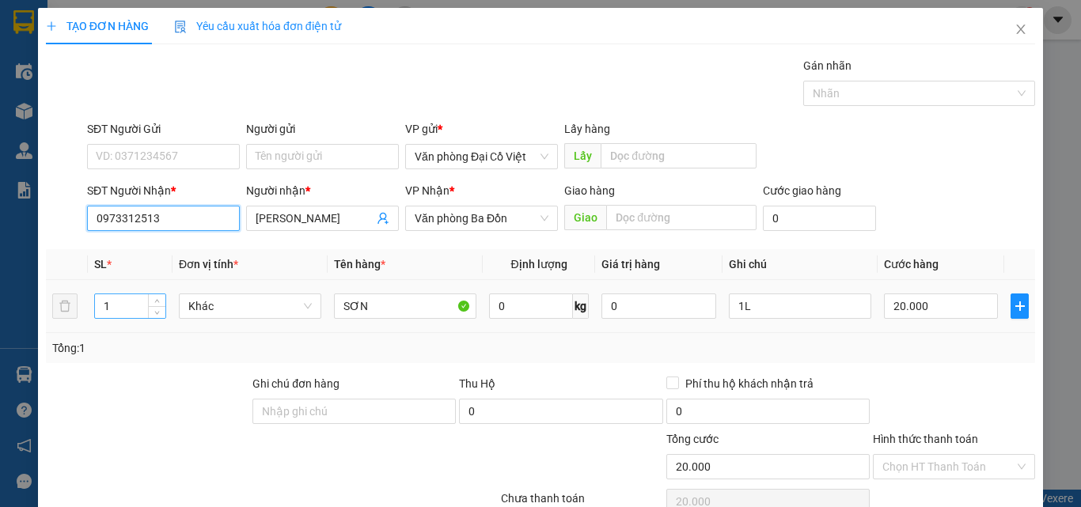
type input "0973312513"
click at [123, 310] on input "1" at bounding box center [130, 306] width 70 height 24
click at [123, 311] on input "1" at bounding box center [130, 306] width 70 height 24
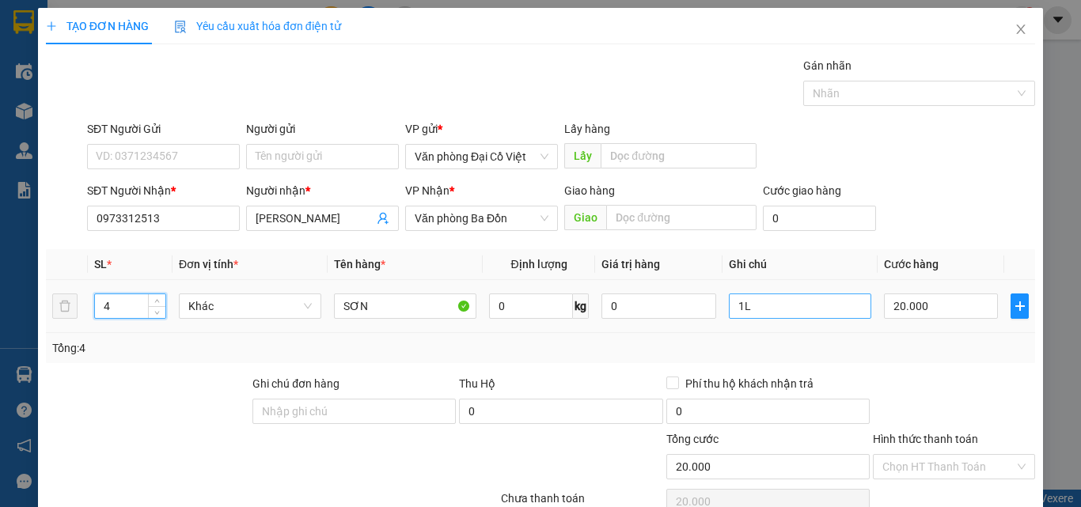
type input "4"
click at [850, 314] on input "1L" at bounding box center [800, 306] width 142 height 25
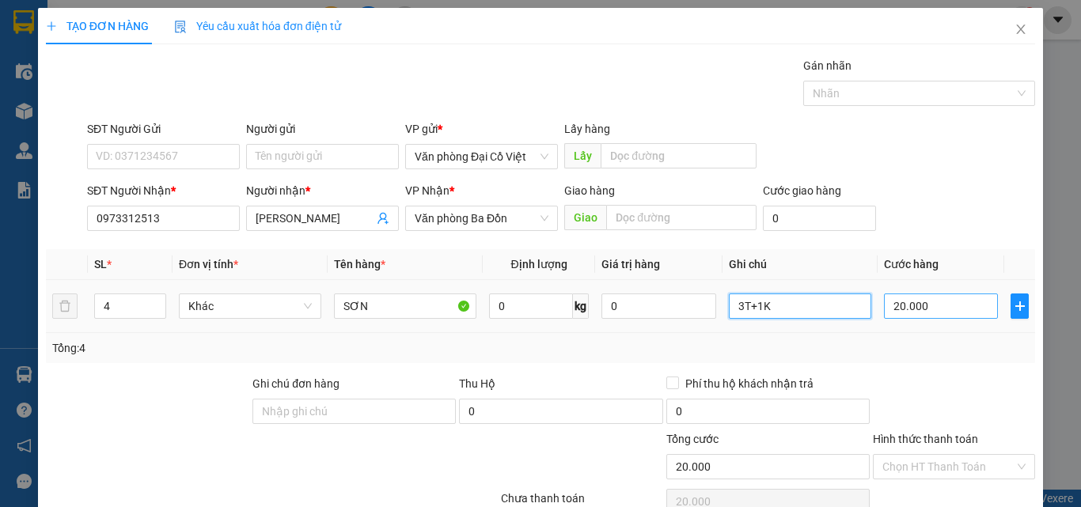
type input "3T+1K"
click at [942, 306] on input "20.000" at bounding box center [941, 306] width 114 height 25
type input "1"
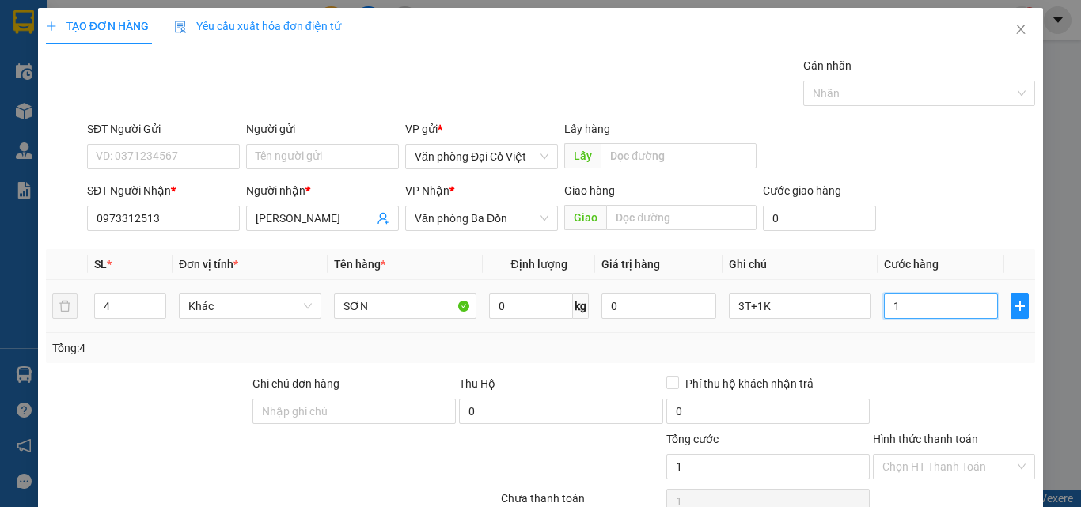
type input "12"
type input "120"
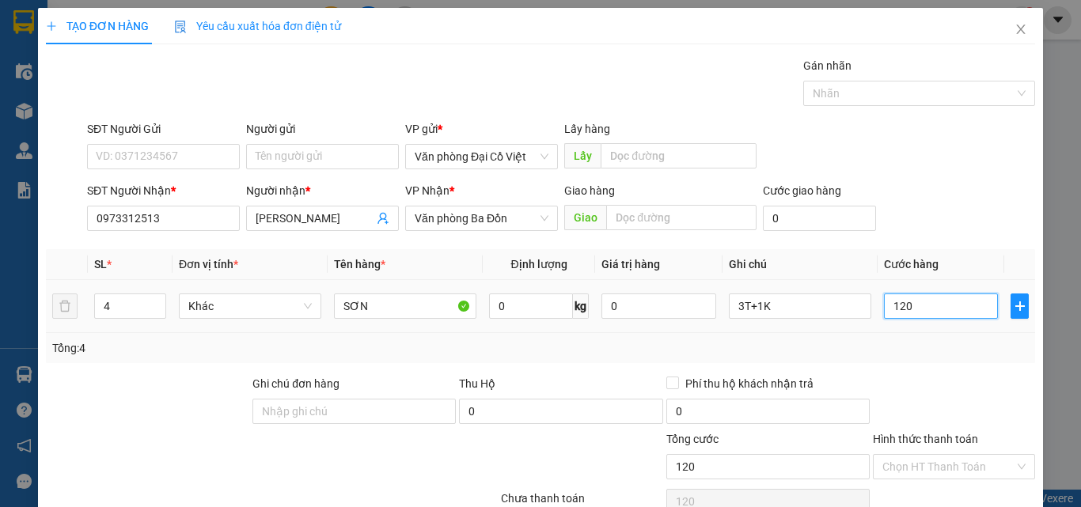
type input "120"
click at [929, 347] on div "Tổng: 4" at bounding box center [540, 347] width 977 height 17
type input "120.000"
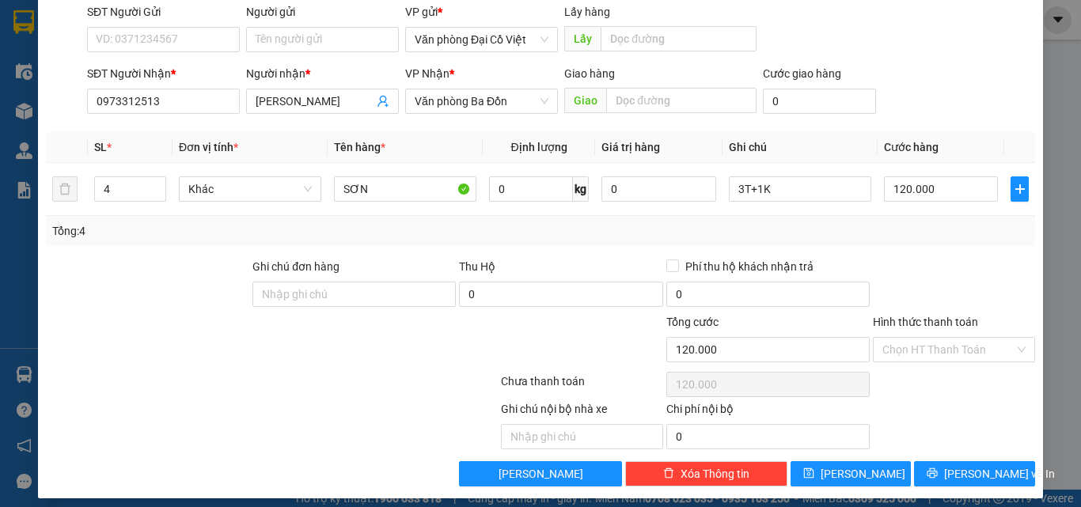
scroll to position [127, 0]
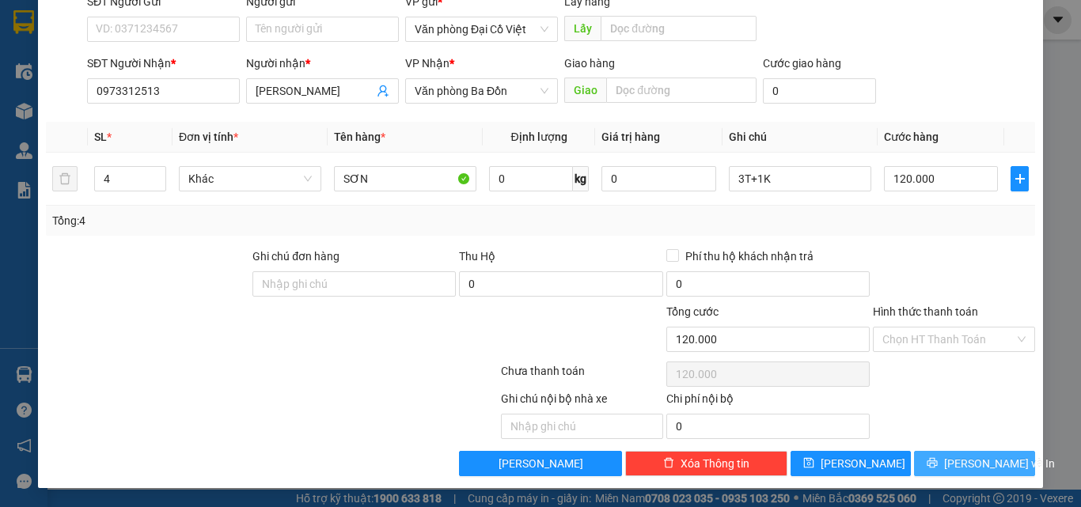
click at [945, 473] on button "Lưu và In" at bounding box center [974, 463] width 121 height 25
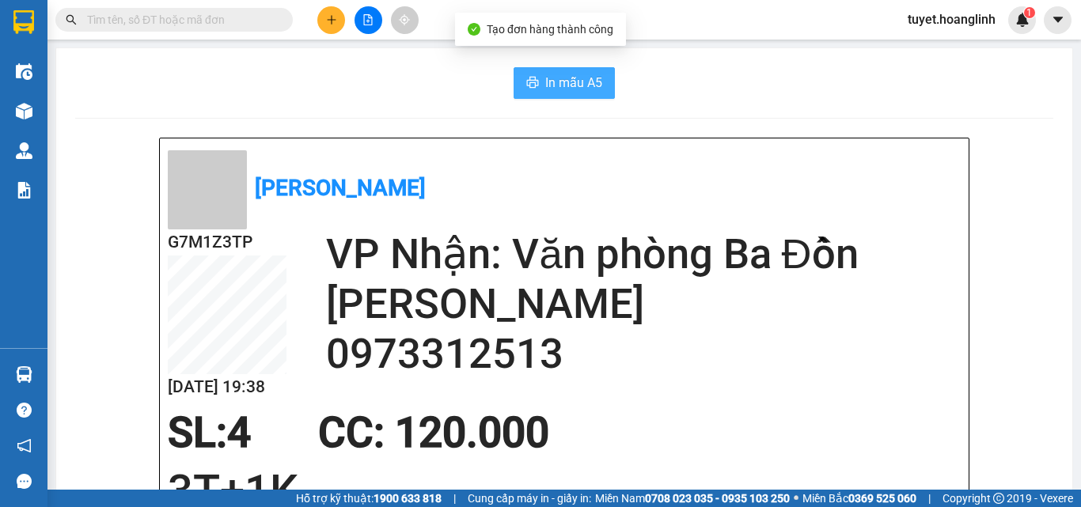
click at [593, 86] on span "In mẫu A5" at bounding box center [573, 83] width 57 height 20
click at [533, 91] on span "printer" at bounding box center [532, 83] width 13 height 15
click at [337, 10] on button at bounding box center [331, 20] width 28 height 28
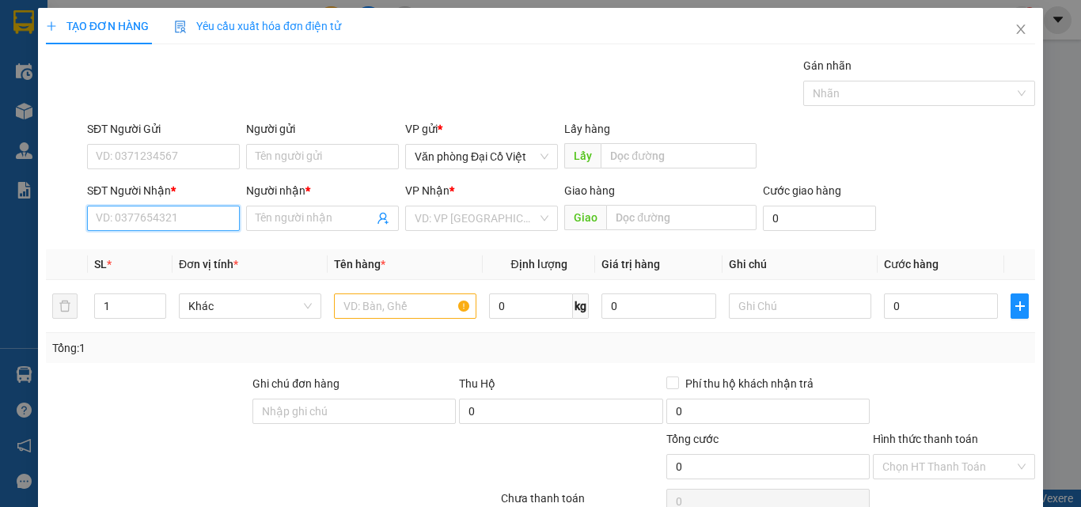
click at [161, 215] on input "SĐT Người Nhận *" at bounding box center [163, 218] width 153 height 25
click at [92, 218] on input "7556" at bounding box center [163, 218] width 153 height 25
type input "0919457556"
click at [328, 222] on input "Người nhận *" at bounding box center [315, 218] width 118 height 17
click at [119, 222] on input "0919457556" at bounding box center [163, 218] width 153 height 25
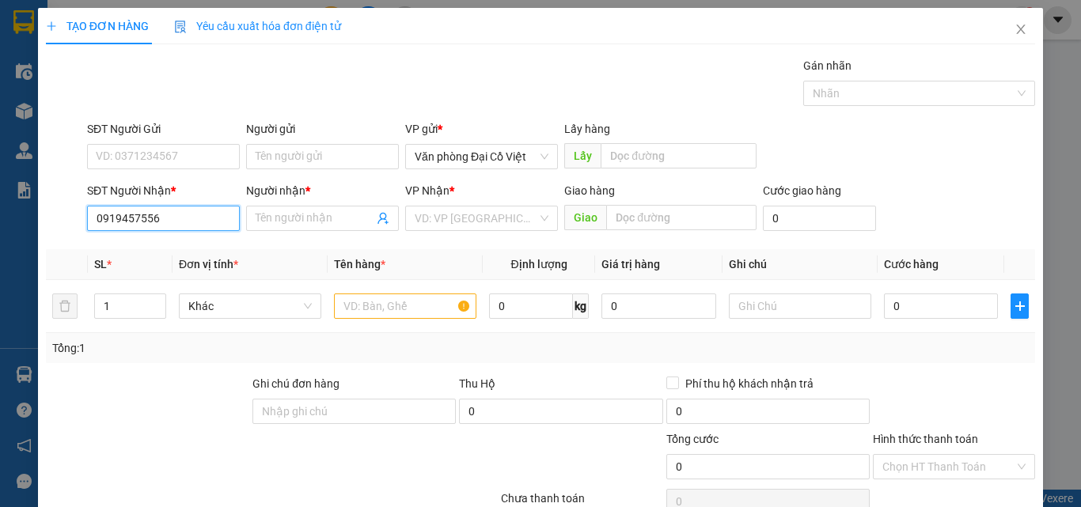
click at [135, 222] on input "0919457556" at bounding box center [163, 218] width 153 height 25
click at [262, 217] on input "Người nhận *" at bounding box center [315, 218] width 118 height 17
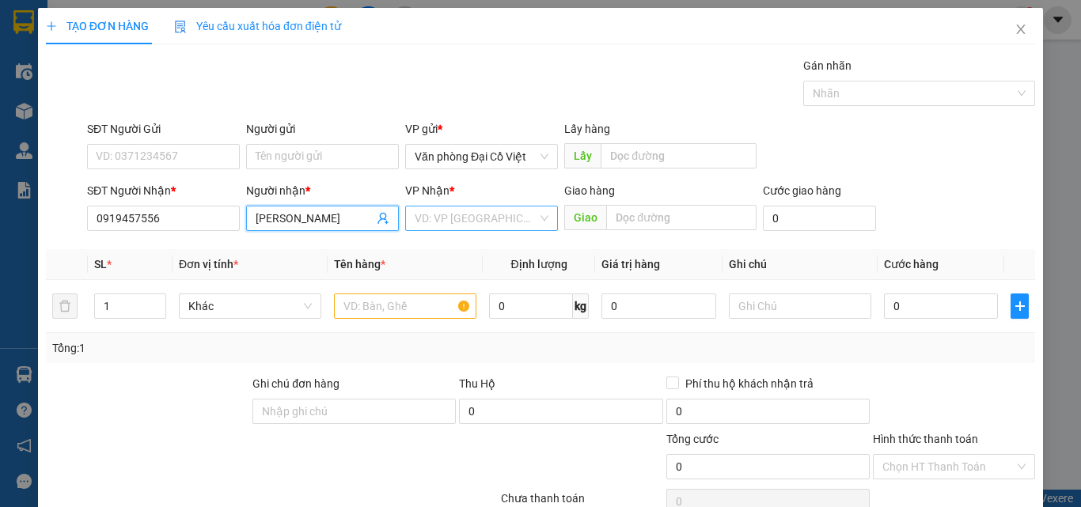
type input "[PERSON_NAME]"
click at [453, 226] on input "search" at bounding box center [476, 219] width 123 height 24
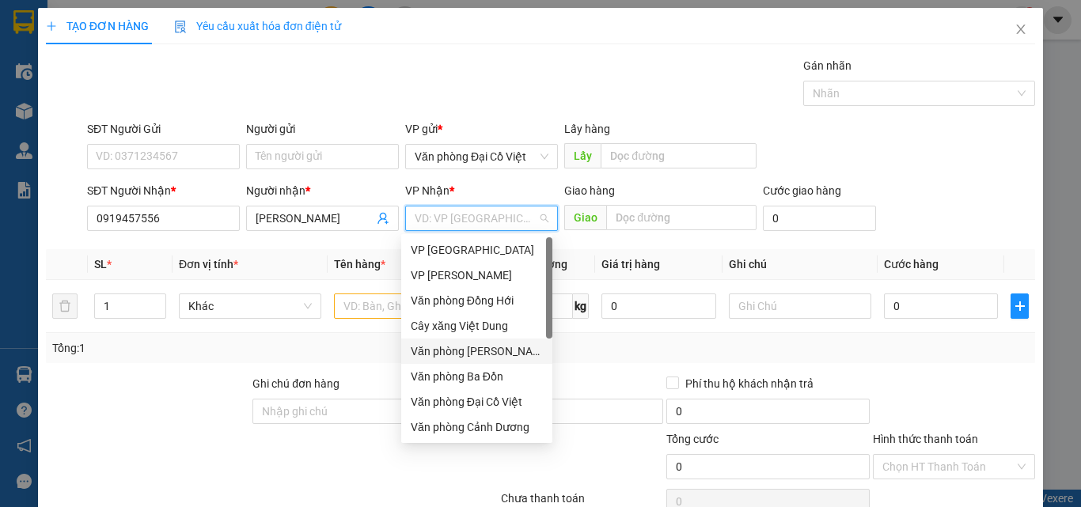
click at [481, 347] on div "Văn phòng [PERSON_NAME]" at bounding box center [477, 351] width 132 height 17
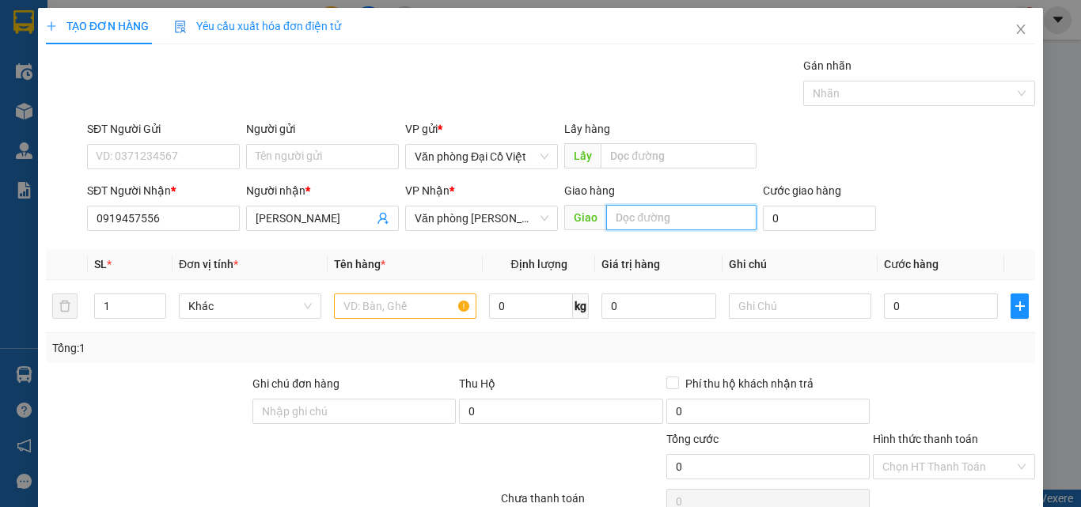
click at [658, 219] on input "text" at bounding box center [681, 217] width 150 height 25
type input "[GEOGRAPHIC_DATA]"
click at [423, 298] on input "text" at bounding box center [405, 306] width 142 height 25
click at [123, 313] on input "1" at bounding box center [130, 306] width 70 height 24
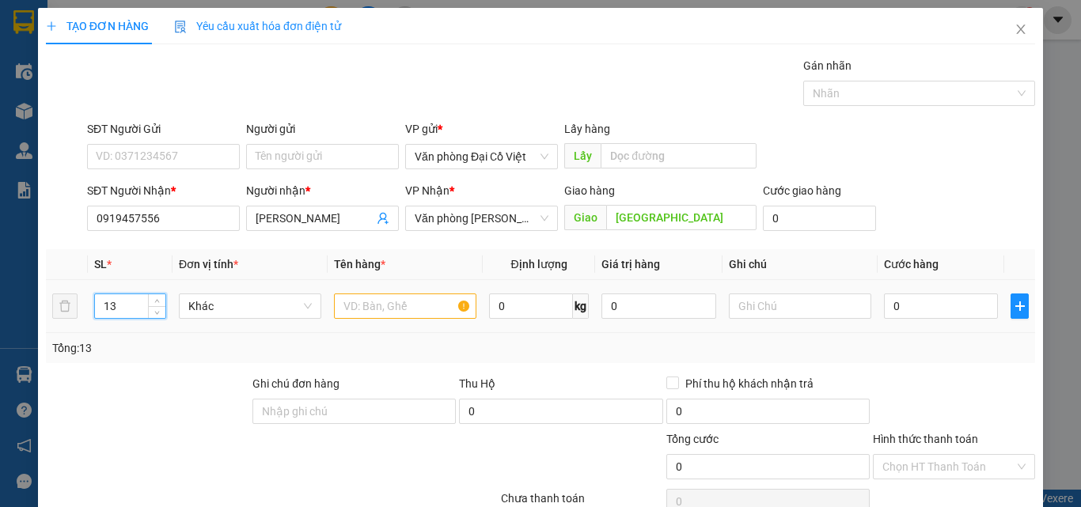
type input "13"
click at [402, 306] on input "text" at bounding box center [405, 306] width 142 height 25
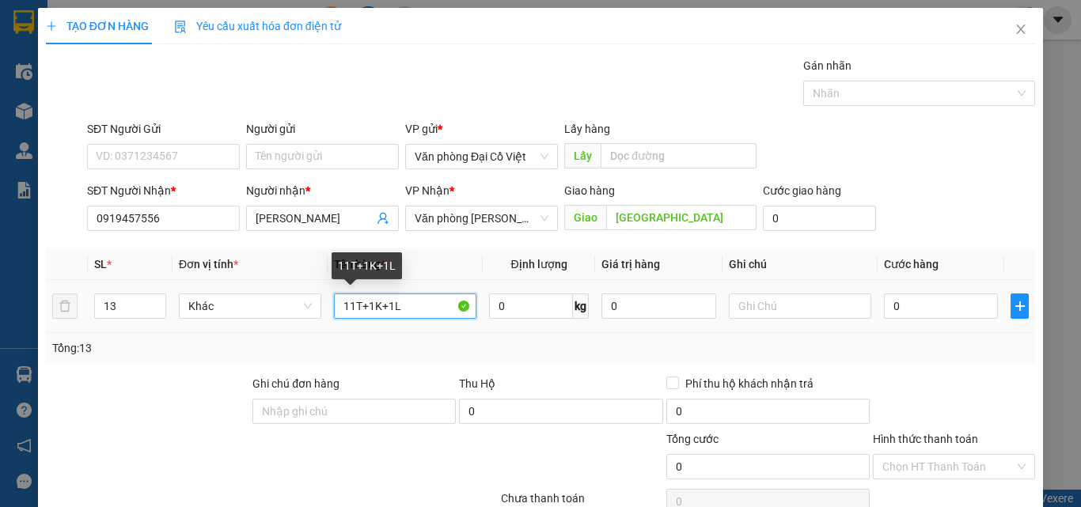
click at [395, 312] on input "11T+1K+1L" at bounding box center [405, 306] width 142 height 25
type input "11T+1K+1L"
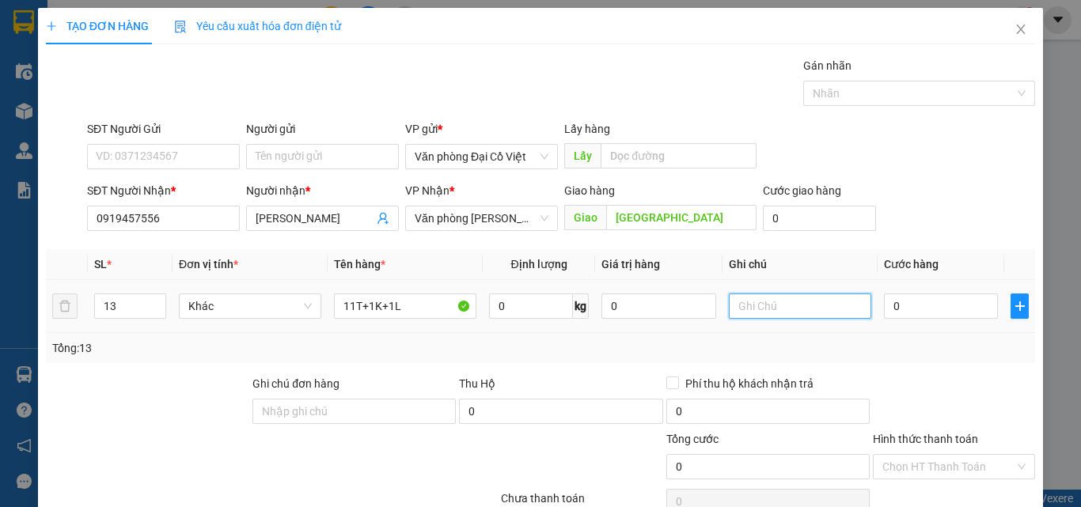
click at [805, 314] on input "text" at bounding box center [800, 306] width 142 height 25
paste input "11T+1K+1L"
type input "11T+1K+1L"
click at [424, 316] on input "11T+1K+1L" at bounding box center [405, 306] width 142 height 25
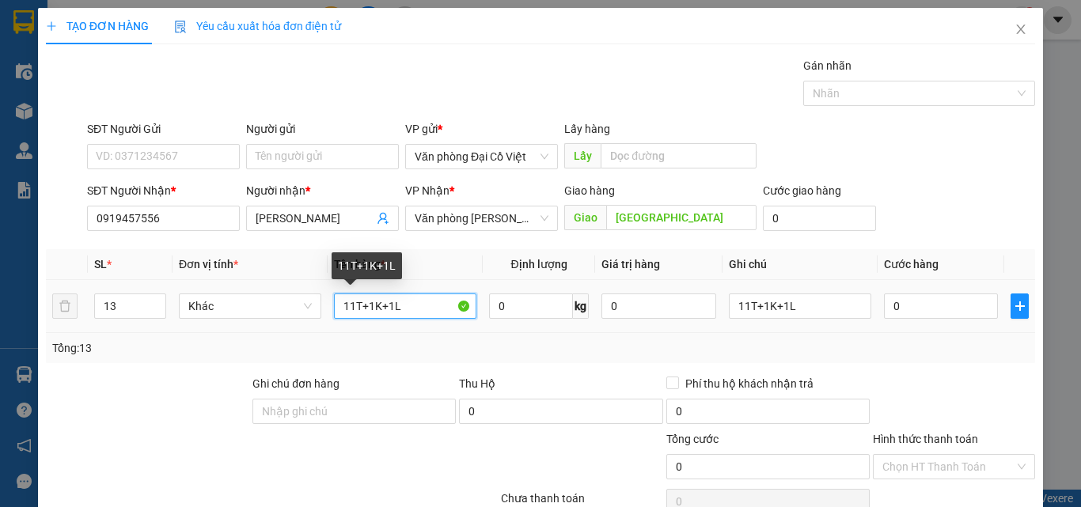
click at [424, 316] on input "11T+1K+1L" at bounding box center [405, 306] width 142 height 25
type input "SƠN"
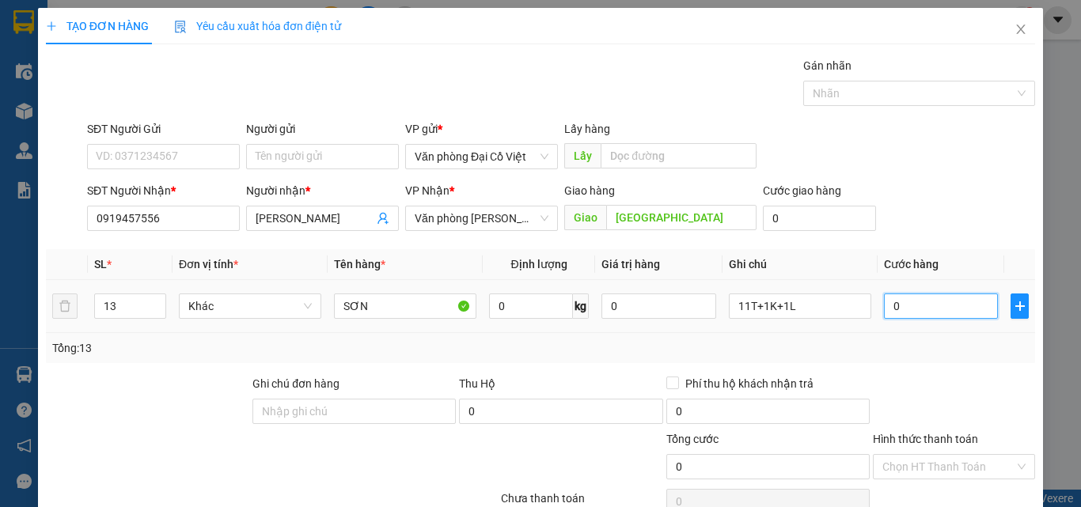
click at [924, 314] on input "0" at bounding box center [941, 306] width 114 height 25
click at [922, 310] on input "0" at bounding box center [941, 306] width 114 height 25
type input "3"
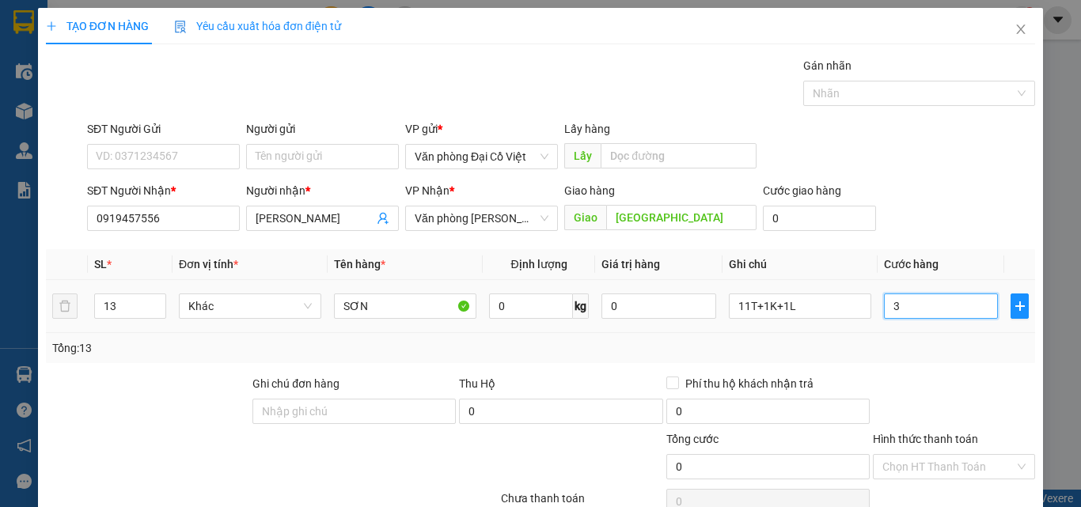
type input "3"
type input "38"
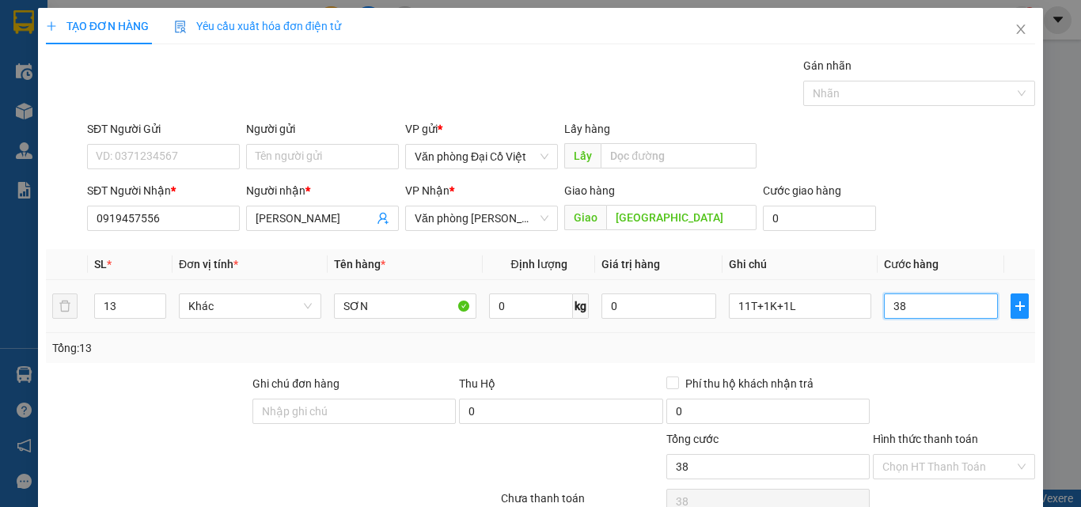
type input "380"
click at [901, 346] on div "Tổng: 13" at bounding box center [540, 347] width 977 height 17
type input "380.000"
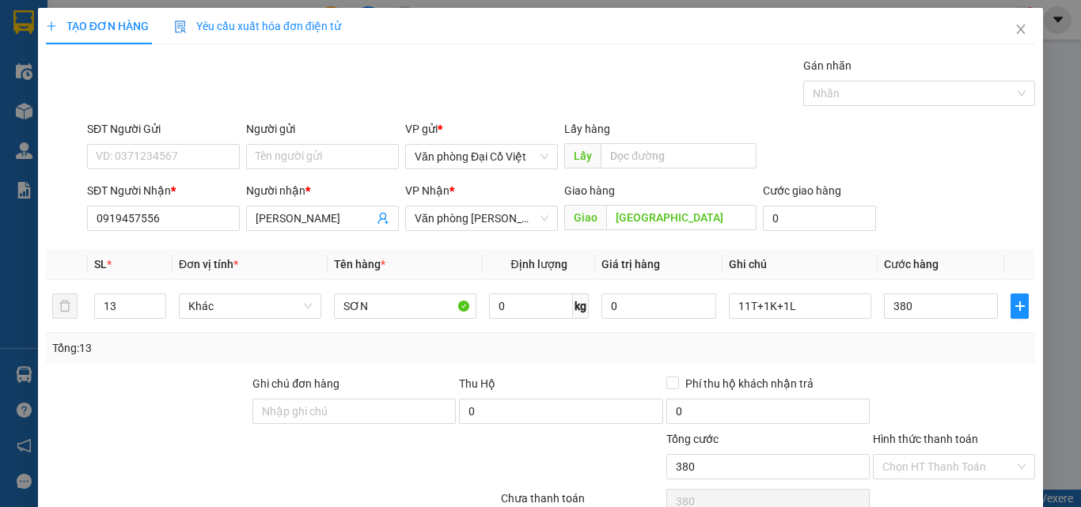
type input "380.000"
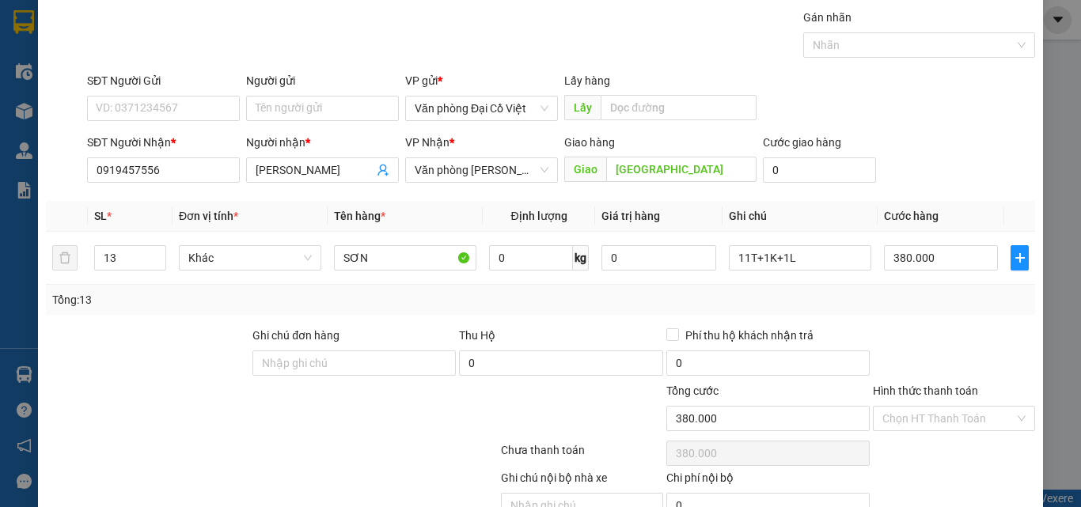
scroll to position [127, 0]
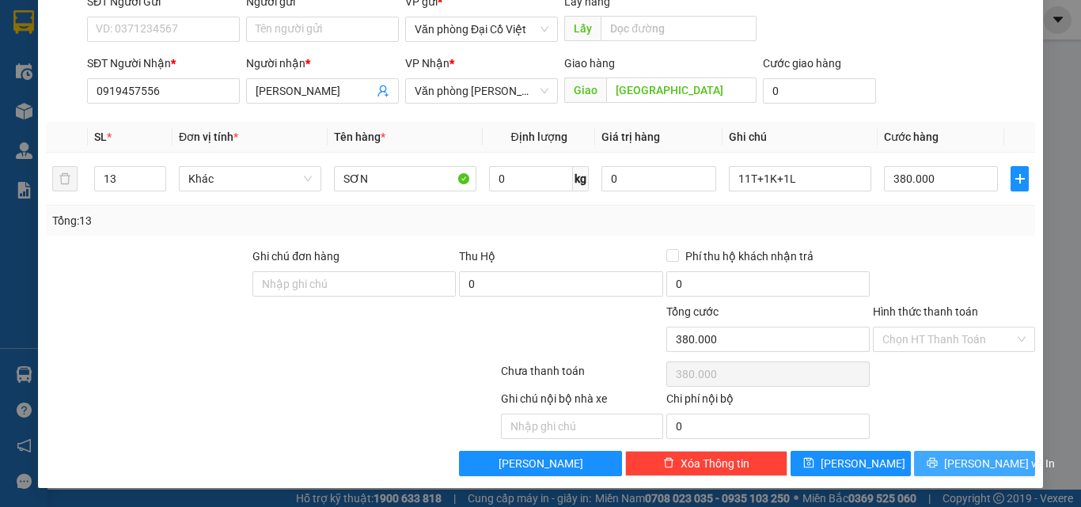
click at [951, 457] on span "Lưu và In" at bounding box center [999, 463] width 111 height 17
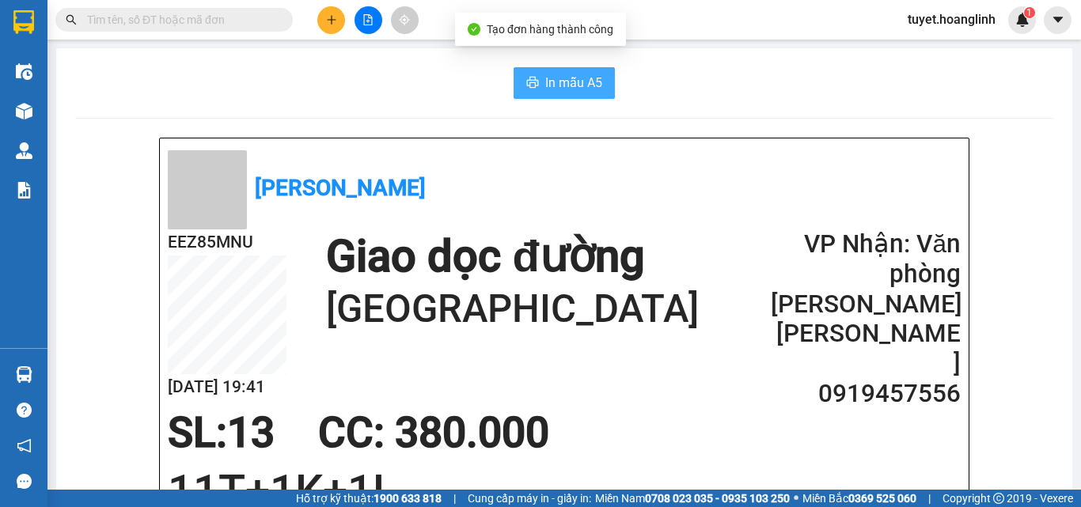
click at [552, 88] on span "In mẫu A5" at bounding box center [573, 83] width 57 height 20
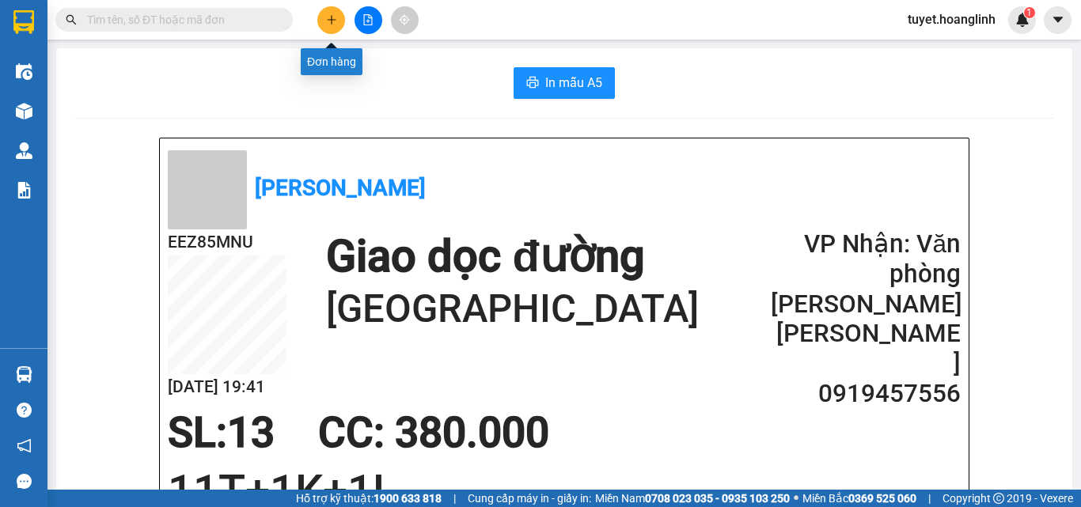
click at [331, 19] on icon "plus" at bounding box center [331, 19] width 11 height 11
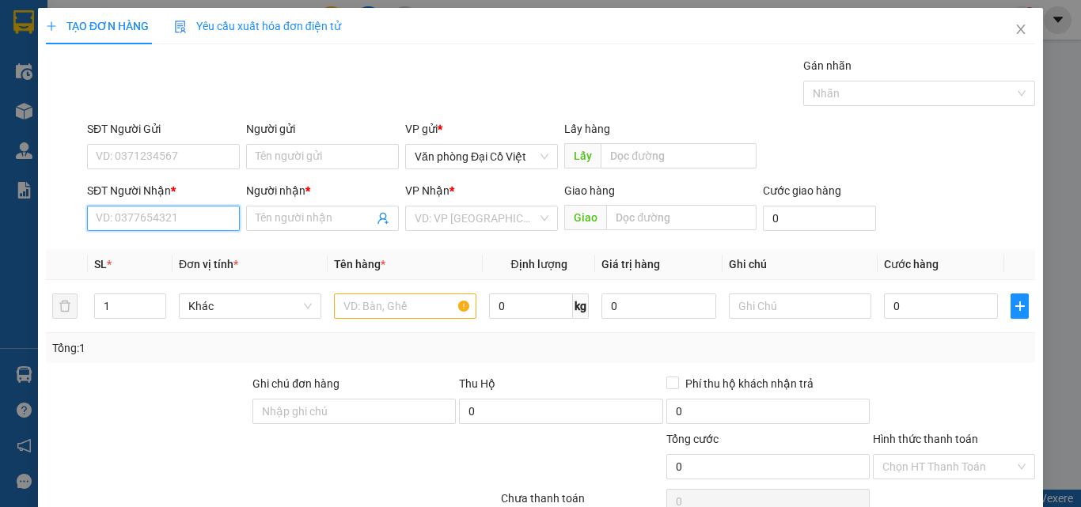
click at [169, 214] on input "SĐT Người Nhận *" at bounding box center [163, 218] width 153 height 25
click at [90, 219] on input "5182" at bounding box center [163, 218] width 153 height 25
type input "0912175182"
click at [277, 216] on input "Người nhận *" at bounding box center [315, 218] width 118 height 17
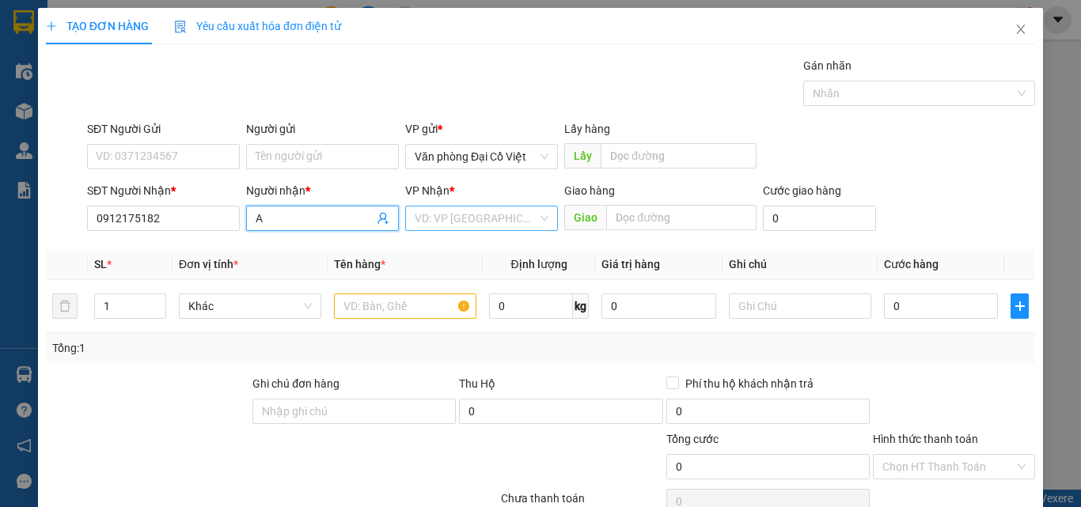
type input "A"
click at [464, 218] on input "search" at bounding box center [476, 219] width 123 height 24
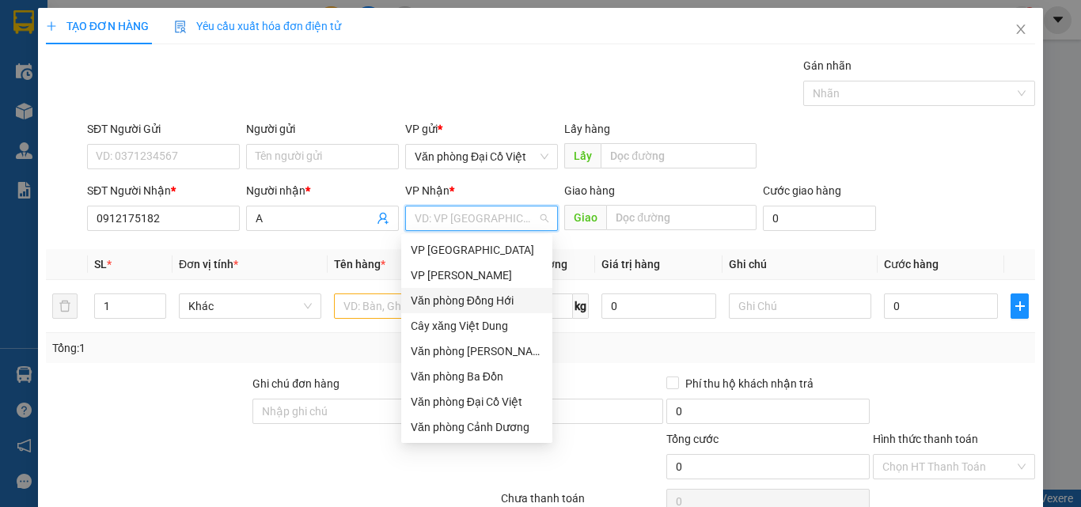
click at [473, 300] on div "Văn phòng Đồng Hới" at bounding box center [477, 300] width 132 height 17
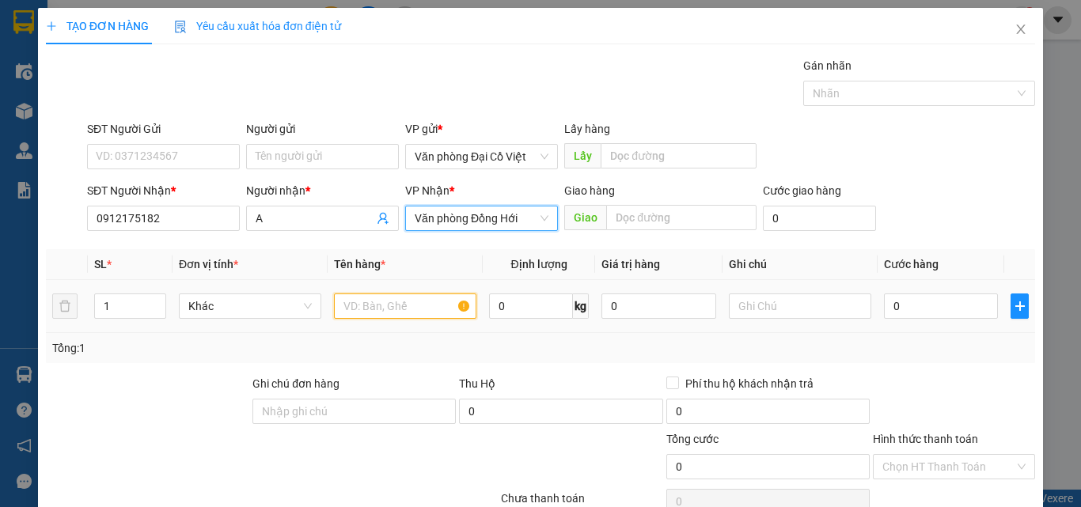
click at [343, 302] on input "text" at bounding box center [405, 306] width 142 height 25
click at [153, 301] on span "up" at bounding box center [157, 302] width 9 height 9
type input "2"
click at [438, 301] on input "text" at bounding box center [405, 306] width 142 height 25
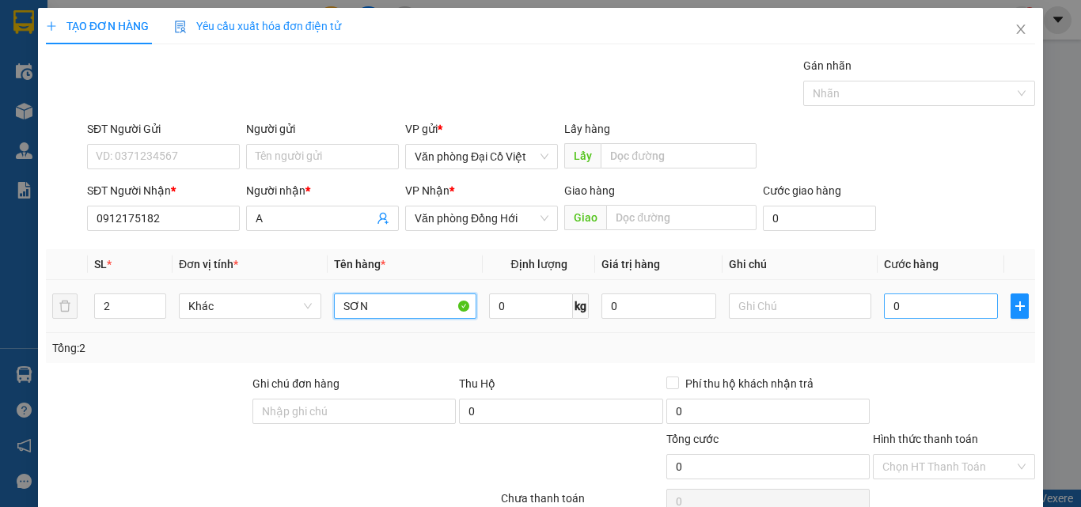
type input "SƠN"
click at [912, 316] on input "0" at bounding box center [941, 306] width 114 height 25
type input "3"
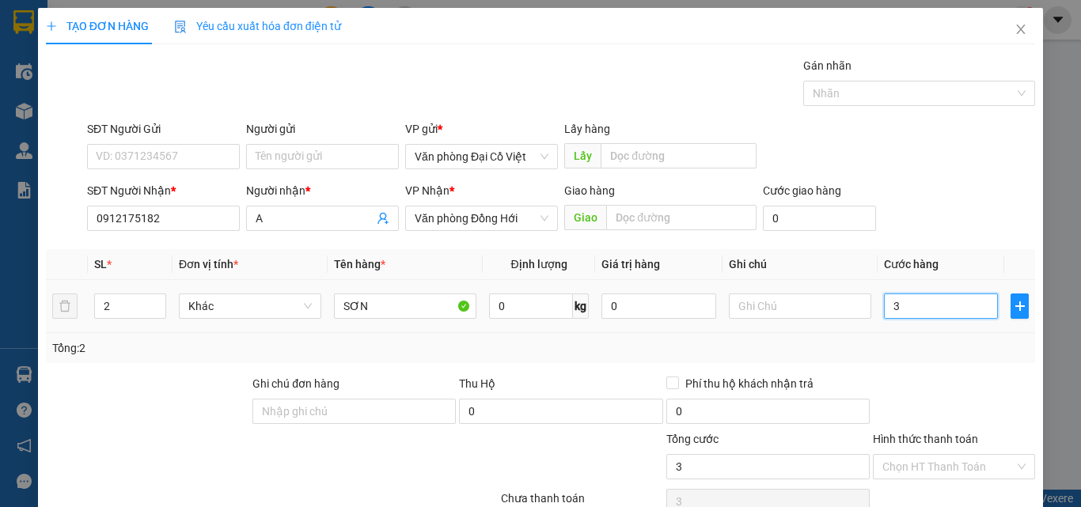
type input "30"
type input "30.000"
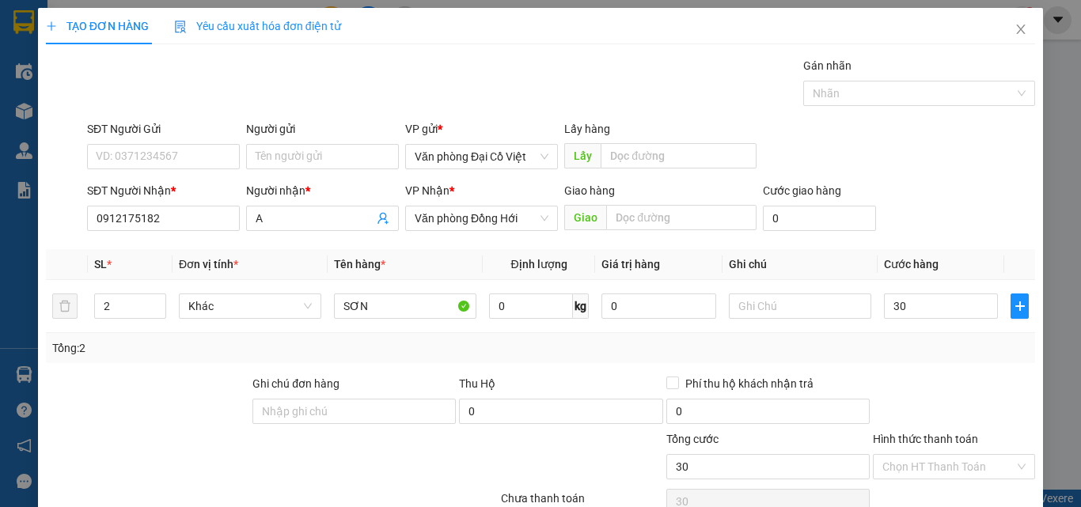
type input "30.000"
click at [896, 340] on div "Tổng: 2" at bounding box center [540, 347] width 977 height 17
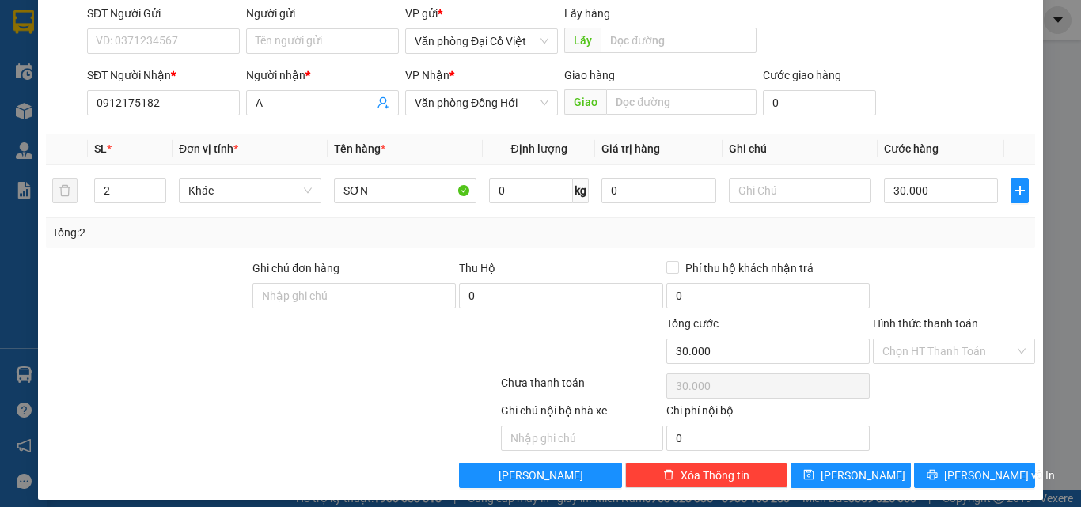
scroll to position [127, 0]
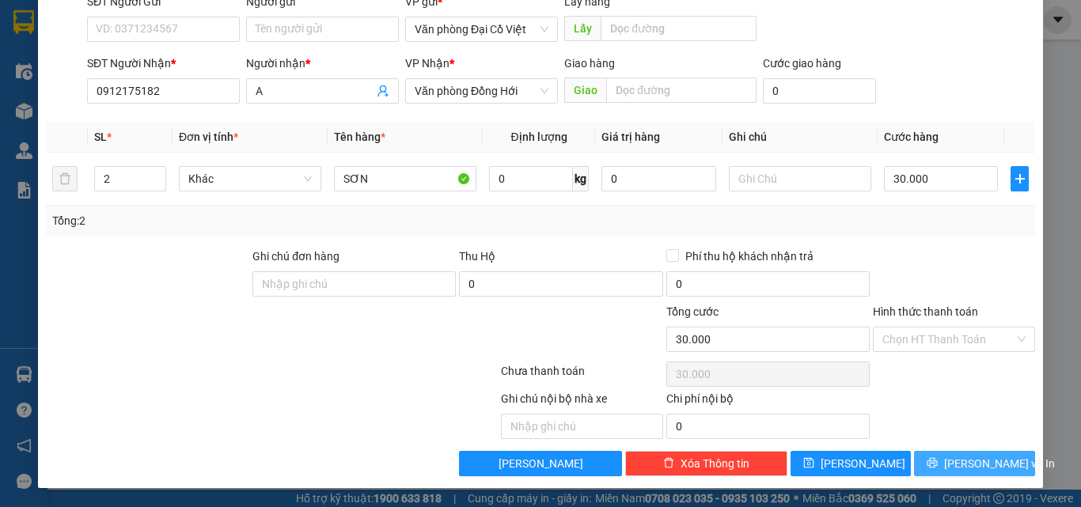
click at [955, 457] on span "Lưu và In" at bounding box center [999, 463] width 111 height 17
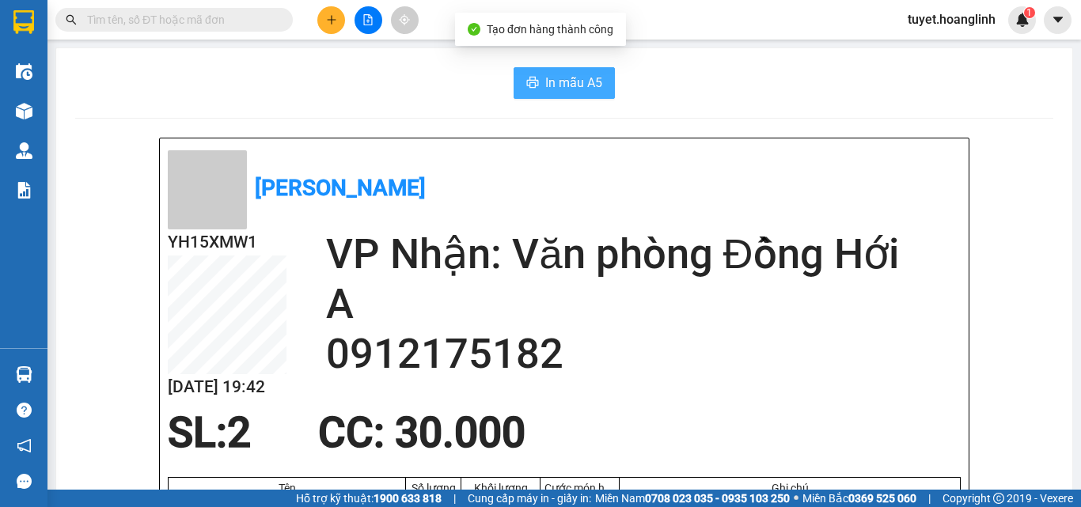
click at [566, 82] on span "In mẫu A5" at bounding box center [573, 83] width 57 height 20
click at [317, 25] on div at bounding box center [368, 20] width 119 height 28
click at [327, 21] on icon "plus" at bounding box center [331, 19] width 11 height 11
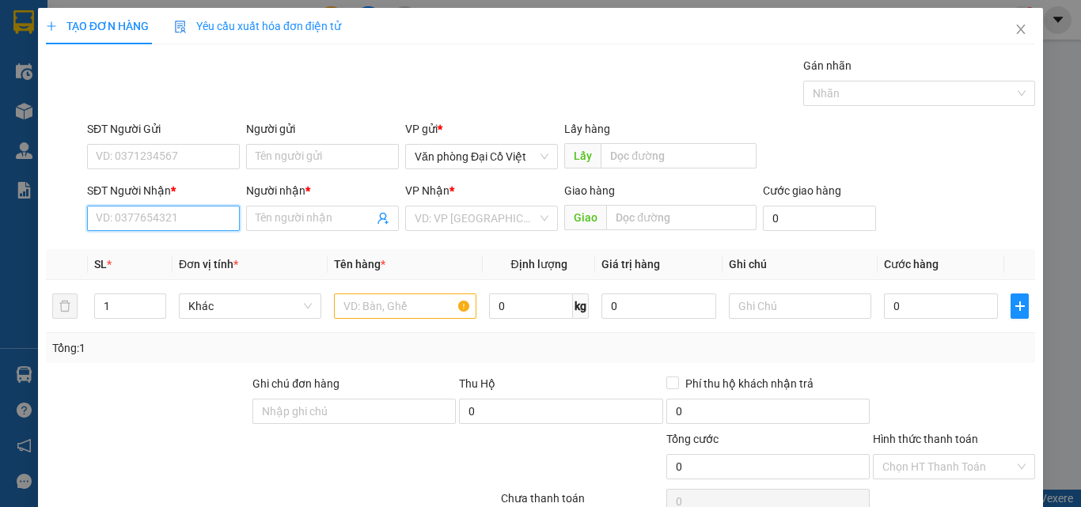
click at [188, 222] on input "SĐT Người Nhận *" at bounding box center [163, 218] width 153 height 25
click at [190, 249] on div "0855417333 - LỘC PHÁT" at bounding box center [162, 249] width 132 height 17
type input "0855417333"
type input "LỘC PHÁT"
type input "quảng phú"
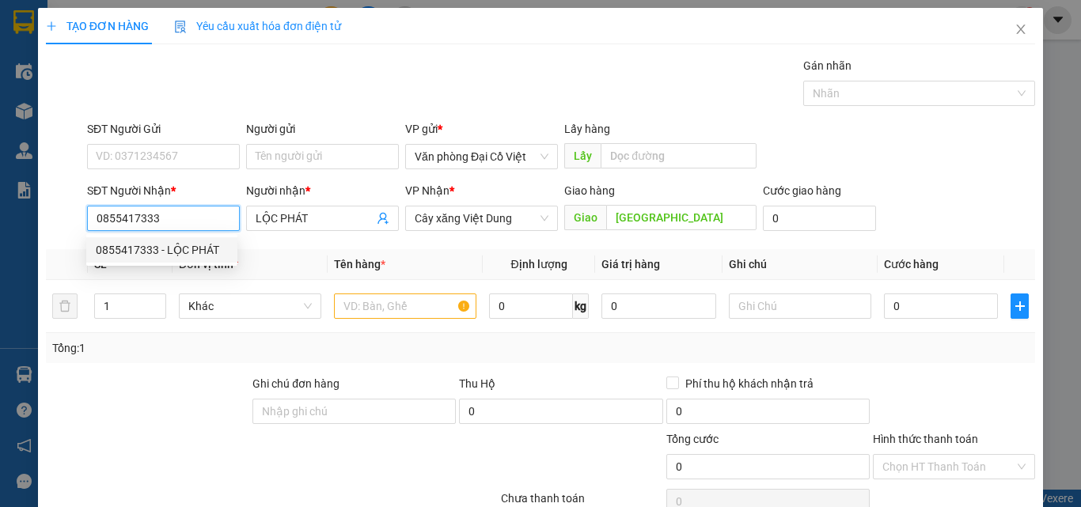
type input "70.000"
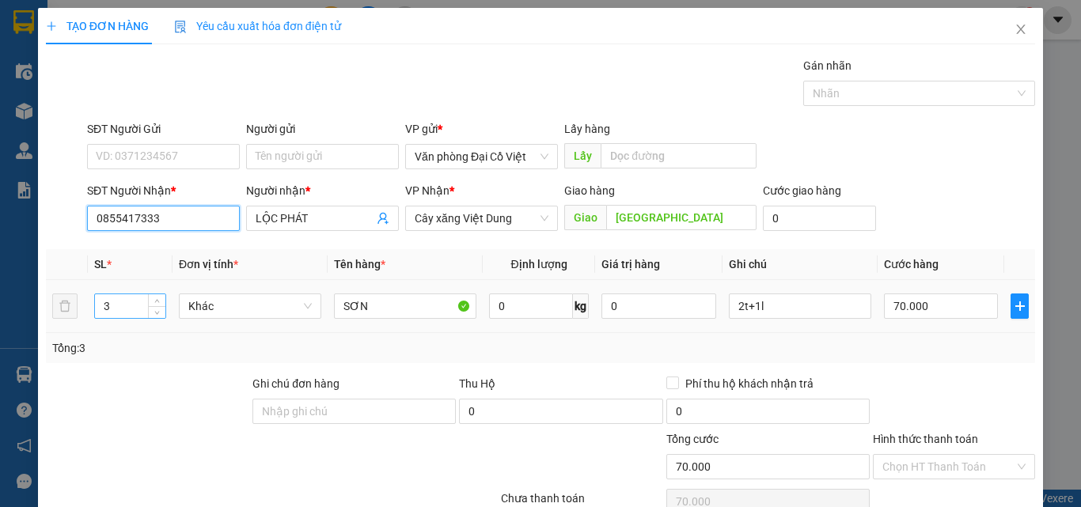
type input "0855417333"
click at [130, 310] on input "3" at bounding box center [130, 306] width 70 height 24
type input "1"
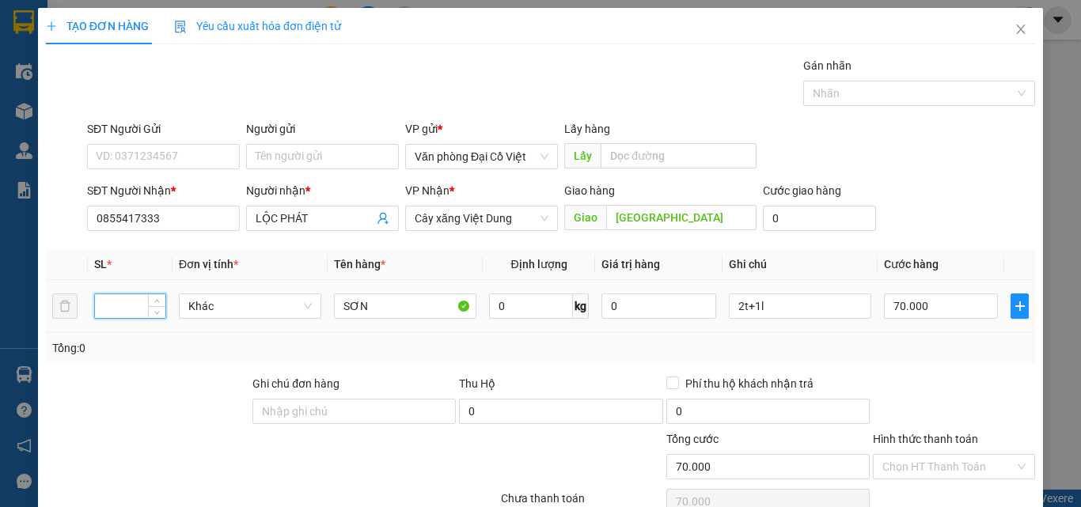
click at [132, 302] on input "number" at bounding box center [130, 306] width 70 height 24
click at [131, 302] on input "number" at bounding box center [130, 306] width 70 height 24
type input "2"
click at [817, 306] on input "2t+1l" at bounding box center [800, 306] width 142 height 25
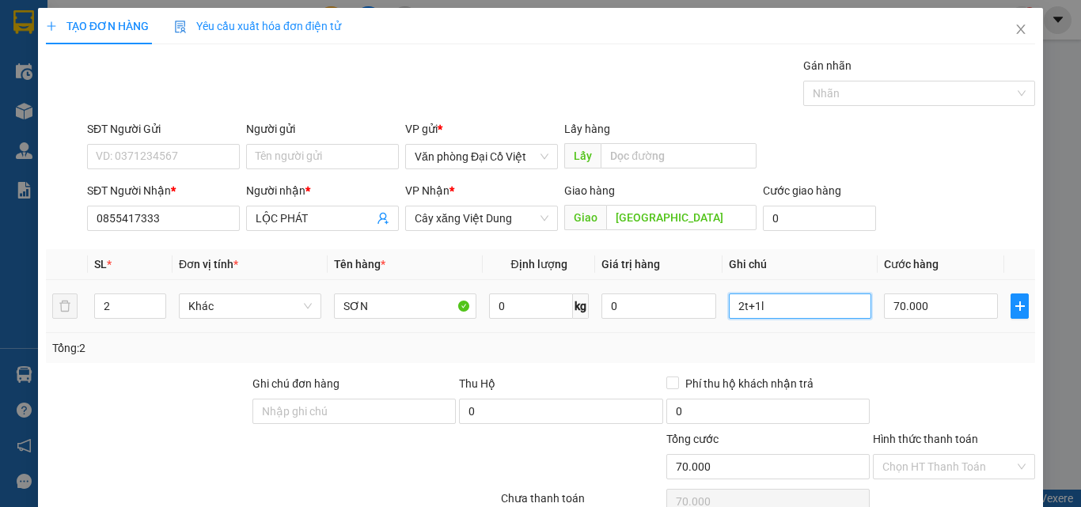
click at [817, 306] on input "2t+1l" at bounding box center [800, 306] width 142 height 25
type input "1T+1L"
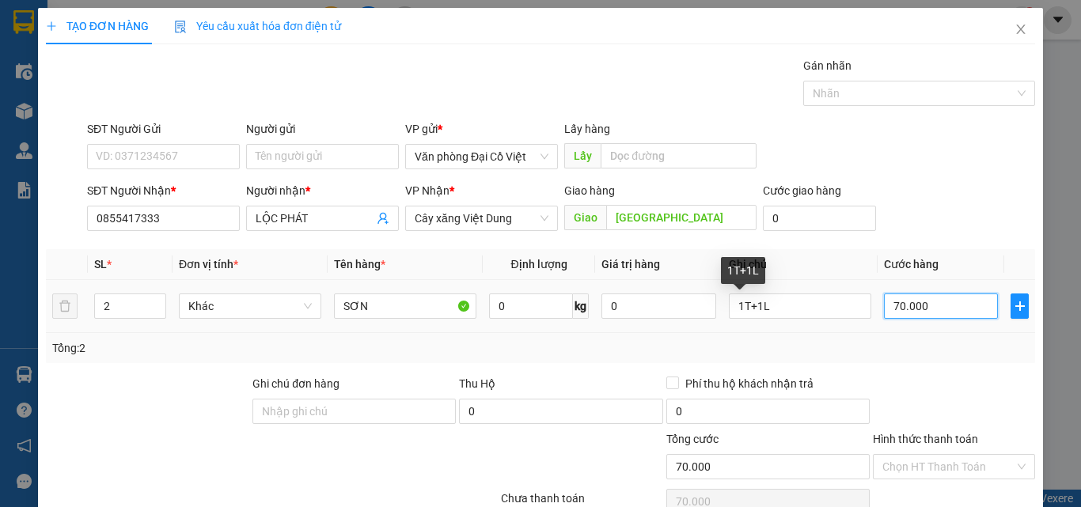
click at [899, 294] on input "70.000" at bounding box center [941, 306] width 114 height 25
type input "5"
type input "50"
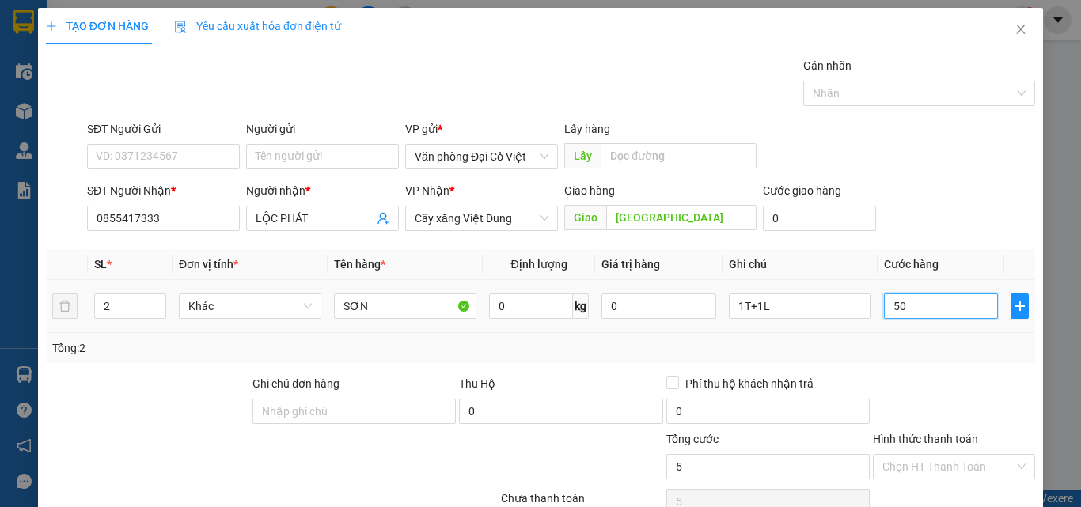
type input "50"
type input "50.000"
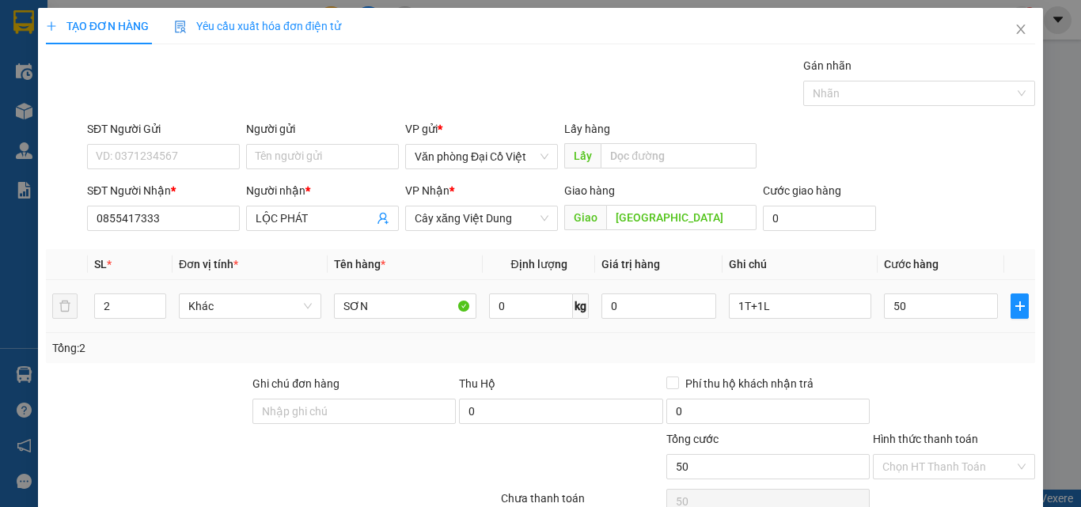
type input "50.000"
click at [902, 322] on td "50.000" at bounding box center [941, 306] width 127 height 53
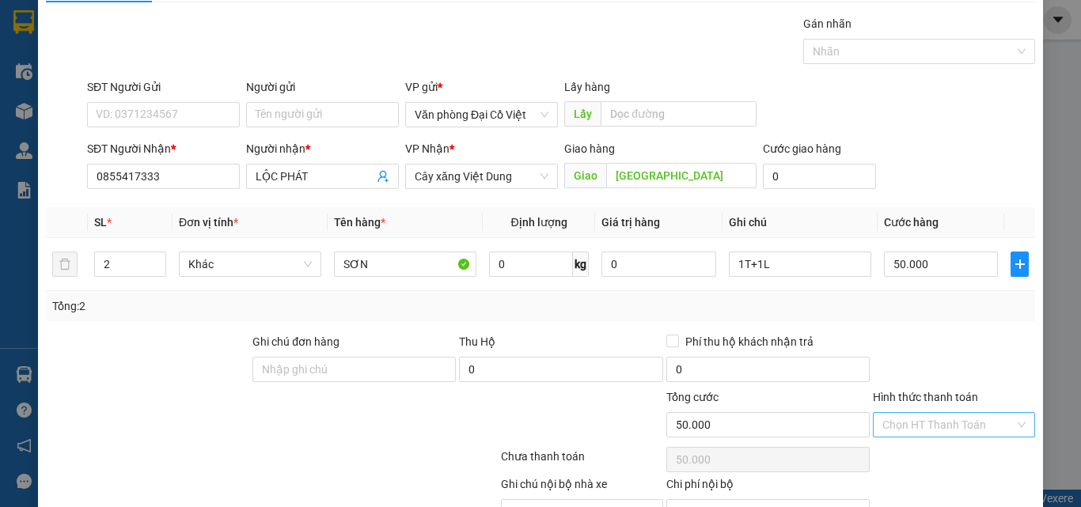
scroll to position [127, 0]
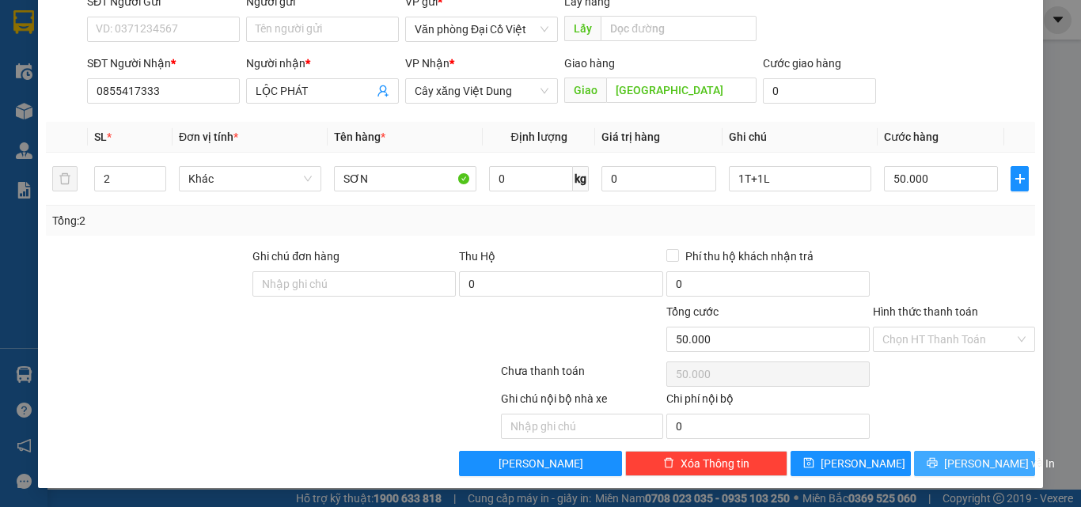
click at [944, 473] on button "Lưu và In" at bounding box center [974, 463] width 121 height 25
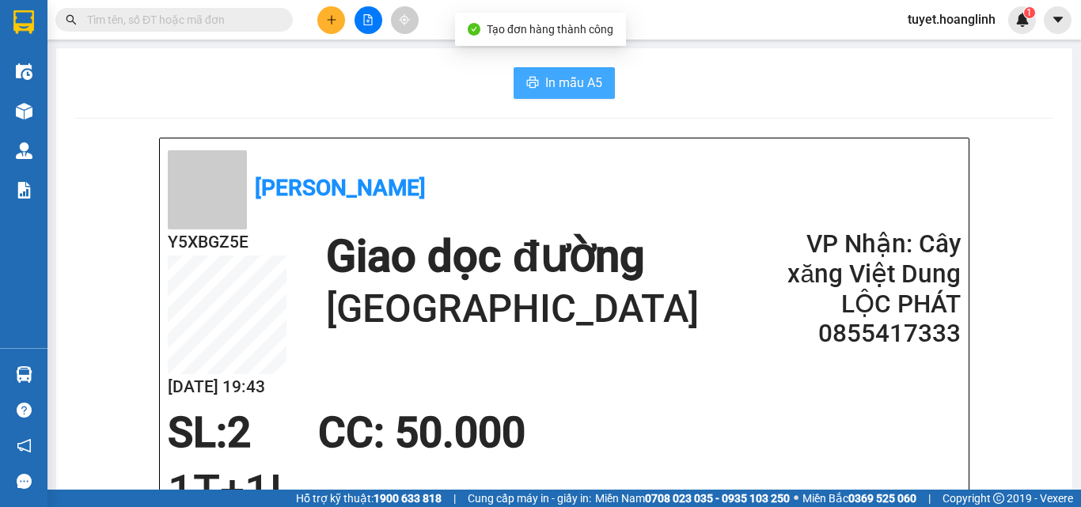
click at [548, 75] on span "In mẫu A5" at bounding box center [573, 83] width 57 height 20
click at [324, 20] on button at bounding box center [331, 20] width 28 height 28
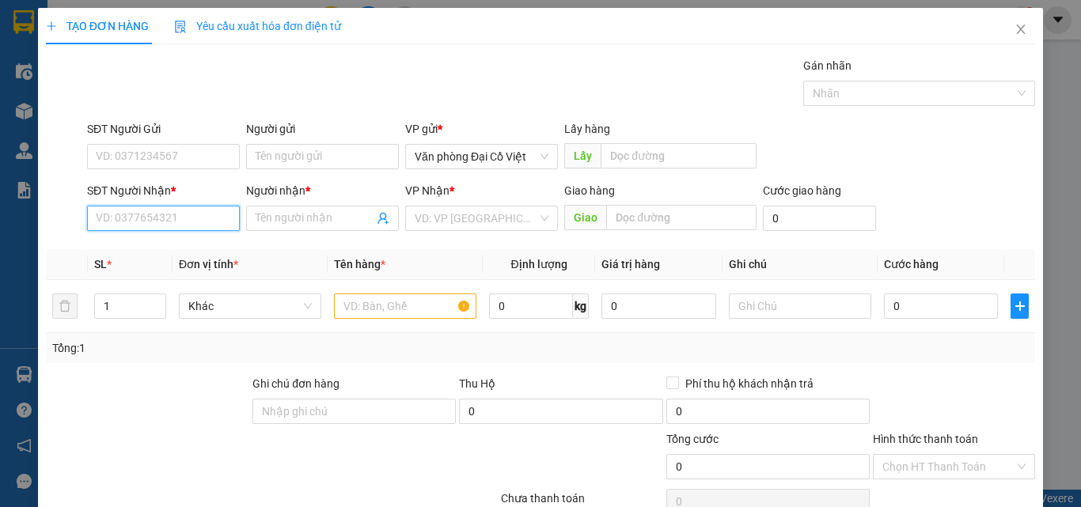
click at [177, 220] on input "SĐT Người Nhận *" at bounding box center [163, 218] width 153 height 25
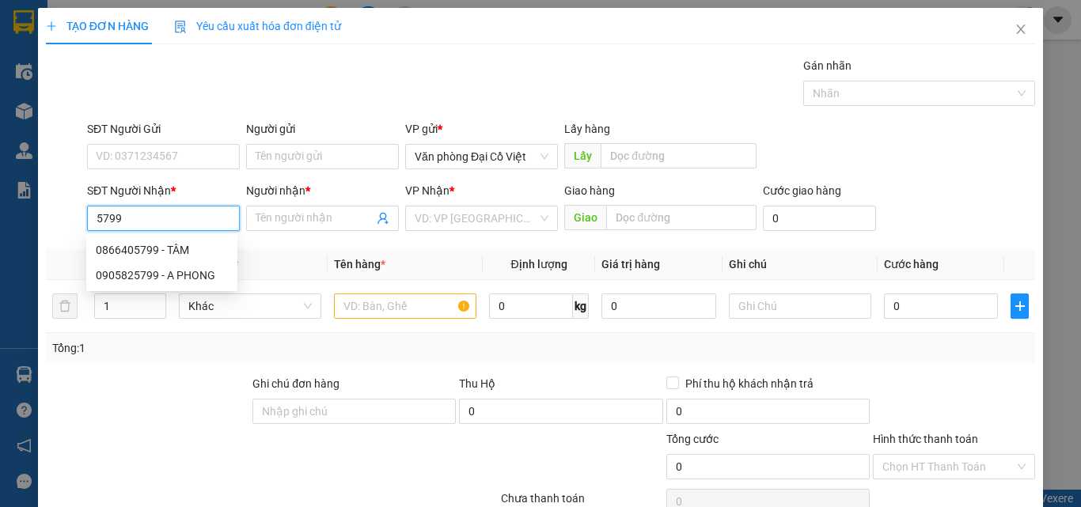
click at [184, 210] on input "5799" at bounding box center [163, 218] width 153 height 25
click at [185, 210] on input "5799" at bounding box center [163, 218] width 153 height 25
type input "2"
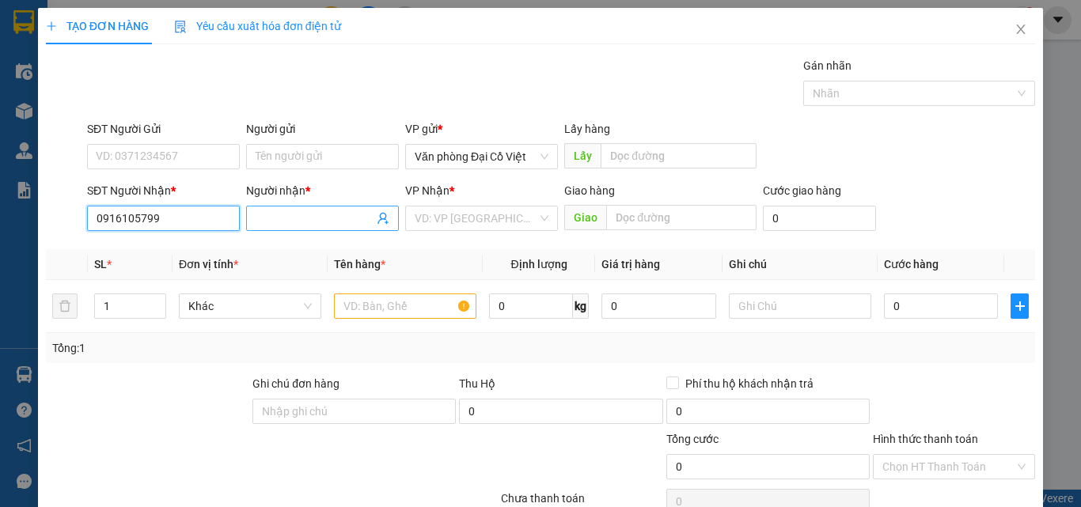
type input "0916105799"
click at [341, 211] on input "Người nhận *" at bounding box center [315, 218] width 118 height 17
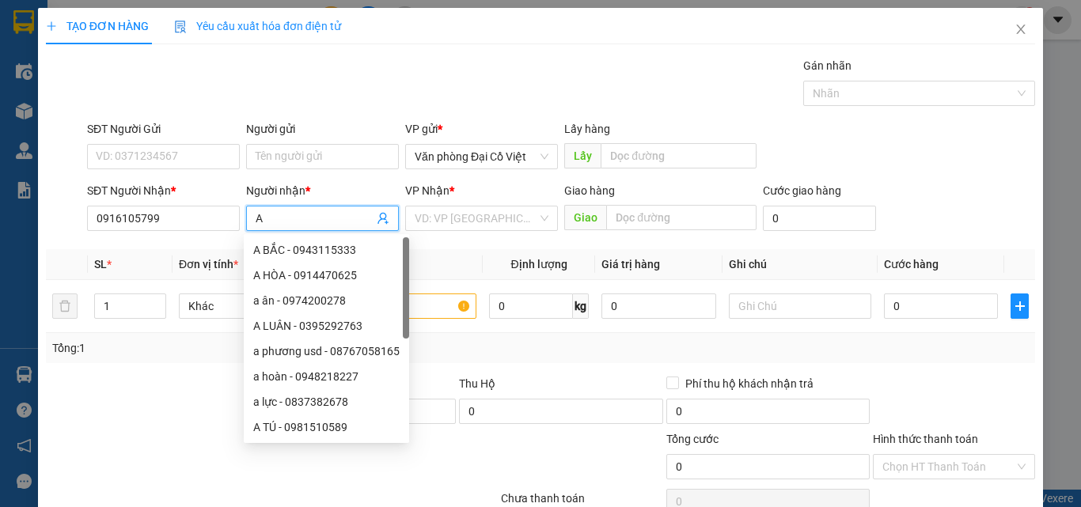
type input "A"
click at [405, 203] on div "VP Nhận *" at bounding box center [481, 194] width 153 height 24
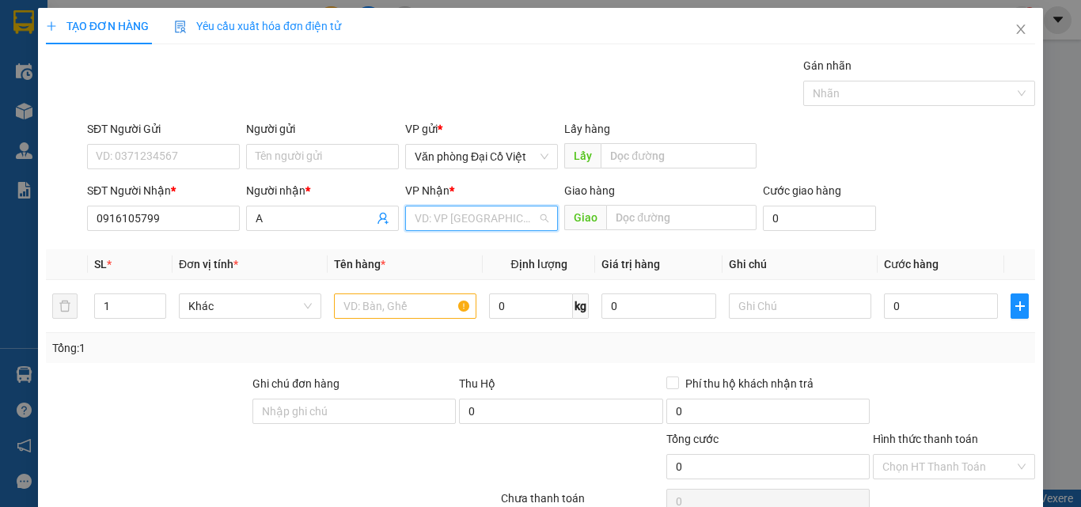
click at [482, 214] on input "search" at bounding box center [476, 219] width 123 height 24
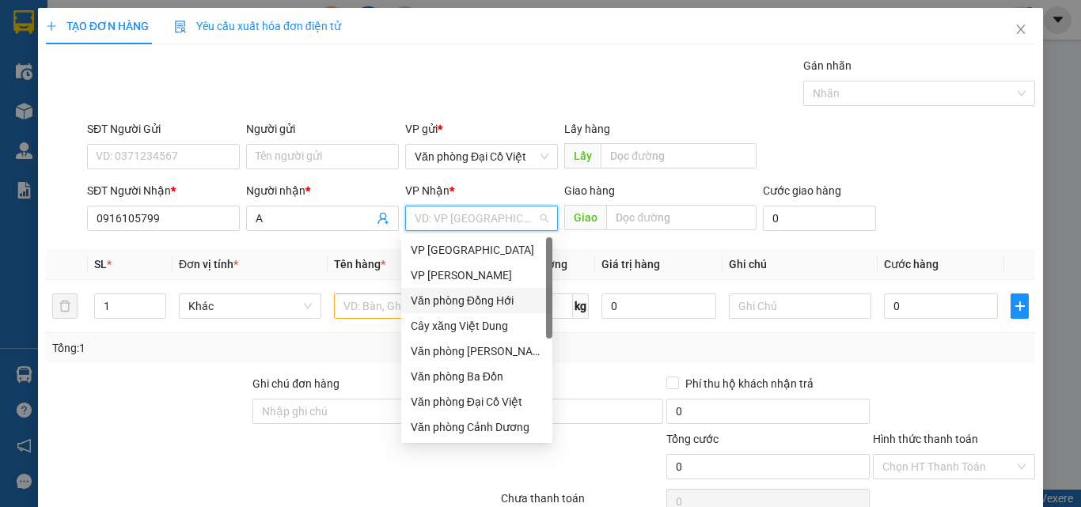
click at [481, 299] on div "Văn phòng Đồng Hới" at bounding box center [477, 300] width 132 height 17
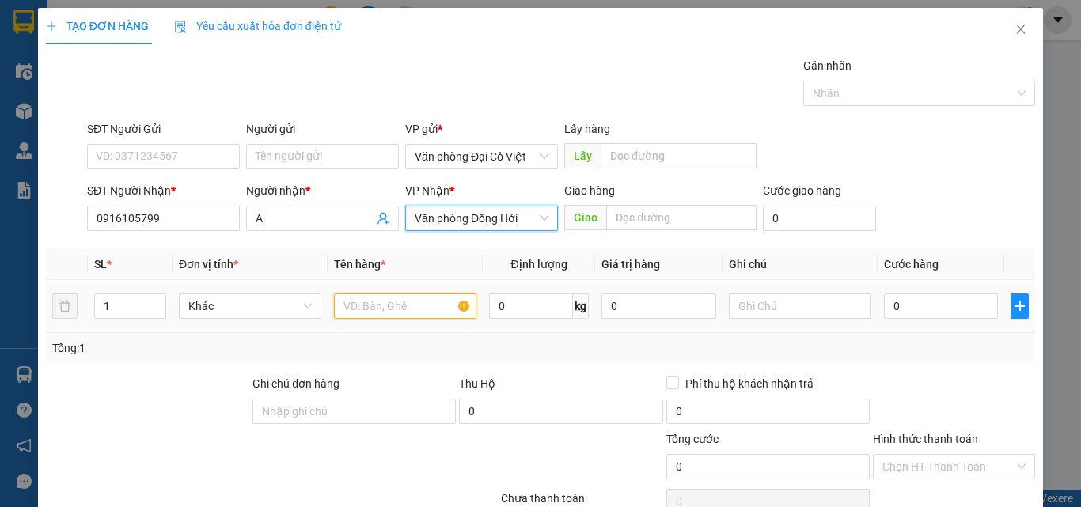
click at [343, 305] on input "text" at bounding box center [405, 306] width 142 height 25
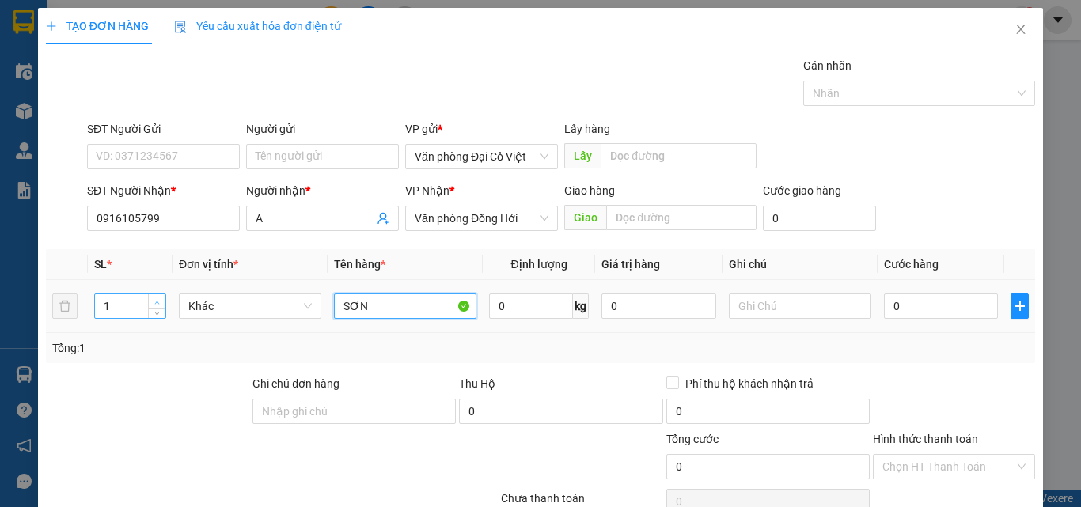
type input "SƠN"
click at [157, 300] on icon "up" at bounding box center [157, 303] width 6 height 6
type input "3"
click at [157, 300] on icon "up" at bounding box center [157, 303] width 6 height 6
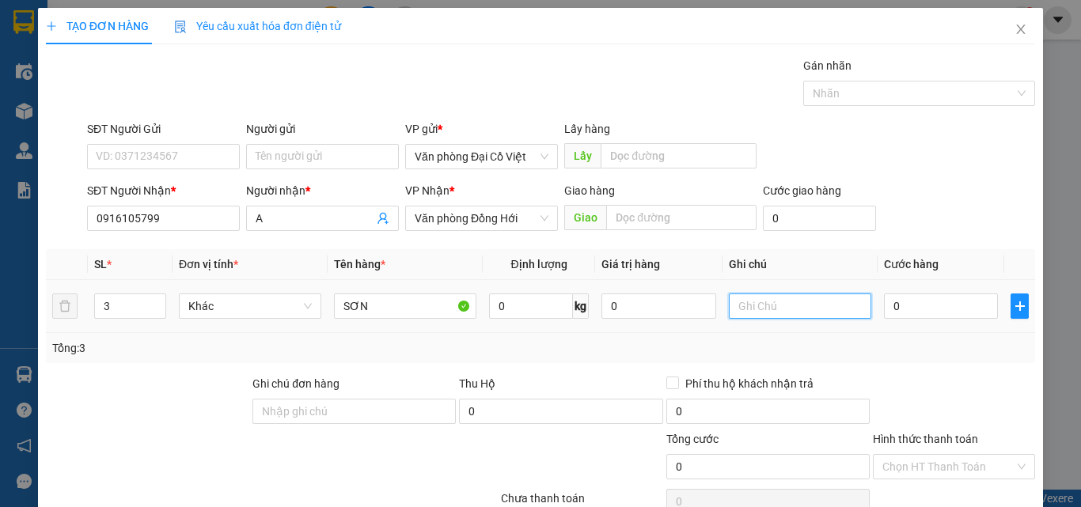
click at [777, 309] on input "text" at bounding box center [800, 306] width 142 height 25
type input "3L"
click at [899, 300] on input "0" at bounding box center [941, 306] width 114 height 25
type input "5"
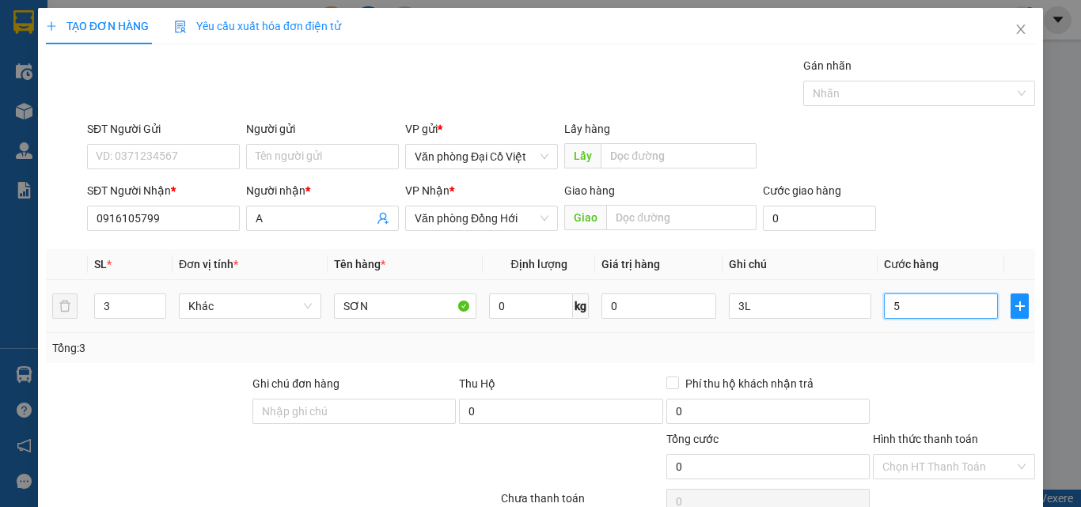
type input "5"
type input "50"
type input "50.000"
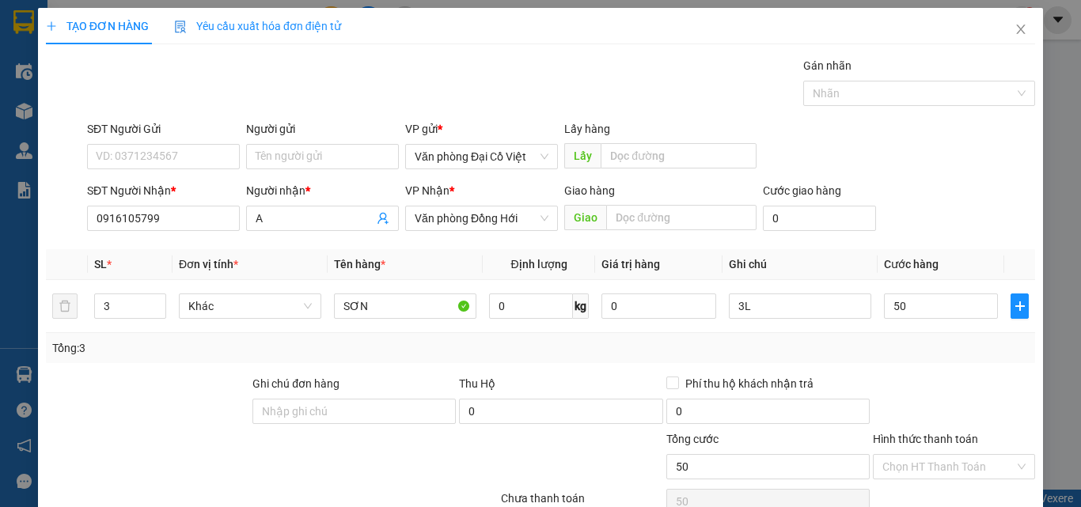
type input "50.000"
click at [894, 345] on div "Tổng: 3" at bounding box center [540, 347] width 977 height 17
click at [920, 312] on input "50.000" at bounding box center [941, 306] width 114 height 25
type input "4"
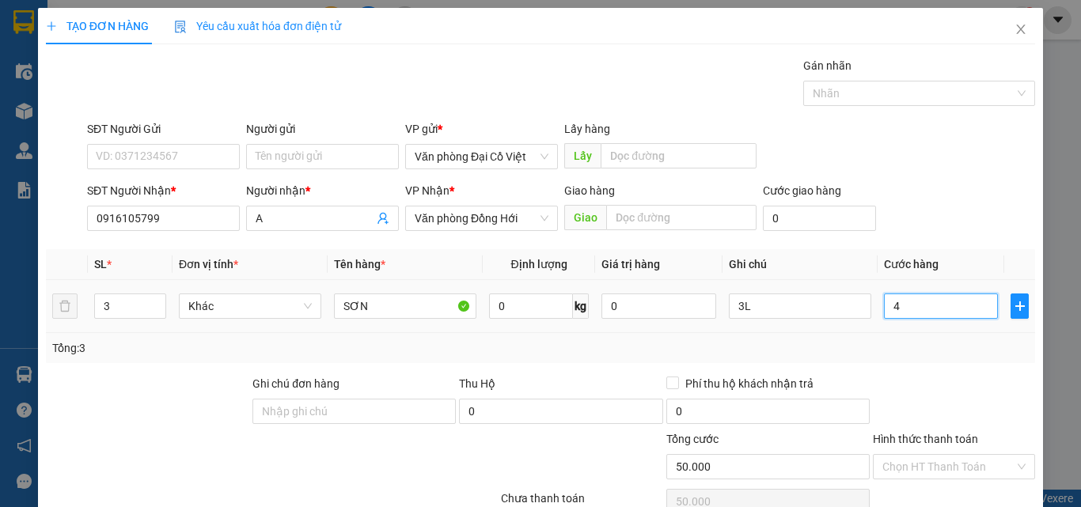
type input "4"
type input "40"
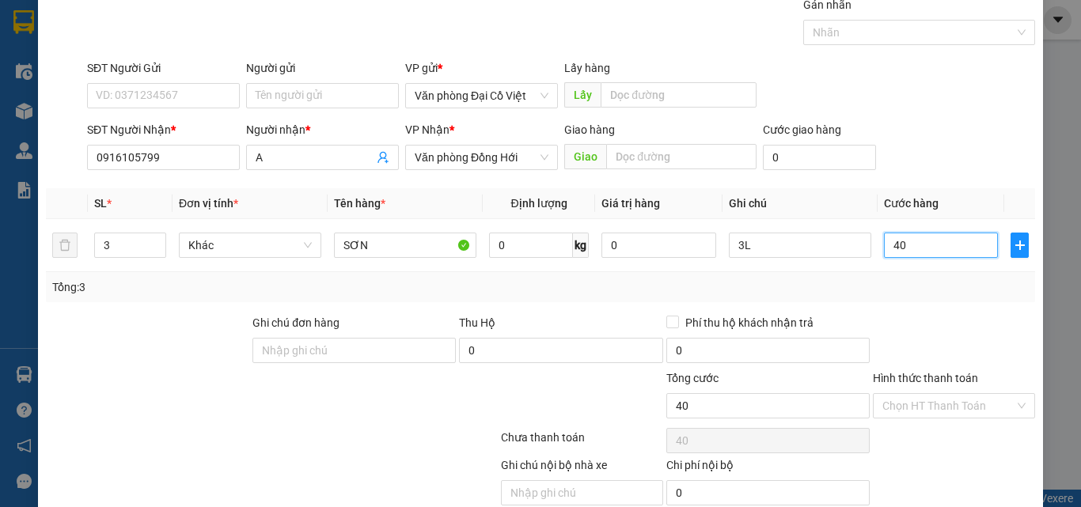
scroll to position [79, 0]
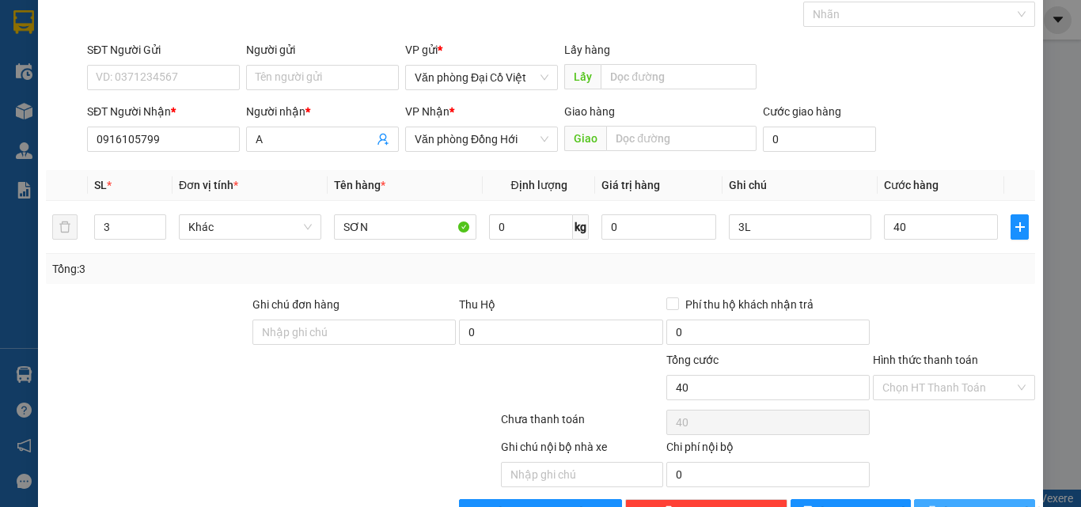
type input "40.000"
click at [947, 500] on button "Lưu và In" at bounding box center [974, 511] width 121 height 25
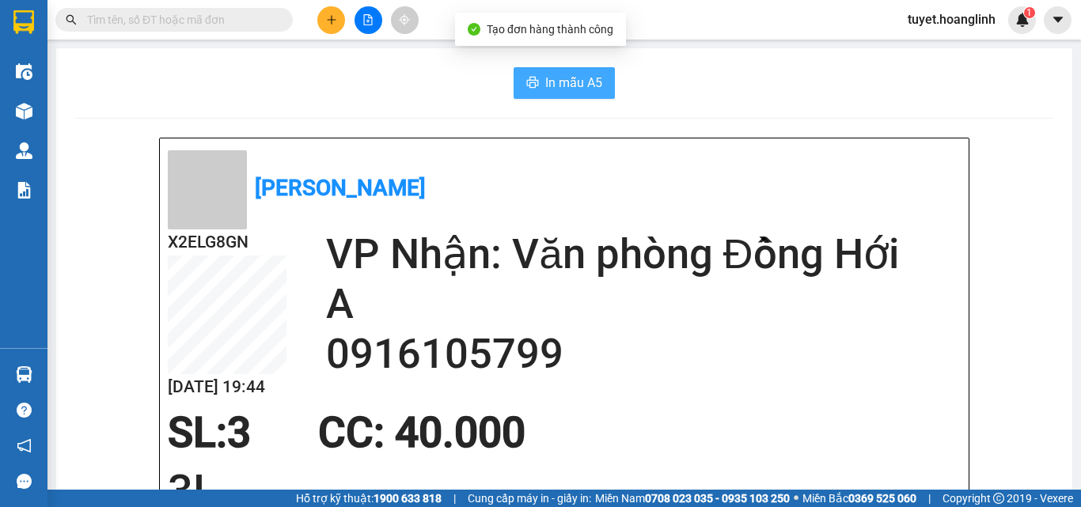
click at [549, 78] on span "In mẫu A5" at bounding box center [573, 83] width 57 height 20
click at [328, 23] on icon "plus" at bounding box center [331, 19] width 11 height 11
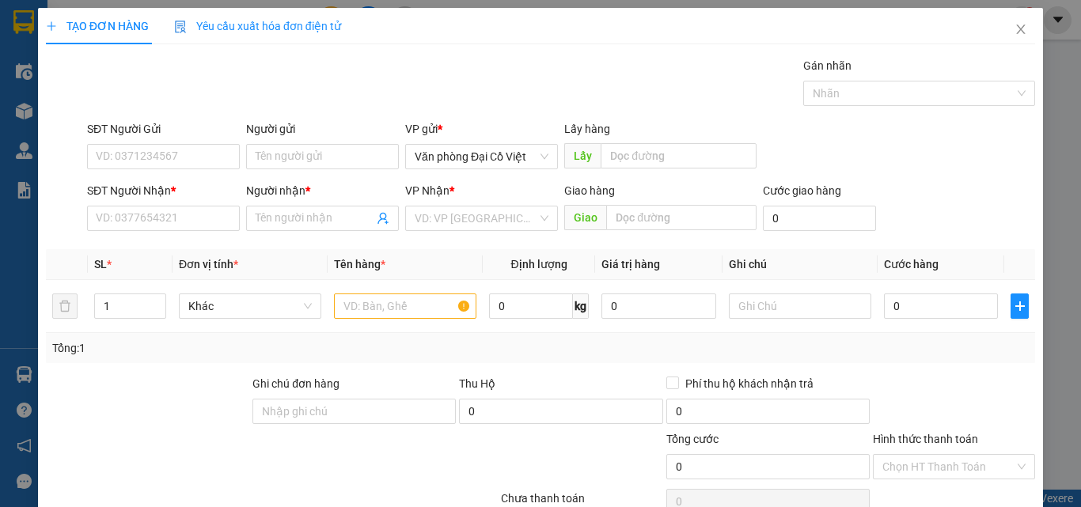
click at [183, 234] on div "SĐT Người Nhận * VD: 0377654321" at bounding box center [163, 209] width 153 height 55
click at [185, 227] on input "SĐT Người Nhận *" at bounding box center [163, 218] width 153 height 25
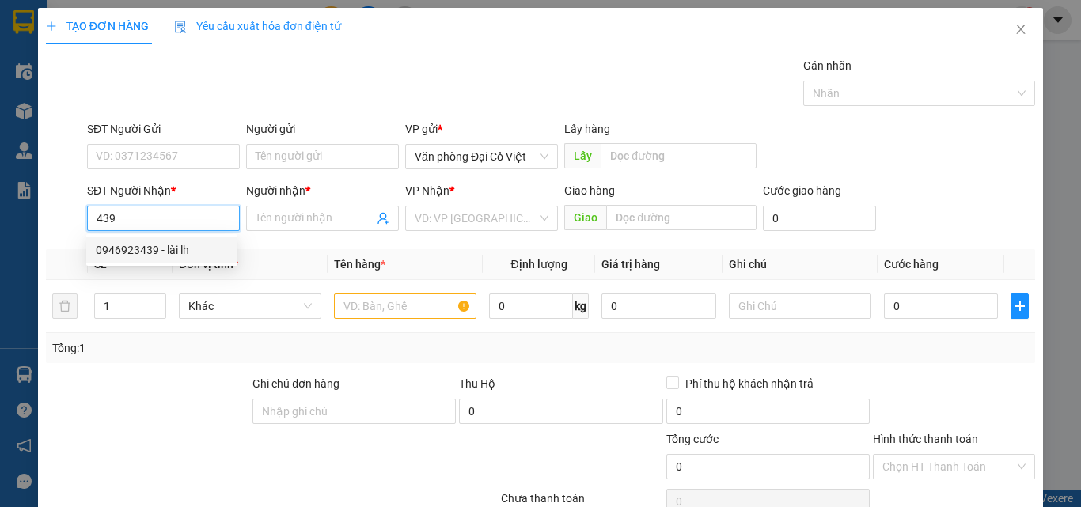
click at [192, 248] on div "0946923439 - lài lh" at bounding box center [162, 249] width 132 height 17
type input "0946923439"
type input "lài lh"
type input "50.000"
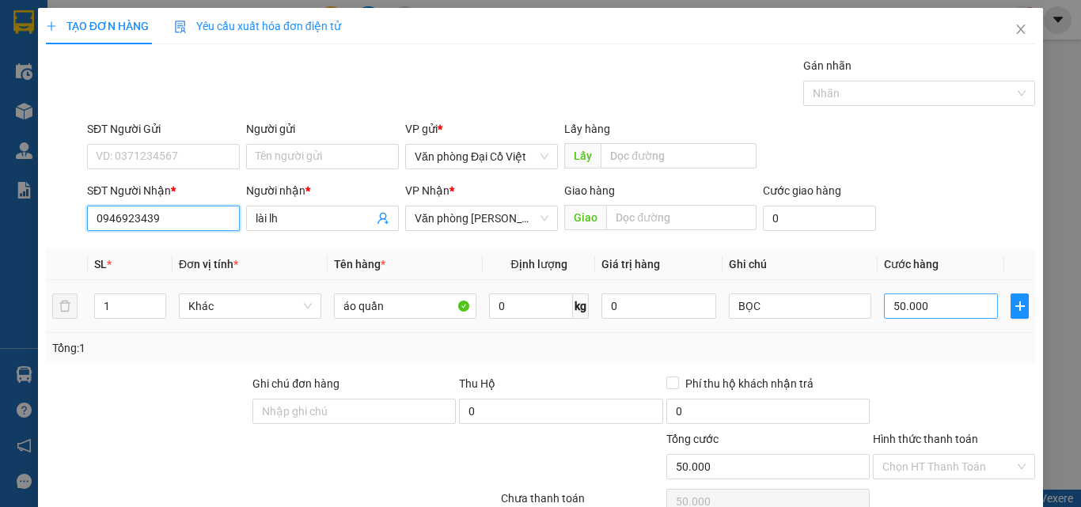
type input "0946923439"
click at [922, 310] on input "50.000" at bounding box center [941, 306] width 114 height 25
type input "7"
type input "70"
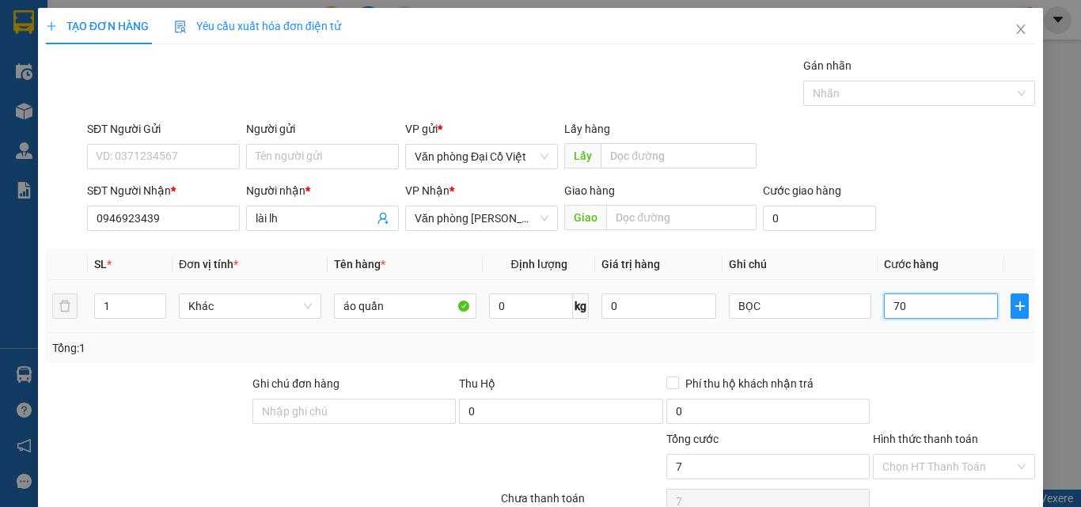
type input "70"
type input "70.000"
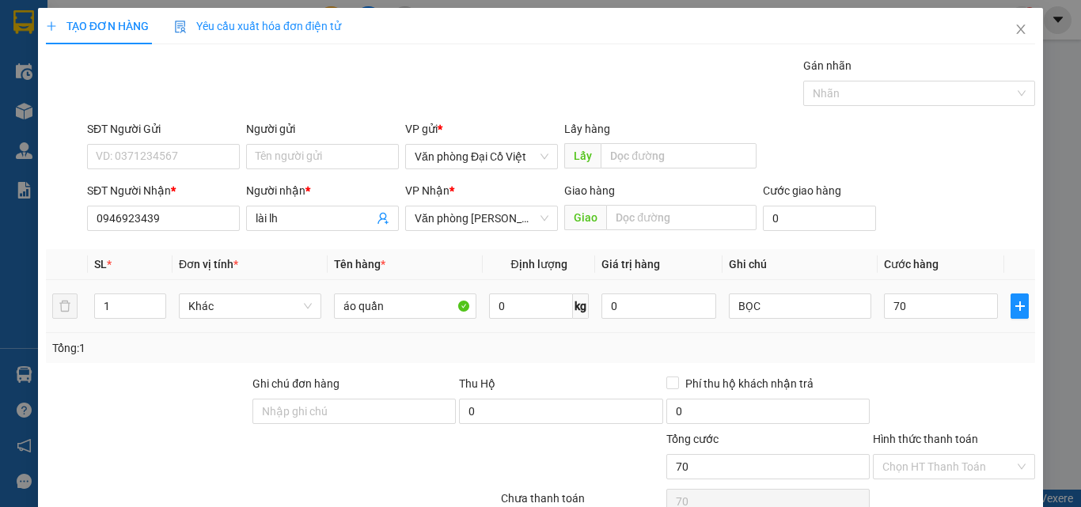
type input "70.000"
click at [925, 332] on td "70.000" at bounding box center [941, 306] width 127 height 53
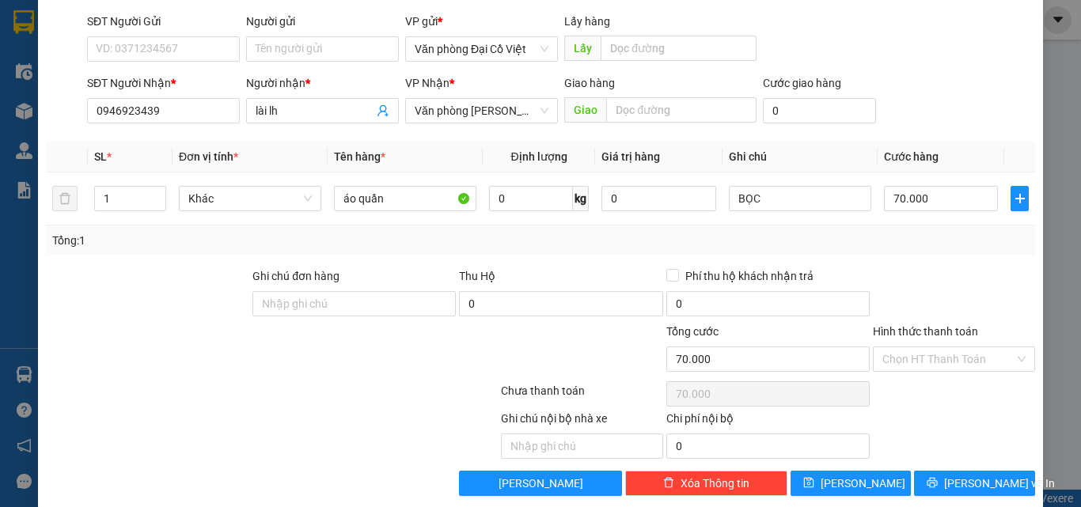
scroll to position [127, 0]
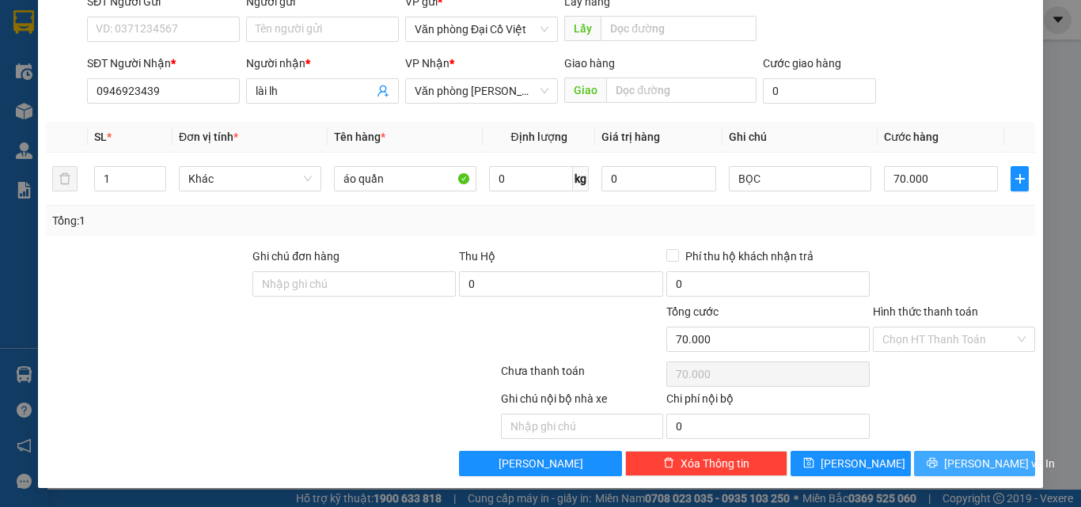
click at [965, 453] on button "Lưu và In" at bounding box center [974, 463] width 121 height 25
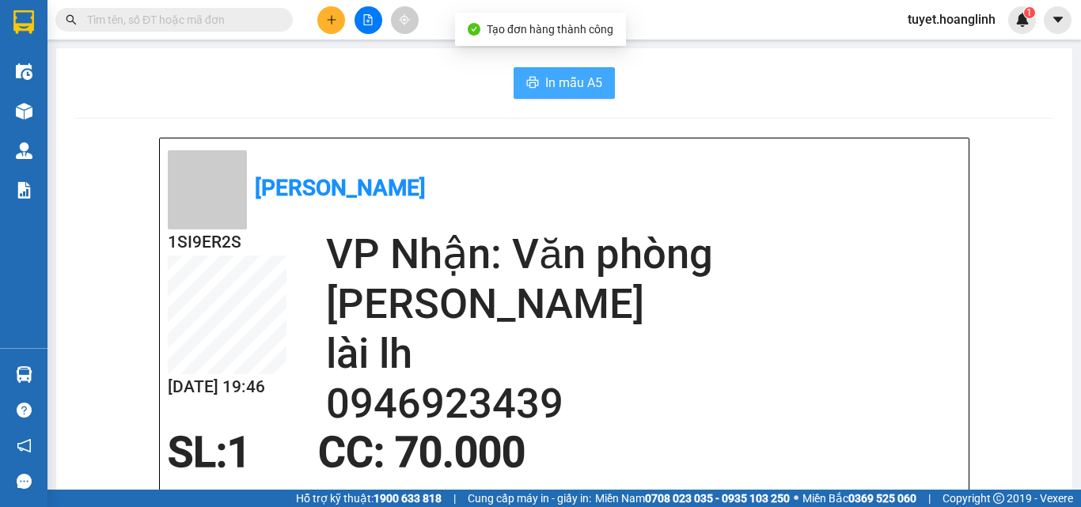
click at [526, 78] on icon "printer" at bounding box center [532, 82] width 13 height 13
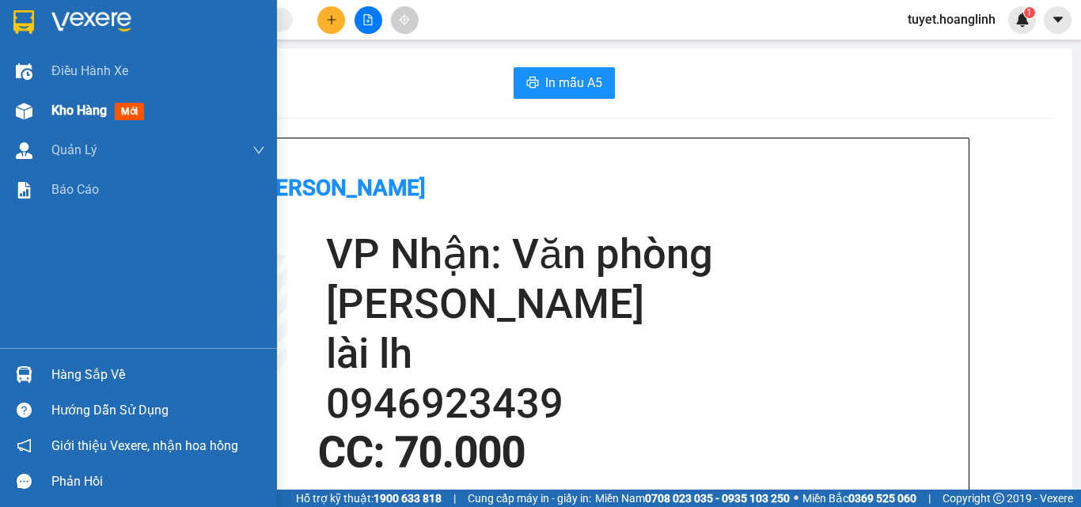
click at [33, 107] on div at bounding box center [24, 111] width 28 height 28
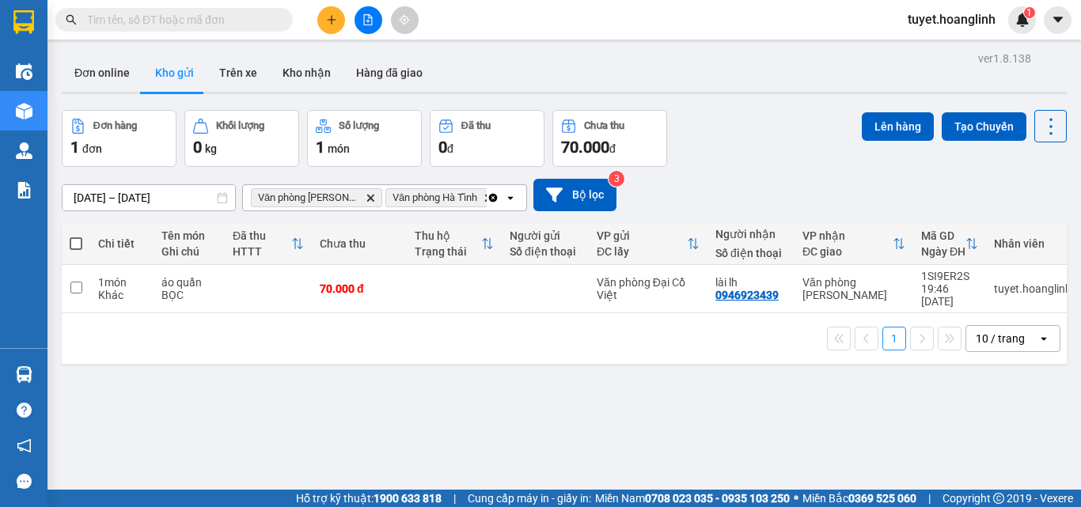
click at [495, 193] on icon "Clear all" at bounding box center [493, 198] width 13 height 13
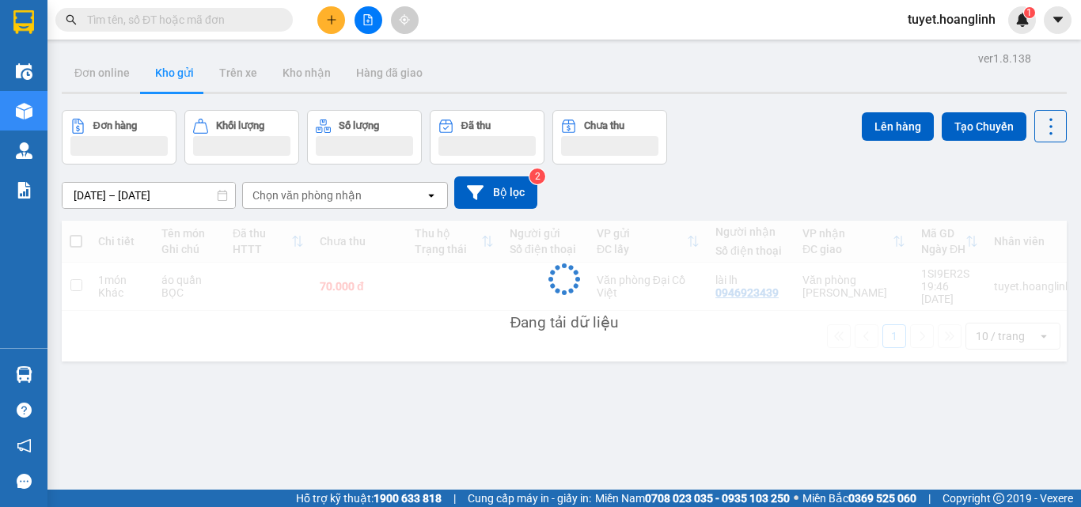
click at [358, 190] on div "Chọn văn phòng nhận" at bounding box center [306, 196] width 109 height 16
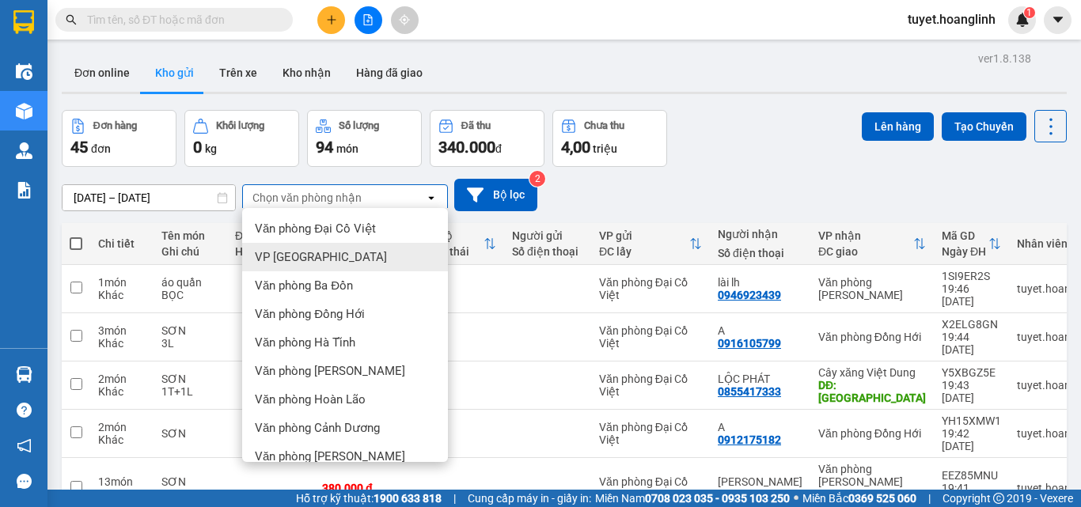
click at [365, 281] on div "Văn phòng Ba Đồn" at bounding box center [345, 285] width 206 height 28
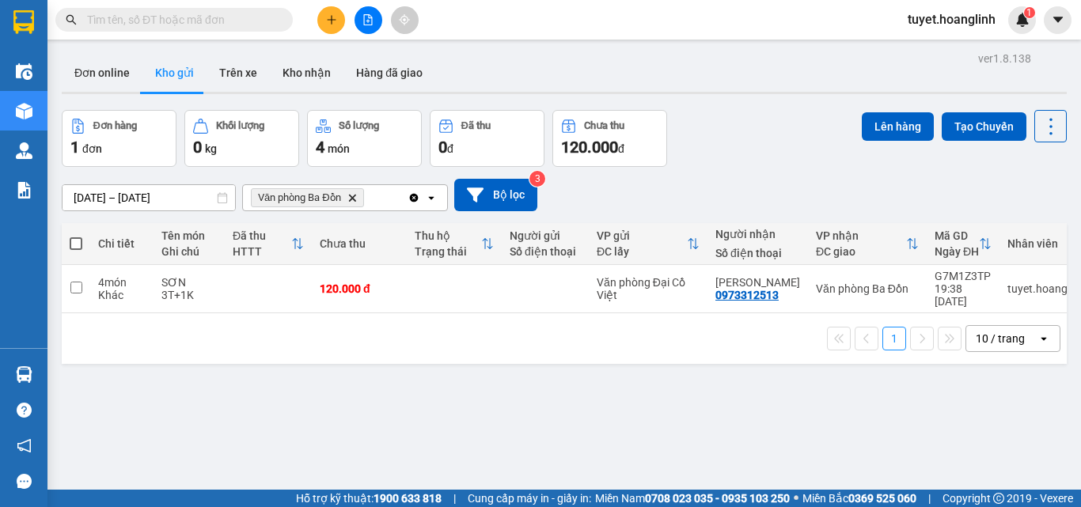
click at [388, 195] on div "Văn phòng Ba Đồn Delete" at bounding box center [325, 197] width 165 height 25
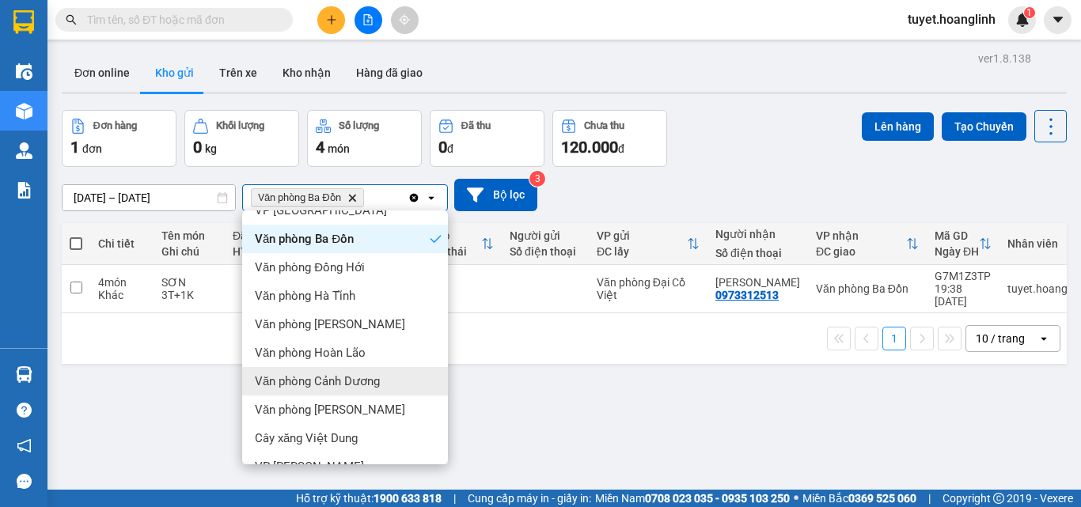
scroll to position [72, 0]
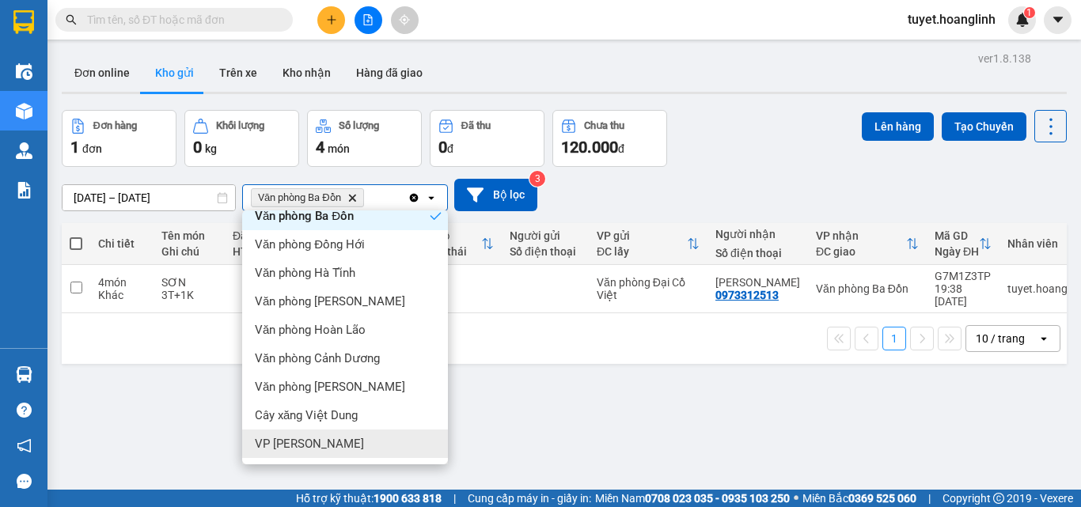
click at [351, 446] on div "VP [PERSON_NAME]" at bounding box center [345, 444] width 206 height 28
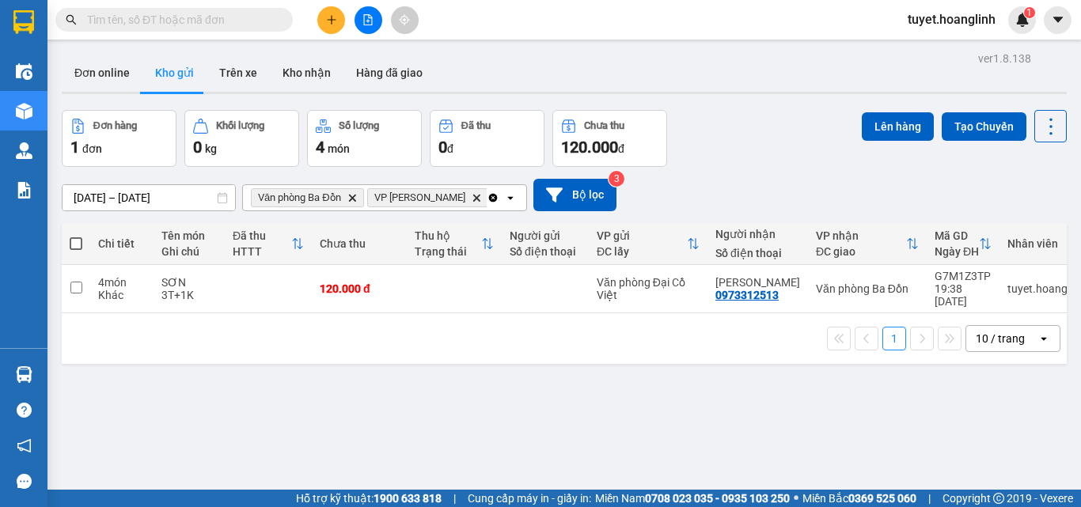
click at [74, 241] on span at bounding box center [76, 243] width 13 height 13
click at [76, 236] on input "checkbox" at bounding box center [76, 236] width 0 height 0
checkbox input "true"
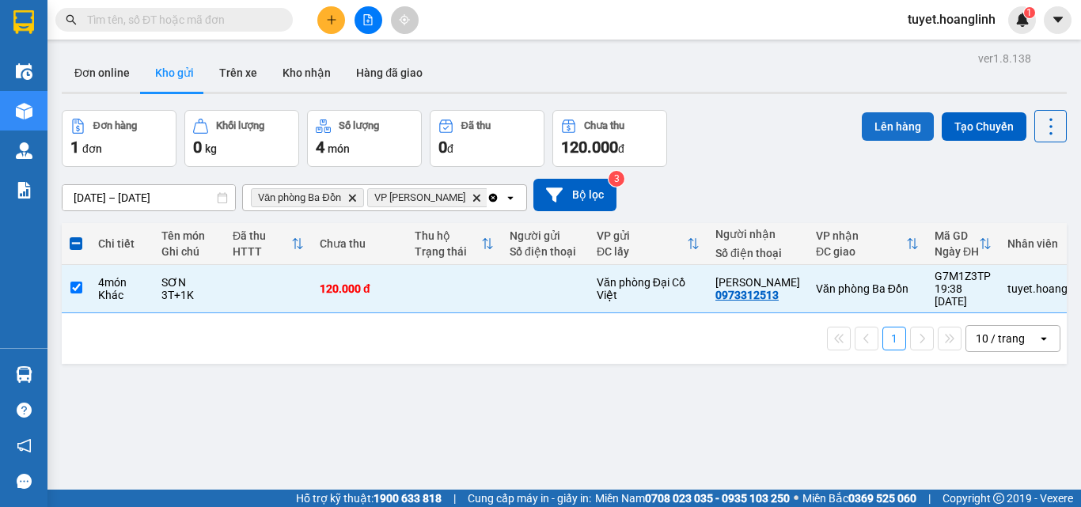
click at [891, 131] on button "Lên hàng" at bounding box center [898, 126] width 72 height 28
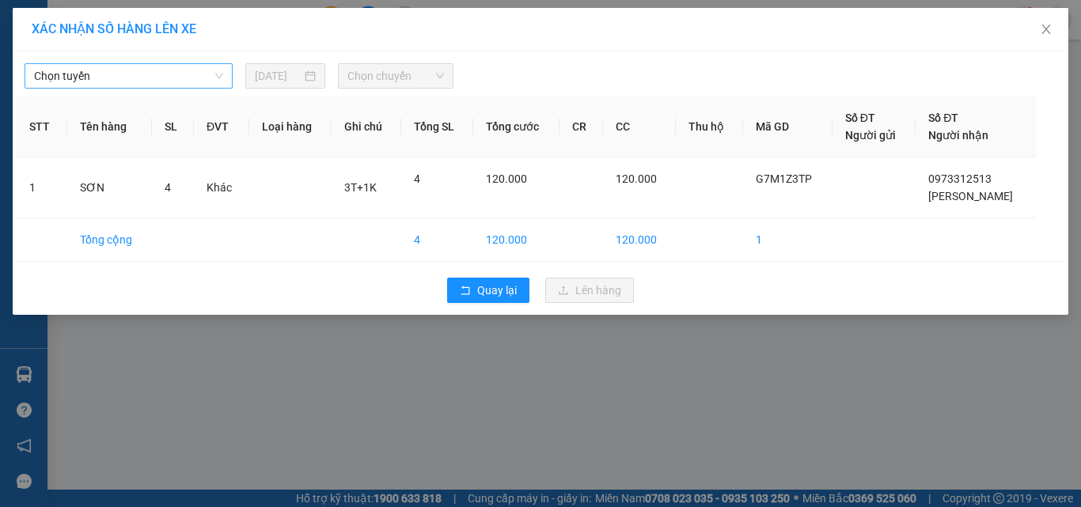
click at [189, 70] on span "Chọn tuyến" at bounding box center [128, 76] width 189 height 24
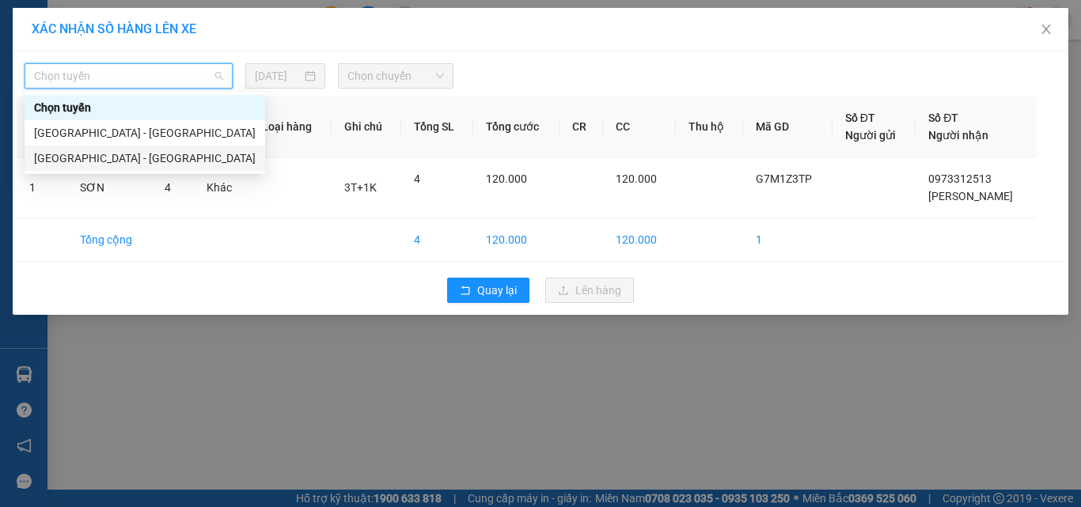
click at [160, 161] on div "[GEOGRAPHIC_DATA] - [GEOGRAPHIC_DATA]" at bounding box center [145, 158] width 222 height 17
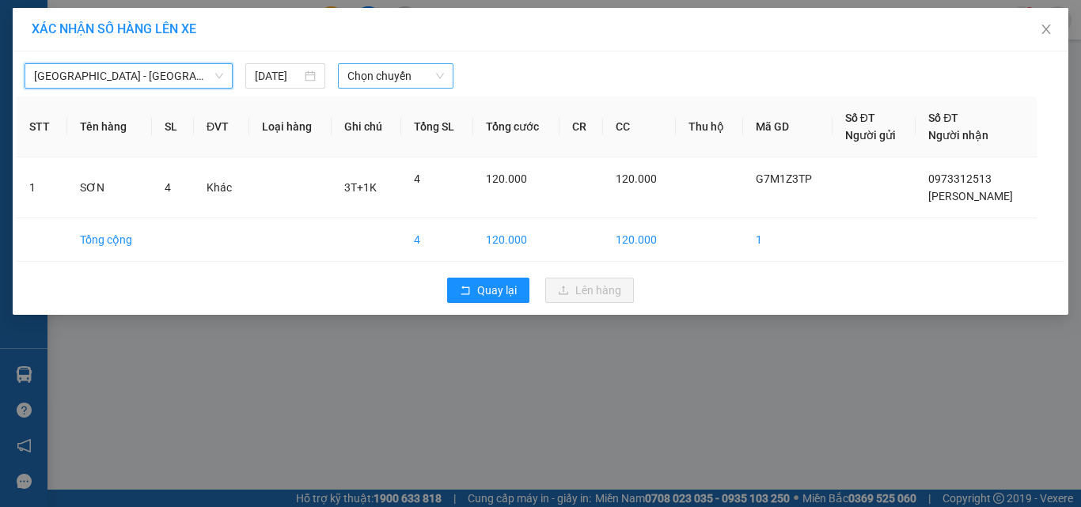
click at [389, 78] on span "Chọn chuyến" at bounding box center [395, 76] width 97 height 24
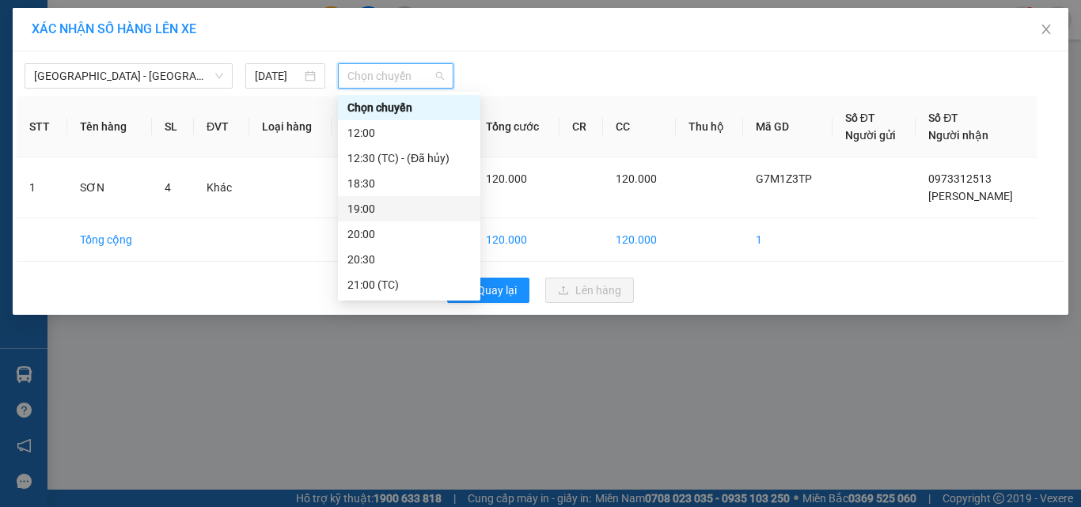
click at [384, 203] on div "19:00" at bounding box center [408, 208] width 123 height 17
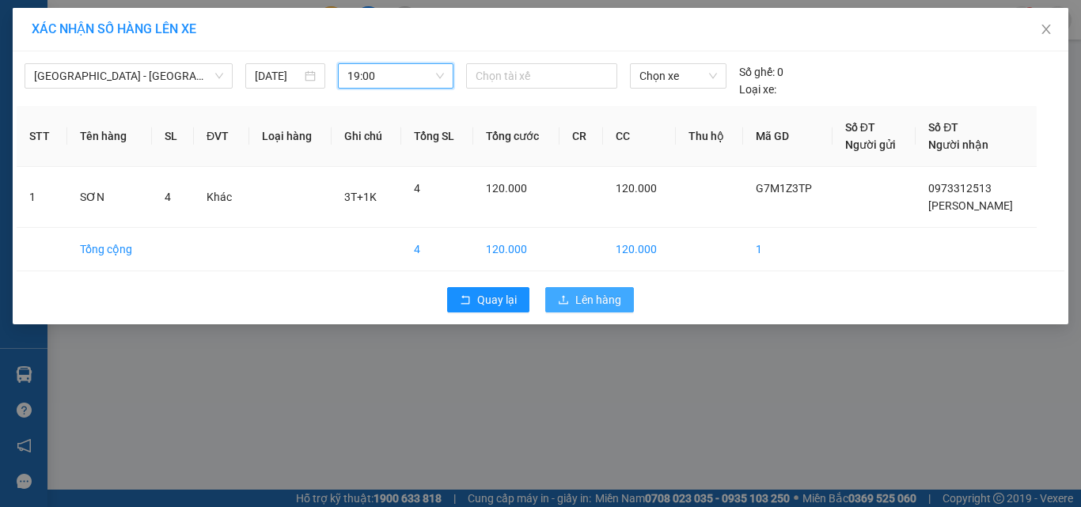
click at [561, 305] on span "upload" at bounding box center [563, 300] width 11 height 13
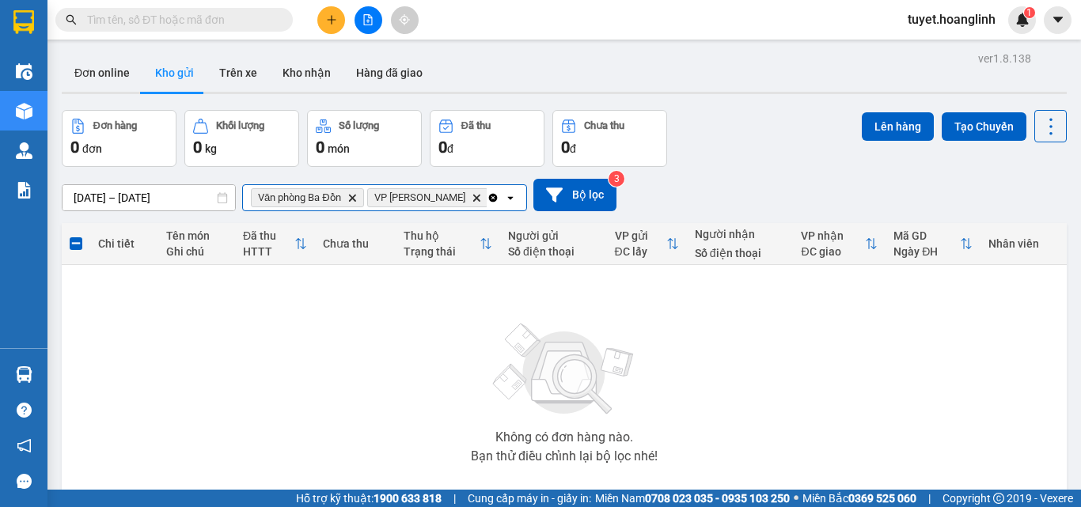
click at [491, 198] on input "Selected Văn phòng Ba Đồn, VP Quy Đạt." at bounding box center [492, 198] width 2 height 16
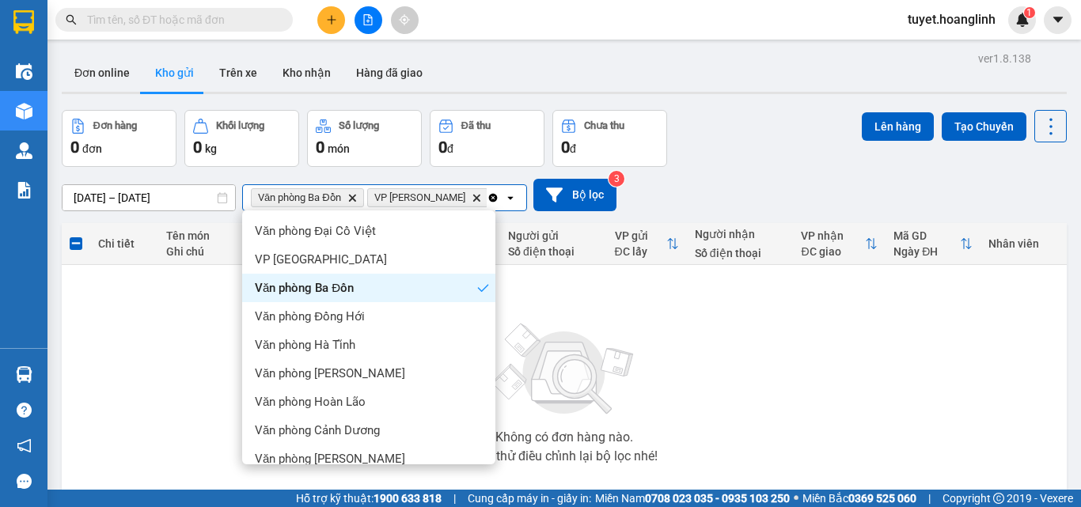
click at [489, 200] on icon "Clear all" at bounding box center [493, 197] width 9 height 9
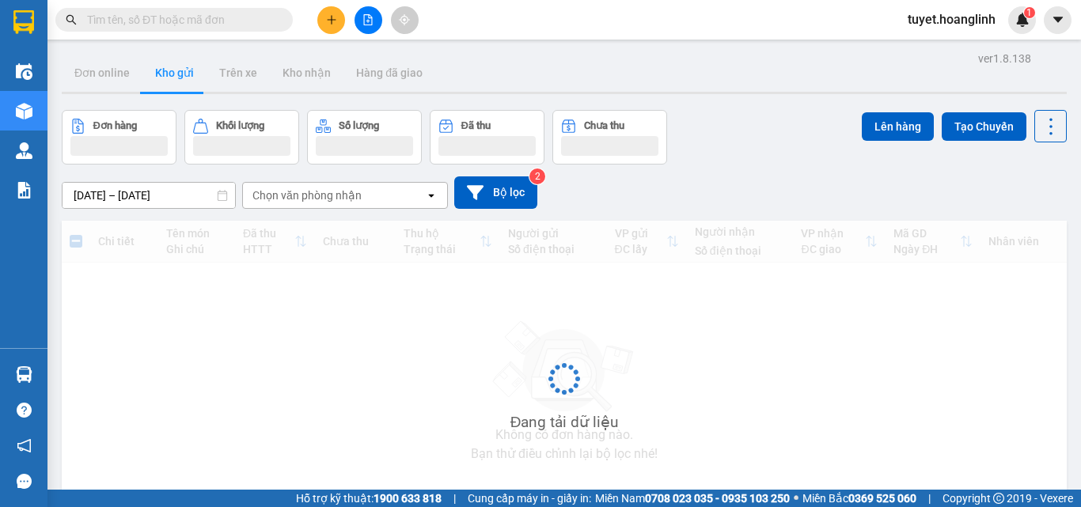
click at [376, 24] on button at bounding box center [369, 20] width 28 height 28
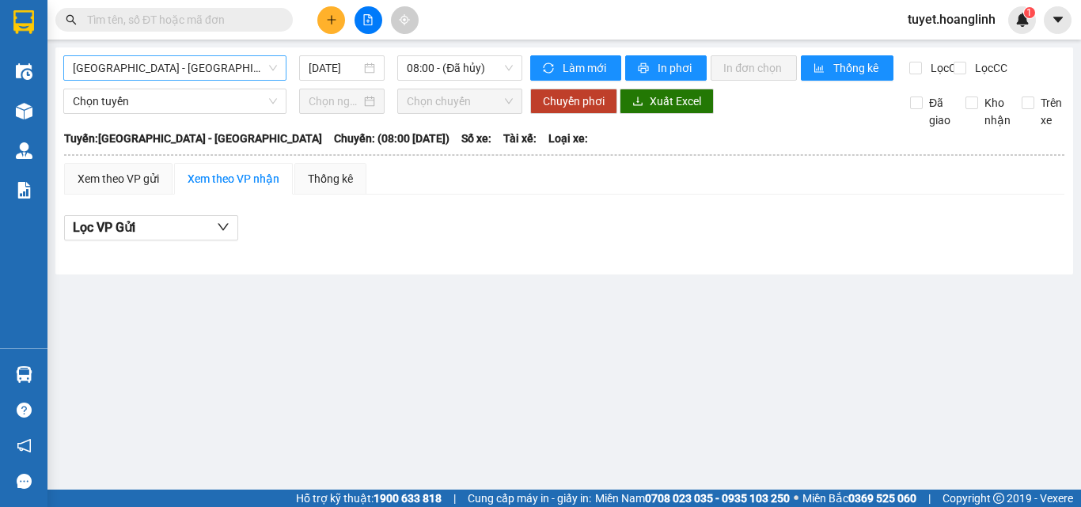
click at [261, 69] on span "[GEOGRAPHIC_DATA] - [GEOGRAPHIC_DATA]" at bounding box center [175, 68] width 204 height 24
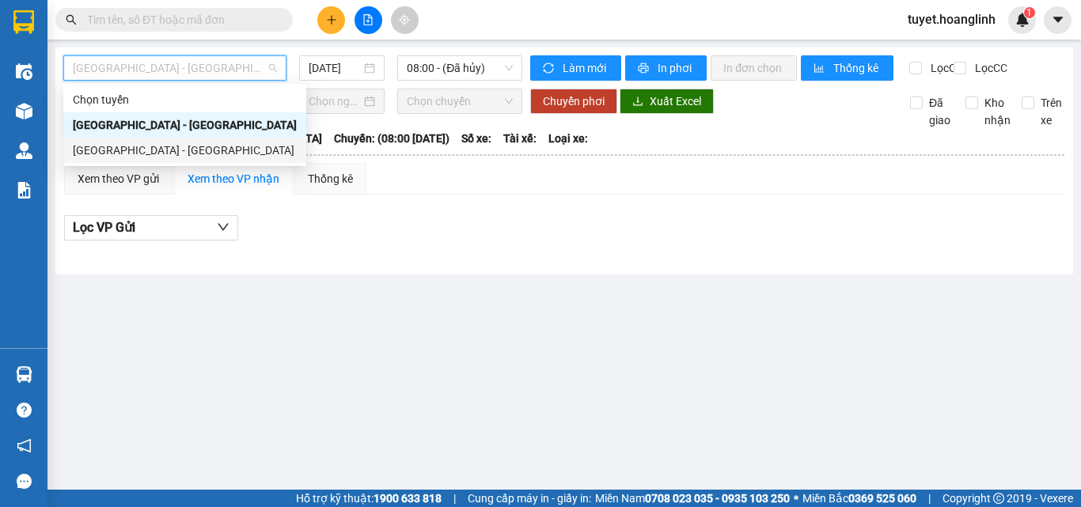
click at [245, 149] on div "[GEOGRAPHIC_DATA] - [GEOGRAPHIC_DATA]" at bounding box center [185, 150] width 224 height 17
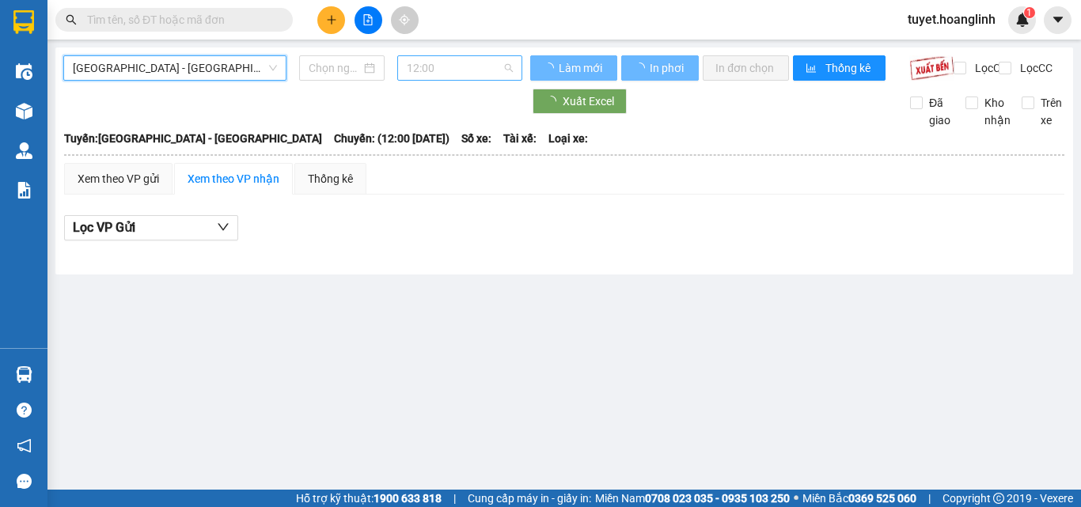
type input "[DATE]"
click at [438, 67] on span "12:00" at bounding box center [460, 68] width 106 height 24
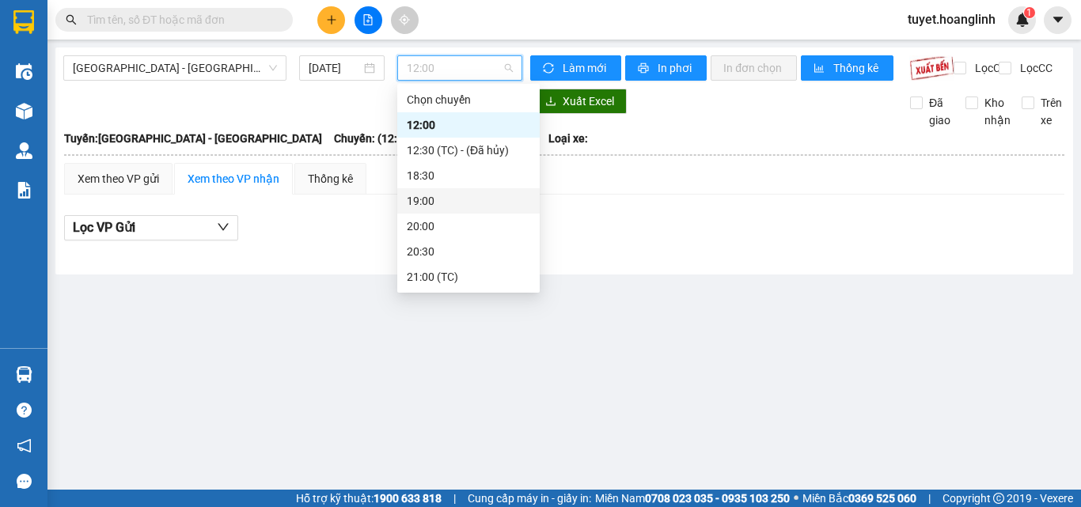
click at [426, 203] on div "19:00" at bounding box center [468, 200] width 123 height 17
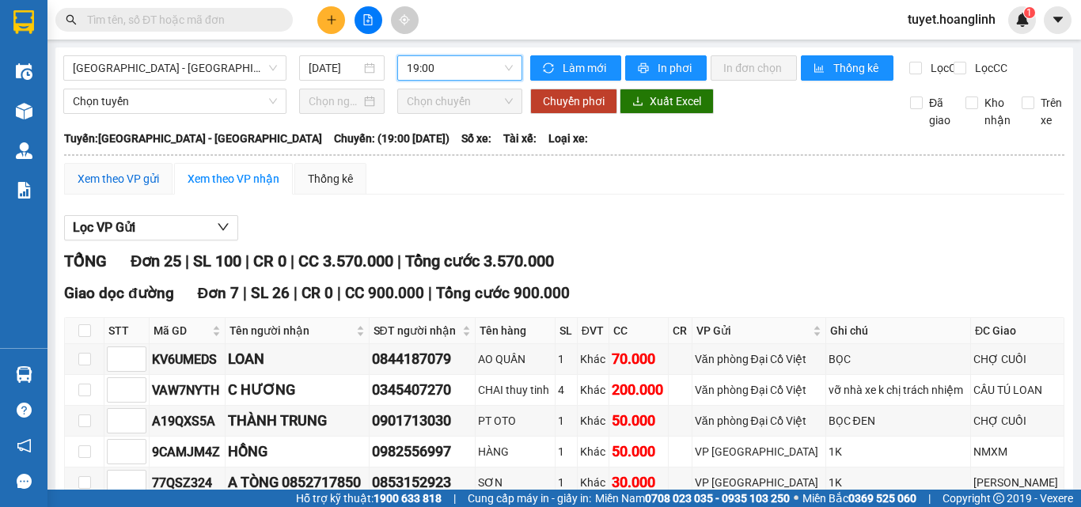
click at [114, 188] on div "Xem theo VP gửi" at bounding box center [119, 178] width 82 height 17
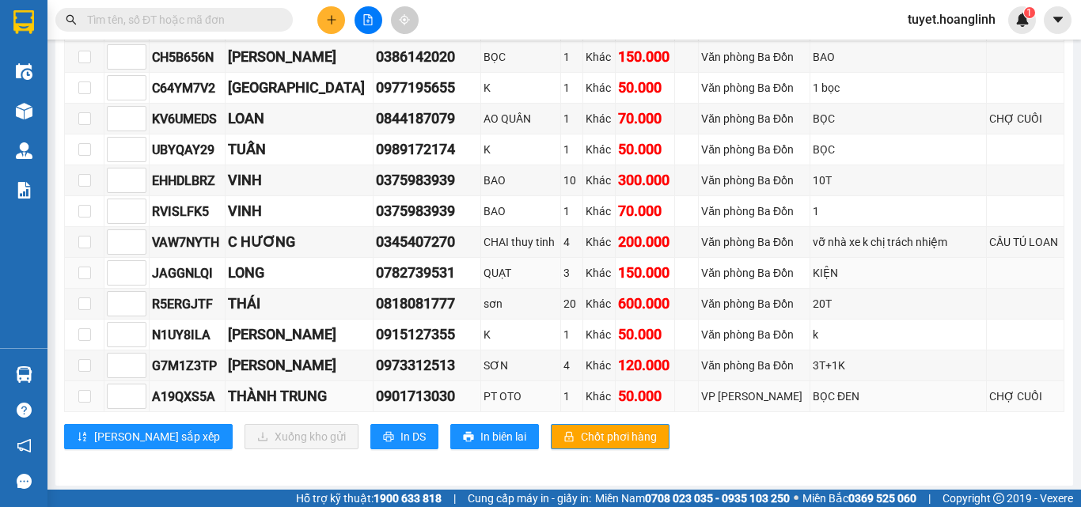
scroll to position [840, 0]
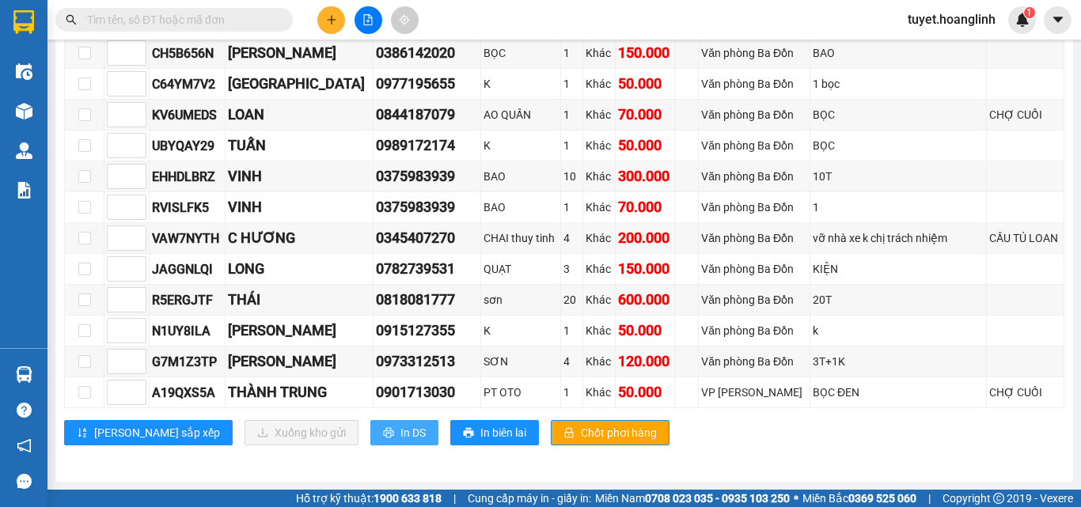
click at [400, 424] on span "In DS" at bounding box center [412, 432] width 25 height 17
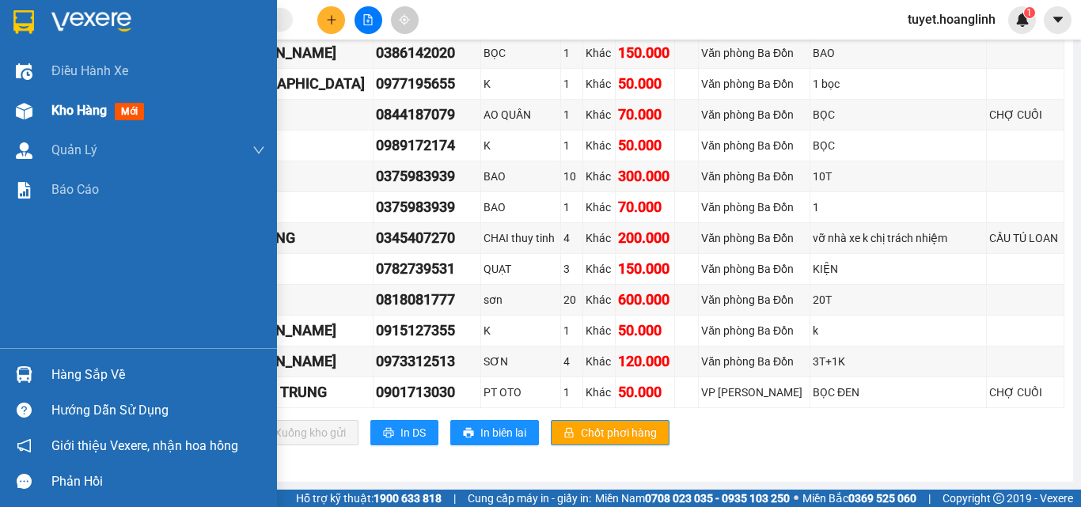
click at [55, 114] on span "Kho hàng" at bounding box center [78, 110] width 55 height 15
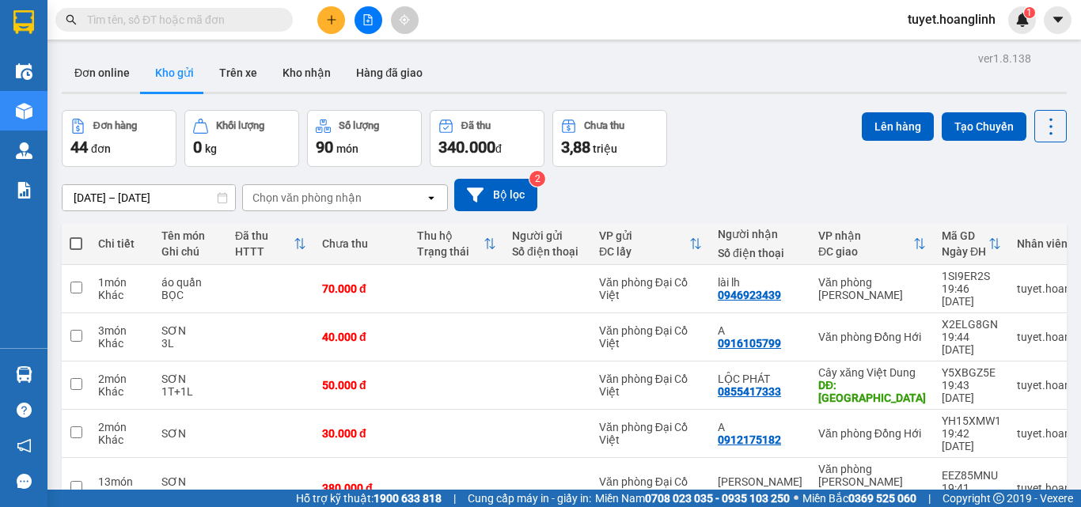
click at [359, 198] on div "Chọn văn phòng nhận" at bounding box center [306, 198] width 109 height 16
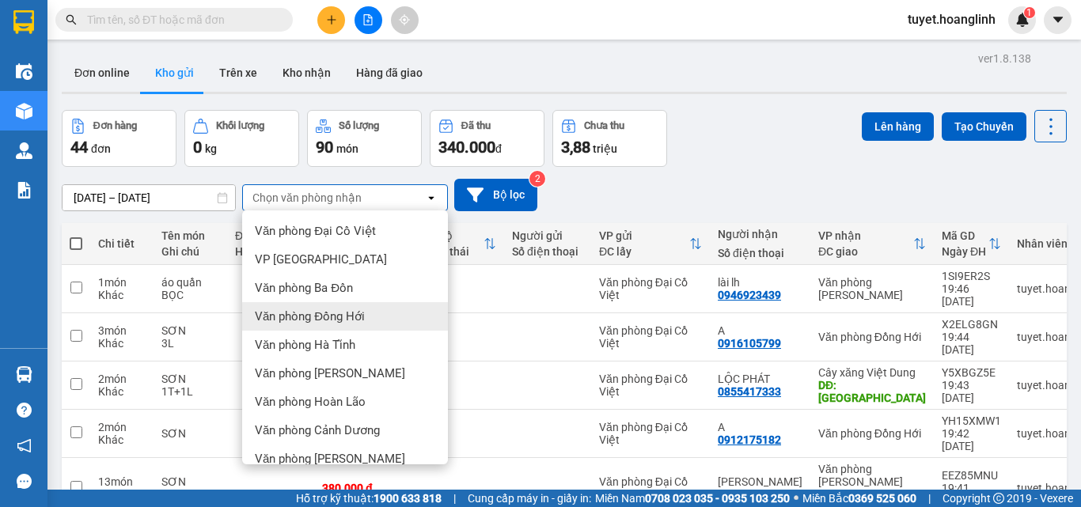
click at [339, 320] on span "Văn phòng Đồng Hới" at bounding box center [310, 317] width 110 height 16
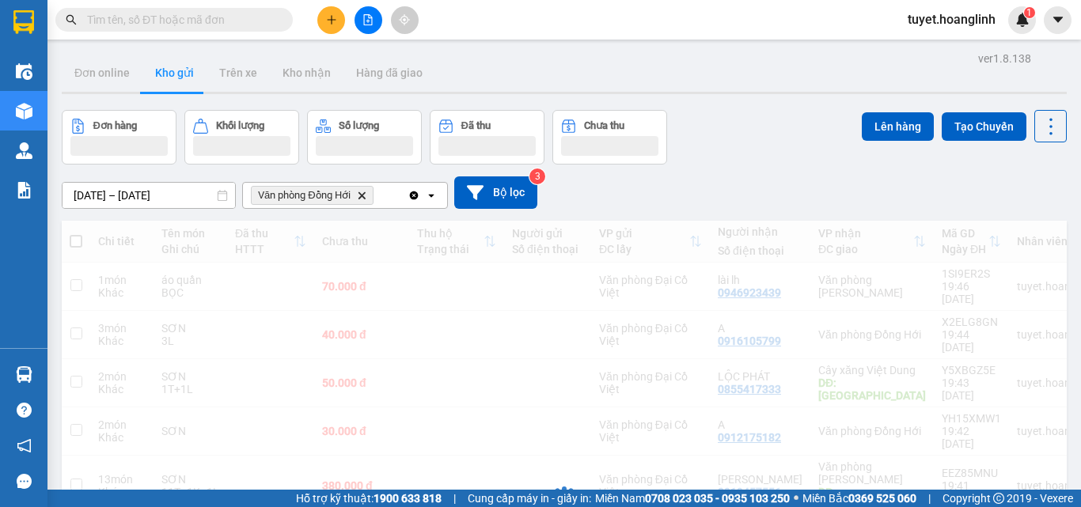
click at [387, 200] on div "Văn phòng Đồng Hới Delete" at bounding box center [325, 195] width 165 height 25
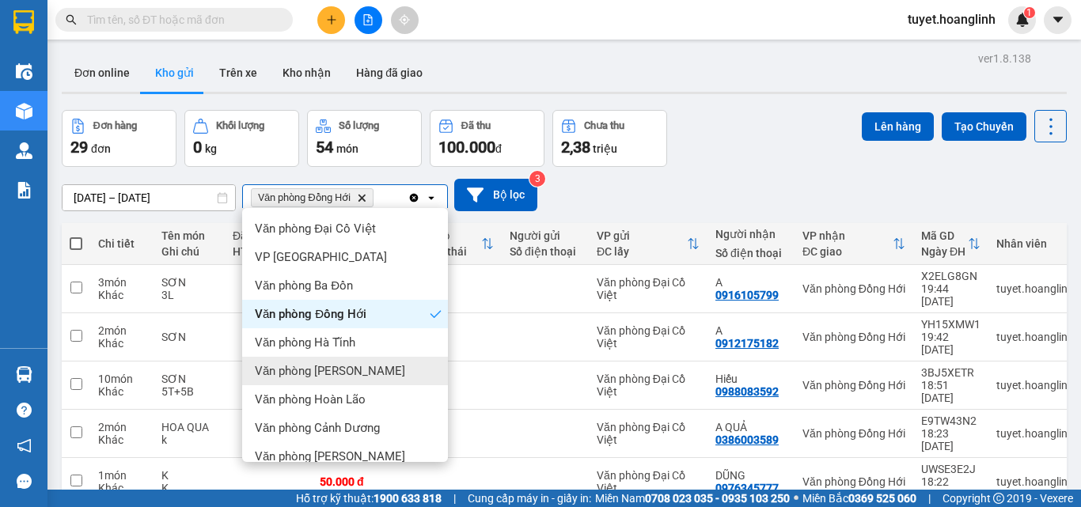
scroll to position [72, 0]
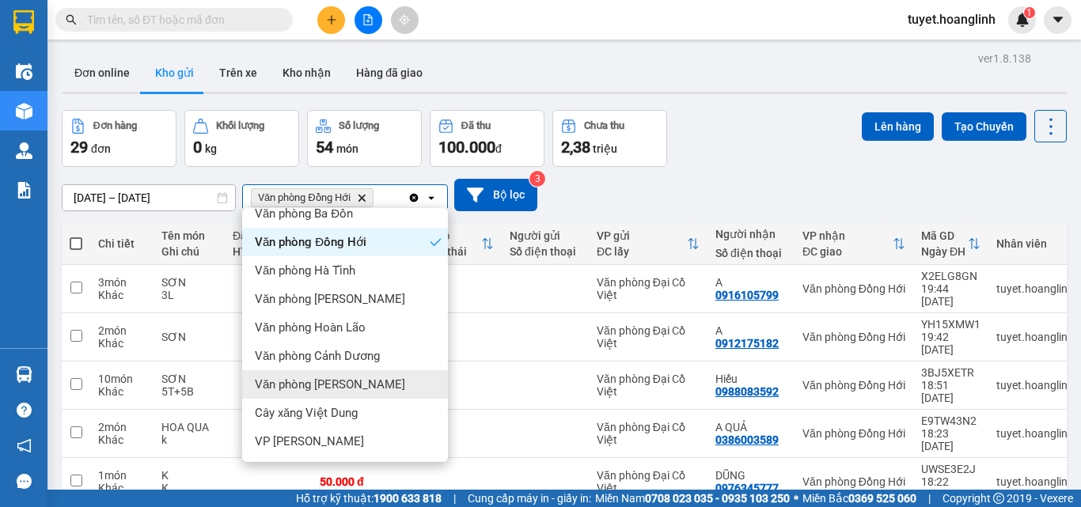
click at [361, 379] on div "Văn phòng [PERSON_NAME]" at bounding box center [345, 384] width 206 height 28
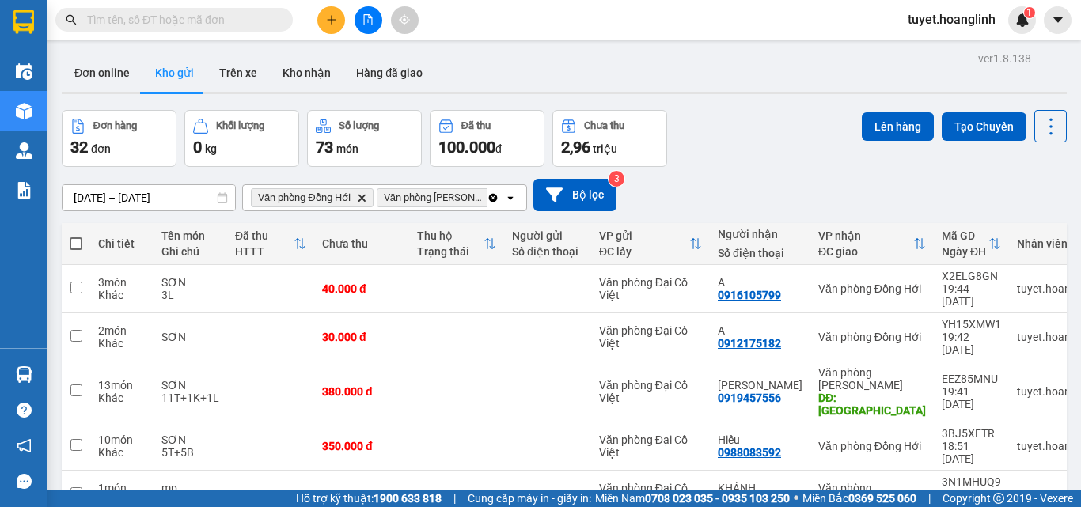
click at [74, 239] on span at bounding box center [76, 243] width 13 height 13
click at [76, 236] on input "checkbox" at bounding box center [76, 236] width 0 height 0
checkbox input "true"
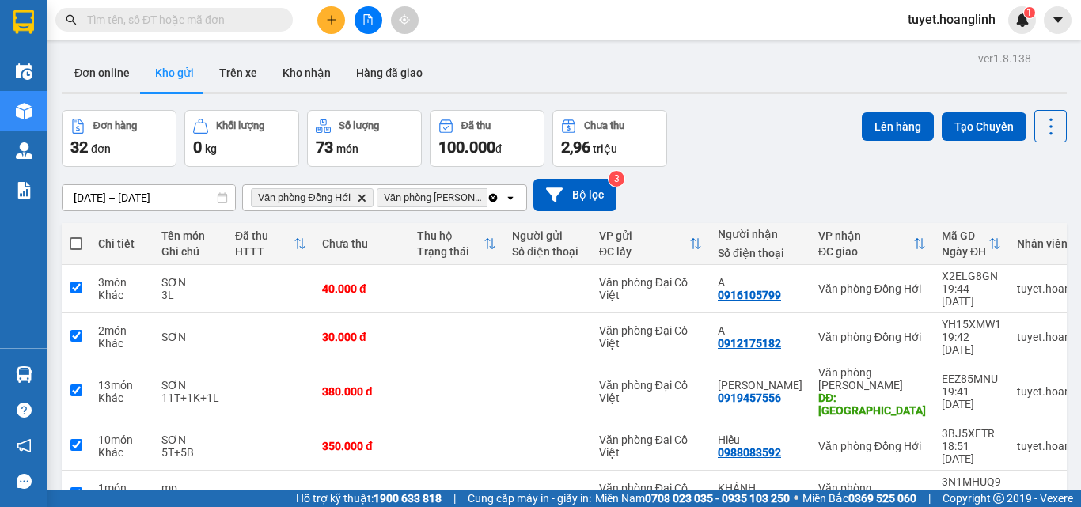
checkbox input "true"
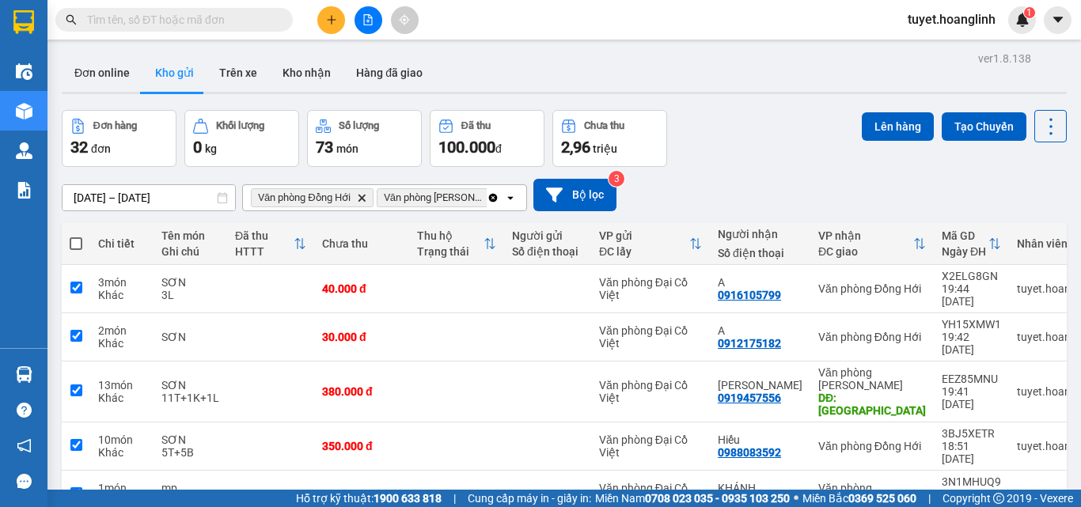
checkbox input "true"
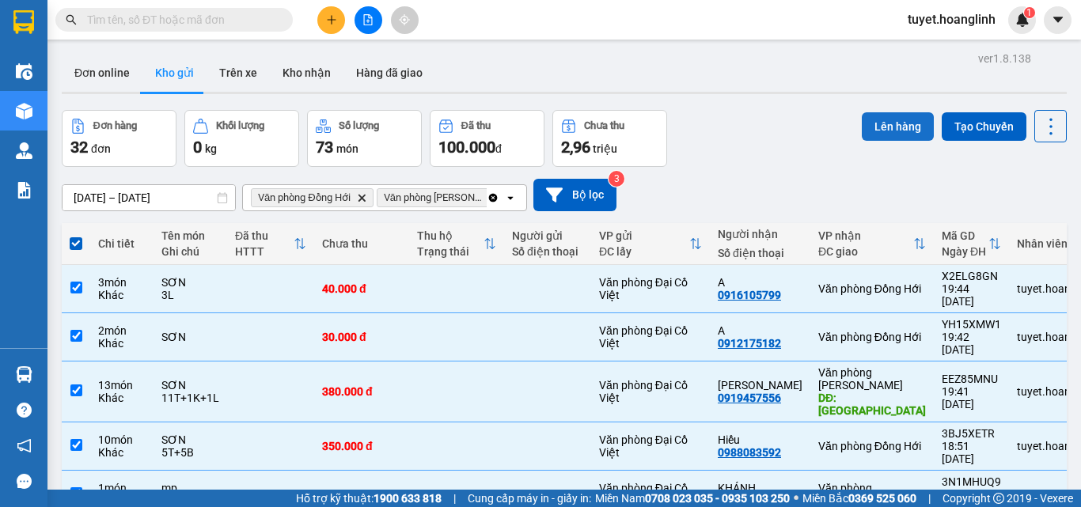
click at [873, 129] on button "Lên hàng" at bounding box center [898, 126] width 72 height 28
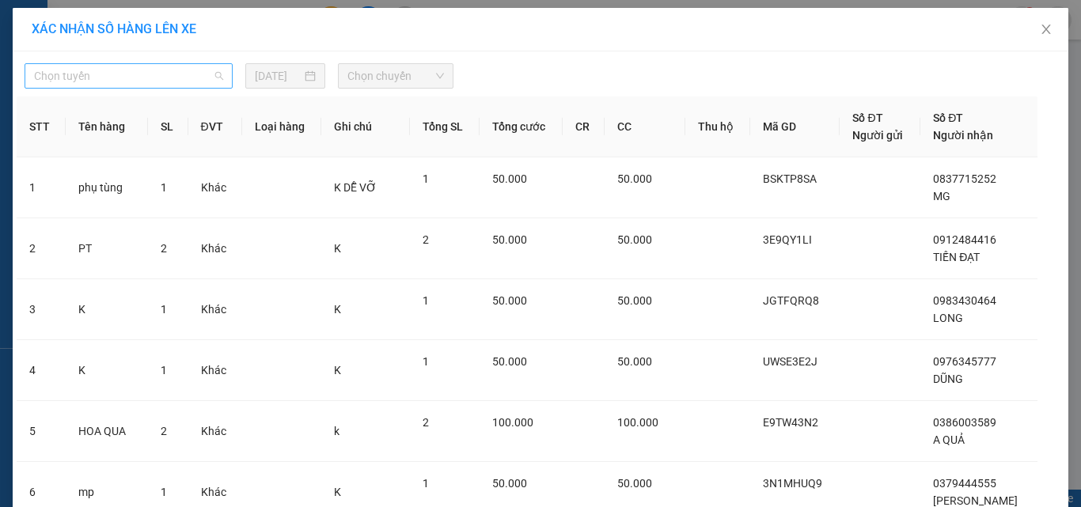
click at [154, 80] on span "Chọn tuyến" at bounding box center [128, 76] width 189 height 24
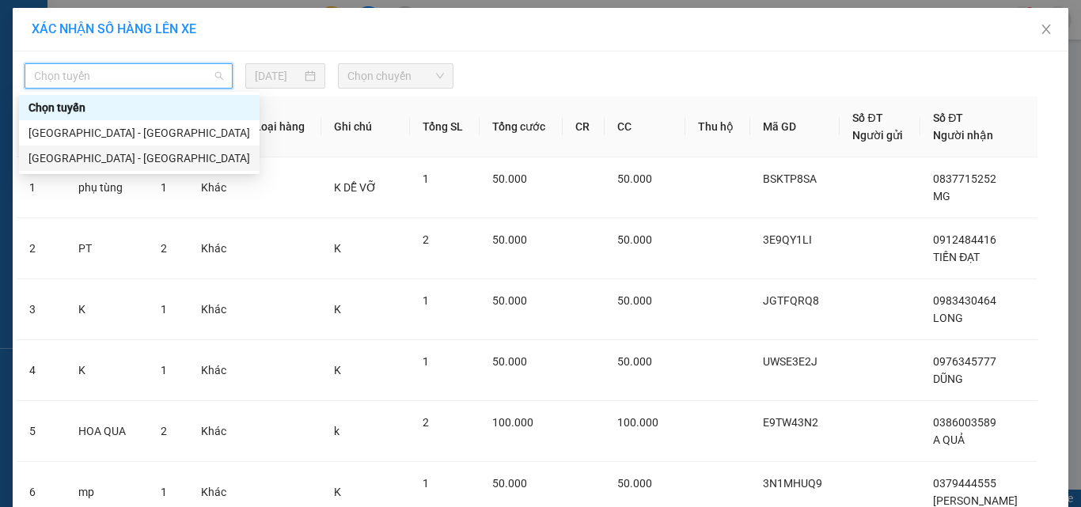
click at [123, 160] on div "[GEOGRAPHIC_DATA] - [GEOGRAPHIC_DATA]" at bounding box center [139, 158] width 222 height 17
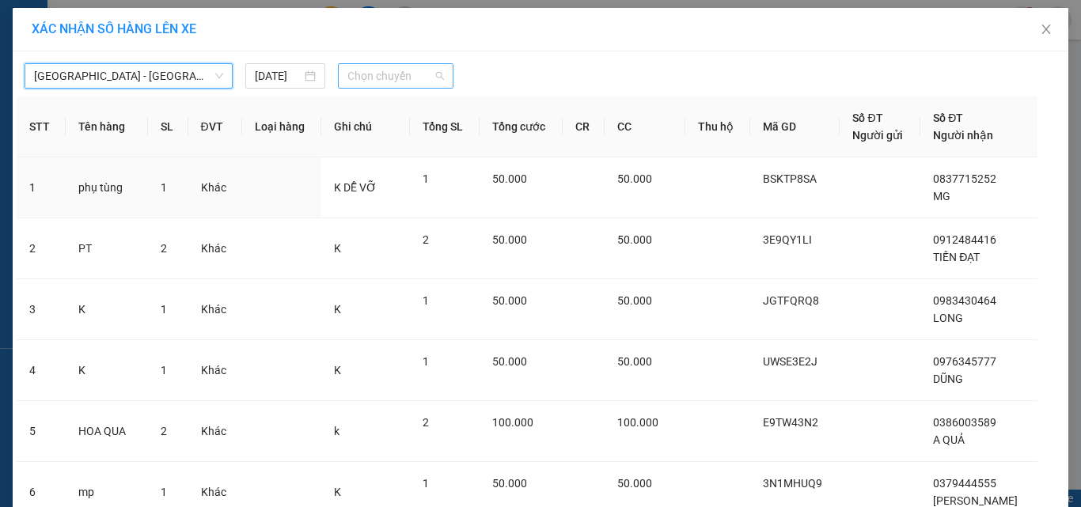
click at [427, 77] on span "Chọn chuyến" at bounding box center [395, 76] width 97 height 24
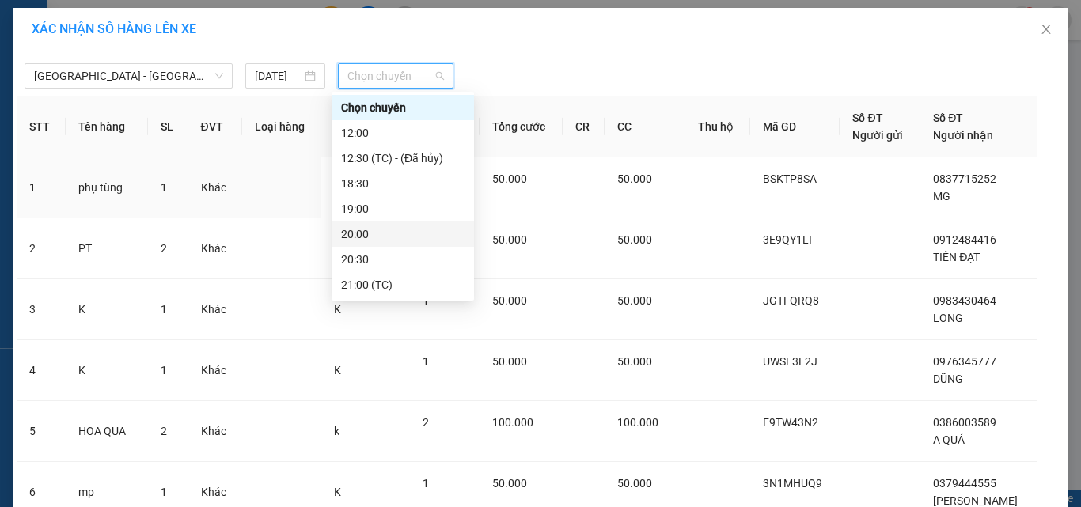
click at [374, 234] on div "20:00" at bounding box center [402, 234] width 123 height 17
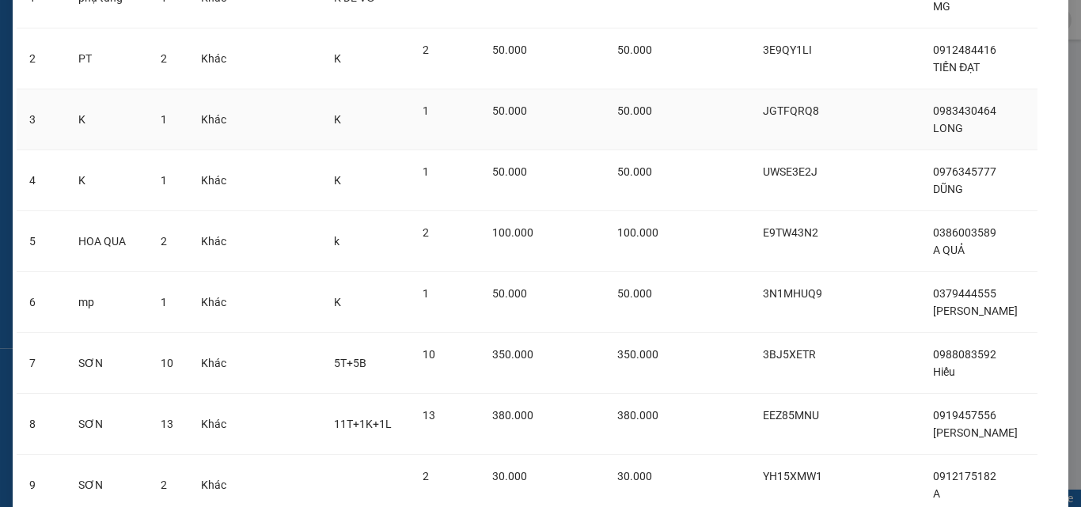
scroll to position [385, 0]
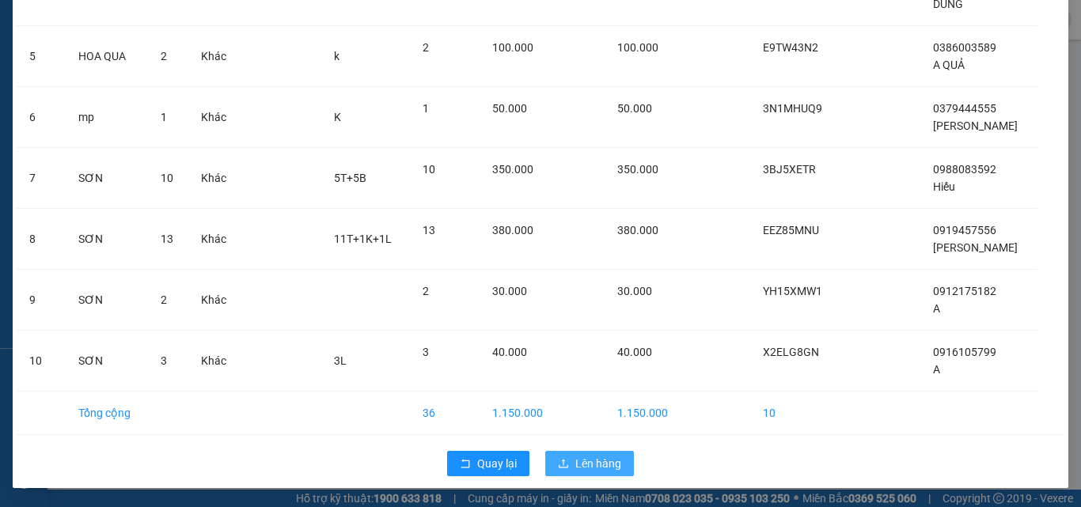
click at [566, 472] on button "Lên hàng" at bounding box center [589, 463] width 89 height 25
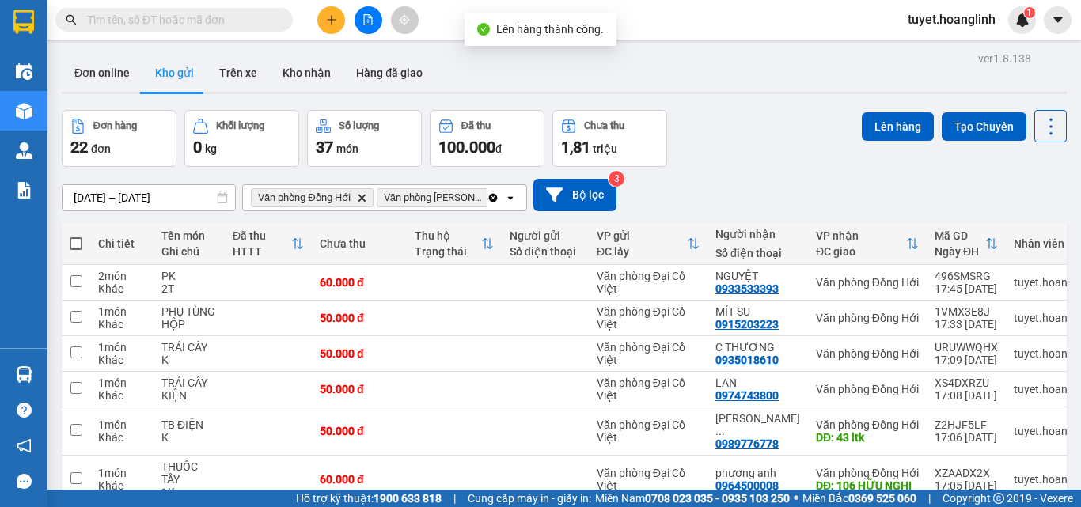
click at [75, 245] on span at bounding box center [76, 243] width 13 height 13
click at [76, 236] on input "checkbox" at bounding box center [76, 236] width 0 height 0
checkbox input "true"
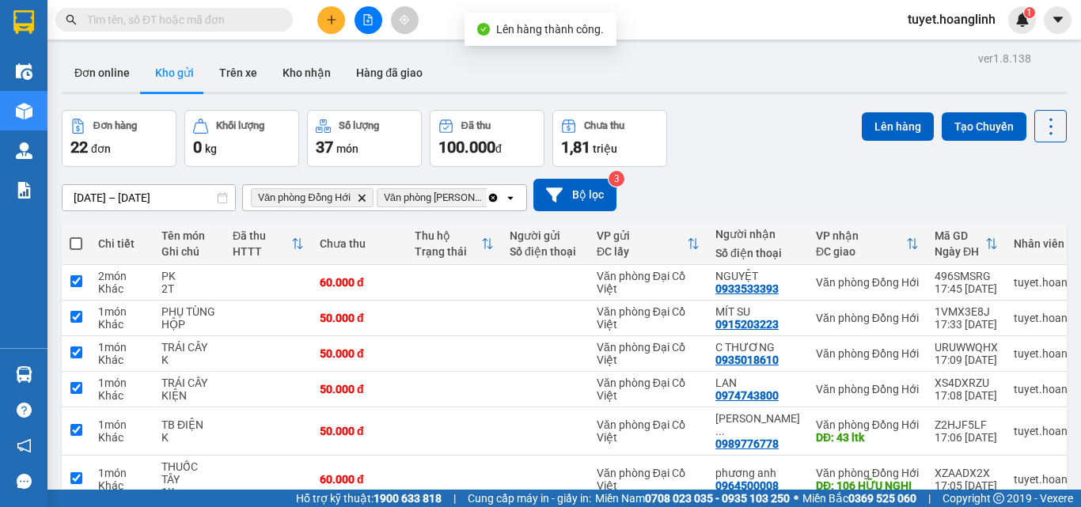
checkbox input "true"
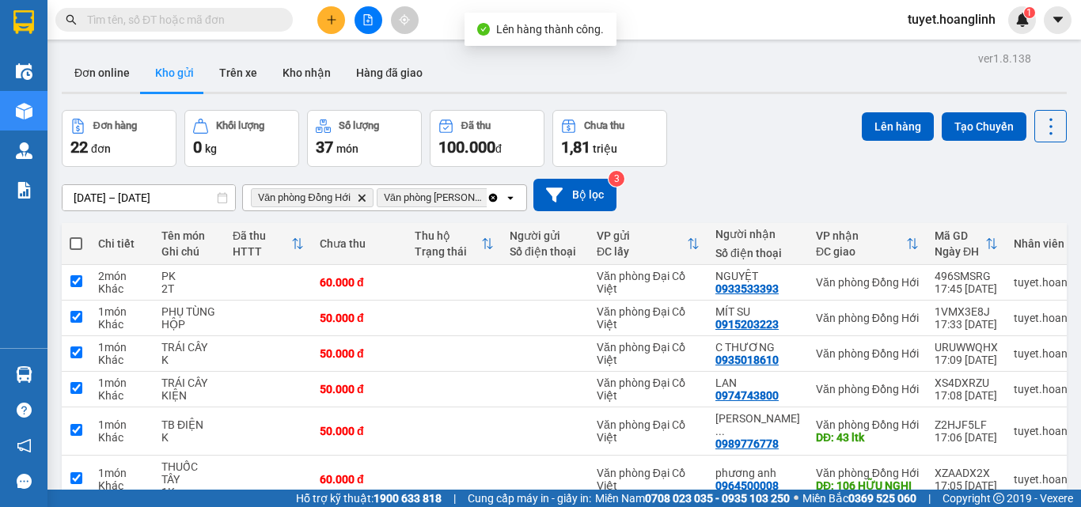
checkbox input "true"
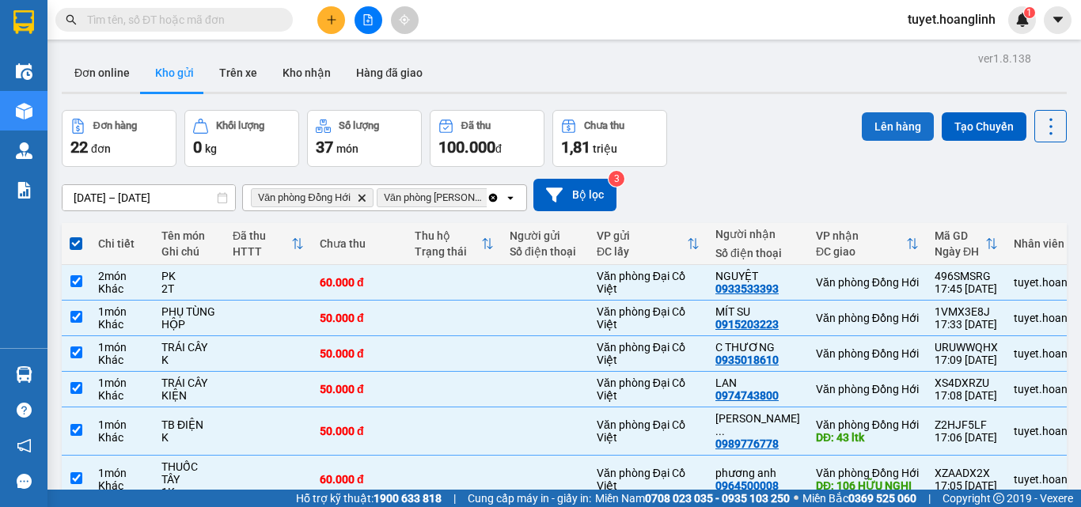
click at [889, 123] on button "Lên hàng" at bounding box center [898, 126] width 72 height 28
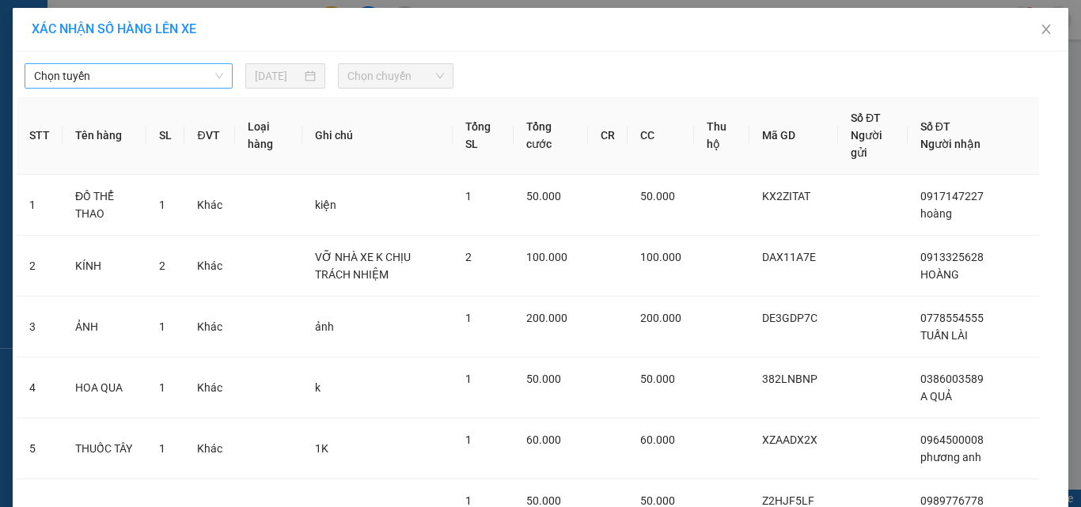
click at [153, 66] on span "Chọn tuyến" at bounding box center [128, 76] width 189 height 24
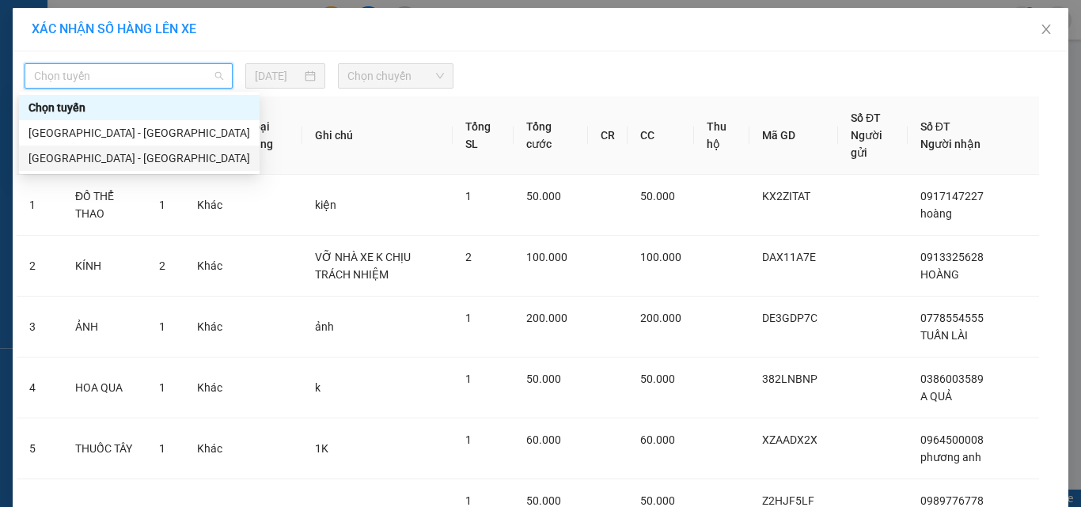
click at [127, 153] on div "[GEOGRAPHIC_DATA] - [GEOGRAPHIC_DATA]" at bounding box center [139, 158] width 222 height 17
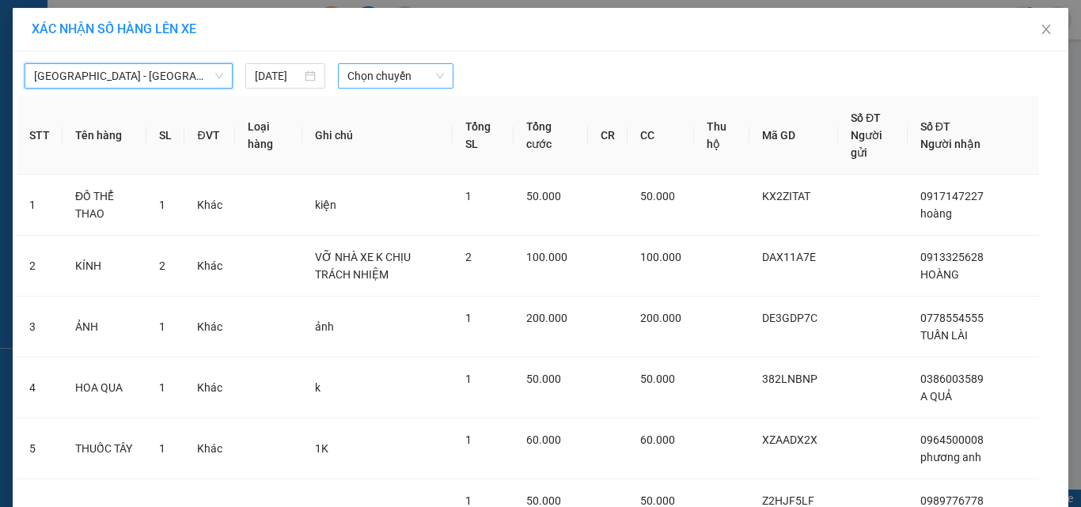
click at [428, 84] on span "Chọn chuyến" at bounding box center [395, 76] width 97 height 24
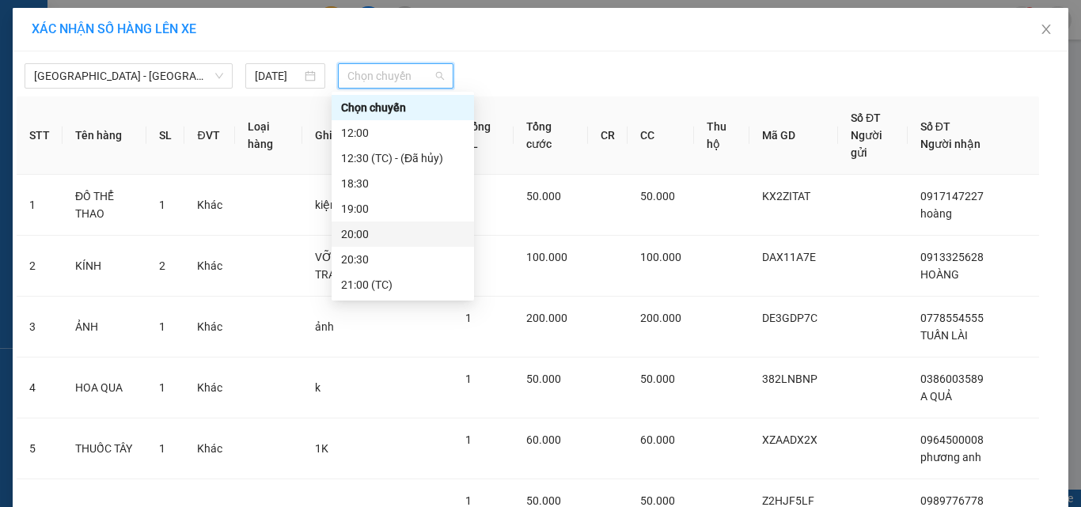
click at [367, 233] on div "20:00" at bounding box center [402, 234] width 123 height 17
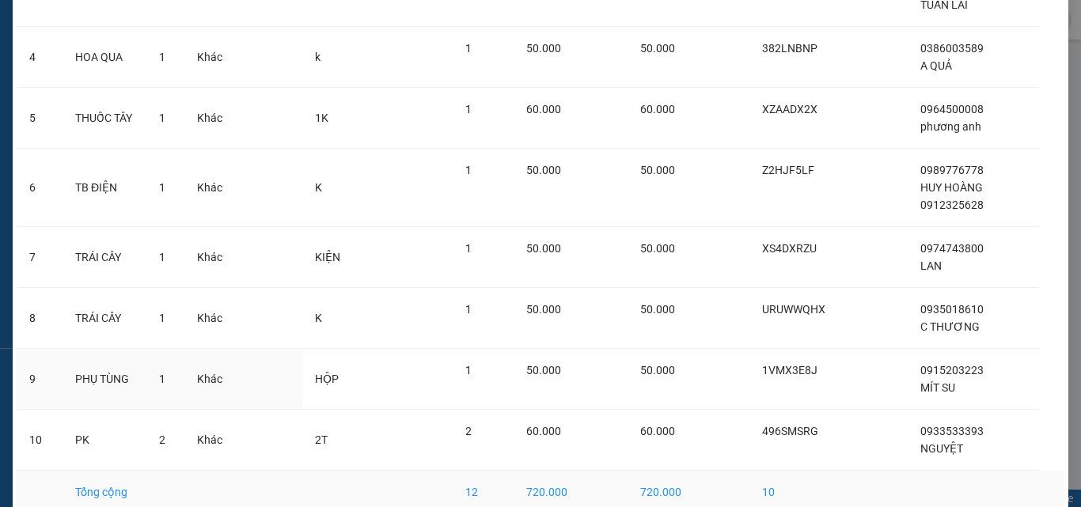
scroll to position [419, 0]
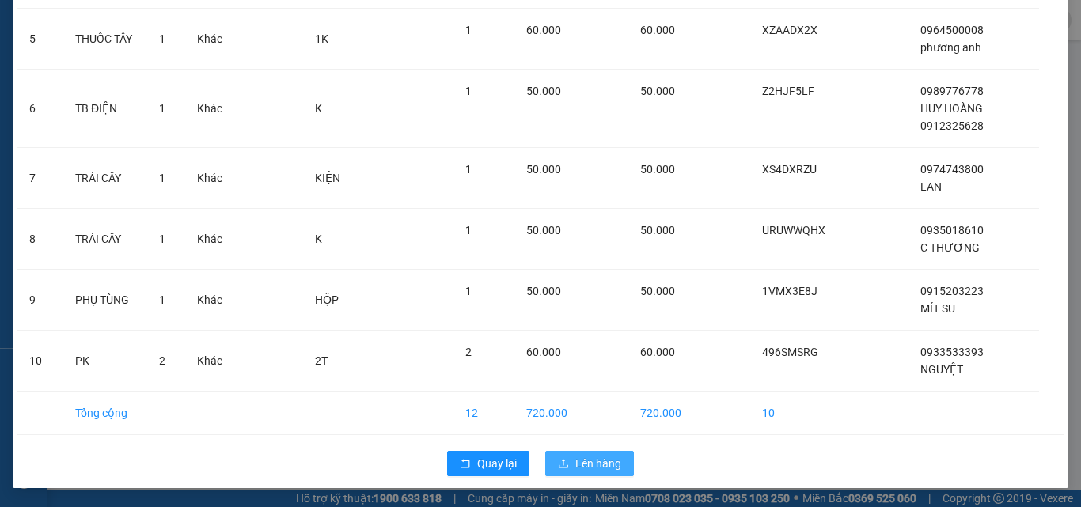
click at [600, 468] on span "Lên hàng" at bounding box center [598, 463] width 46 height 17
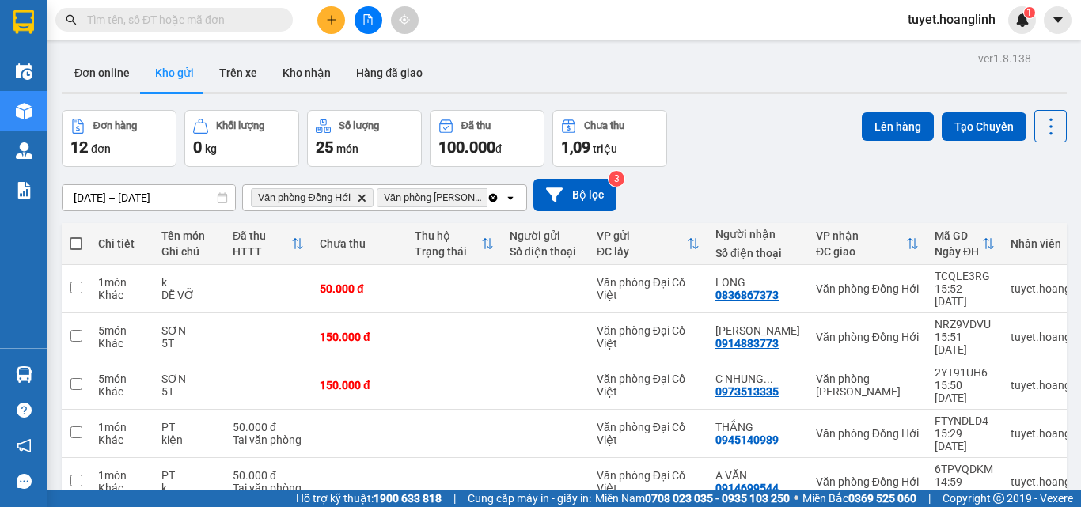
click at [70, 247] on span at bounding box center [76, 243] width 13 height 13
click at [76, 236] on input "checkbox" at bounding box center [76, 236] width 0 height 0
checkbox input "true"
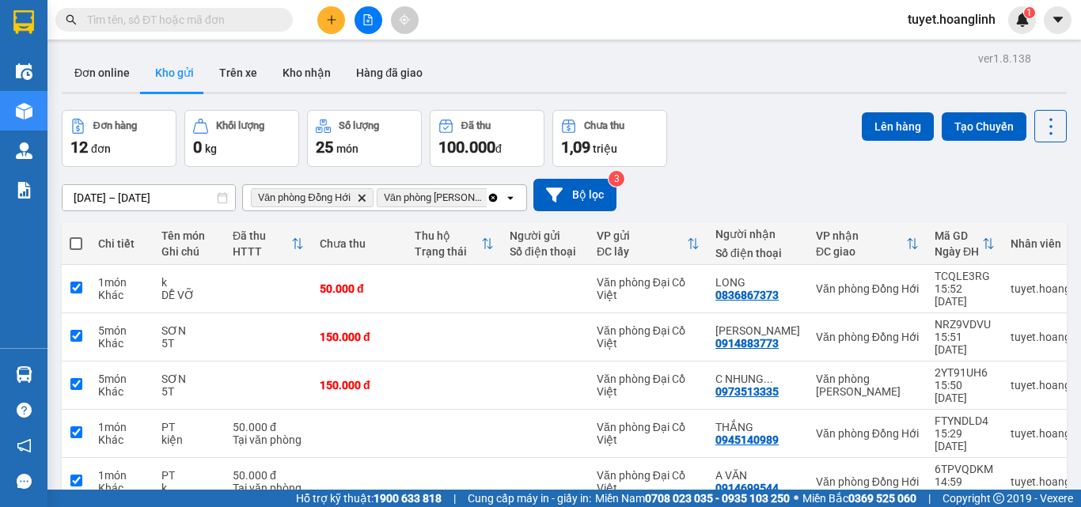
checkbox input "true"
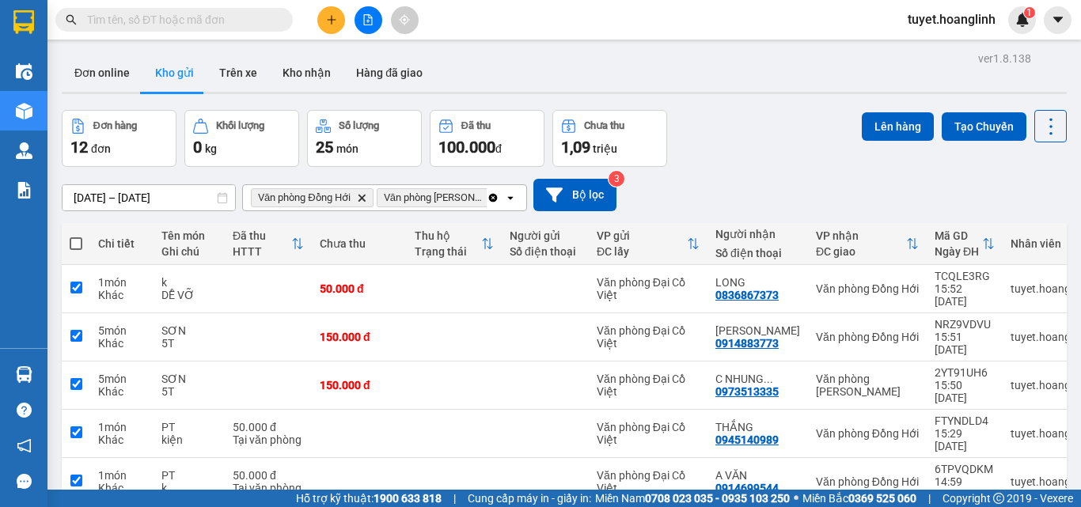
checkbox input "true"
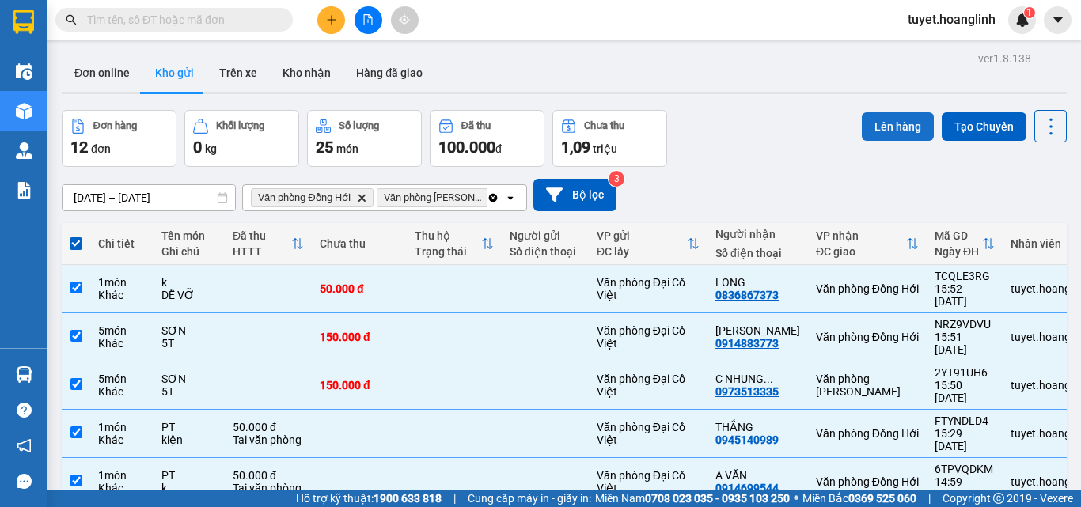
click at [864, 120] on button "Lên hàng" at bounding box center [898, 126] width 72 height 28
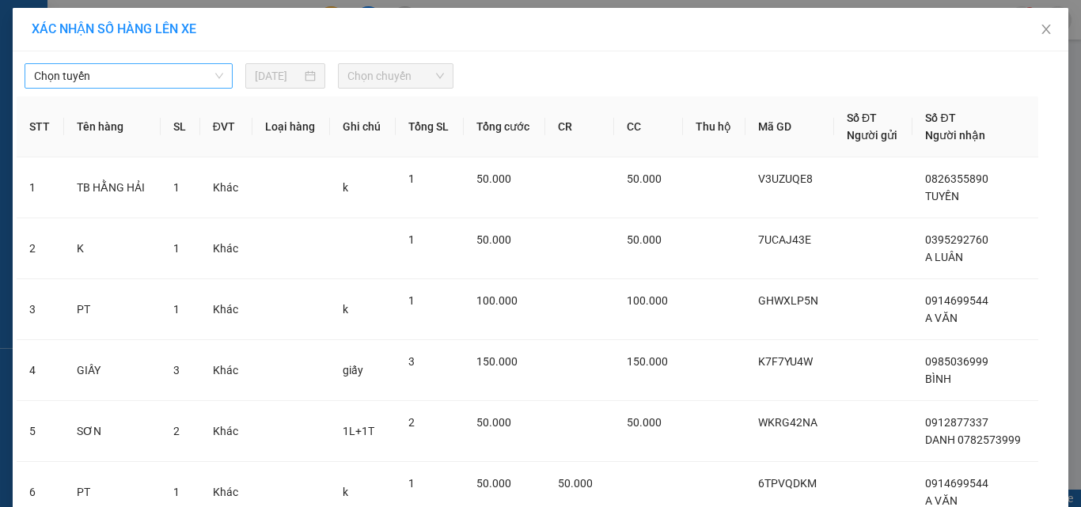
click at [166, 73] on span "Chọn tuyến" at bounding box center [128, 76] width 189 height 24
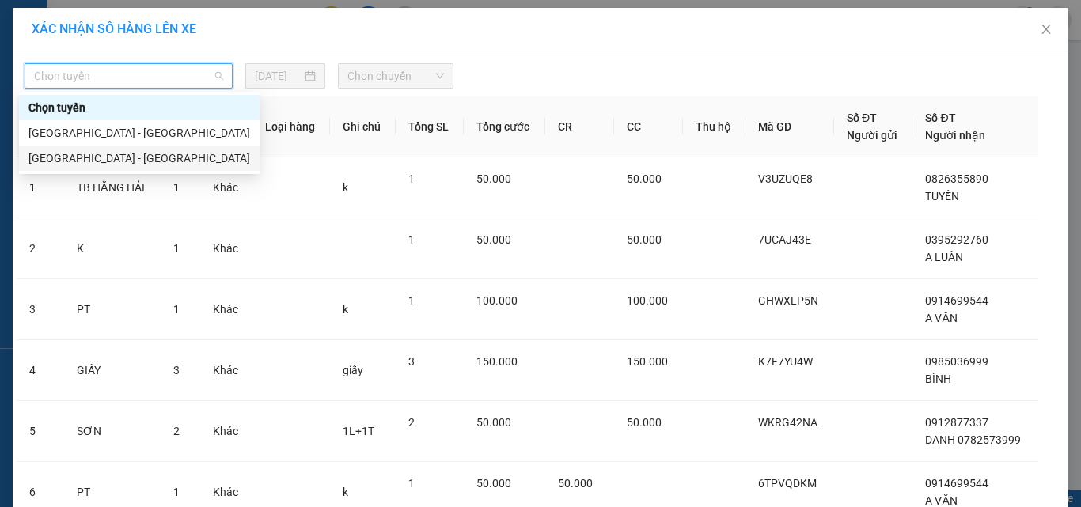
click at [136, 155] on div "[GEOGRAPHIC_DATA] - [GEOGRAPHIC_DATA]" at bounding box center [139, 158] width 222 height 17
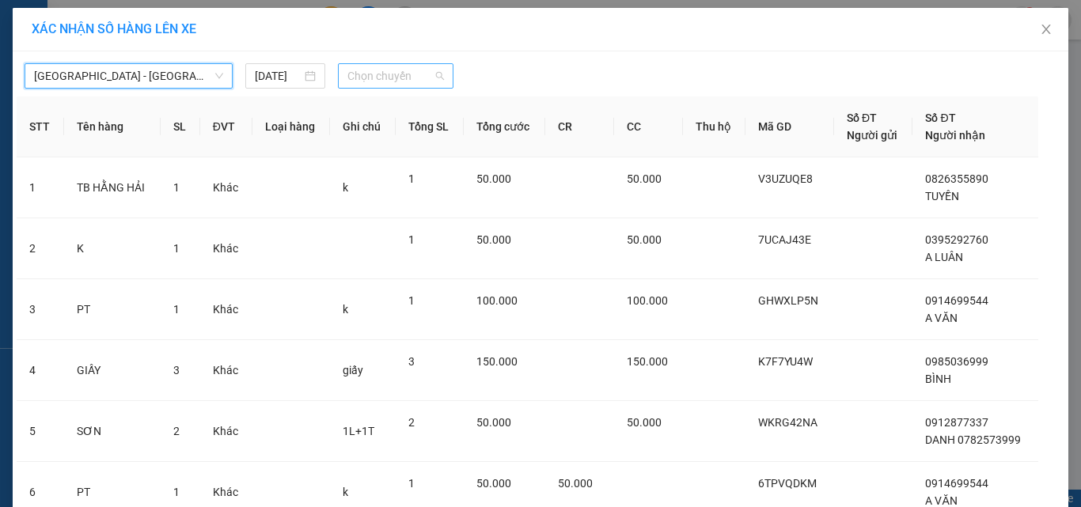
click at [411, 73] on span "Chọn chuyến" at bounding box center [395, 76] width 97 height 24
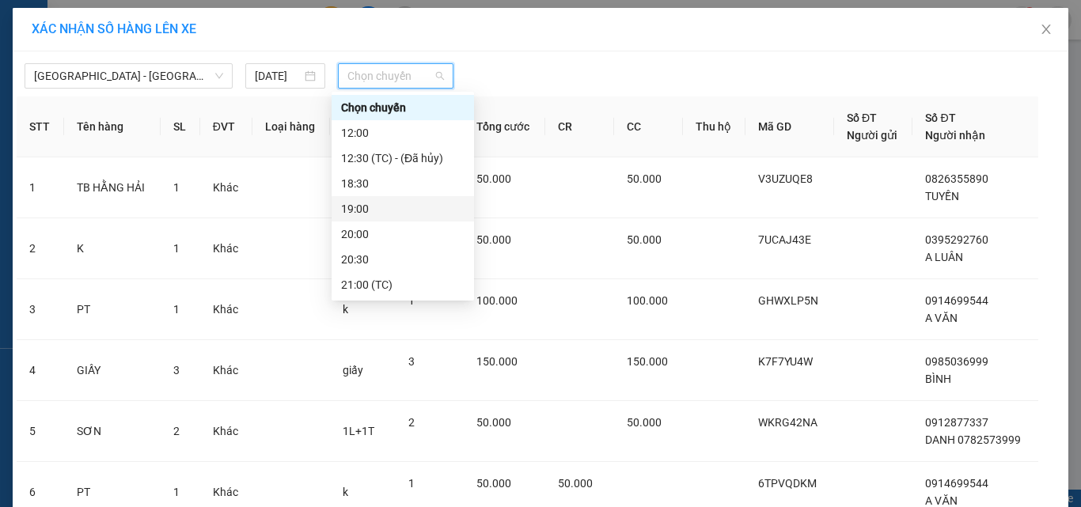
click at [374, 211] on div "19:00" at bounding box center [402, 208] width 123 height 17
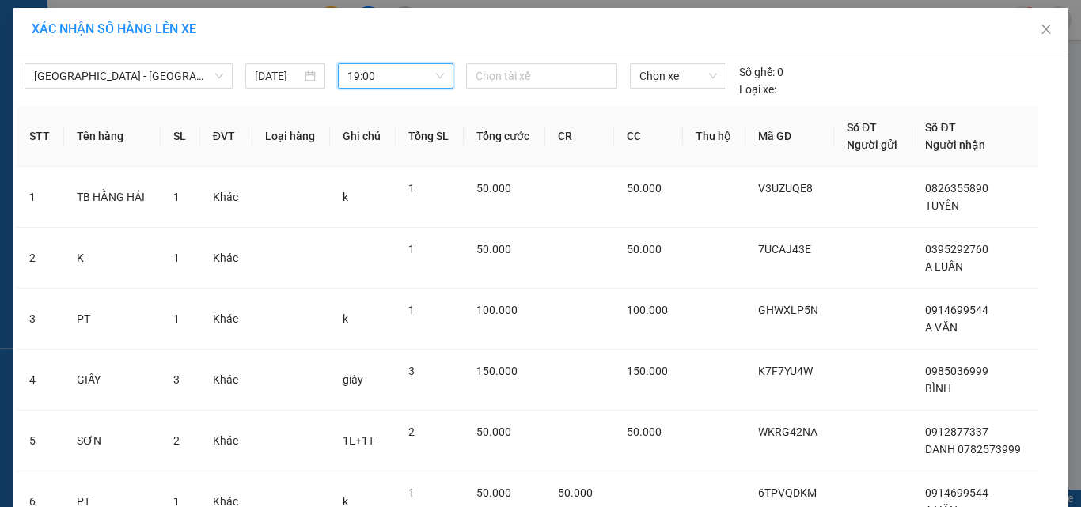
click at [414, 82] on span "19:00" at bounding box center [395, 76] width 97 height 24
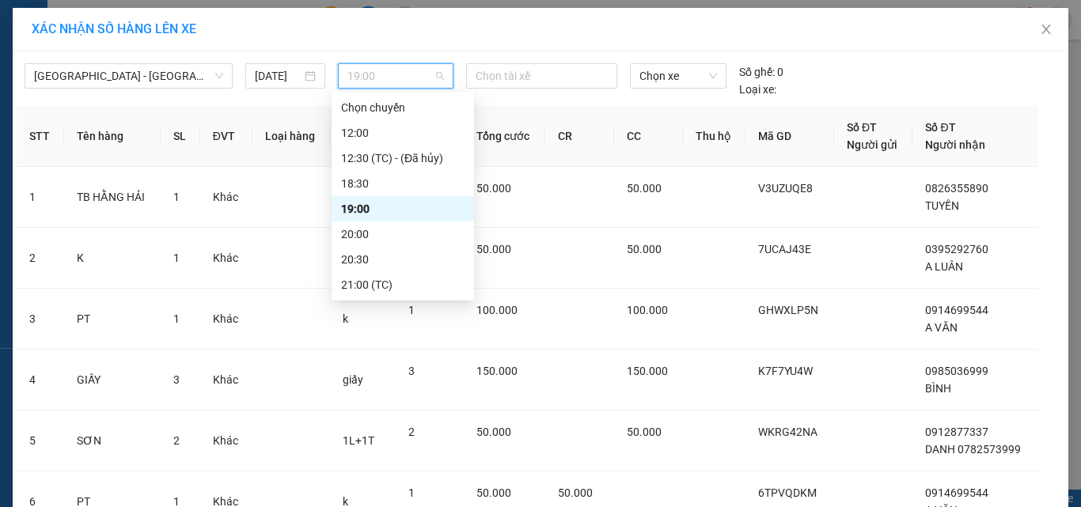
click at [374, 232] on div "20:00" at bounding box center [402, 234] width 123 height 17
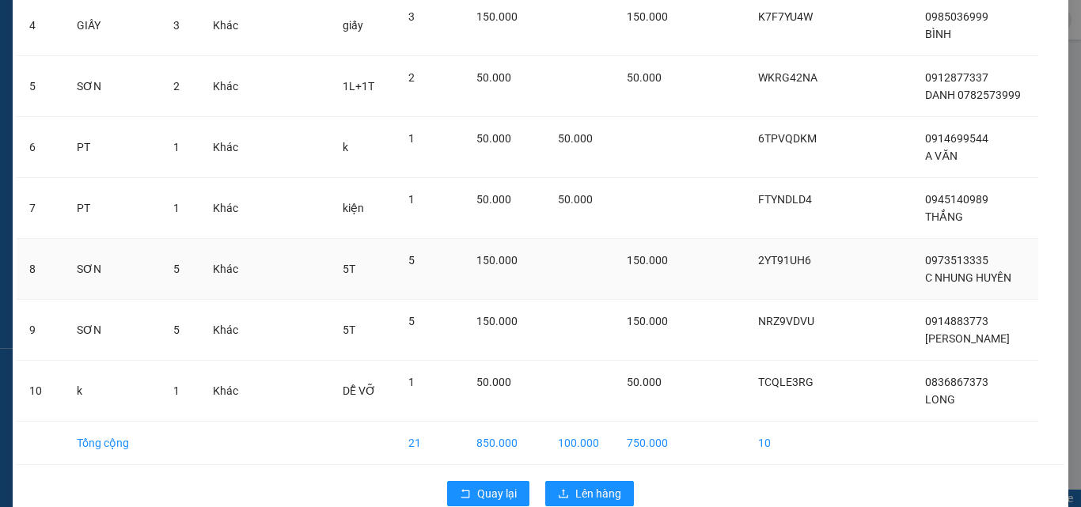
scroll to position [385, 0]
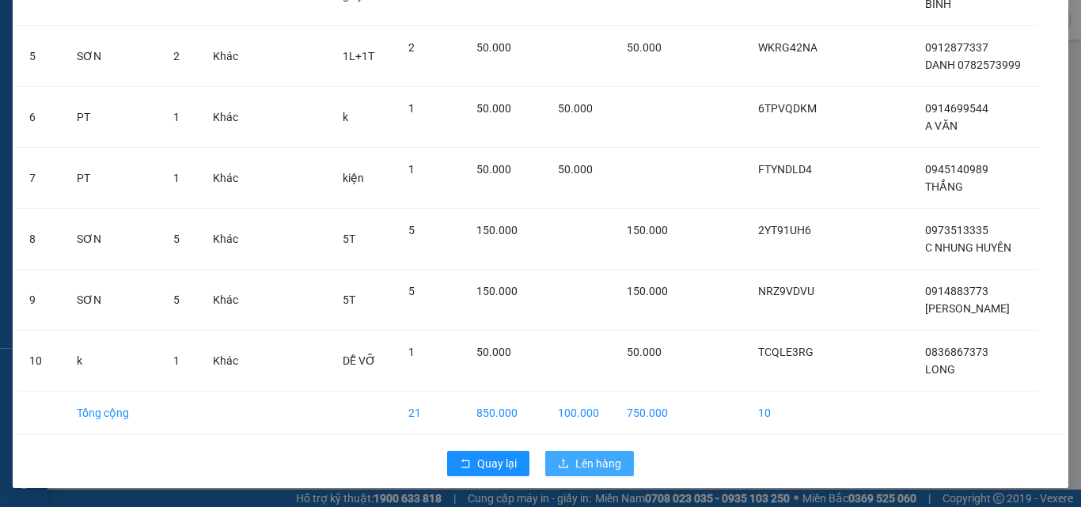
click at [596, 465] on span "Lên hàng" at bounding box center [598, 463] width 46 height 17
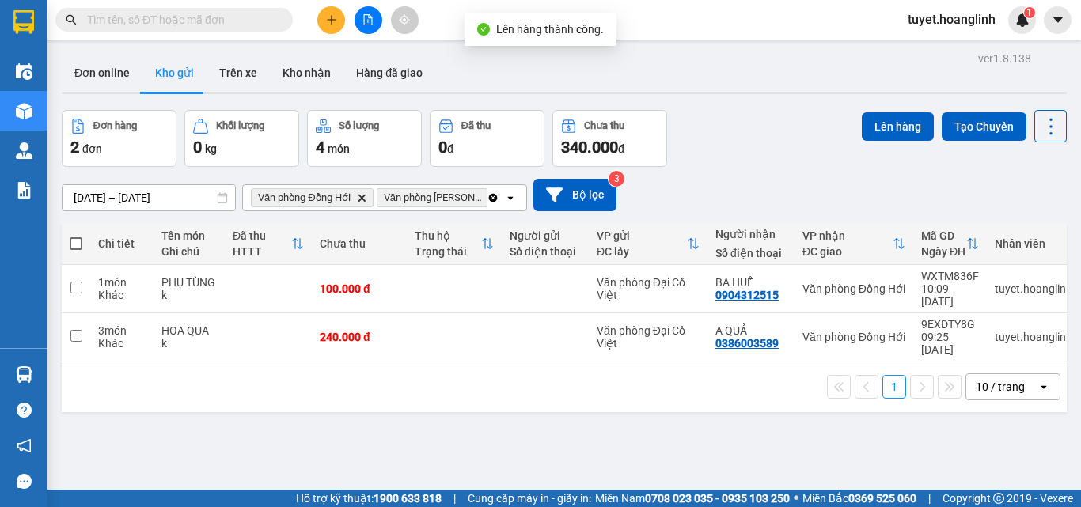
click at [80, 241] on span at bounding box center [76, 243] width 13 height 13
click at [76, 236] on input "checkbox" at bounding box center [76, 236] width 0 height 0
checkbox input "true"
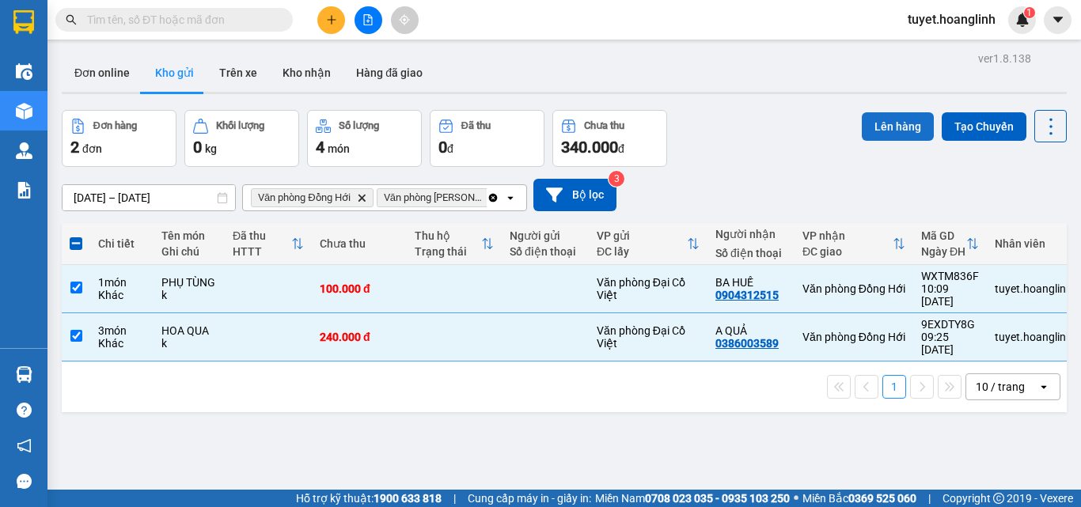
click at [870, 122] on button "Lên hàng" at bounding box center [898, 126] width 72 height 28
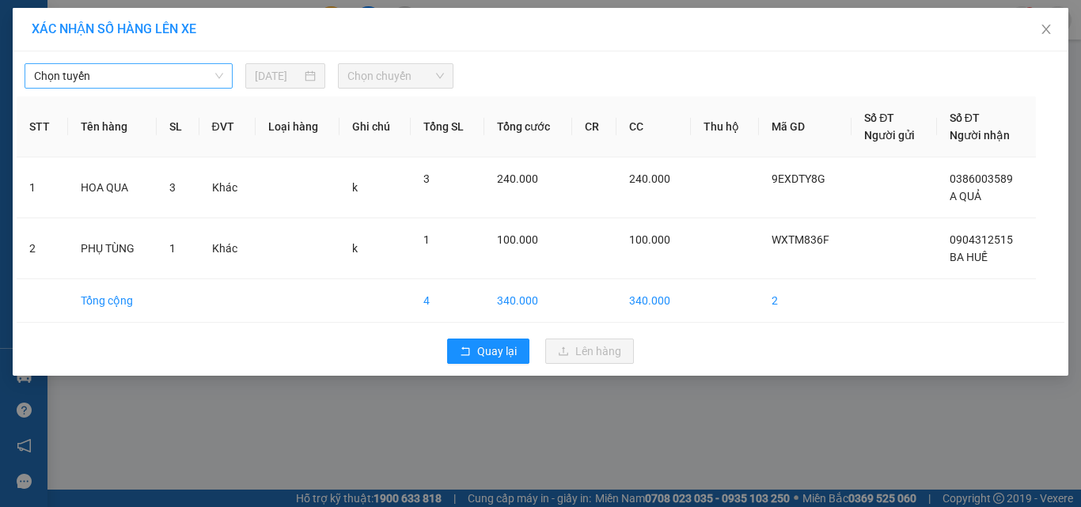
click at [199, 75] on span "Chọn tuyến" at bounding box center [128, 76] width 189 height 24
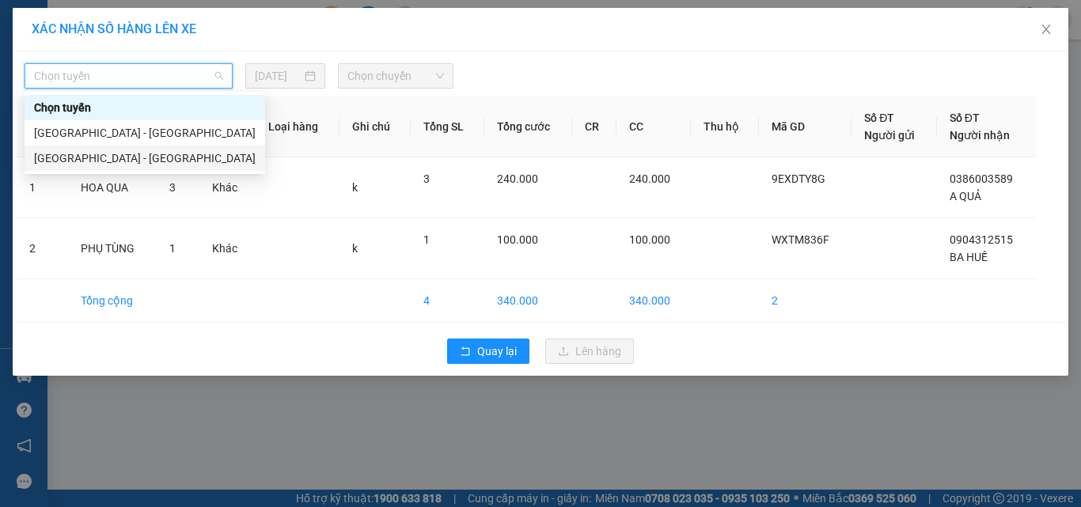
click at [154, 157] on div "[GEOGRAPHIC_DATA] - [GEOGRAPHIC_DATA]" at bounding box center [145, 158] width 222 height 17
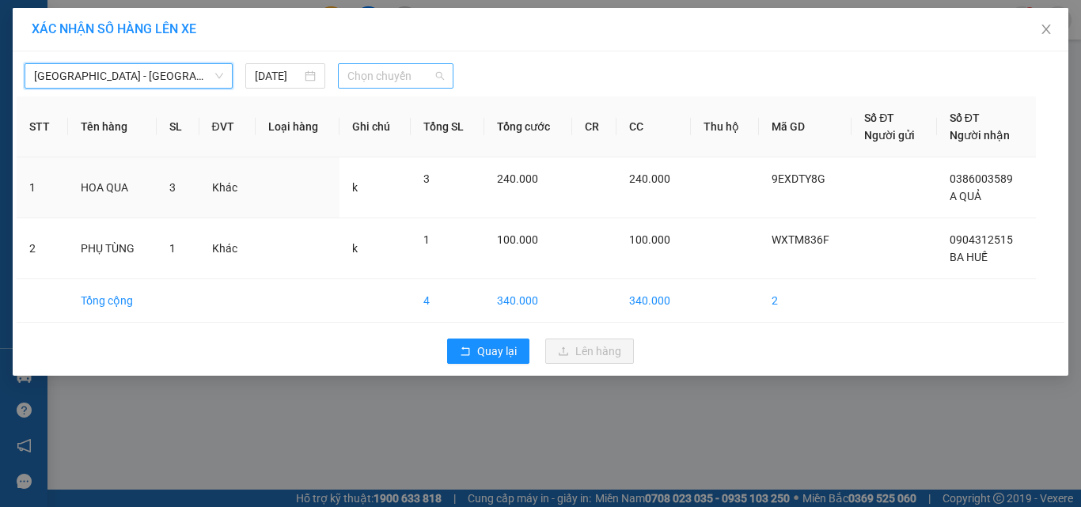
click at [393, 84] on span "Chọn chuyến" at bounding box center [395, 76] width 97 height 24
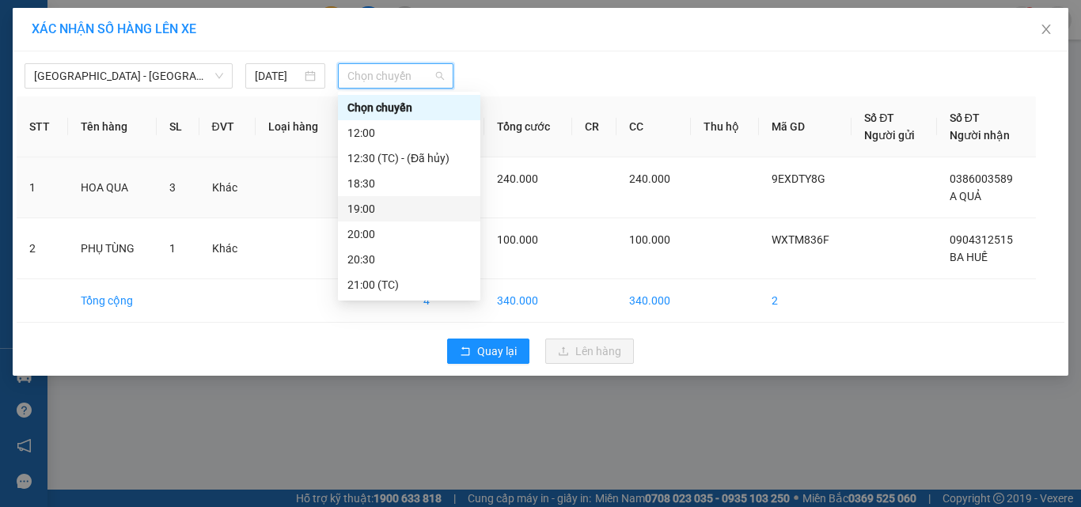
click at [381, 203] on div "19:00" at bounding box center [408, 208] width 123 height 17
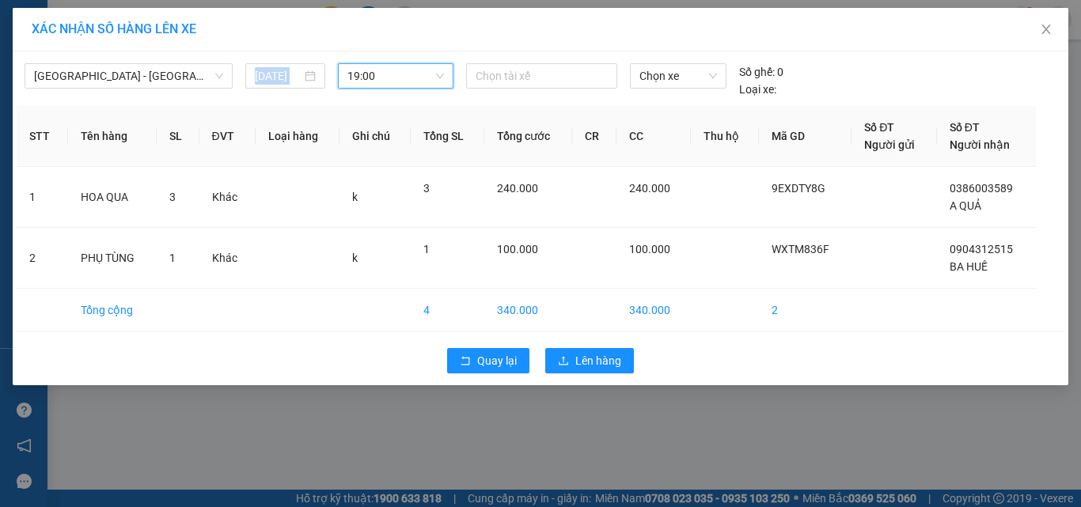
click at [430, 74] on div "XÁC NHẬN SỐ HÀNG LÊN XE Hà Nội - Quảng Bình 13/08/2025 19:00 19:00 Chọn tài xế …" at bounding box center [541, 196] width 1056 height 377
click at [430, 77] on span "19:00" at bounding box center [395, 76] width 97 height 24
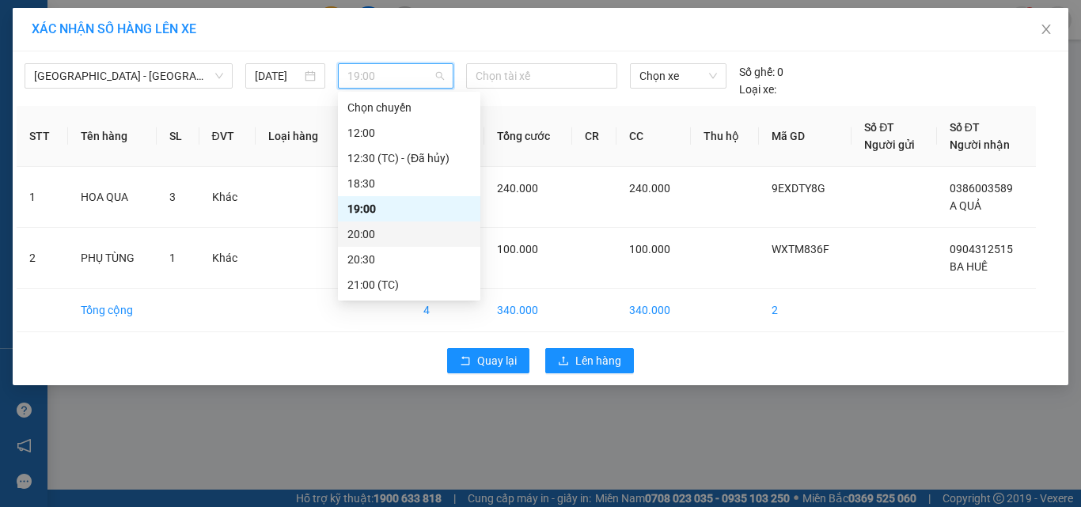
click at [395, 233] on div "20:00" at bounding box center [408, 234] width 123 height 17
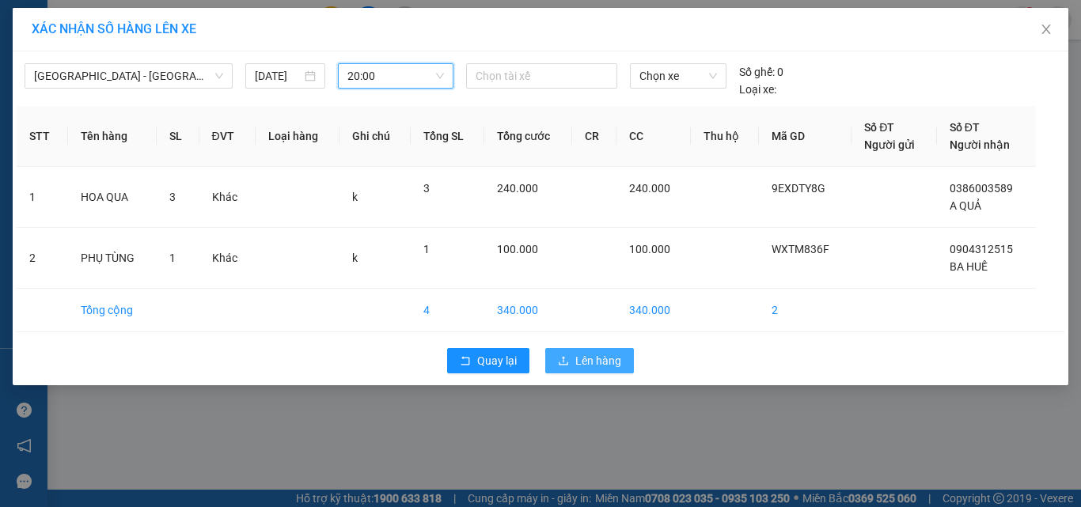
click at [592, 358] on span "Lên hàng" at bounding box center [598, 360] width 46 height 17
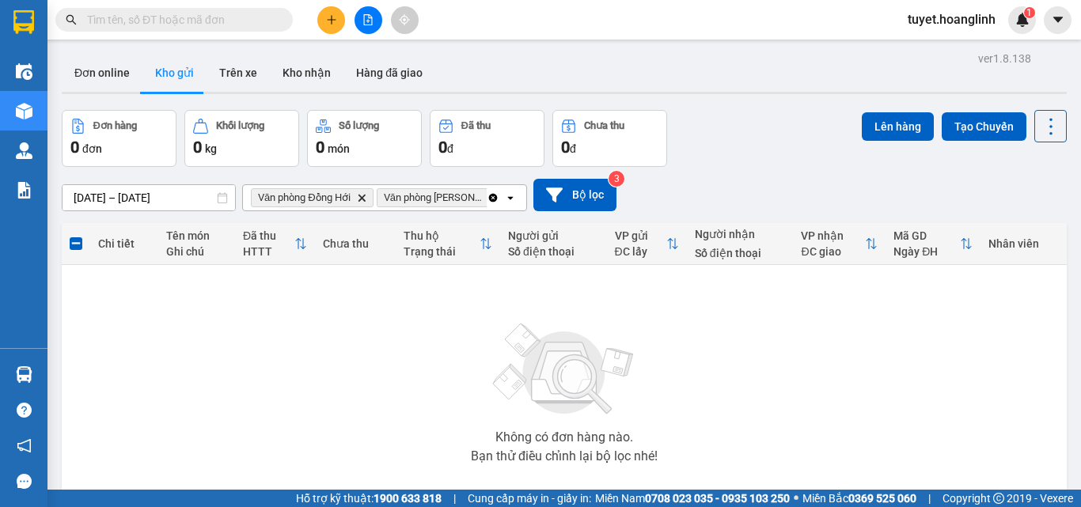
scroll to position [79, 0]
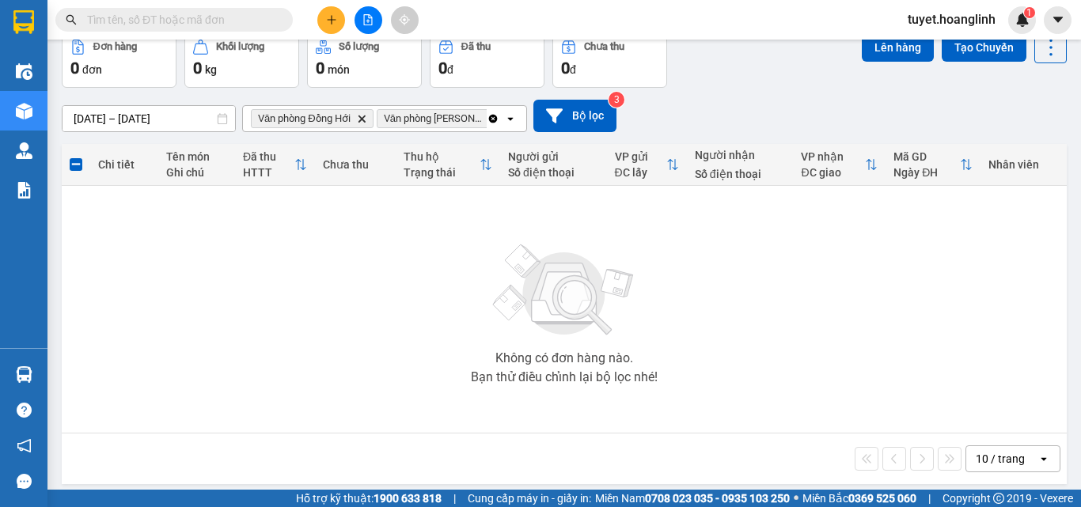
click at [497, 123] on icon "Clear all" at bounding box center [493, 118] width 13 height 13
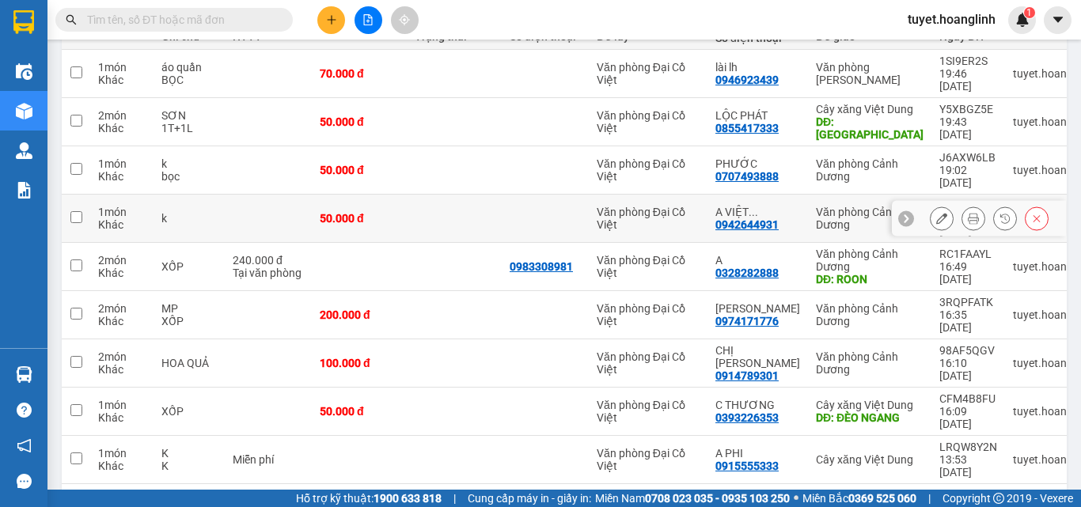
scroll to position [57, 0]
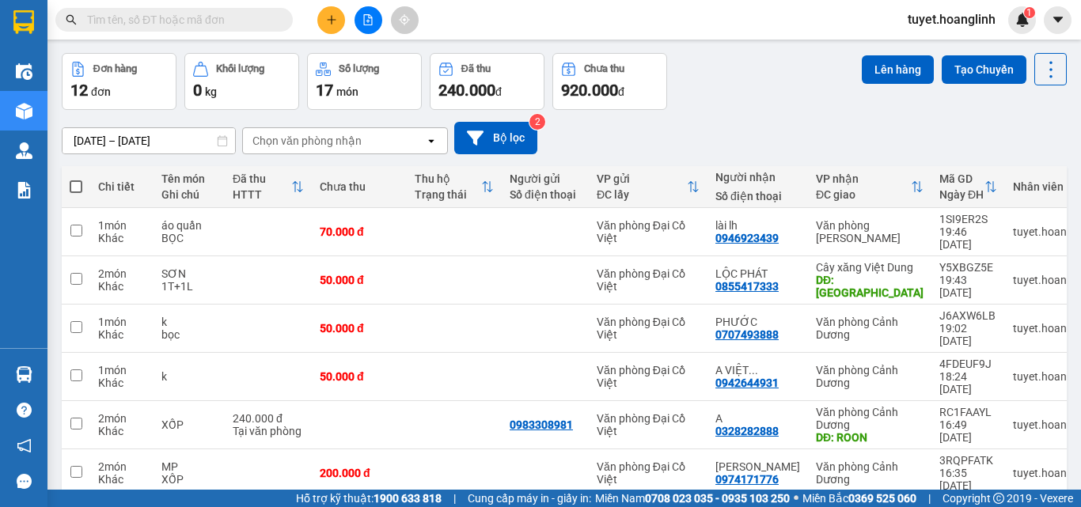
click at [71, 190] on span at bounding box center [76, 186] width 13 height 13
click at [76, 179] on input "checkbox" at bounding box center [76, 179] width 0 height 0
checkbox input "true"
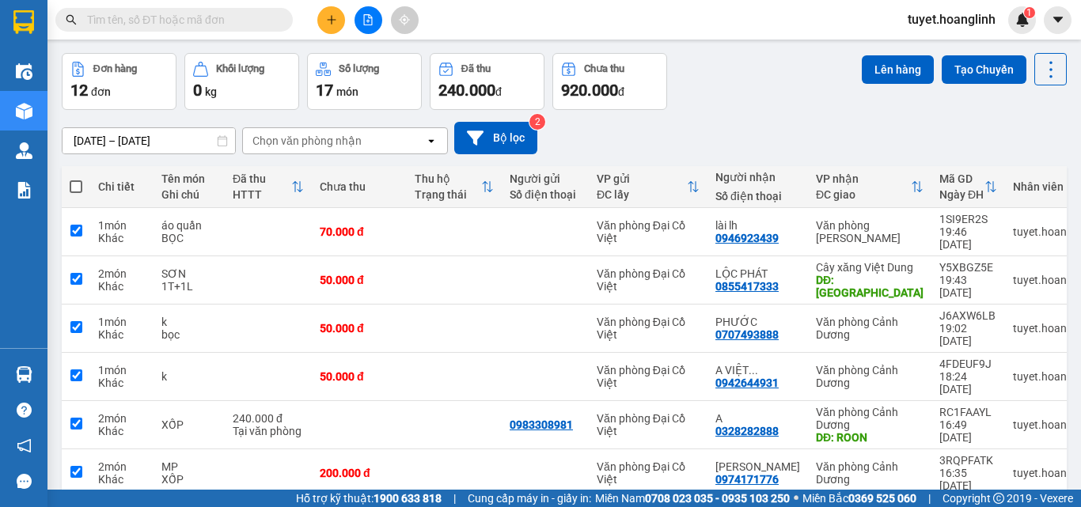
checkbox input "true"
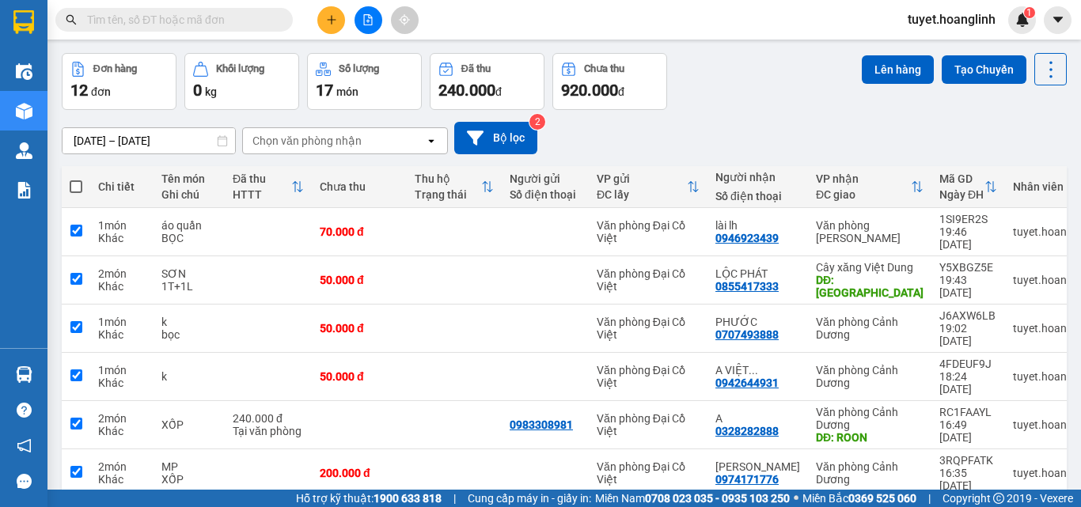
checkbox input "true"
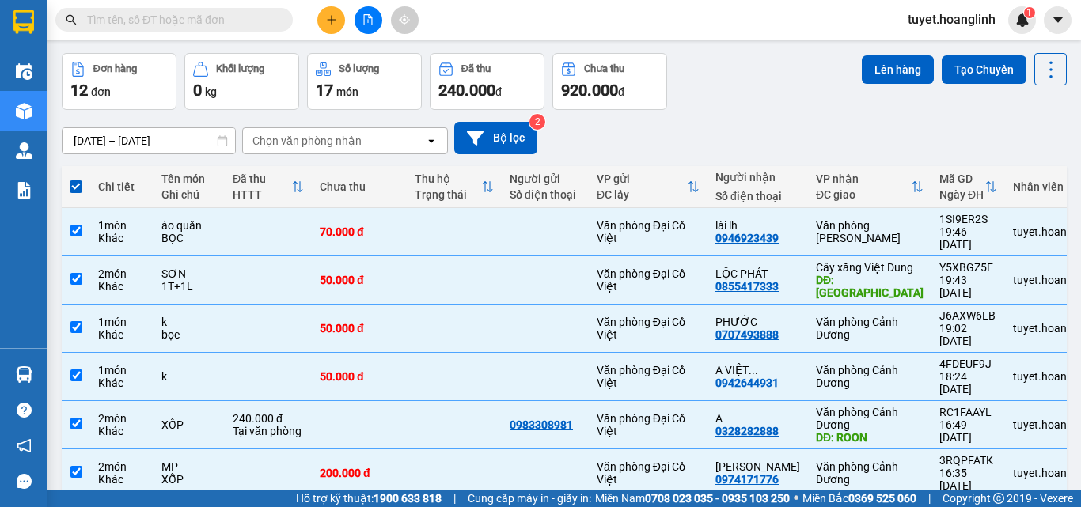
click at [80, 186] on span at bounding box center [76, 186] width 13 height 13
click at [76, 179] on input "checkbox" at bounding box center [76, 179] width 0 height 0
checkbox input "false"
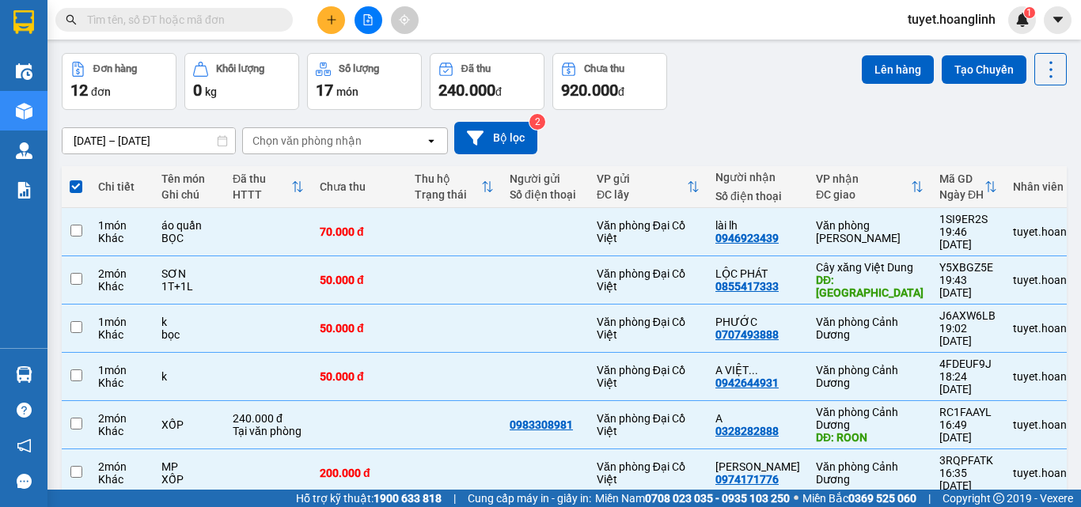
checkbox input "false"
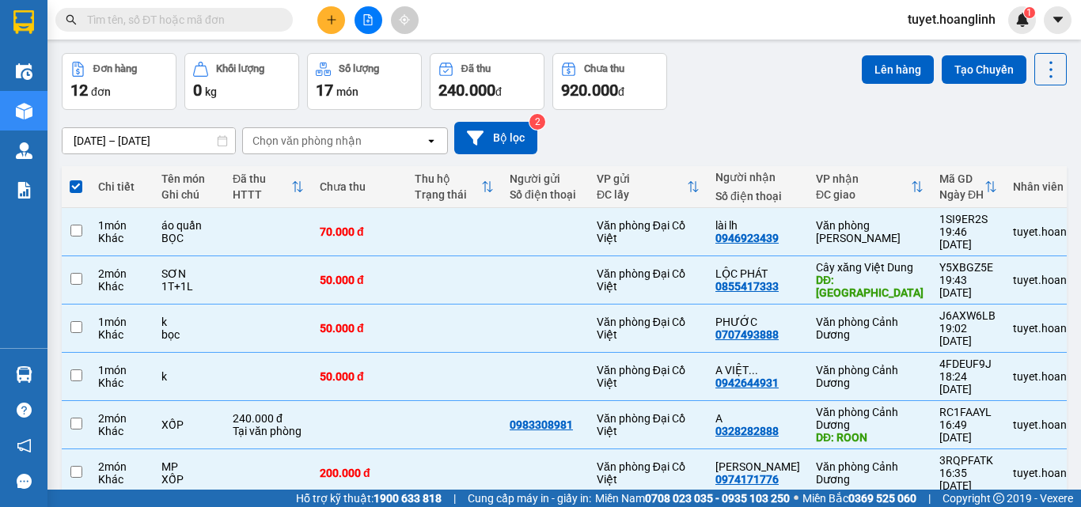
checkbox input "false"
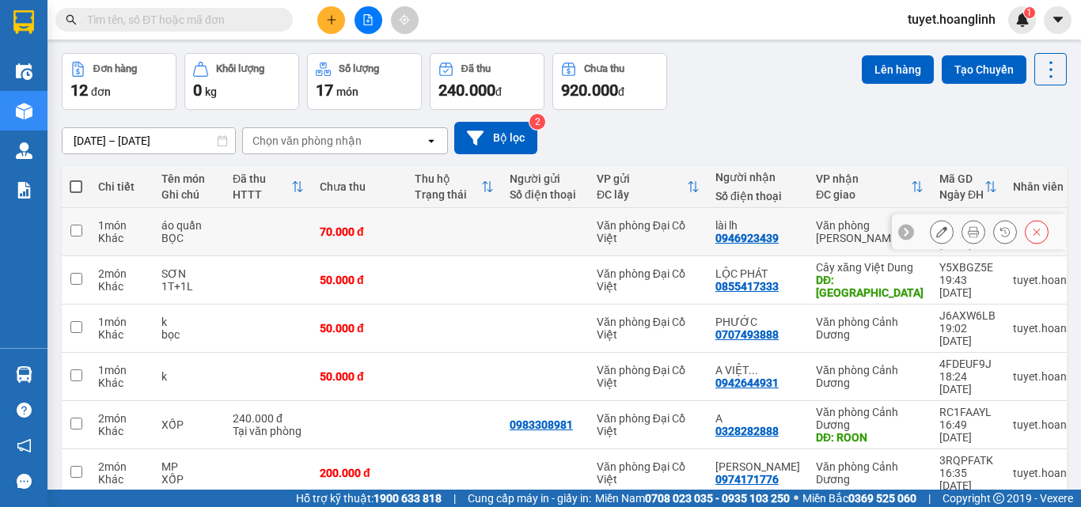
drag, startPoint x: 77, startPoint y: 222, endPoint x: 97, endPoint y: 222, distance: 20.6
click at [77, 225] on input "checkbox" at bounding box center [76, 231] width 12 height 12
checkbox input "true"
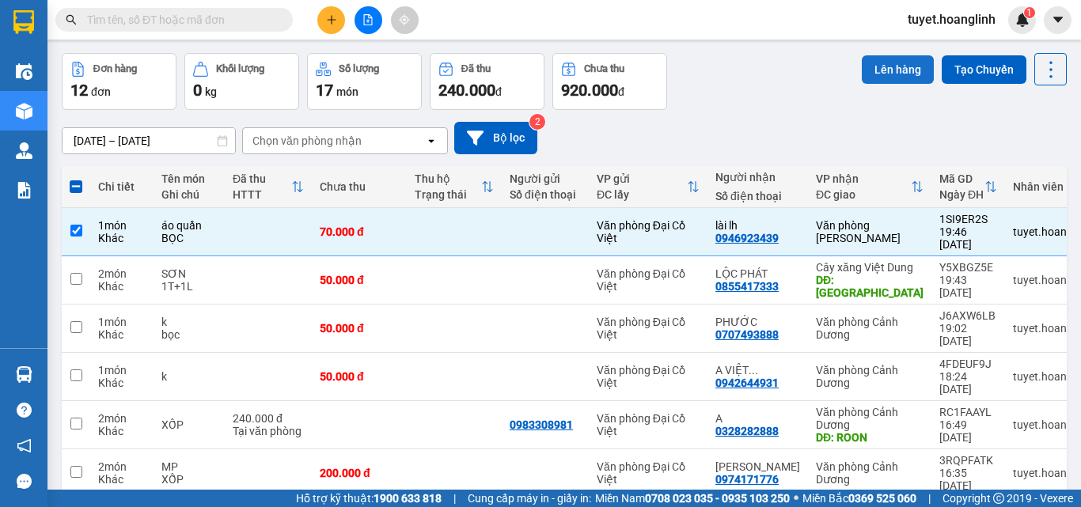
click at [887, 65] on button "Lên hàng" at bounding box center [898, 69] width 72 height 28
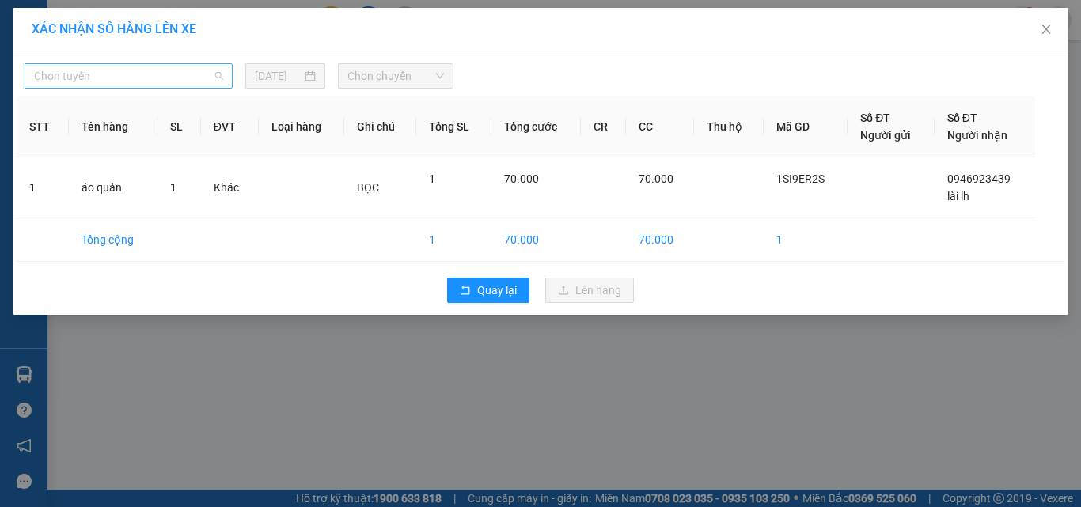
click at [183, 75] on span "Chọn tuyến" at bounding box center [128, 76] width 189 height 24
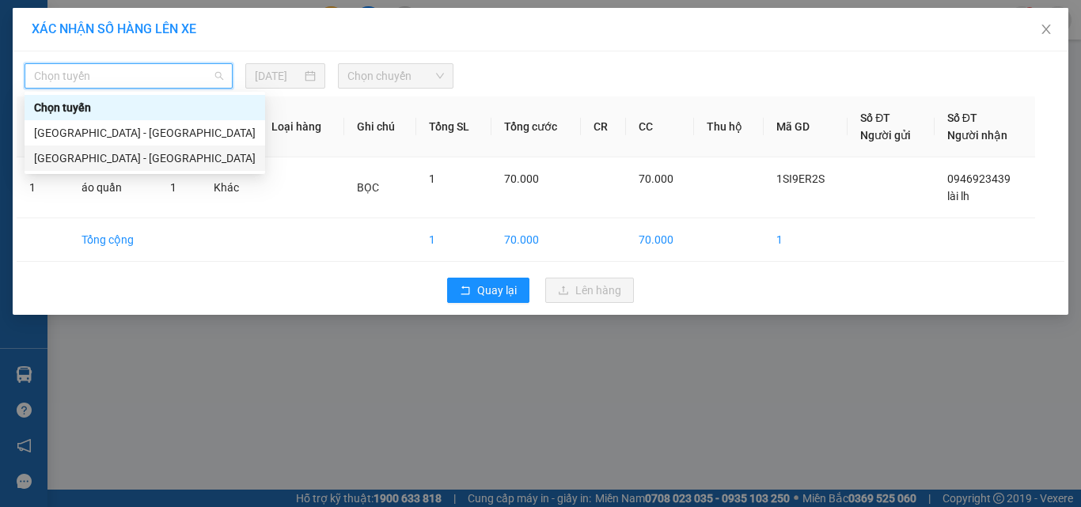
click at [144, 154] on div "[GEOGRAPHIC_DATA] - [GEOGRAPHIC_DATA]" at bounding box center [145, 158] width 222 height 17
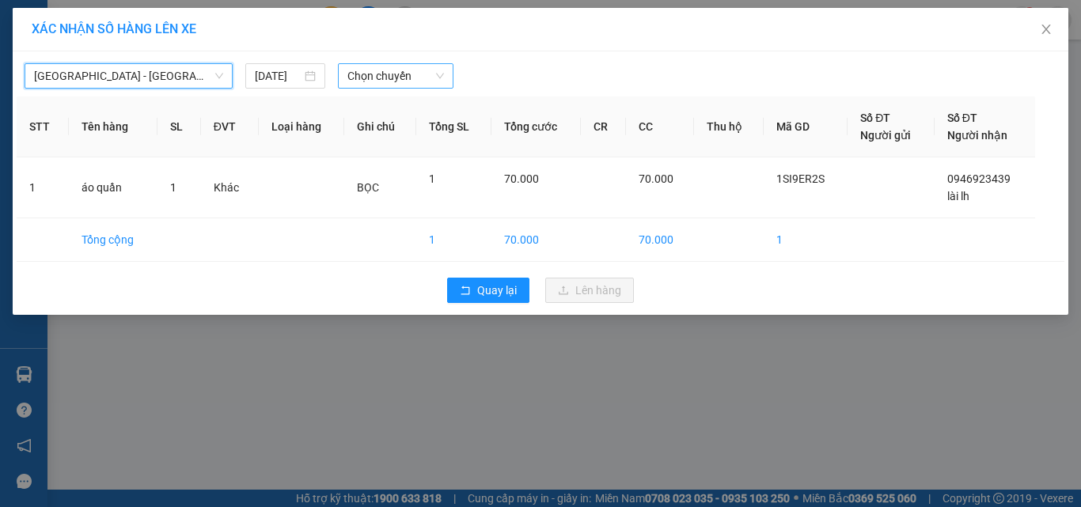
click at [364, 82] on span "Chọn chuyến" at bounding box center [395, 76] width 97 height 24
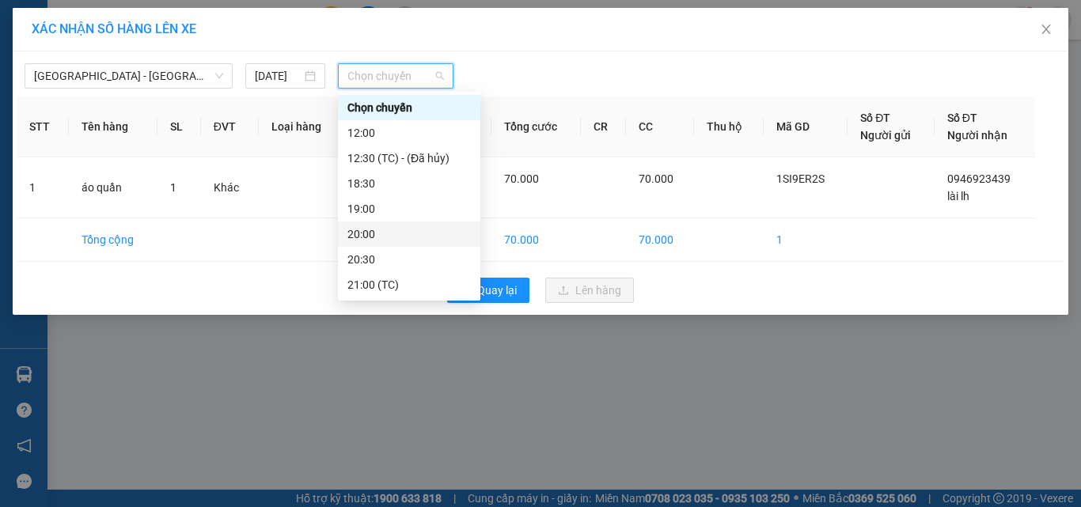
click at [393, 236] on div "20:00" at bounding box center [408, 234] width 123 height 17
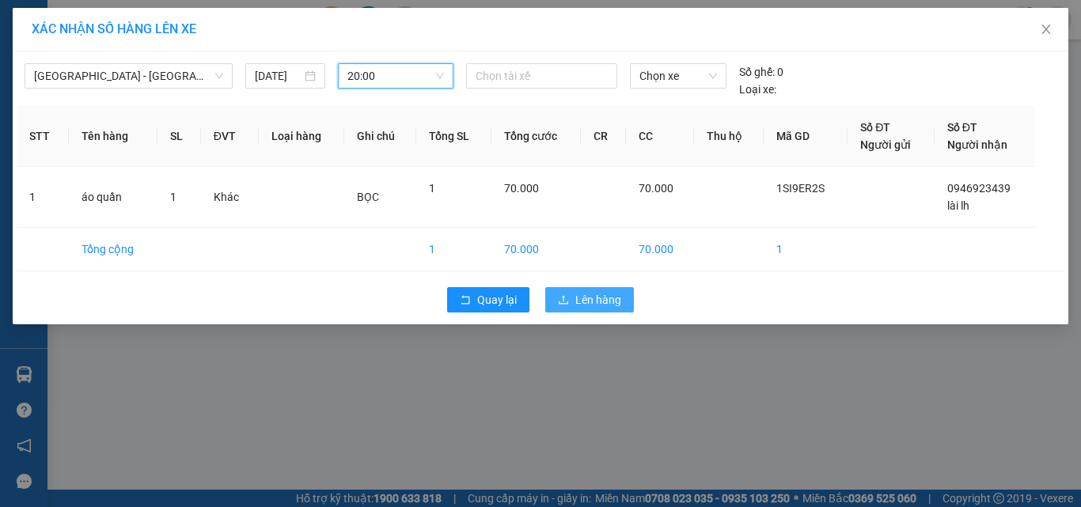
click at [598, 299] on span "Lên hàng" at bounding box center [598, 299] width 46 height 17
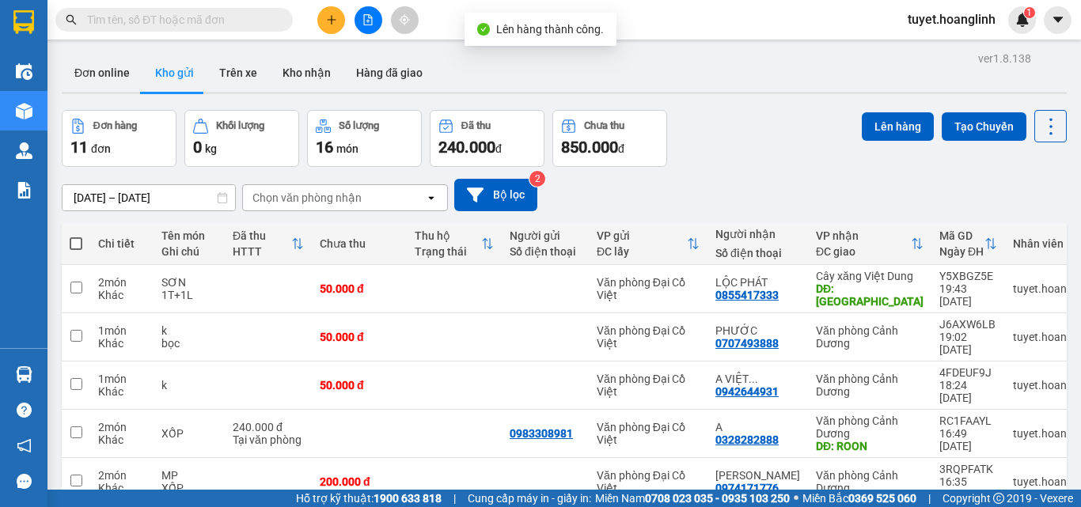
click at [374, 28] on button at bounding box center [369, 20] width 28 height 28
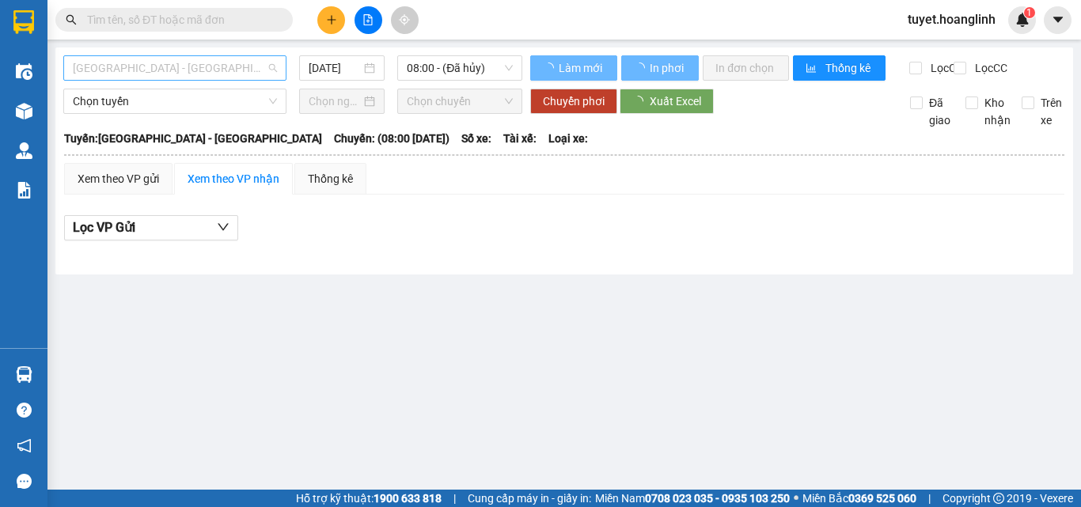
click at [183, 72] on span "[GEOGRAPHIC_DATA] - [GEOGRAPHIC_DATA]" at bounding box center [175, 68] width 204 height 24
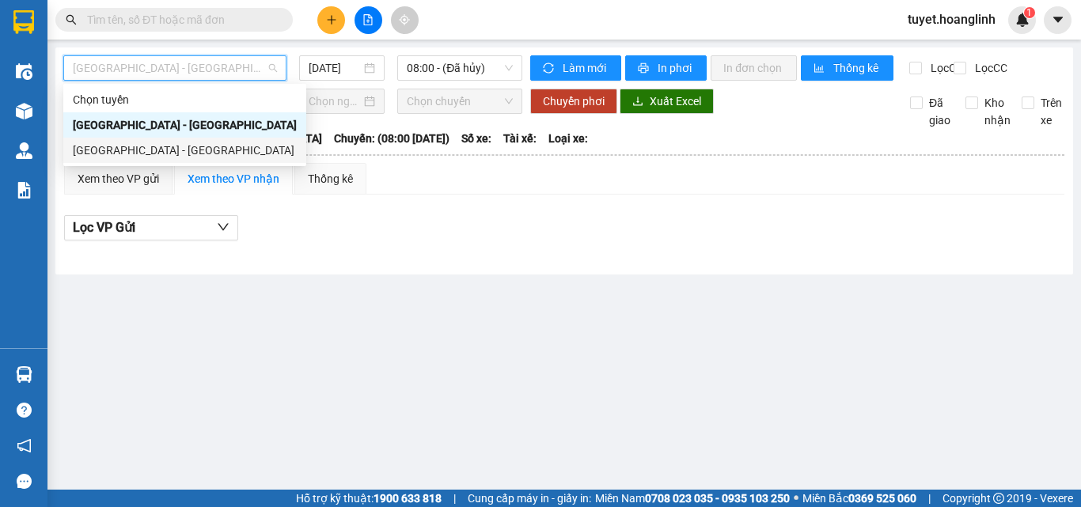
click at [139, 150] on div "[GEOGRAPHIC_DATA] - [GEOGRAPHIC_DATA]" at bounding box center [185, 150] width 224 height 17
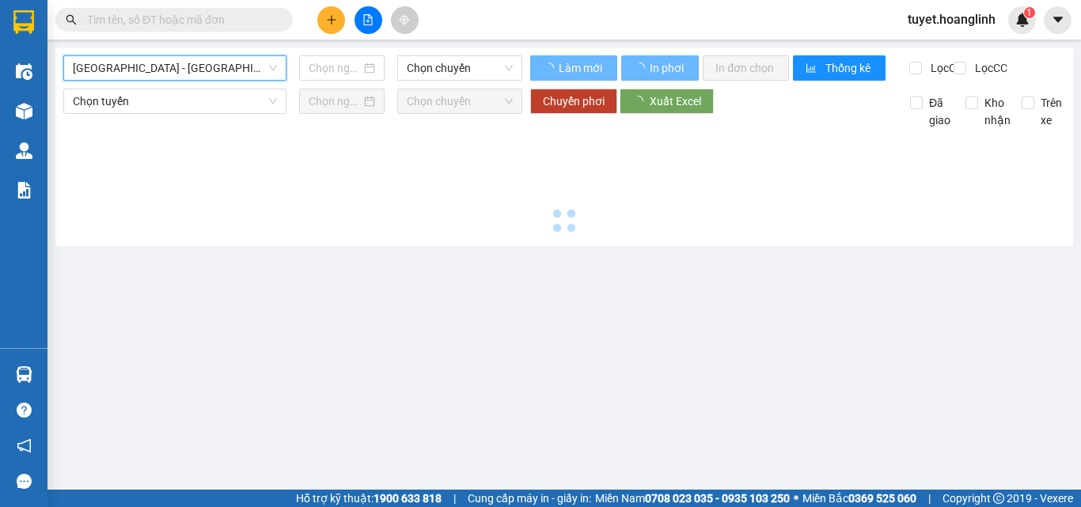
type input "[DATE]"
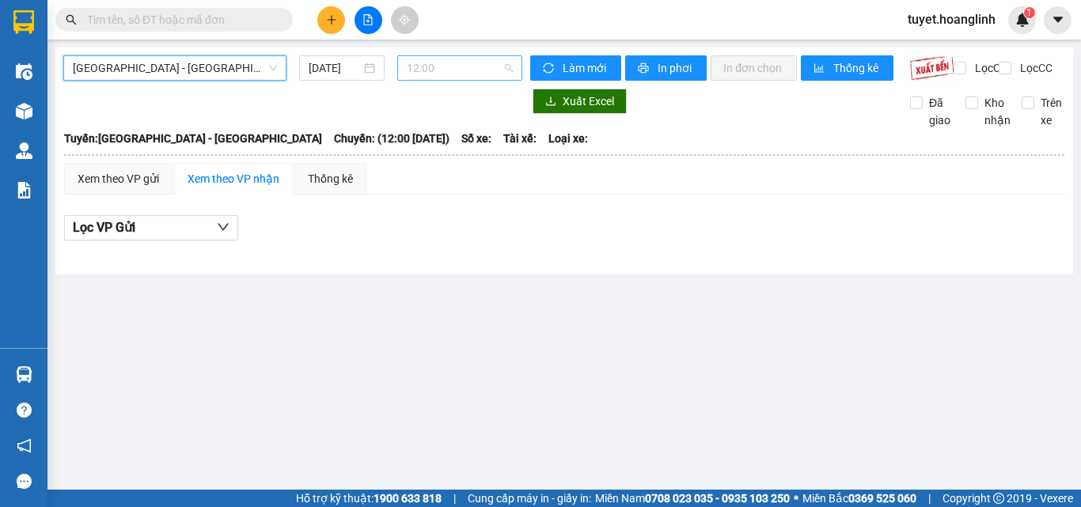
click at [435, 65] on span "12:00" at bounding box center [460, 68] width 106 height 24
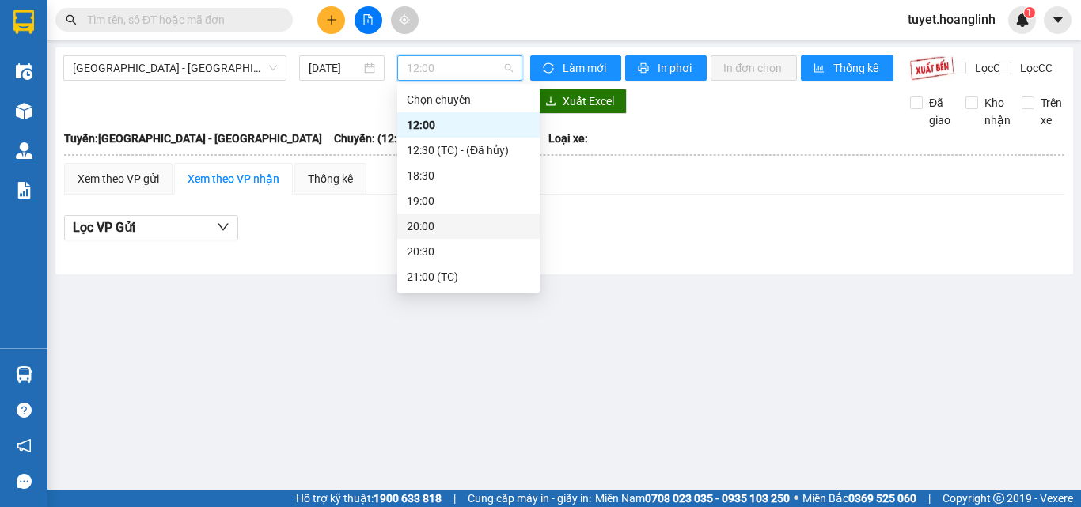
click at [428, 223] on div "20:00" at bounding box center [468, 226] width 123 height 17
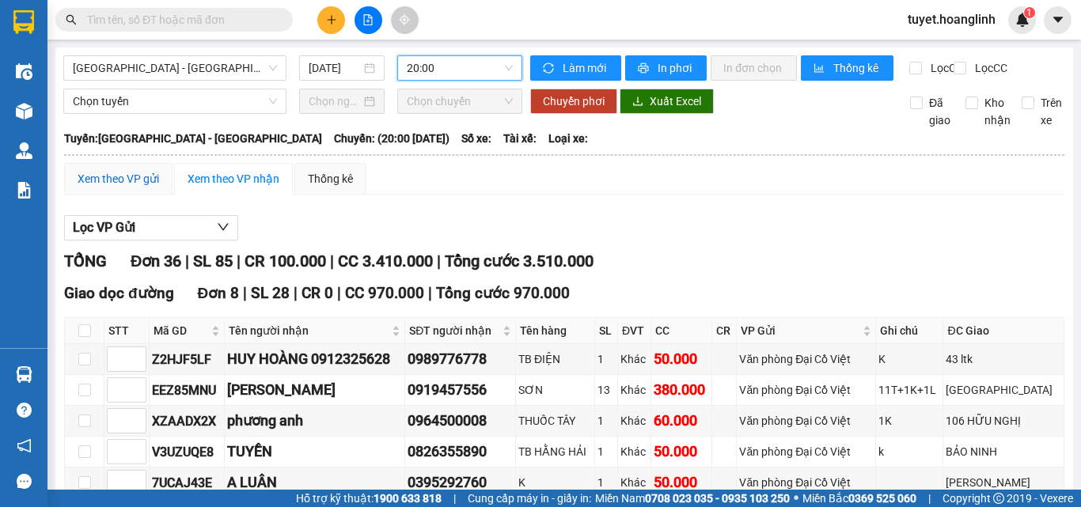
click at [108, 188] on div "Xem theo VP gửi" at bounding box center [119, 178] width 82 height 17
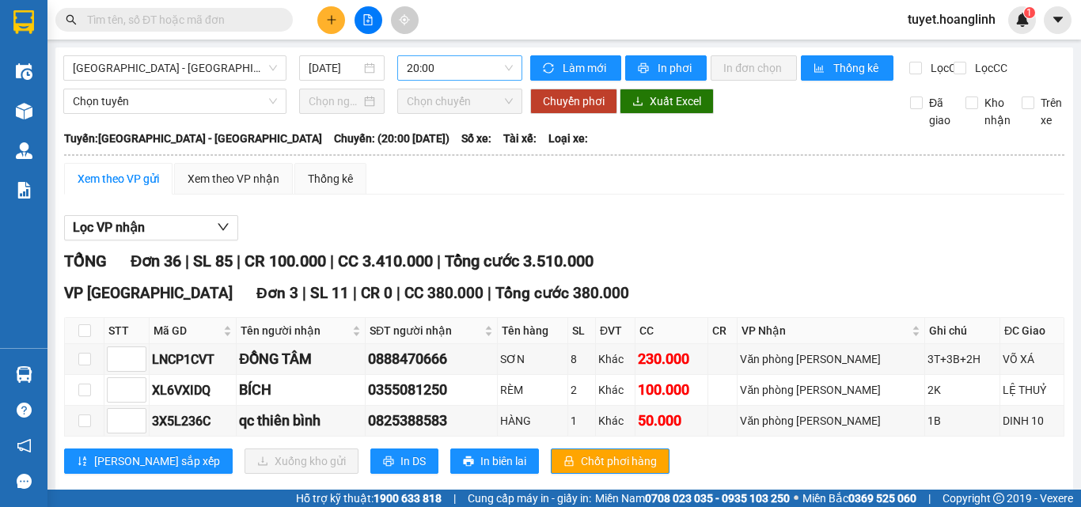
click at [473, 68] on span "20:00" at bounding box center [460, 68] width 106 height 24
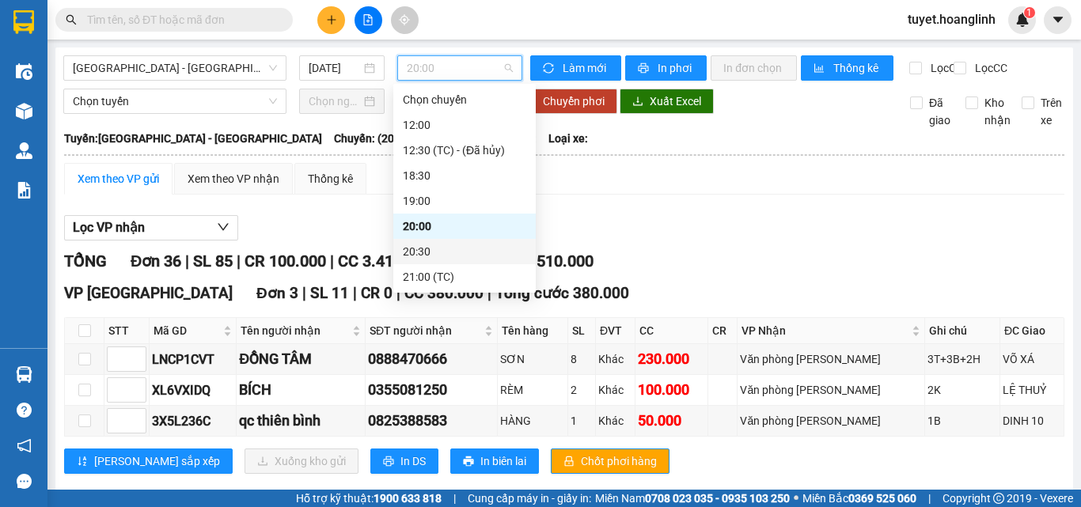
click at [442, 248] on div "20:30" at bounding box center [464, 251] width 123 height 17
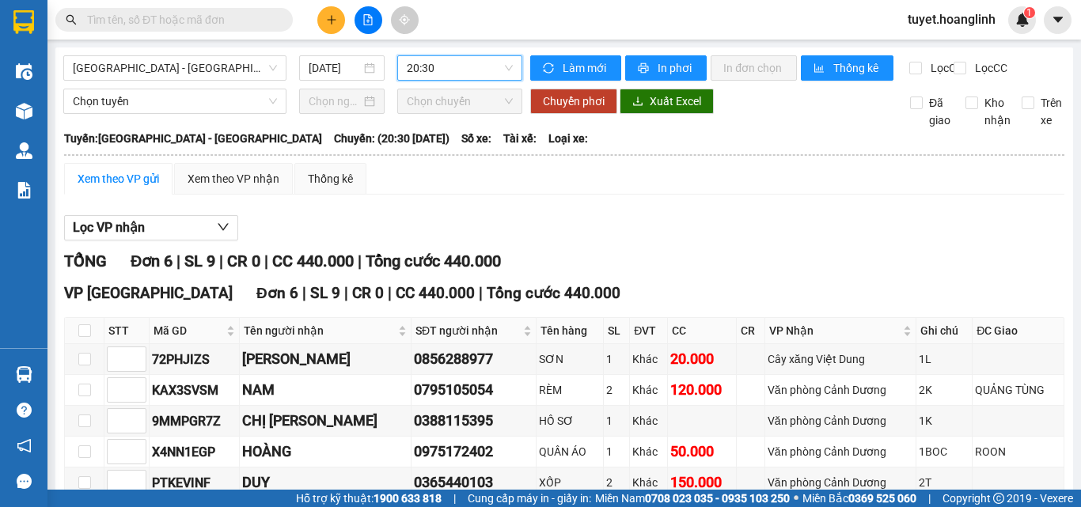
click at [461, 70] on span "20:30" at bounding box center [460, 68] width 106 height 24
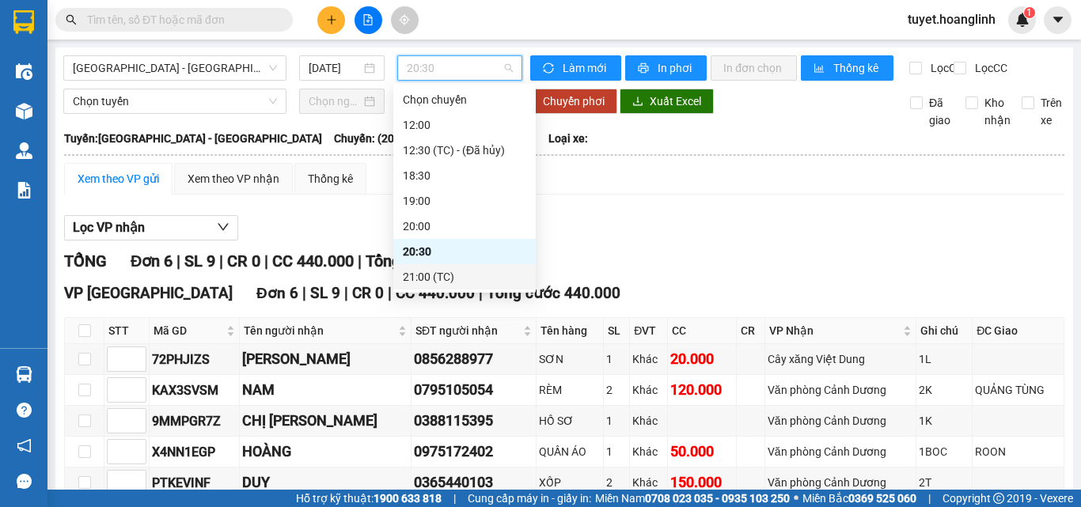
click at [429, 286] on div "21:00 (TC)" at bounding box center [464, 276] width 142 height 25
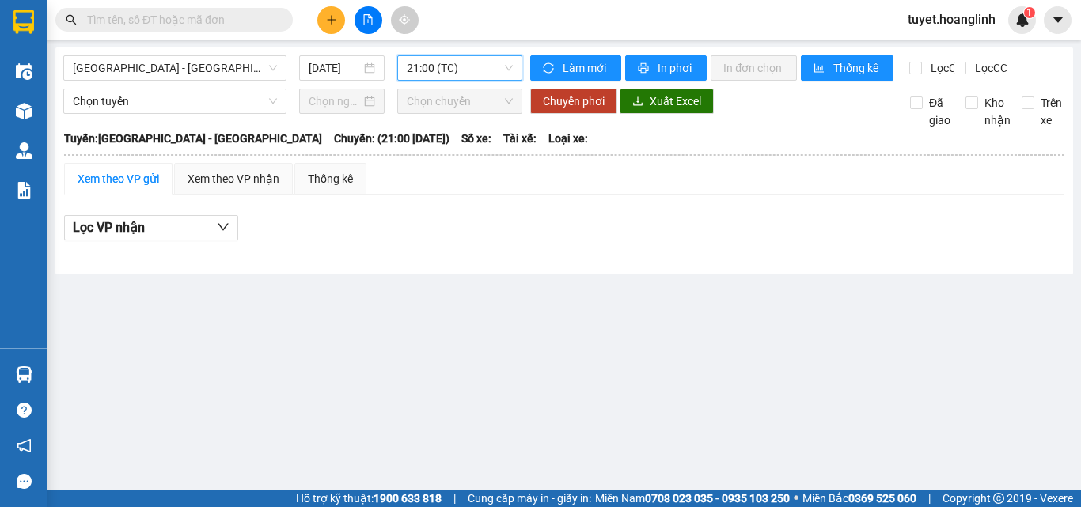
click at [442, 70] on span "21:00 (TC)" at bounding box center [460, 68] width 106 height 24
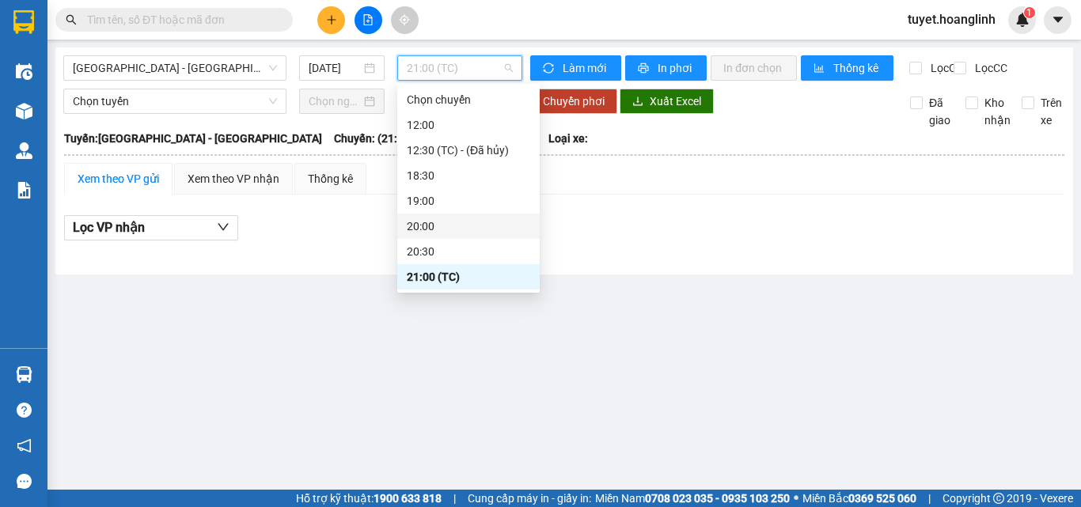
click at [431, 226] on div "20:00" at bounding box center [468, 226] width 123 height 17
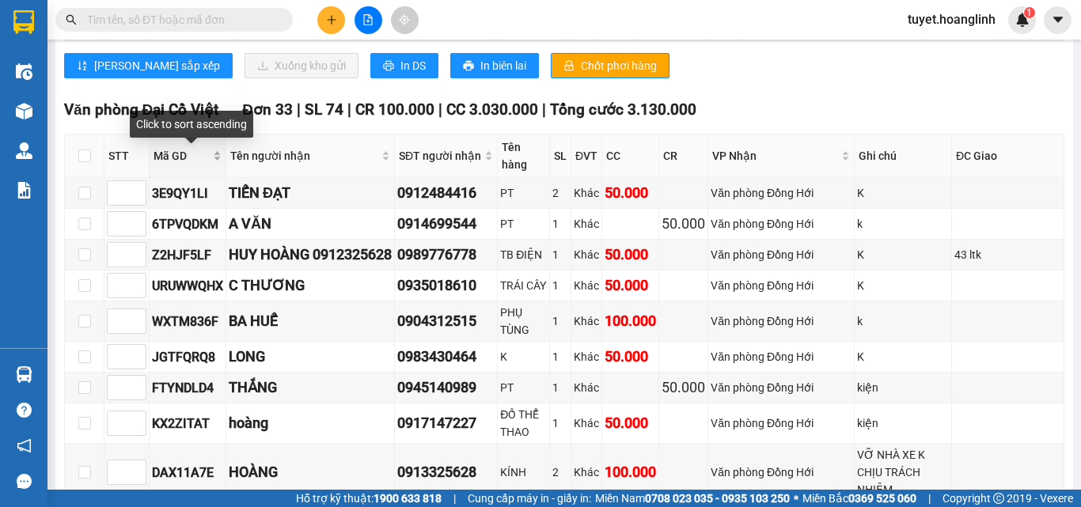
scroll to position [61, 0]
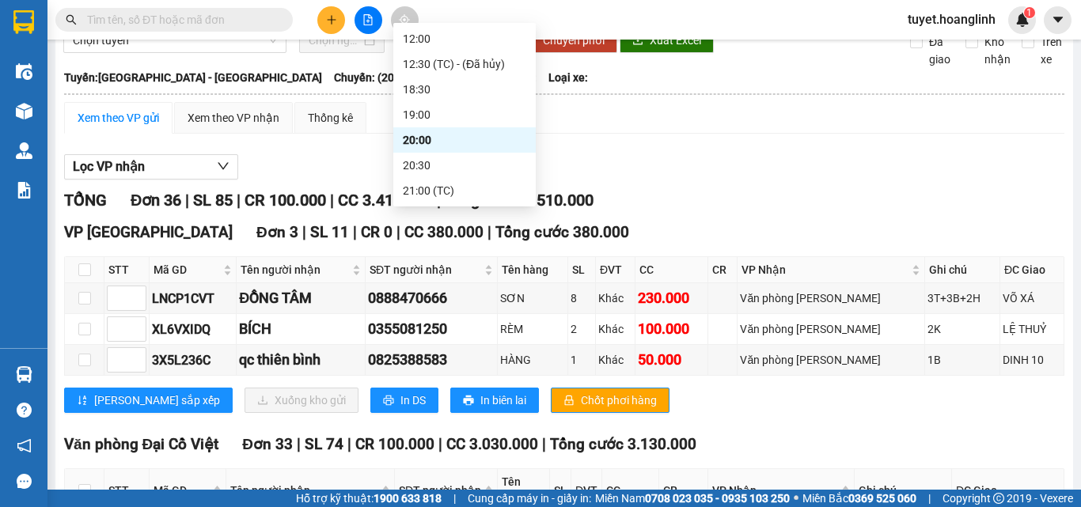
type input "0"
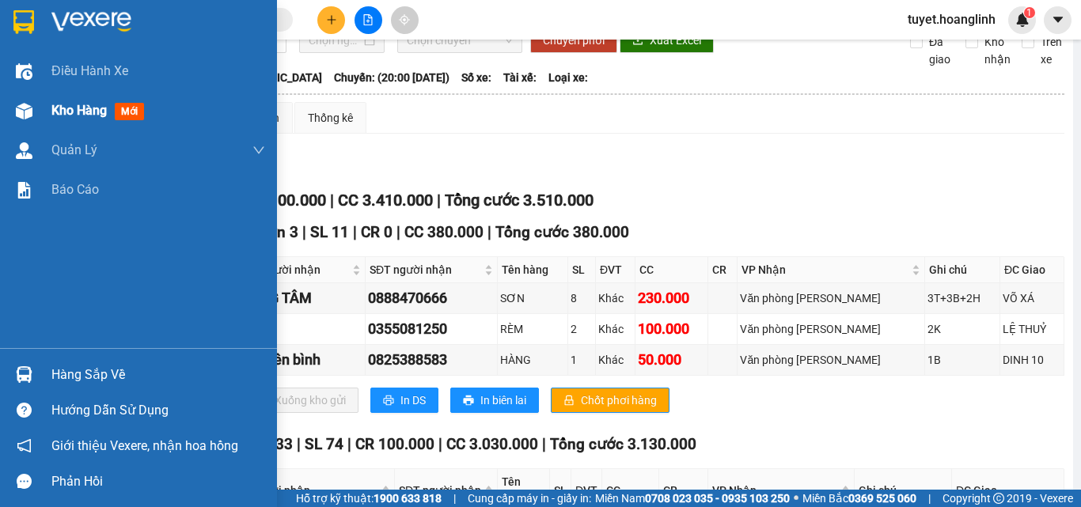
click at [37, 112] on div at bounding box center [24, 111] width 28 height 28
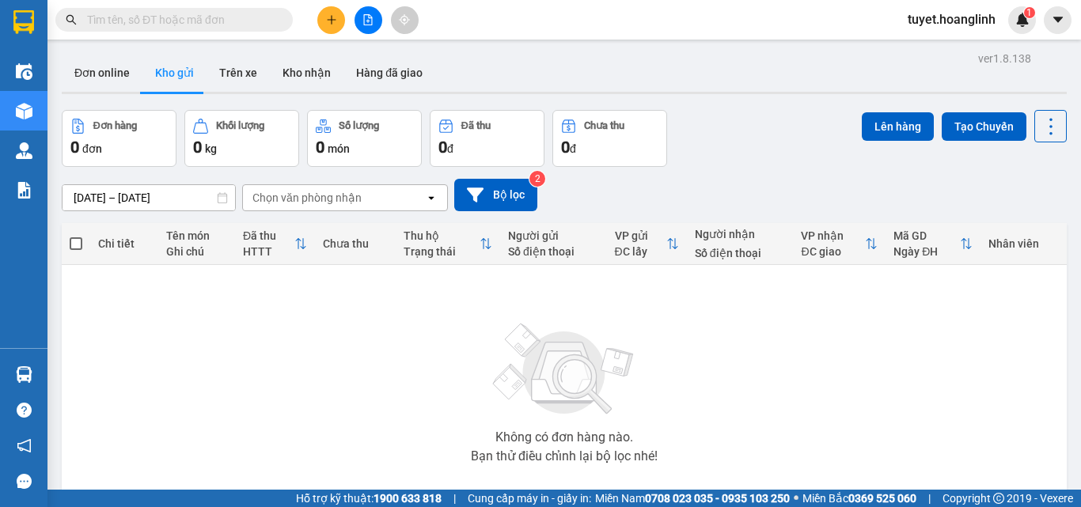
click at [360, 19] on button at bounding box center [369, 20] width 28 height 28
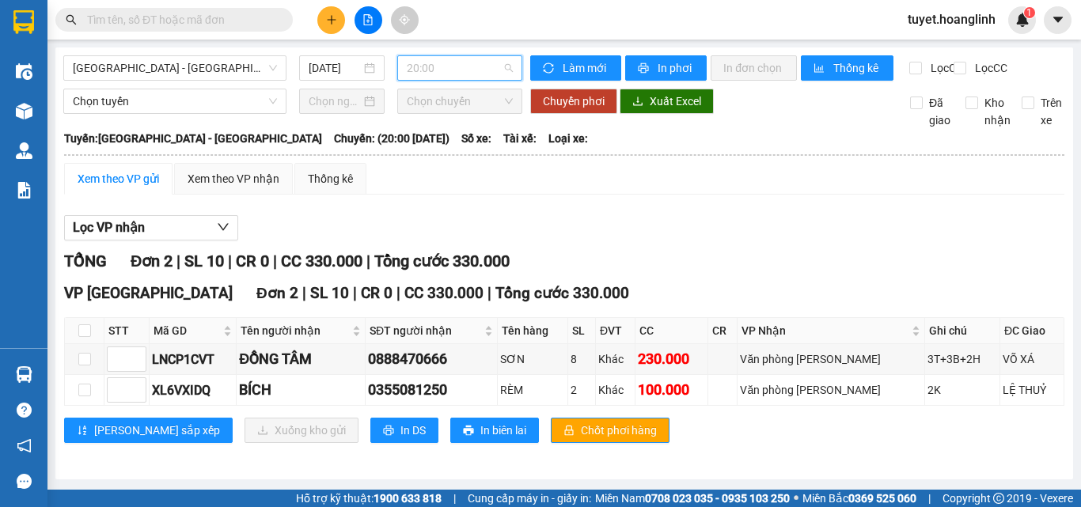
click at [429, 67] on span "20:00" at bounding box center [460, 68] width 106 height 24
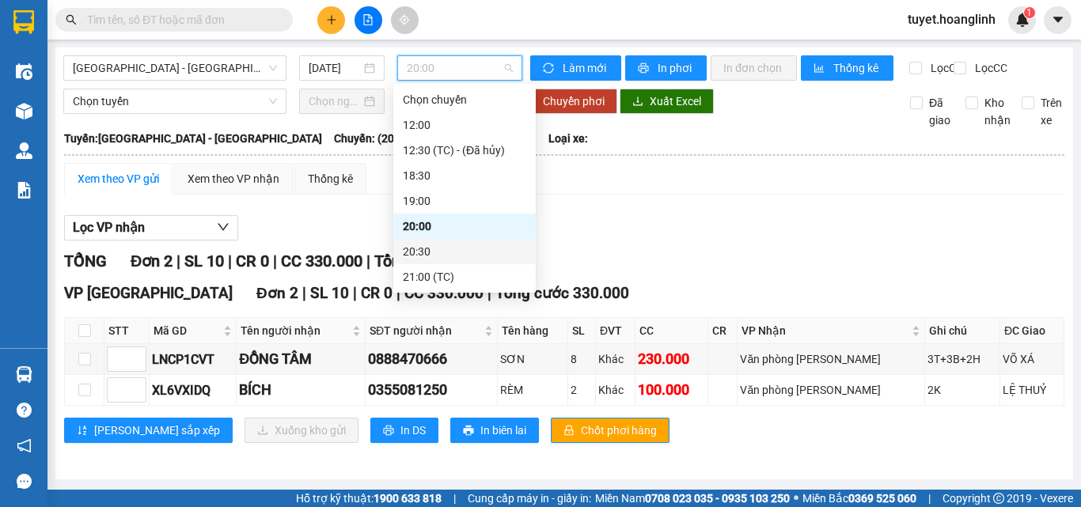
click at [436, 256] on div "20:30" at bounding box center [464, 251] width 123 height 17
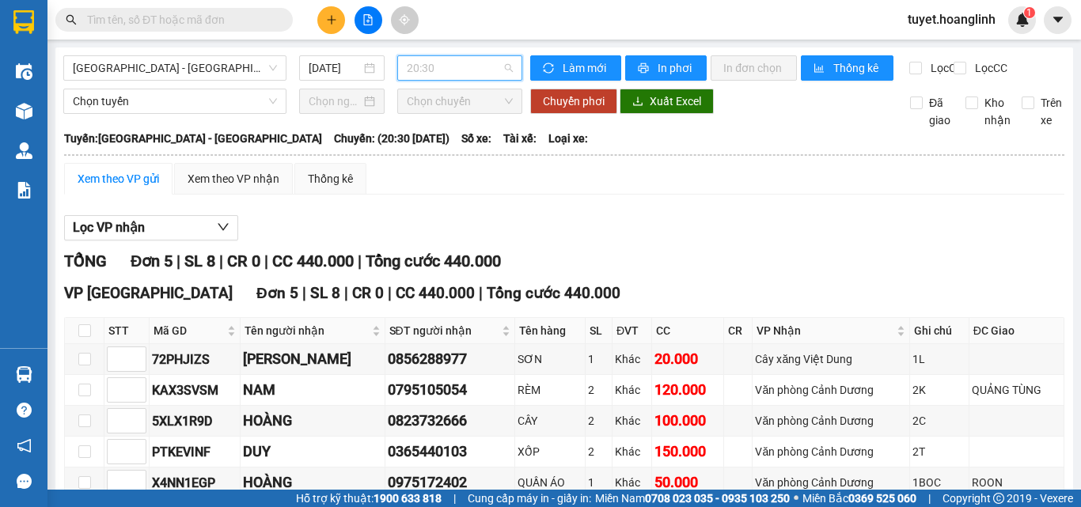
click at [462, 55] on div "20:30" at bounding box center [459, 67] width 125 height 25
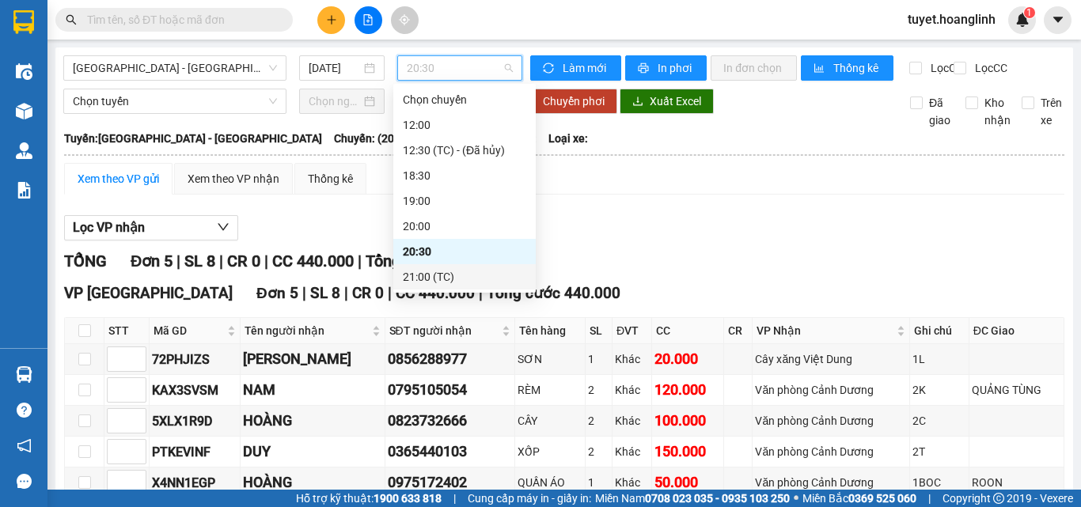
click at [485, 273] on div "21:00 (TC)" at bounding box center [464, 276] width 123 height 17
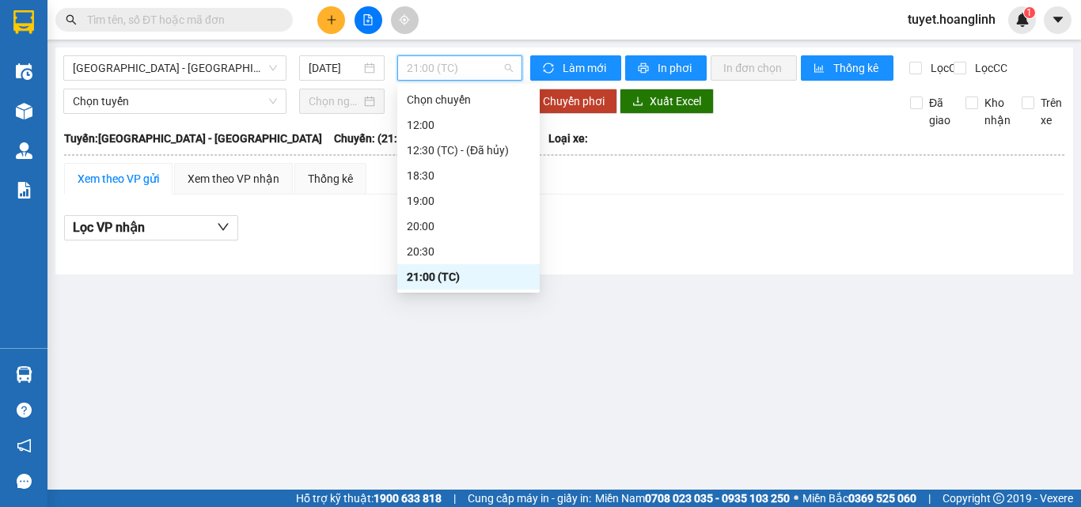
click at [469, 73] on span "21:00 (TC)" at bounding box center [460, 68] width 106 height 24
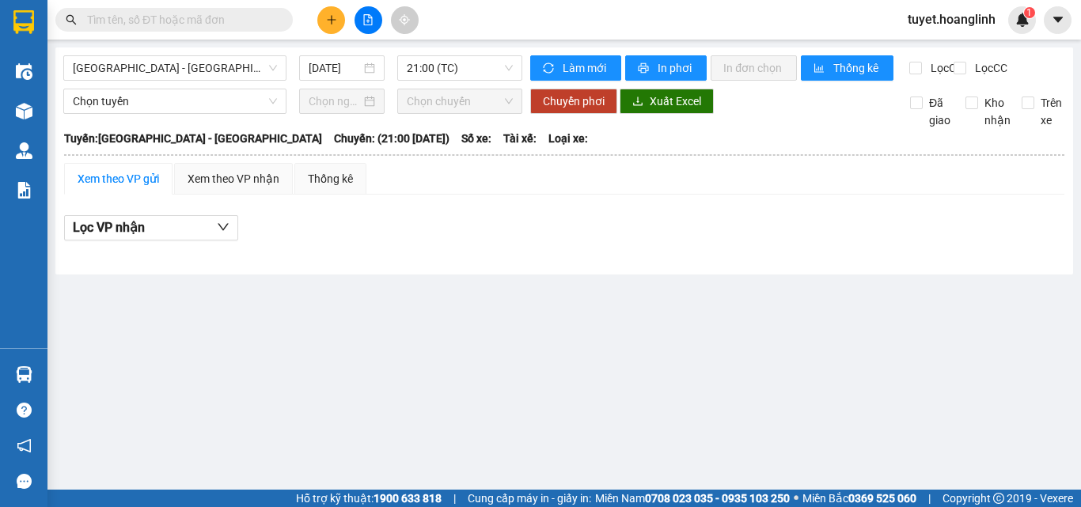
click at [570, 482] on main "Hà Nội - Quảng Bình 13/08/2025 21:00 (TC) Làm mới In phơi In đơn chọn Thống kê …" at bounding box center [540, 245] width 1081 height 490
click at [435, 75] on span "21:00 (TC)" at bounding box center [460, 68] width 106 height 24
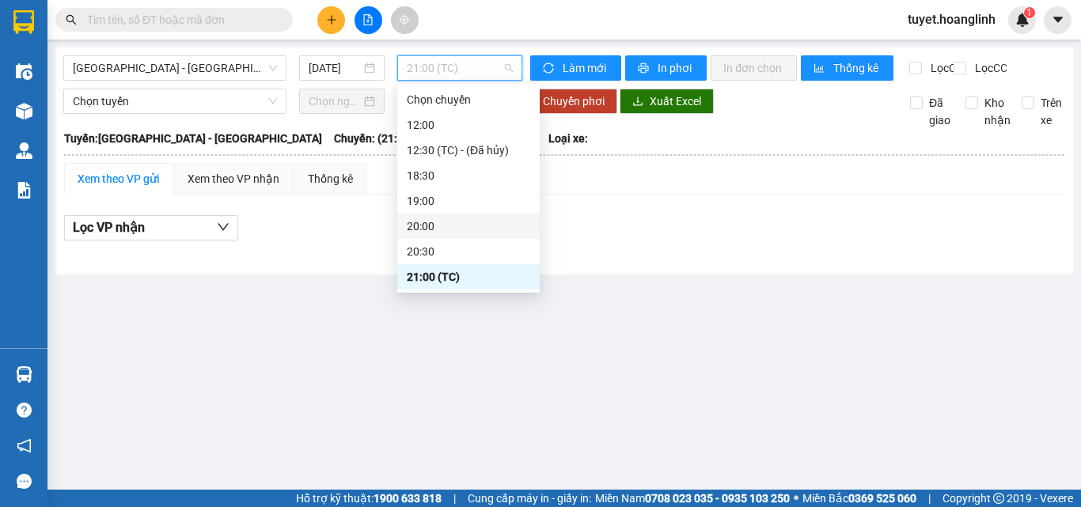
click at [469, 226] on div "20:00" at bounding box center [468, 226] width 123 height 17
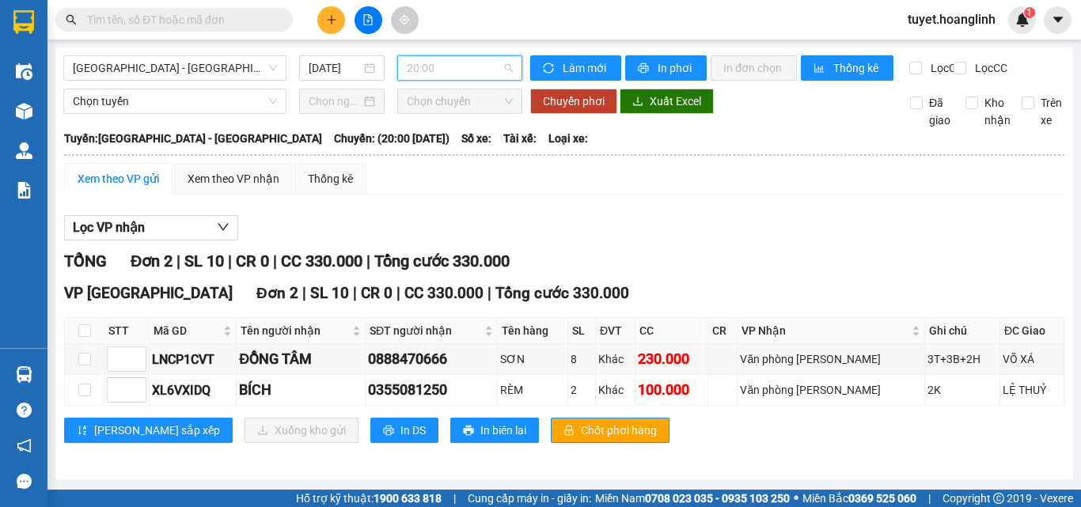
click at [449, 64] on span "20:00" at bounding box center [460, 68] width 106 height 24
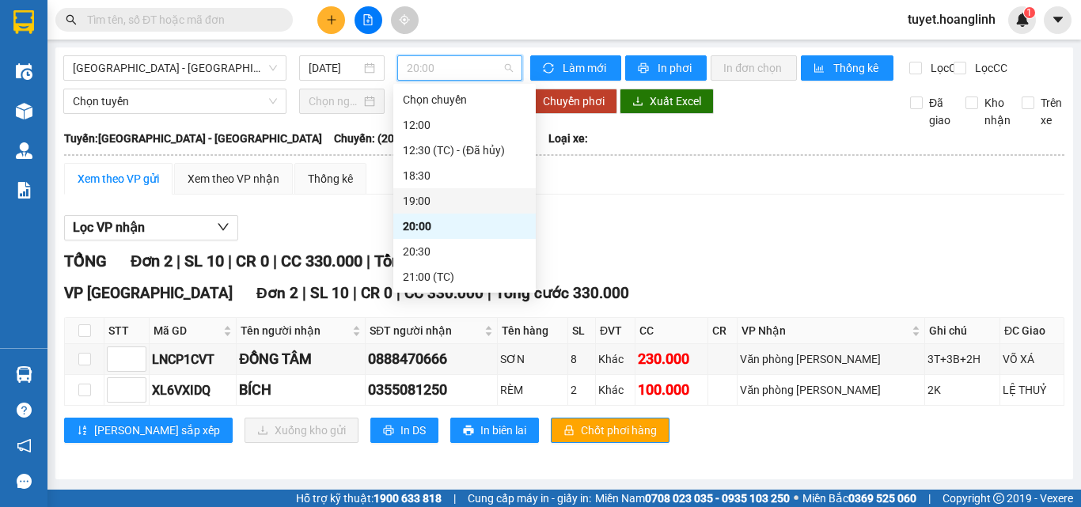
click at [440, 201] on div "19:00" at bounding box center [464, 200] width 123 height 17
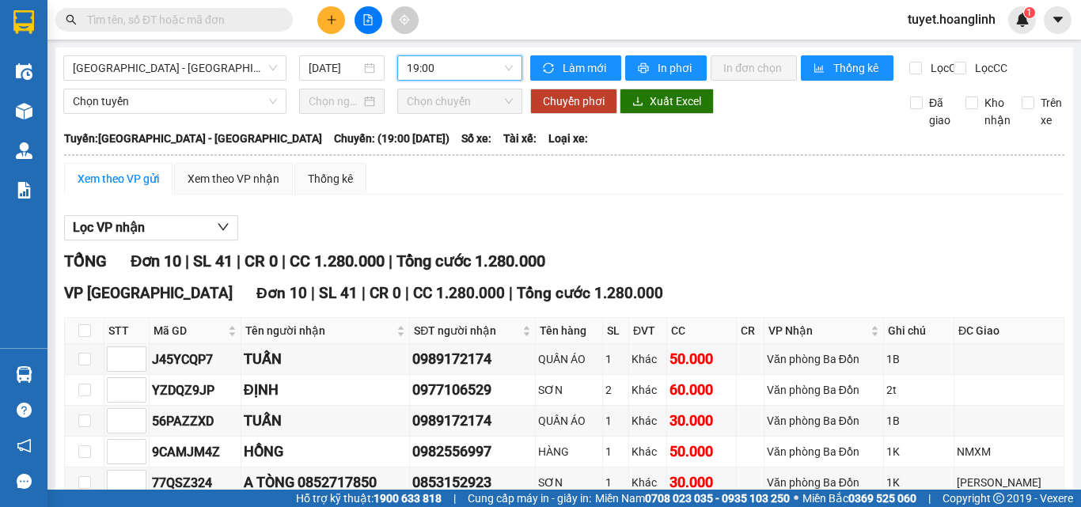
click at [453, 60] on span "19:00" at bounding box center [460, 68] width 106 height 24
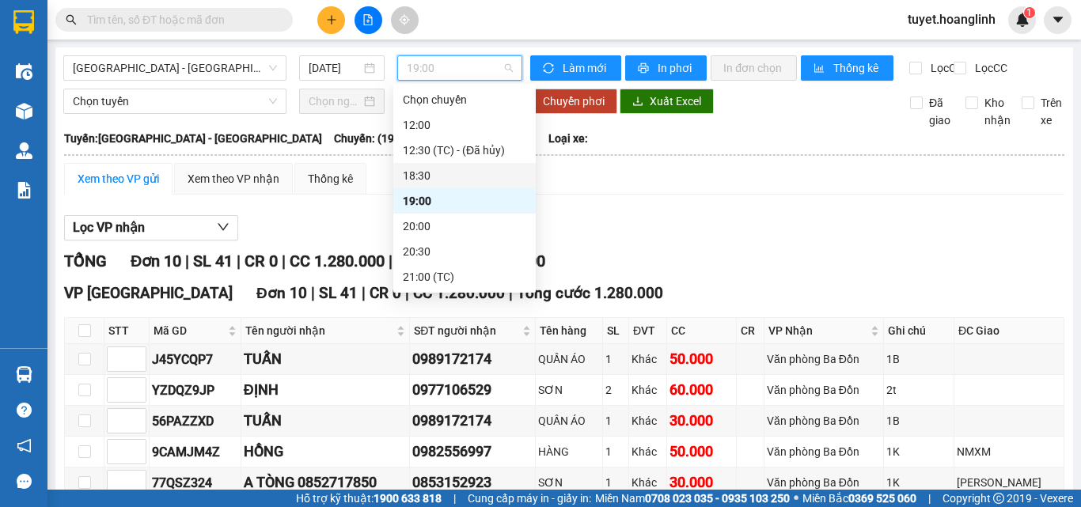
click at [443, 173] on div "18:30" at bounding box center [464, 175] width 123 height 17
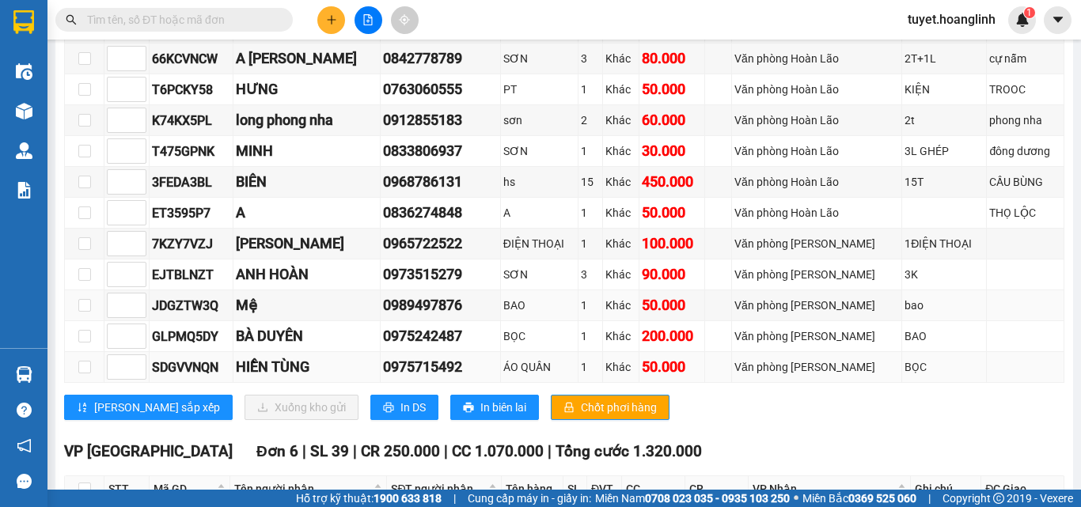
scroll to position [317, 0]
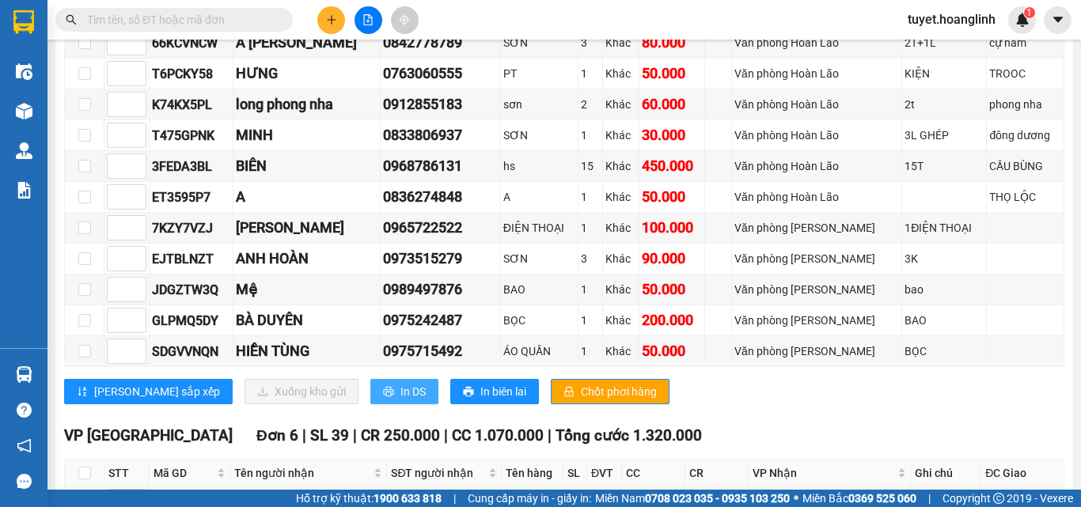
click at [400, 400] on span "In DS" at bounding box center [412, 391] width 25 height 17
click at [370, 404] on button "In DS" at bounding box center [404, 391] width 68 height 25
click at [328, 32] on button at bounding box center [331, 20] width 28 height 28
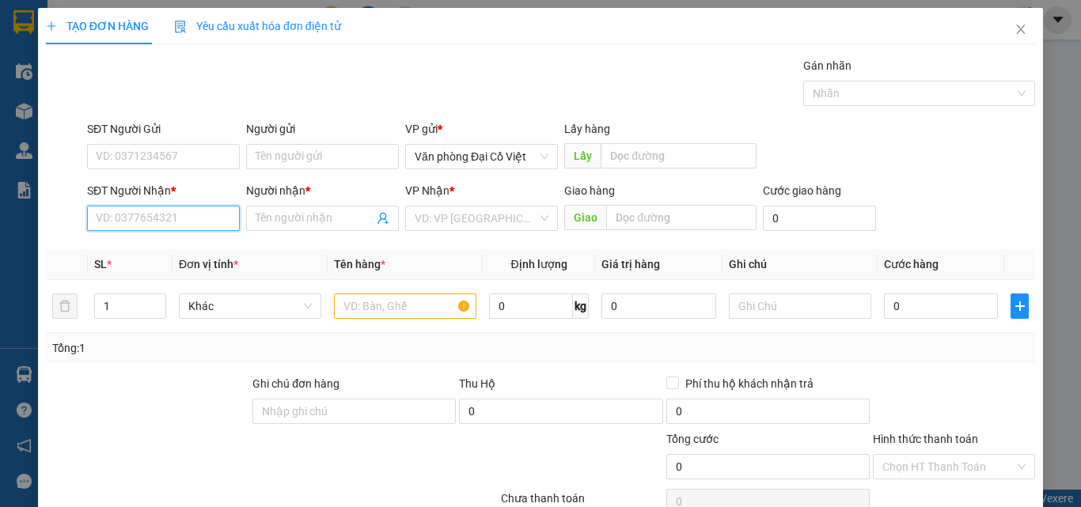
click at [146, 220] on input "SĐT Người Nhận *" at bounding box center [163, 218] width 153 height 25
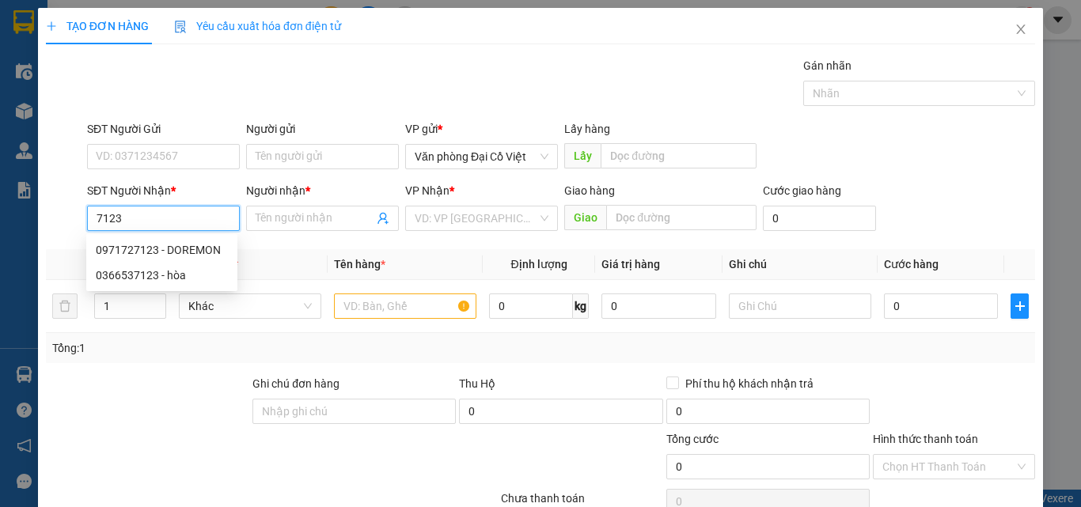
click at [94, 218] on input "7123" at bounding box center [163, 218] width 153 height 25
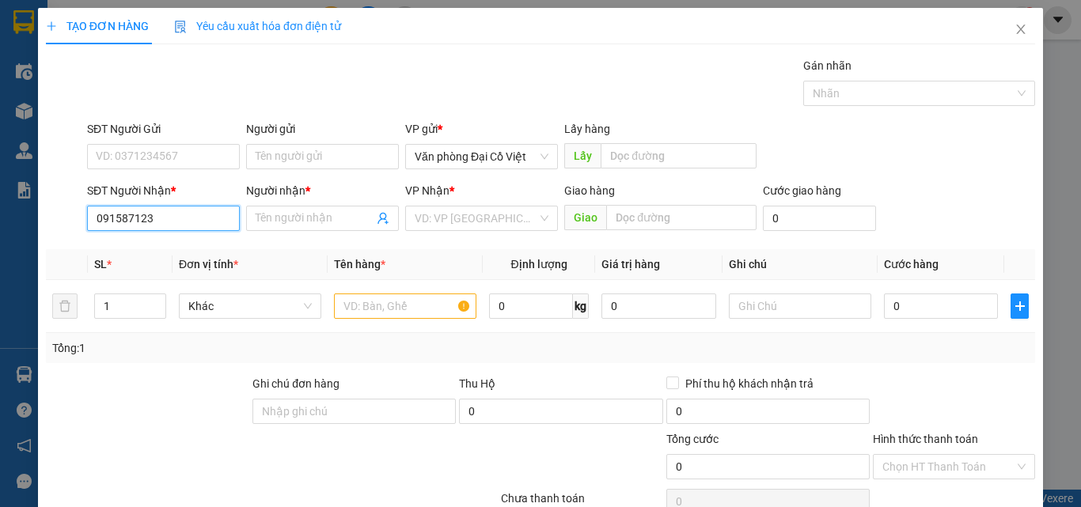
type input "0915887123"
click at [199, 246] on div "0915887123 - CAO CƯỜNG" at bounding box center [174, 249] width 156 height 17
type input "CAO CƯỜNG"
type input "CHỢ"
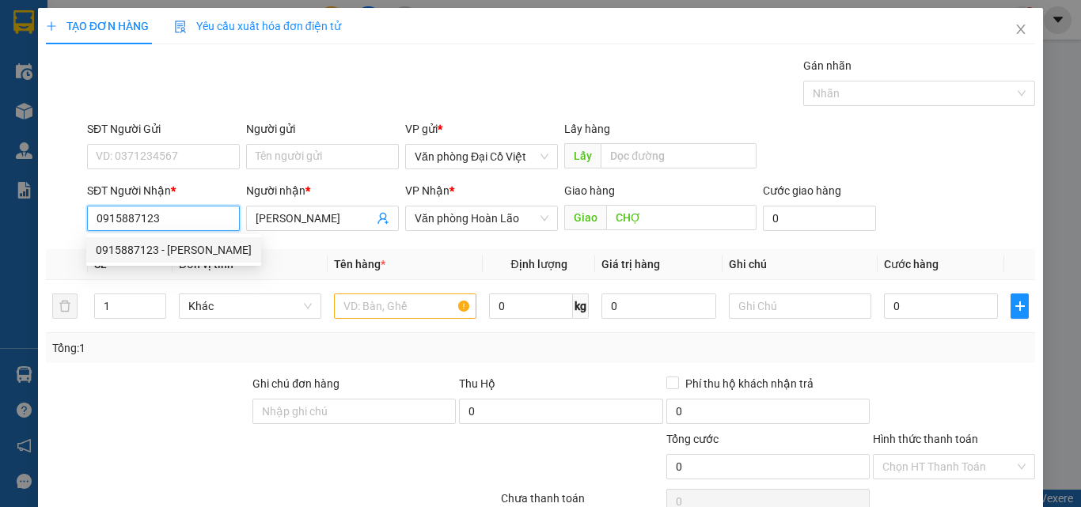
type input "300.000"
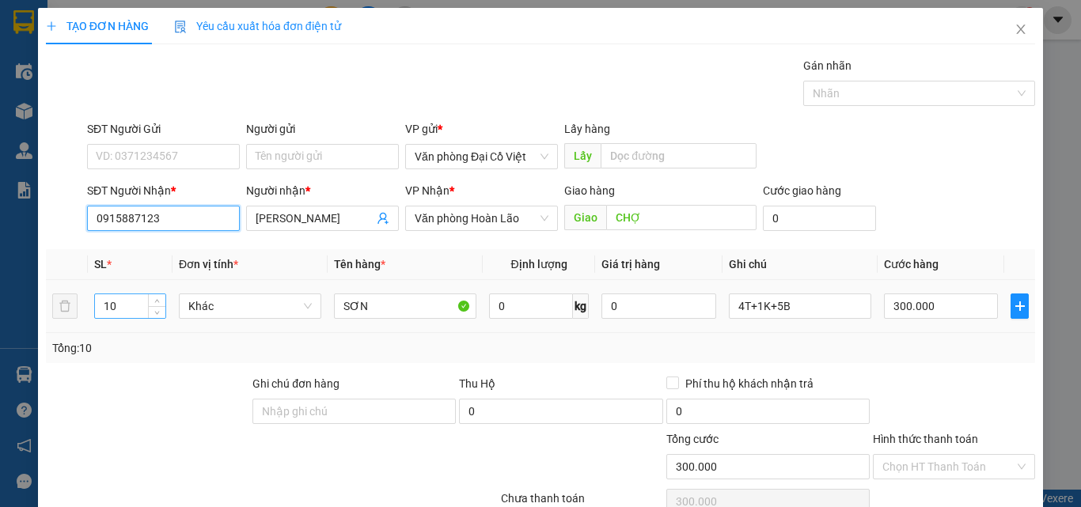
type input "0915887123"
click at [134, 309] on input "10" at bounding box center [130, 306] width 70 height 24
type input "3"
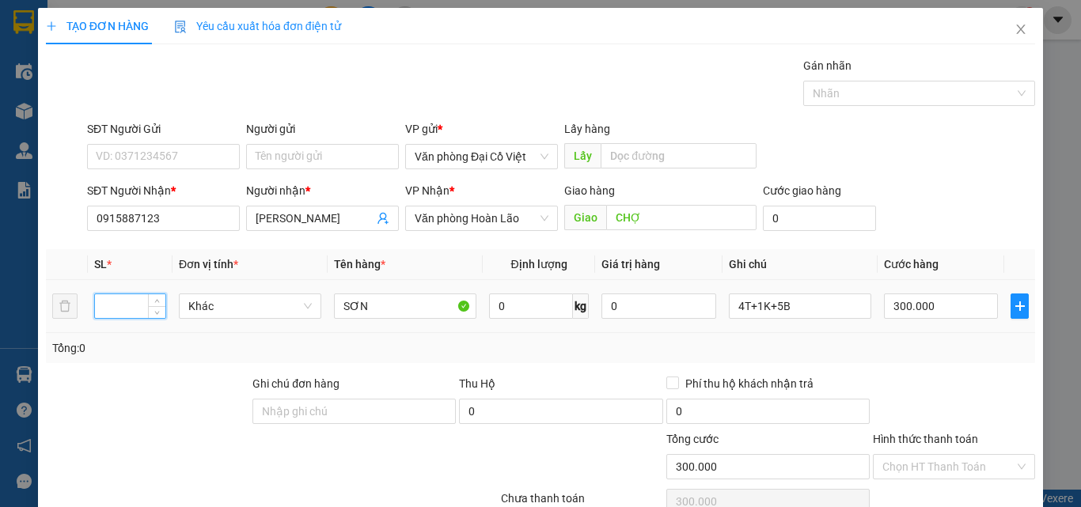
click at [131, 311] on input "number" at bounding box center [130, 306] width 70 height 24
type input "4"
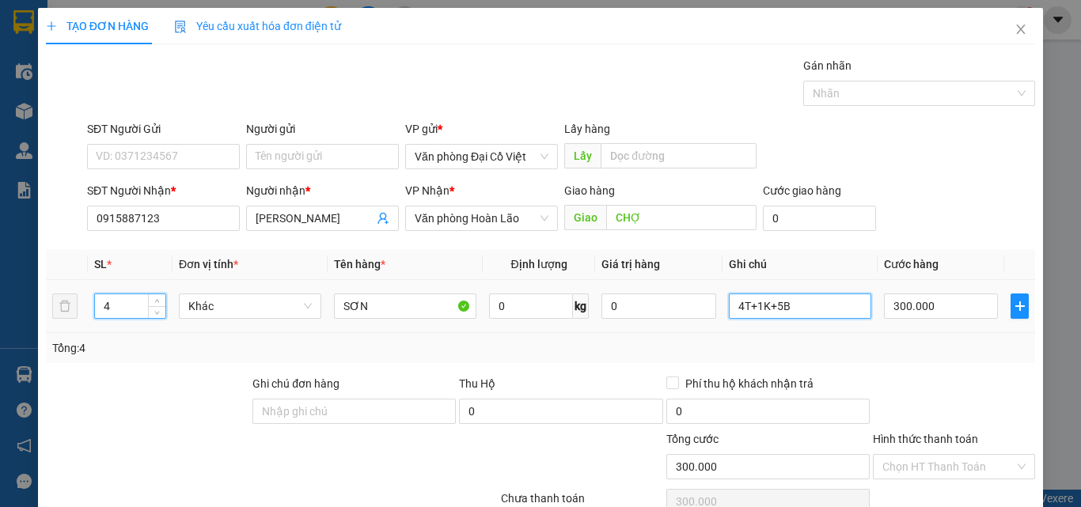
click at [816, 307] on input "4T+1K+5B" at bounding box center [800, 306] width 142 height 25
click at [817, 306] on input "4T+1K+5B" at bounding box center [800, 306] width 142 height 25
type input "3T+1K"
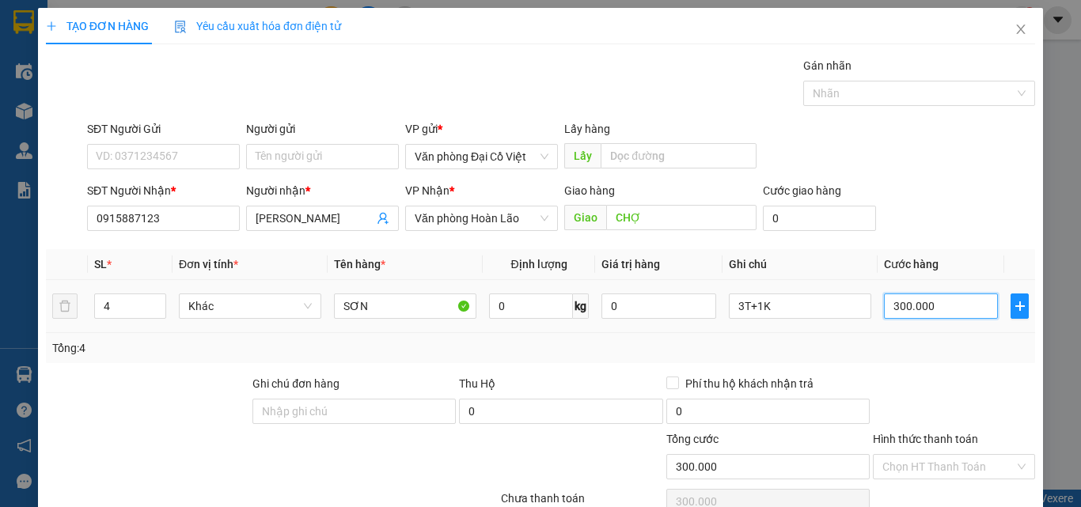
click at [938, 313] on input "300.000" at bounding box center [941, 306] width 114 height 25
type input "1"
type input "12"
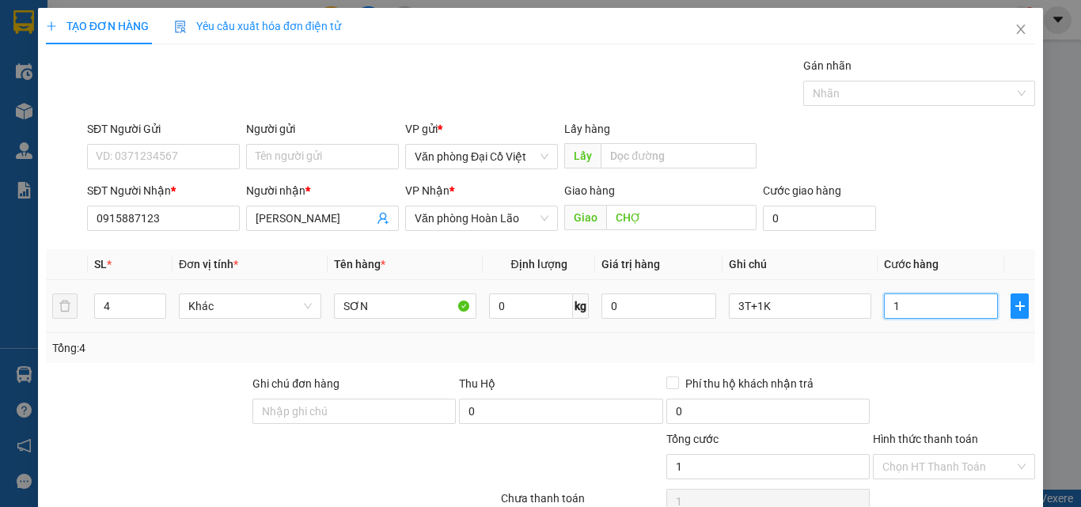
type input "12"
type input "120"
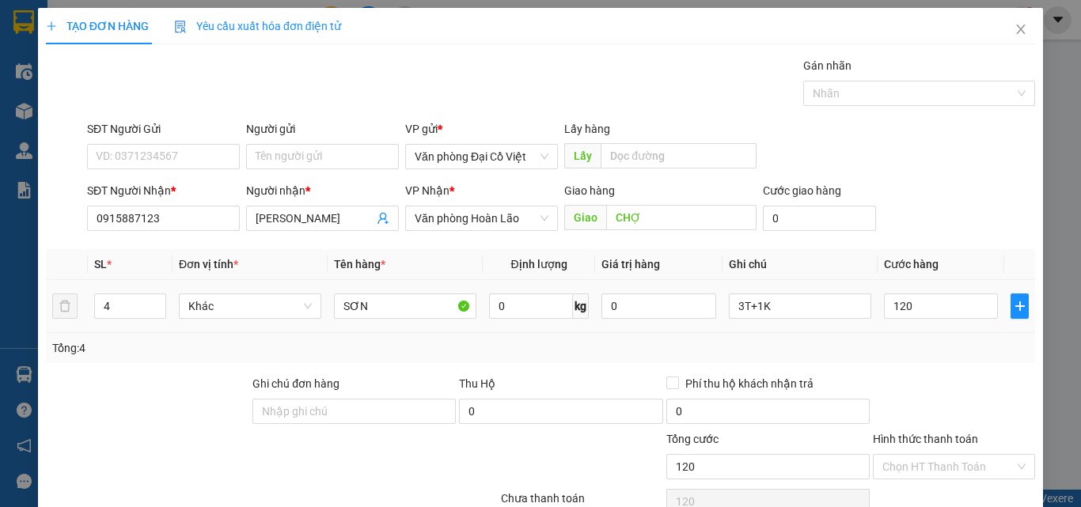
type input "120.000"
click at [926, 337] on div "Tổng: 4" at bounding box center [540, 348] width 989 height 30
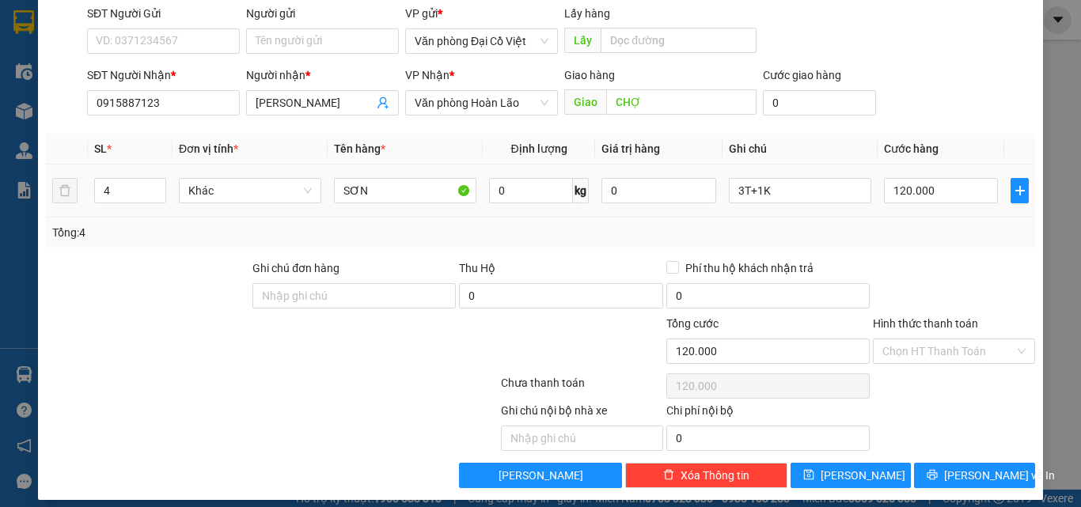
scroll to position [127, 0]
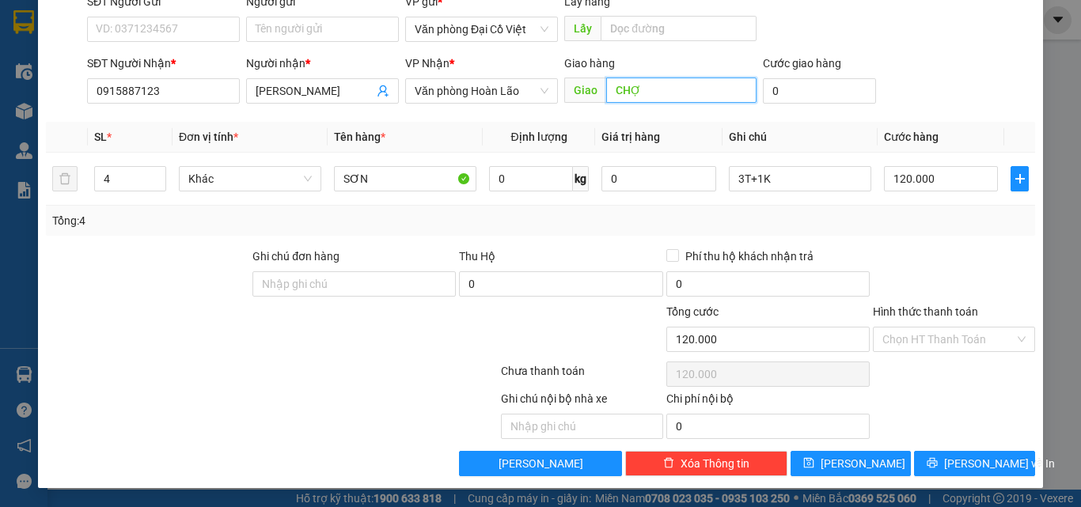
click at [667, 98] on input "CHỢ" at bounding box center [681, 90] width 150 height 25
click at [668, 98] on input "CHỢ" at bounding box center [681, 90] width 150 height 25
drag, startPoint x: 635, startPoint y: 91, endPoint x: 602, endPoint y: 106, distance: 35.8
click at [600, 104] on div "Giao hàng Giao CHỢTRUNG TRẠCH" at bounding box center [660, 82] width 192 height 55
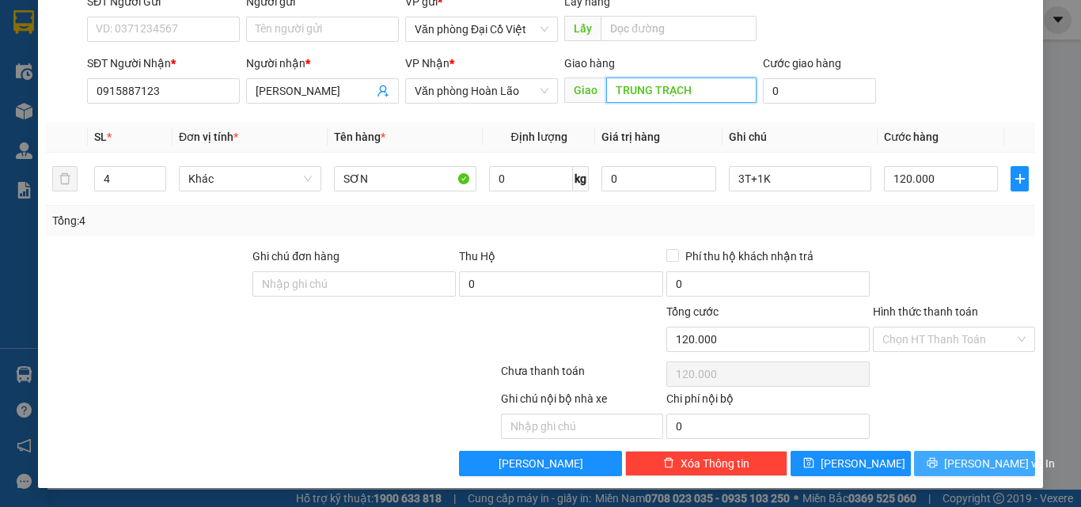
type input "TRUNG TRẠCH"
click at [940, 455] on button "Lưu và In" at bounding box center [974, 463] width 121 height 25
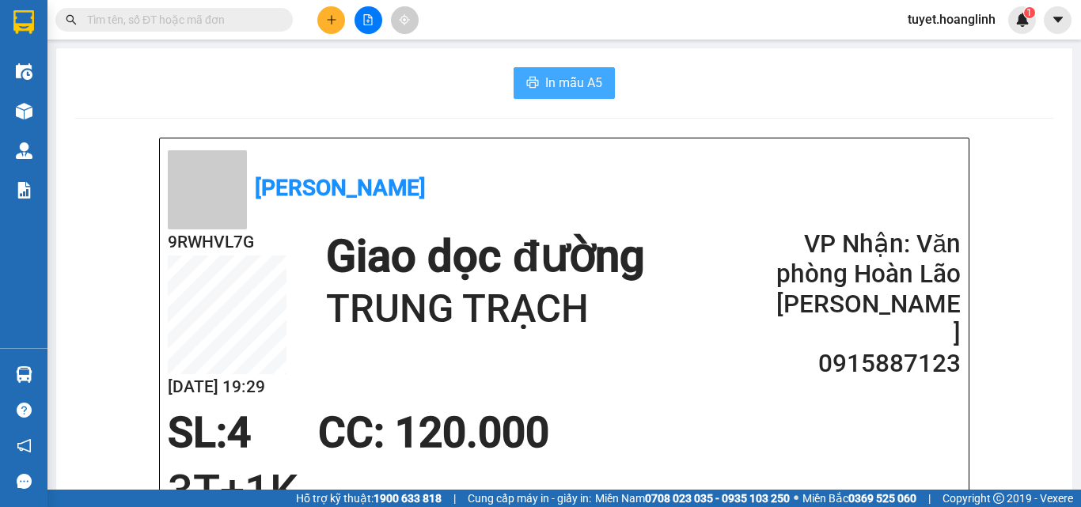
click at [545, 92] on span "In mẫu A5" at bounding box center [573, 83] width 57 height 20
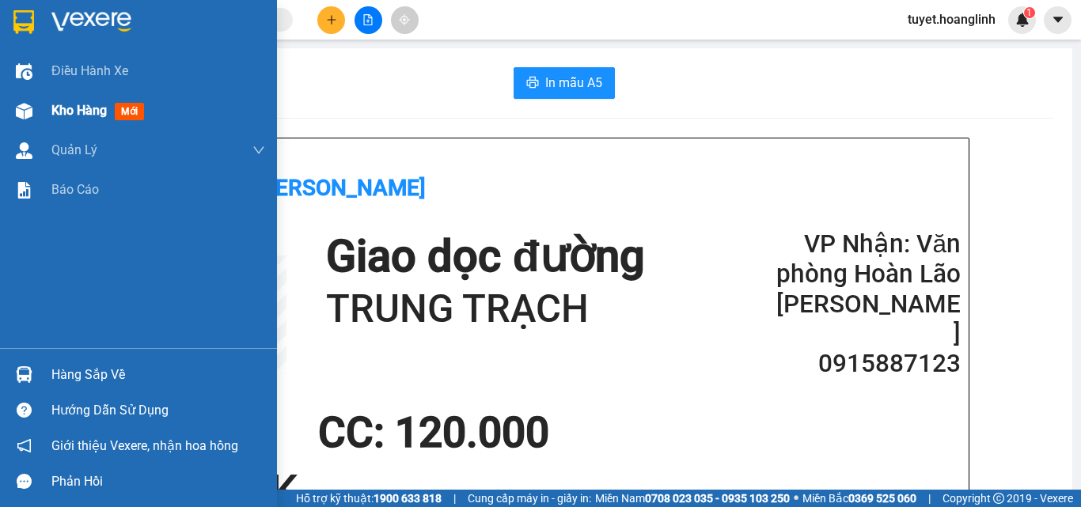
click at [40, 120] on div "Kho hàng mới" at bounding box center [138, 111] width 277 height 40
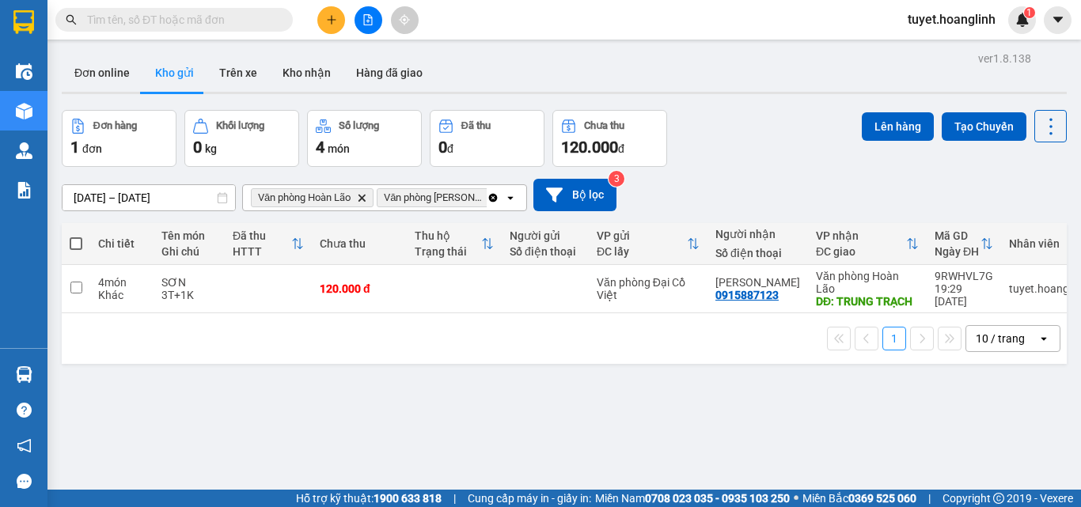
click at [80, 243] on span at bounding box center [76, 243] width 13 height 13
click at [76, 236] on input "checkbox" at bounding box center [76, 236] width 0 height 0
checkbox input "true"
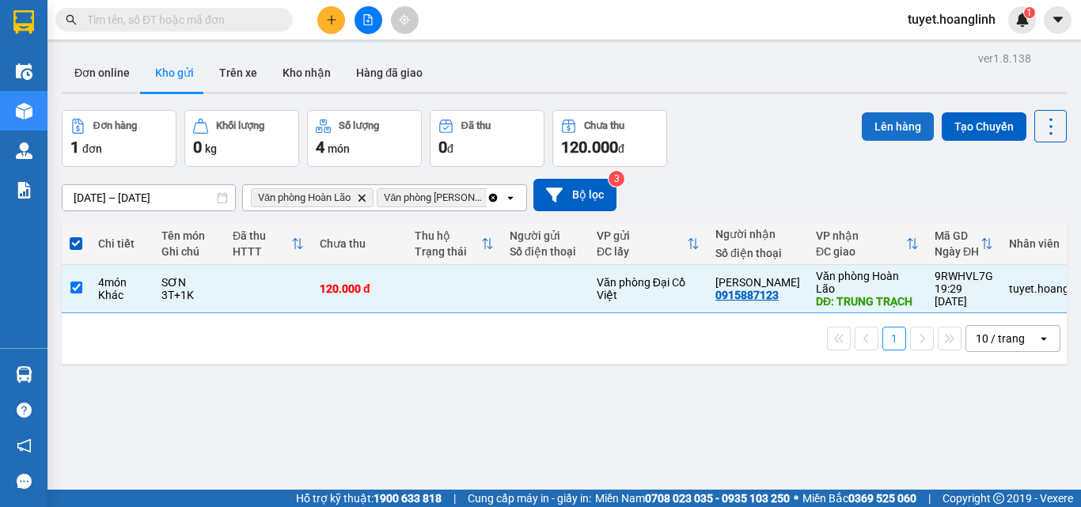
click at [863, 138] on button "Lên hàng" at bounding box center [898, 126] width 72 height 28
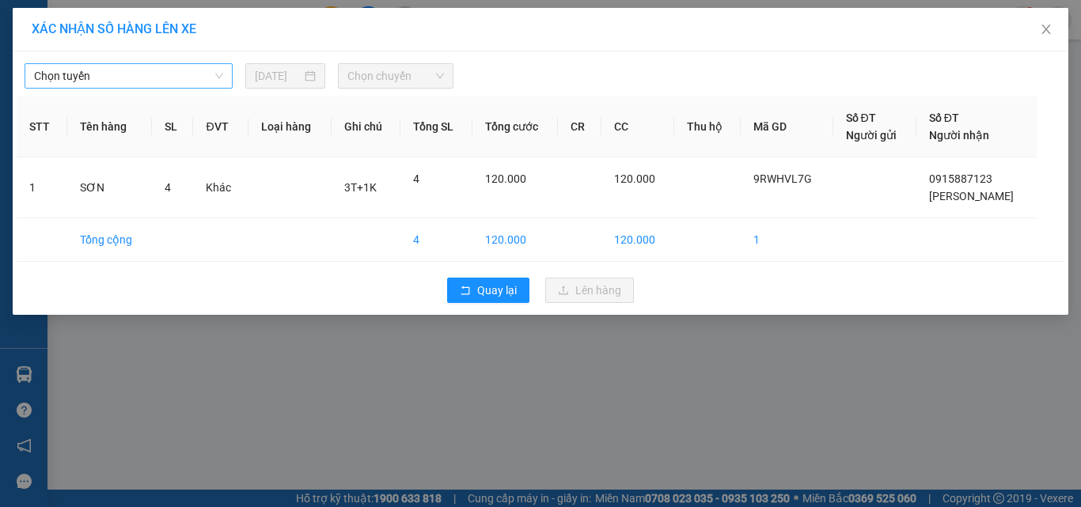
click at [209, 80] on span "Chọn tuyến" at bounding box center [128, 76] width 189 height 24
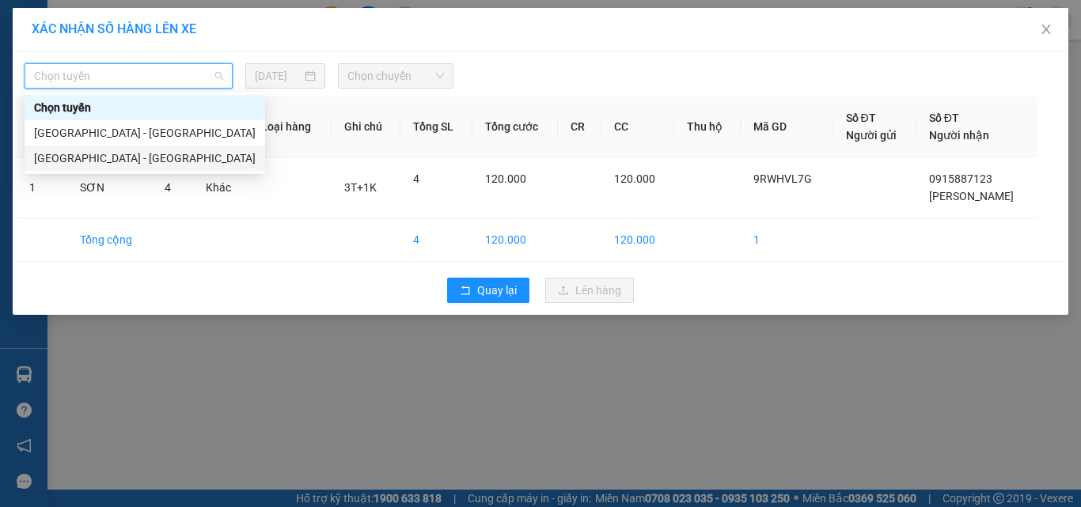
click at [169, 152] on div "[GEOGRAPHIC_DATA] - [GEOGRAPHIC_DATA]" at bounding box center [145, 158] width 222 height 17
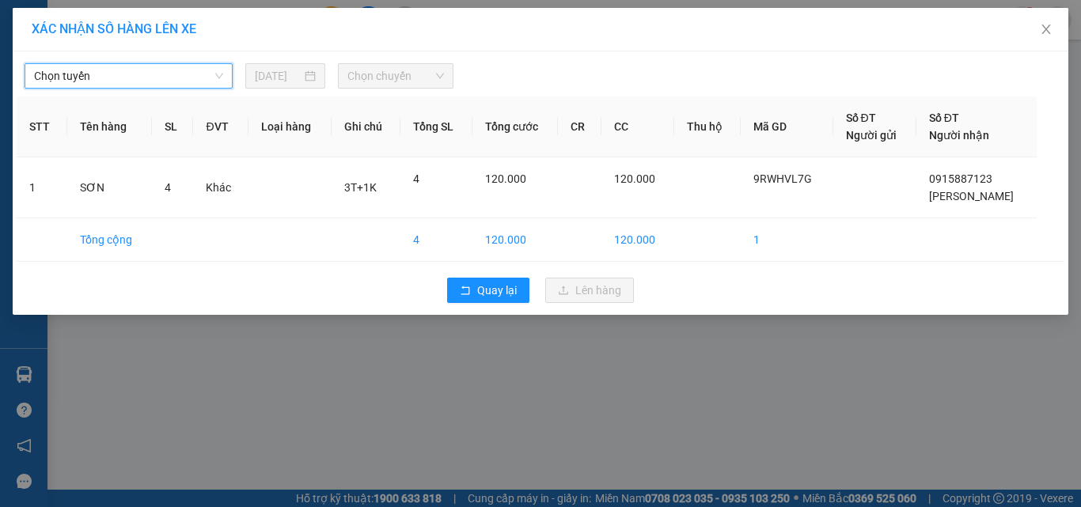
click at [385, 62] on div "Chọn tuyến Chọn tuyến 13/08/2025 Chọn chuyến" at bounding box center [541, 71] width 1048 height 33
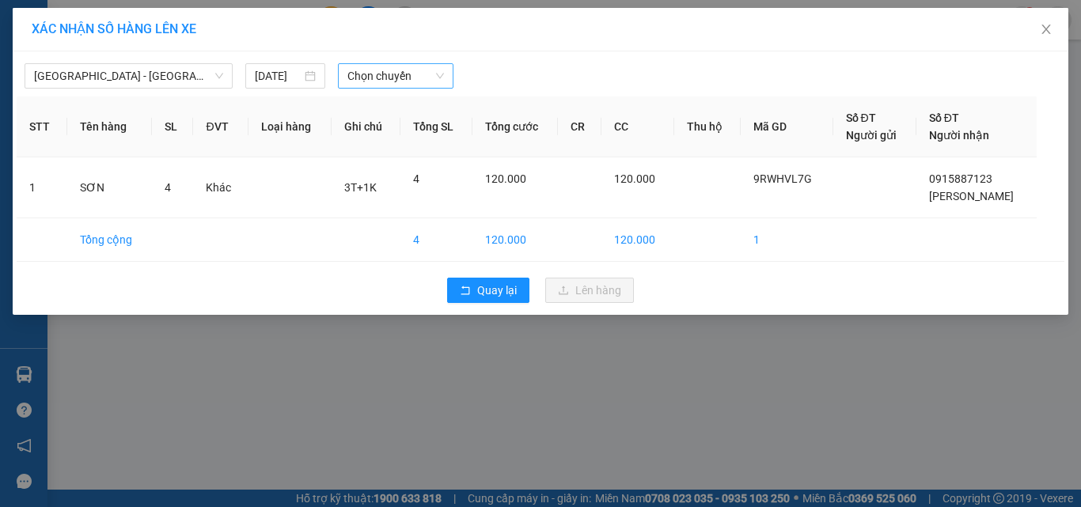
click at [385, 73] on span "Chọn chuyến" at bounding box center [395, 76] width 97 height 24
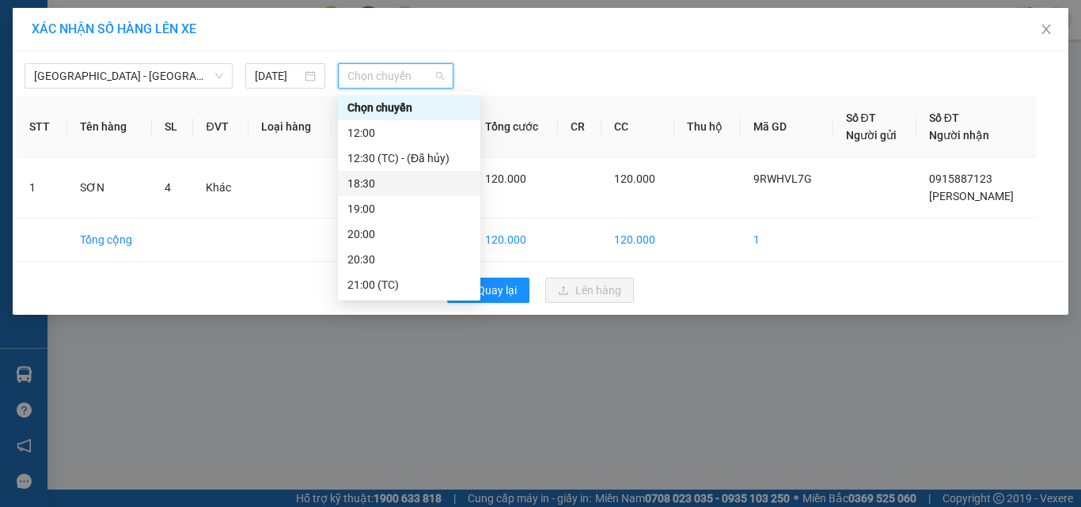
click at [369, 188] on div "18:30" at bounding box center [408, 183] width 123 height 17
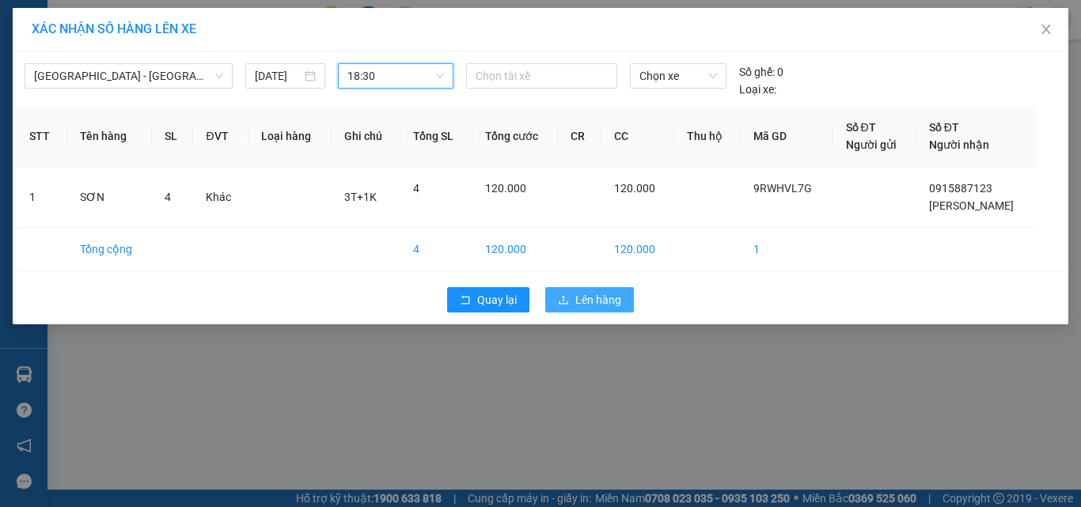
click at [571, 297] on button "Lên hàng" at bounding box center [589, 299] width 89 height 25
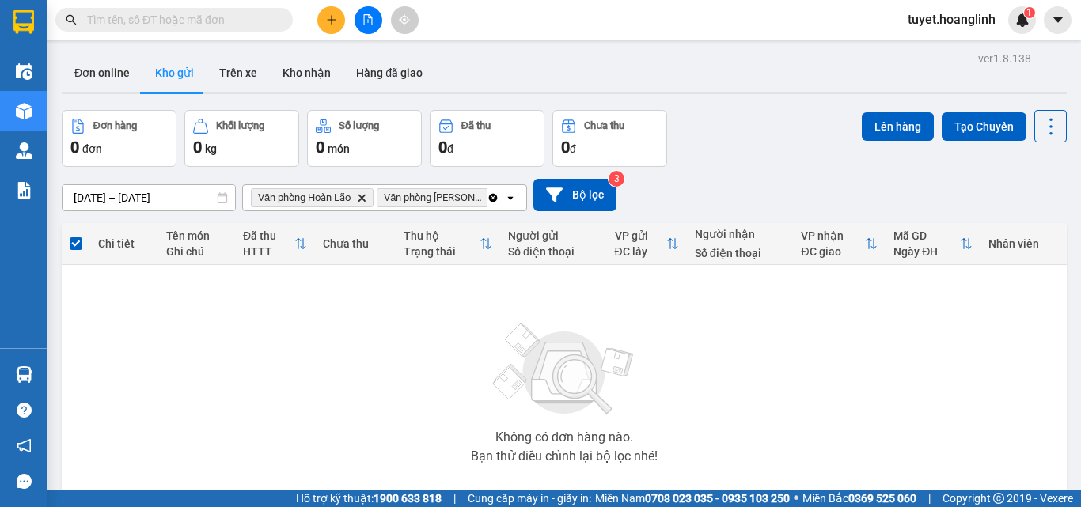
click at [370, 20] on icon "file-add" at bounding box center [367, 19] width 11 height 11
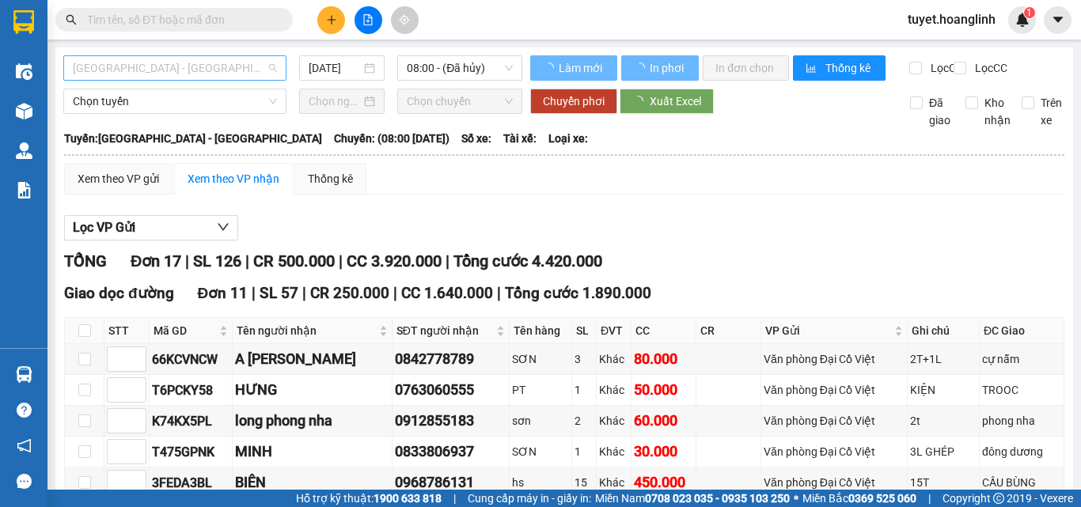
click at [172, 65] on span "[GEOGRAPHIC_DATA] - [GEOGRAPHIC_DATA]" at bounding box center [175, 68] width 204 height 24
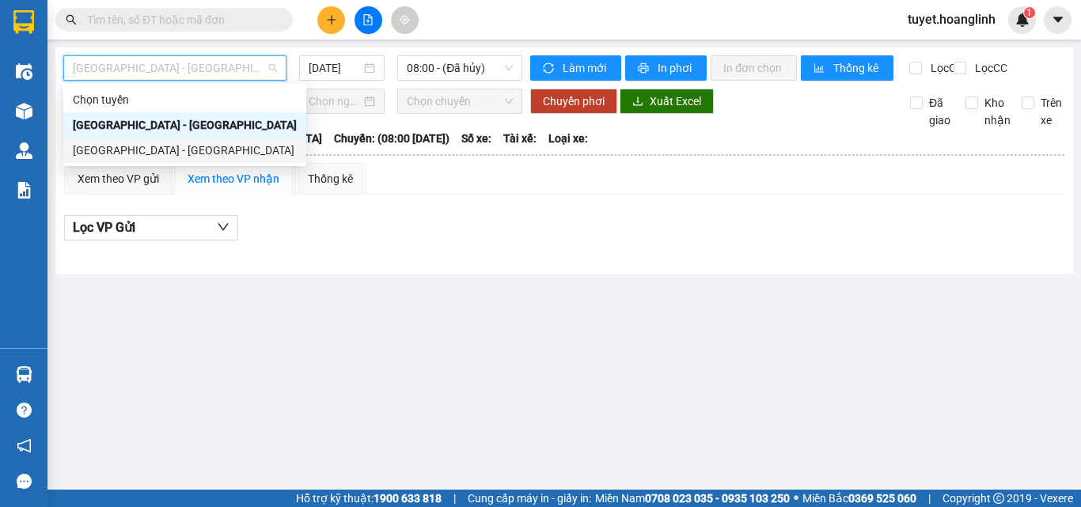
click at [151, 154] on div "[GEOGRAPHIC_DATA] - [GEOGRAPHIC_DATA]" at bounding box center [185, 150] width 224 height 17
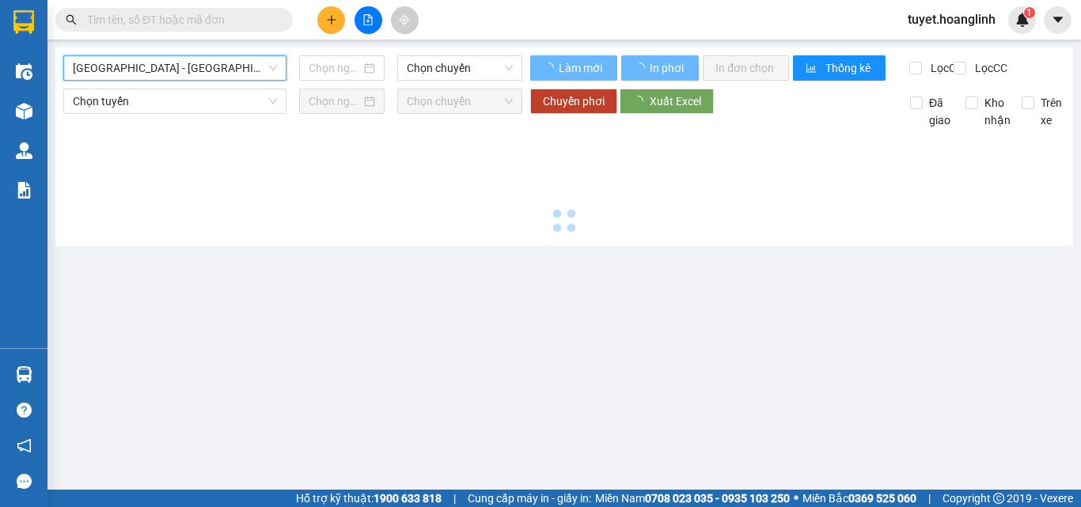
type input "[DATE]"
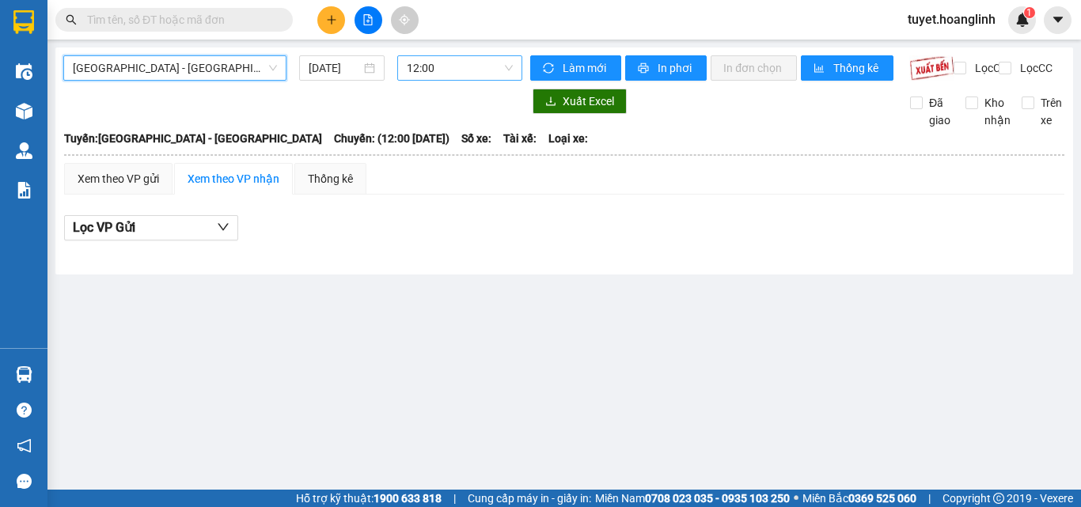
click at [474, 61] on span "12:00" at bounding box center [460, 68] width 106 height 24
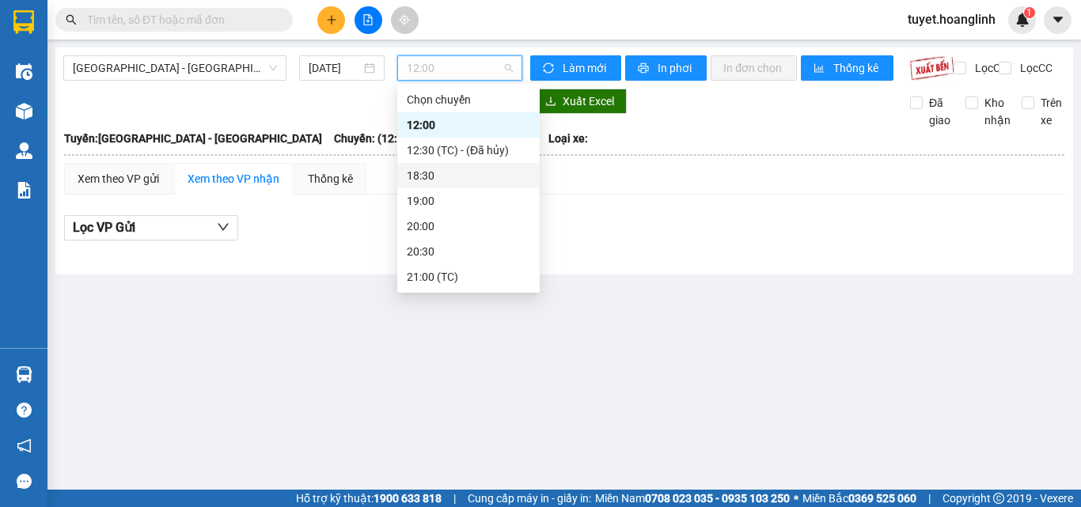
click at [435, 171] on div "18:30" at bounding box center [468, 175] width 123 height 17
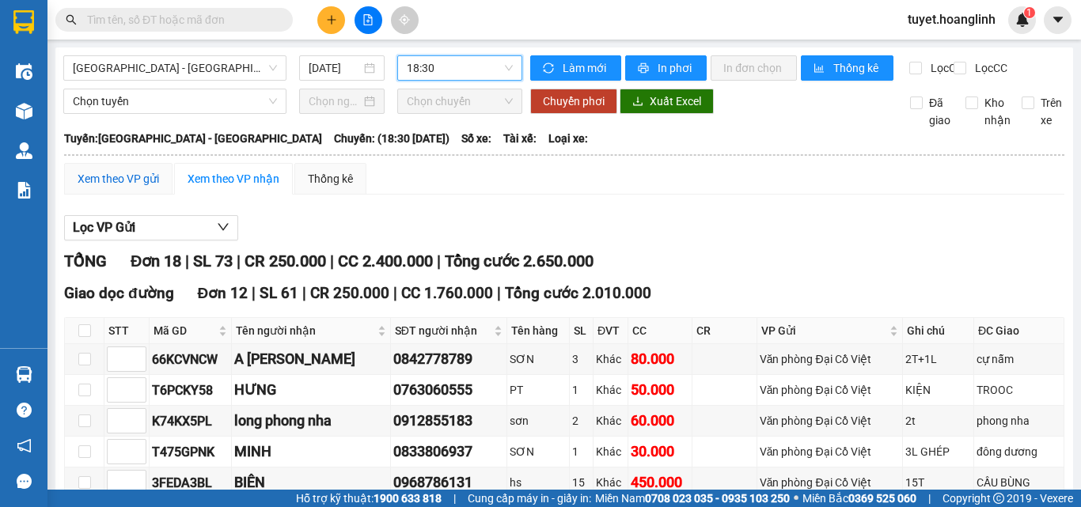
click at [110, 188] on div "Xem theo VP gửi" at bounding box center [119, 178] width 82 height 17
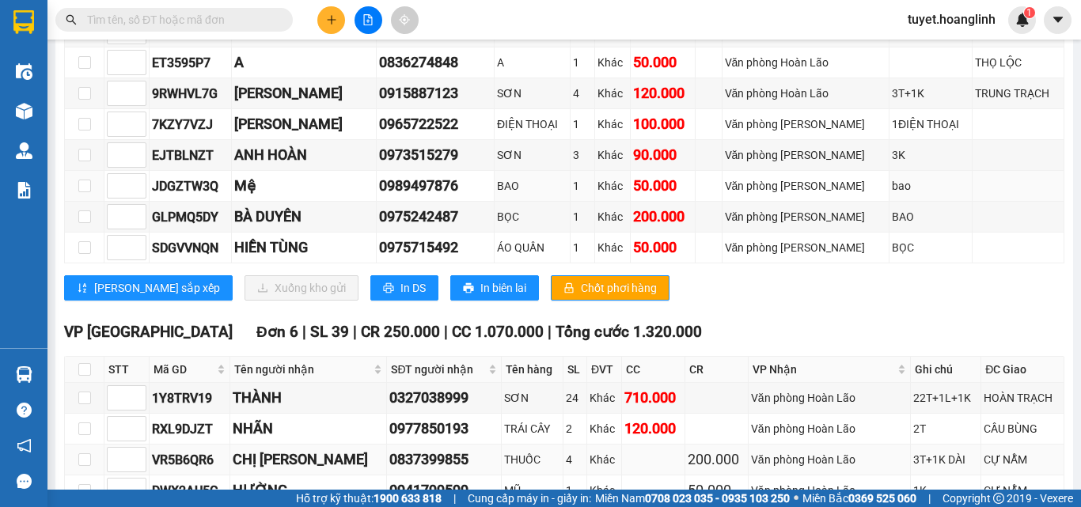
scroll to position [554, 0]
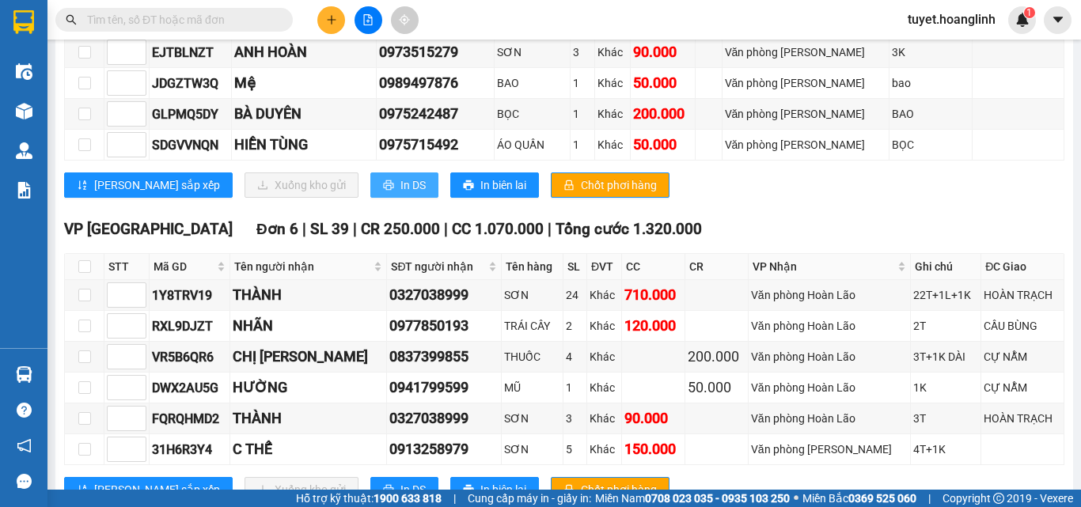
click at [400, 194] on span "In DS" at bounding box center [412, 184] width 25 height 17
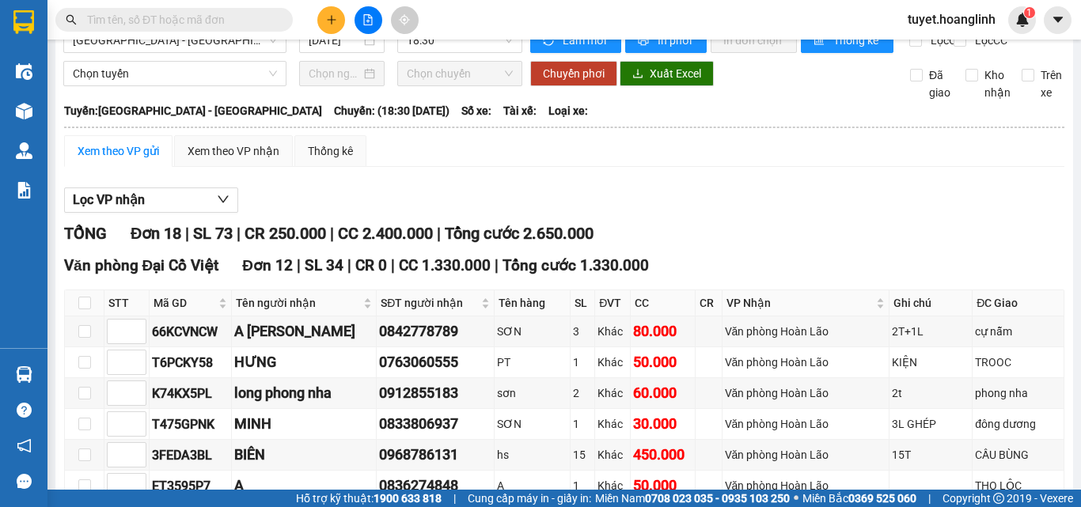
scroll to position [0, 0]
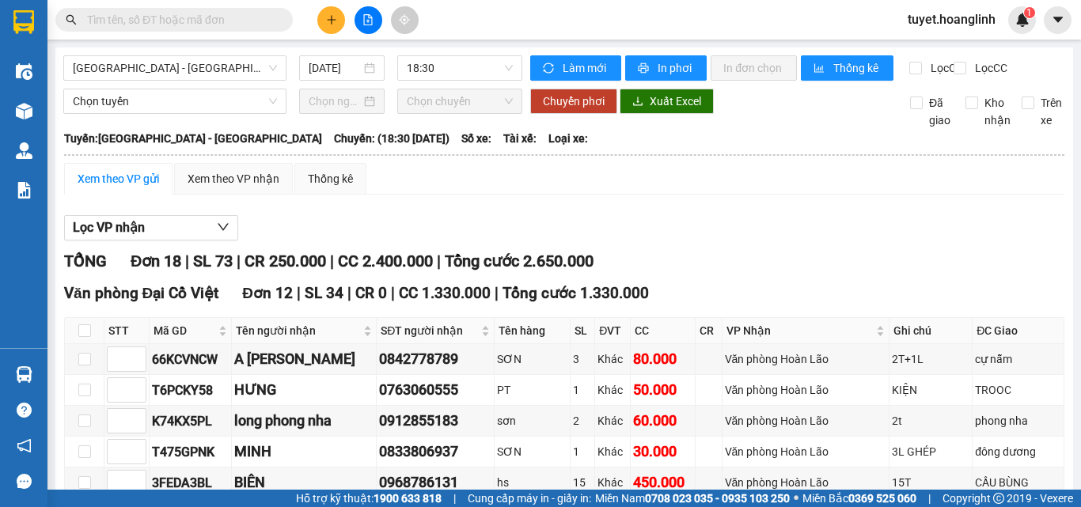
click at [446, 59] on span "18:30" at bounding box center [460, 68] width 106 height 24
click at [452, 74] on span "18:30" at bounding box center [460, 68] width 106 height 24
click at [460, 68] on span "18:30" at bounding box center [460, 68] width 106 height 24
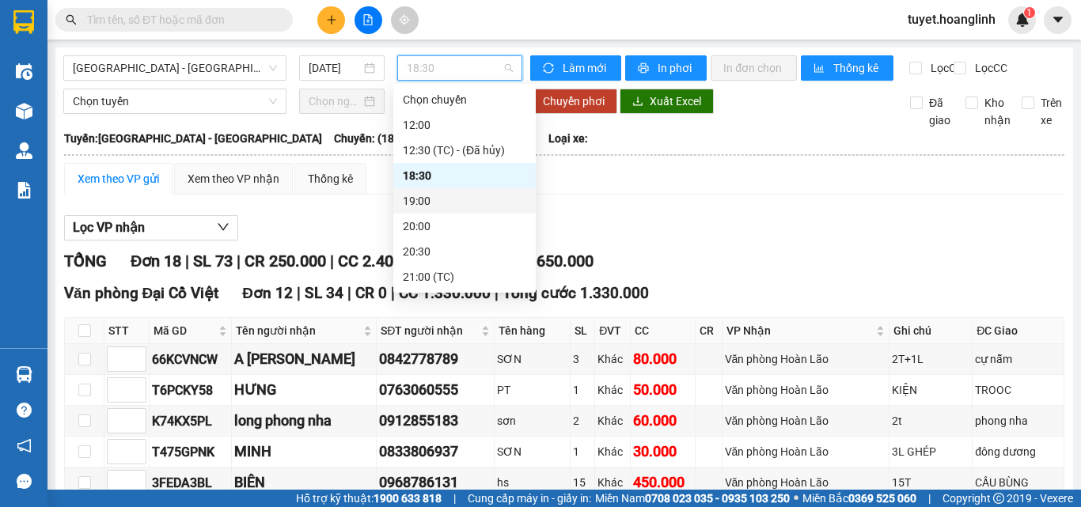
click at [427, 199] on div "19:00" at bounding box center [464, 200] width 123 height 17
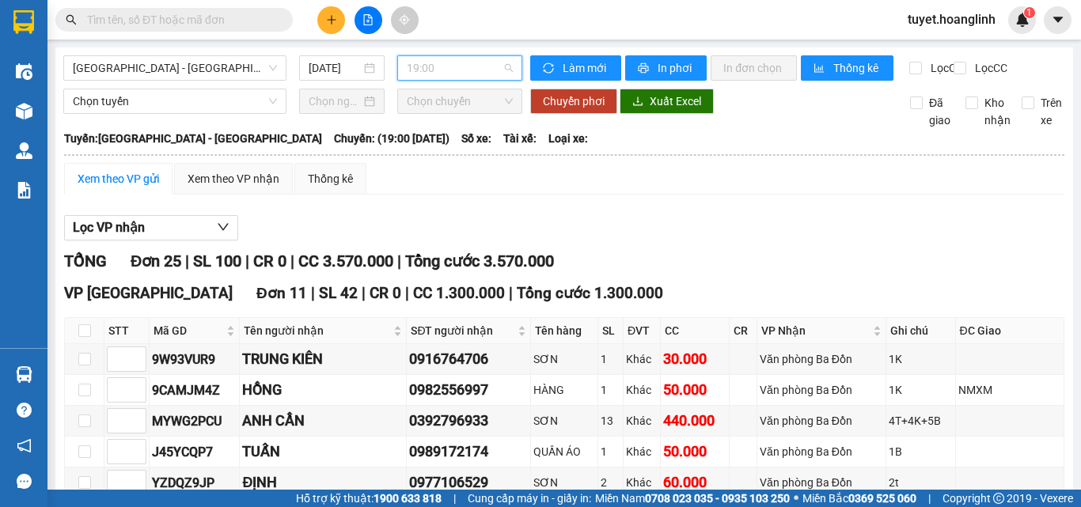
click at [480, 73] on span "19:00" at bounding box center [460, 68] width 106 height 24
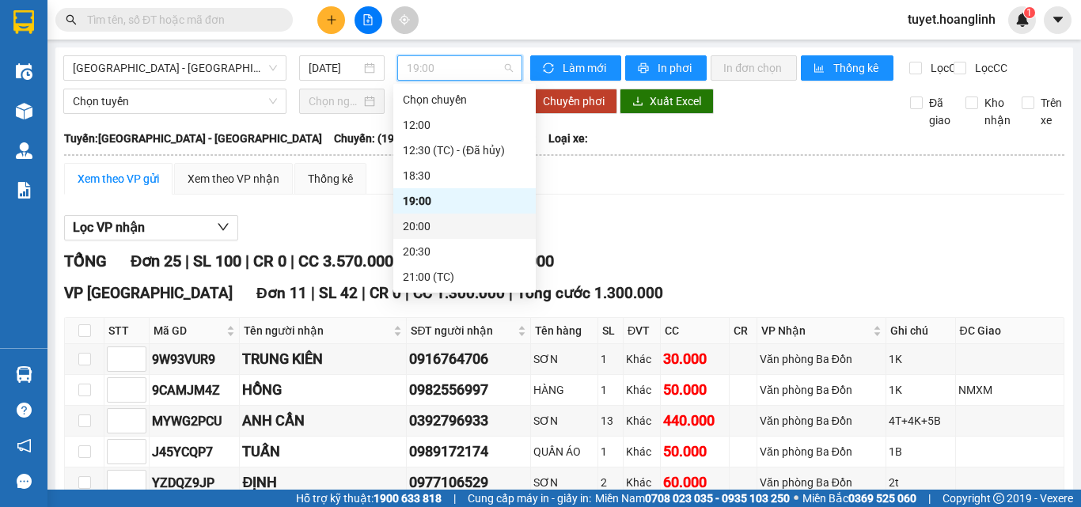
click at [443, 221] on div "20:00" at bounding box center [464, 226] width 123 height 17
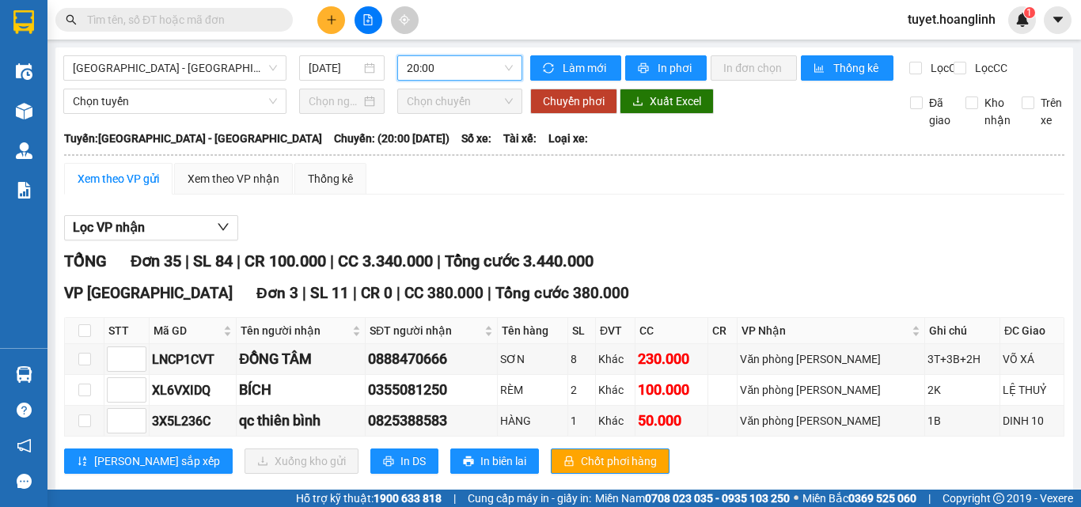
click at [438, 75] on span "20:00" at bounding box center [460, 68] width 106 height 24
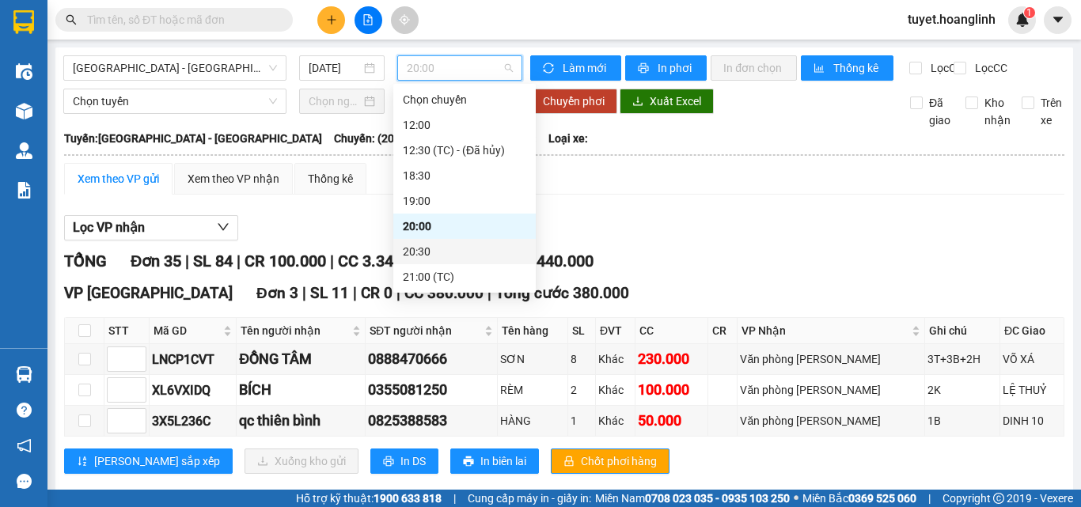
click at [435, 248] on div "20:30" at bounding box center [464, 251] width 123 height 17
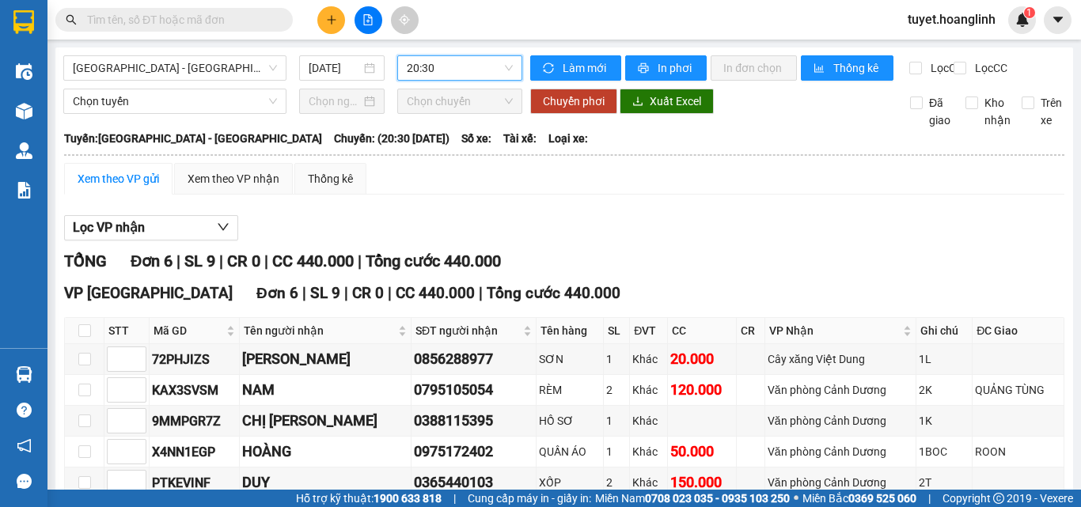
click at [138, 188] on div "Xem theo VP gửi" at bounding box center [119, 178] width 82 height 17
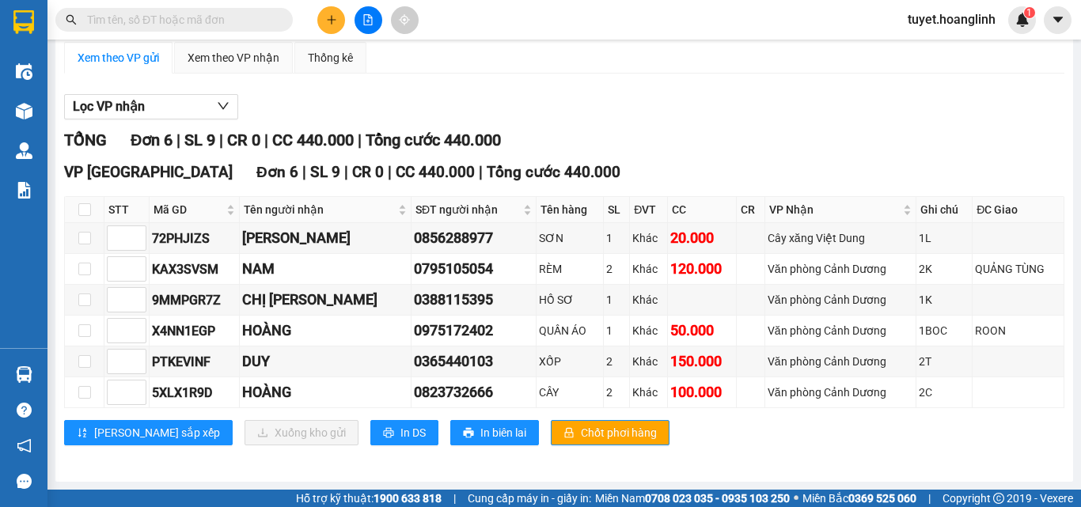
scroll to position [135, 0]
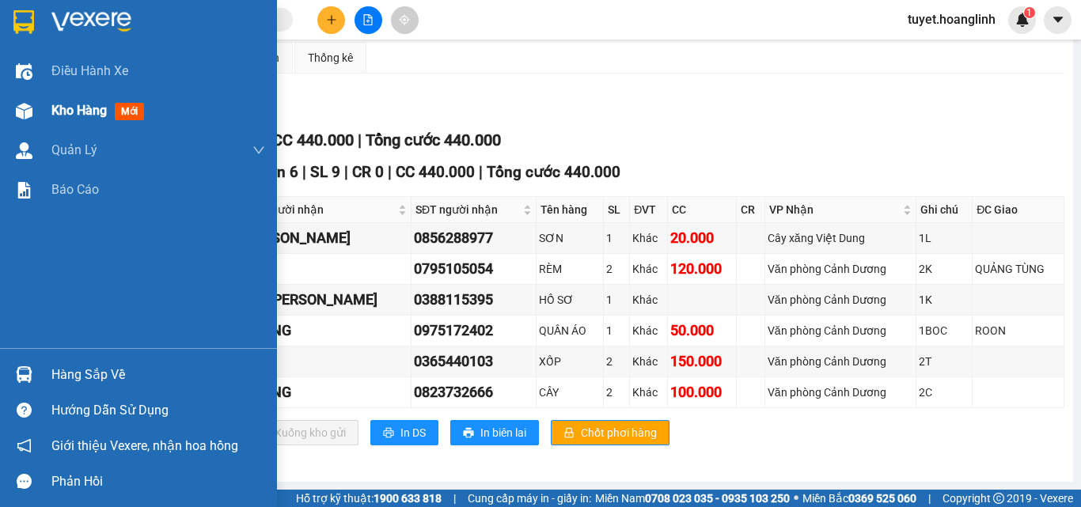
click at [25, 108] on img at bounding box center [24, 111] width 17 height 17
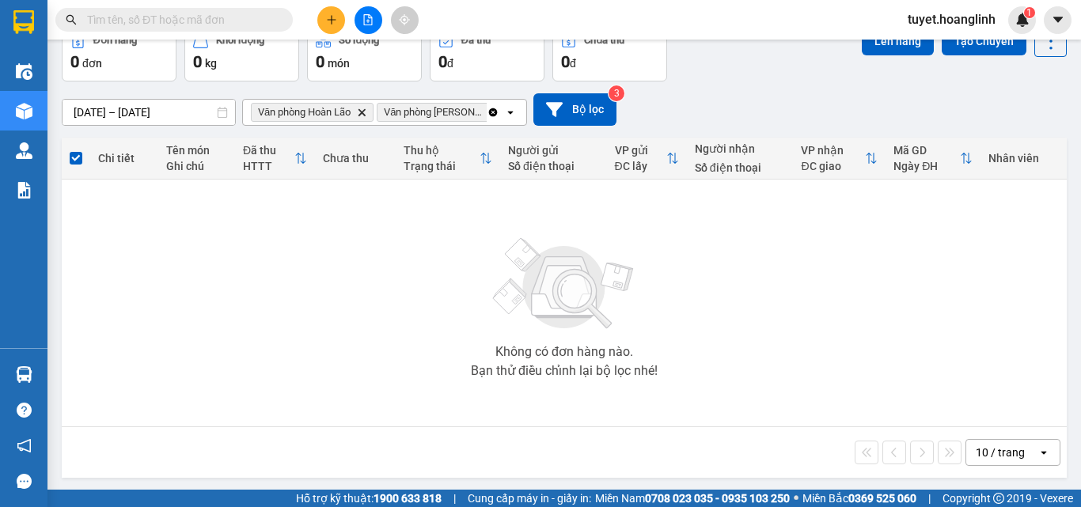
scroll to position [88, 0]
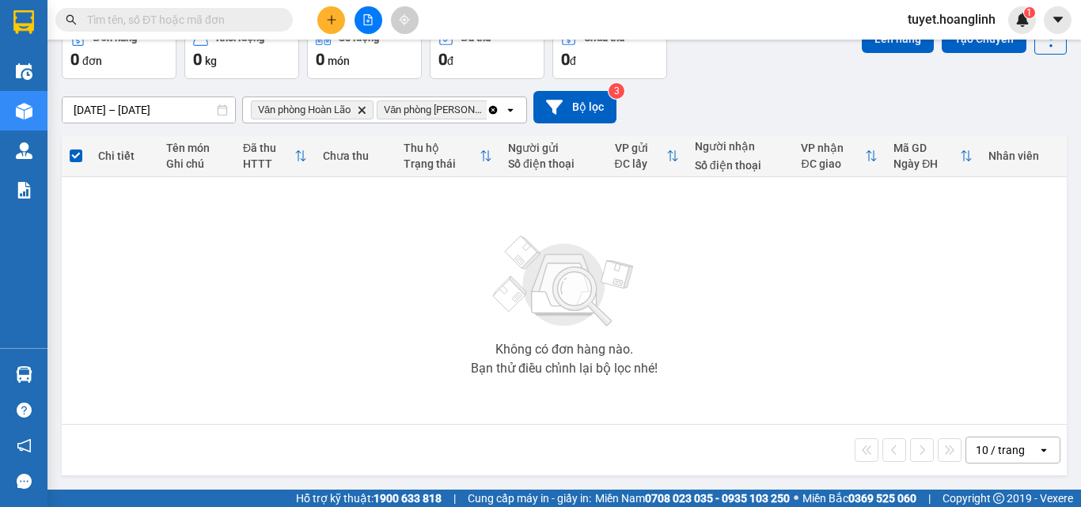
click at [487, 115] on div "Clear all open" at bounding box center [507, 109] width 40 height 25
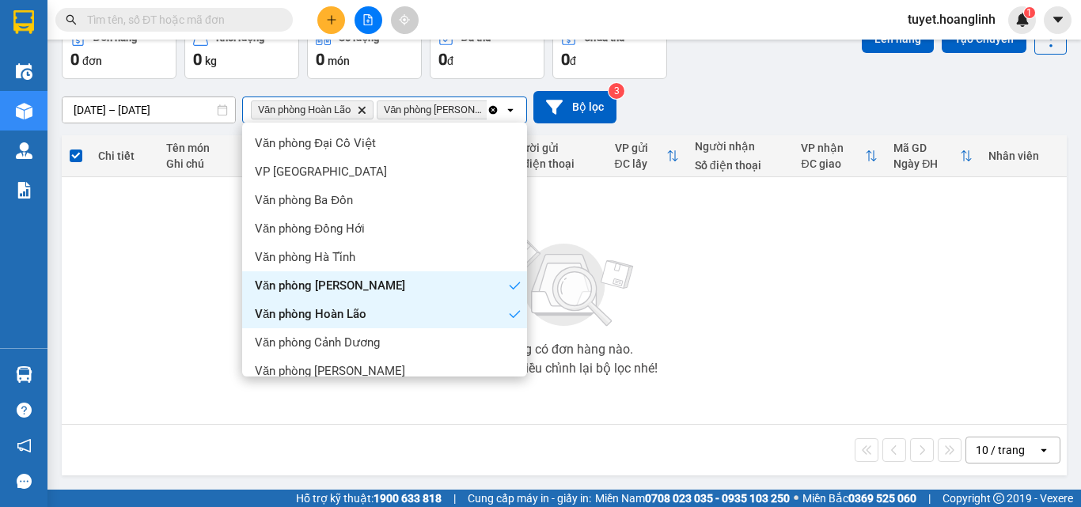
scroll to position [0, 11]
click at [487, 114] on icon "Clear all" at bounding box center [493, 110] width 13 height 13
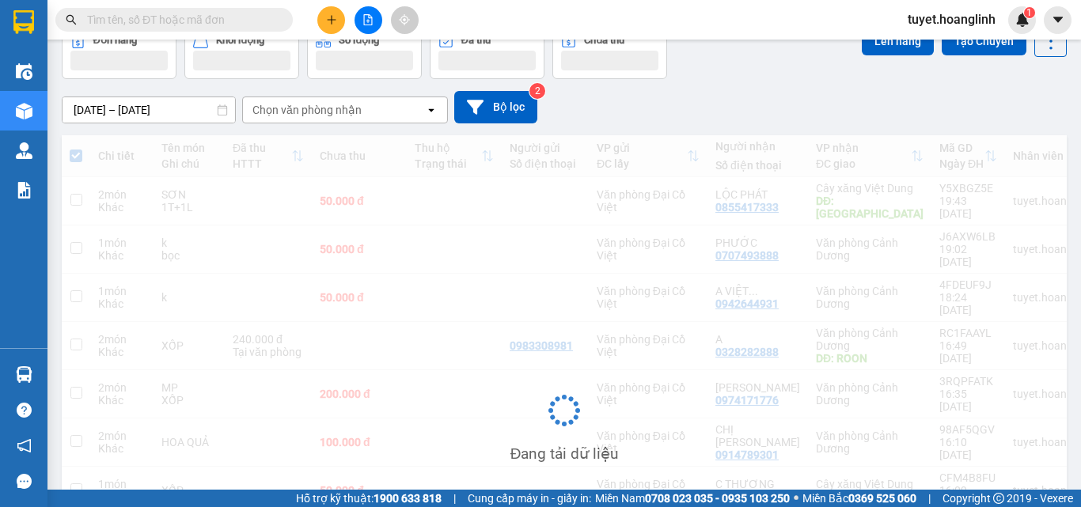
scroll to position [88, 0]
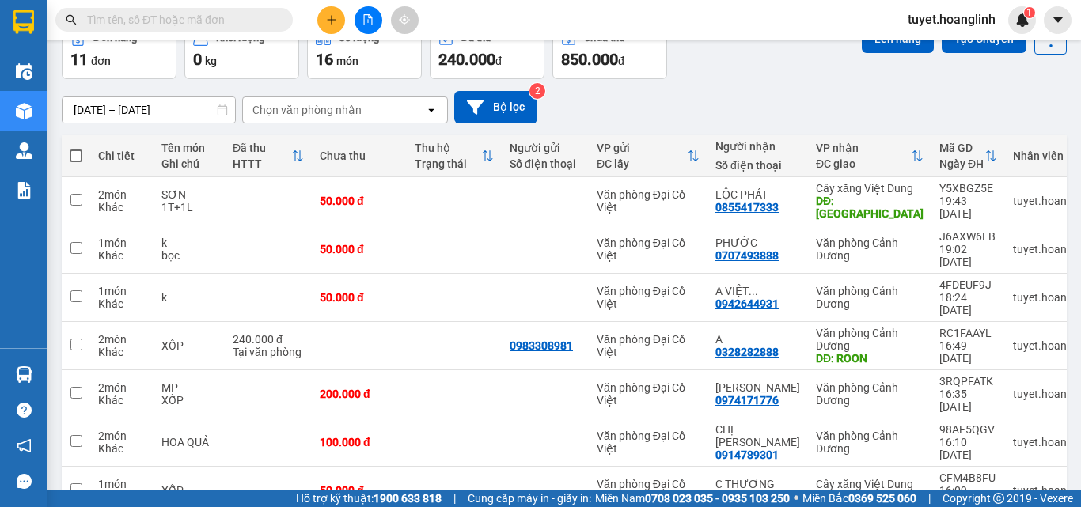
click at [367, 107] on div "Chọn văn phòng nhận" at bounding box center [334, 109] width 182 height 25
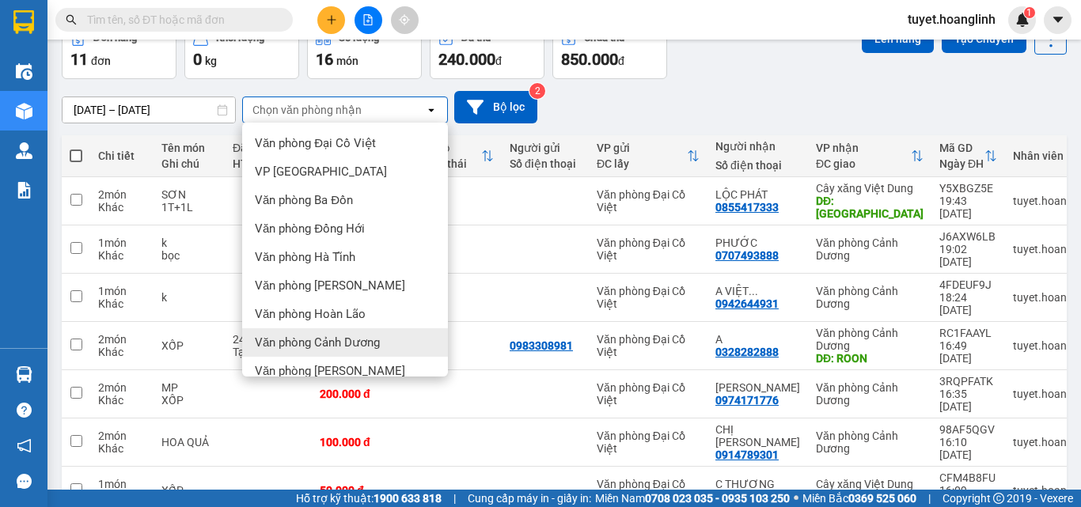
click at [357, 342] on span "Văn phòng Cảnh Dương" at bounding box center [317, 343] width 125 height 16
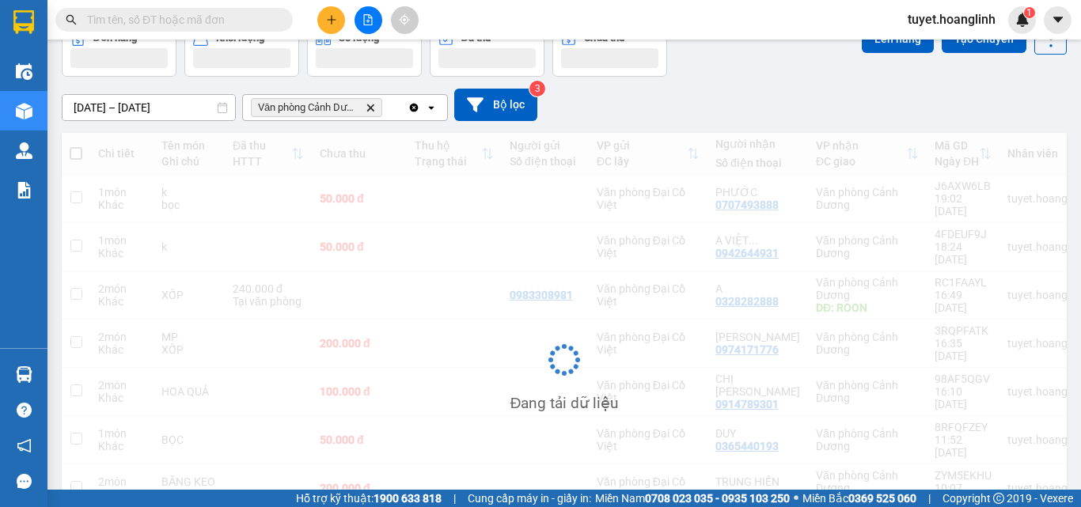
click at [398, 112] on div "Văn phòng Cảnh Dương Delete" at bounding box center [325, 107] width 165 height 25
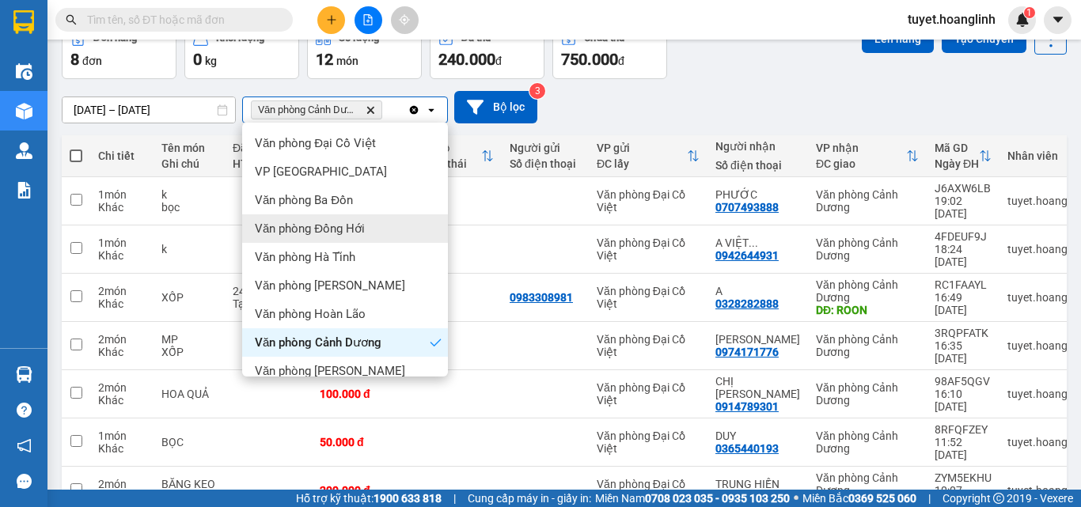
scroll to position [72, 0]
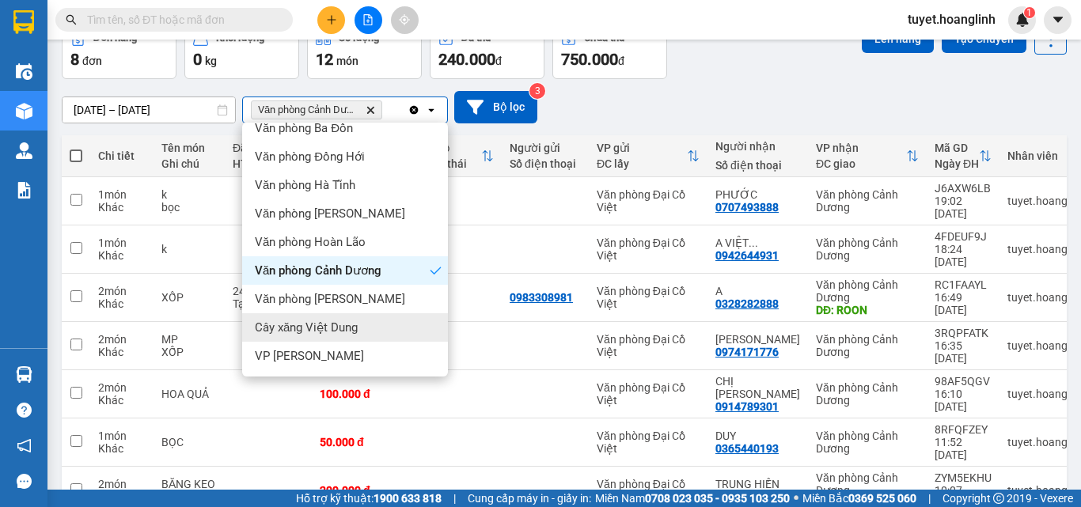
click at [353, 335] on span "Cây xăng Việt Dung" at bounding box center [306, 328] width 103 height 16
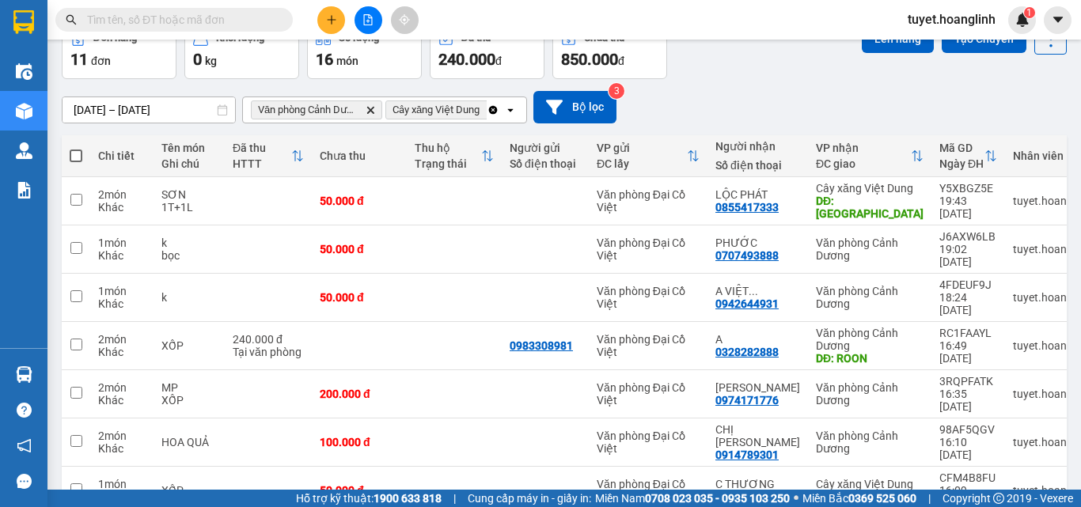
click at [72, 154] on span at bounding box center [76, 156] width 13 height 13
click at [76, 148] on input "checkbox" at bounding box center [76, 148] width 0 height 0
checkbox input "true"
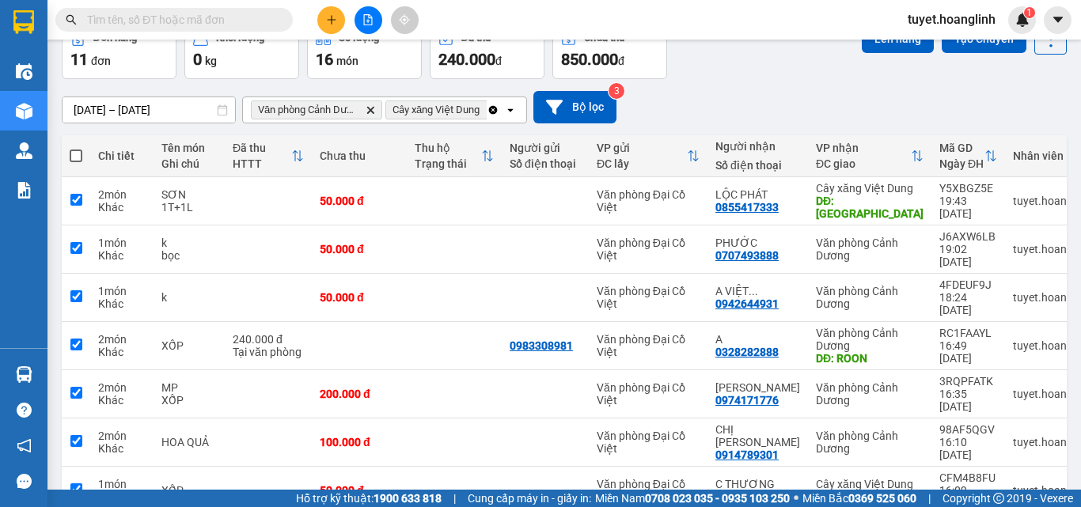
checkbox input "true"
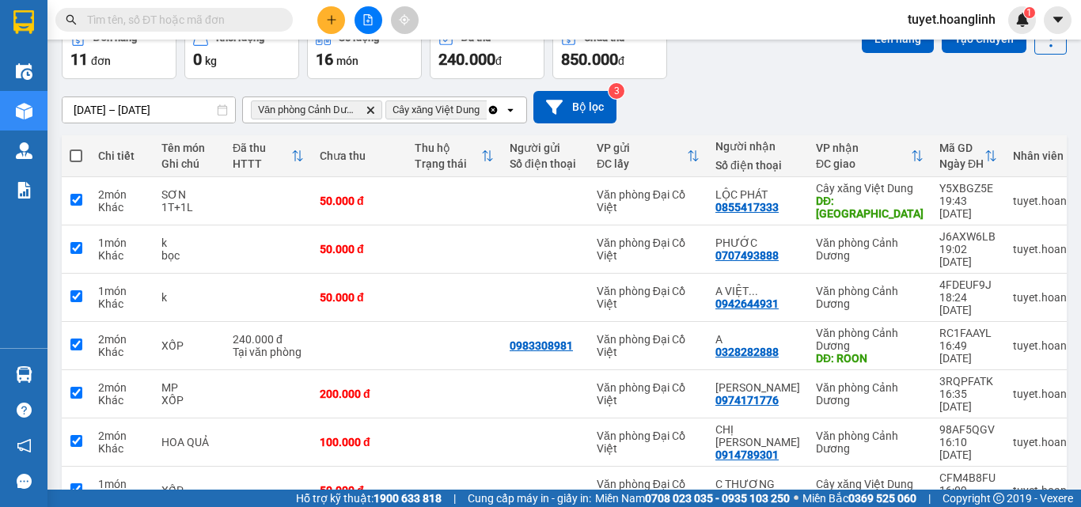
checkbox input "true"
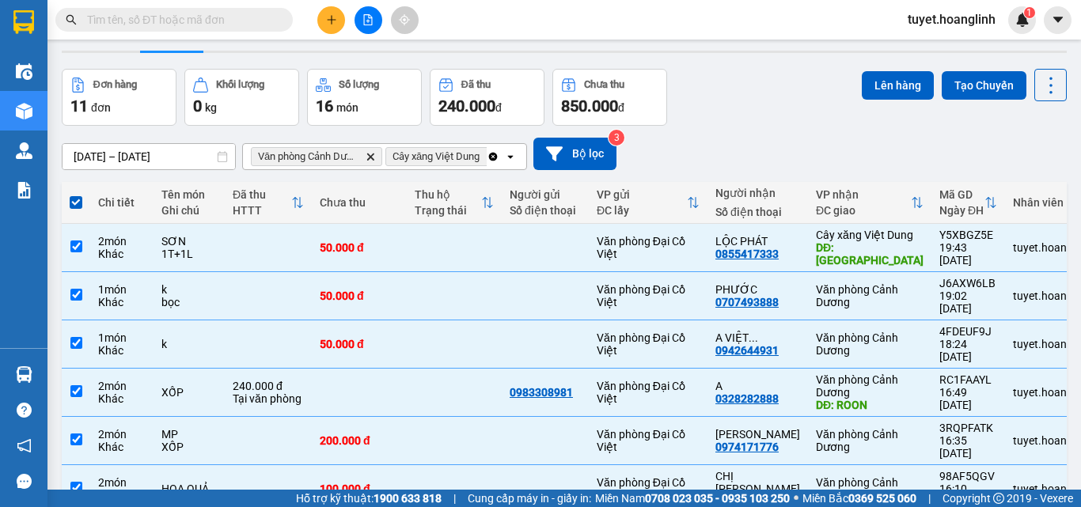
scroll to position [0, 0]
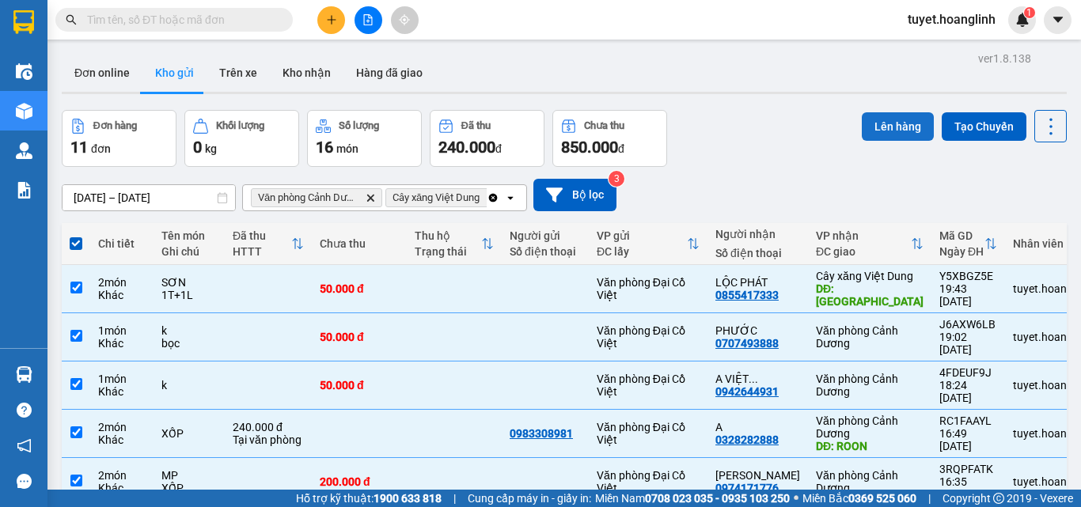
click at [874, 118] on button "Lên hàng" at bounding box center [898, 126] width 72 height 28
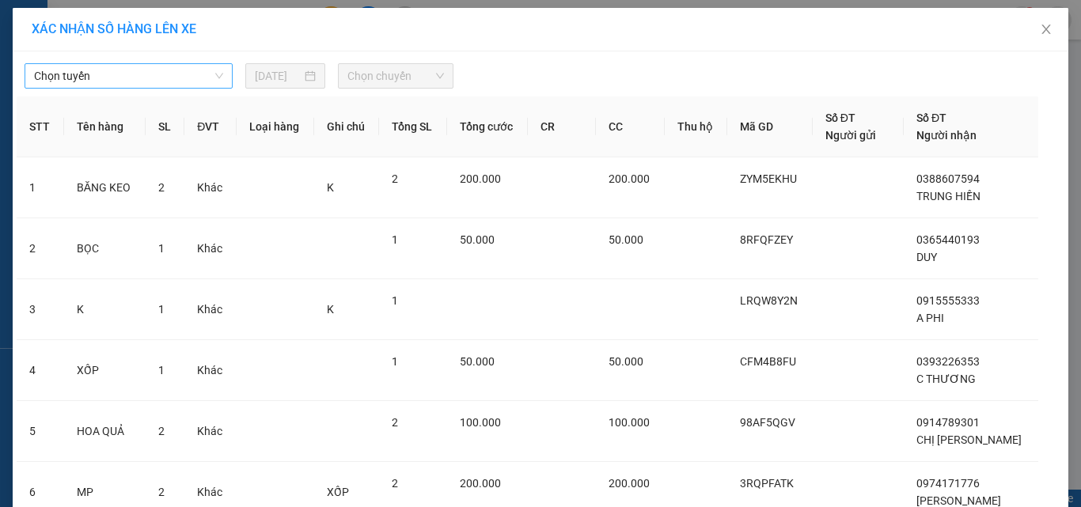
click at [184, 88] on div "Chọn tuyến" at bounding box center [129, 75] width 208 height 25
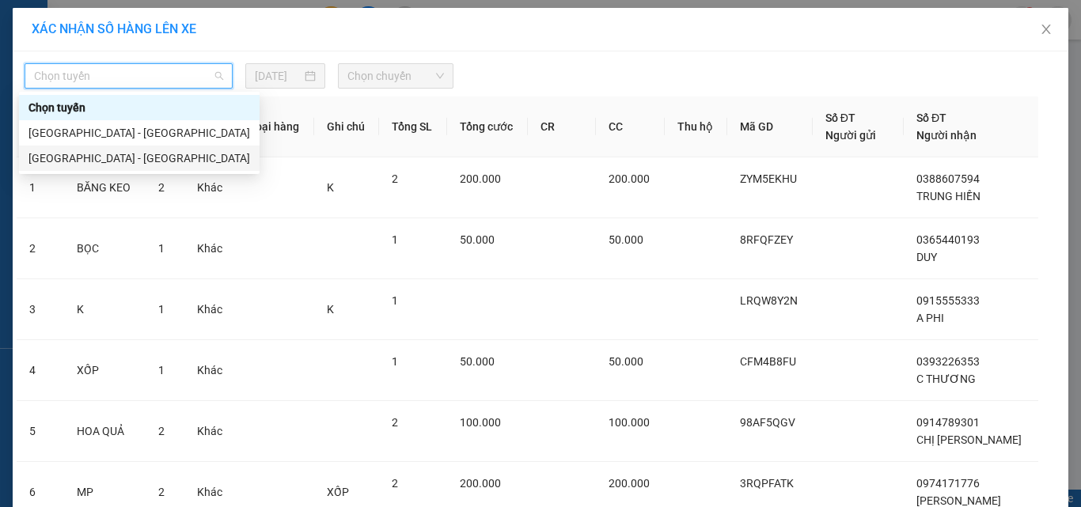
click at [155, 160] on div "[GEOGRAPHIC_DATA] - [GEOGRAPHIC_DATA]" at bounding box center [139, 158] width 222 height 17
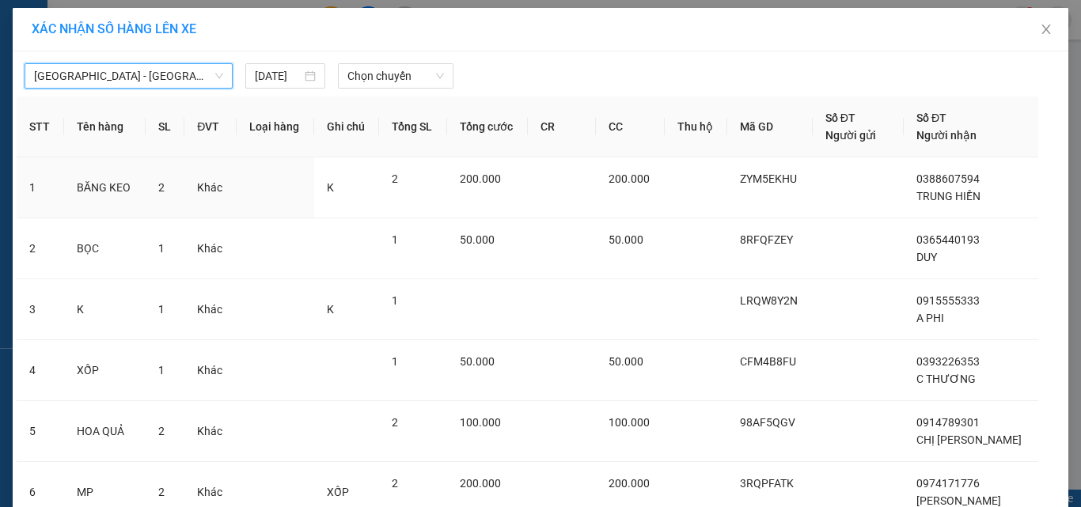
click at [396, 91] on div "Hà Nội - Quảng Bình Hà Nội - Quảng Bình 13/08/2025 Chọn chuyến STT Tên hàng SL …" at bounding box center [541, 457] width 1056 height 812
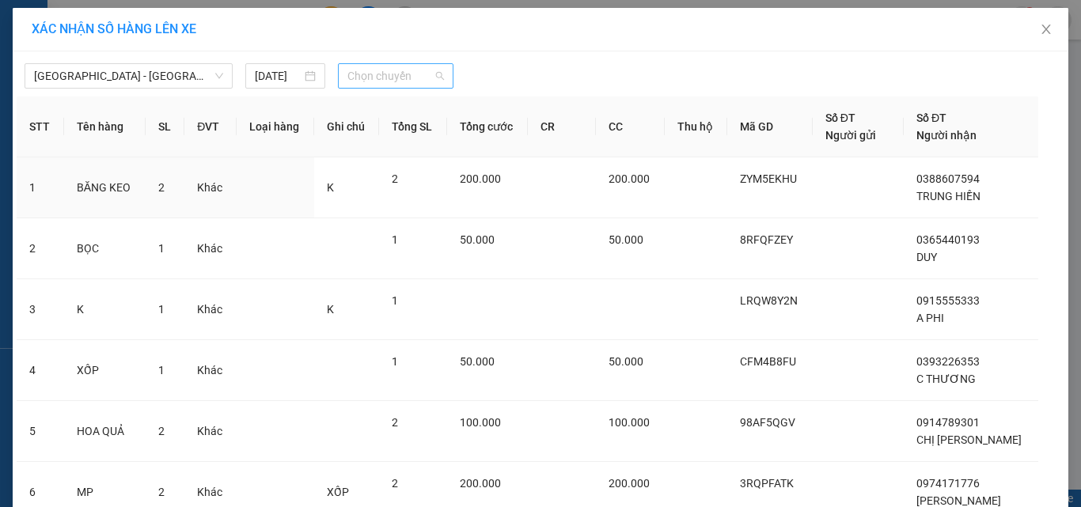
click at [404, 80] on span "Chọn chuyến" at bounding box center [395, 76] width 97 height 24
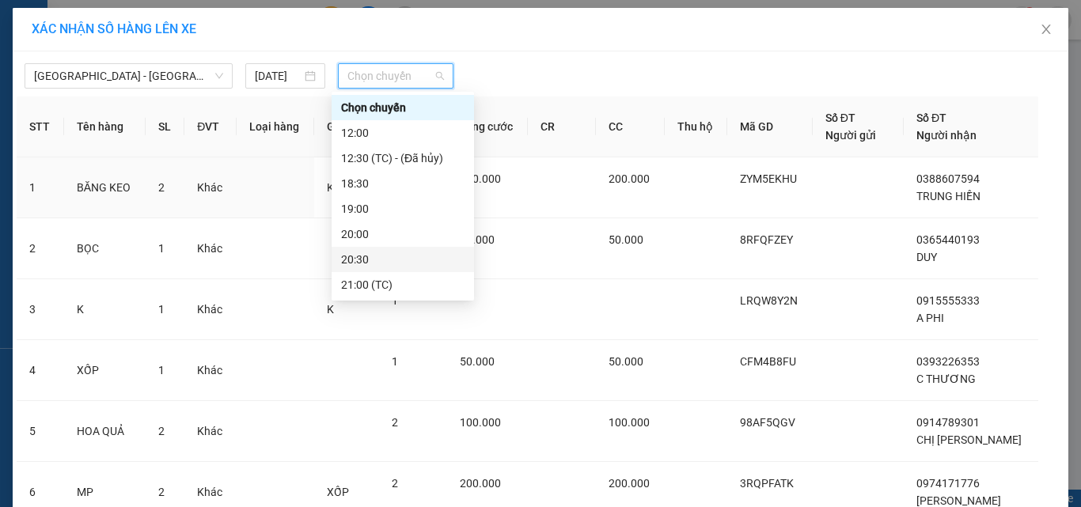
click at [370, 256] on div "20:30" at bounding box center [402, 259] width 123 height 17
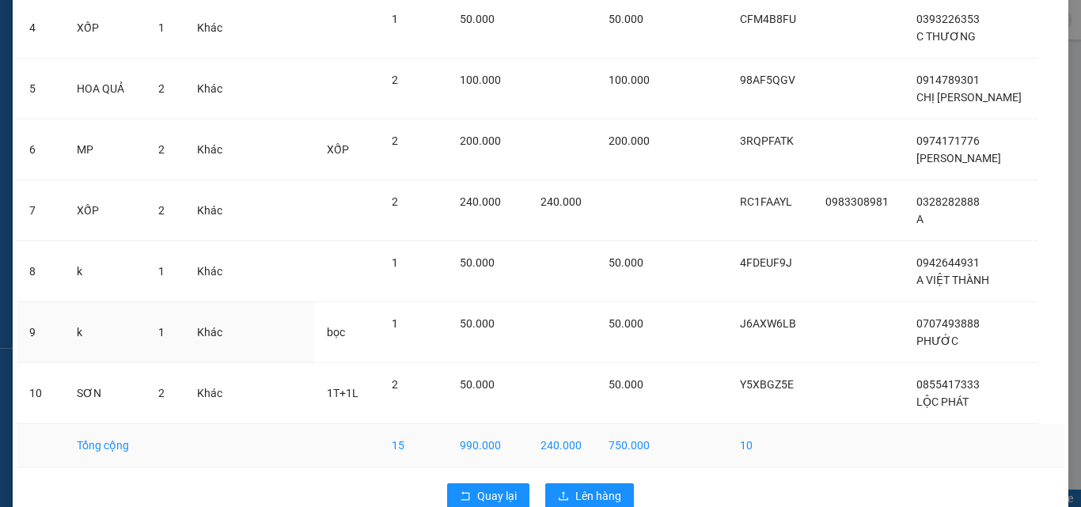
scroll to position [385, 0]
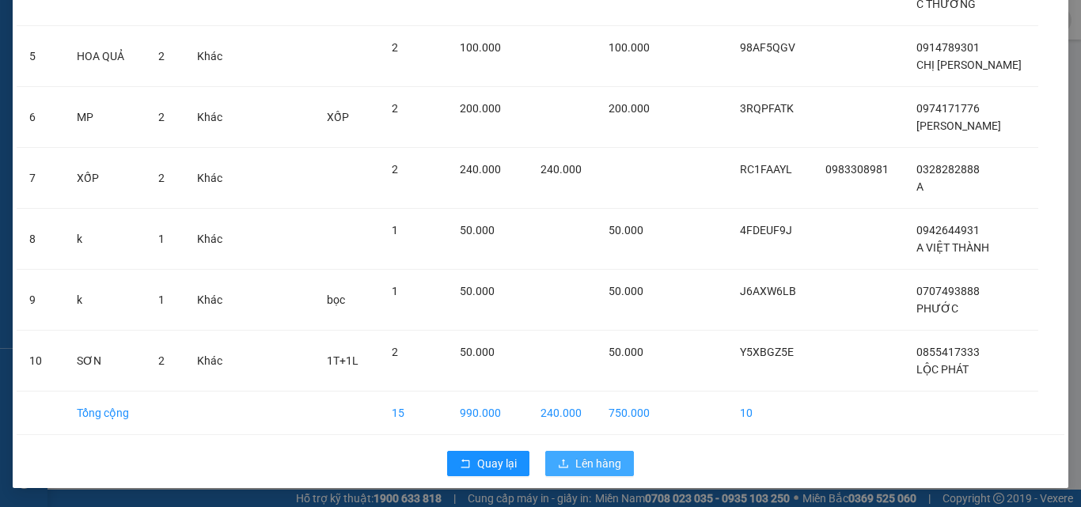
click at [586, 458] on span "Lên hàng" at bounding box center [598, 463] width 46 height 17
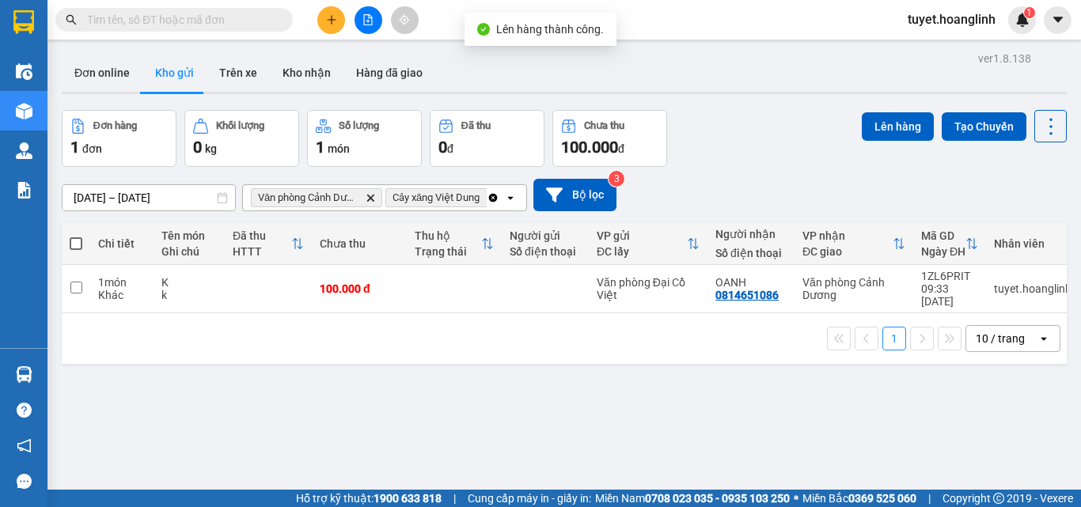
click at [71, 238] on span at bounding box center [76, 243] width 13 height 13
click at [76, 236] on input "checkbox" at bounding box center [76, 236] width 0 height 0
checkbox input "true"
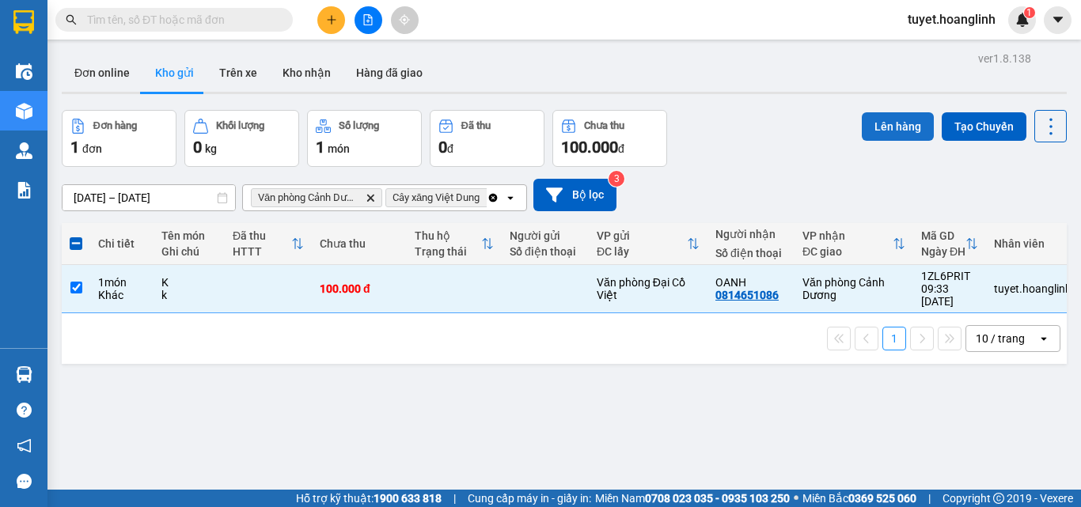
click at [878, 133] on button "Lên hàng" at bounding box center [898, 126] width 72 height 28
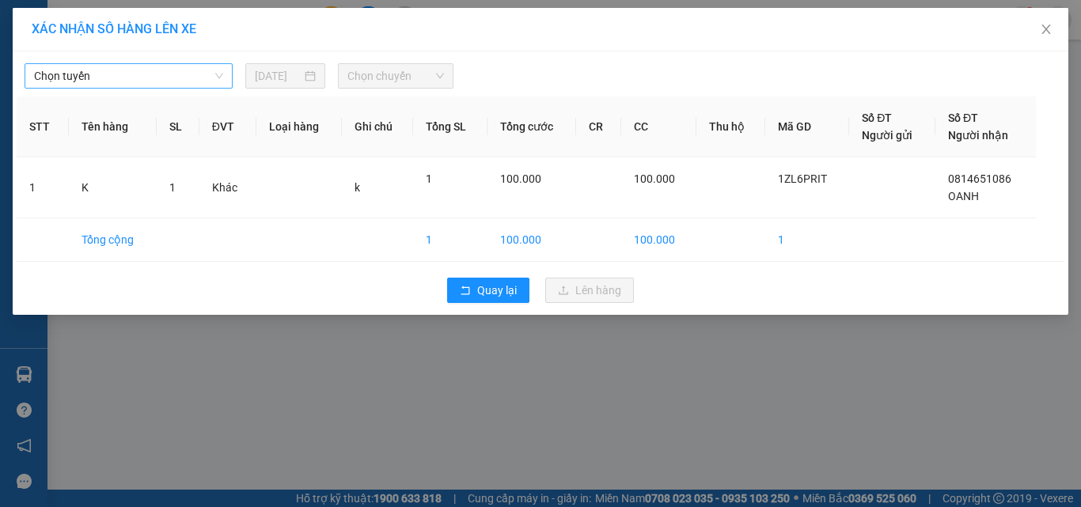
click at [146, 69] on span "Chọn tuyến" at bounding box center [128, 76] width 189 height 24
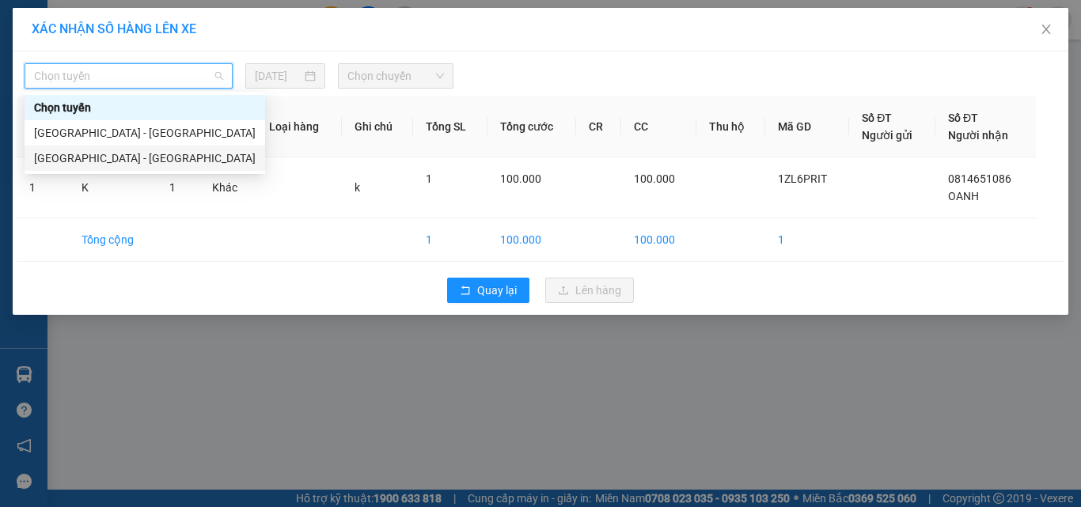
click at [122, 157] on div "[GEOGRAPHIC_DATA] - [GEOGRAPHIC_DATA]" at bounding box center [145, 158] width 222 height 17
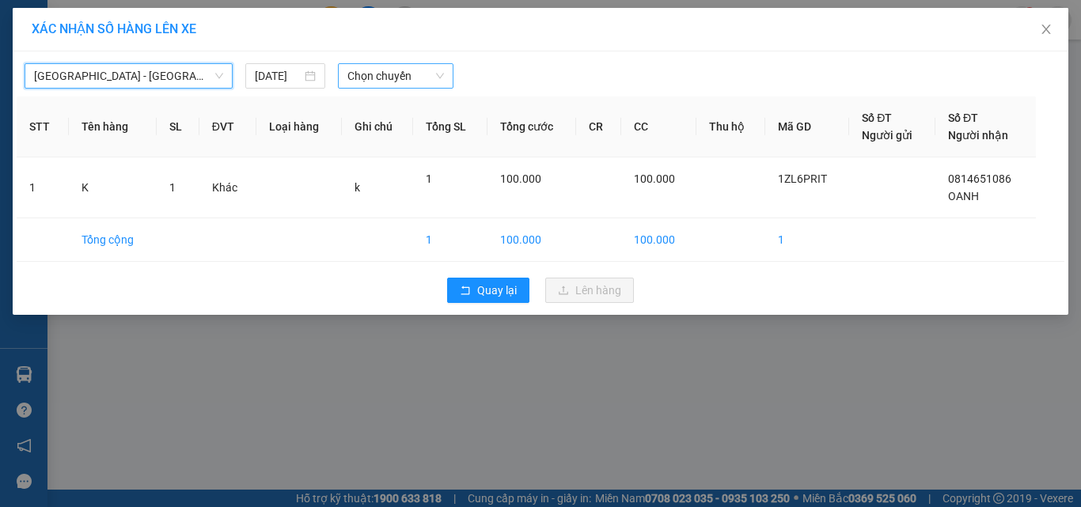
click at [403, 78] on span "Chọn chuyến" at bounding box center [395, 76] width 97 height 24
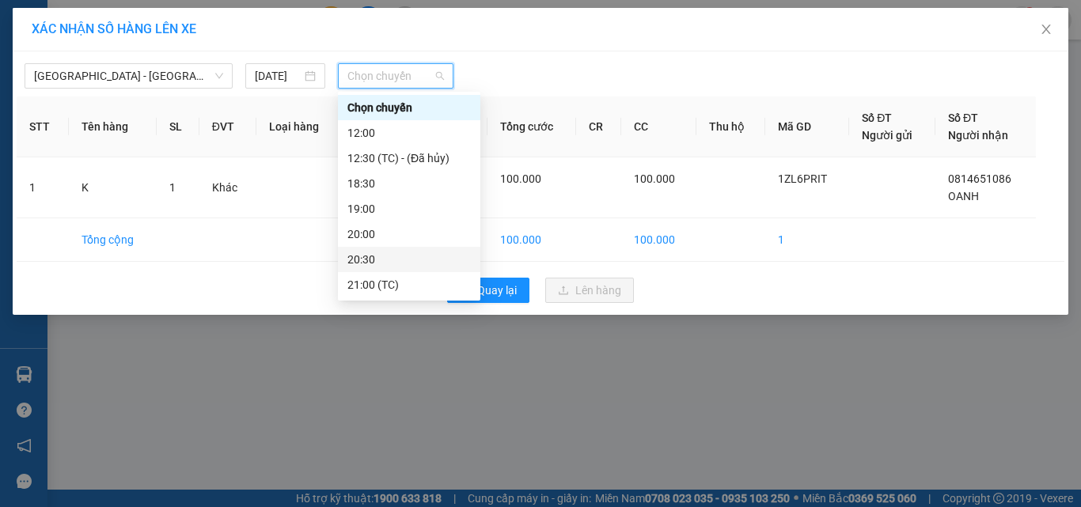
click at [382, 261] on div "20:30" at bounding box center [408, 259] width 123 height 17
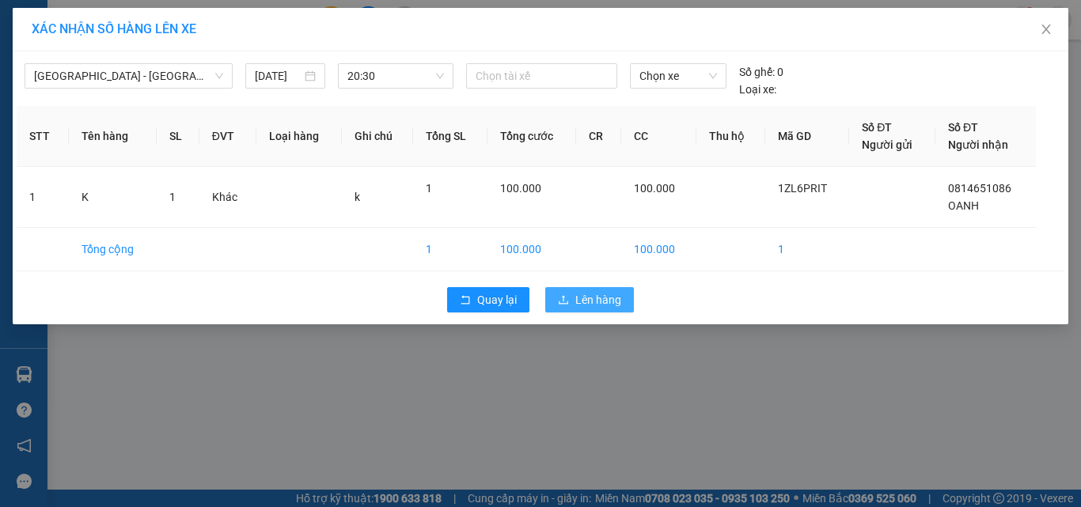
click at [595, 289] on button "Lên hàng" at bounding box center [589, 299] width 89 height 25
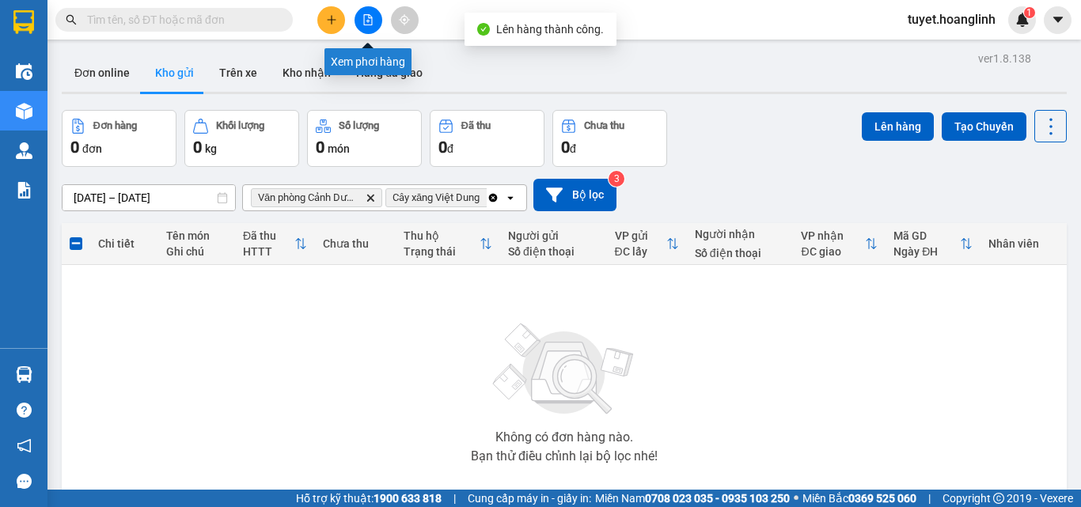
click at [371, 21] on icon "file-add" at bounding box center [367, 19] width 11 height 11
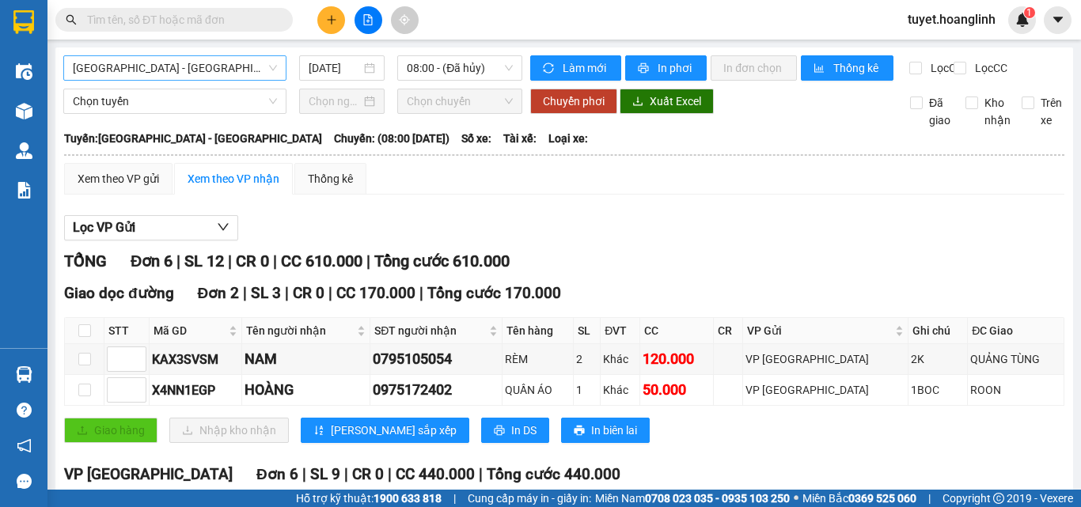
click at [224, 74] on span "[GEOGRAPHIC_DATA] - [GEOGRAPHIC_DATA]" at bounding box center [175, 68] width 204 height 24
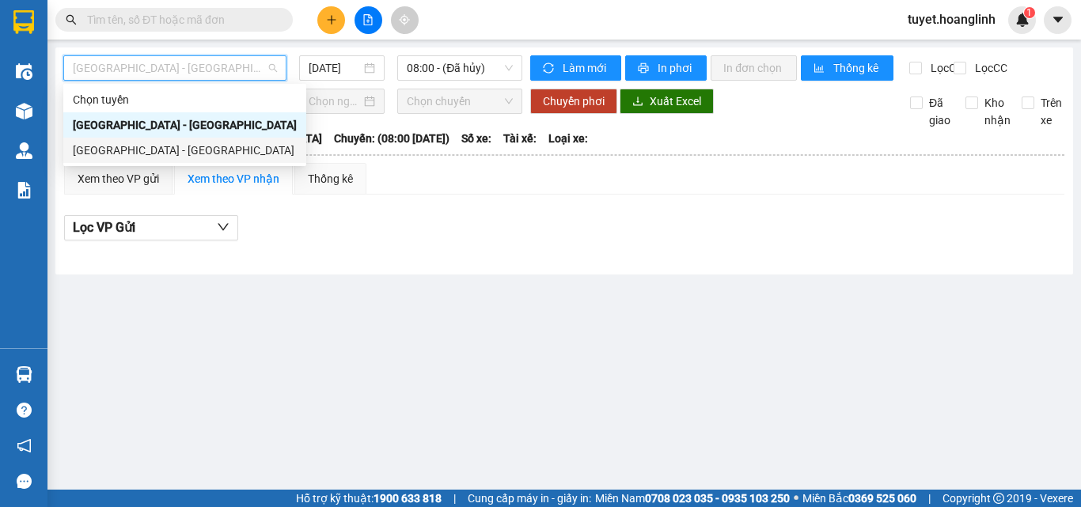
click at [180, 151] on div "[GEOGRAPHIC_DATA] - [GEOGRAPHIC_DATA]" at bounding box center [185, 150] width 224 height 17
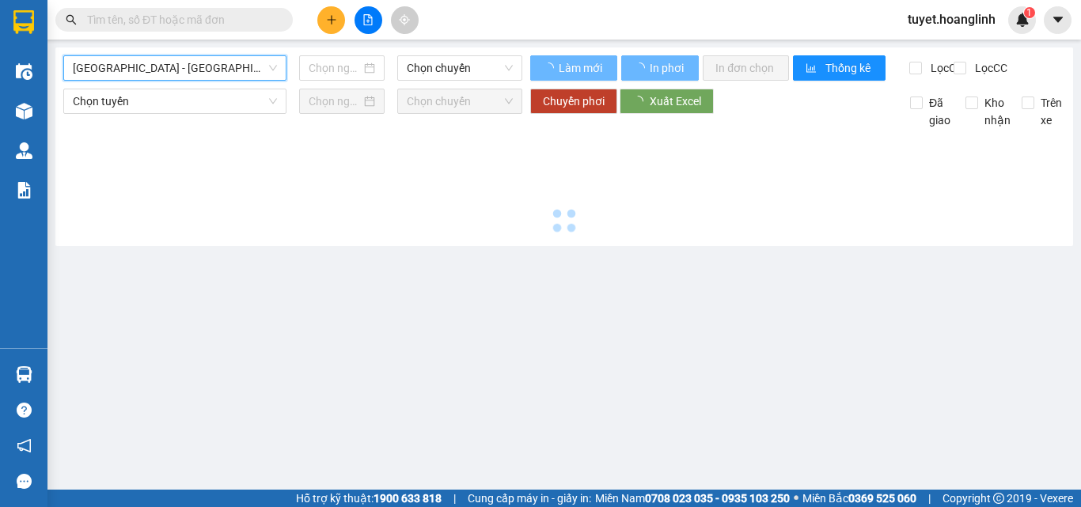
type input "[DATE]"
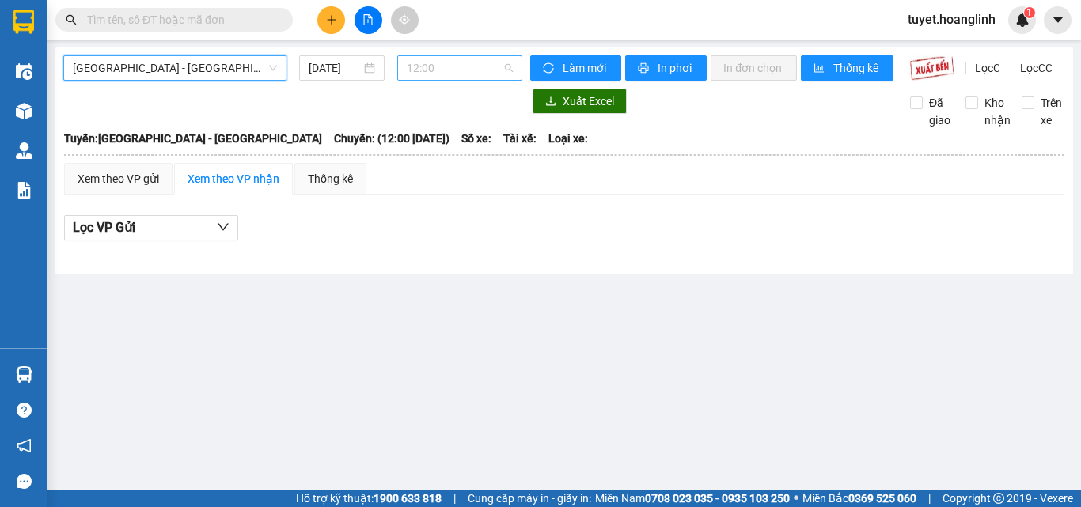
click at [472, 66] on span "12:00" at bounding box center [460, 68] width 106 height 24
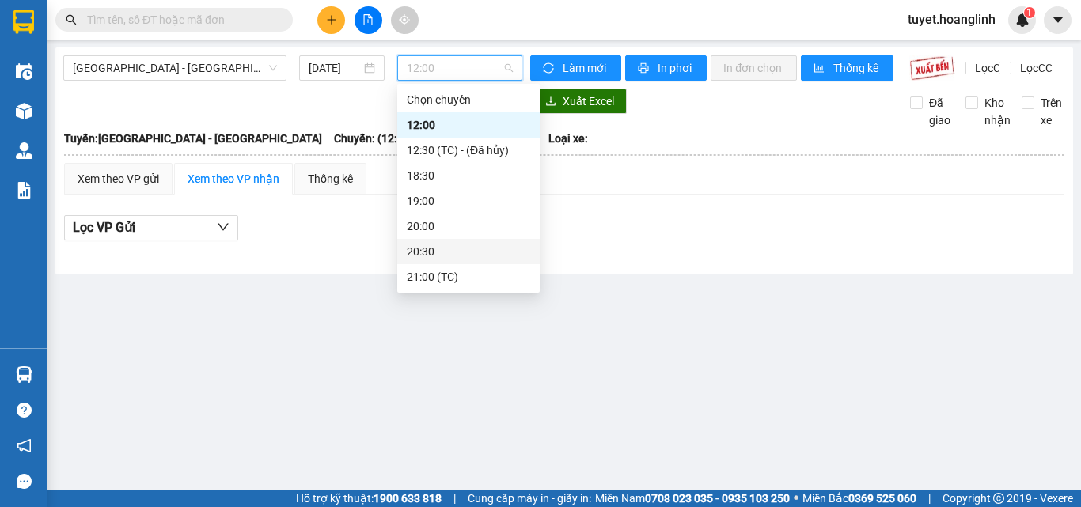
click at [463, 252] on div "20:30" at bounding box center [468, 251] width 123 height 17
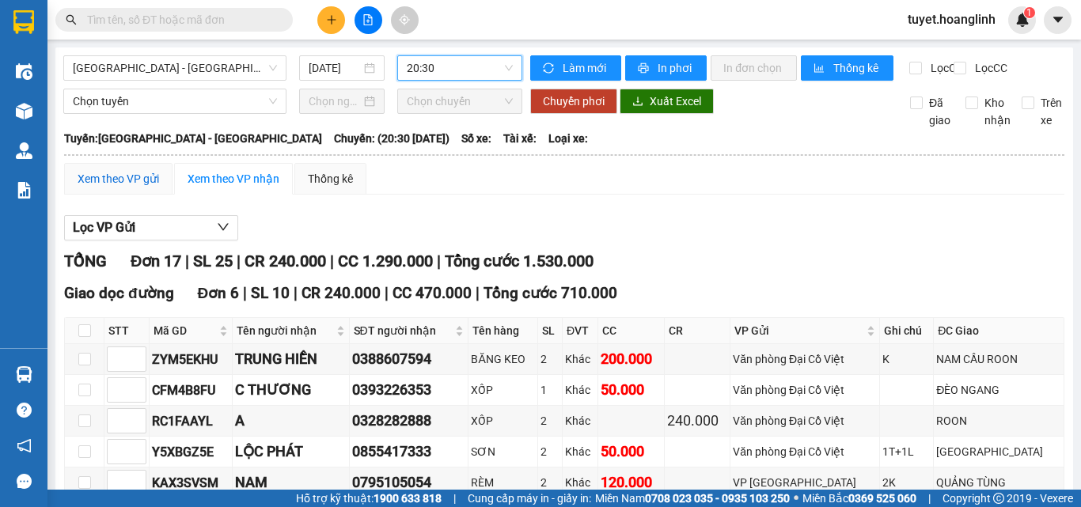
click at [119, 188] on div "Xem theo VP gửi" at bounding box center [119, 178] width 82 height 17
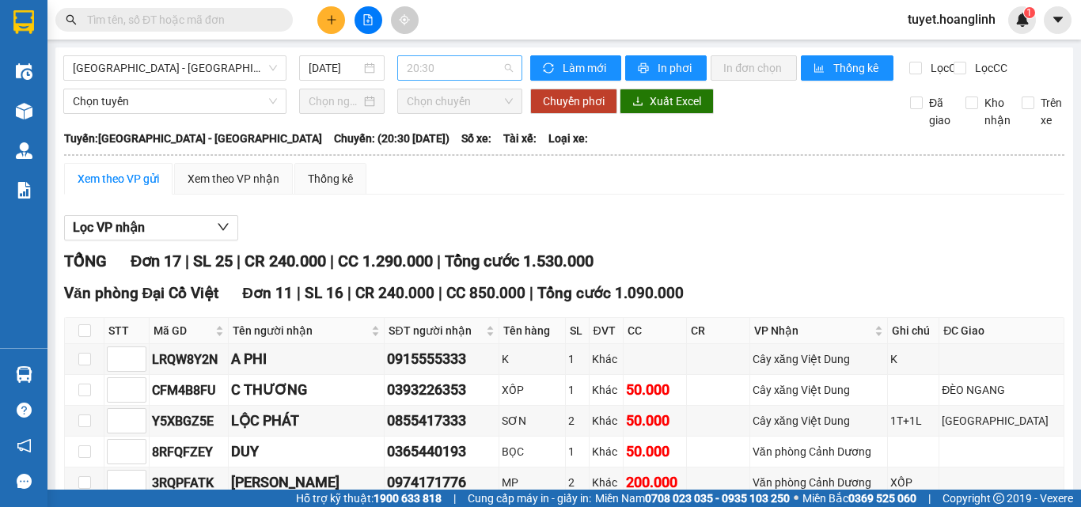
click at [472, 68] on span "20:30" at bounding box center [460, 68] width 106 height 24
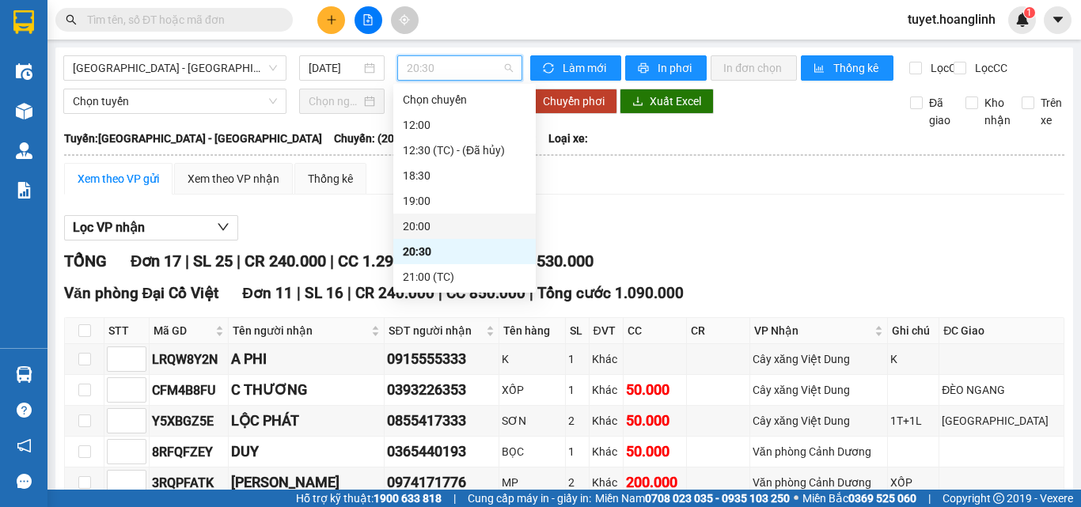
click at [440, 229] on div "20:00" at bounding box center [464, 226] width 123 height 17
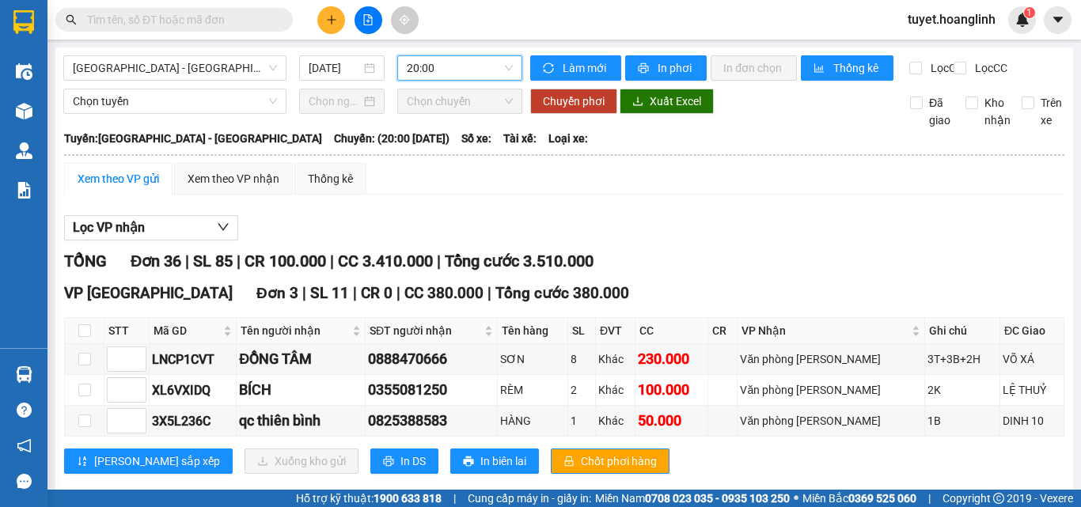
drag, startPoint x: 125, startPoint y: 180, endPoint x: 132, endPoint y: 185, distance: 9.0
click at [132, 185] on div "Xem theo VP gửi" at bounding box center [119, 178] width 82 height 17
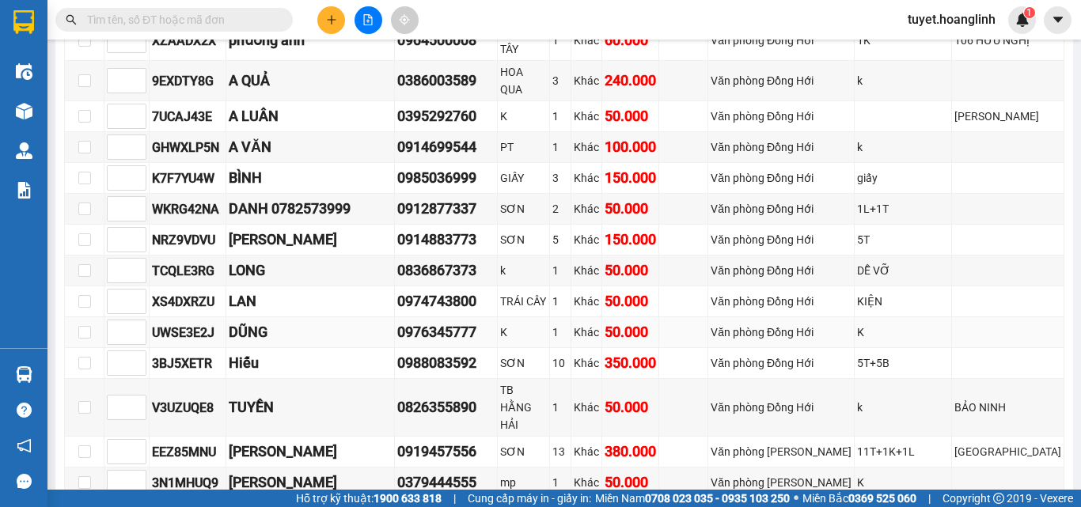
scroll to position [1227, 0]
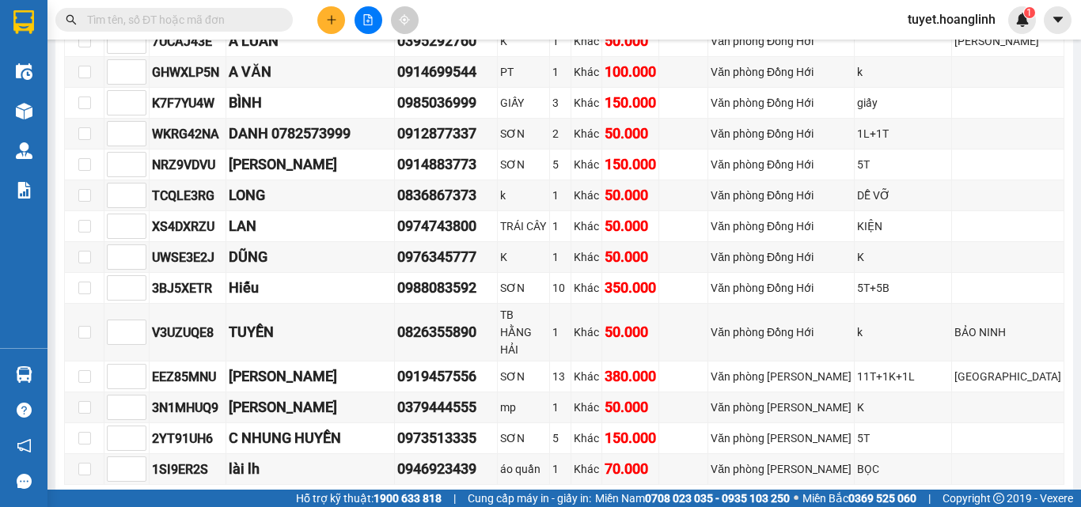
click at [370, 497] on button "In DS" at bounding box center [404, 509] width 68 height 25
click at [400, 501] on span "In DS" at bounding box center [412, 509] width 25 height 17
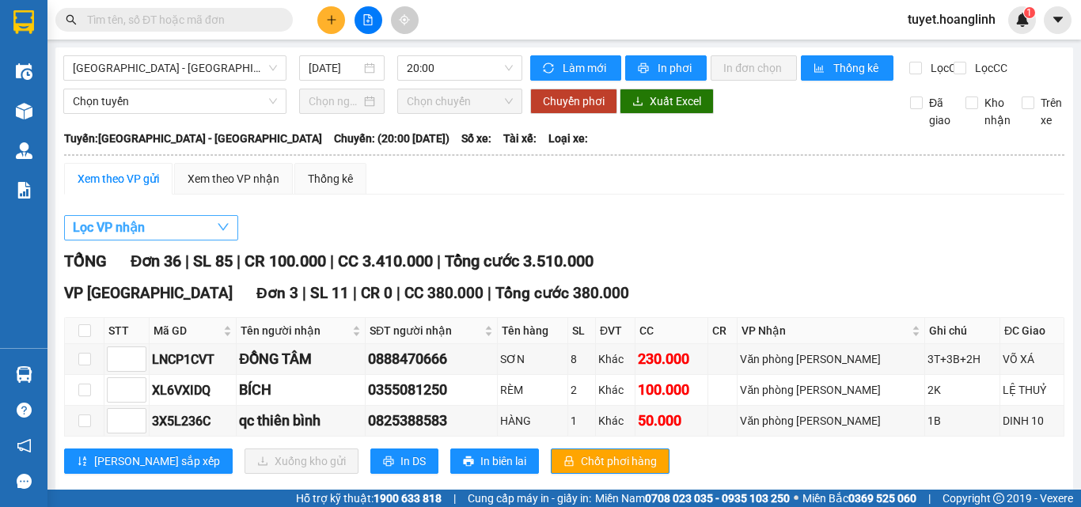
click at [217, 233] on icon "down" at bounding box center [223, 227] width 13 height 13
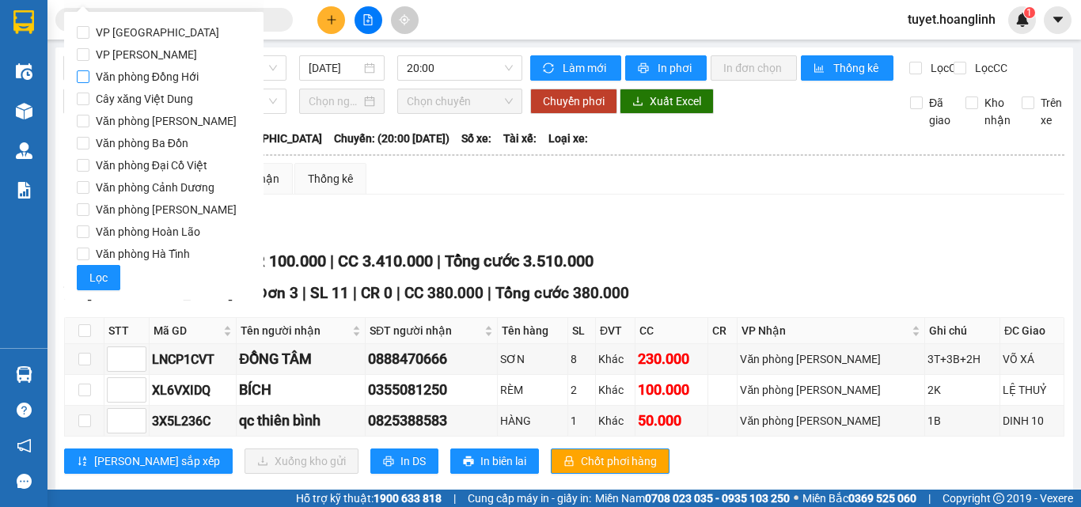
click at [181, 74] on span "Văn phòng Đồng Hới" at bounding box center [147, 77] width 116 height 22
click at [89, 74] on input "Văn phòng Đồng Hới" at bounding box center [83, 76] width 13 height 13
checkbox input "true"
click at [95, 282] on span "Lọc" at bounding box center [98, 277] width 18 height 17
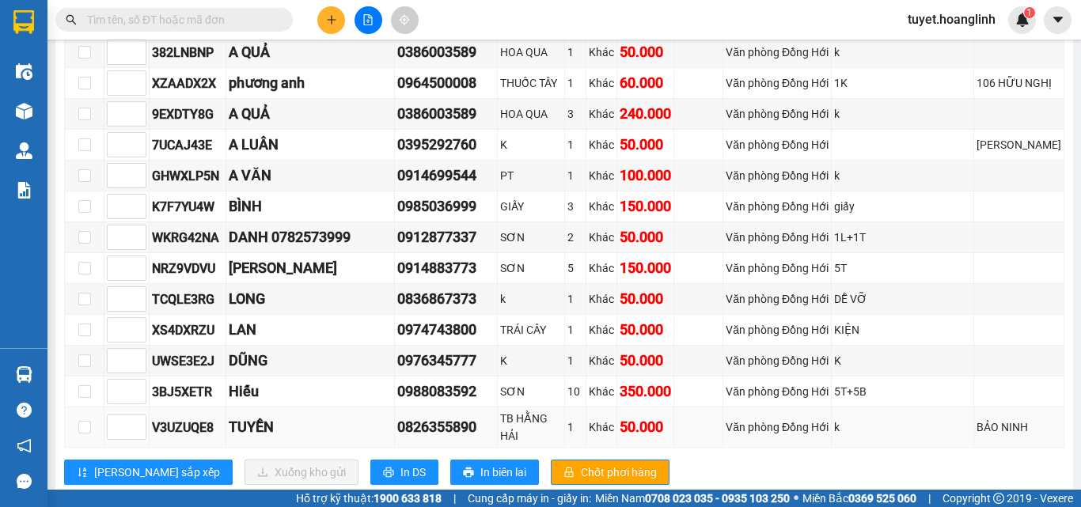
scroll to position [916, 0]
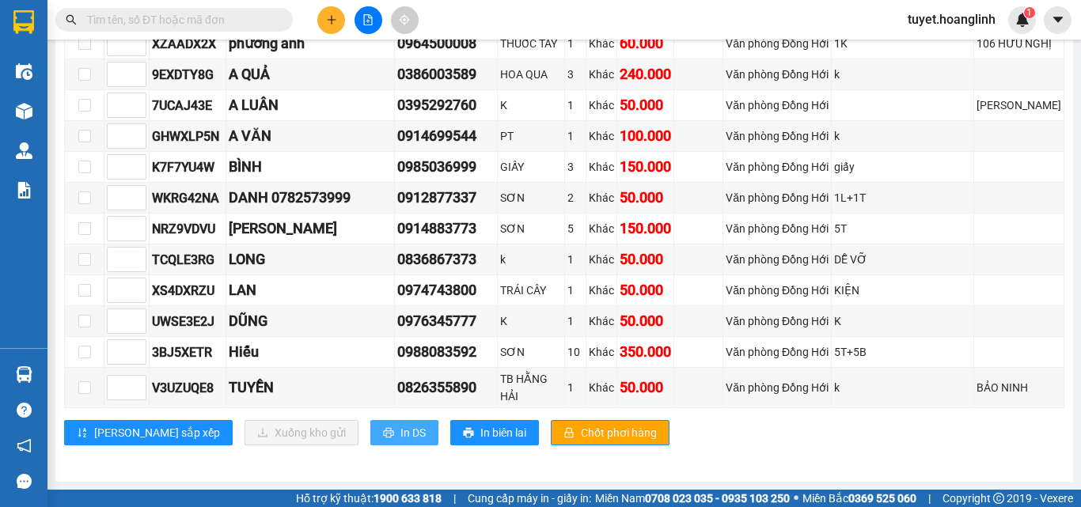
click at [370, 427] on button "In DS" at bounding box center [404, 432] width 68 height 25
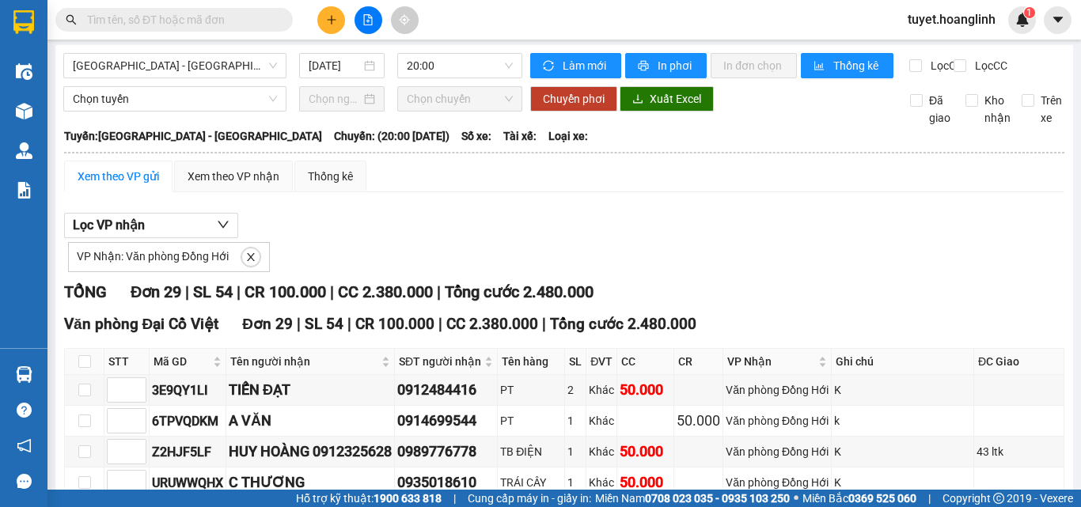
scroll to position [0, 0]
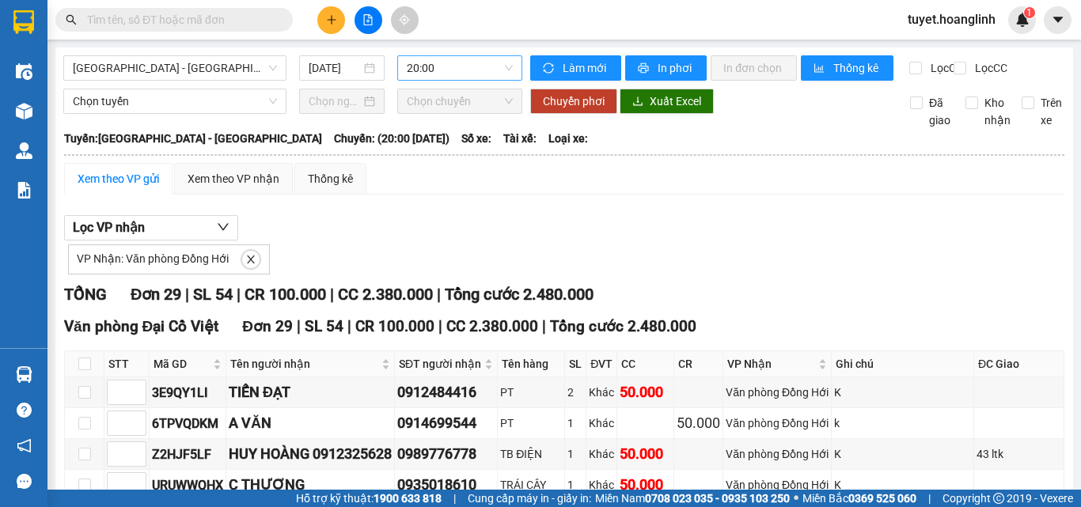
click at [463, 66] on span "20:00" at bounding box center [460, 68] width 106 height 24
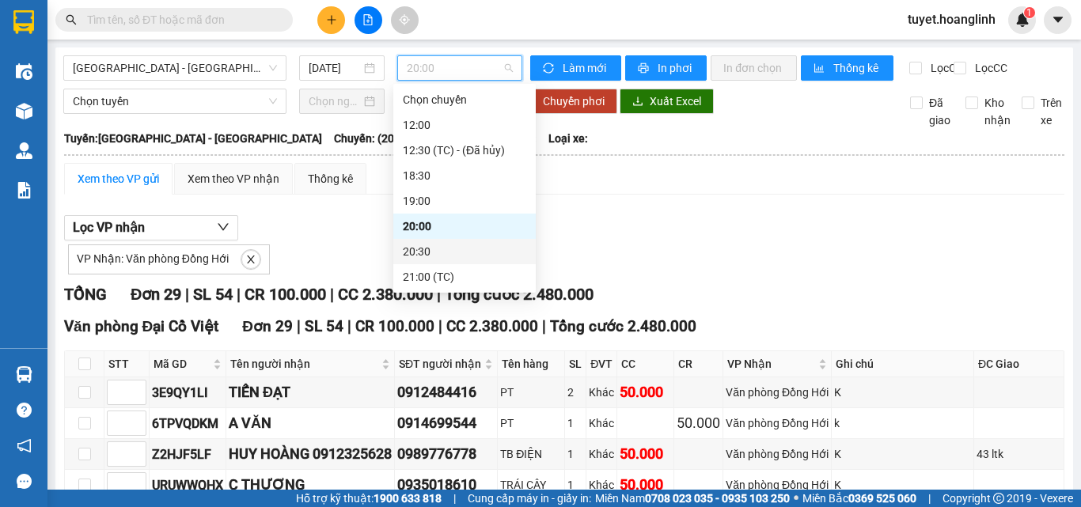
click at [421, 244] on div "20:30" at bounding box center [464, 251] width 123 height 17
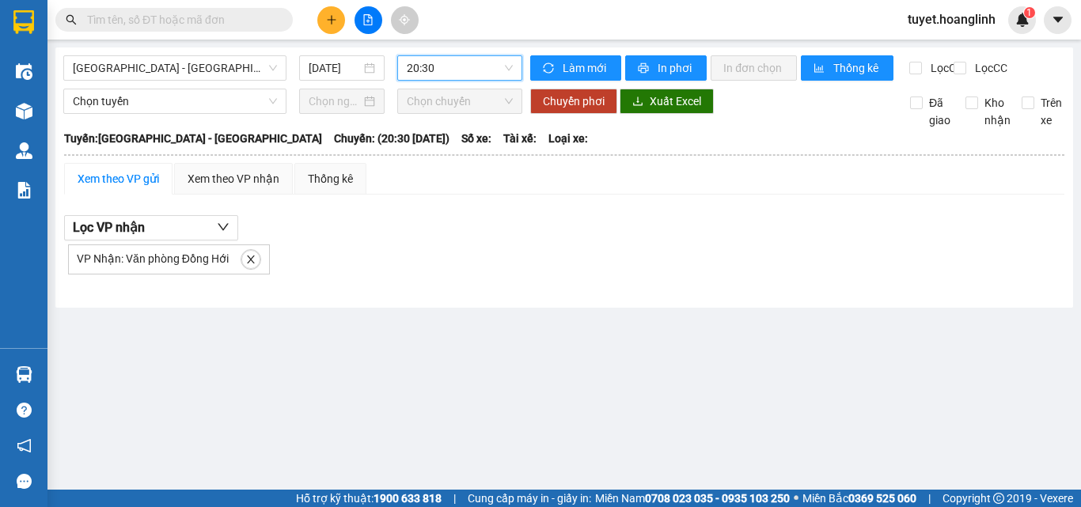
click at [255, 270] on span at bounding box center [251, 259] width 21 height 21
click at [252, 269] on button "button" at bounding box center [250, 259] width 19 height 19
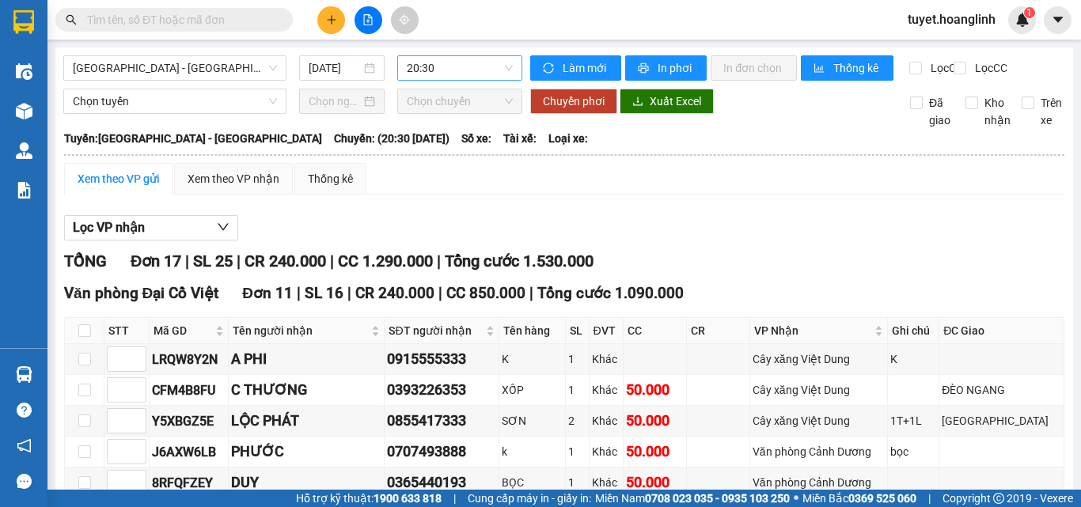
click at [487, 74] on span "20:30" at bounding box center [460, 68] width 106 height 24
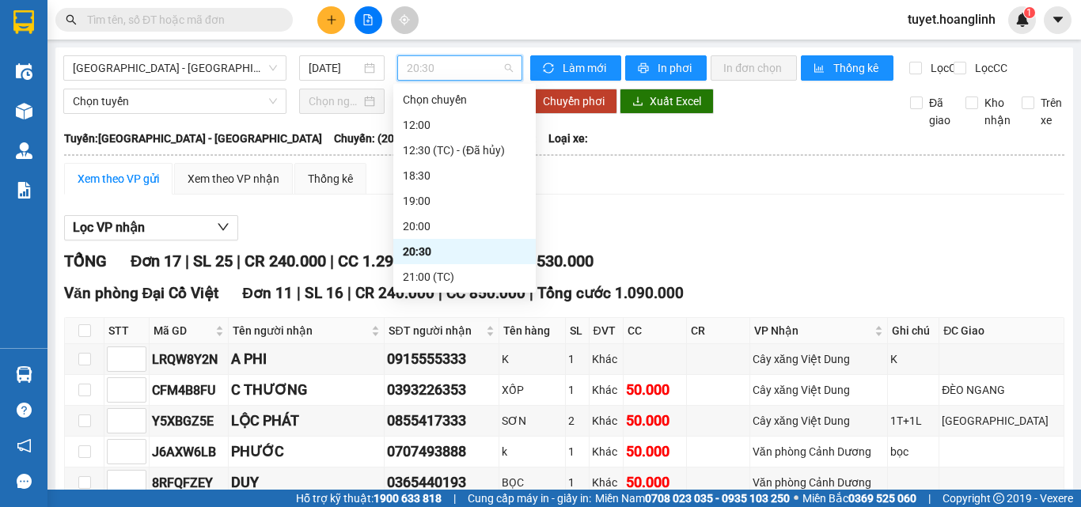
click at [429, 263] on div "20:30" at bounding box center [464, 251] width 142 height 25
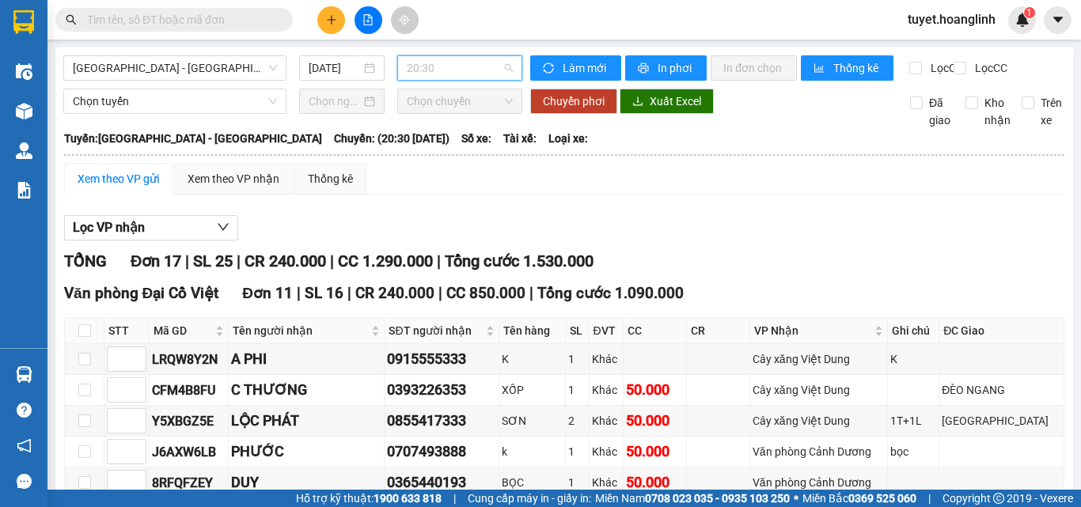
click at [490, 78] on span "20:30" at bounding box center [460, 68] width 106 height 24
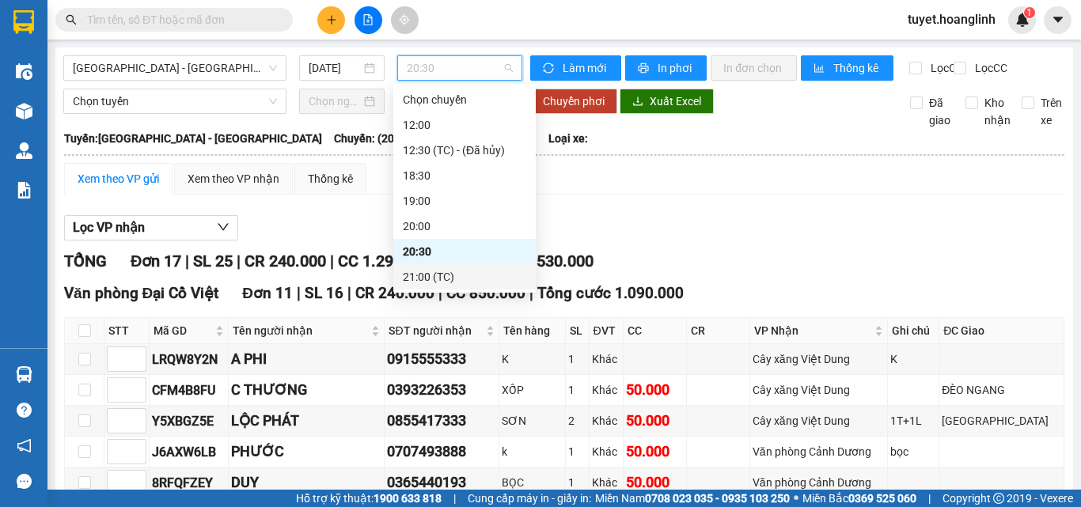
click at [423, 267] on div "21:00 (TC)" at bounding box center [464, 276] width 142 height 25
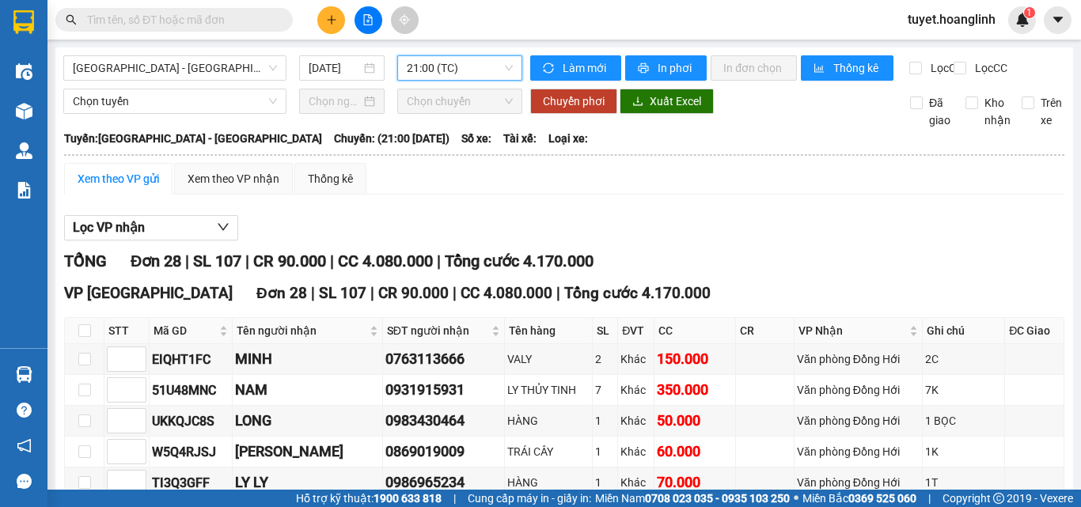
click at [469, 62] on span "21:00 (TC)" at bounding box center [460, 68] width 106 height 24
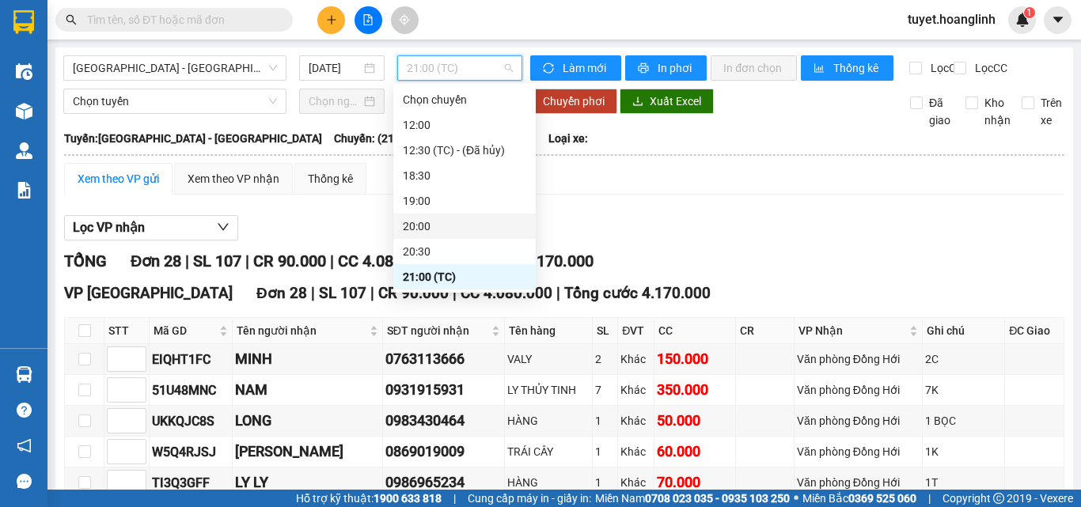
click at [434, 226] on div "20:00" at bounding box center [464, 226] width 123 height 17
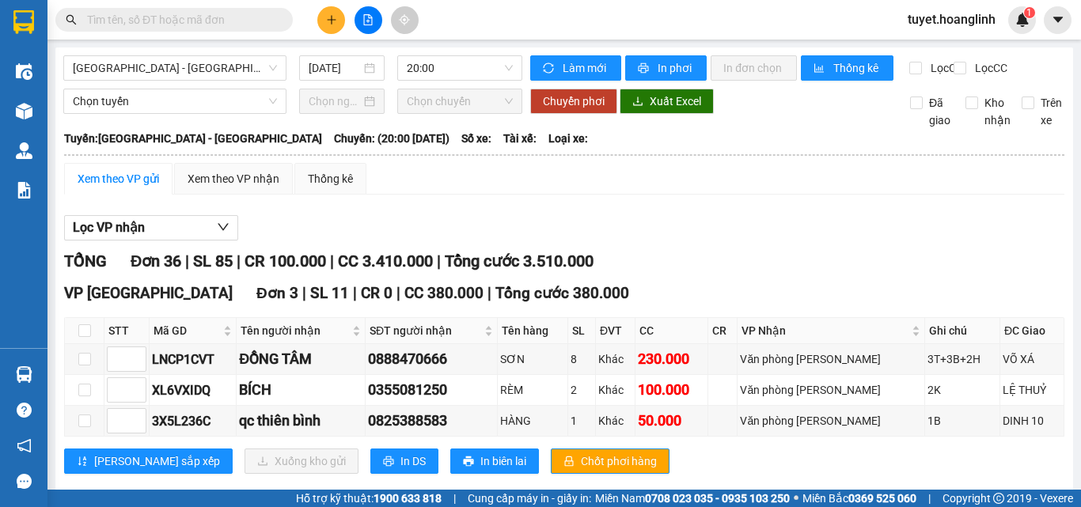
click at [456, 81] on div "Hà Nội - Quảng Bình 13/08/2025 20:00" at bounding box center [292, 67] width 459 height 25
click at [462, 66] on span "20:00" at bounding box center [460, 68] width 106 height 24
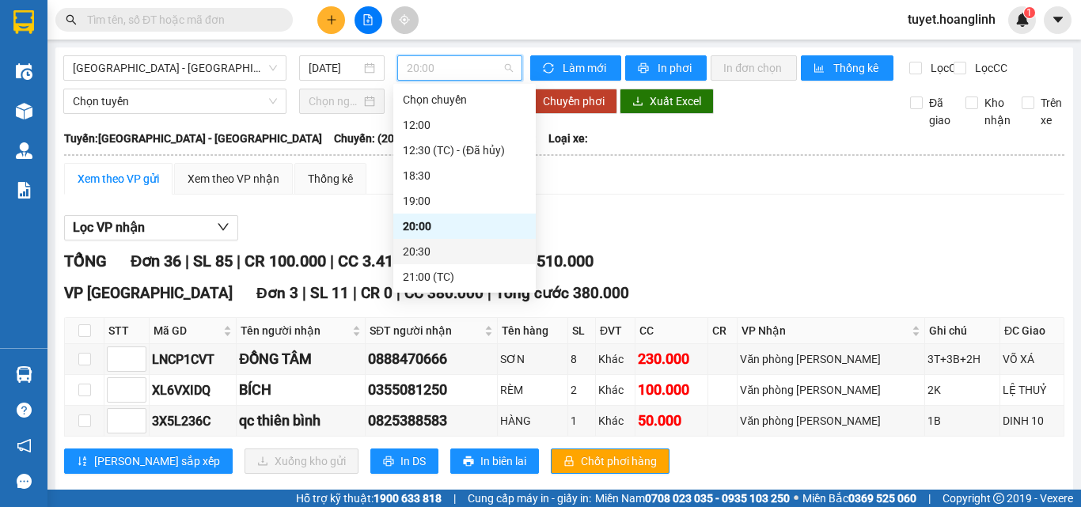
click at [423, 250] on div "20:30" at bounding box center [464, 251] width 123 height 17
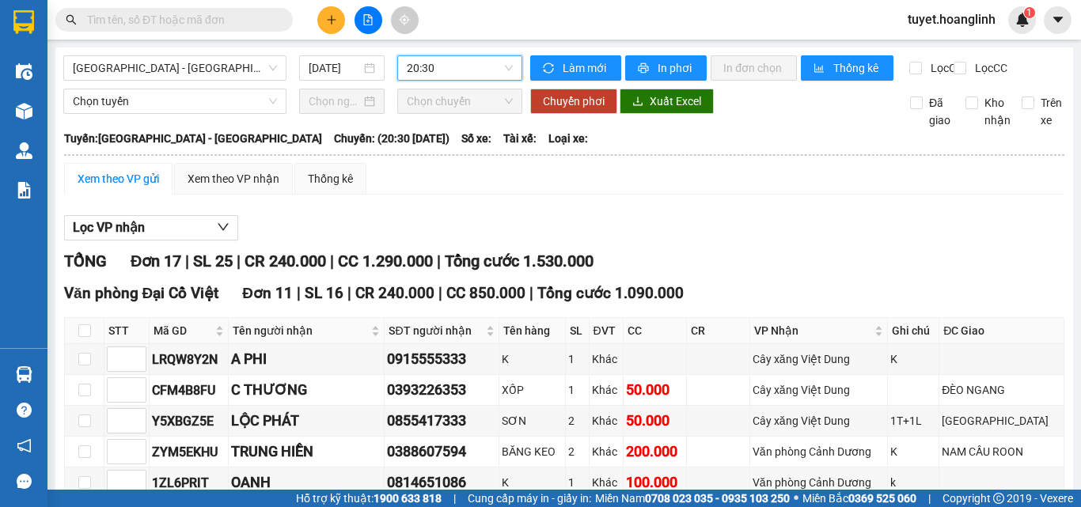
click at [128, 195] on div "Xem theo VP gửi" at bounding box center [118, 179] width 108 height 32
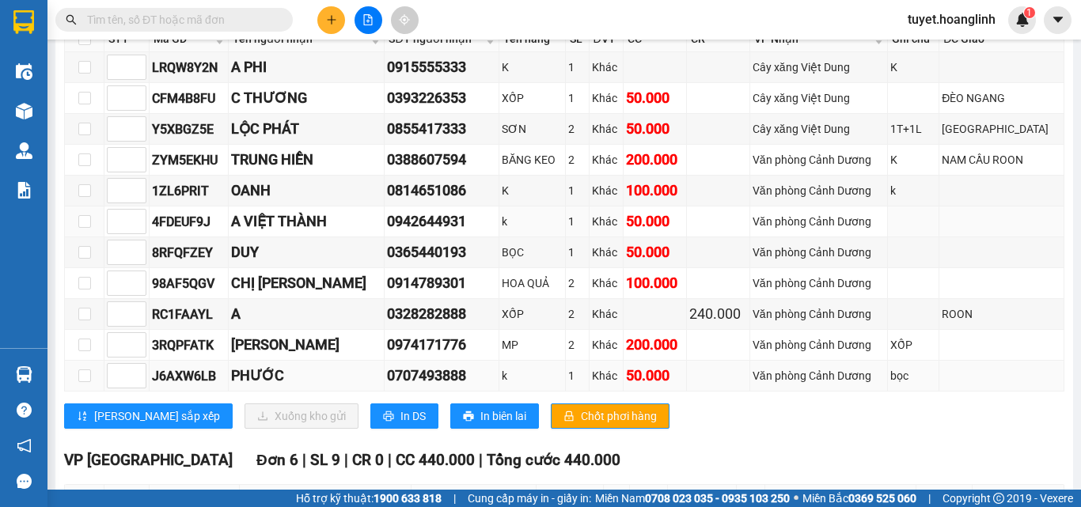
scroll to position [317, 0]
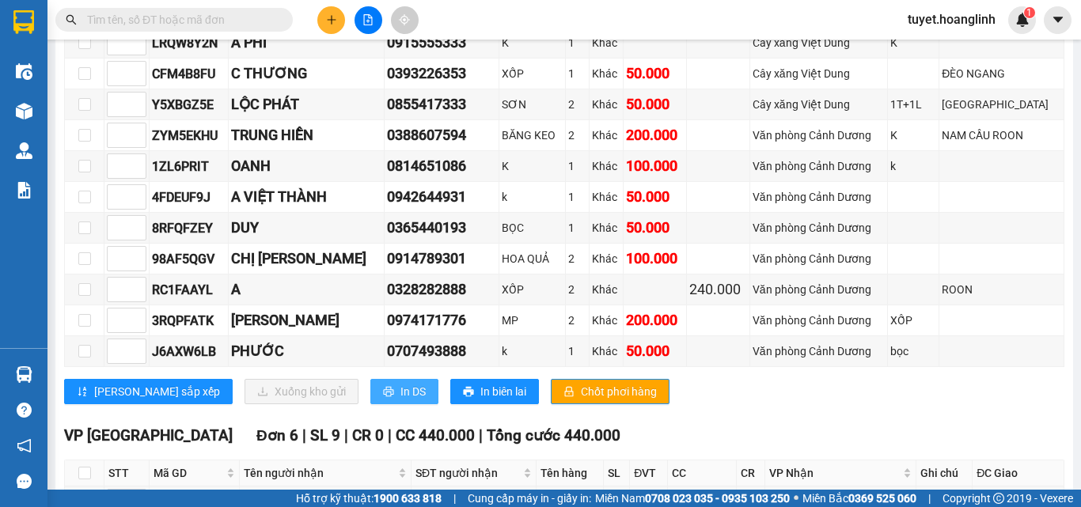
click at [400, 400] on span "In DS" at bounding box center [412, 391] width 25 height 17
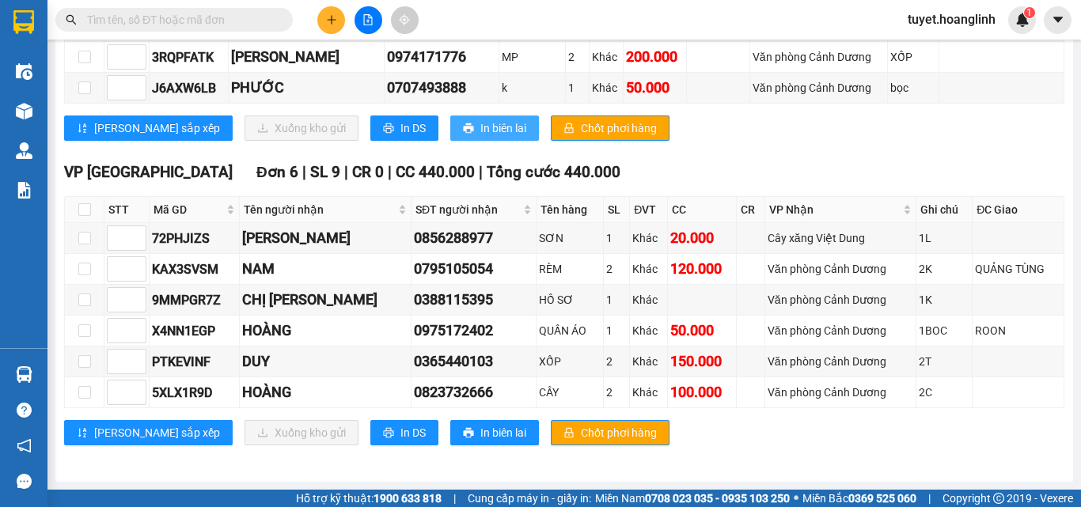
scroll to position [277, 0]
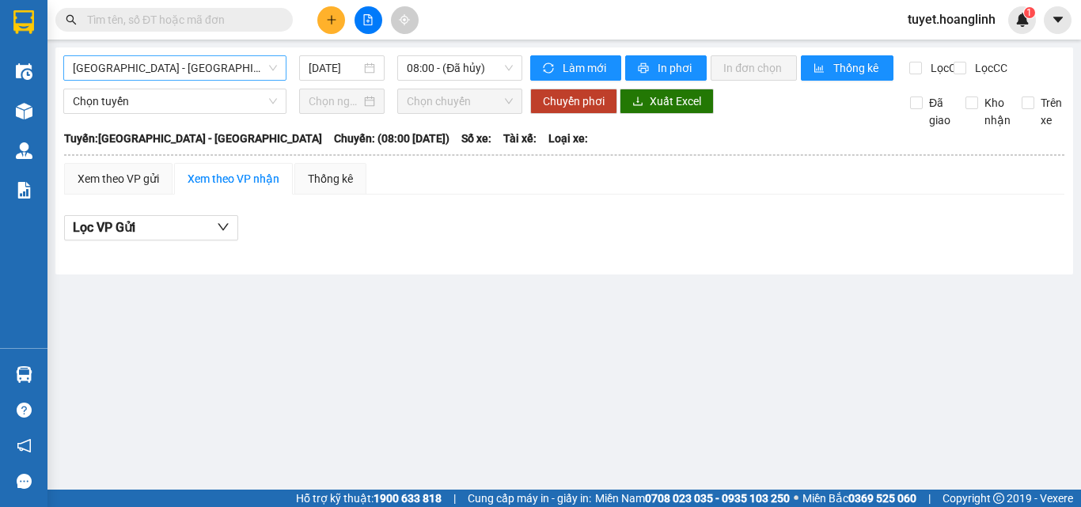
click at [212, 66] on span "[GEOGRAPHIC_DATA] - [GEOGRAPHIC_DATA]" at bounding box center [175, 68] width 204 height 24
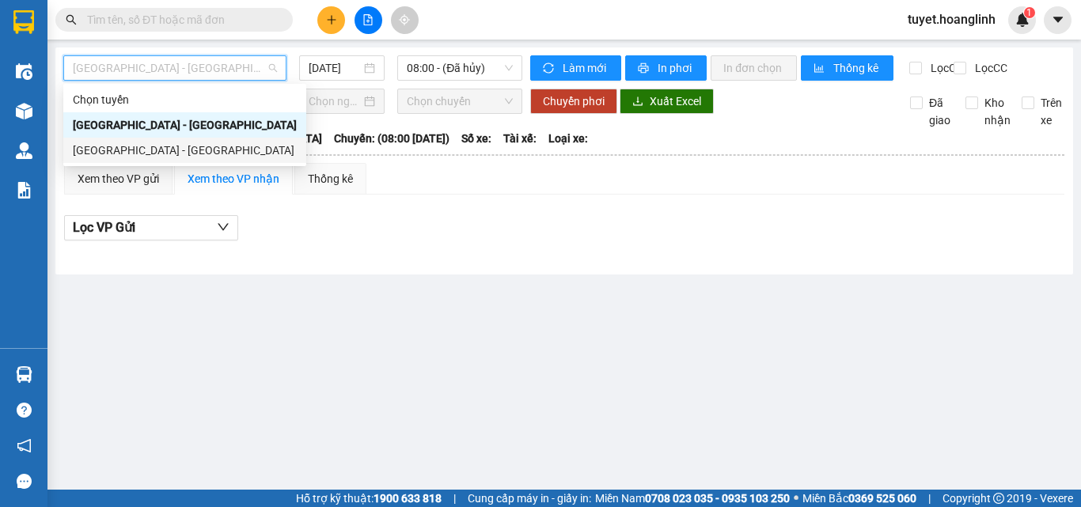
click at [168, 145] on div "[GEOGRAPHIC_DATA] - [GEOGRAPHIC_DATA]" at bounding box center [185, 150] width 224 height 17
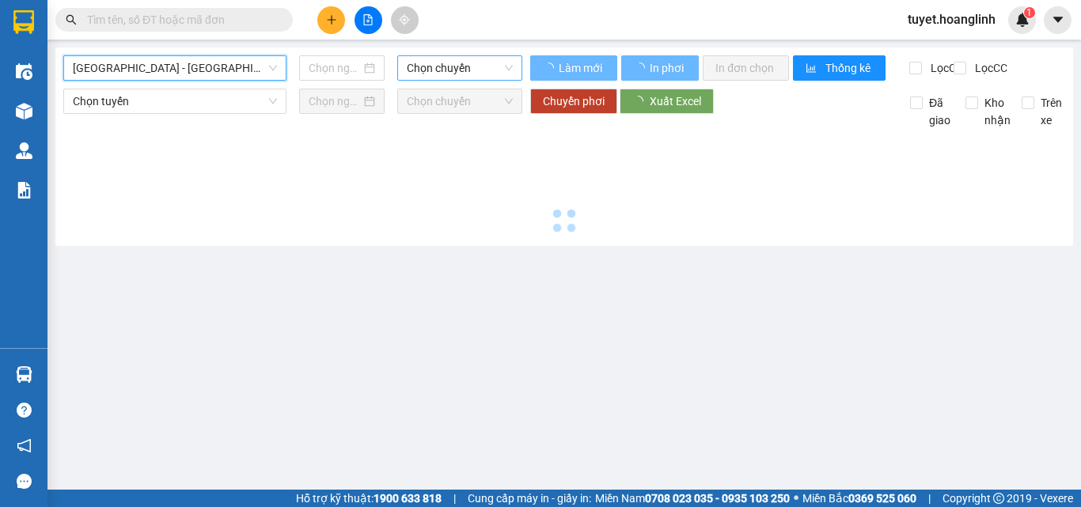
click at [418, 67] on span "Chọn chuyến" at bounding box center [460, 68] width 106 height 24
type input "[DATE]"
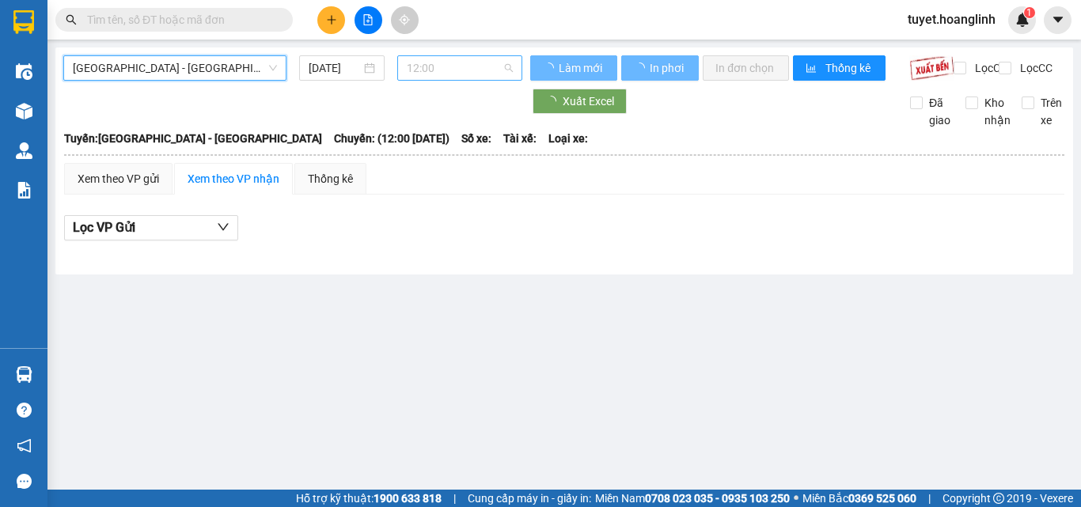
click at [453, 80] on div "12:00" at bounding box center [459, 67] width 125 height 25
click at [460, 67] on span "12:00" at bounding box center [460, 68] width 106 height 24
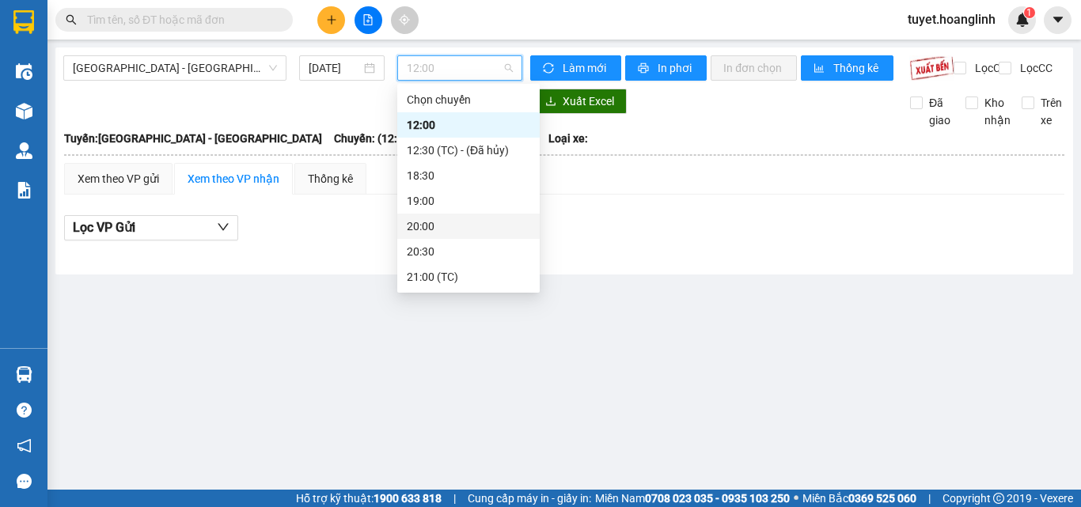
click at [441, 218] on div "20:00" at bounding box center [468, 226] width 123 height 17
